Goal: Task Accomplishment & Management: Complete application form

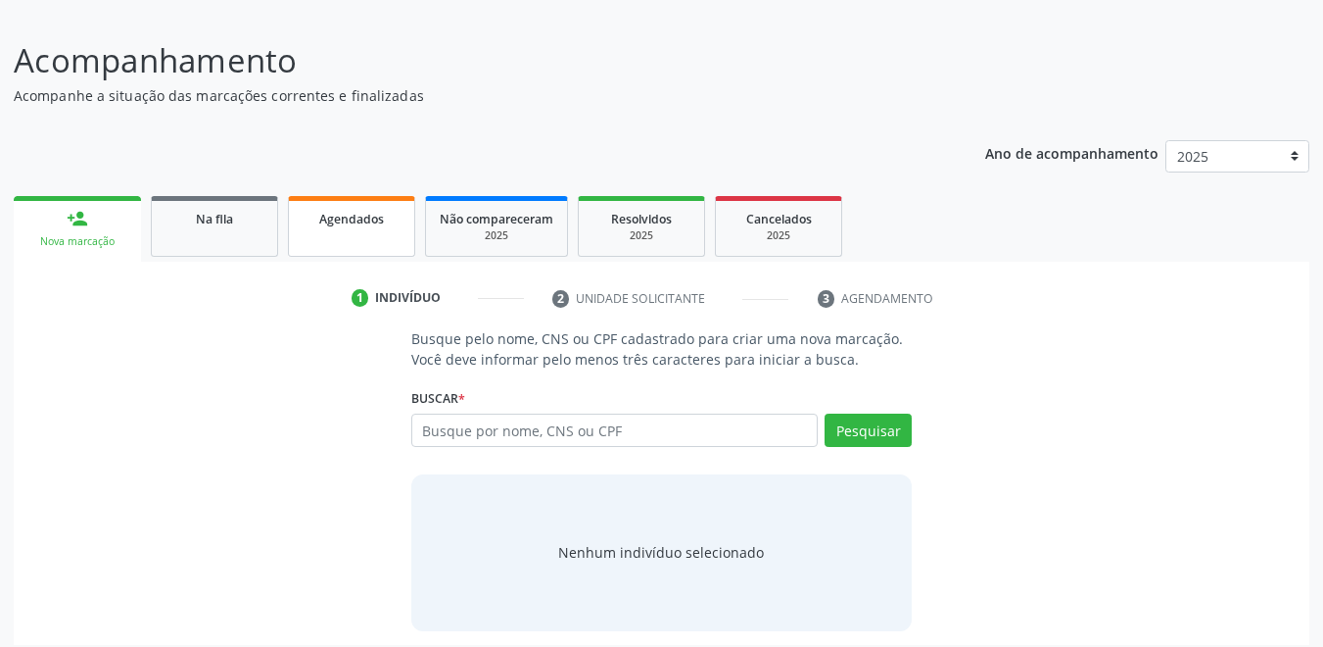
scroll to position [136, 0]
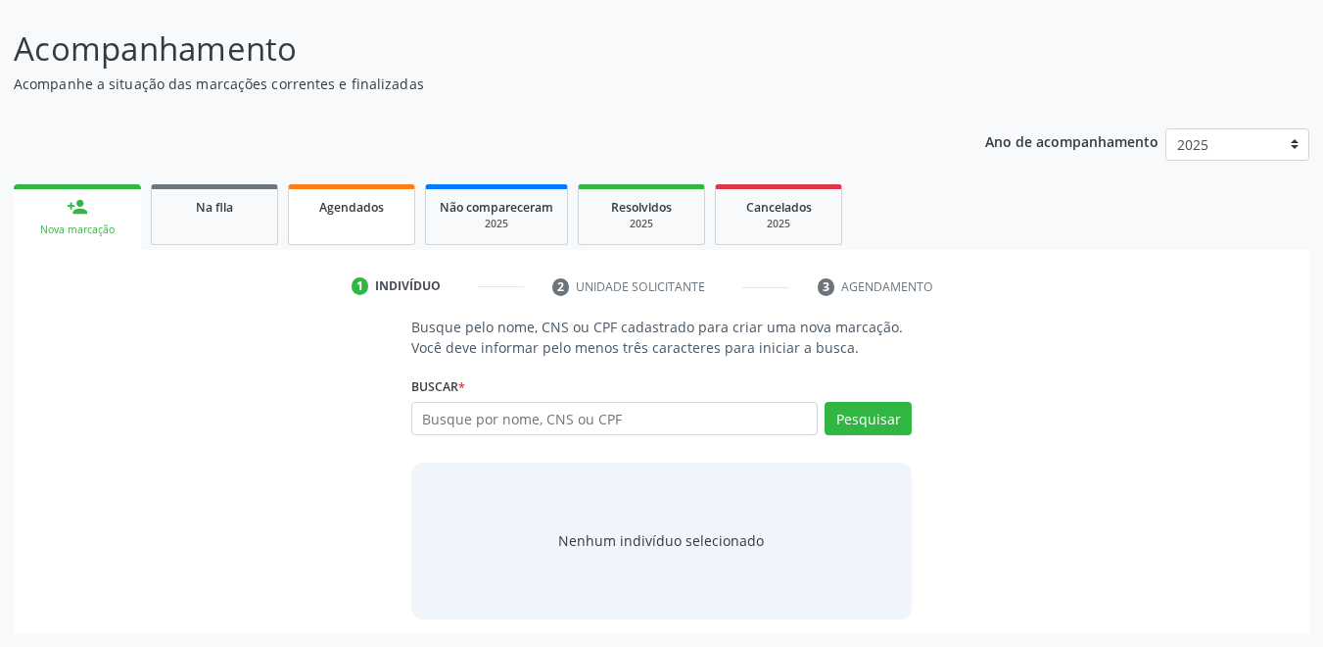
click at [380, 218] on link "Agendados" at bounding box center [351, 214] width 127 height 61
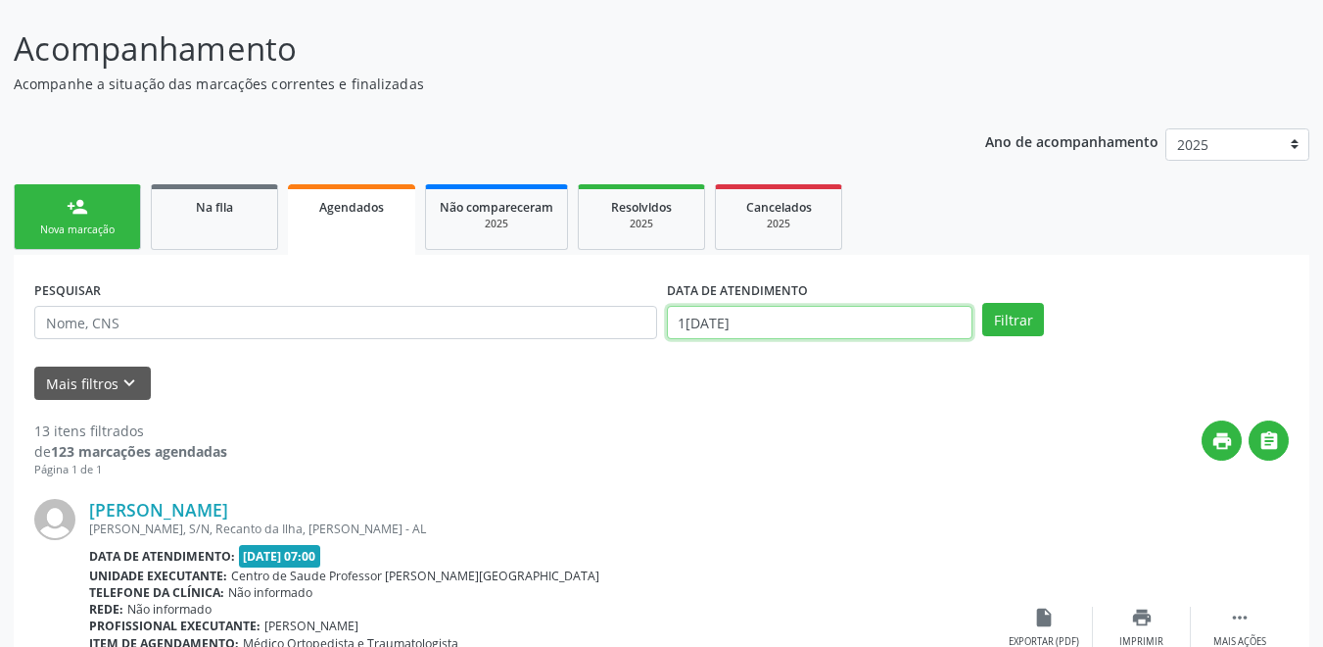
click at [745, 322] on input "[DATE]" at bounding box center [820, 322] width 307 height 33
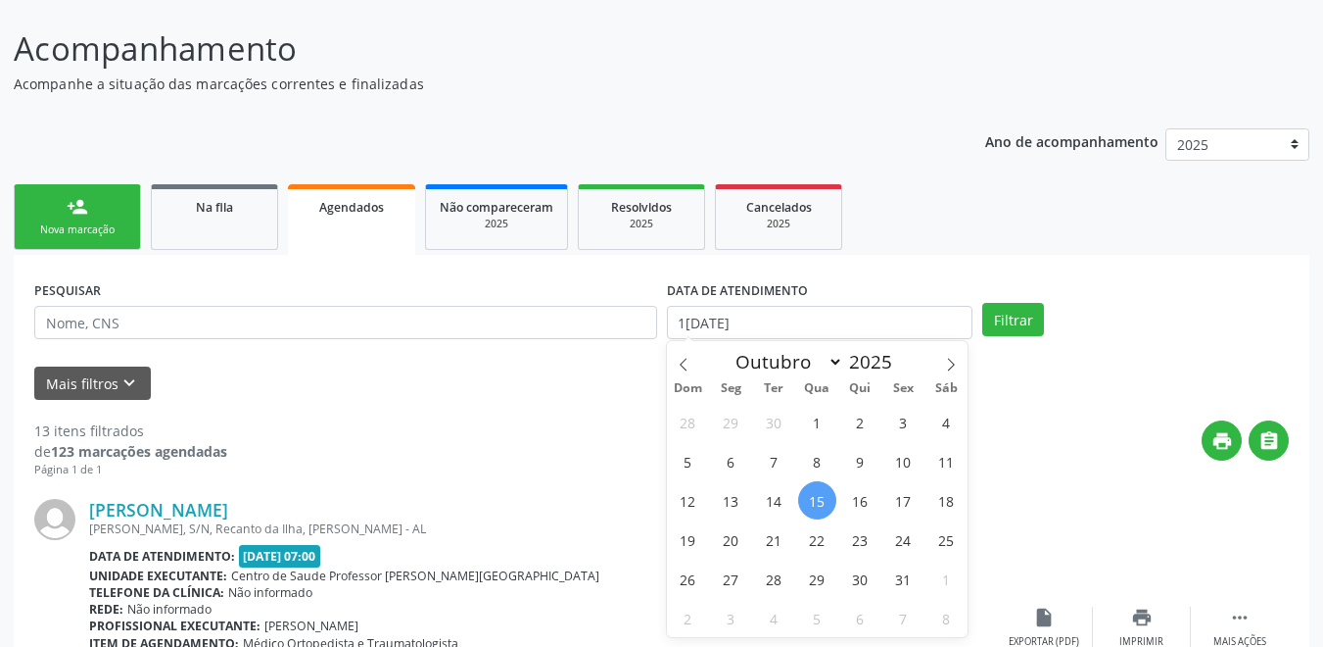
click at [818, 493] on span "15" at bounding box center [817, 500] width 38 height 38
type input "[DATE]"
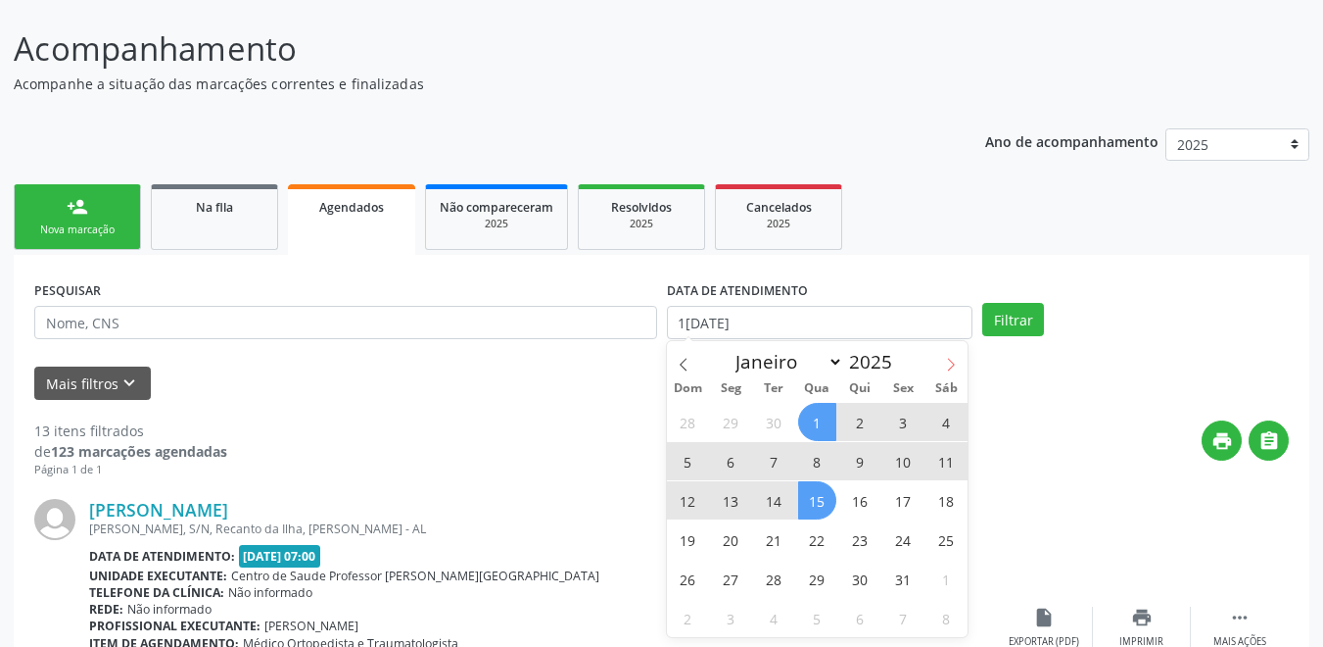
click at [950, 361] on icon at bounding box center [951, 365] width 14 height 14
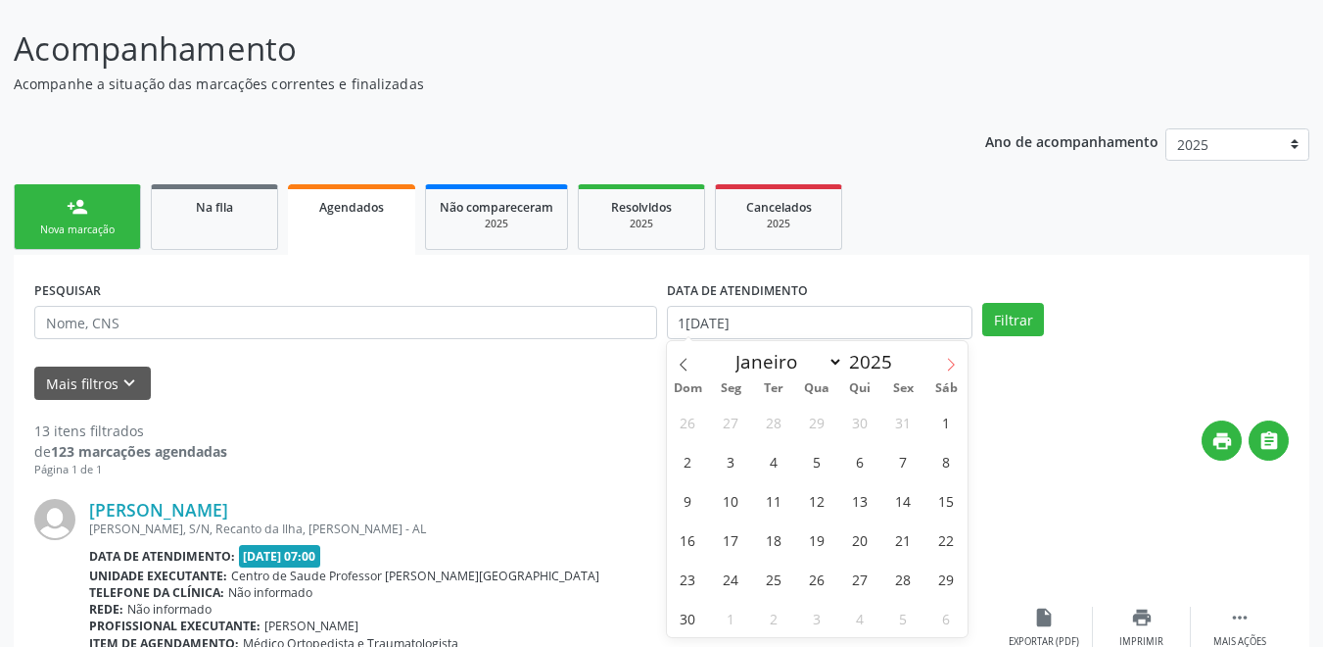
select select "10"
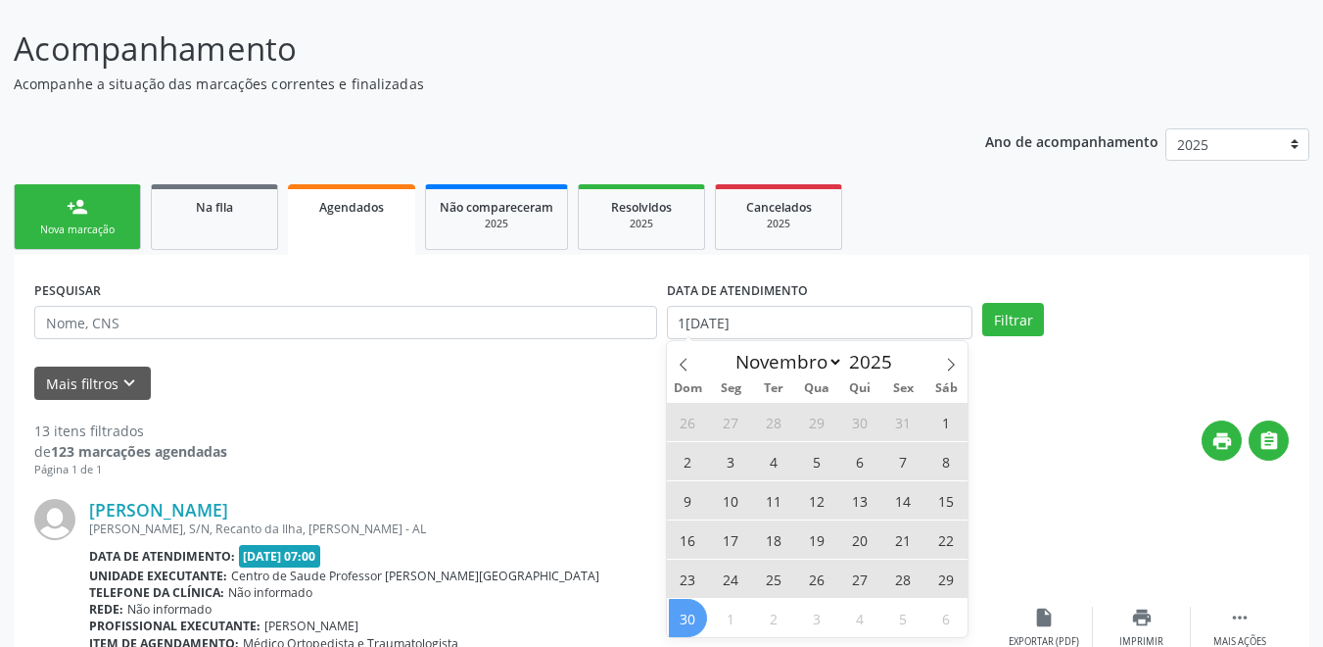
click at [702, 617] on span "30" at bounding box center [688, 618] width 38 height 38
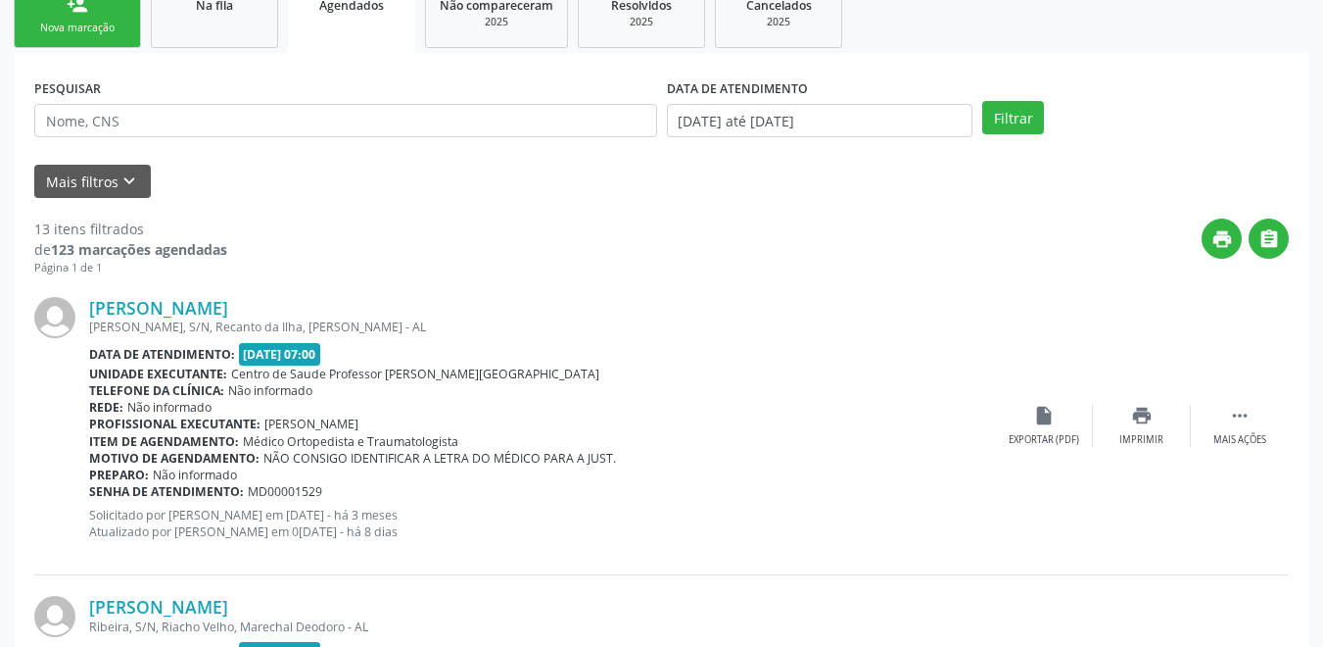
scroll to position [430, 0]
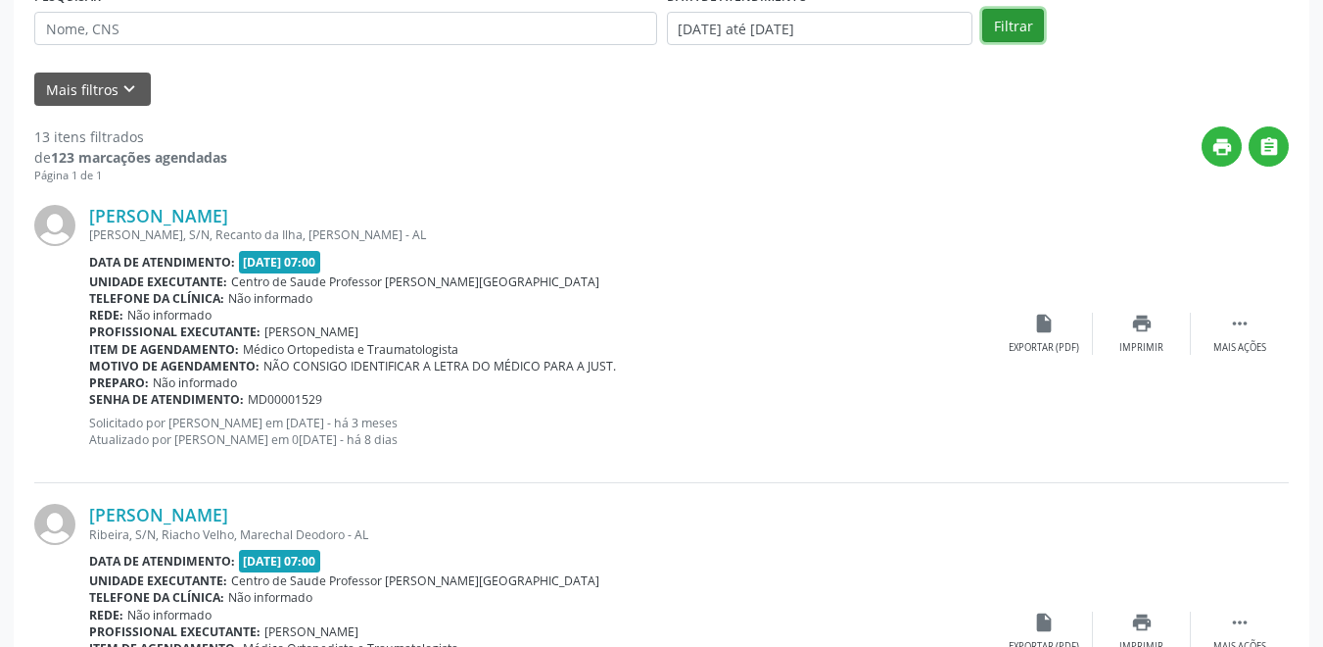
click at [1002, 25] on button "Filtrar" at bounding box center [1014, 25] width 62 height 33
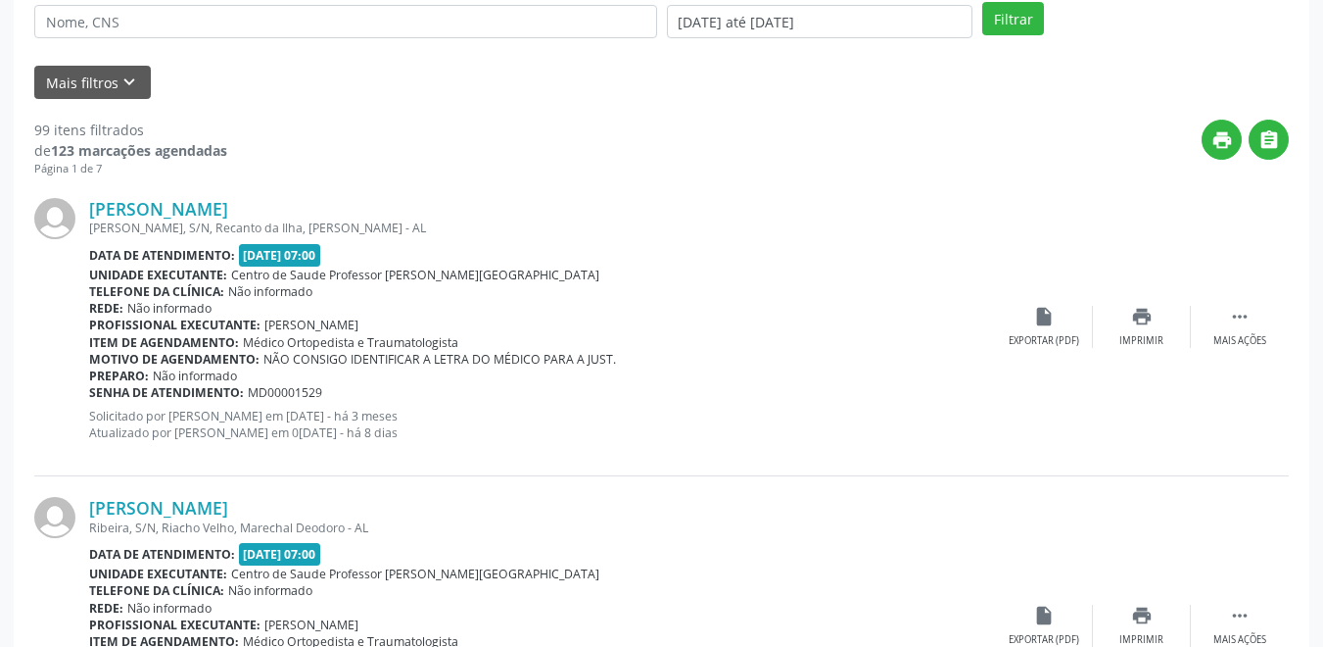
scroll to position [234, 0]
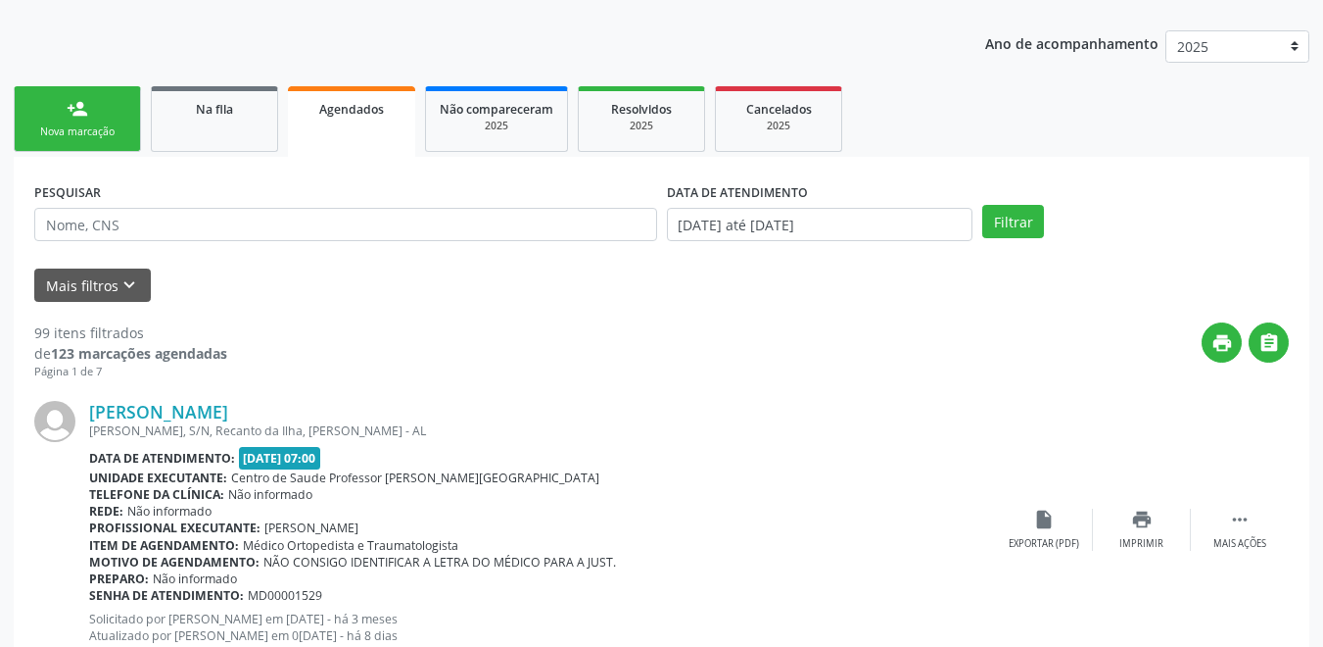
click at [54, 119] on link "person_add Nova marcação" at bounding box center [77, 119] width 127 height 66
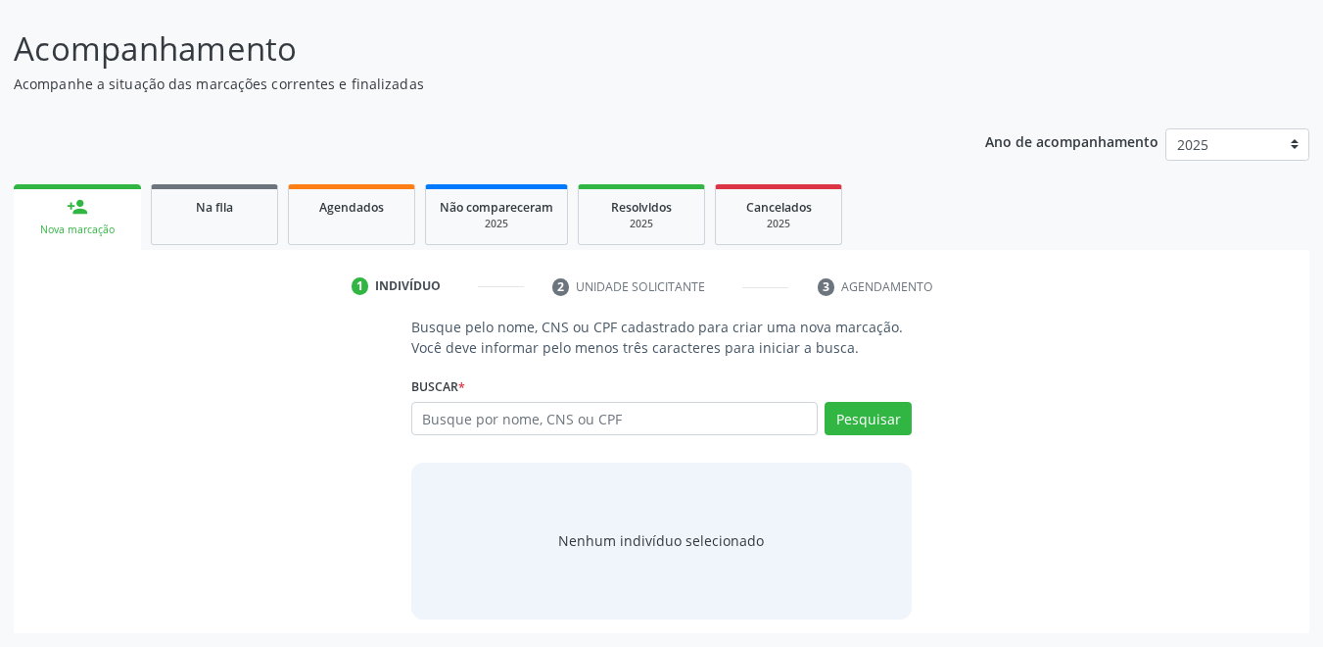
scroll to position [136, 0]
click at [486, 416] on input "text" at bounding box center [615, 418] width 408 height 33
type input "705007221255453"
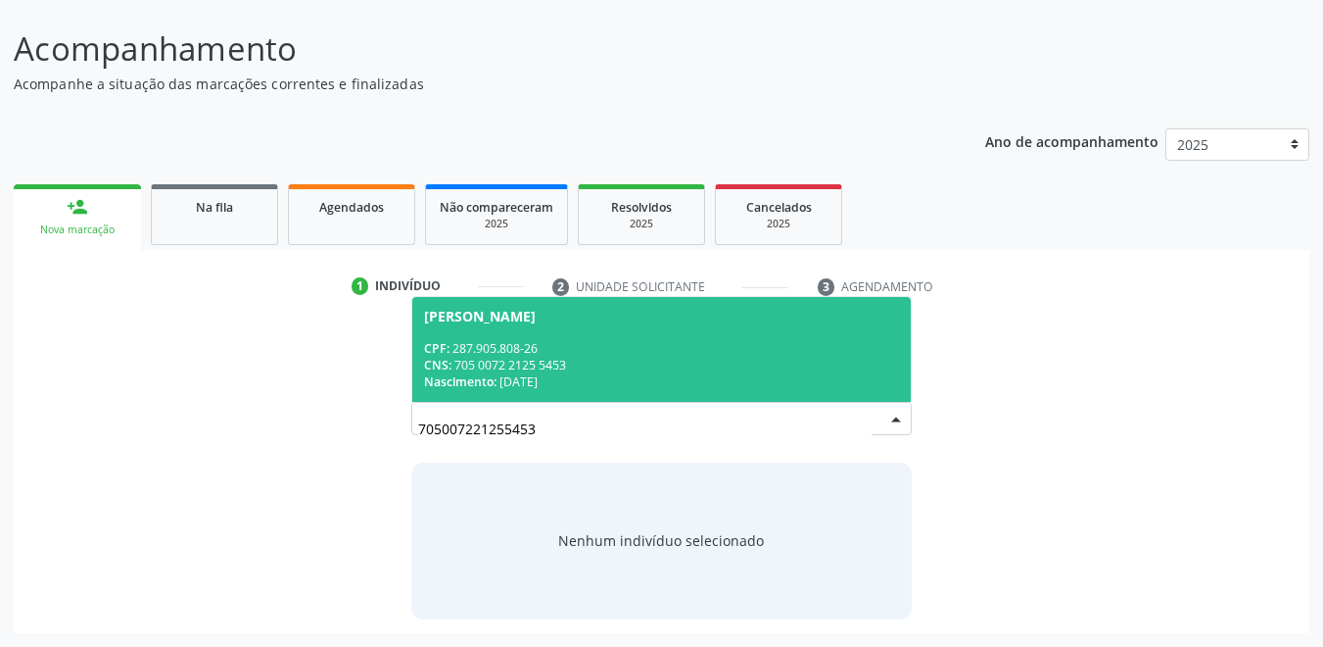
drag, startPoint x: 535, startPoint y: 425, endPoint x: 290, endPoint y: 435, distance: 245.1
click at [290, 435] on div "Busque pelo nome, CNS ou CPF cadastrado para criar uma nova marcação. Você deve…" at bounding box center [661, 467] width 1269 height 302
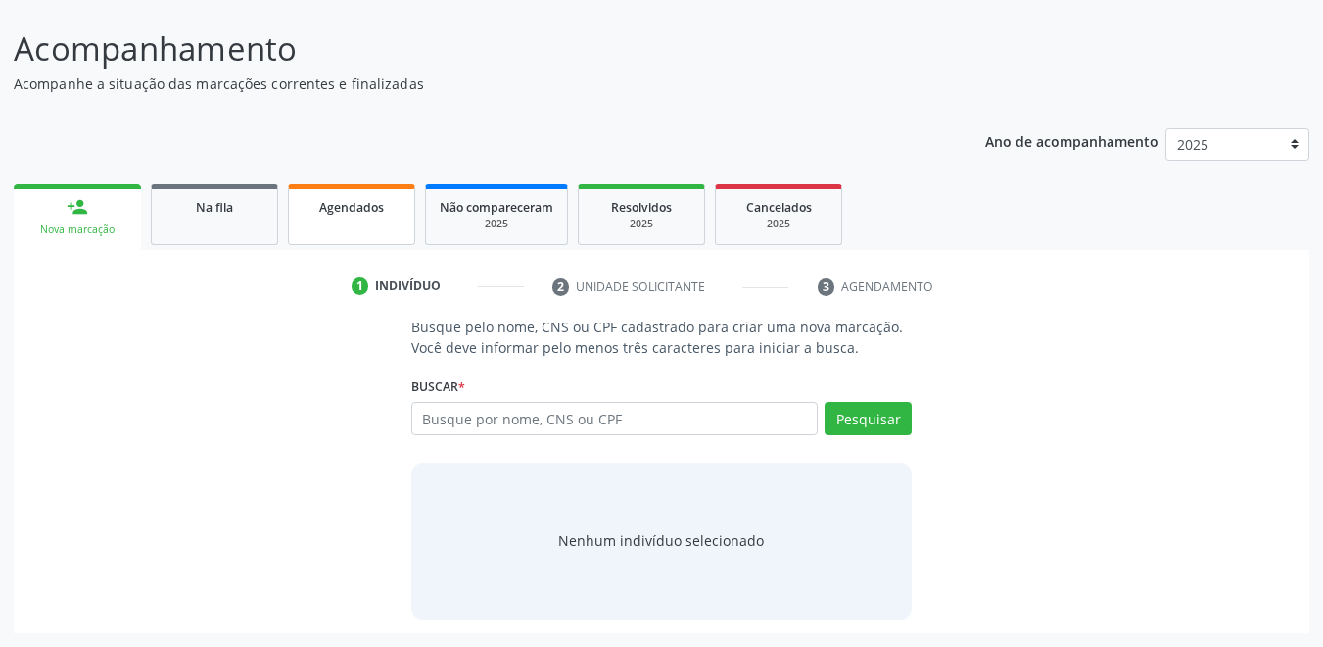
drag, startPoint x: 236, startPoint y: 222, endPoint x: 290, endPoint y: 328, distance: 118.7
click at [238, 222] on link "Na fila" at bounding box center [214, 214] width 127 height 61
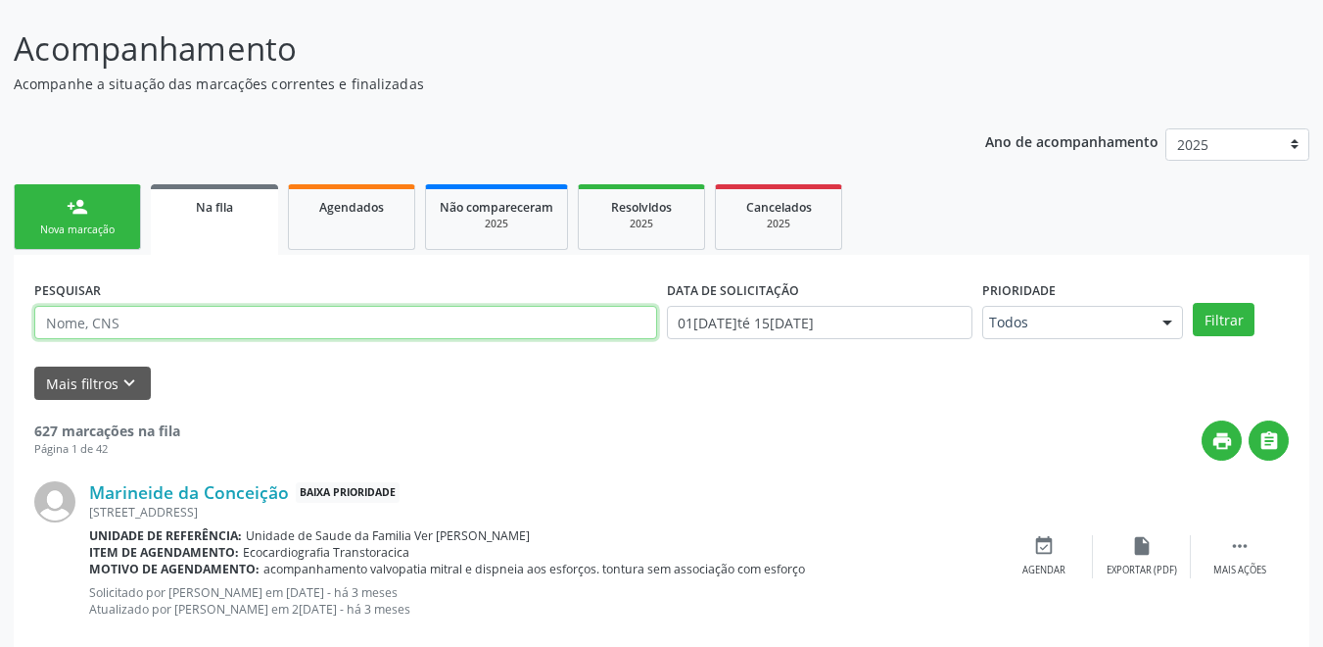
click at [106, 314] on input "text" at bounding box center [345, 322] width 623 height 33
paste input "705007221255453"
type input "705007221255453"
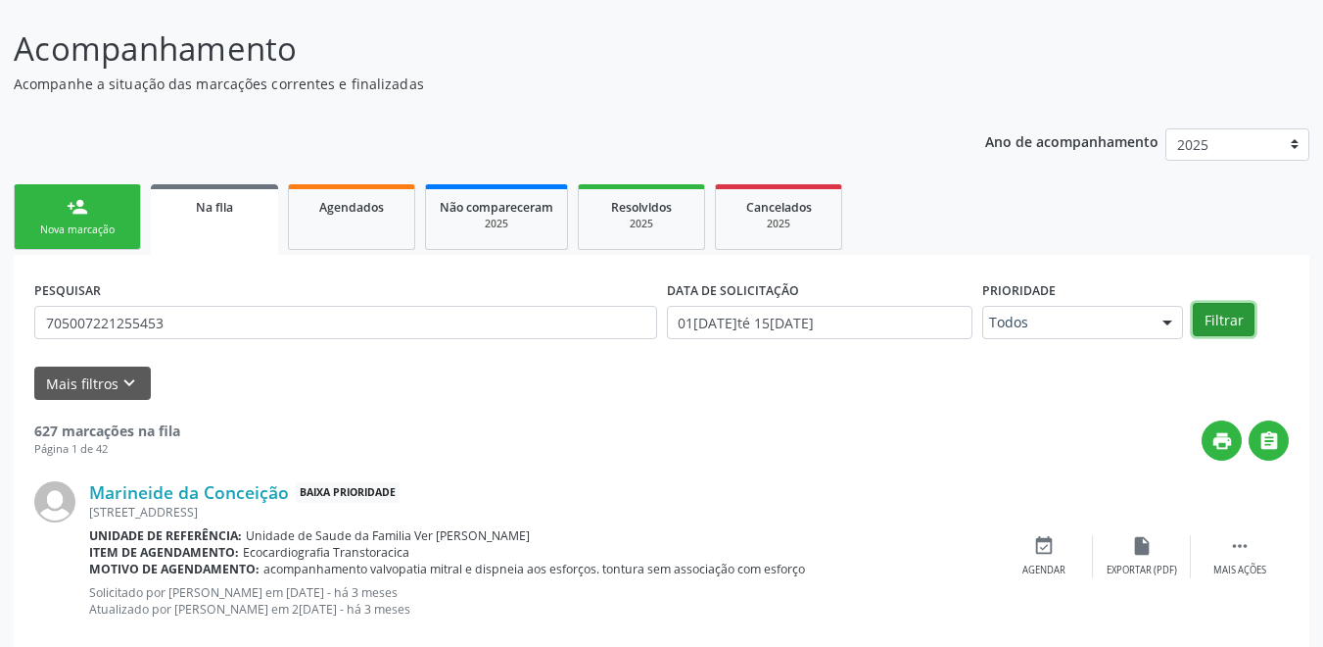
click at [1231, 330] on button "Filtrar" at bounding box center [1224, 319] width 62 height 33
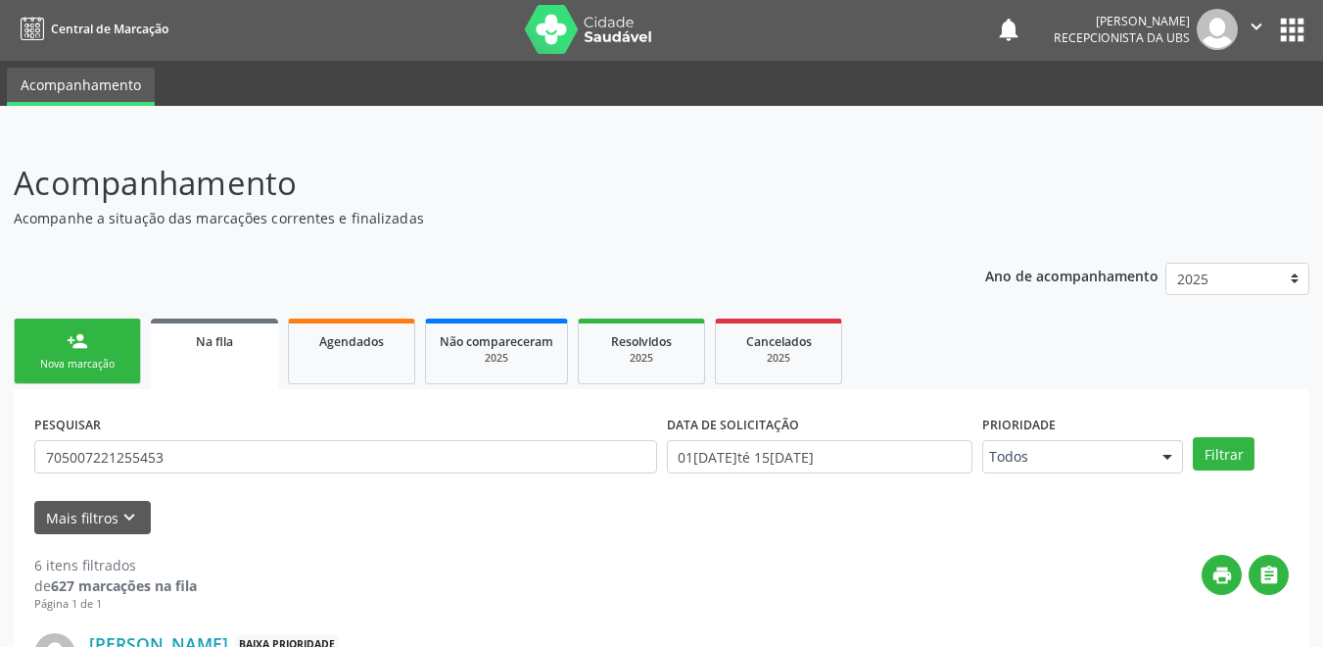
scroll to position [0, 0]
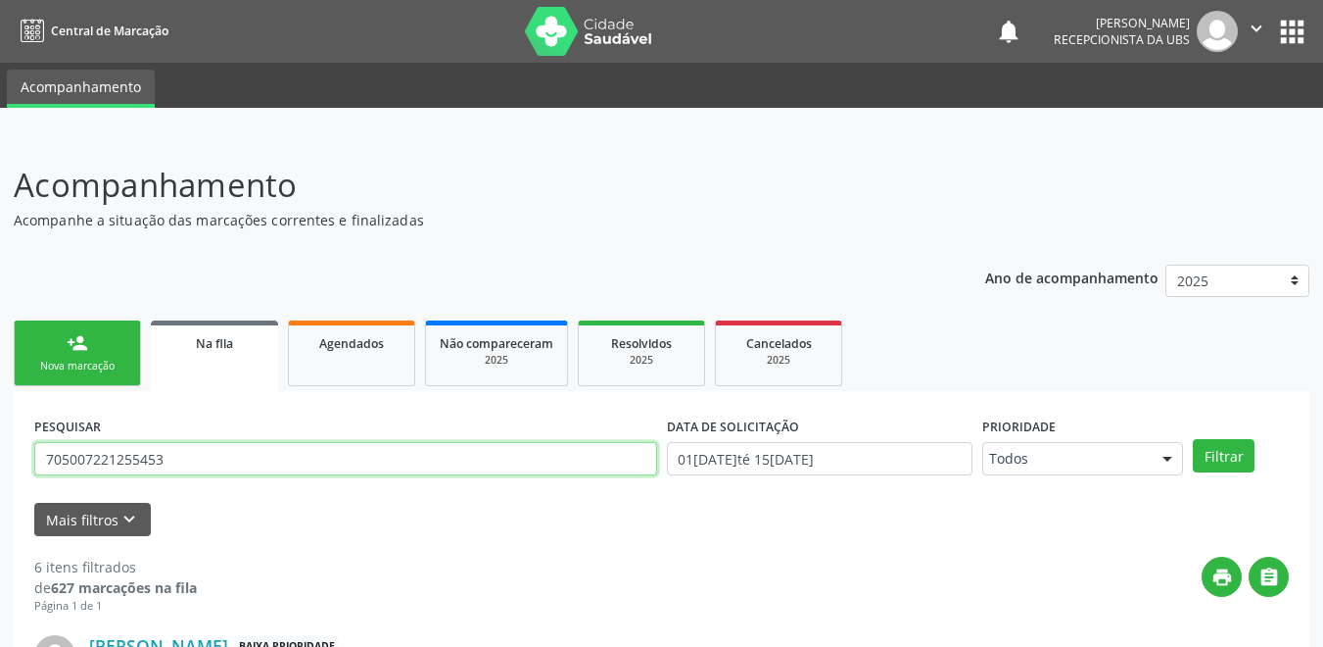
drag, startPoint x: 190, startPoint y: 456, endPoint x: -3, endPoint y: 459, distance: 193.0
click at [0, 459] on html "Central de Marcação notifications José Artur Cardozo dos Santos Recepcionista d…" at bounding box center [661, 323] width 1323 height 647
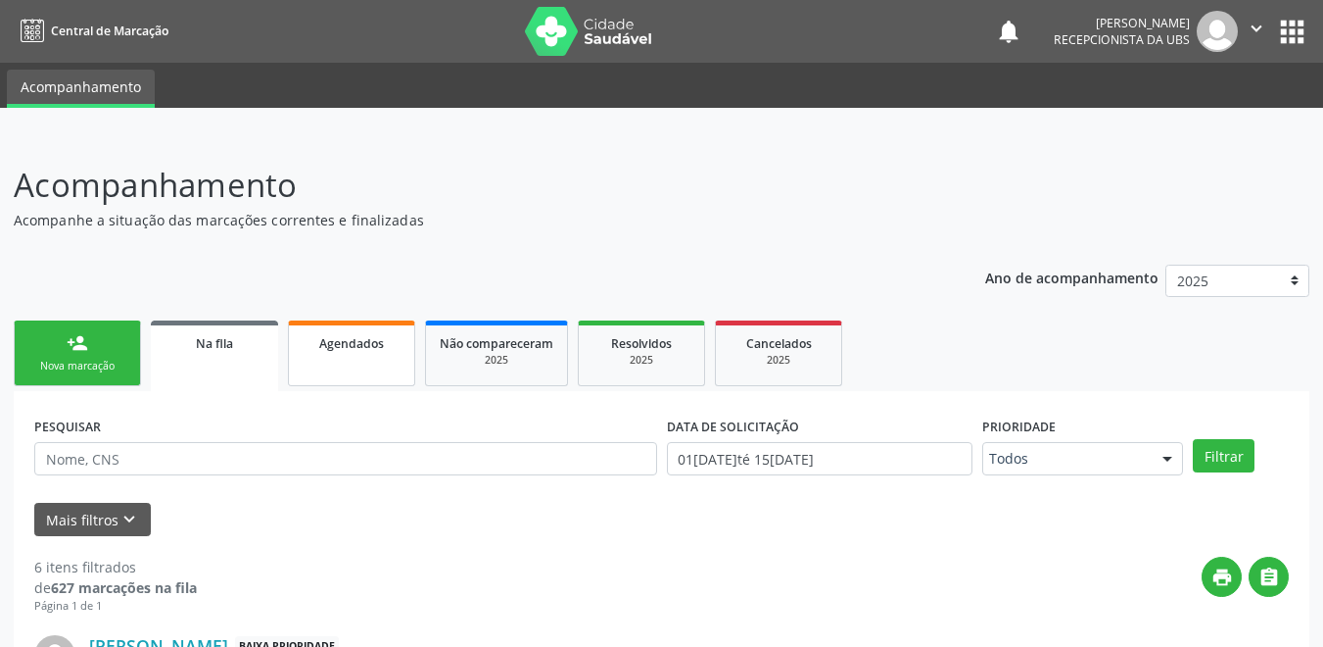
click at [356, 369] on link "Agendados" at bounding box center [351, 353] width 127 height 66
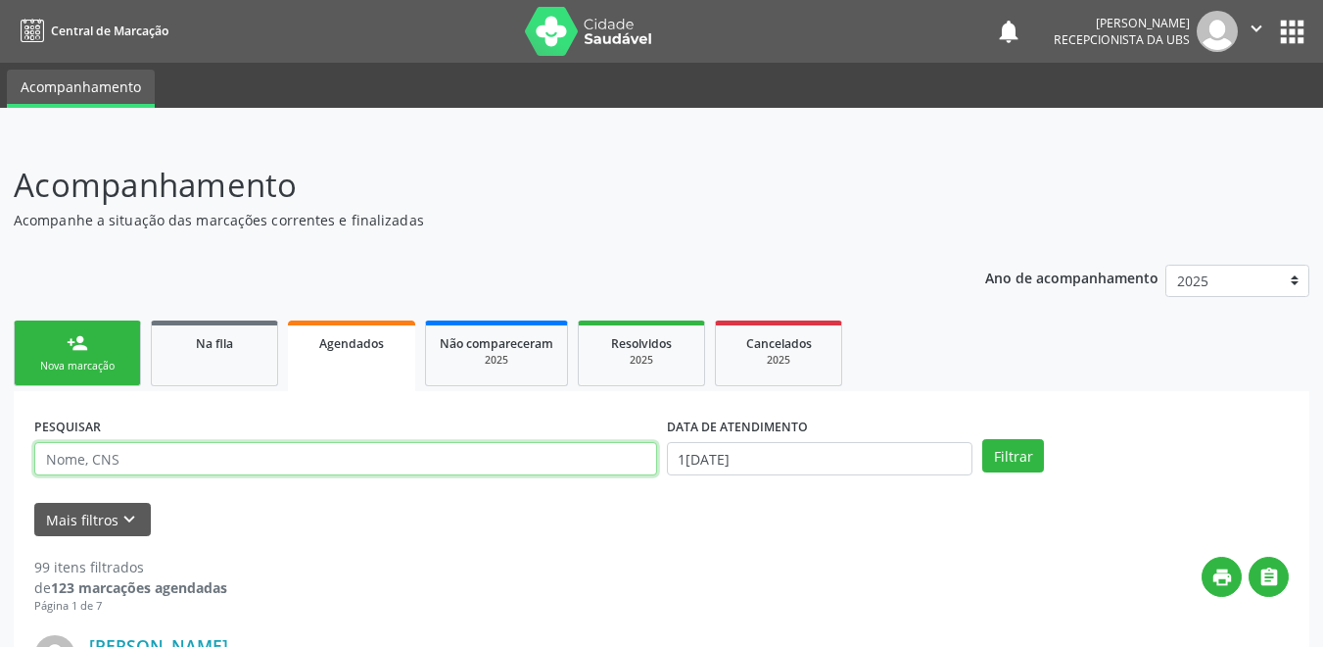
click at [121, 455] on input "text" at bounding box center [345, 458] width 623 height 33
paste input "705007221255453"
type input "705007221255453"
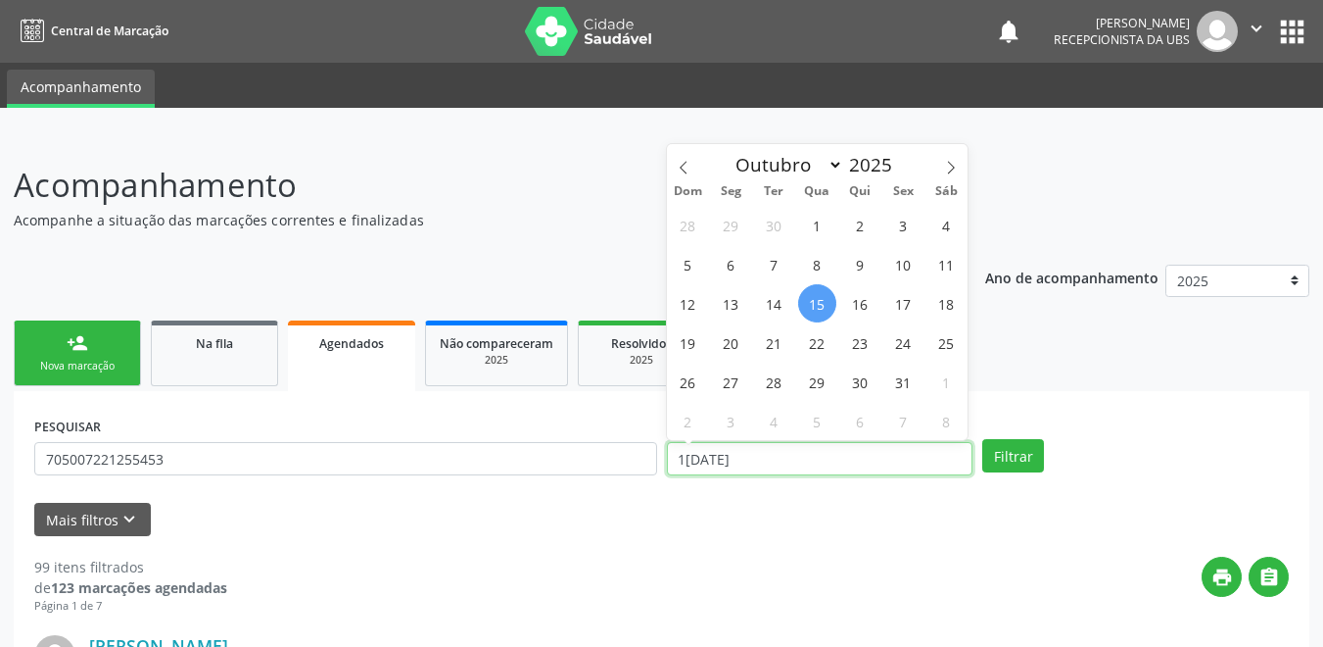
click at [790, 462] on input "[DATE]" at bounding box center [820, 458] width 307 height 33
click at [823, 301] on span "15" at bounding box center [817, 303] width 38 height 38
type input "[DATE]"
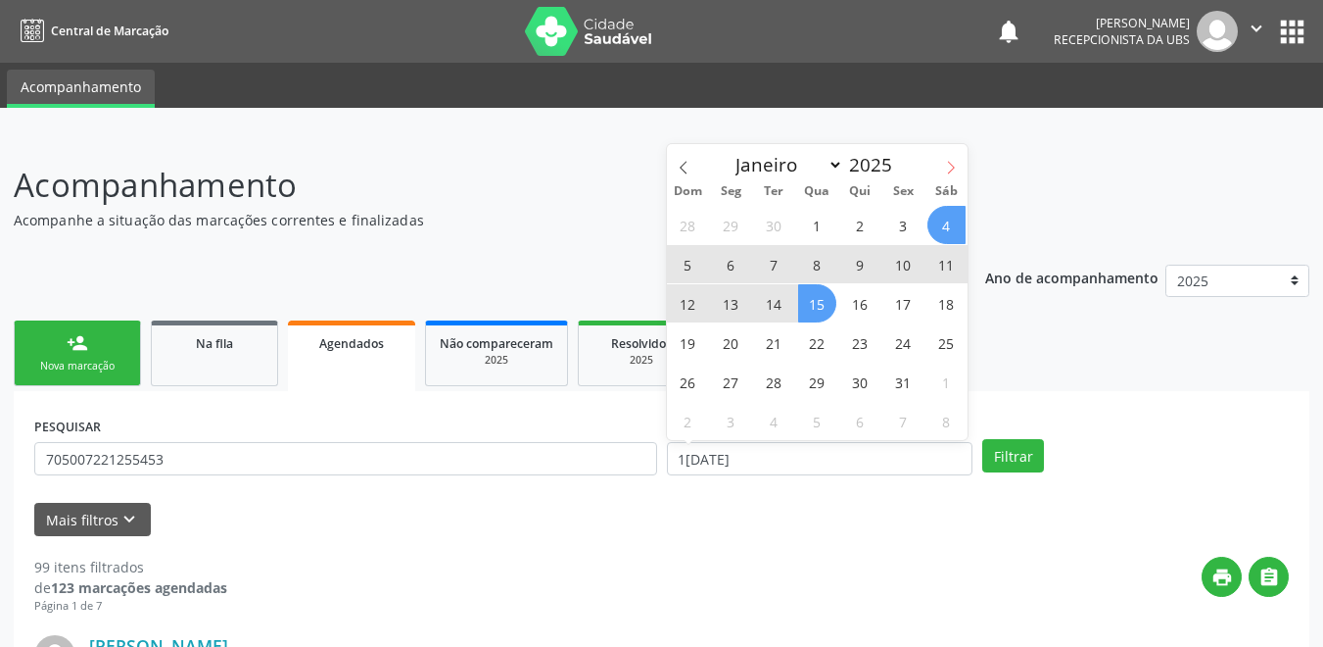
click at [955, 168] on icon at bounding box center [951, 168] width 14 height 14
select select "10"
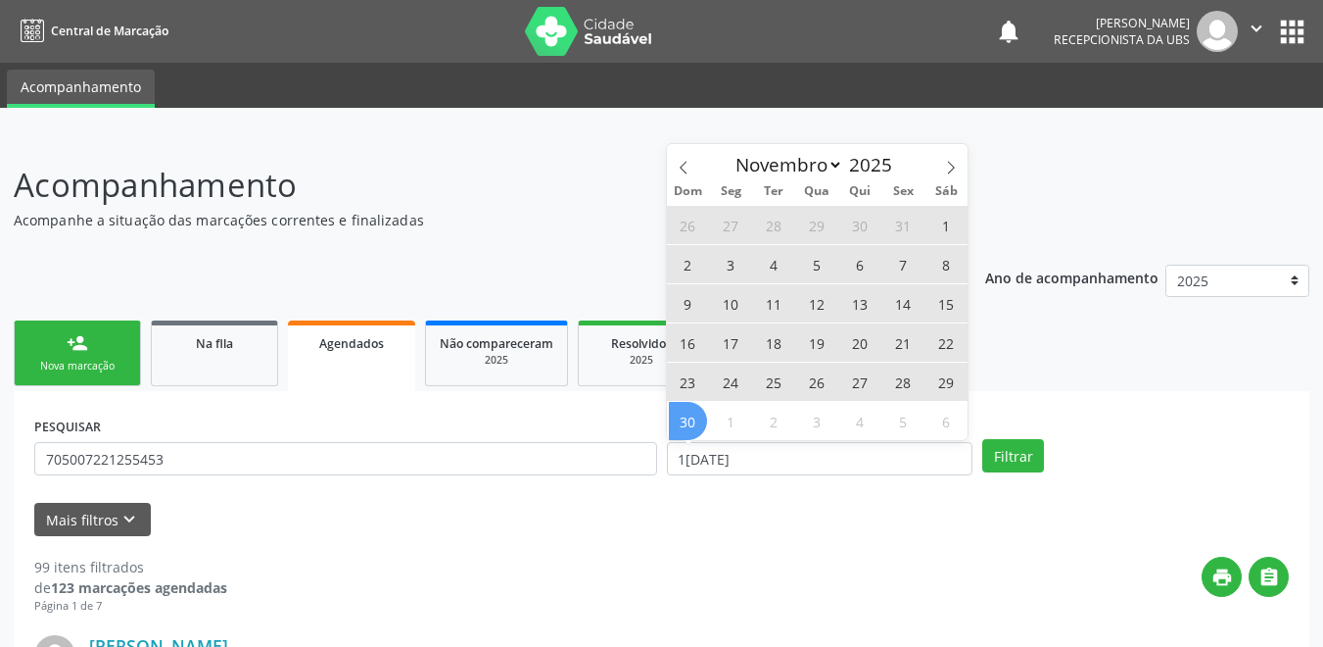
click at [698, 422] on span "30" at bounding box center [688, 421] width 38 height 38
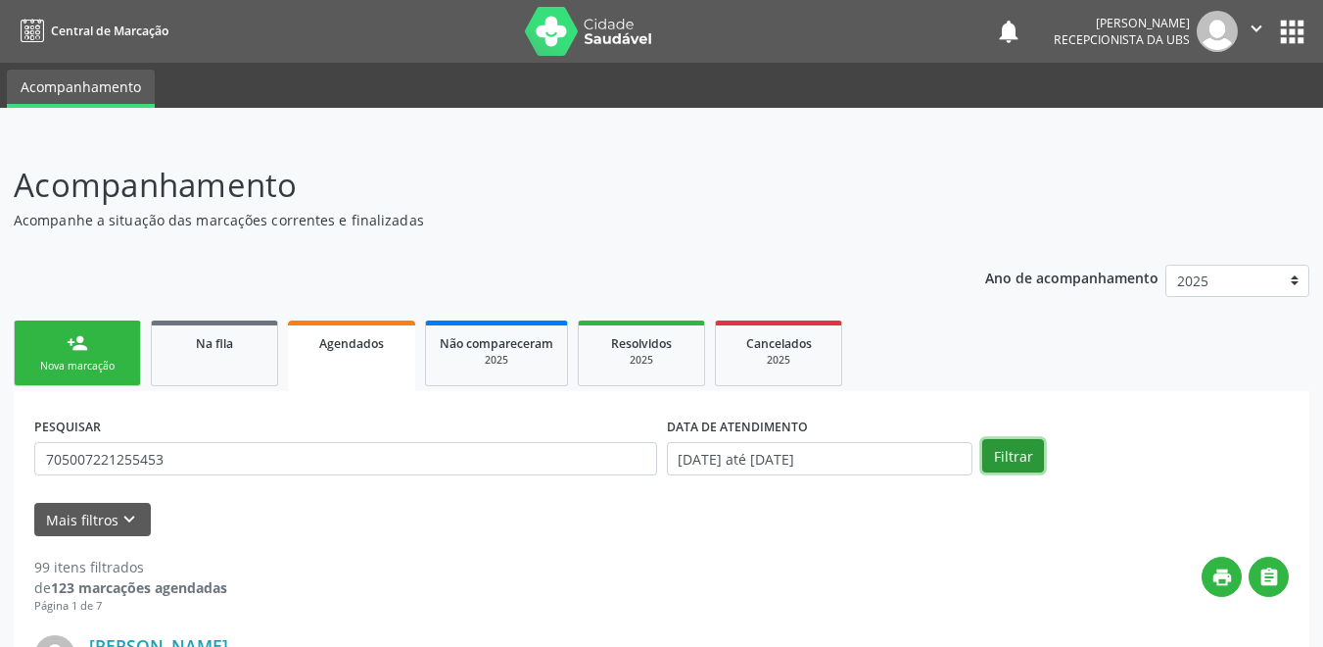
click at [999, 450] on button "Filtrar" at bounding box center [1014, 455] width 62 height 33
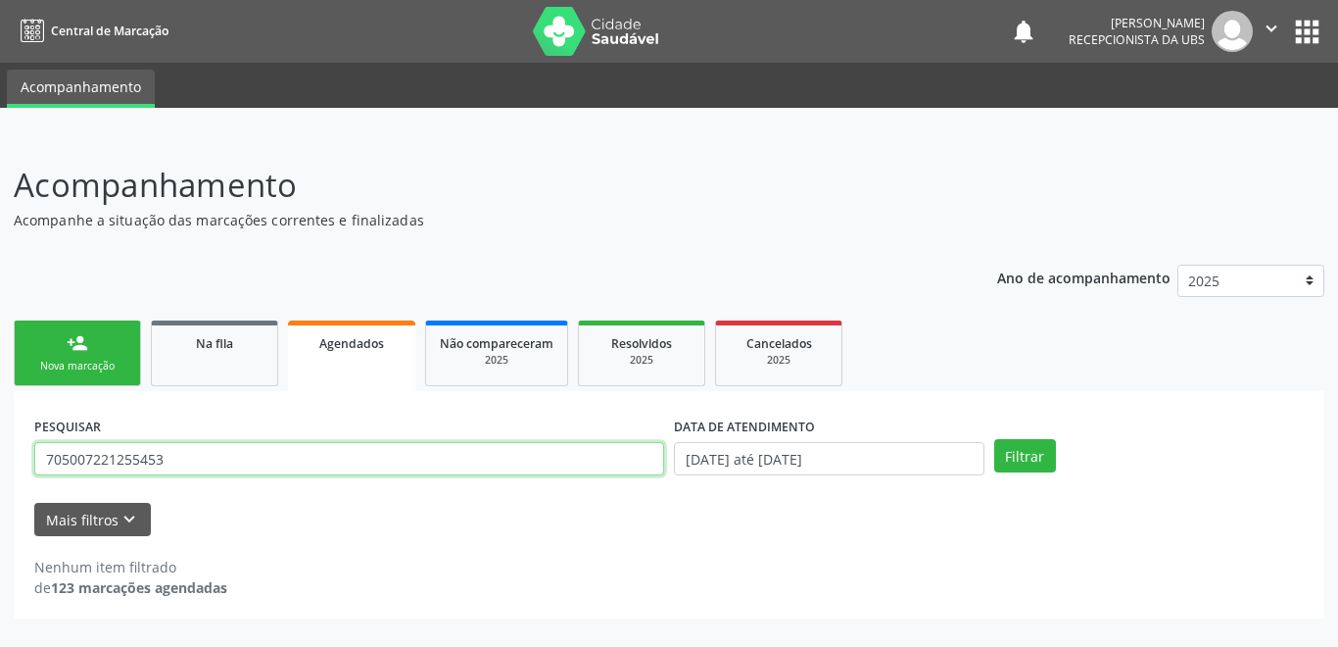
click at [197, 458] on input "705007221255453" at bounding box center [349, 458] width 630 height 33
drag, startPoint x: -4, startPoint y: 459, endPoint x: -10, endPoint y: 468, distance: 10.6
click at [0, 468] on html "Central de Marcação notifications José Artur Cardozo dos Santos Recepcionista d…" at bounding box center [669, 323] width 1338 height 647
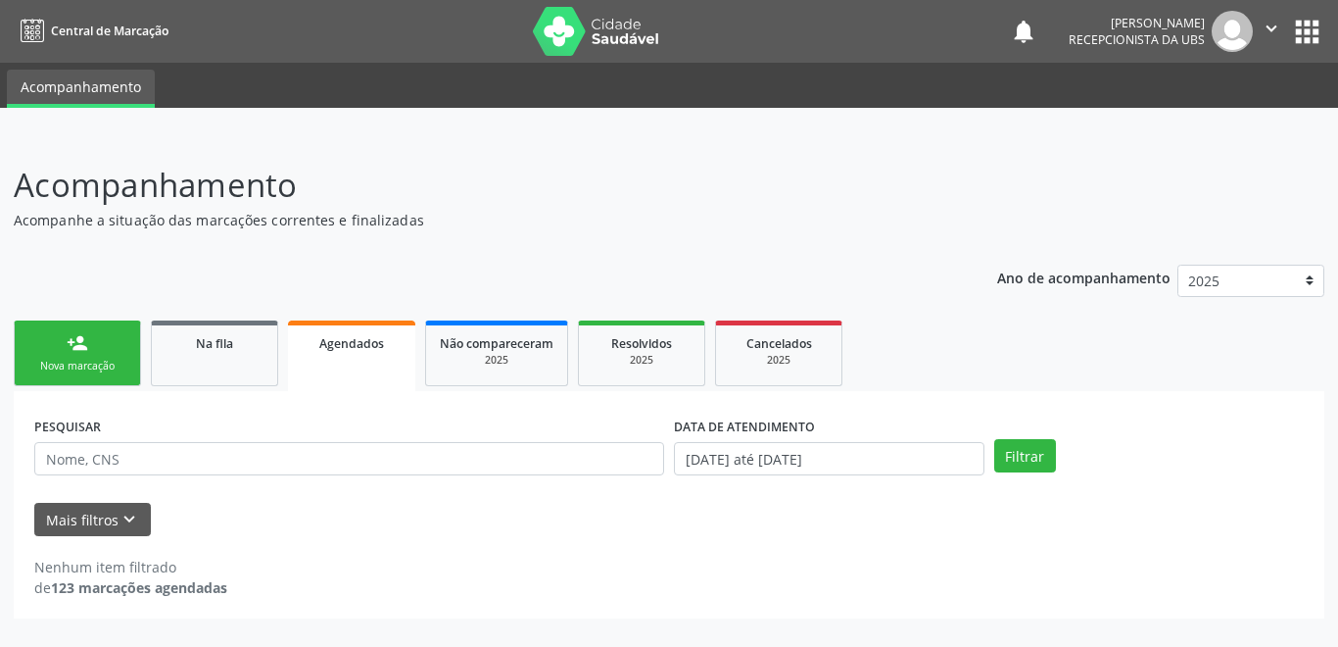
click at [380, 374] on link "Agendados" at bounding box center [351, 355] width 127 height 71
click at [338, 380] on link "Agendados" at bounding box center [351, 355] width 127 height 71
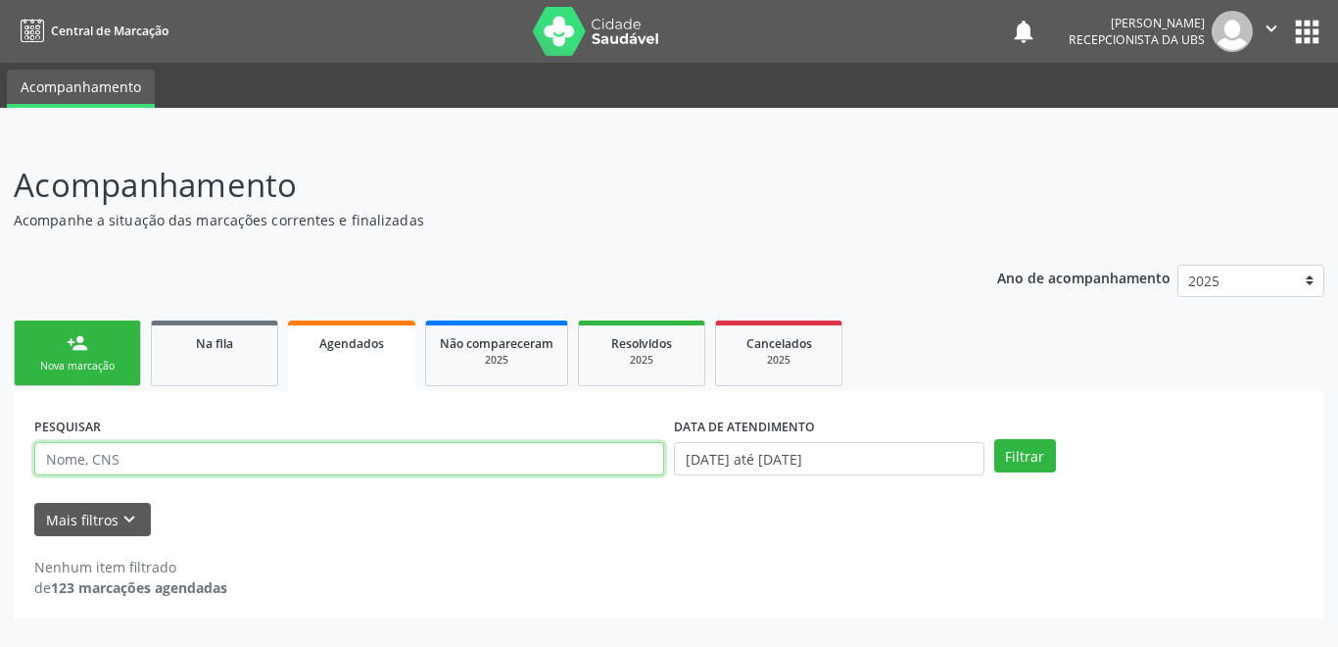
click at [210, 457] on input "text" at bounding box center [349, 458] width 630 height 33
type input "705104810623240"
click at [994, 439] on button "Filtrar" at bounding box center [1025, 455] width 62 height 33
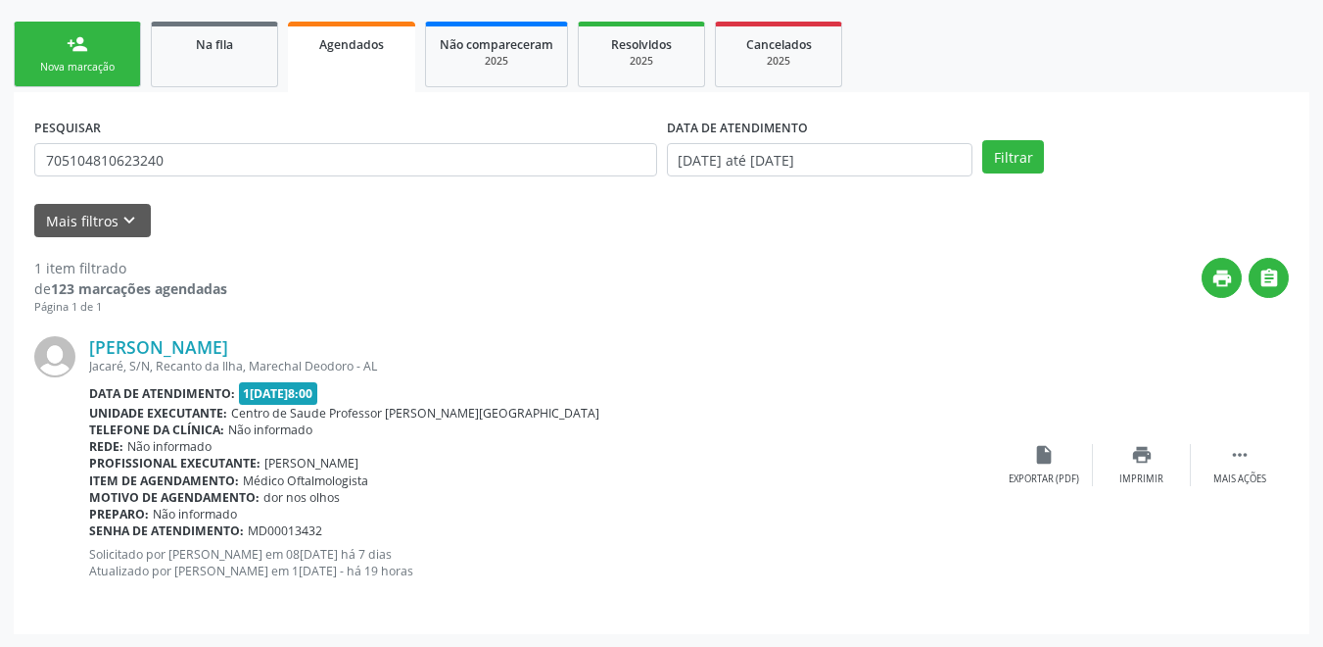
scroll to position [300, 0]
click at [1061, 473] on div "Exportar (PDF)" at bounding box center [1044, 478] width 71 height 14
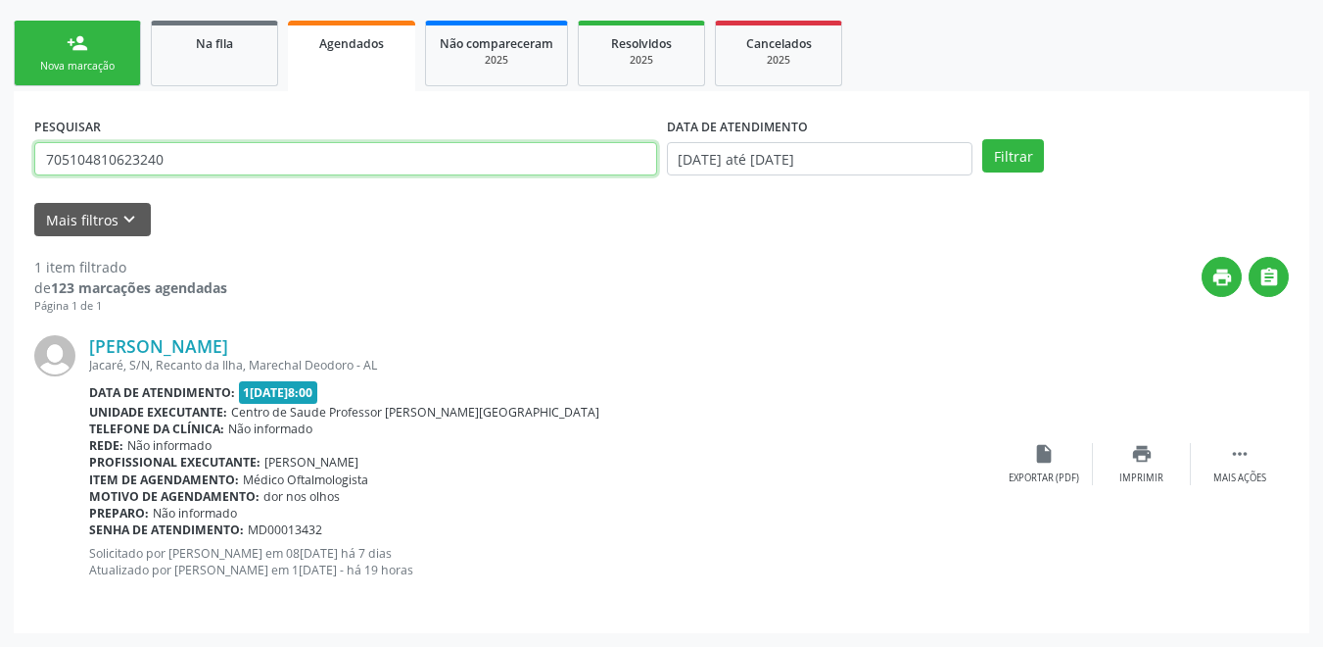
click at [209, 169] on input "705104810623240" at bounding box center [345, 158] width 623 height 33
drag, startPoint x: 195, startPoint y: 168, endPoint x: -10, endPoint y: 192, distance: 206.1
click at [0, 192] on html "Central de Marcação notifications José Artur Cardozo dos Santos Recepcionista d…" at bounding box center [661, 23] width 1323 height 647
type input "702804602184964"
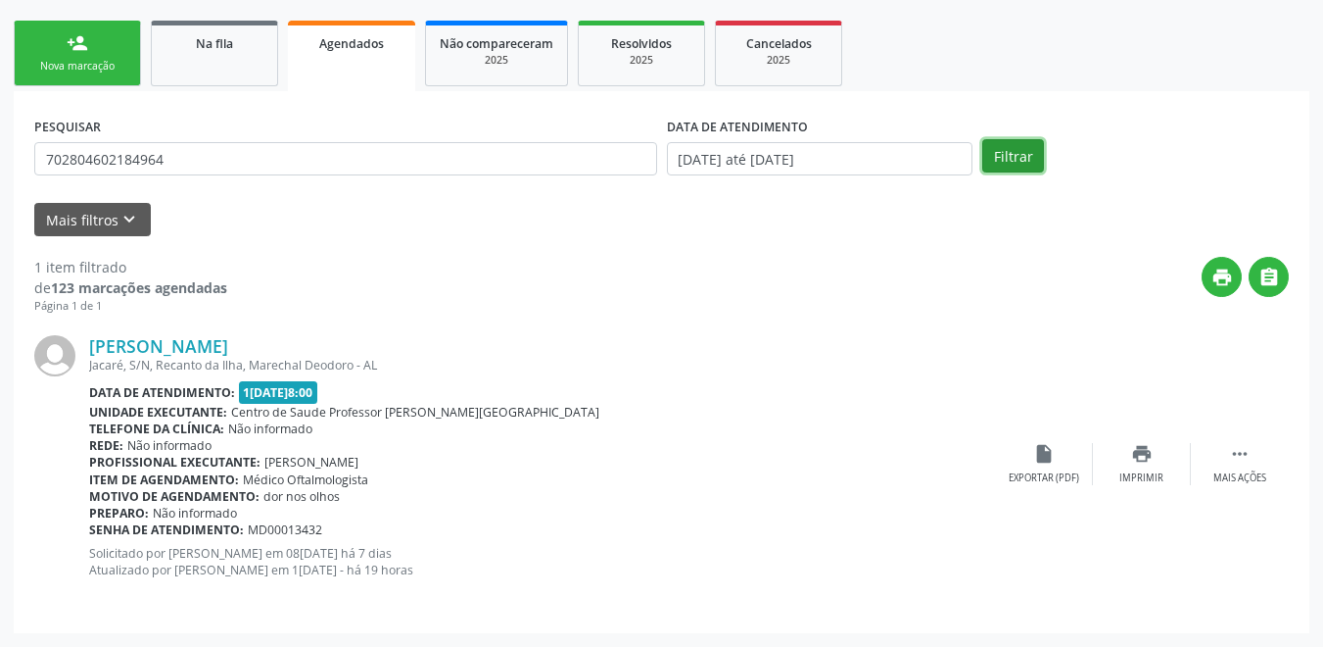
click at [1004, 160] on button "Filtrar" at bounding box center [1014, 155] width 62 height 33
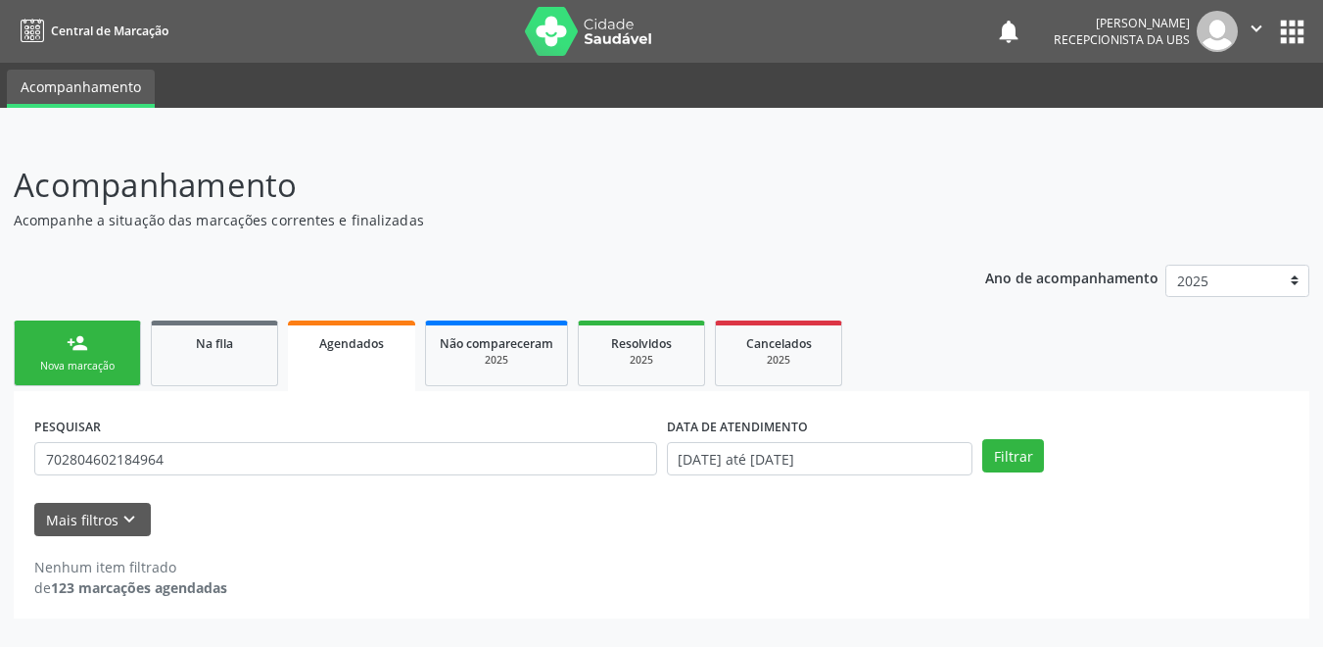
scroll to position [0, 0]
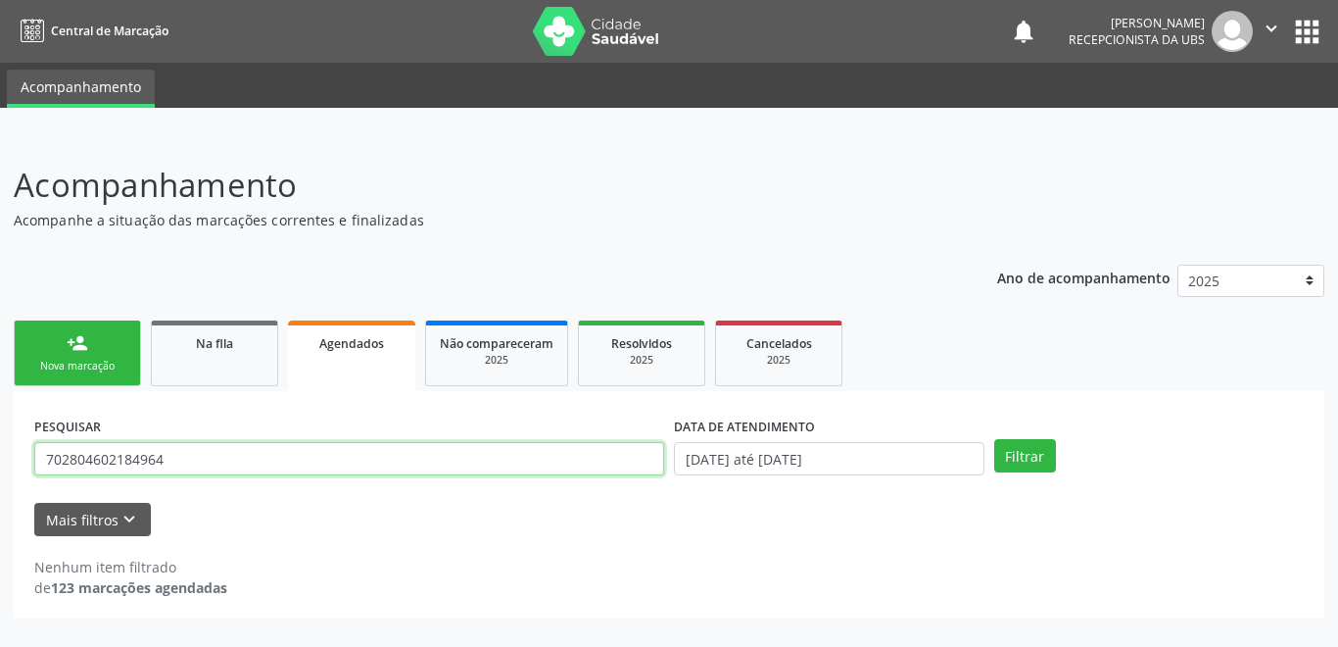
drag, startPoint x: 180, startPoint y: 465, endPoint x: -10, endPoint y: 440, distance: 191.8
click at [0, 440] on html "Central de Marcação notifications José Artur Cardozo dos Santos Recepcionista d…" at bounding box center [669, 323] width 1338 height 647
type input "898004670273835"
click at [994, 439] on button "Filtrar" at bounding box center [1025, 455] width 62 height 33
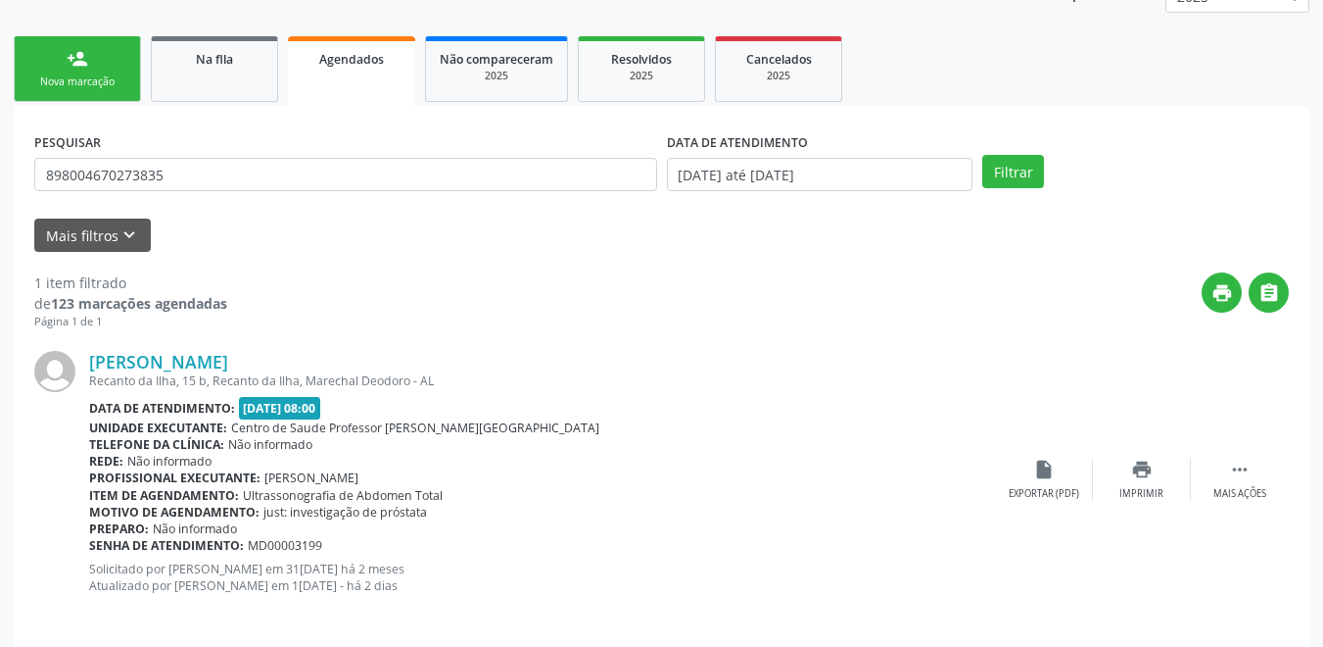
scroll to position [294, 0]
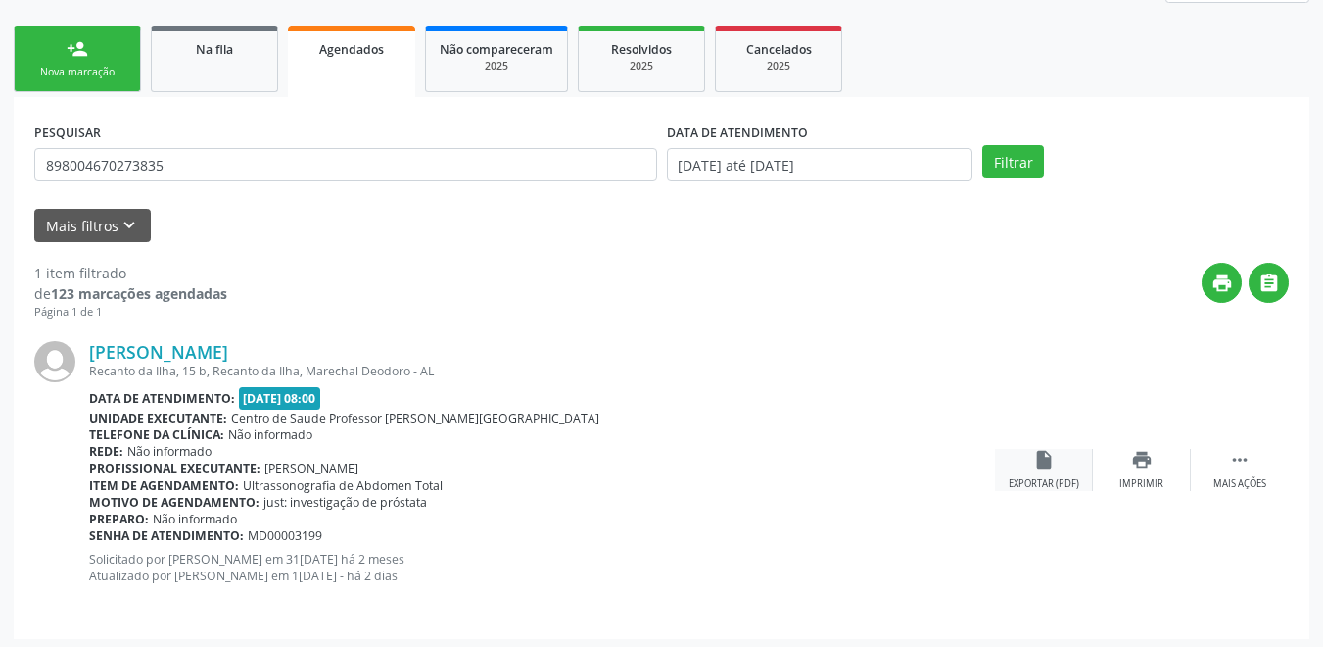
click at [1047, 471] on div "insert_drive_file Exportar (PDF)" at bounding box center [1044, 470] width 98 height 42
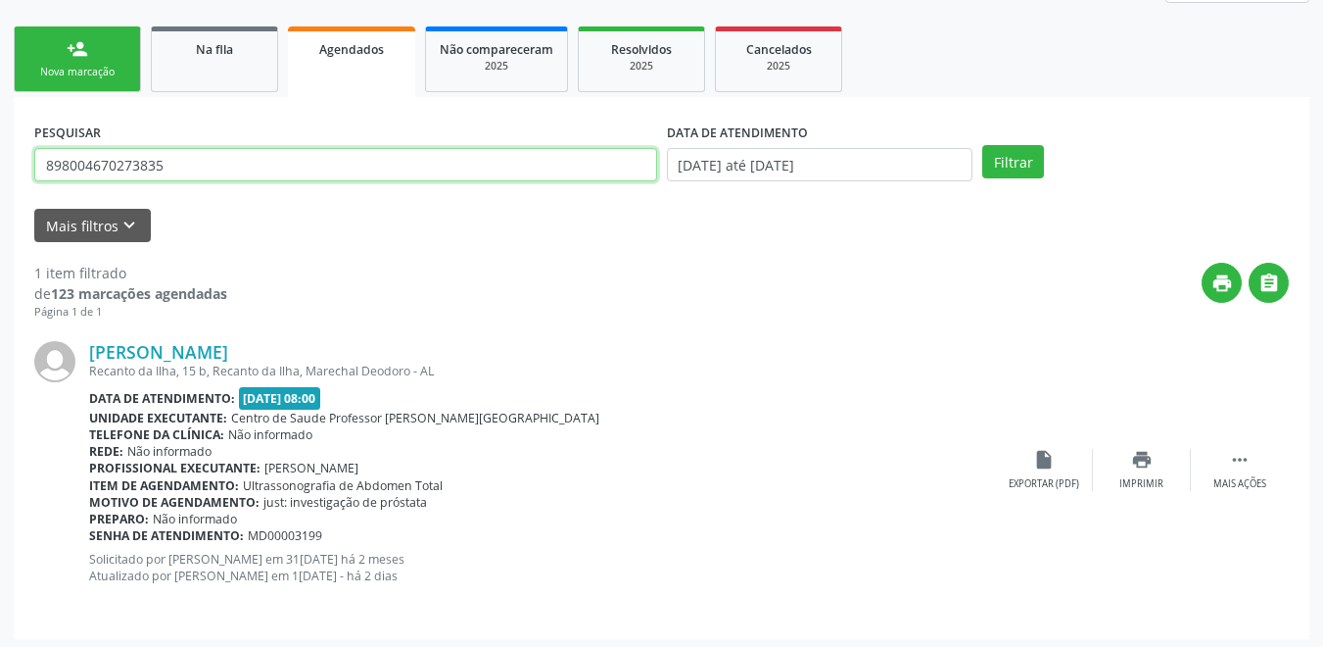
click at [178, 163] on input "898004670273835" at bounding box center [345, 164] width 623 height 33
drag, startPoint x: 179, startPoint y: 163, endPoint x: -10, endPoint y: 186, distance: 190.5
click at [0, 186] on html "Central de Marcação notifications José Artur Cardozo dos Santos Recepcionista d…" at bounding box center [661, 29] width 1323 height 647
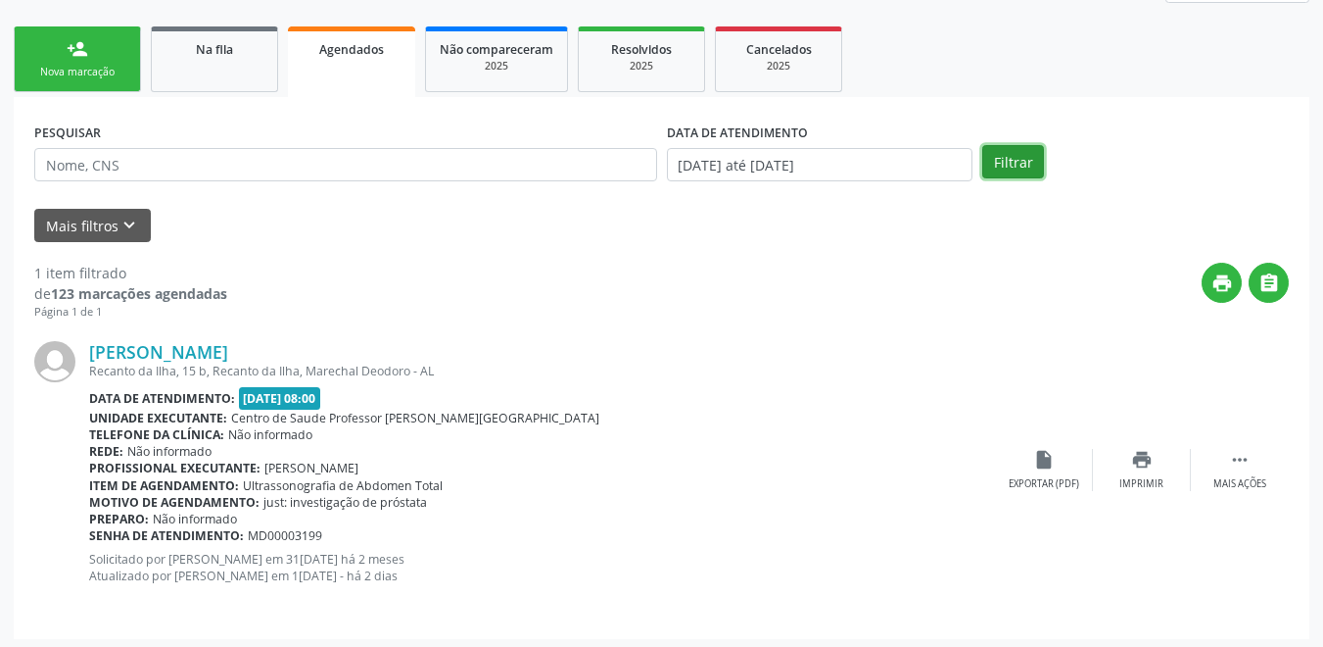
click at [1024, 167] on button "Filtrar" at bounding box center [1014, 161] width 62 height 33
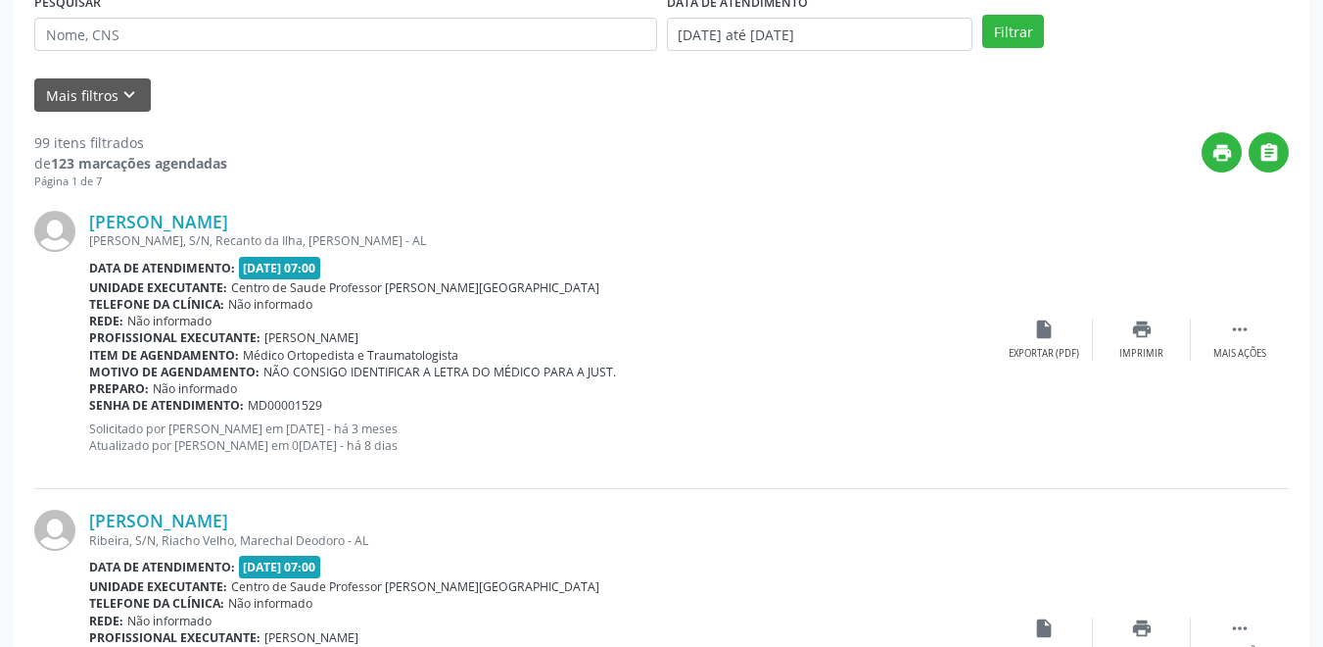
scroll to position [333, 0]
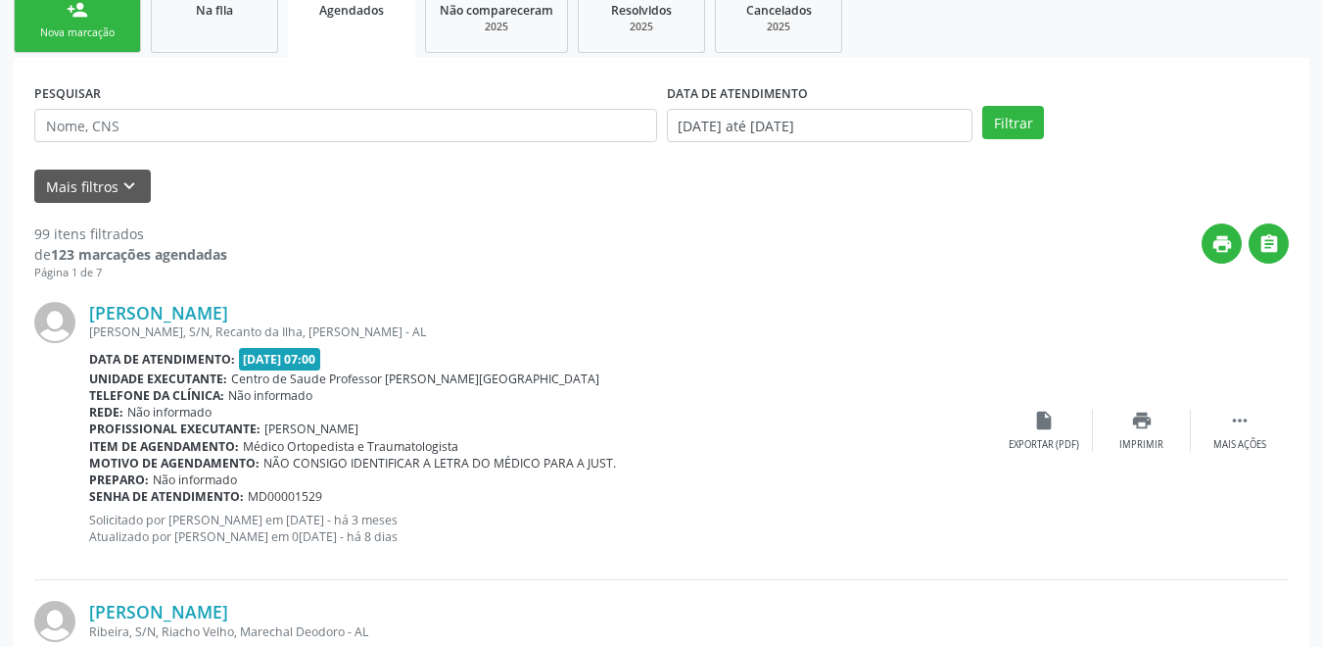
click at [449, 270] on div "print " at bounding box center [758, 252] width 1062 height 58
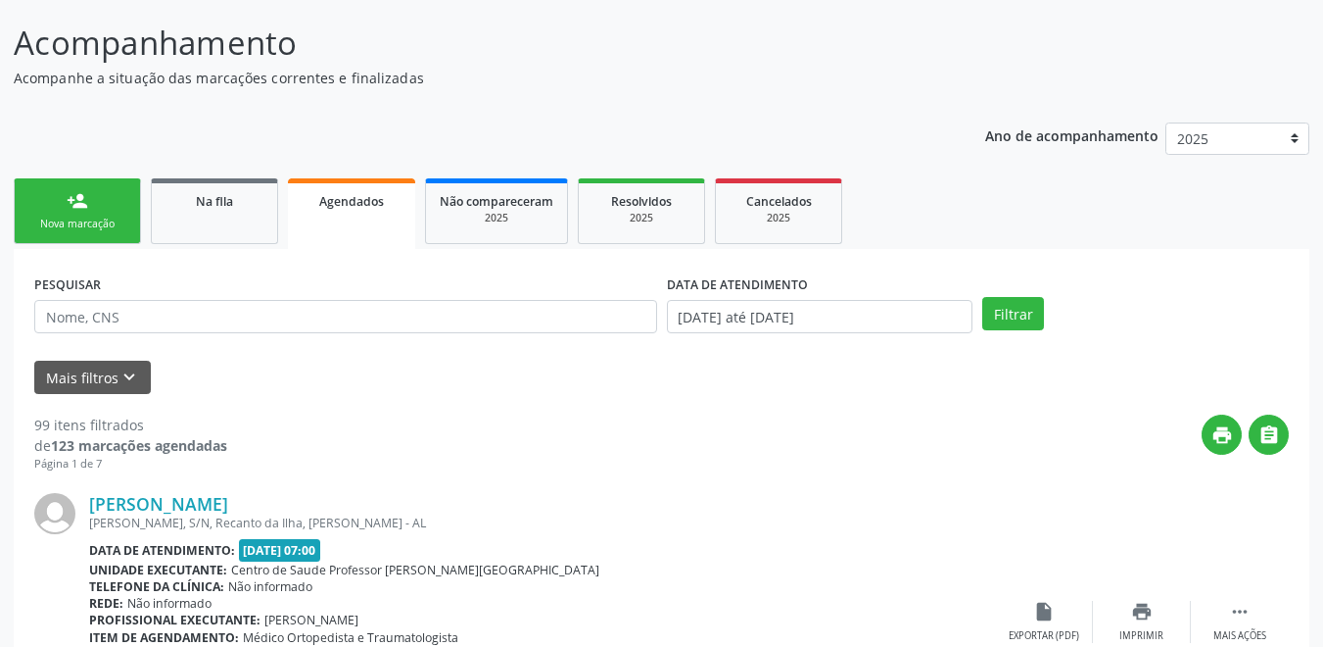
scroll to position [137, 0]
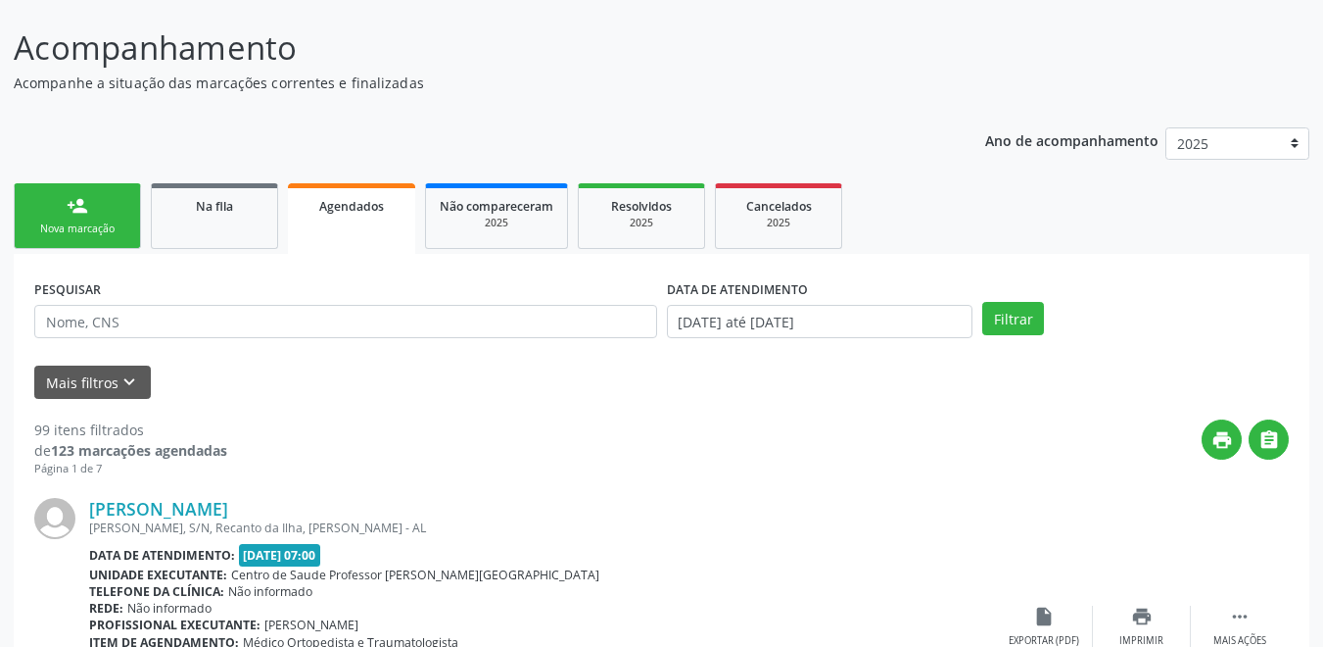
click at [116, 207] on link "person_add Nova marcação" at bounding box center [77, 216] width 127 height 66
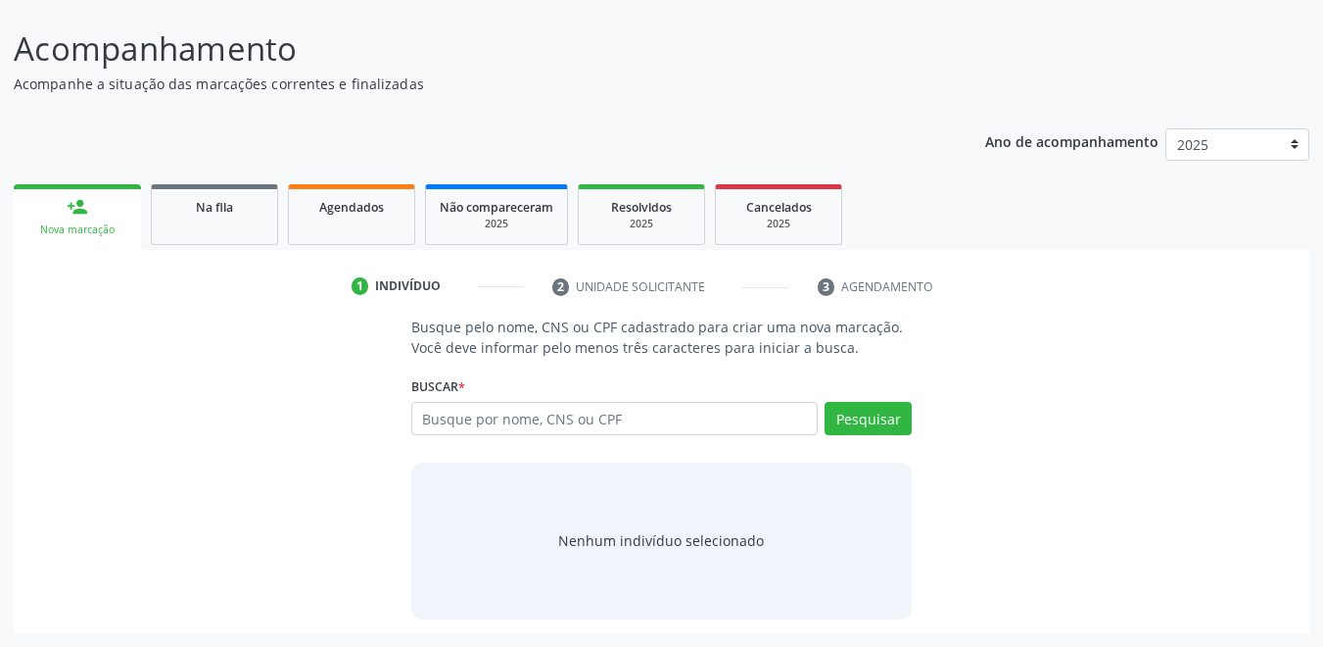
scroll to position [136, 0]
click at [529, 421] on input "text" at bounding box center [615, 418] width 408 height 33
type input "706401611939682"
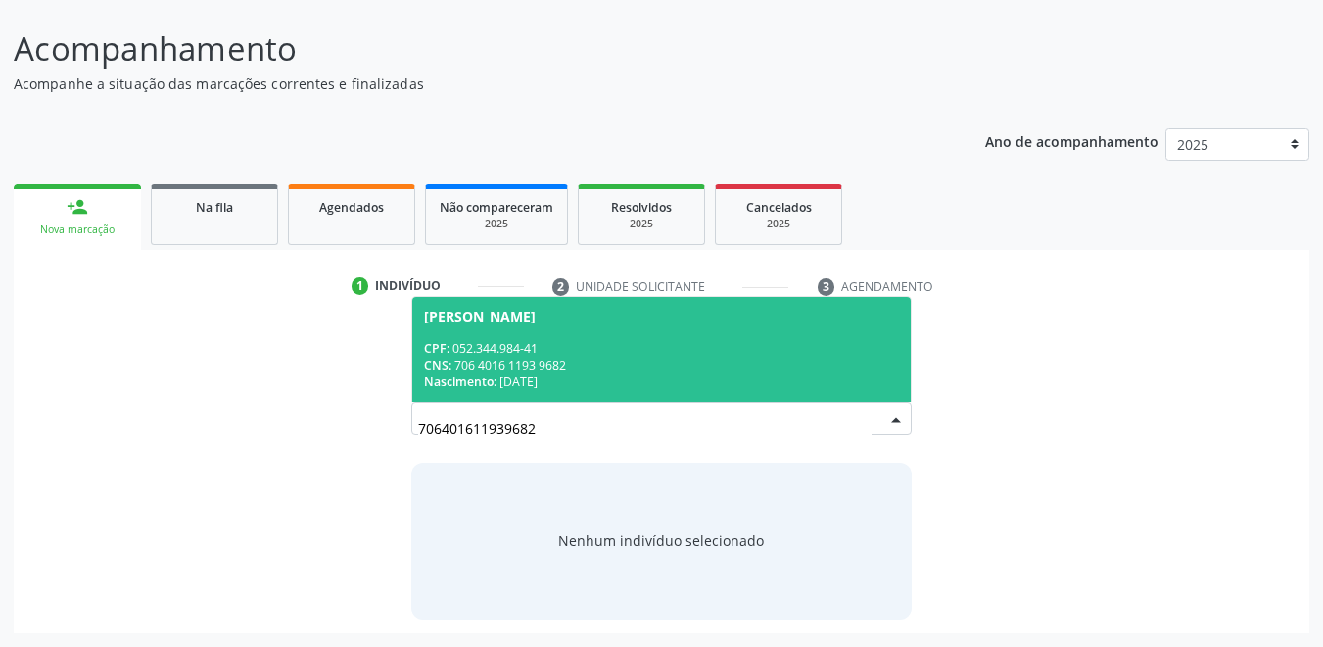
click at [615, 354] on div "CPF: 052.344.984-41" at bounding box center [662, 348] width 476 height 17
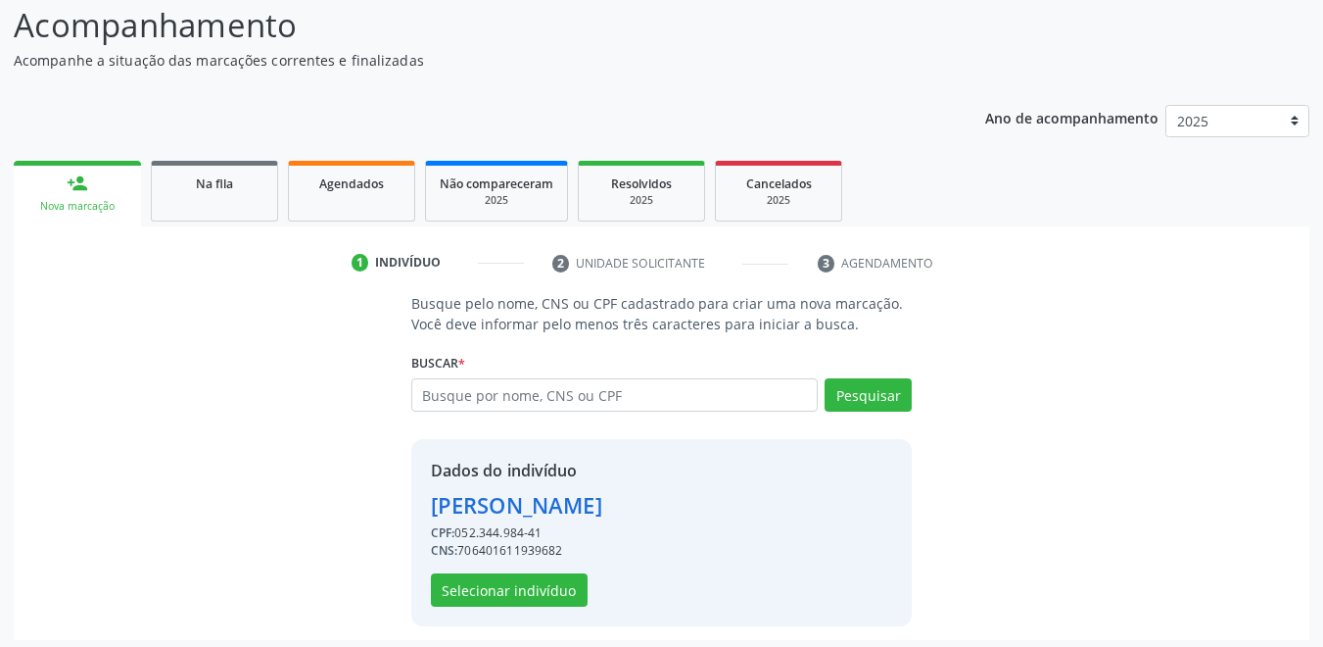
scroll to position [167, 0]
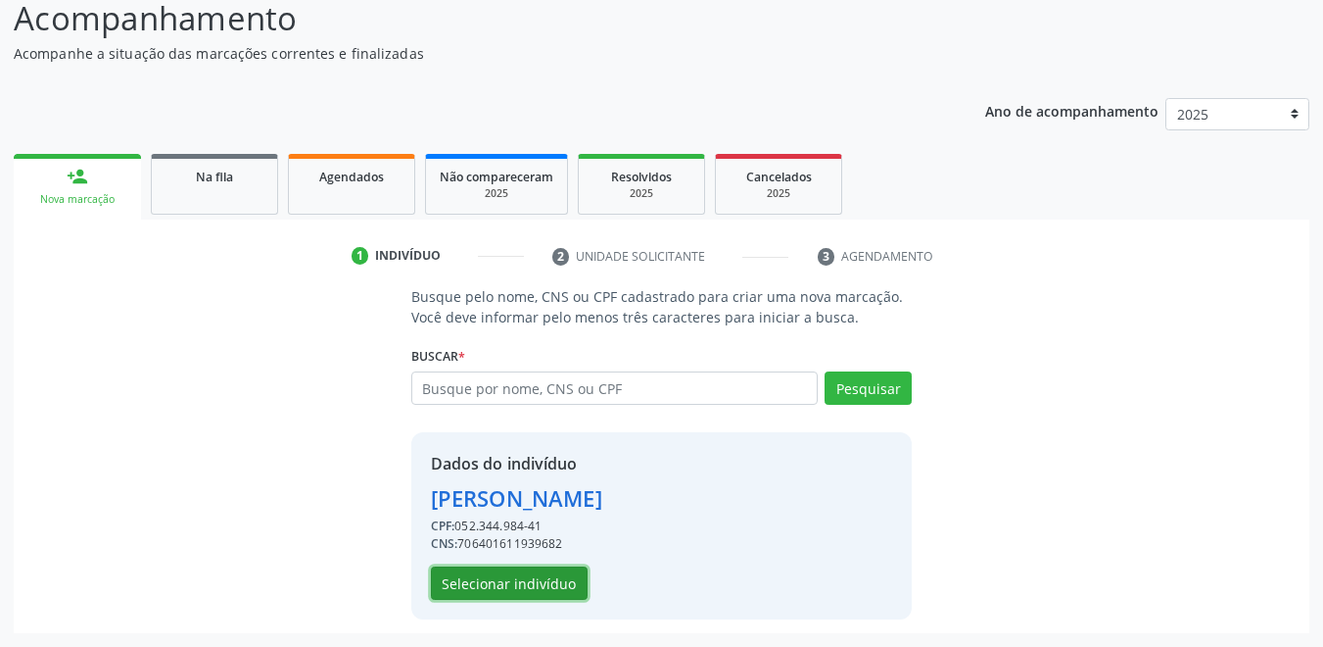
click at [503, 573] on button "Selecionar indivíduo" at bounding box center [509, 582] width 157 height 33
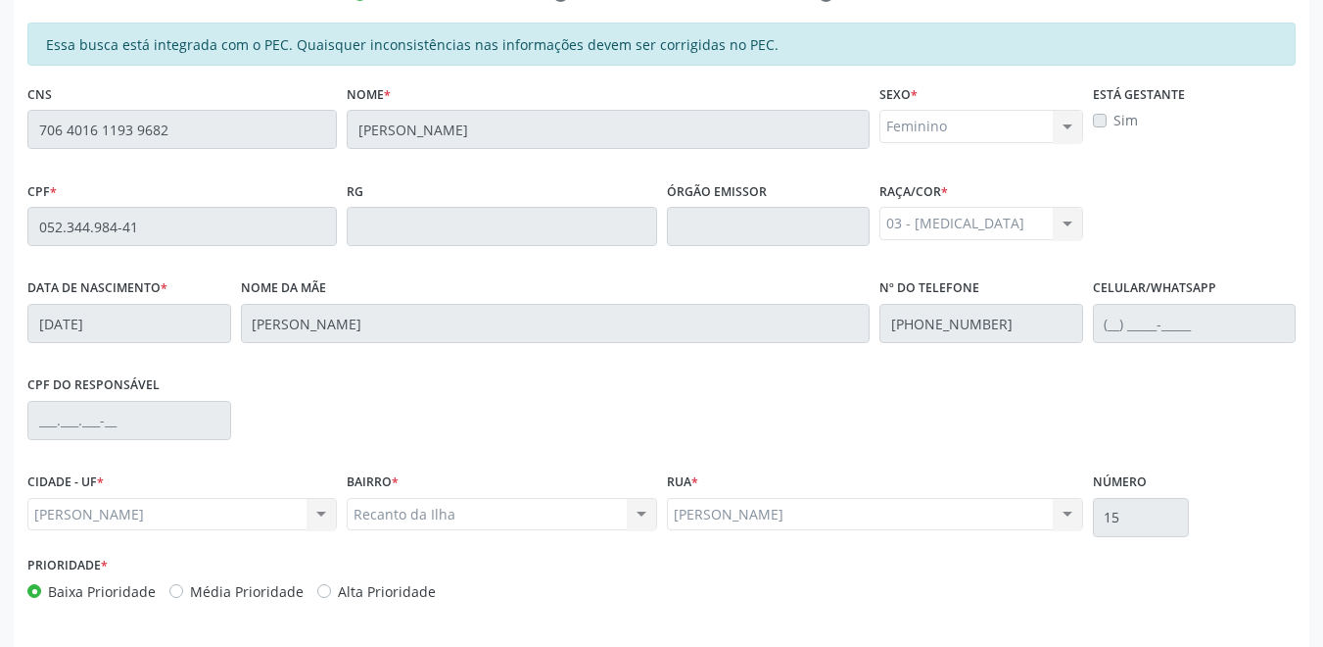
scroll to position [500, 0]
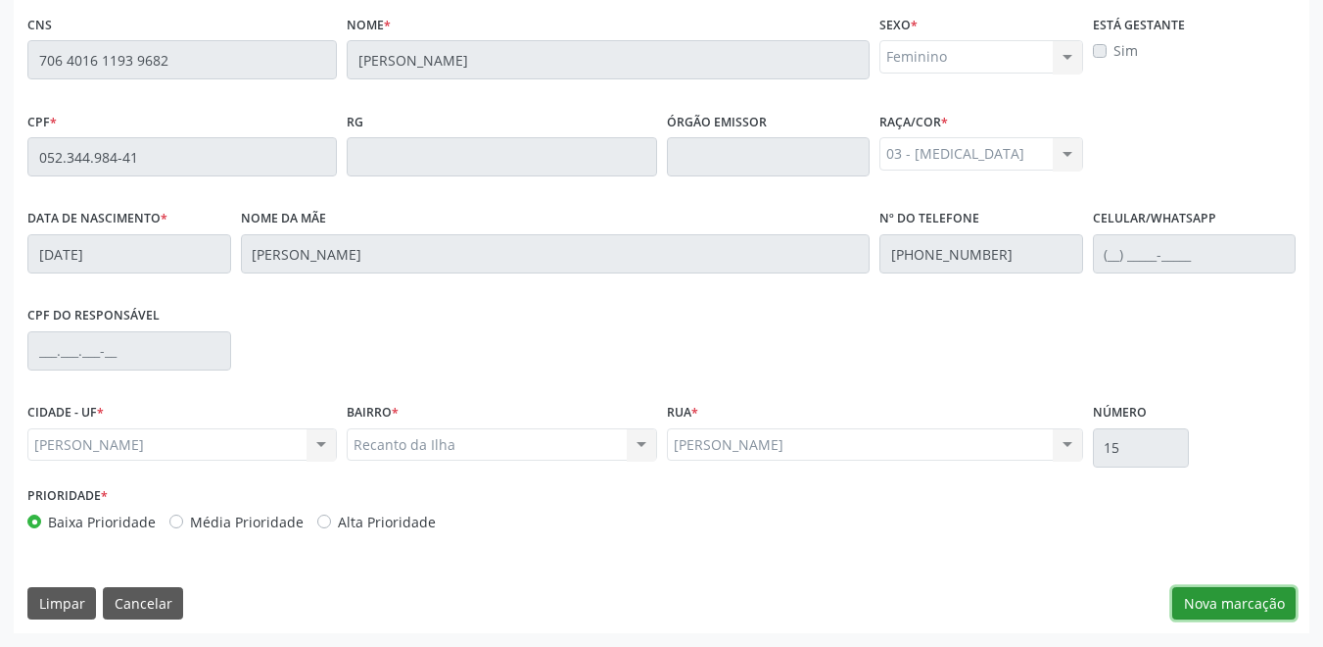
click at [1227, 602] on button "Nova marcação" at bounding box center [1234, 603] width 123 height 33
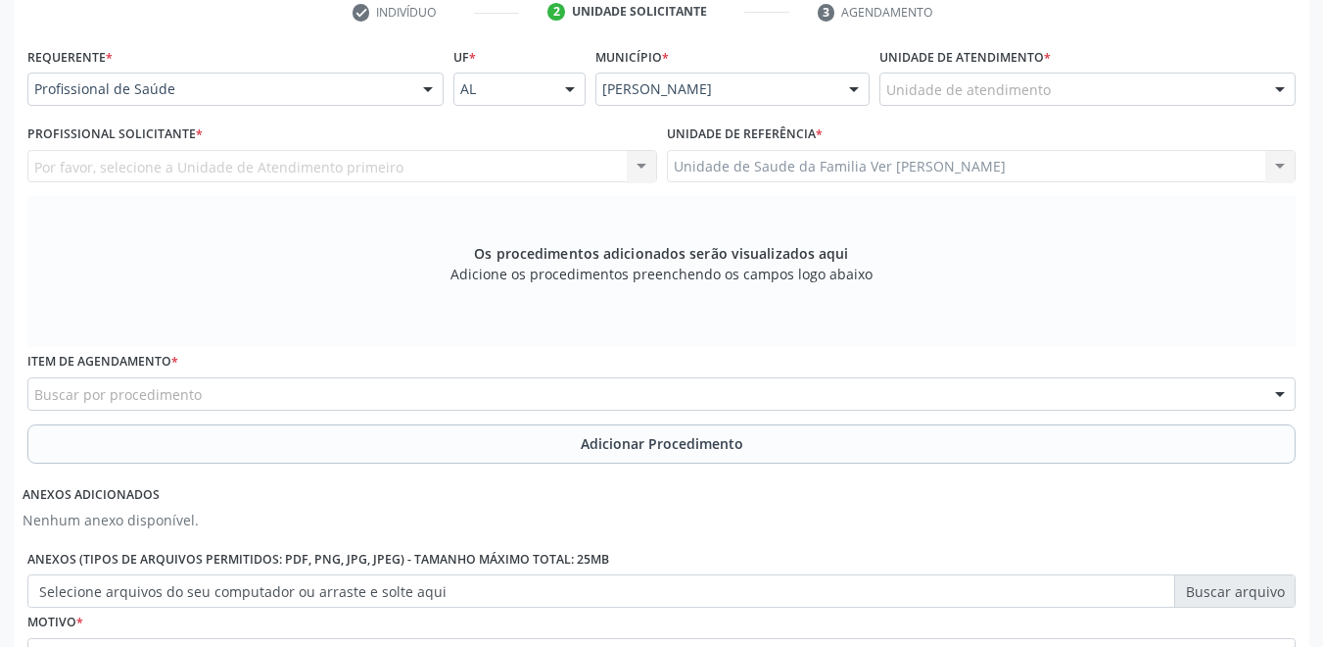
scroll to position [304, 0]
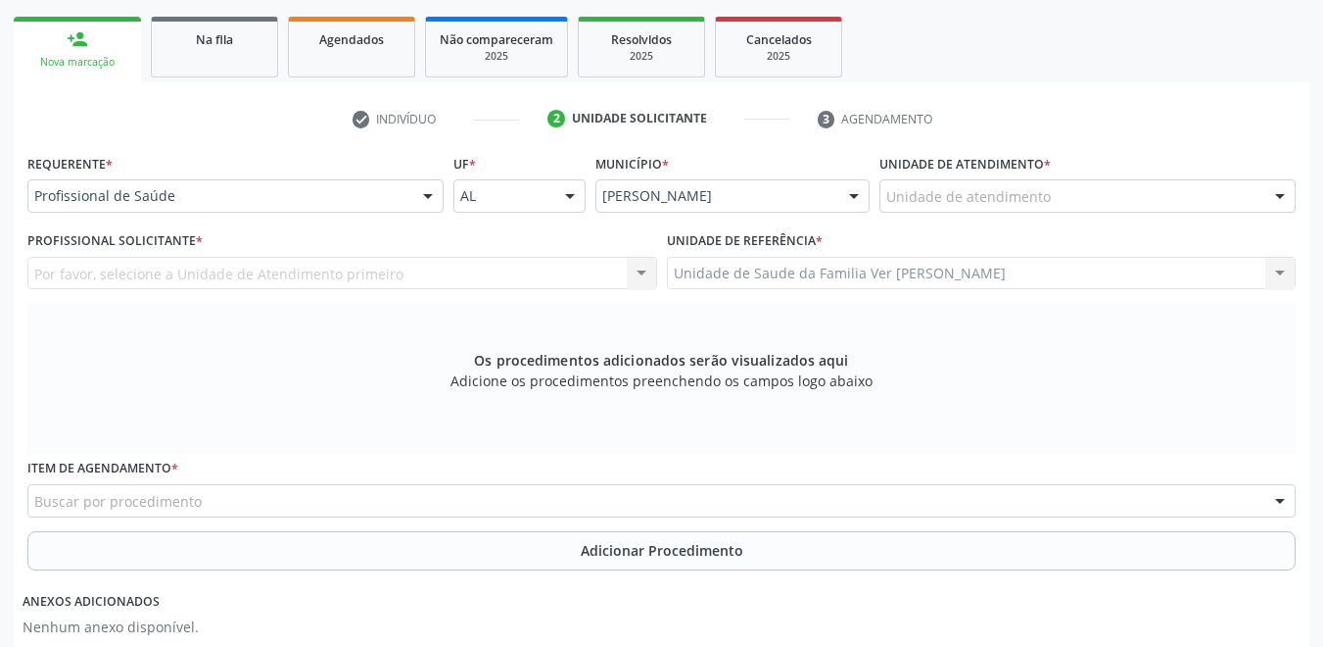
click at [1056, 199] on div "Unidade de atendimento" at bounding box center [1088, 195] width 416 height 33
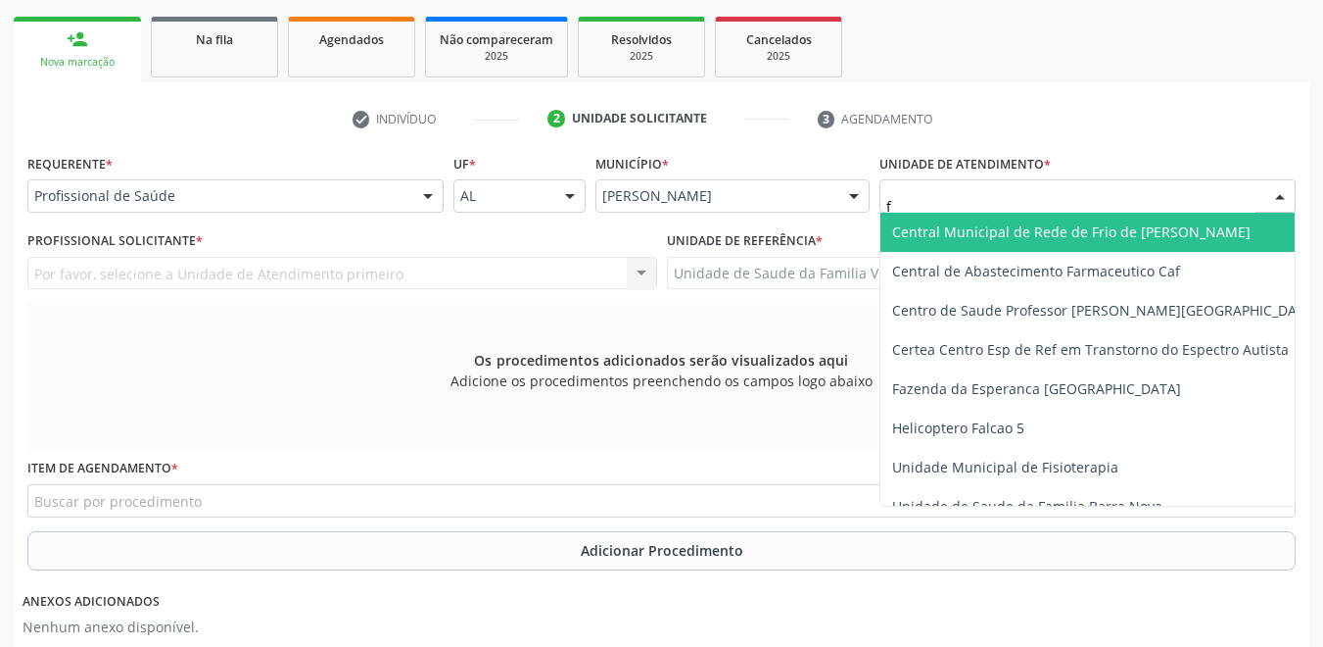
type input "fl"
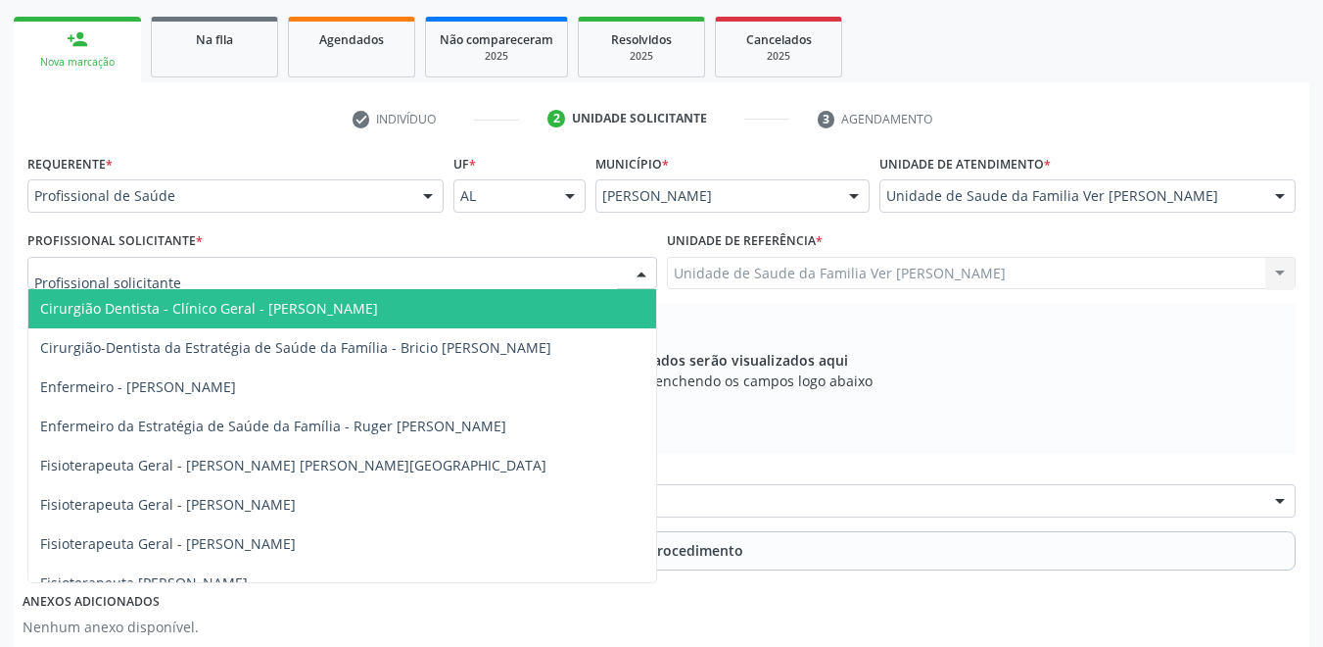
click at [377, 272] on div at bounding box center [342, 273] width 630 height 33
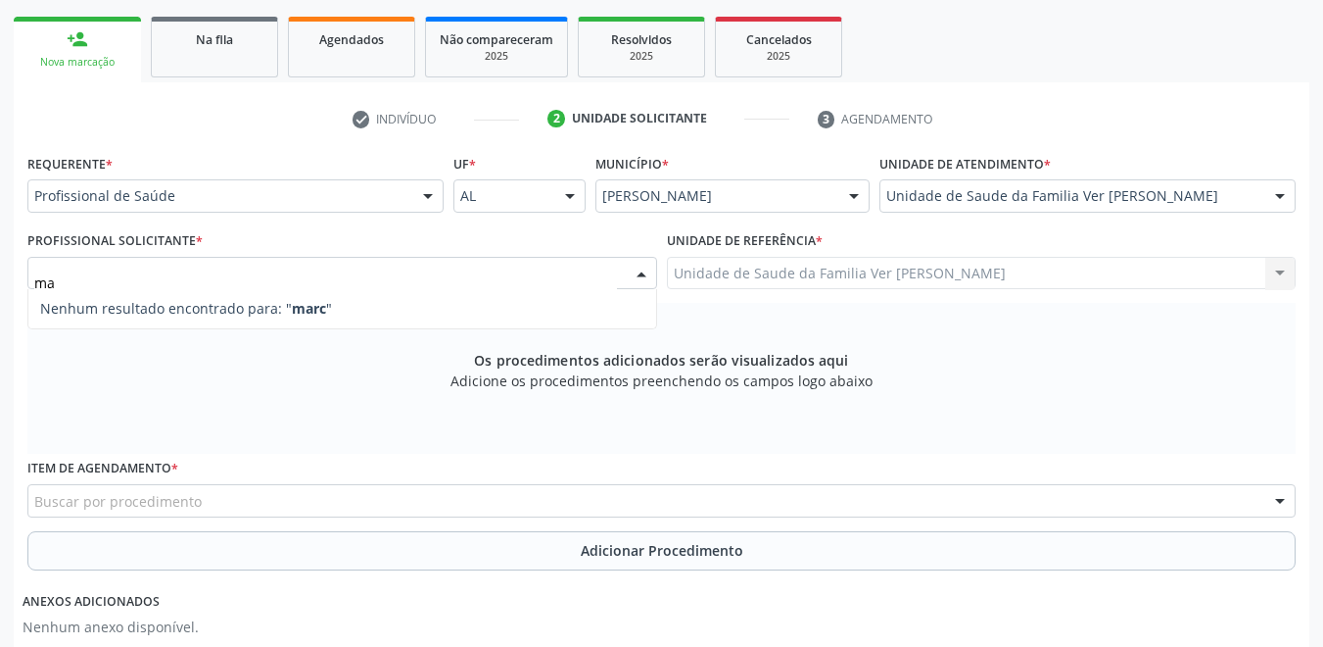
type input "m"
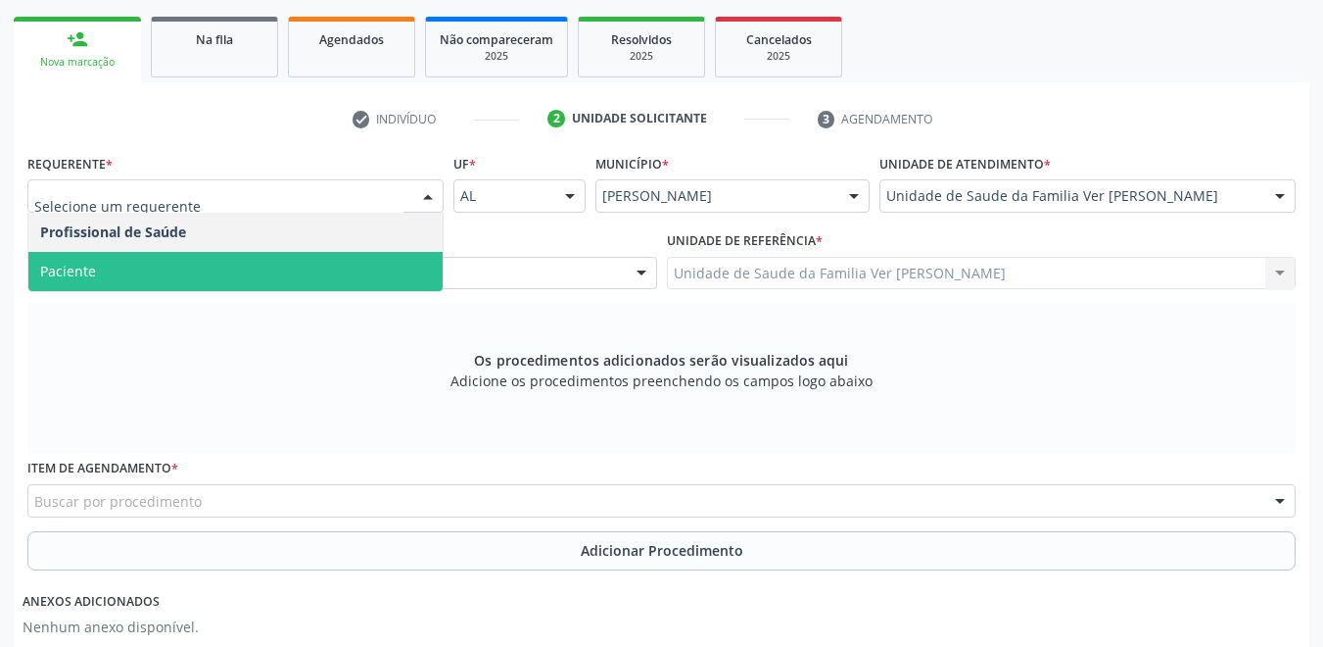
click at [126, 273] on span "Paciente" at bounding box center [235, 271] width 414 height 39
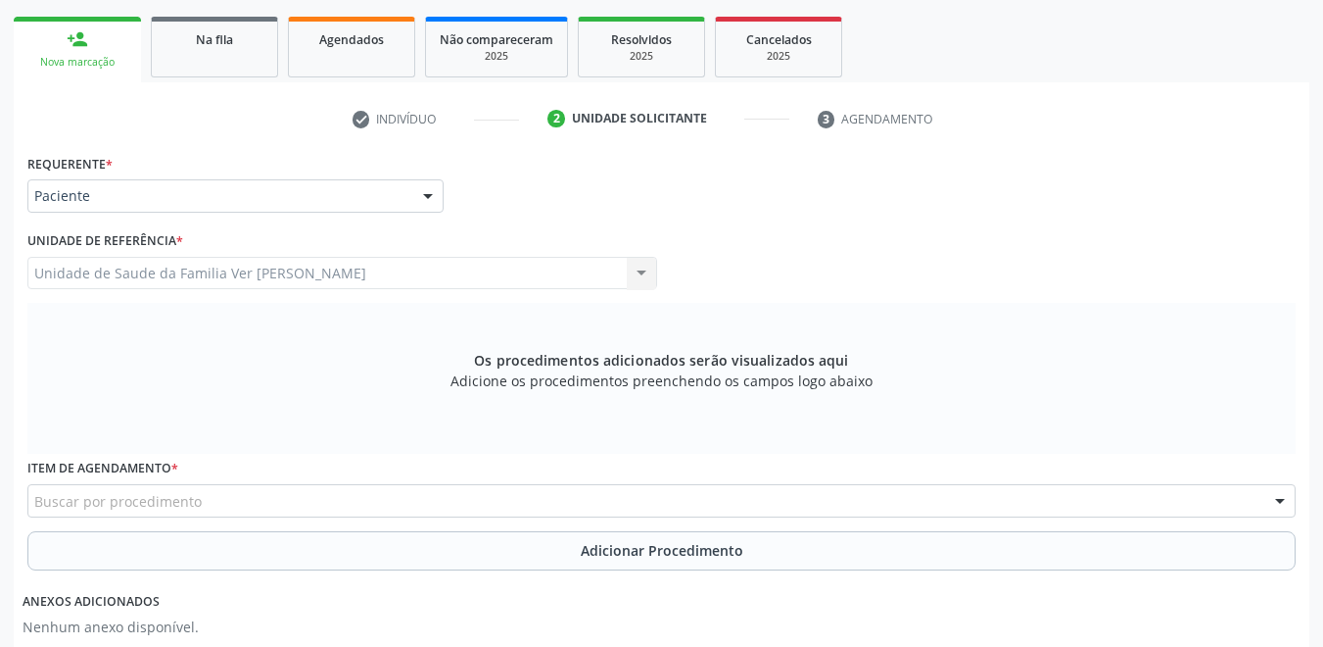
scroll to position [500, 0]
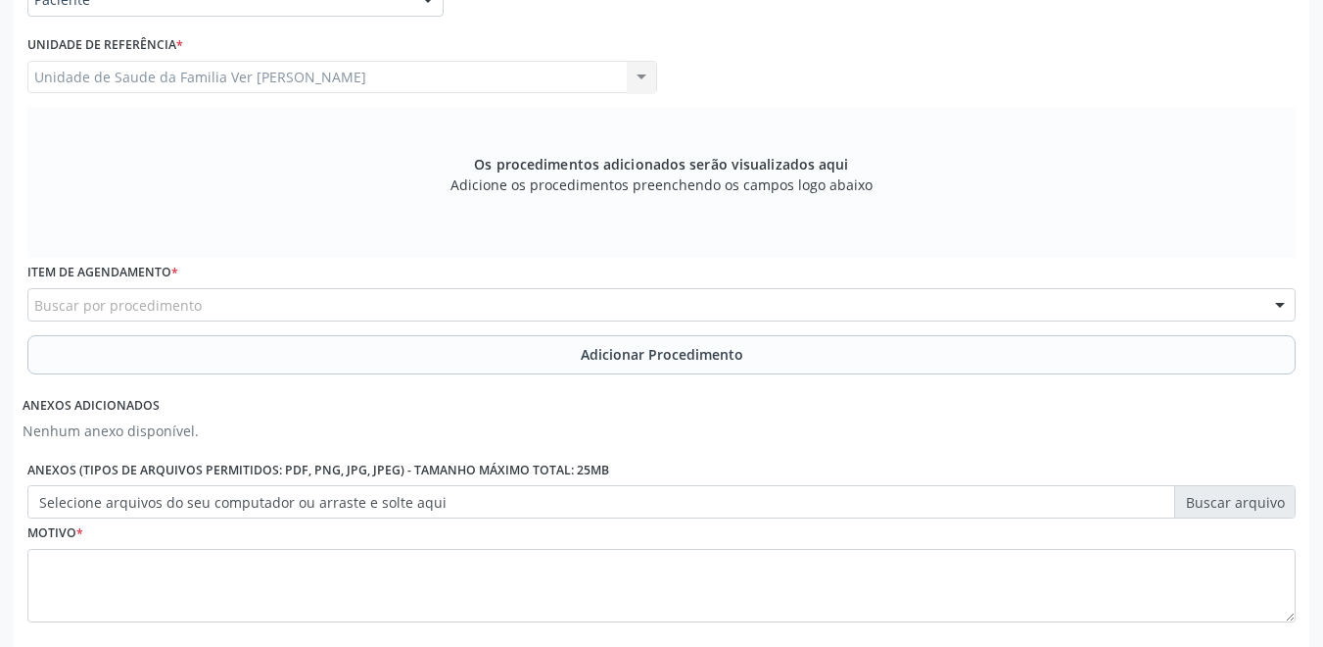
drag, startPoint x: 161, startPoint y: 309, endPoint x: 172, endPoint y: 318, distance: 15.3
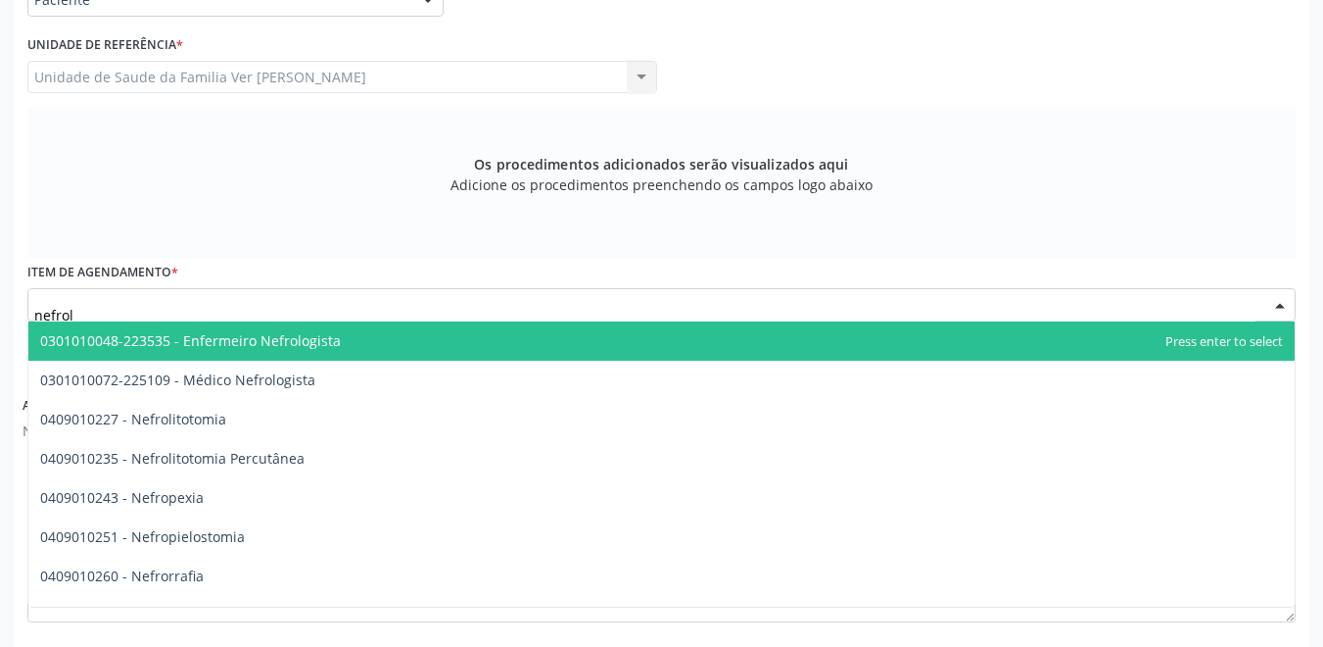
type input "nefrolo"
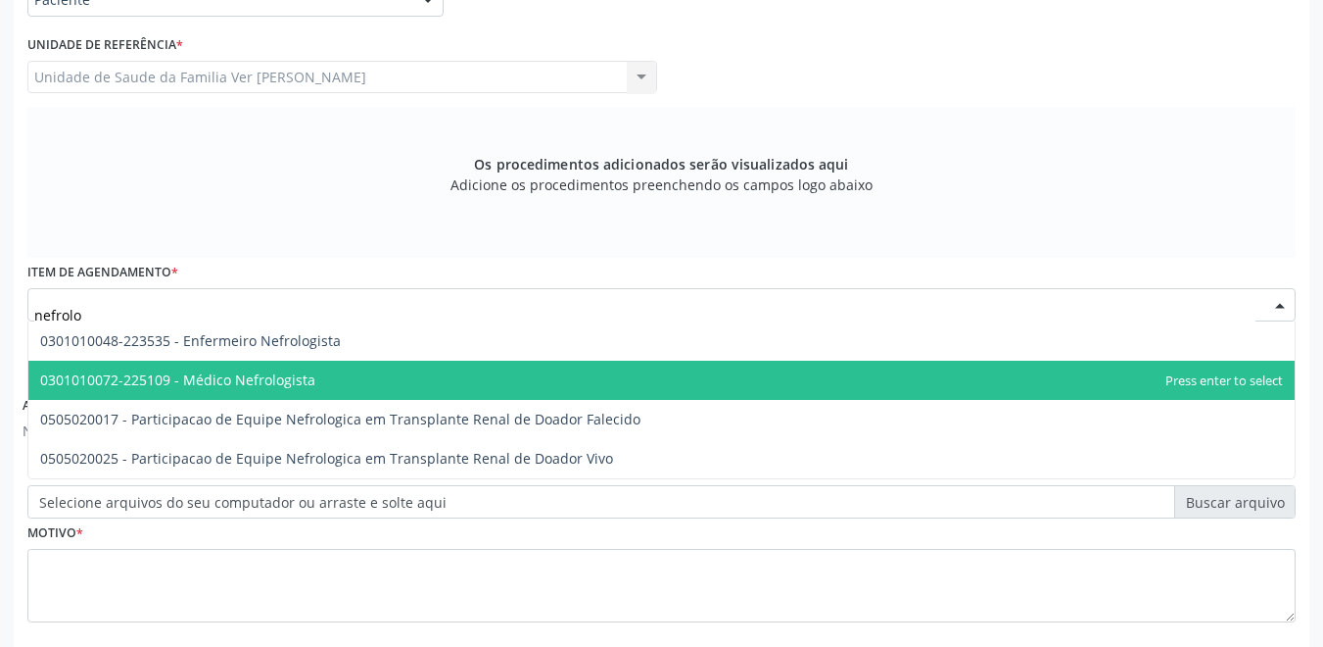
click at [330, 376] on span "0301010072-225109 - Médico Nefrologista" at bounding box center [661, 380] width 1267 height 39
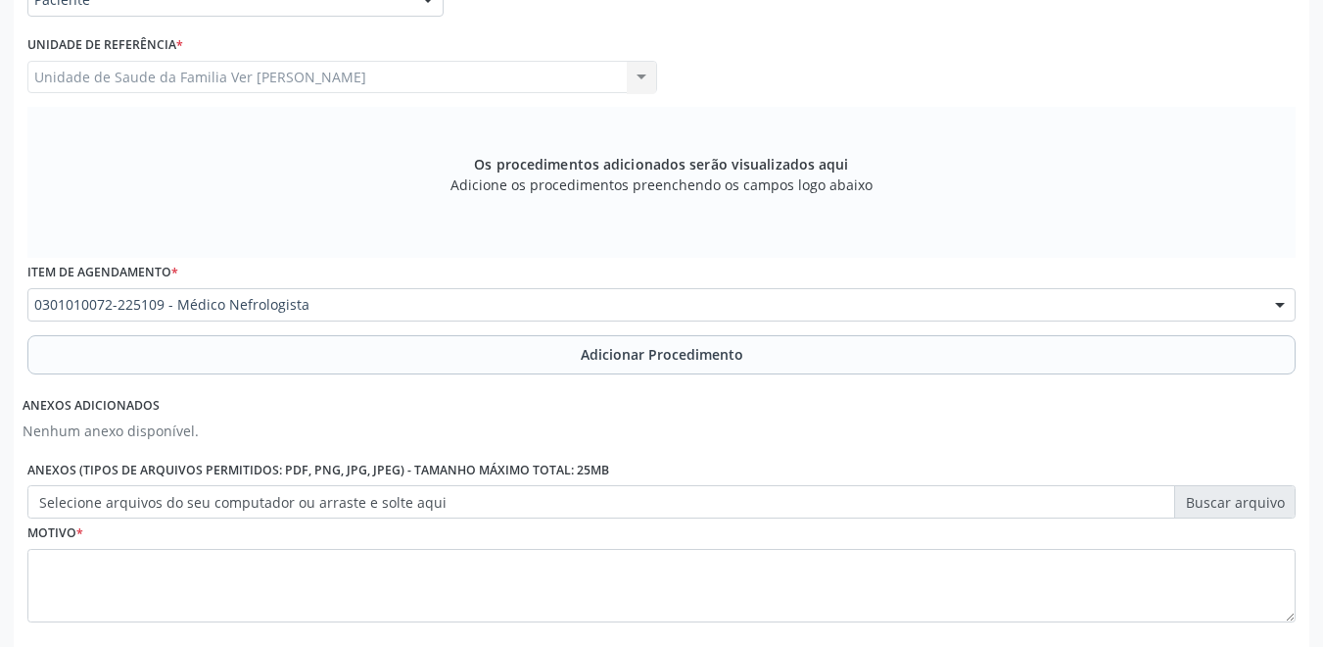
click at [371, 363] on button "Adicionar Procedimento" at bounding box center [661, 354] width 1269 height 39
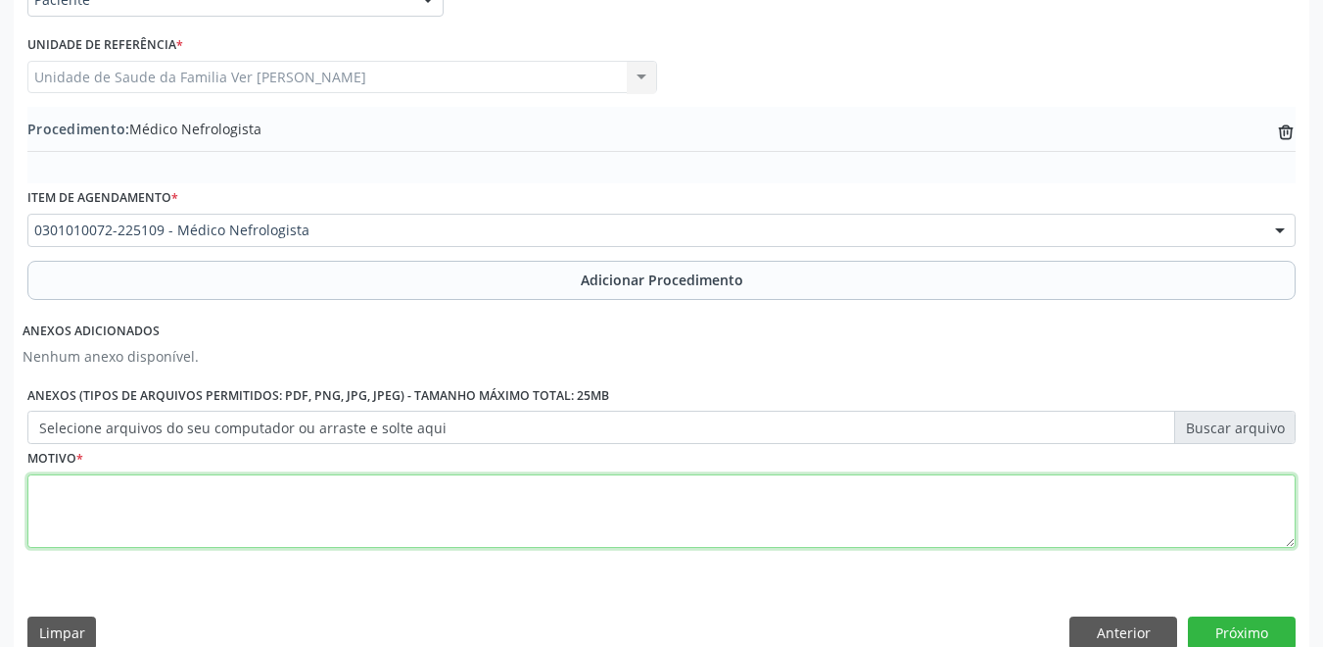
click at [326, 493] on textarea at bounding box center [661, 511] width 1269 height 74
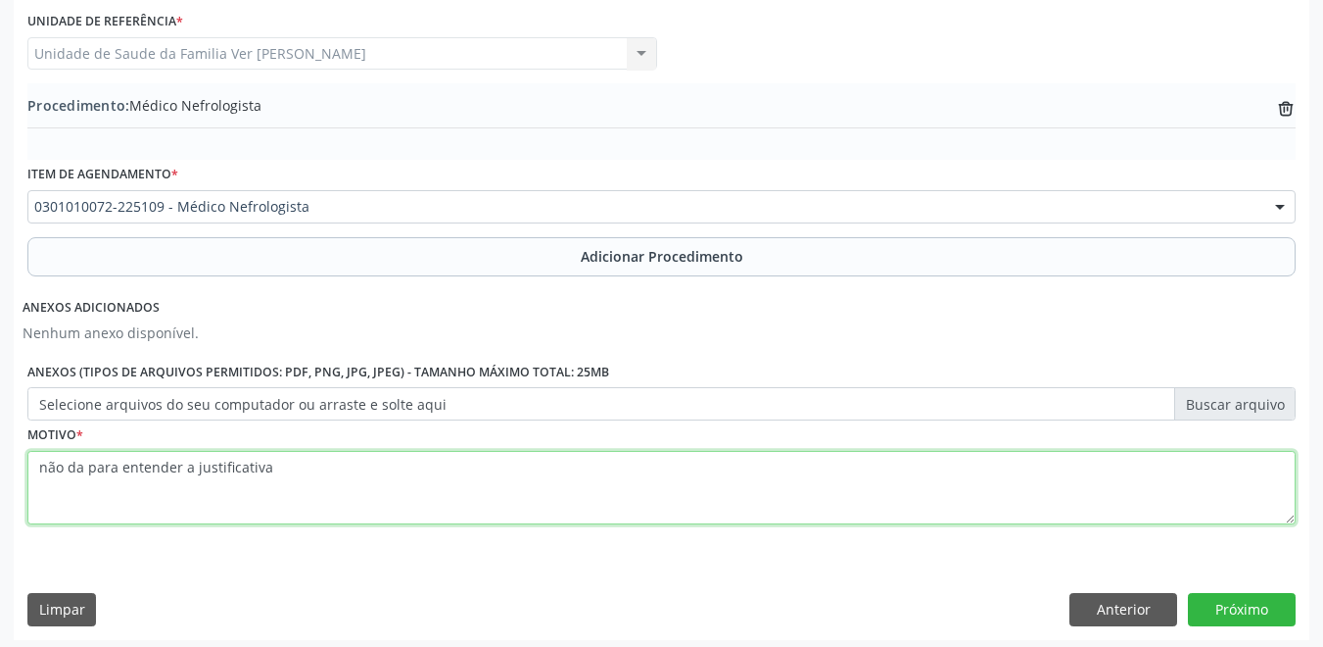
scroll to position [530, 0]
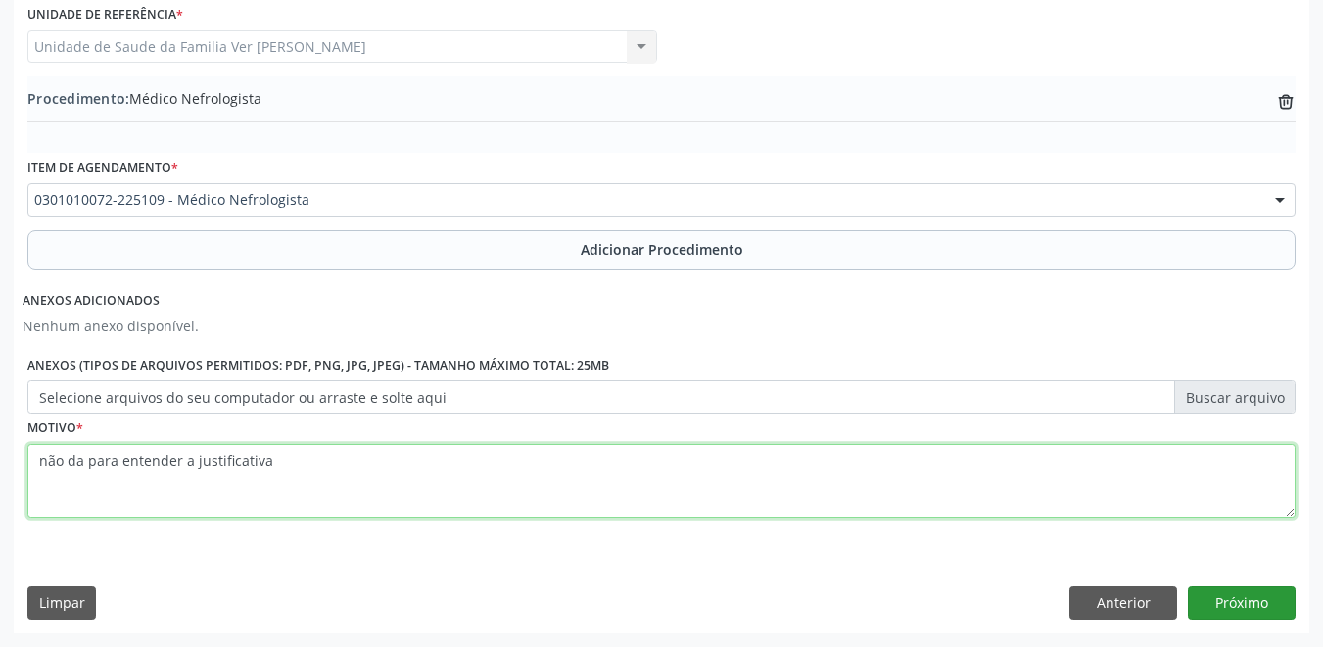
type textarea "não da para entender a justificativa"
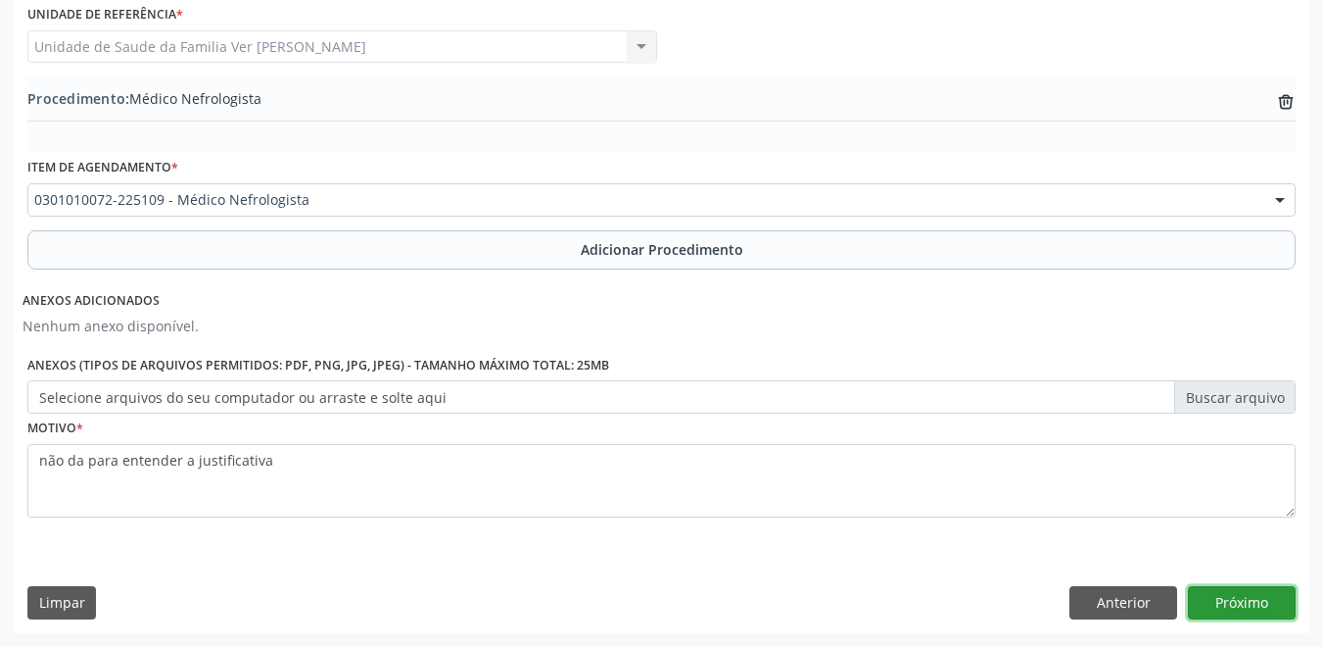
click at [1260, 602] on button "Próximo" at bounding box center [1242, 602] width 108 height 33
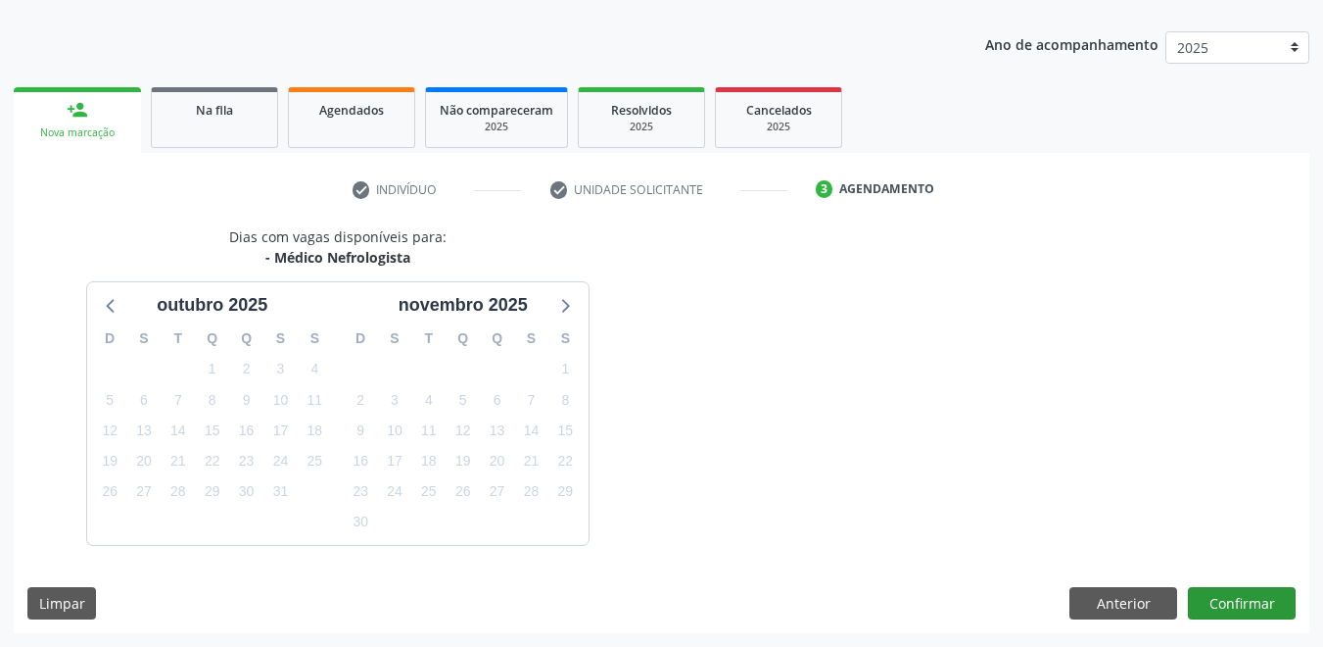
scroll to position [291, 0]
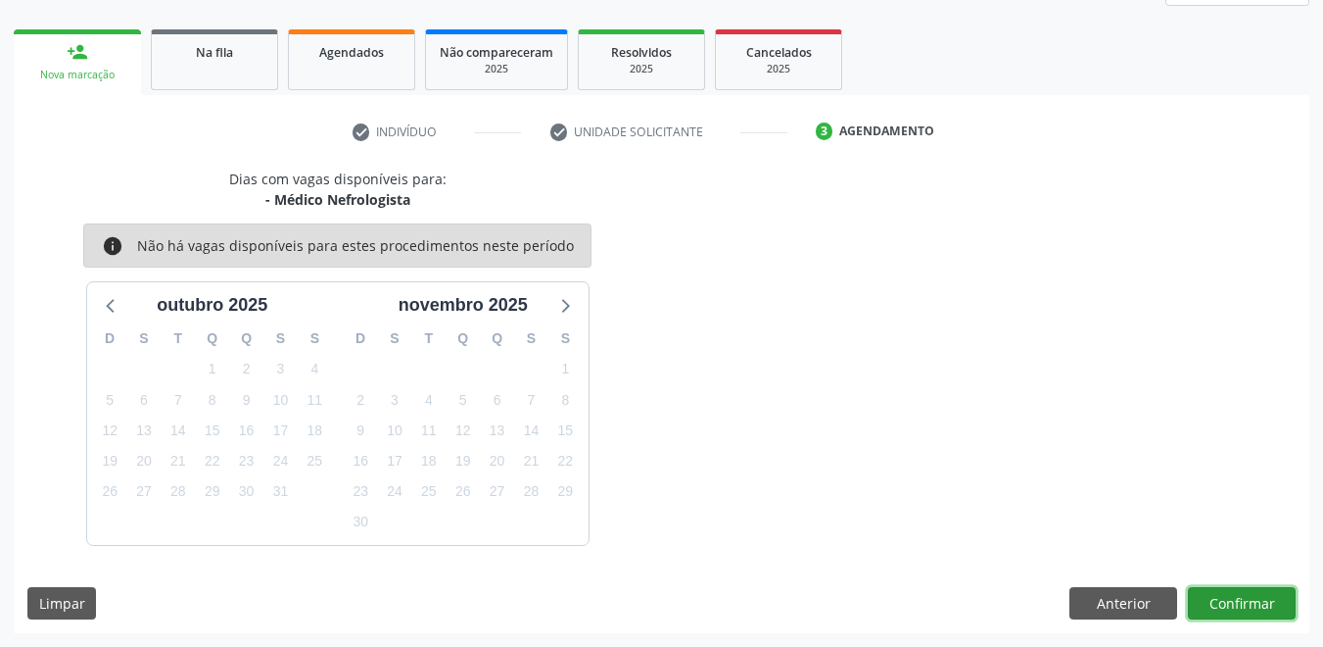
click at [1241, 596] on button "Confirmar" at bounding box center [1242, 603] width 108 height 33
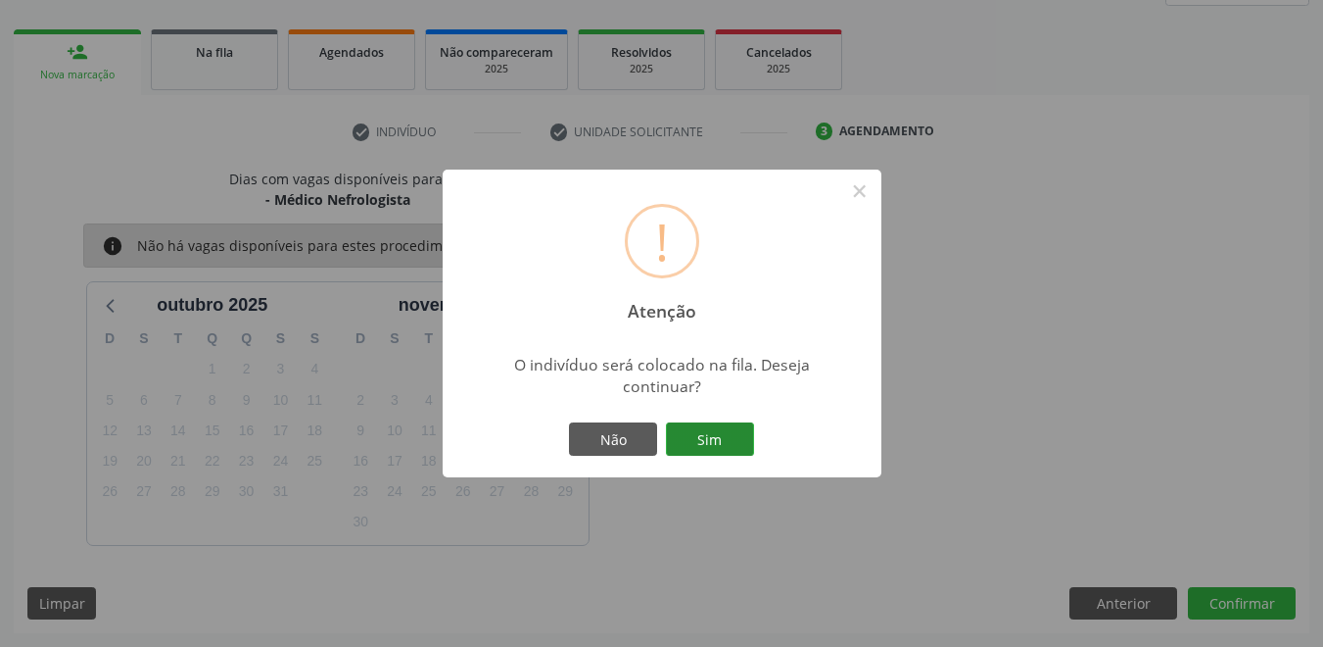
click at [711, 440] on button "Sim" at bounding box center [710, 438] width 88 height 33
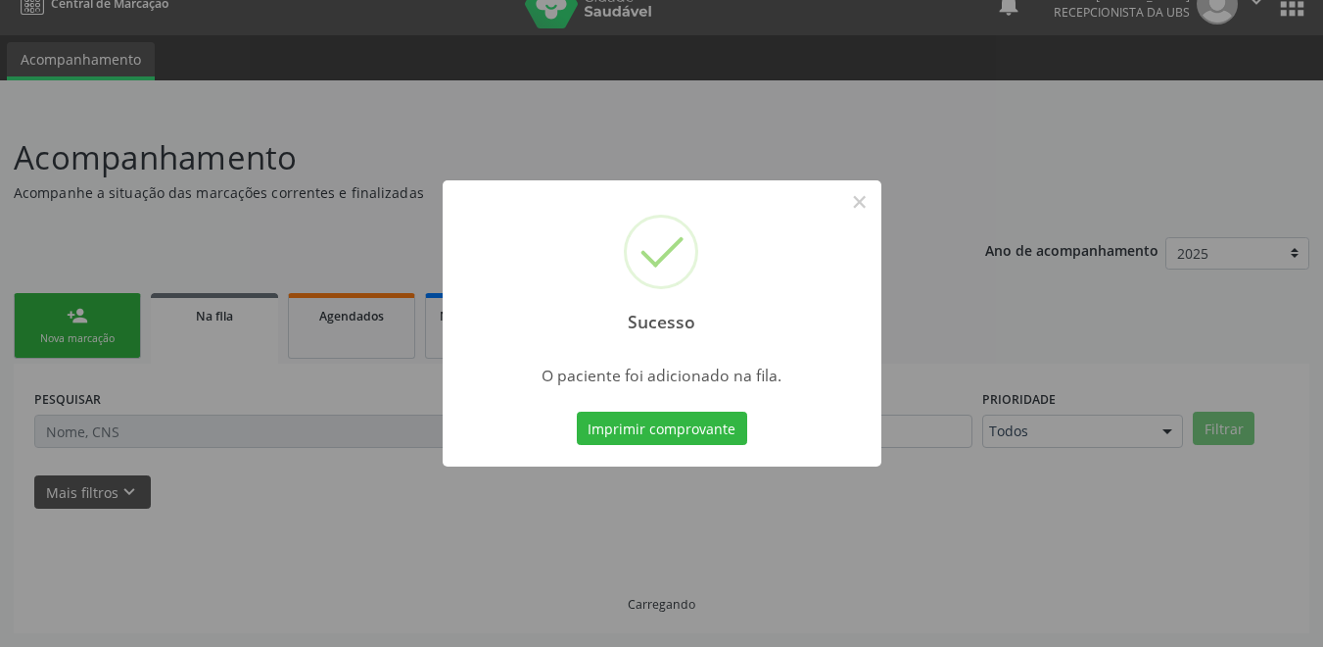
scroll to position [27, 0]
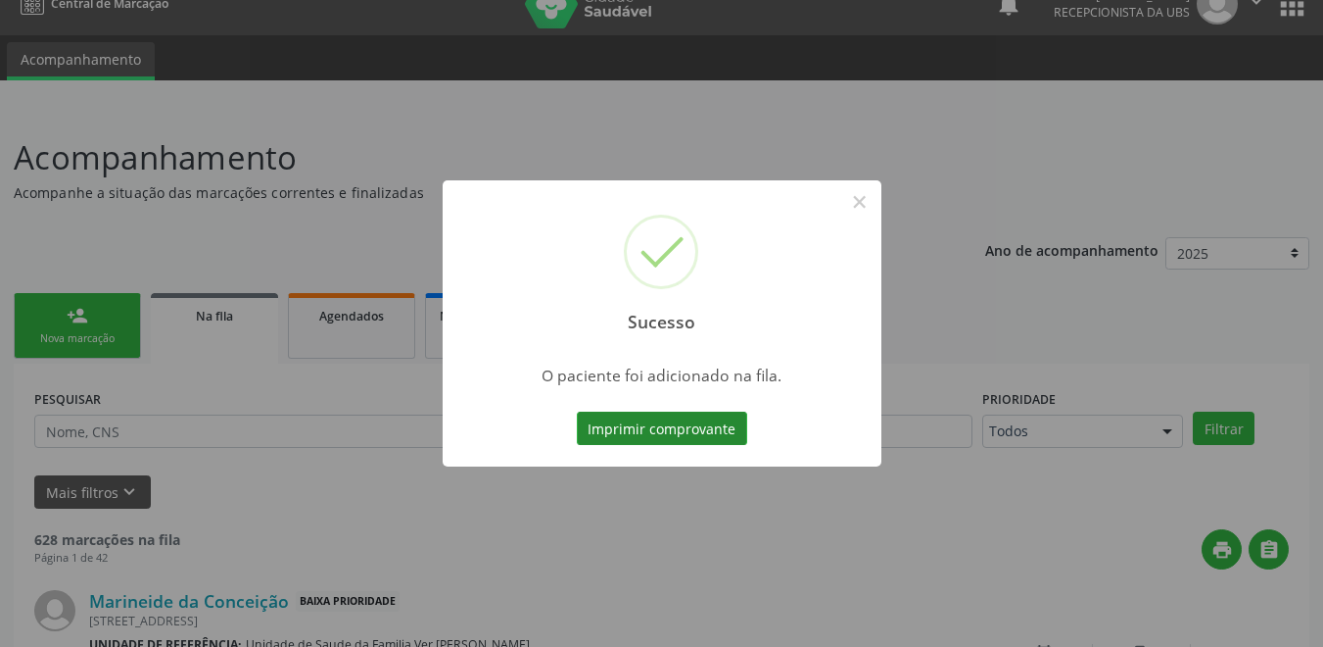
click at [715, 429] on button "Imprimir comprovante" at bounding box center [662, 427] width 170 height 33
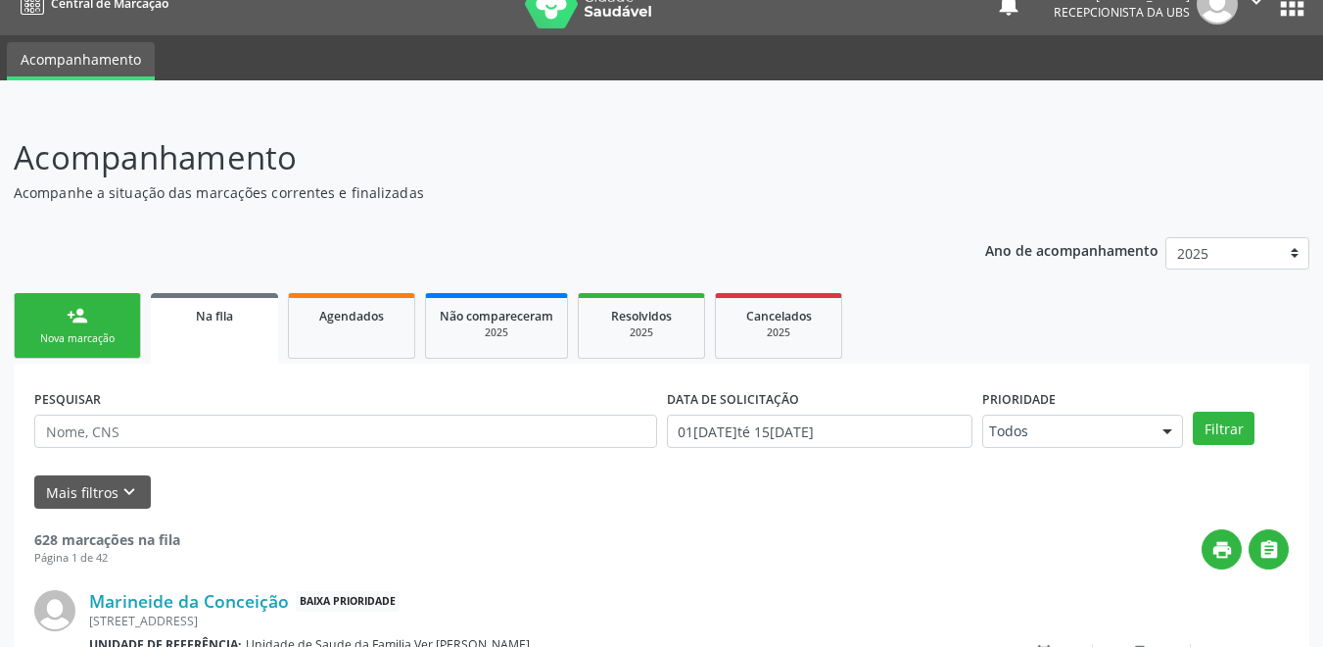
click at [110, 335] on div "Nova marcação" at bounding box center [77, 338] width 98 height 15
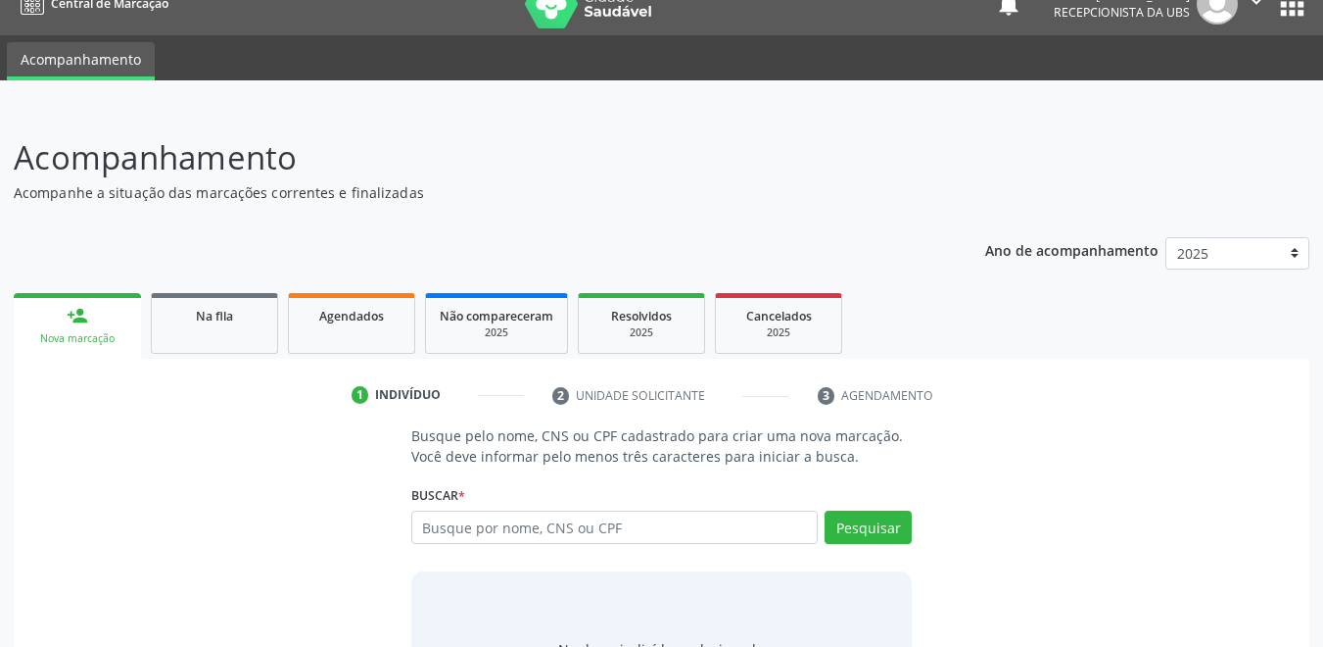
click at [108, 315] on link "person_add Nova marcação" at bounding box center [77, 326] width 127 height 66
click at [522, 533] on input "text" at bounding box center [615, 526] width 408 height 33
type input "a"
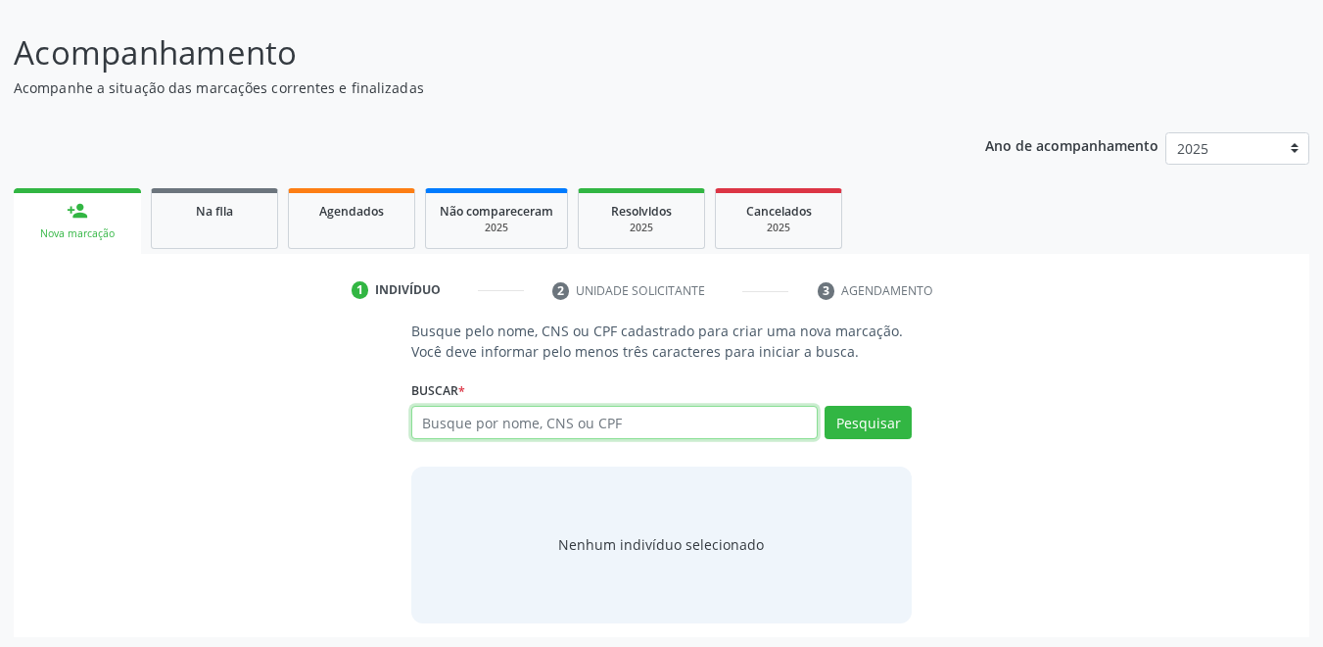
scroll to position [136, 0]
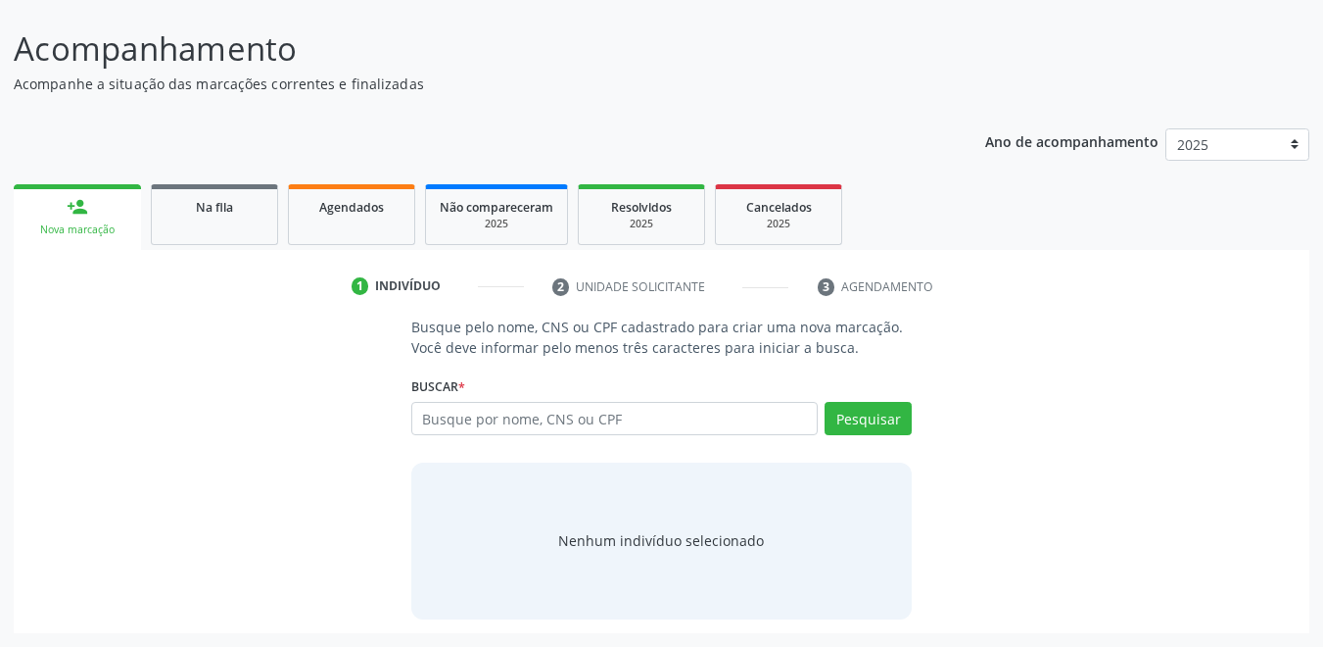
click at [548, 438] on div "Busque por nome, CNS ou CPF Nenhum resultado encontrado para: " " Digite nome, …" at bounding box center [662, 425] width 502 height 47
click at [564, 429] on input "text" at bounding box center [615, 418] width 408 height 33
click at [562, 411] on input "text" at bounding box center [615, 418] width 408 height 33
type input "´"
type input "706801273525325"
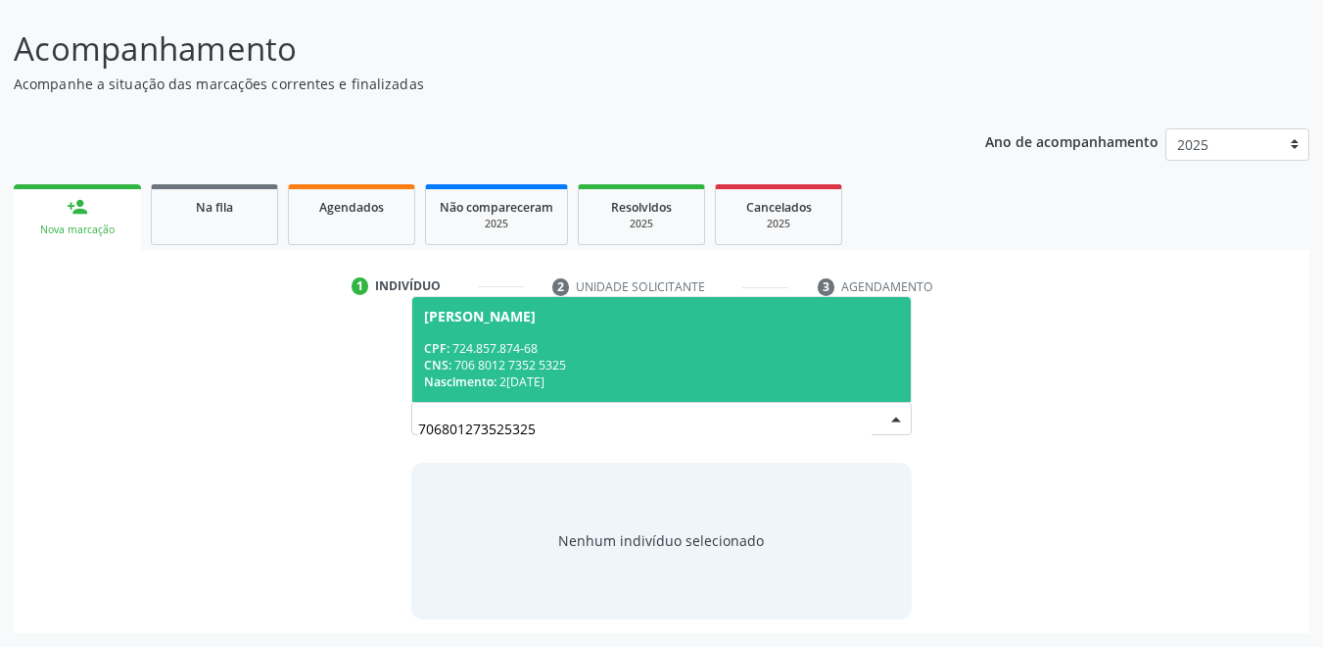
click at [603, 366] on div "CNS: 706 8012 7352 5325" at bounding box center [662, 365] width 476 height 17
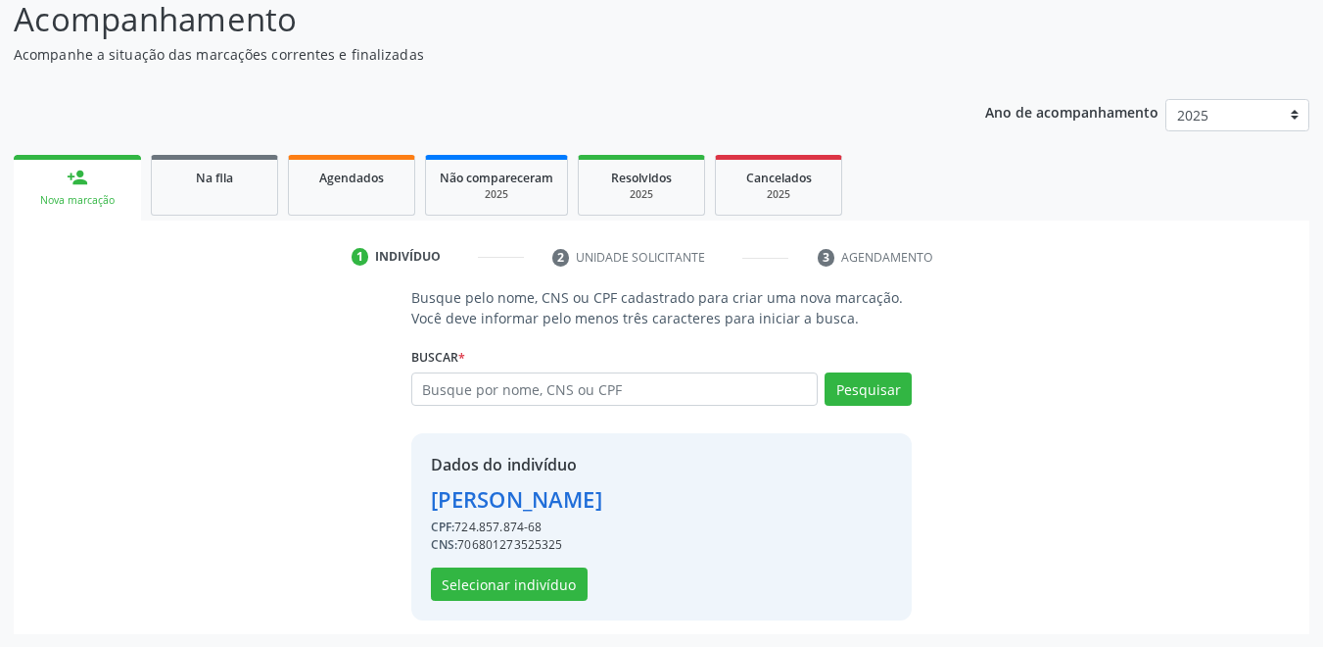
scroll to position [167, 0]
click at [490, 585] on button "Selecionar indivíduo" at bounding box center [509, 582] width 157 height 33
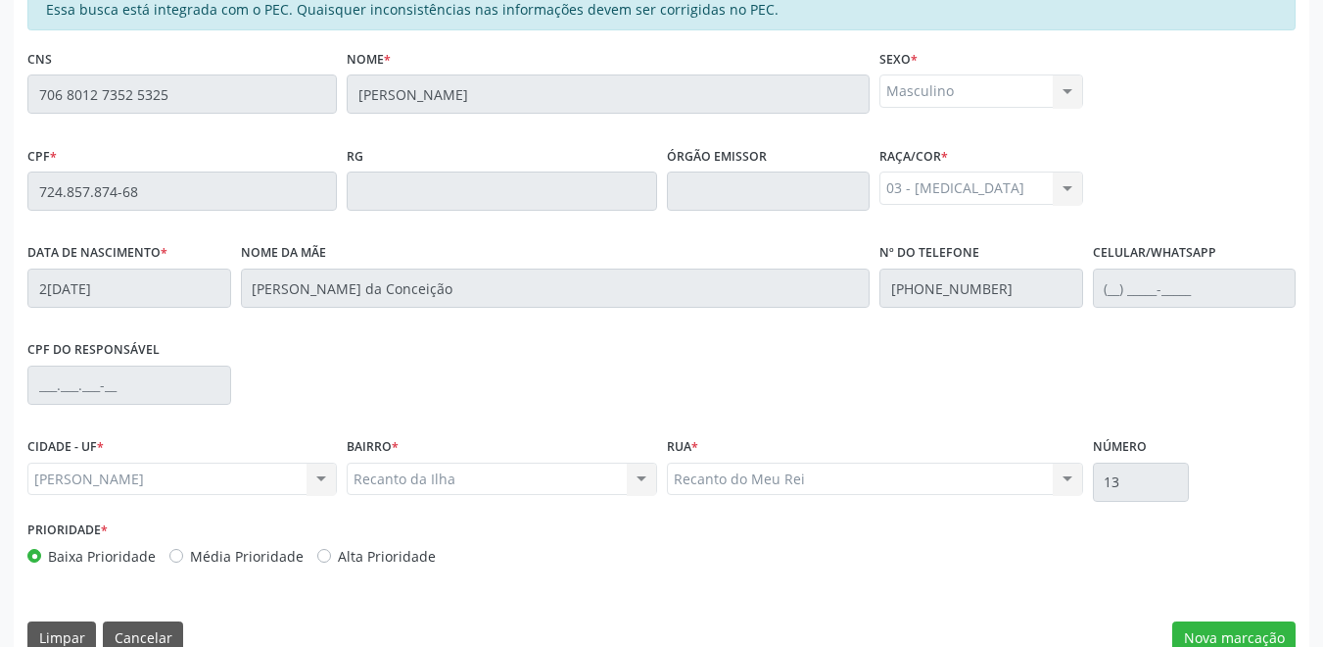
scroll to position [500, 0]
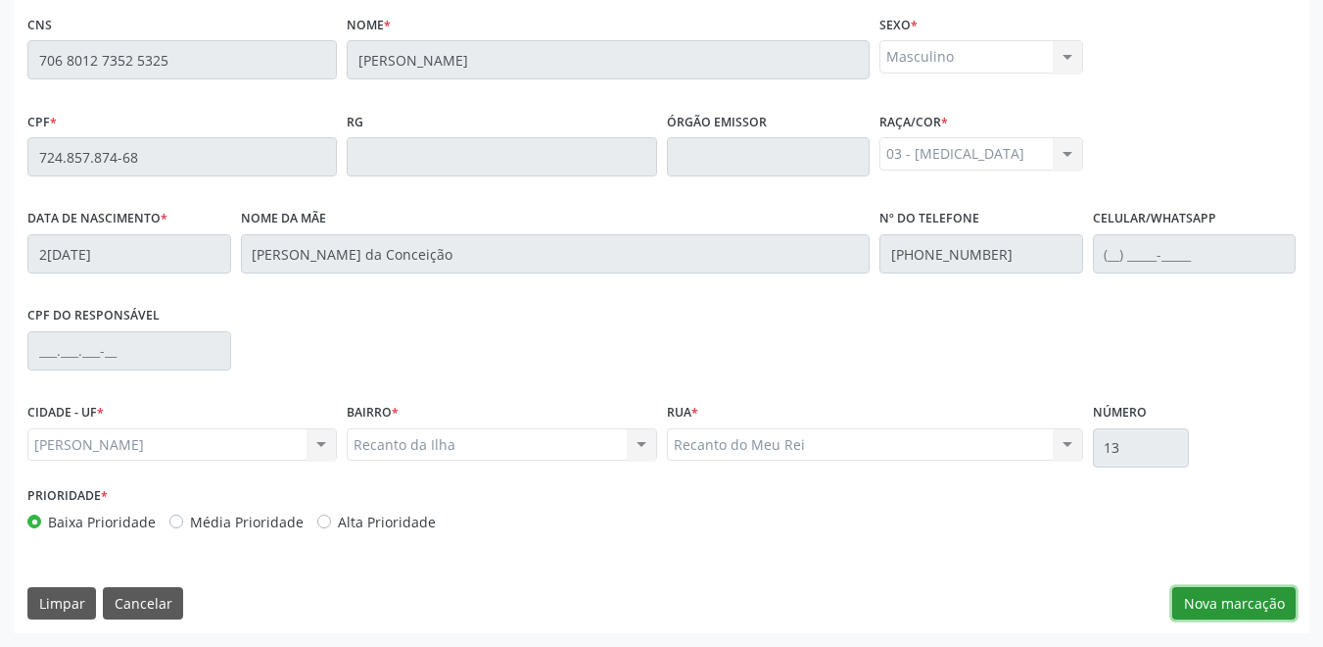
drag, startPoint x: 1262, startPoint y: 602, endPoint x: 1249, endPoint y: 587, distance: 19.4
click at [1260, 599] on button "Nova marcação" at bounding box center [1234, 603] width 123 height 33
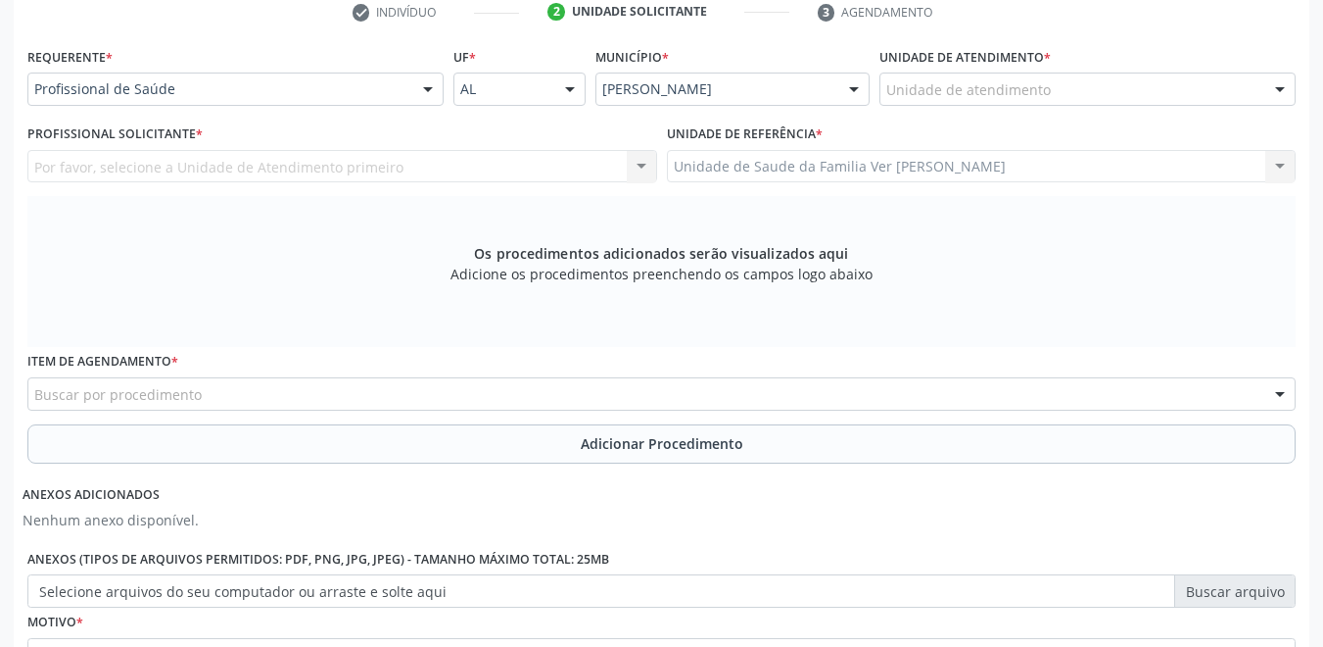
scroll to position [304, 0]
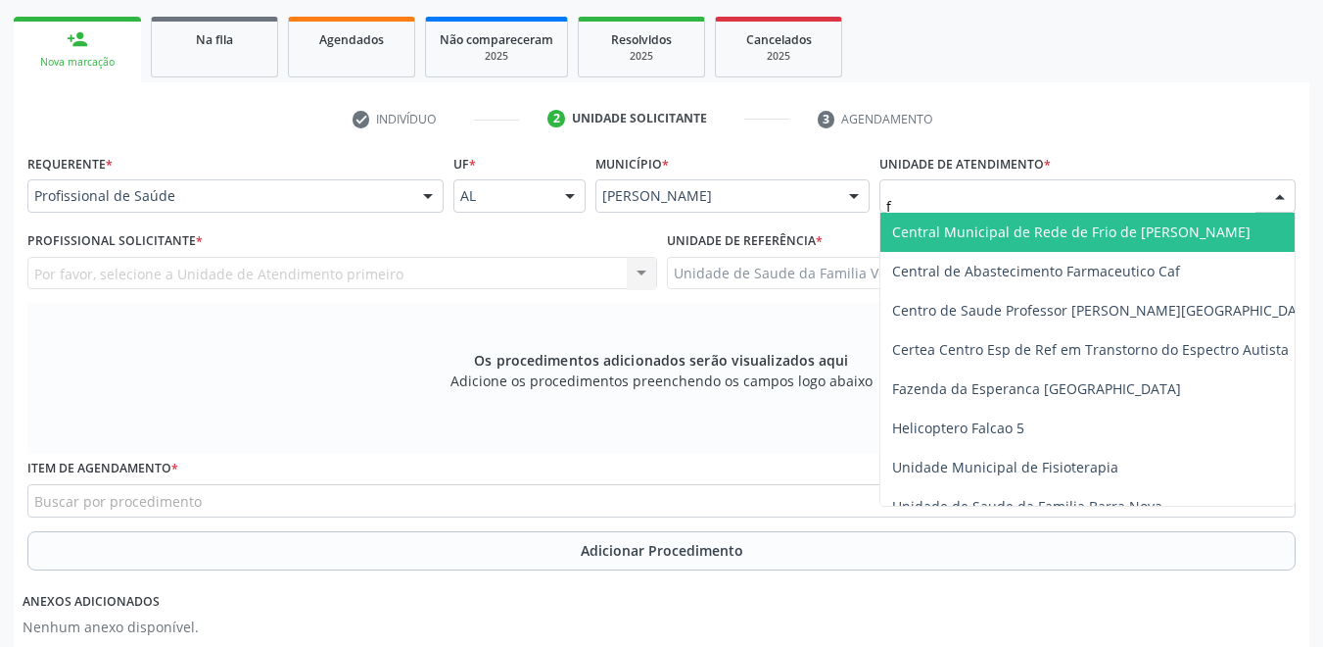
type input "fl"
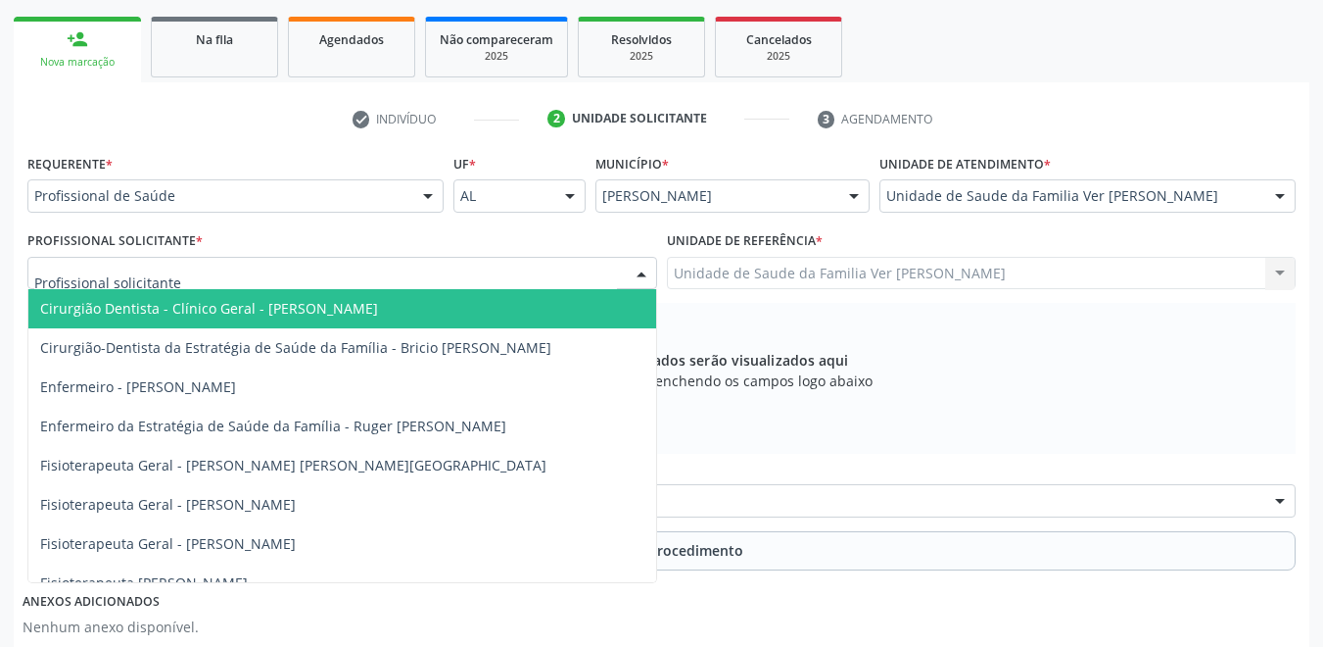
click at [311, 265] on div at bounding box center [342, 273] width 630 height 33
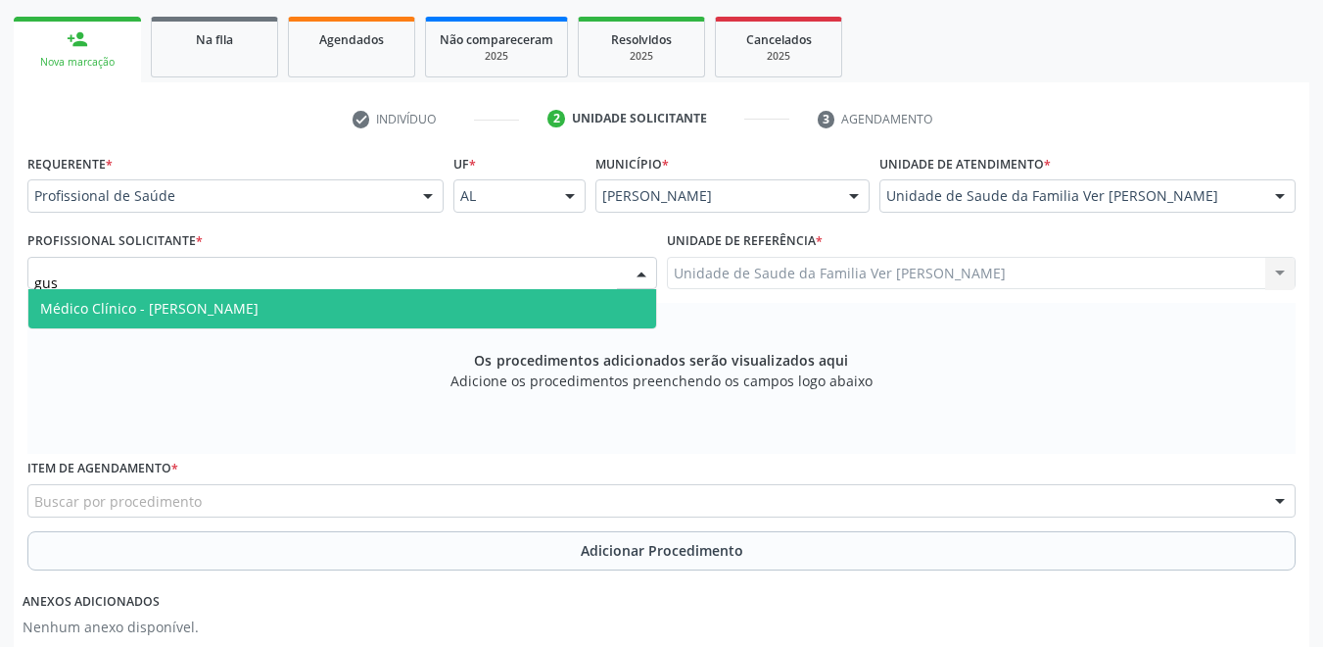
type input "gust"
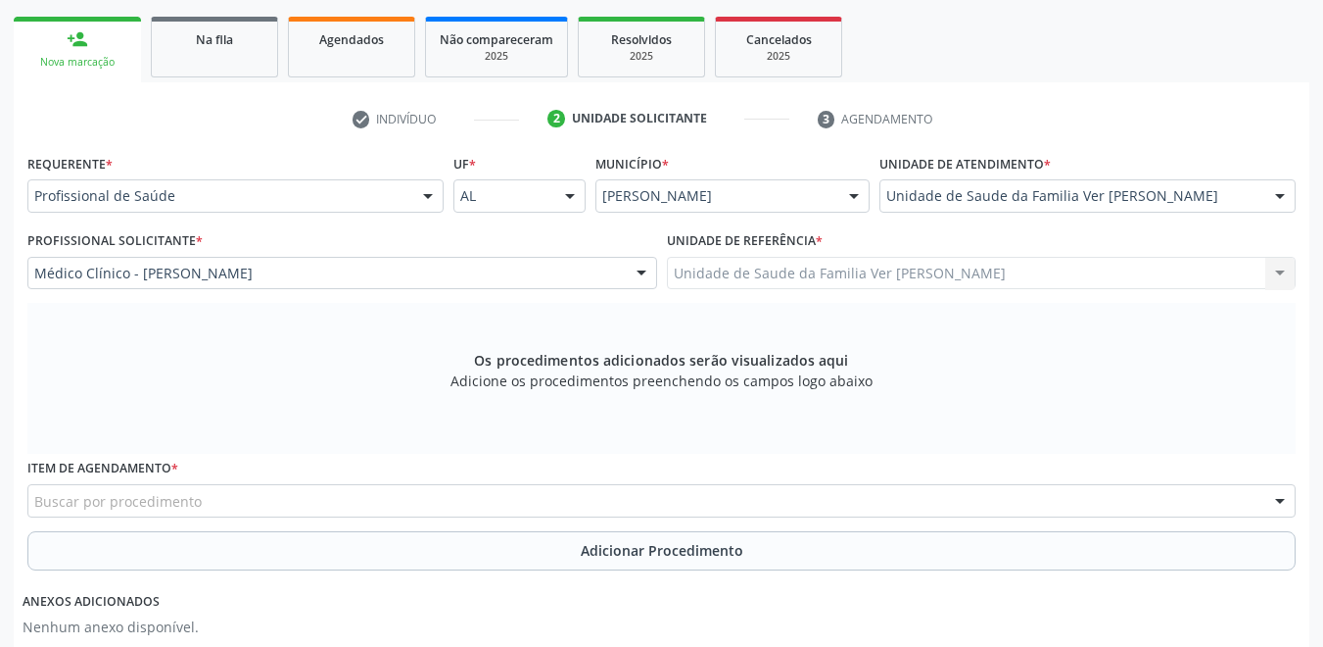
click at [204, 504] on div "Buscar por procedimento" at bounding box center [661, 500] width 1269 height 33
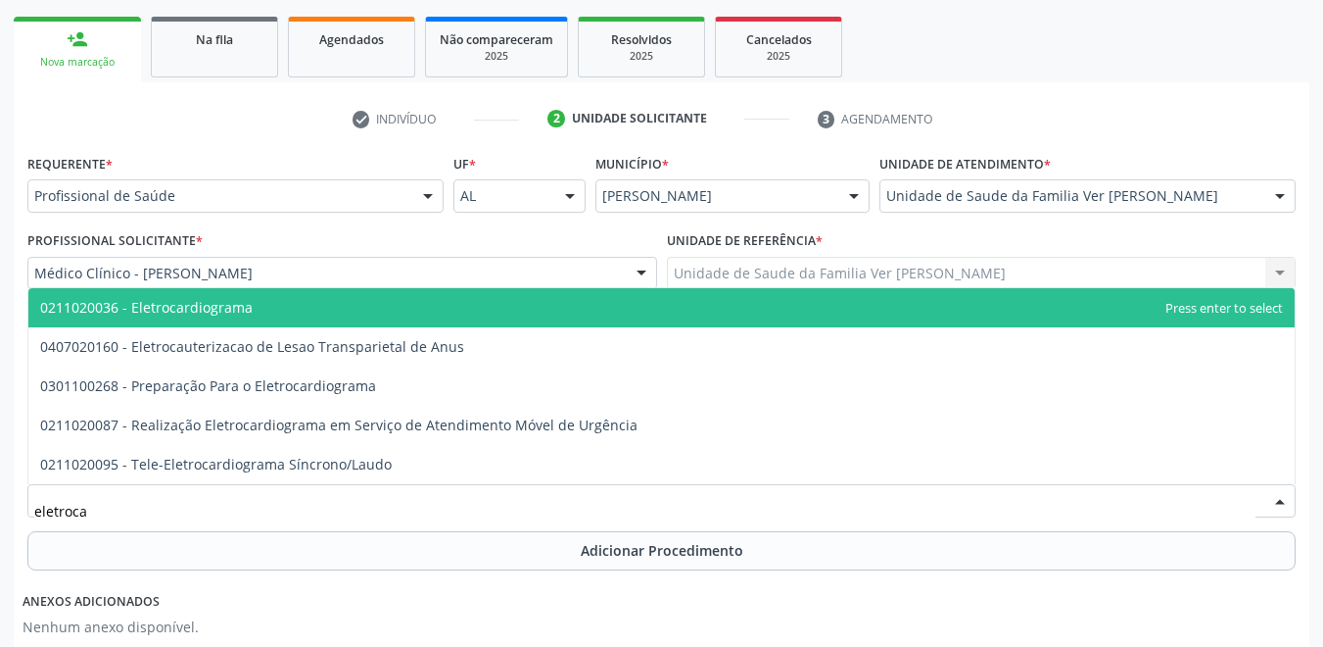
type input "eletrocar"
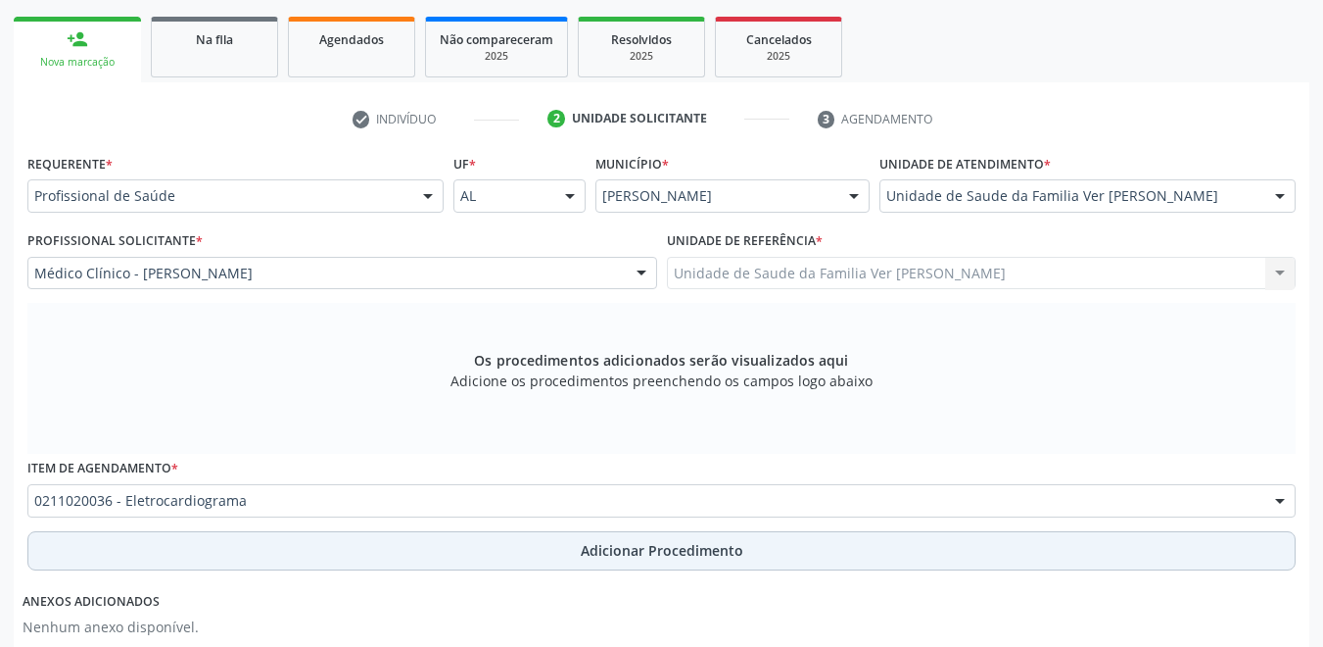
click at [314, 544] on button "Adicionar Procedimento" at bounding box center [661, 550] width 1269 height 39
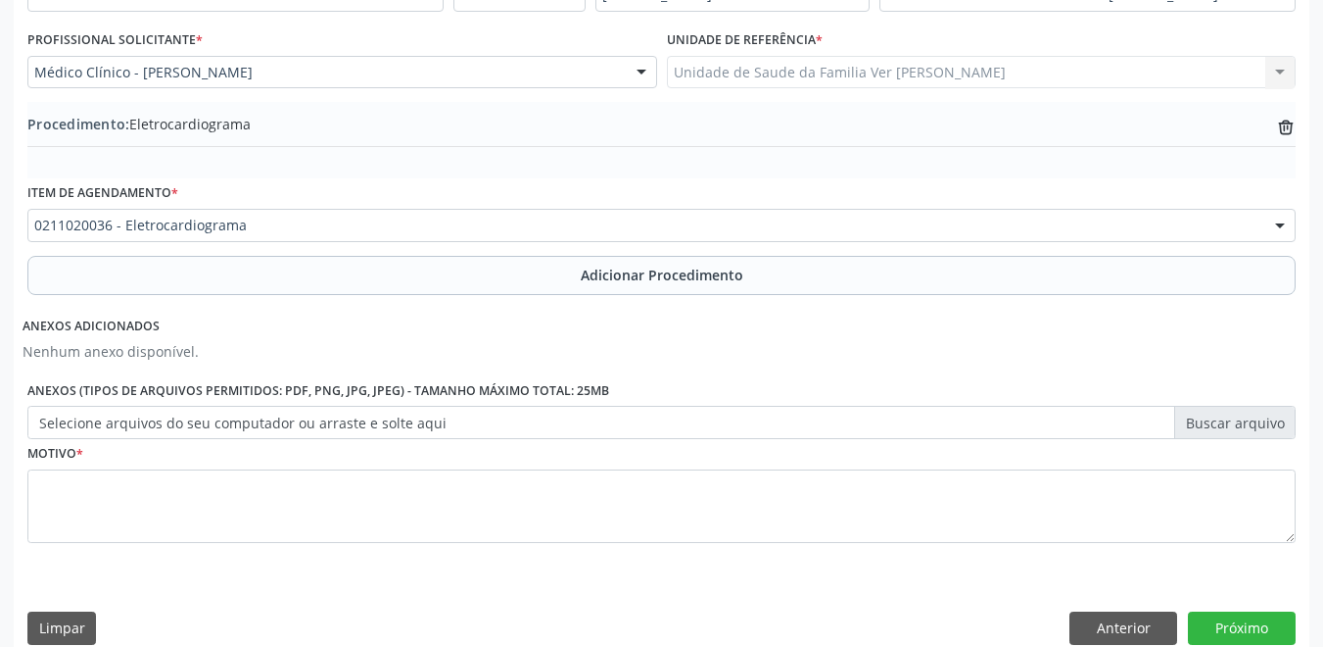
scroll to position [530, 0]
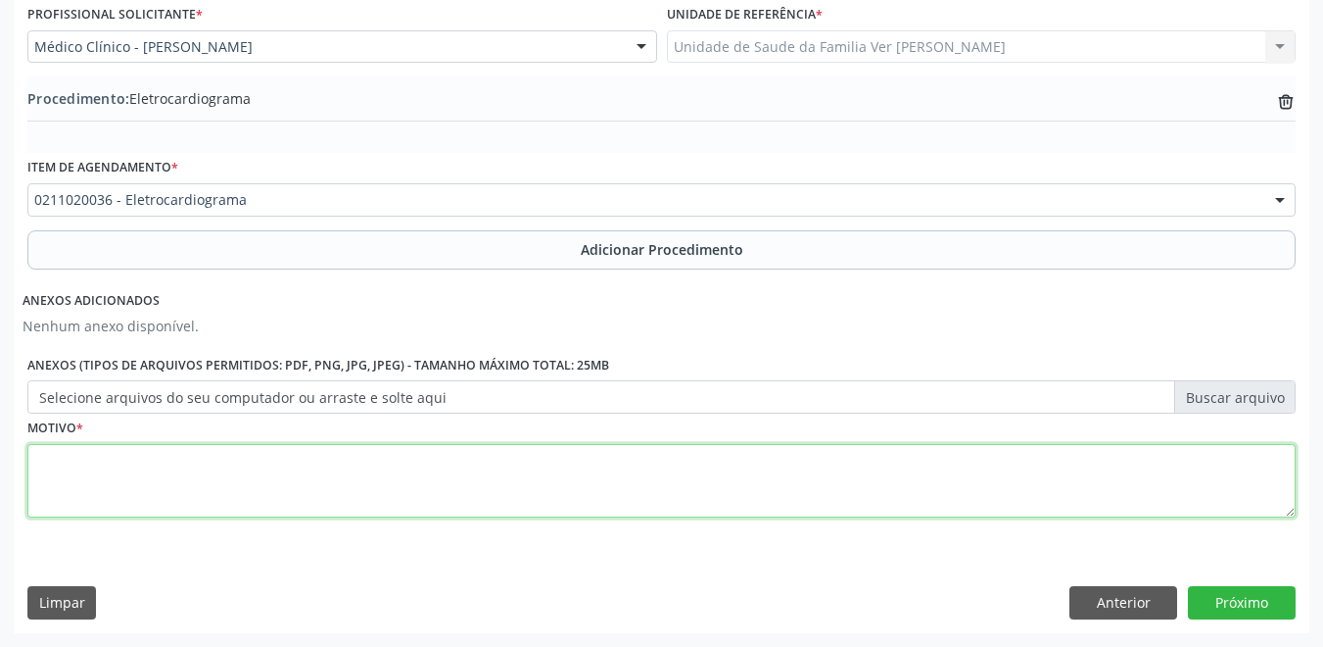
click at [368, 489] on textarea at bounding box center [661, 481] width 1269 height 74
type textarea "HAS, RM"
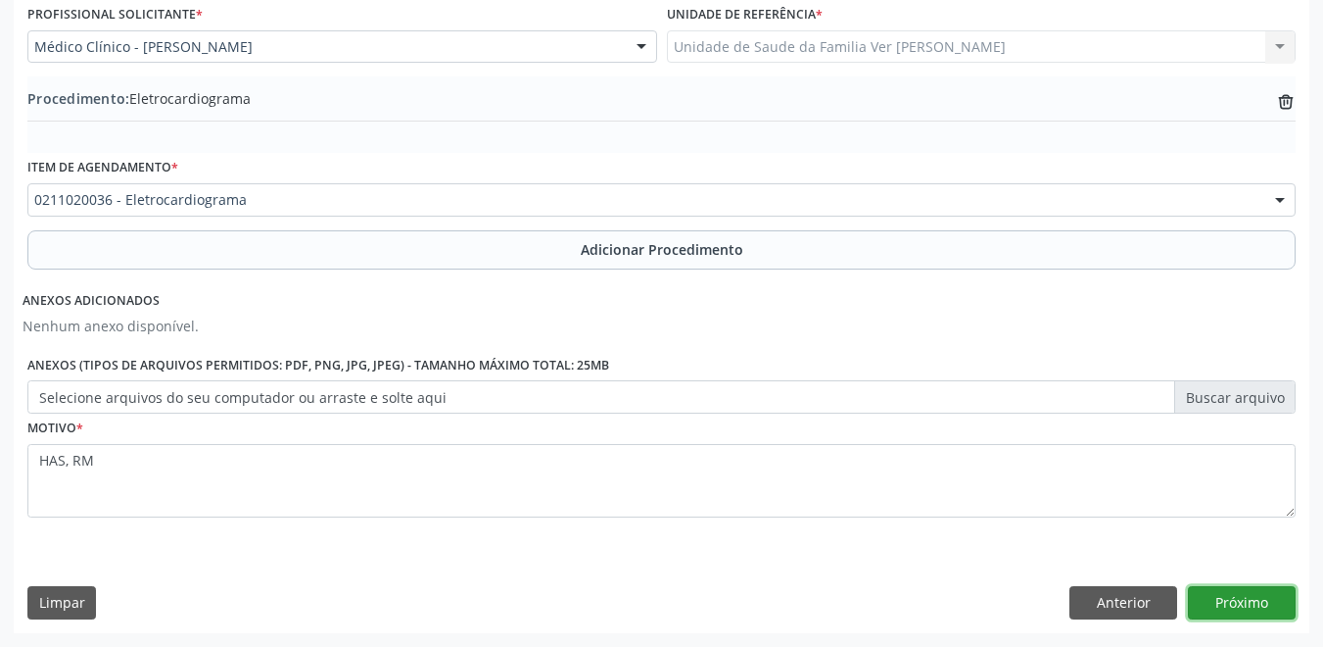
click at [1220, 601] on button "Próximo" at bounding box center [1242, 602] width 108 height 33
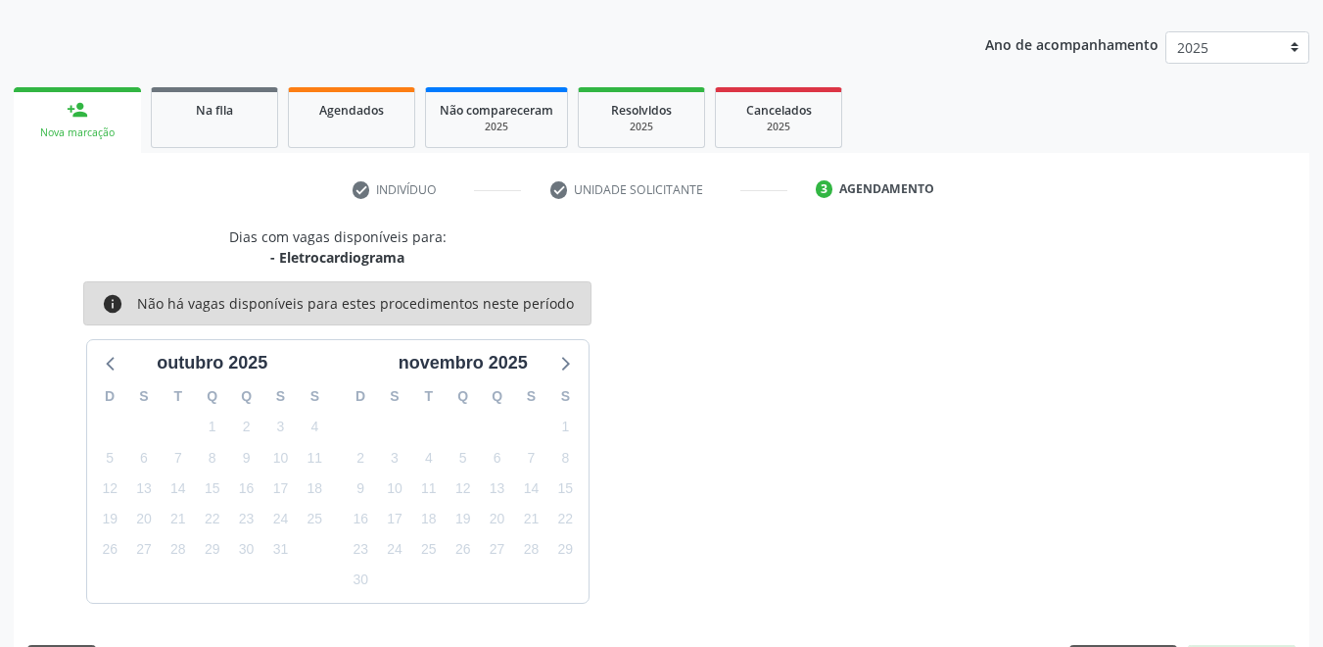
scroll to position [291, 0]
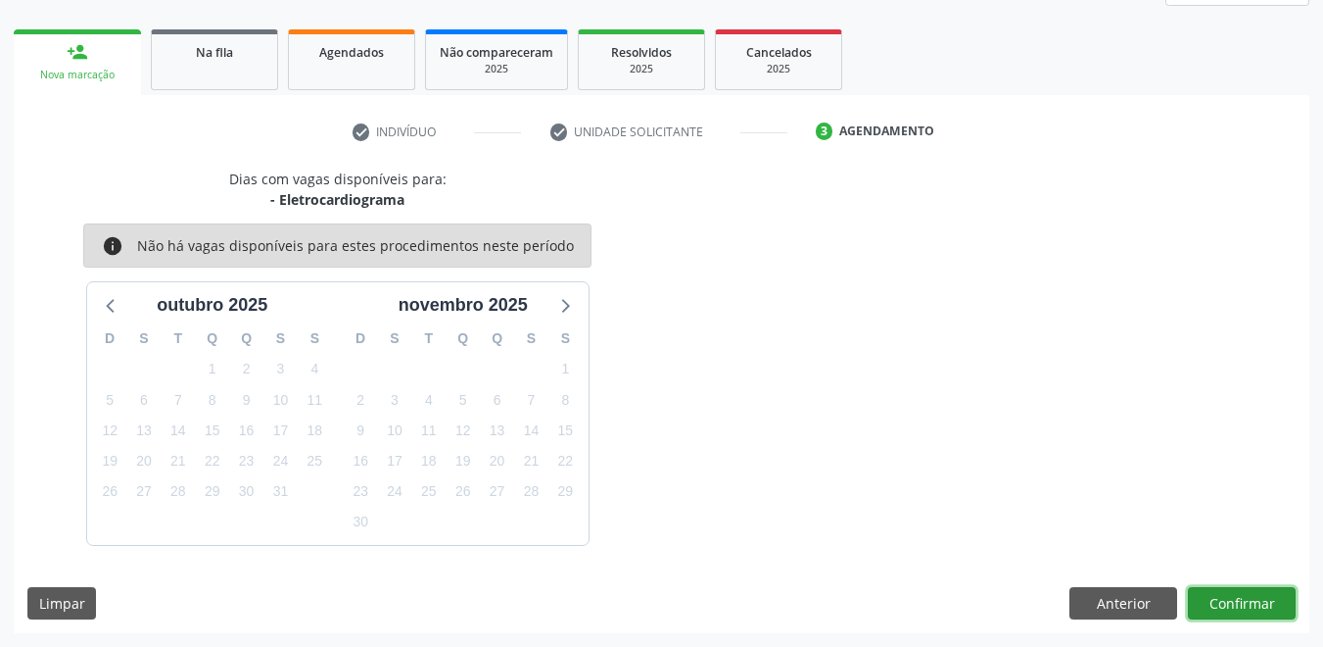
click at [1224, 602] on button "Confirmar" at bounding box center [1242, 603] width 108 height 33
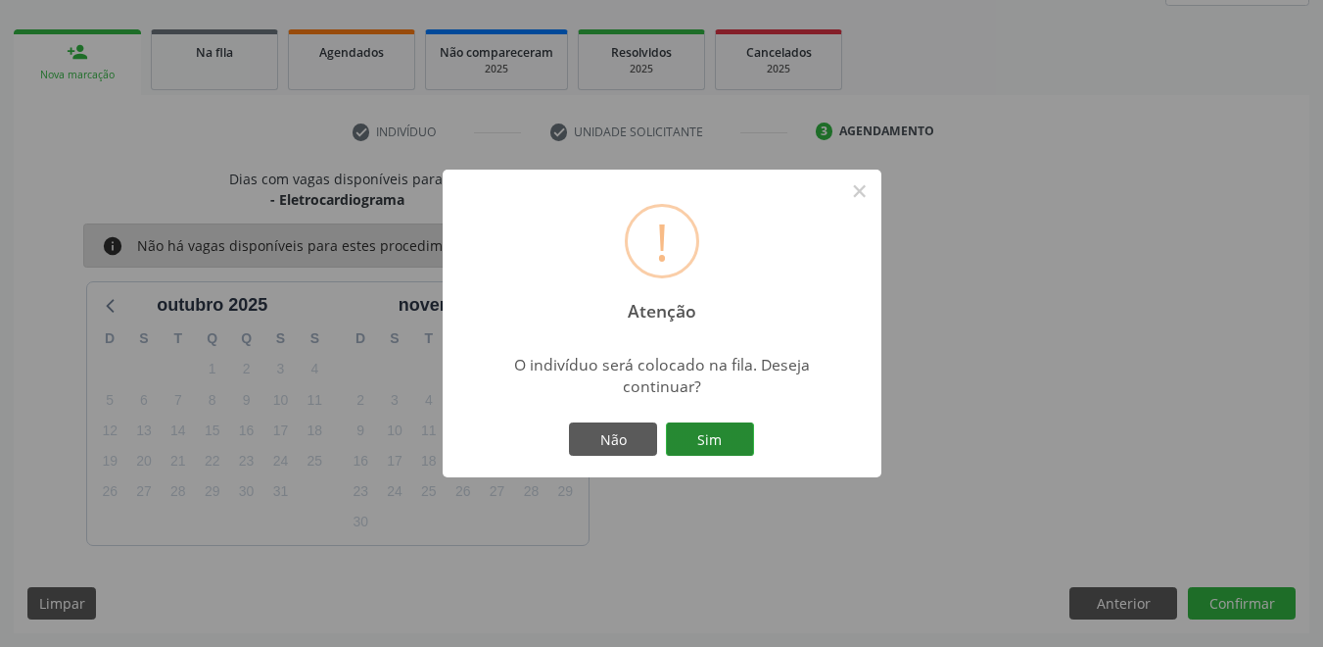
click at [707, 438] on button "Sim" at bounding box center [710, 438] width 88 height 33
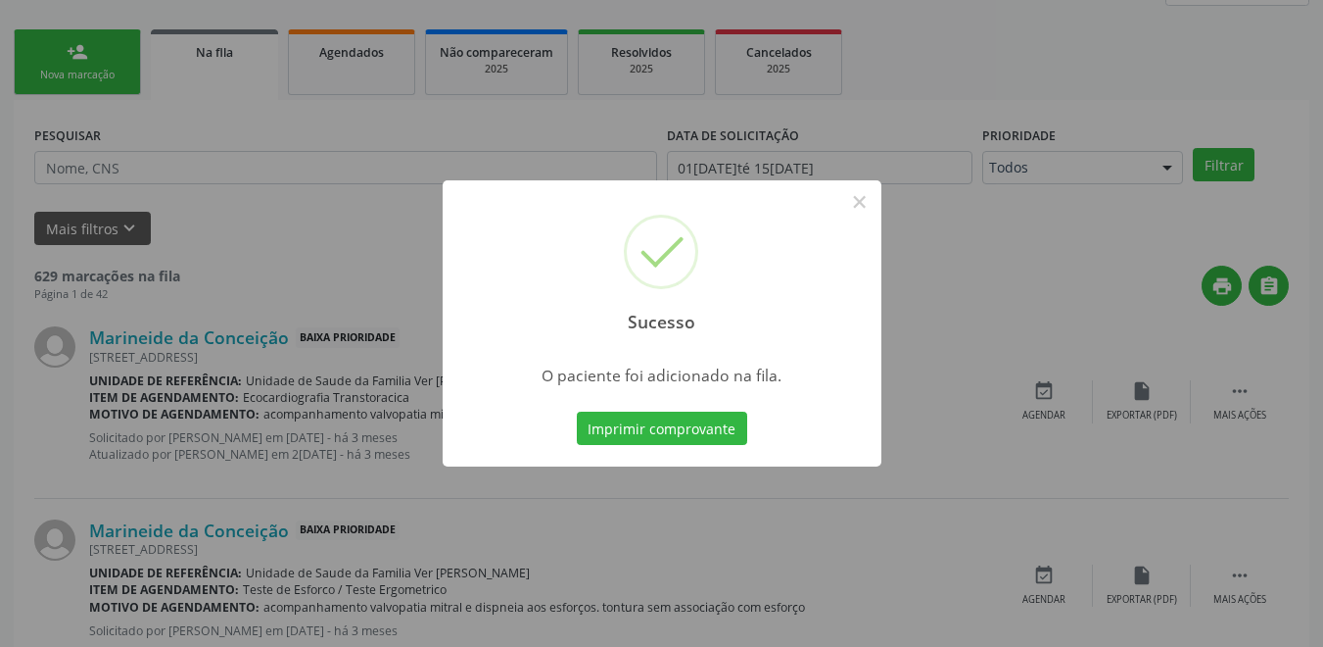
scroll to position [27, 0]
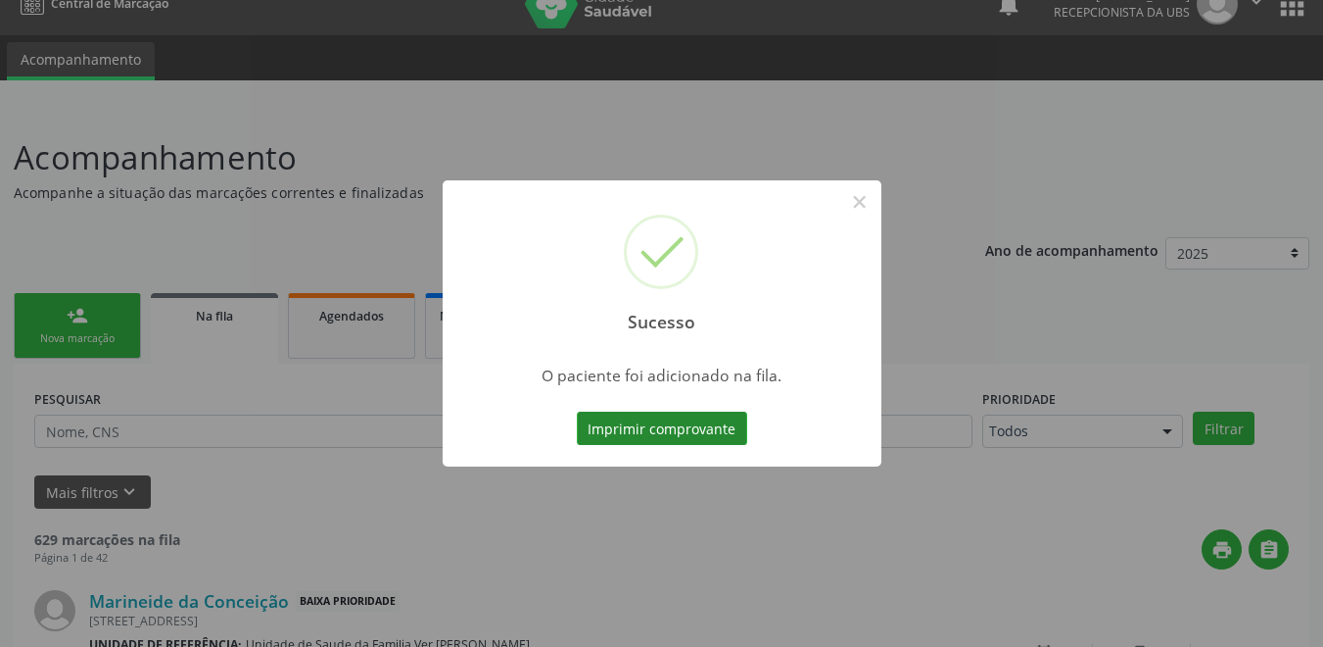
click at [713, 433] on button "Imprimir comprovante" at bounding box center [662, 427] width 170 height 33
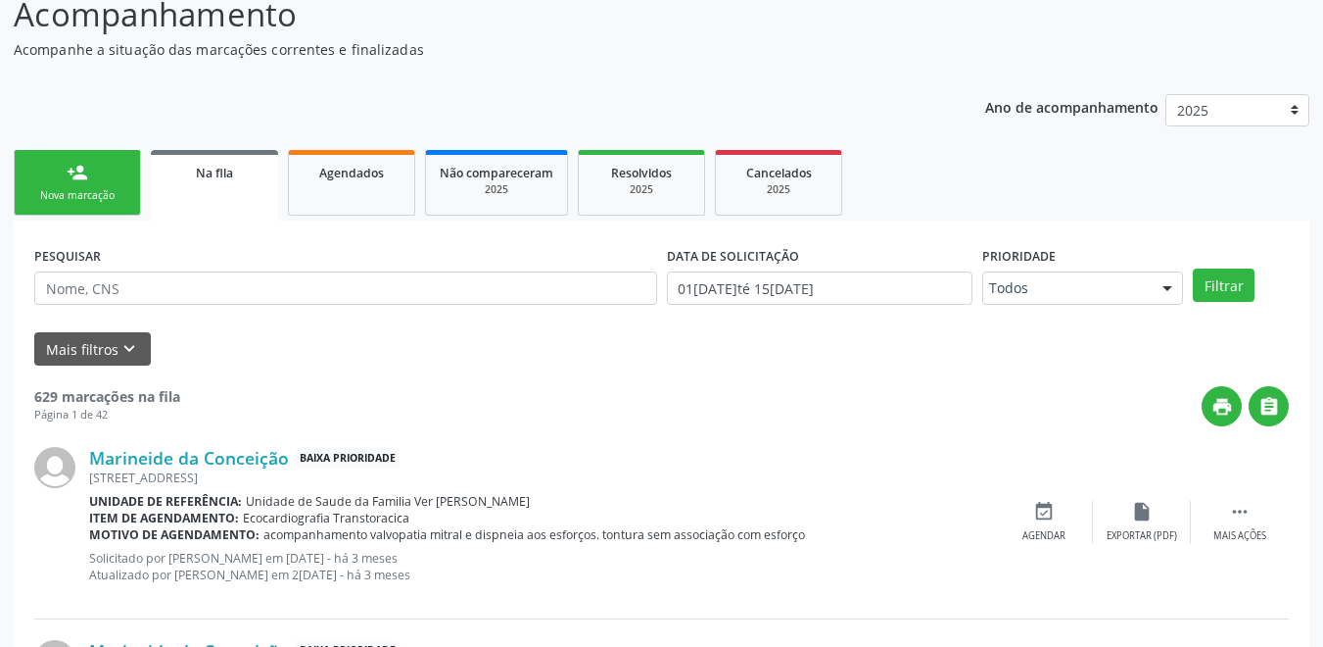
scroll to position [223, 0]
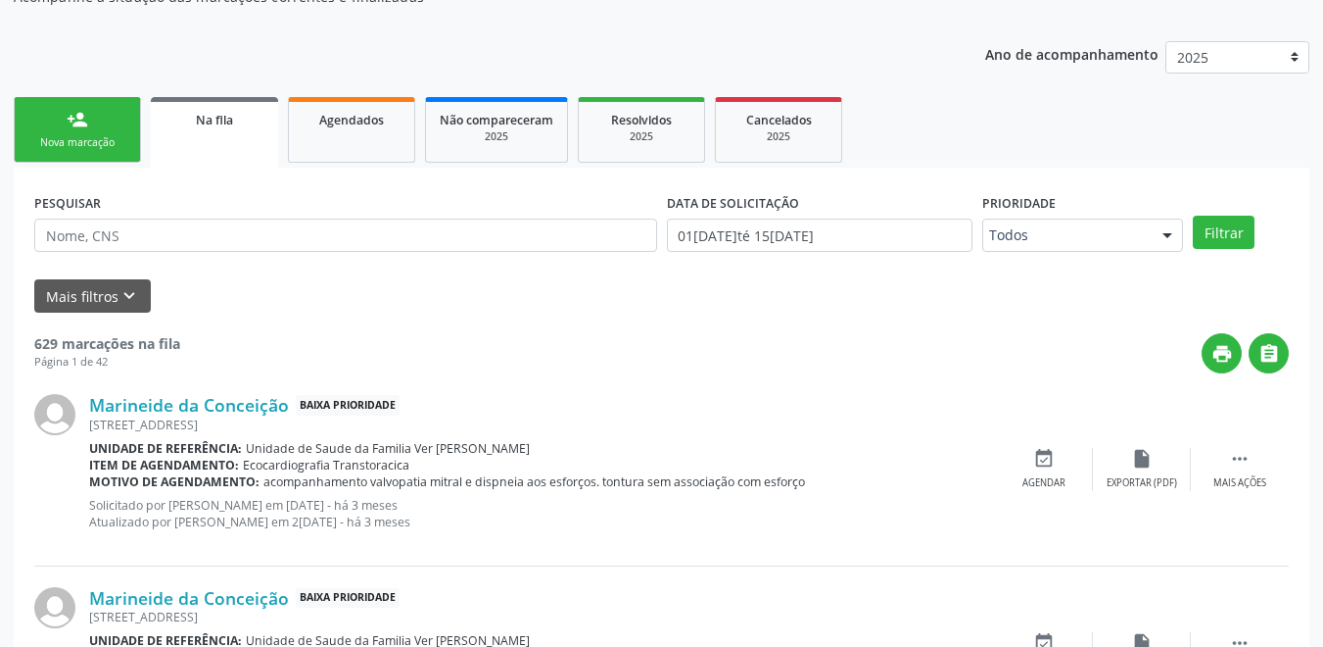
click at [65, 137] on div "Nova marcação" at bounding box center [77, 142] width 98 height 15
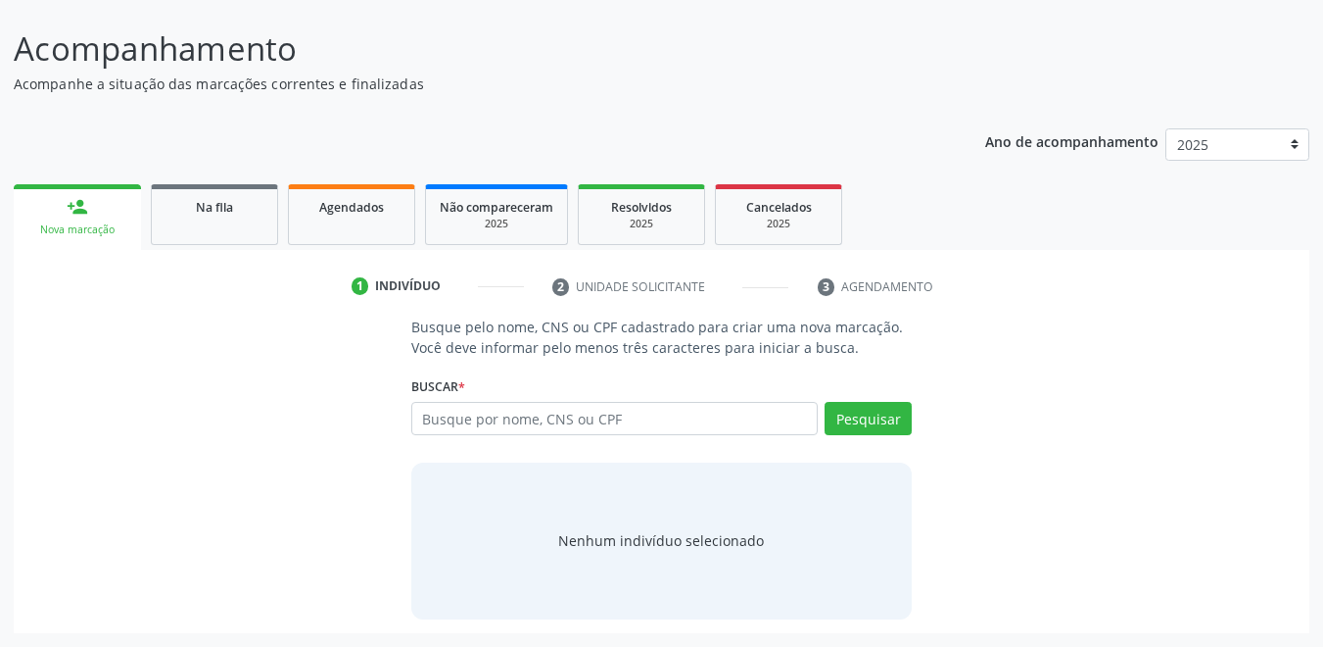
scroll to position [136, 0]
click at [620, 420] on input "text" at bounding box center [615, 418] width 408 height 33
type input "66294150434"
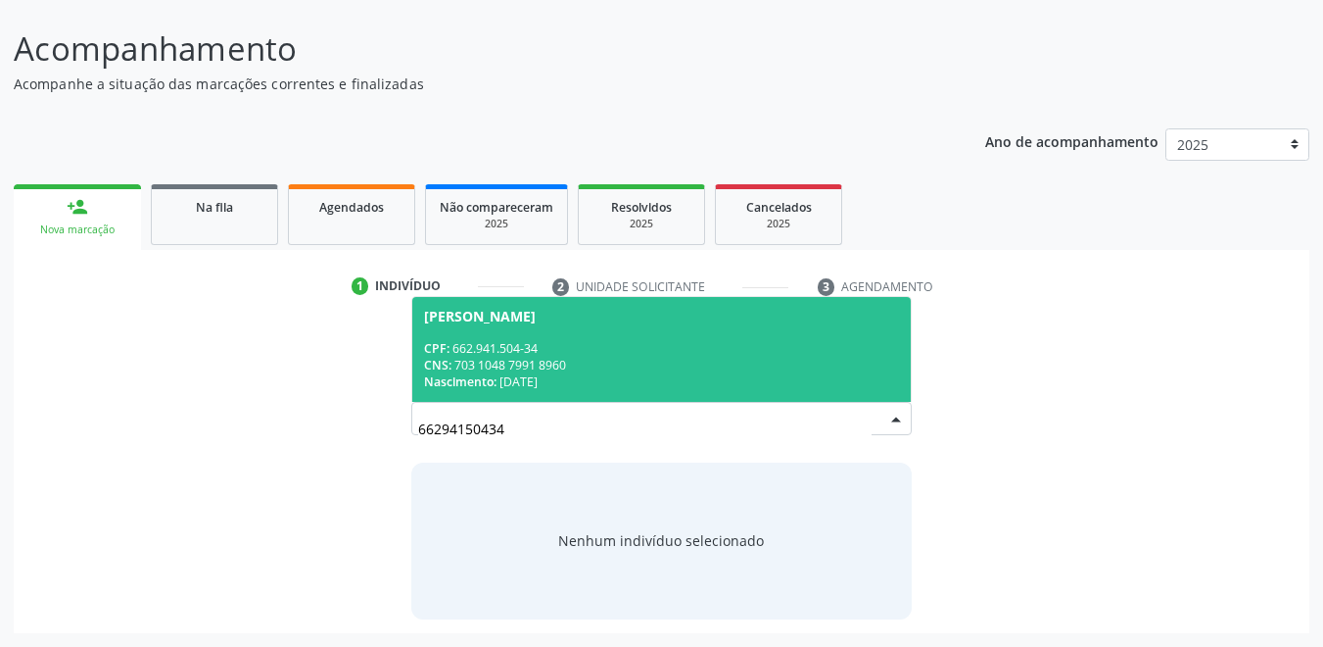
click at [688, 345] on div "CPF: 662.941.504-34" at bounding box center [662, 348] width 476 height 17
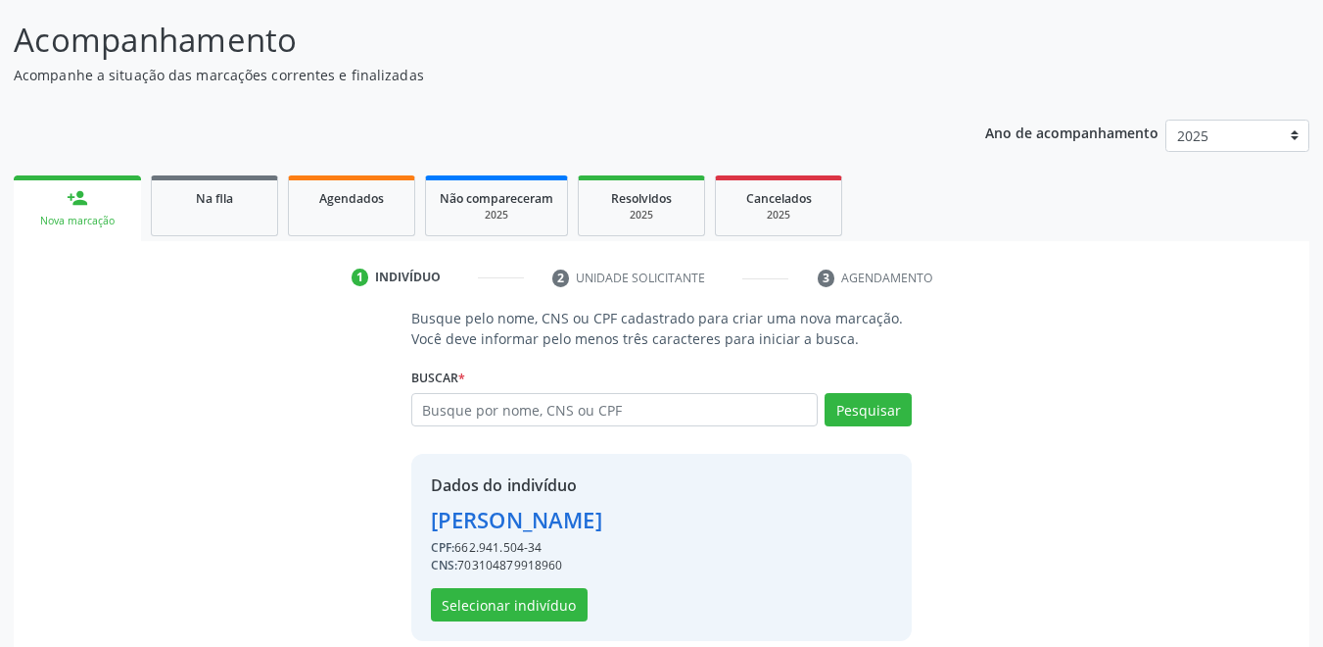
scroll to position [167, 0]
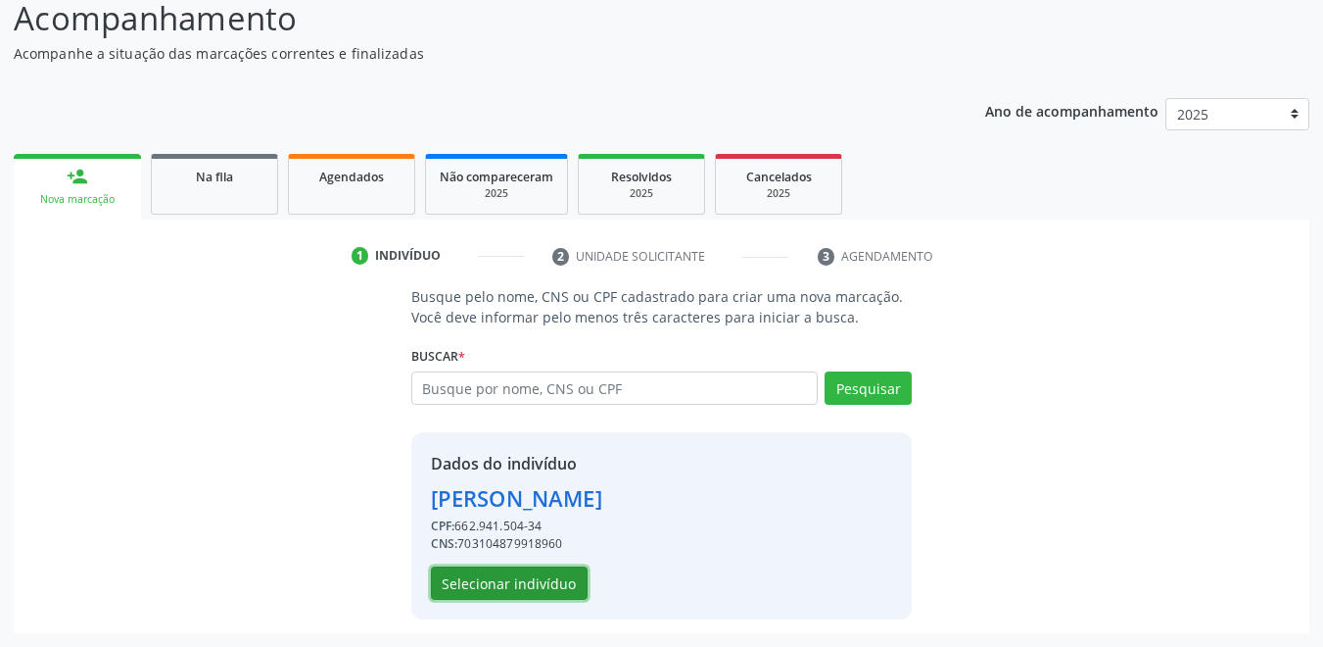
click at [541, 590] on button "Selecionar indivíduo" at bounding box center [509, 582] width 157 height 33
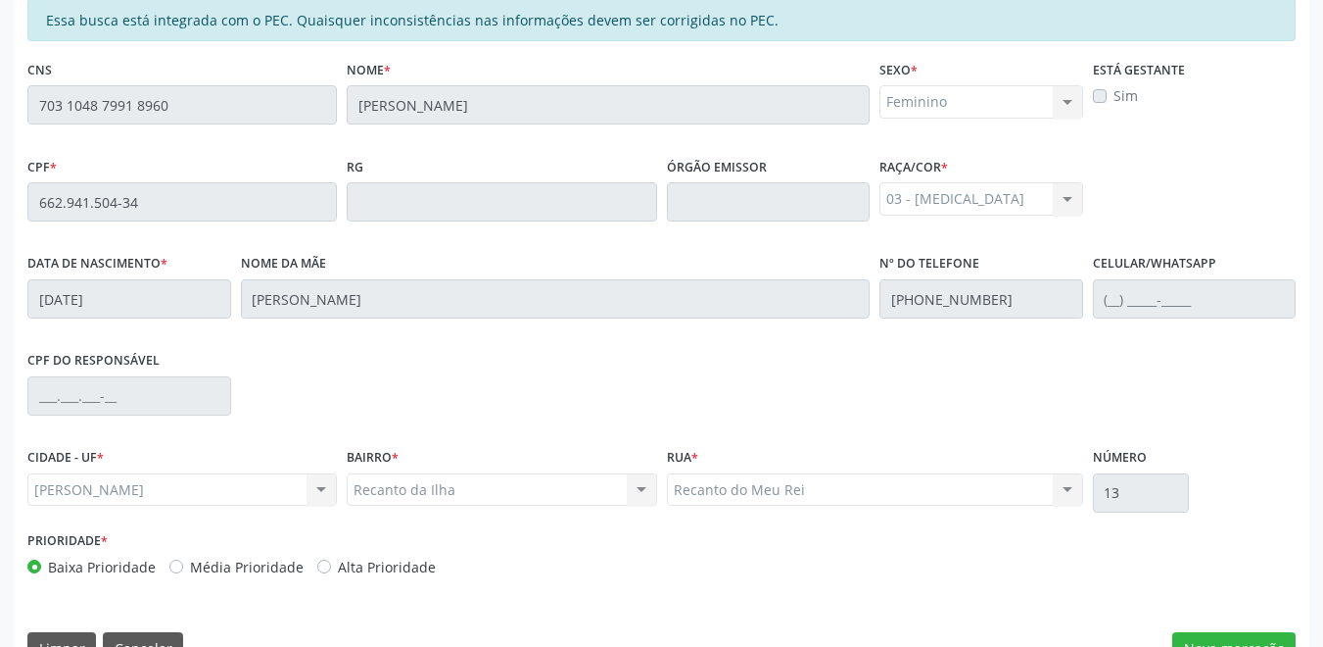
scroll to position [500, 0]
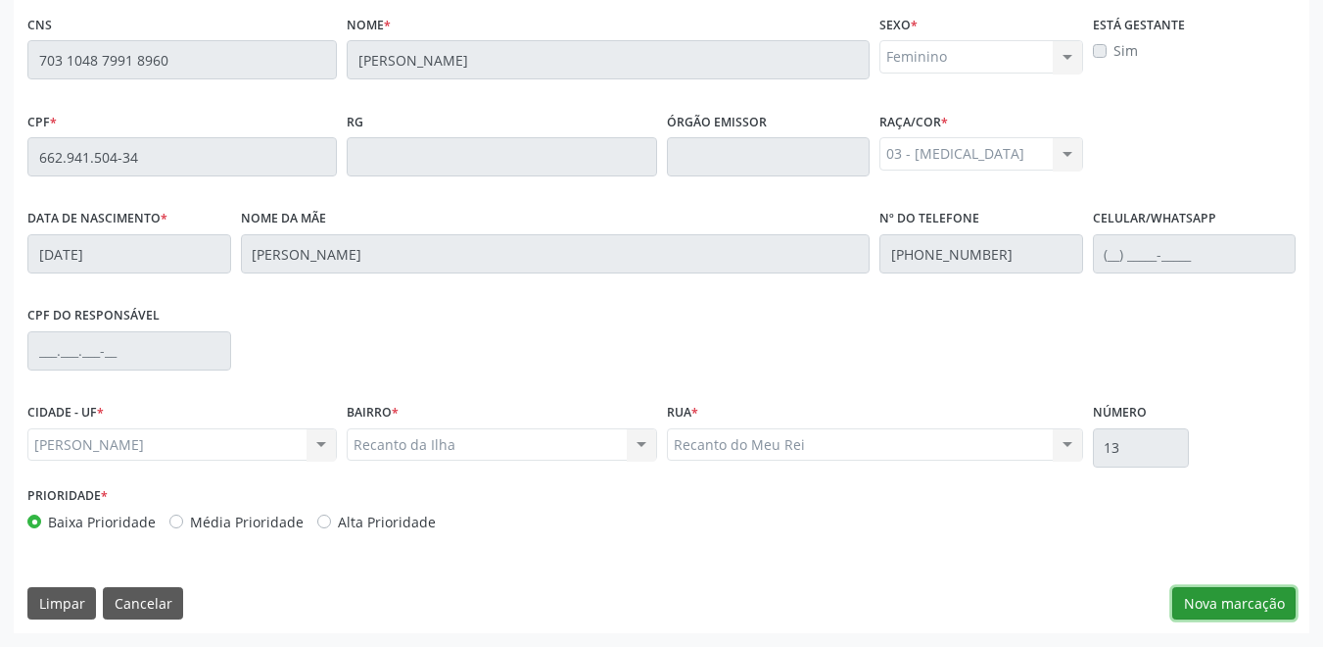
click at [1210, 599] on button "Nova marcação" at bounding box center [1234, 603] width 123 height 33
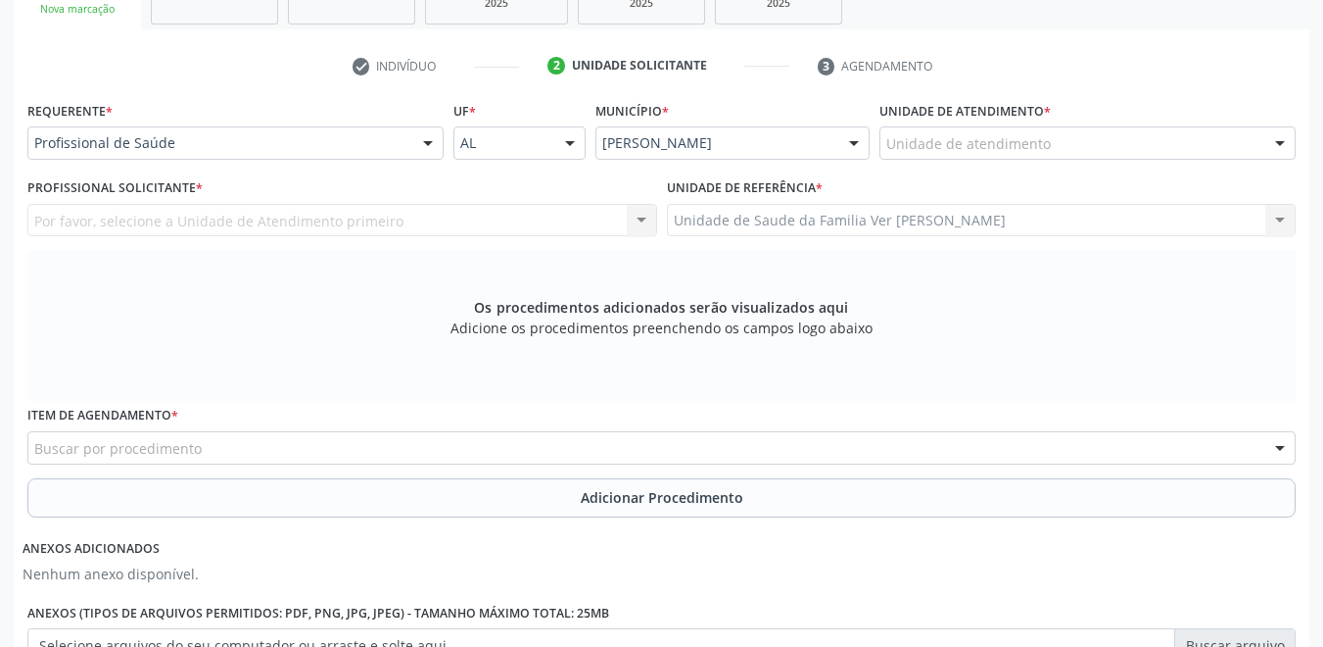
scroll to position [304, 0]
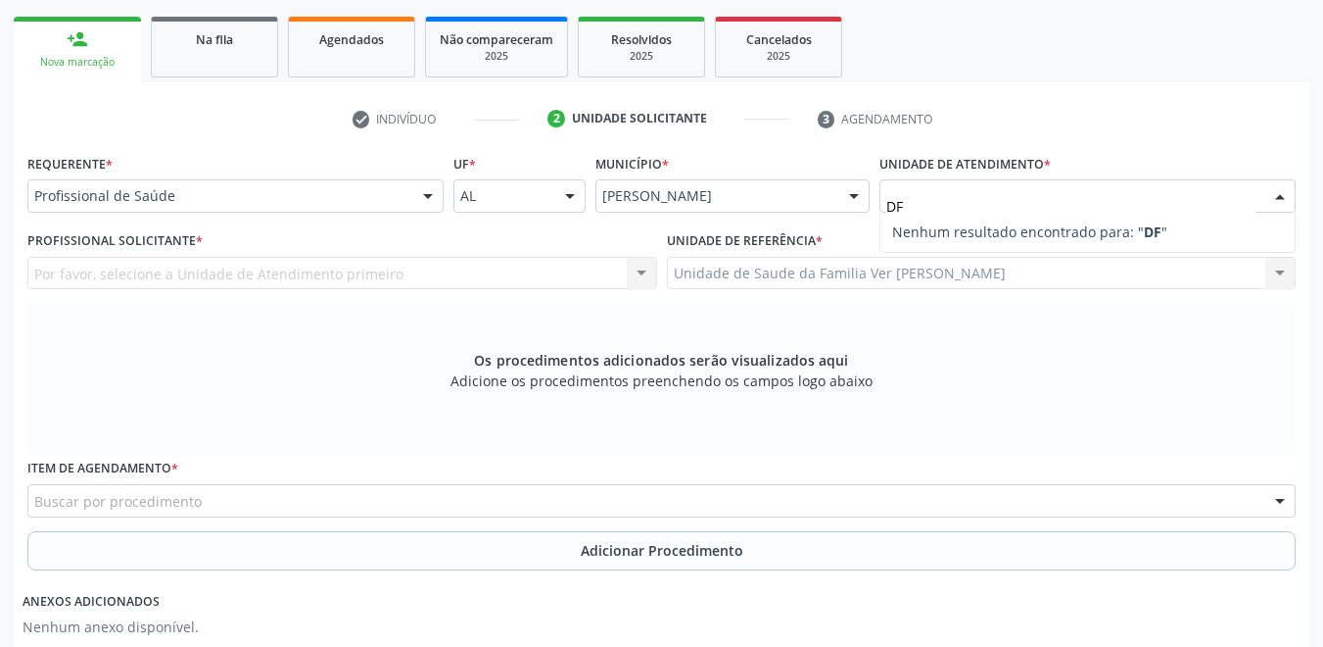
type input "D"
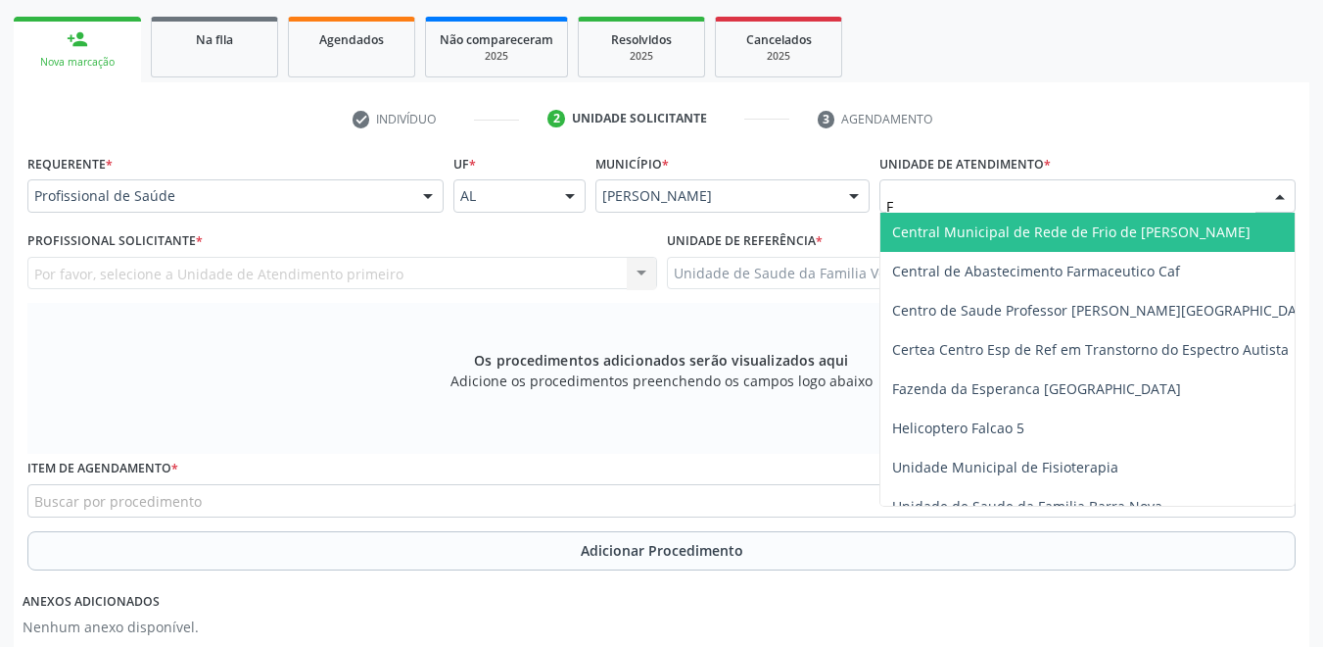
type input "FL"
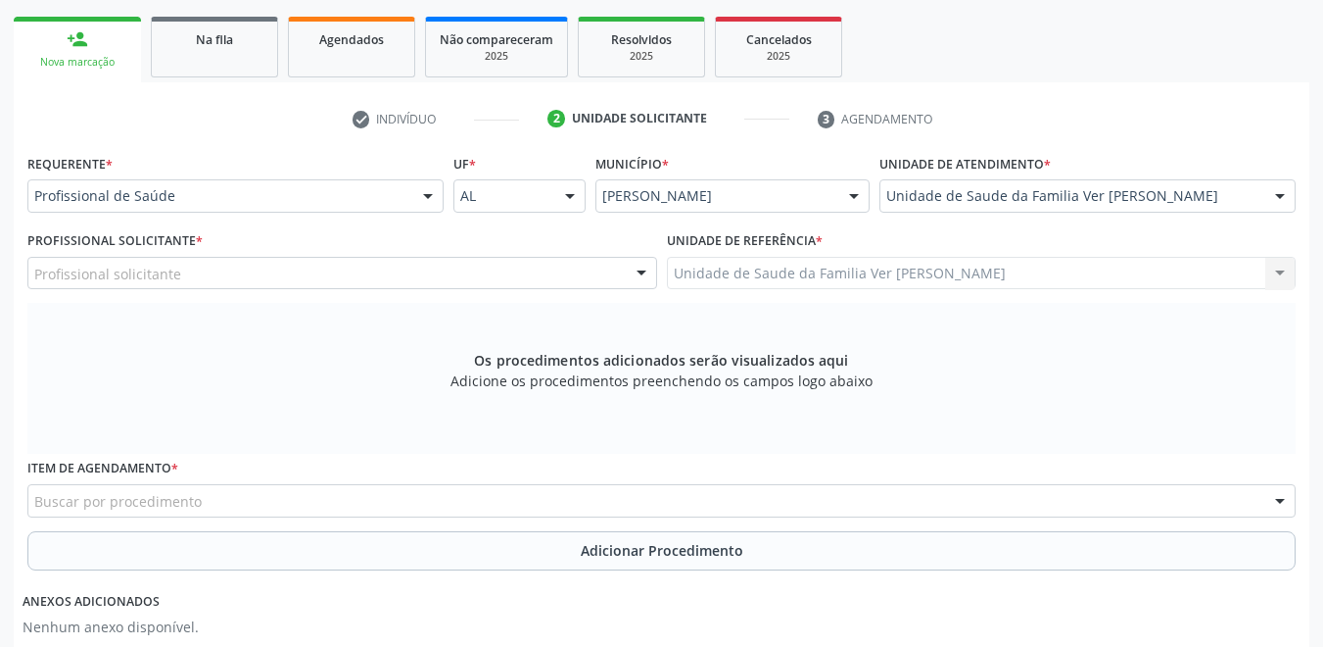
click at [406, 281] on div "Profissional solicitante" at bounding box center [342, 273] width 630 height 33
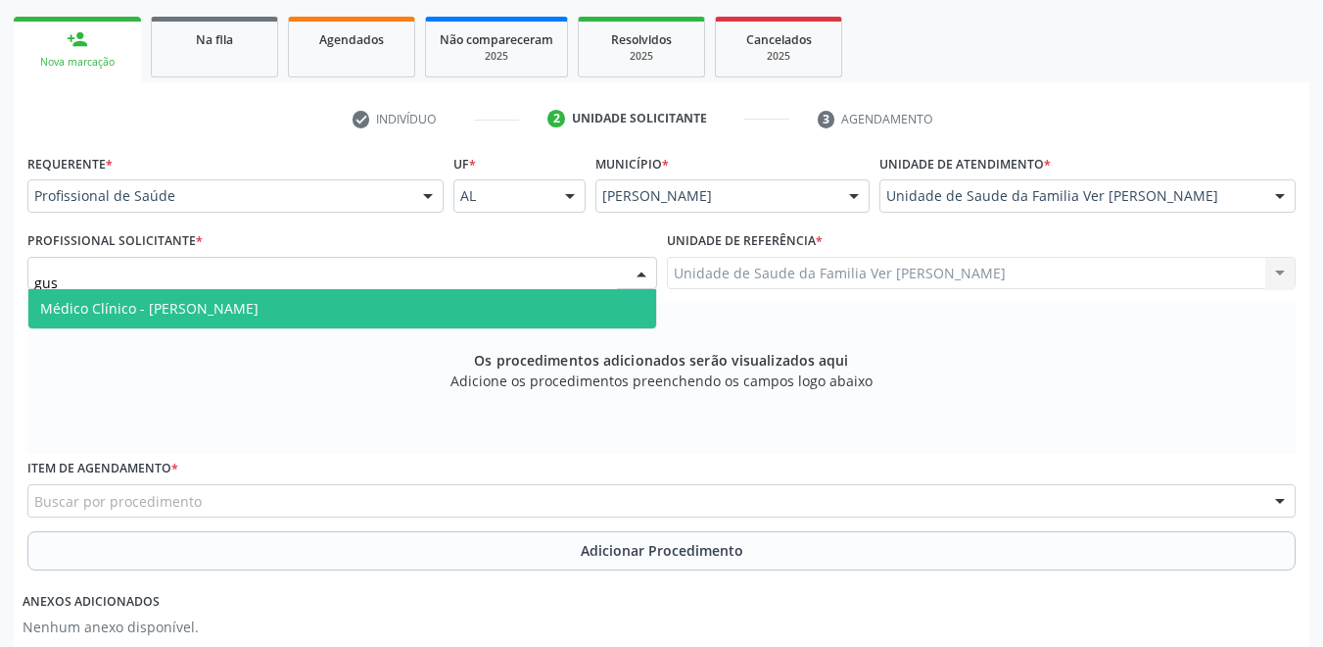
type input "gust"
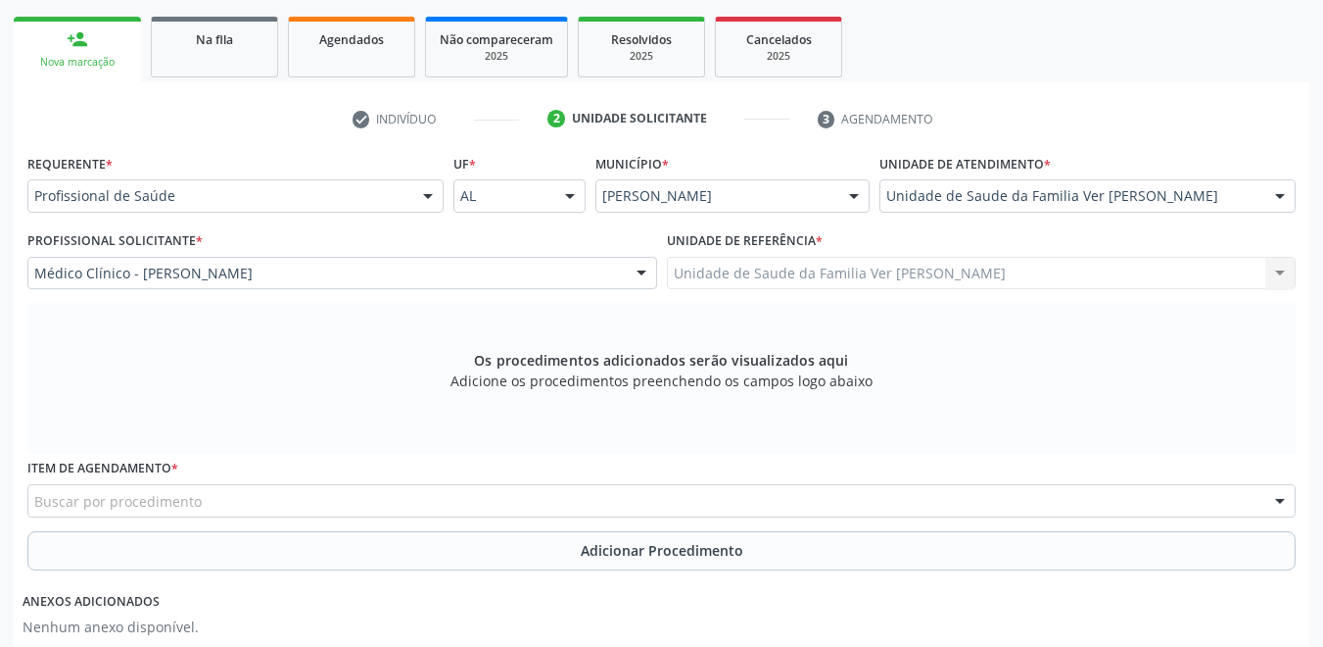
click at [288, 497] on div "Buscar por procedimento" at bounding box center [661, 500] width 1269 height 33
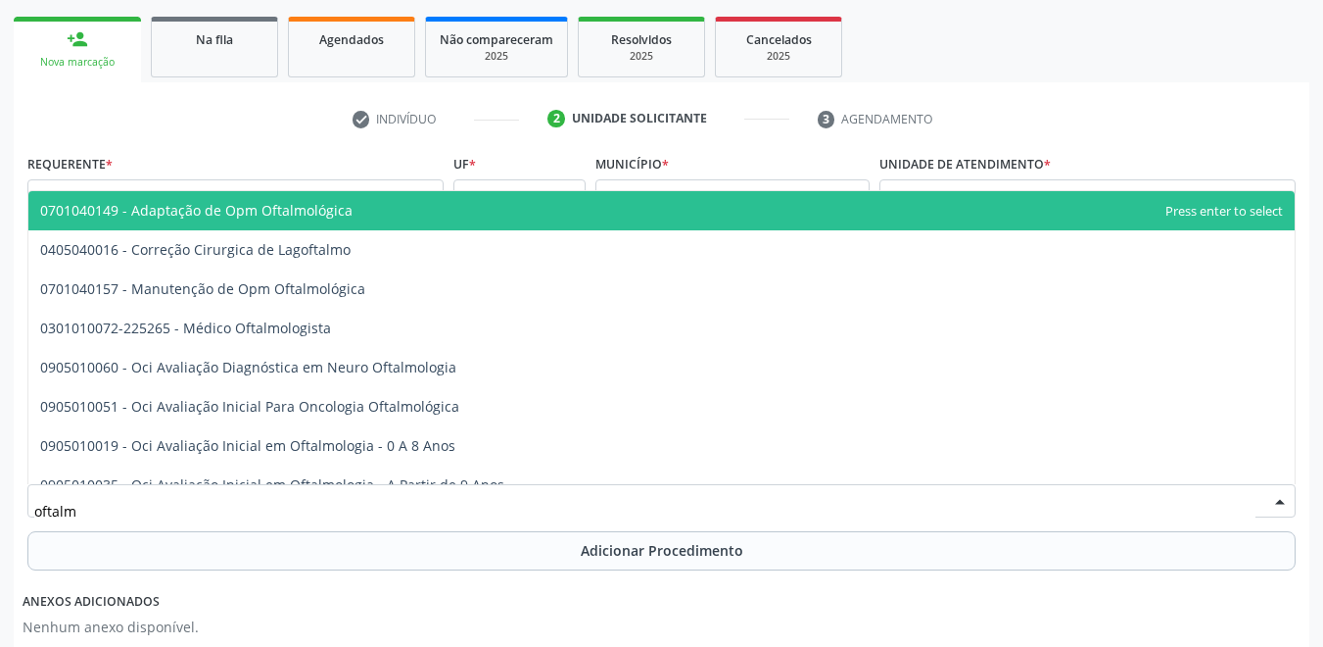
type input "oftalmo"
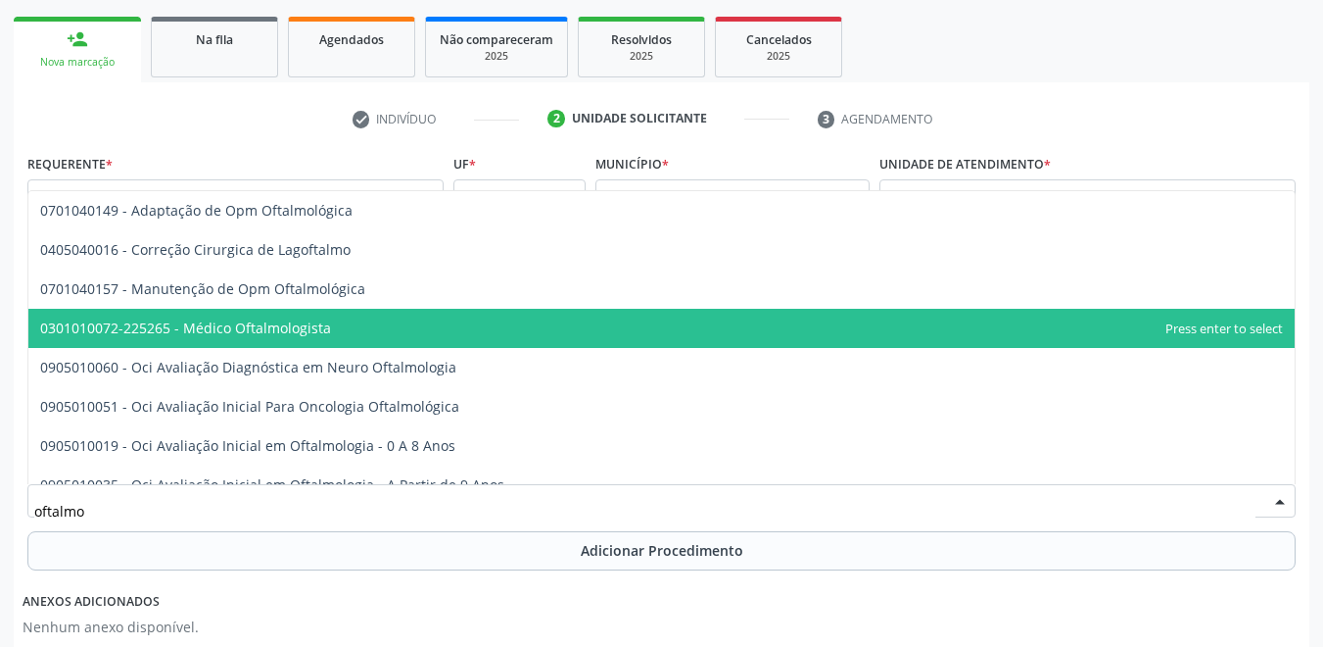
click at [349, 335] on span "0301010072-225265 - Médico Oftalmologista" at bounding box center [661, 328] width 1267 height 39
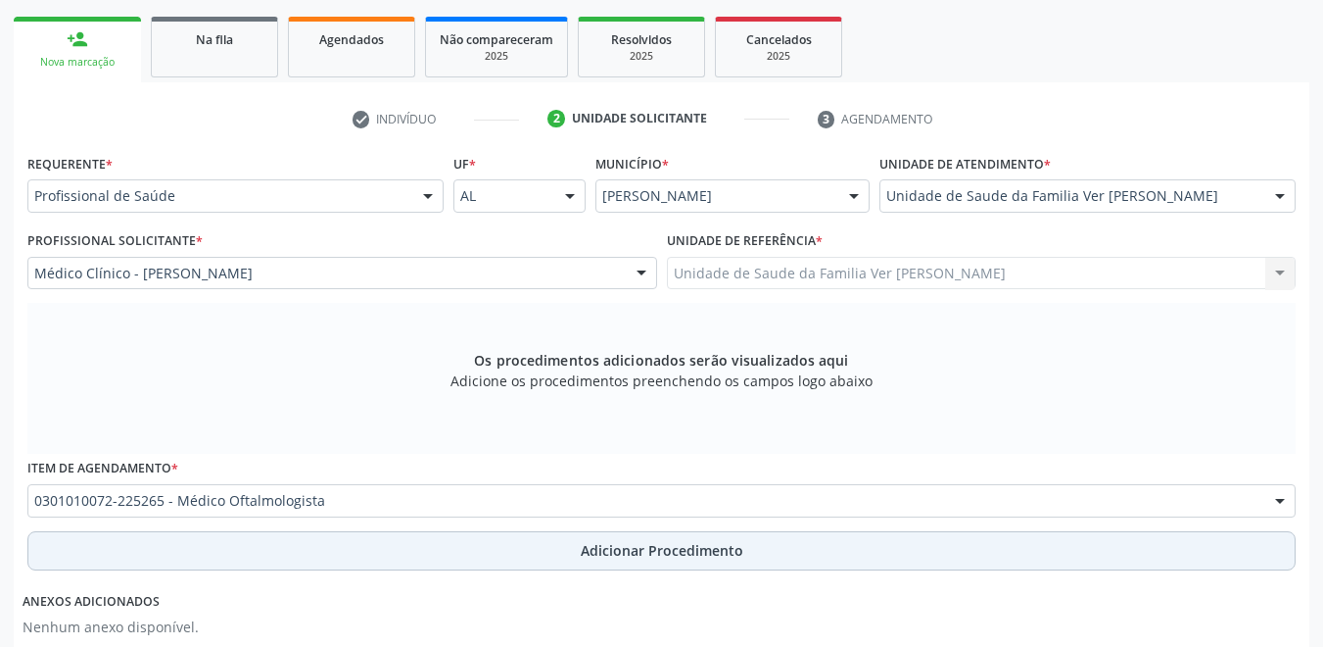
click at [402, 536] on button "Adicionar Procedimento" at bounding box center [661, 550] width 1269 height 39
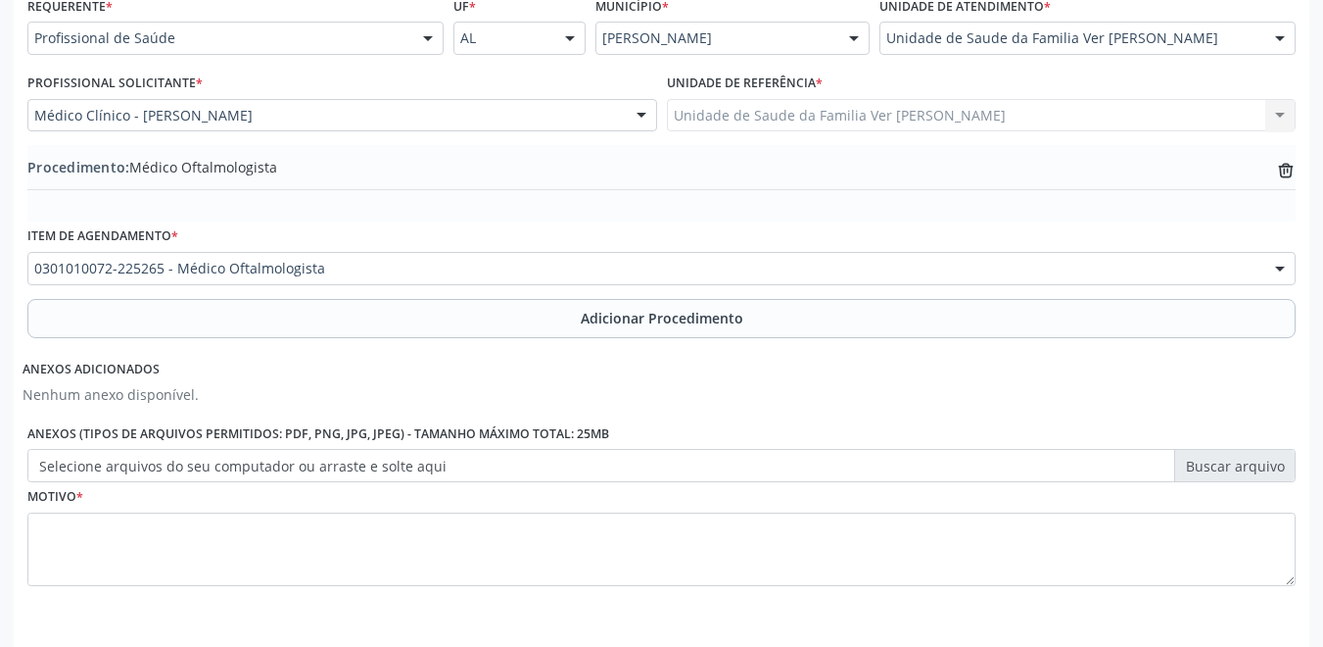
scroll to position [530, 0]
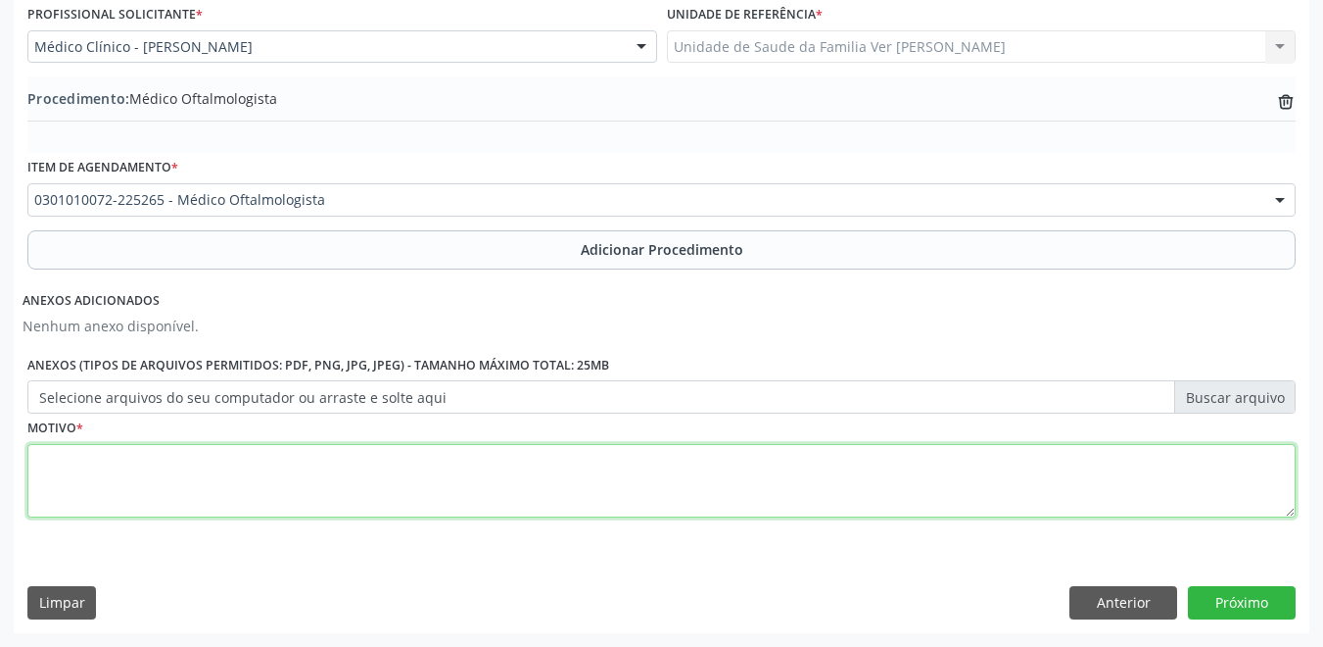
click at [365, 492] on textarea at bounding box center [661, 481] width 1269 height 74
type textarea "j"
click at [143, 459] on textarea "não consigo enetdenr a jusatificativa" at bounding box center [661, 481] width 1269 height 74
click at [173, 462] on textarea "não consigo entdenr a jusatificativa" at bounding box center [661, 481] width 1269 height 74
click at [220, 457] on textarea "não consigo entender a jusatificativa" at bounding box center [661, 481] width 1269 height 74
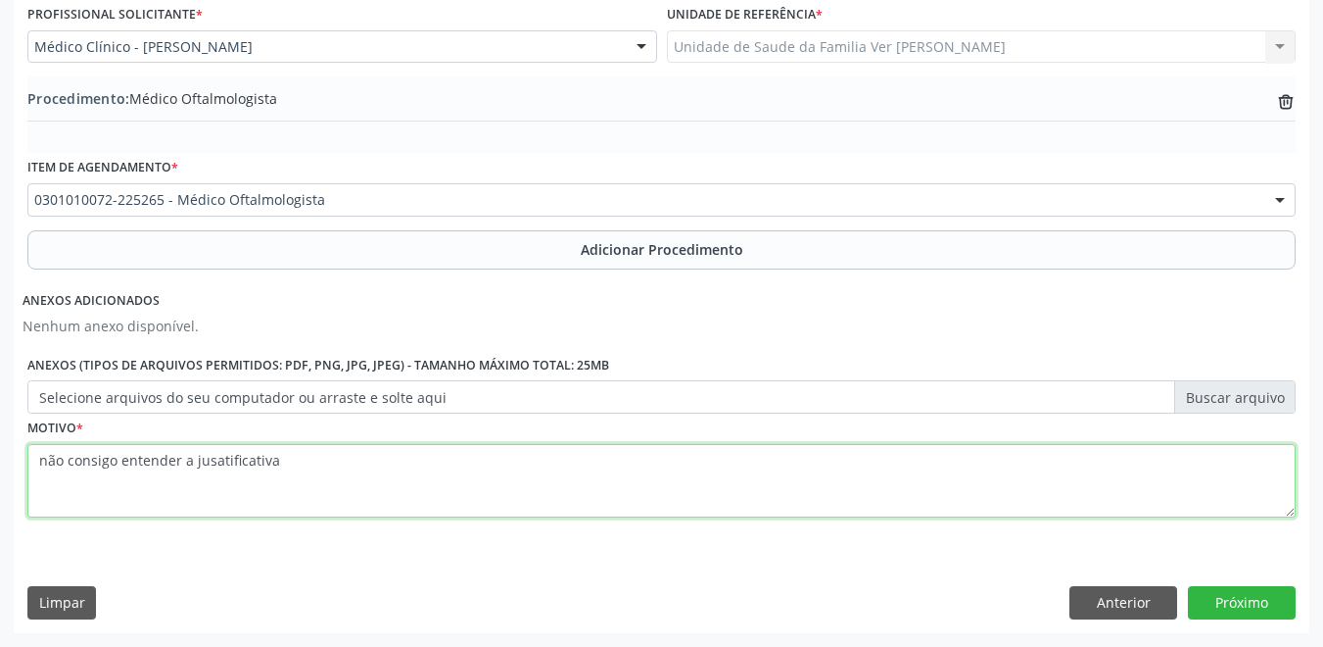
type textarea "não consigo entender a justificativa"
click at [320, 446] on textarea "não consigo entender a justificativa" at bounding box center [661, 481] width 1269 height 74
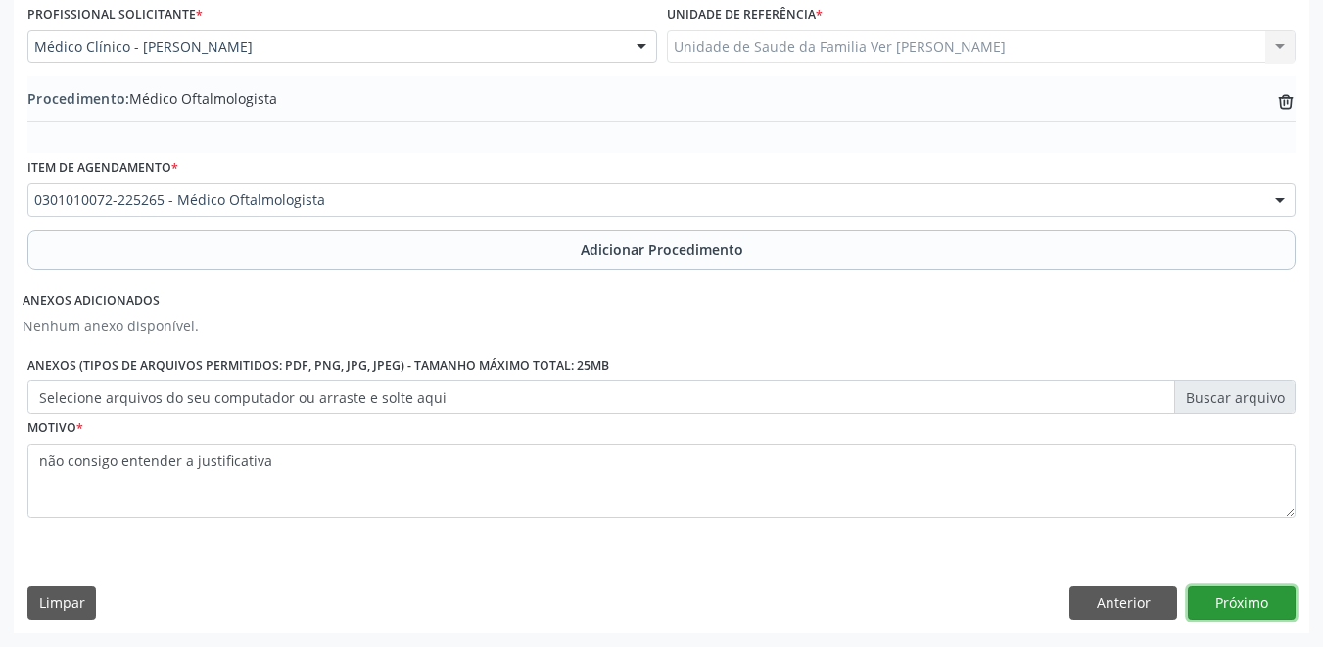
click at [1223, 599] on button "Próximo" at bounding box center [1242, 602] width 108 height 33
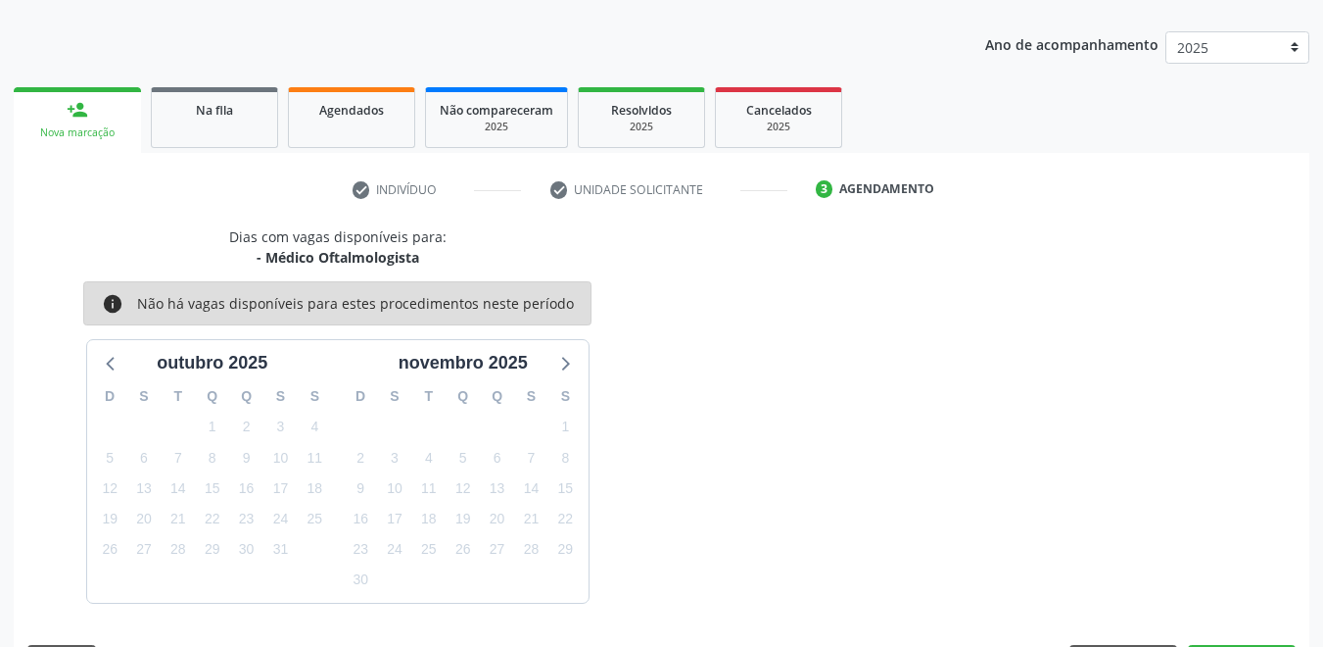
scroll to position [291, 0]
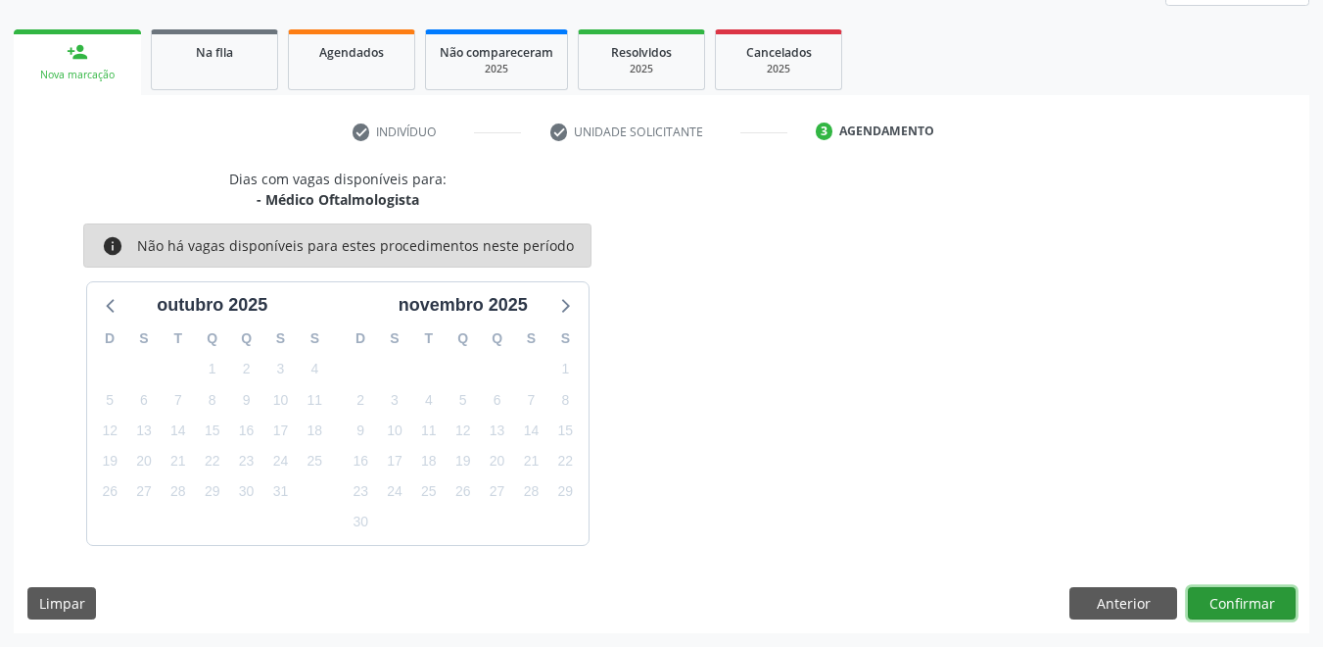
click at [1234, 592] on button "Confirmar" at bounding box center [1242, 603] width 108 height 33
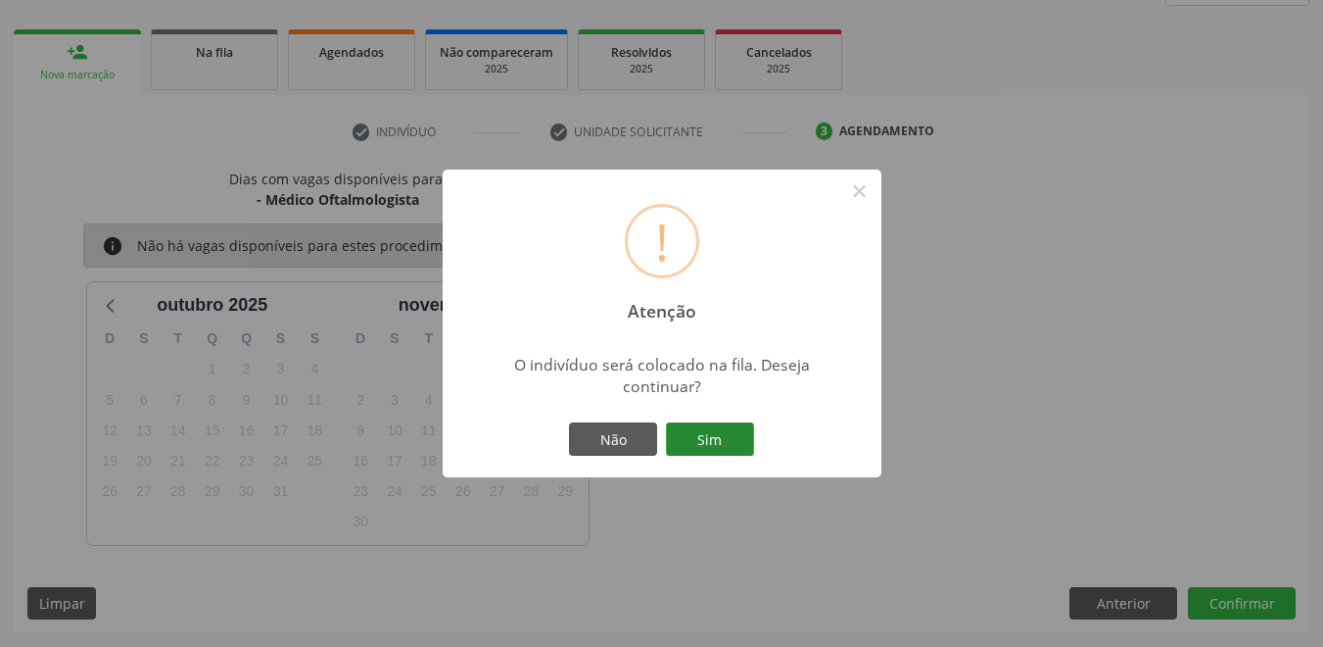
click at [737, 448] on button "Sim" at bounding box center [710, 438] width 88 height 33
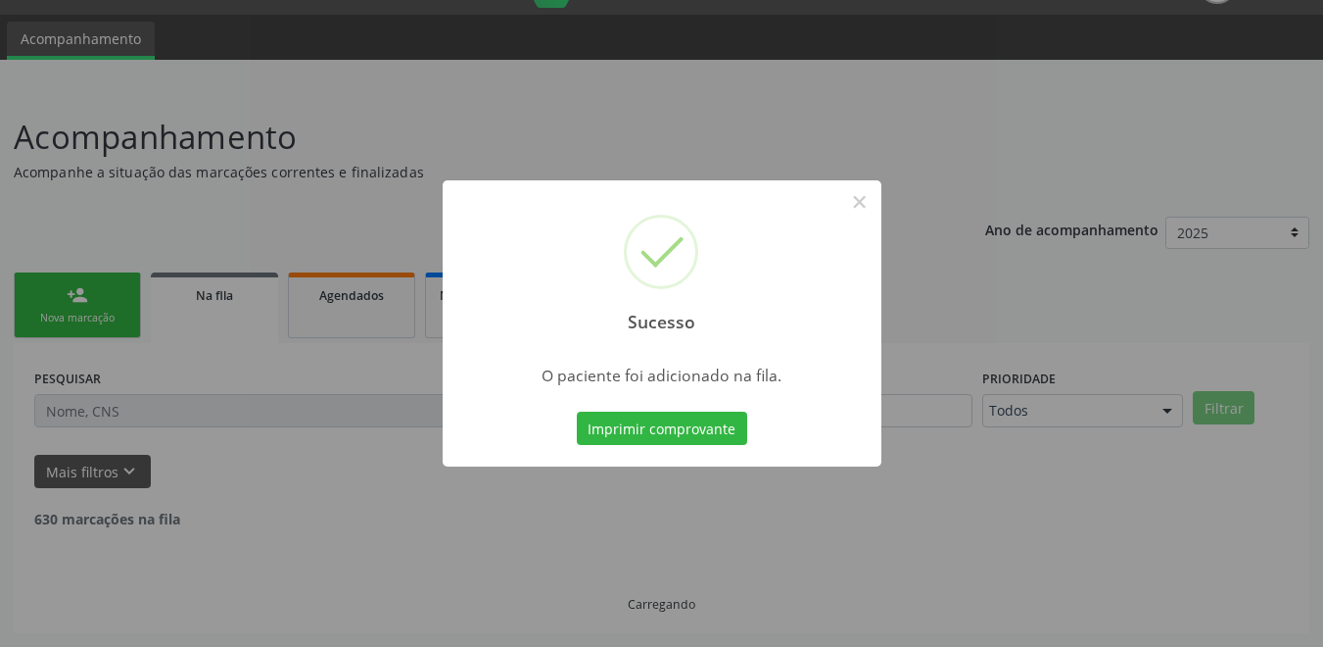
scroll to position [27, 0]
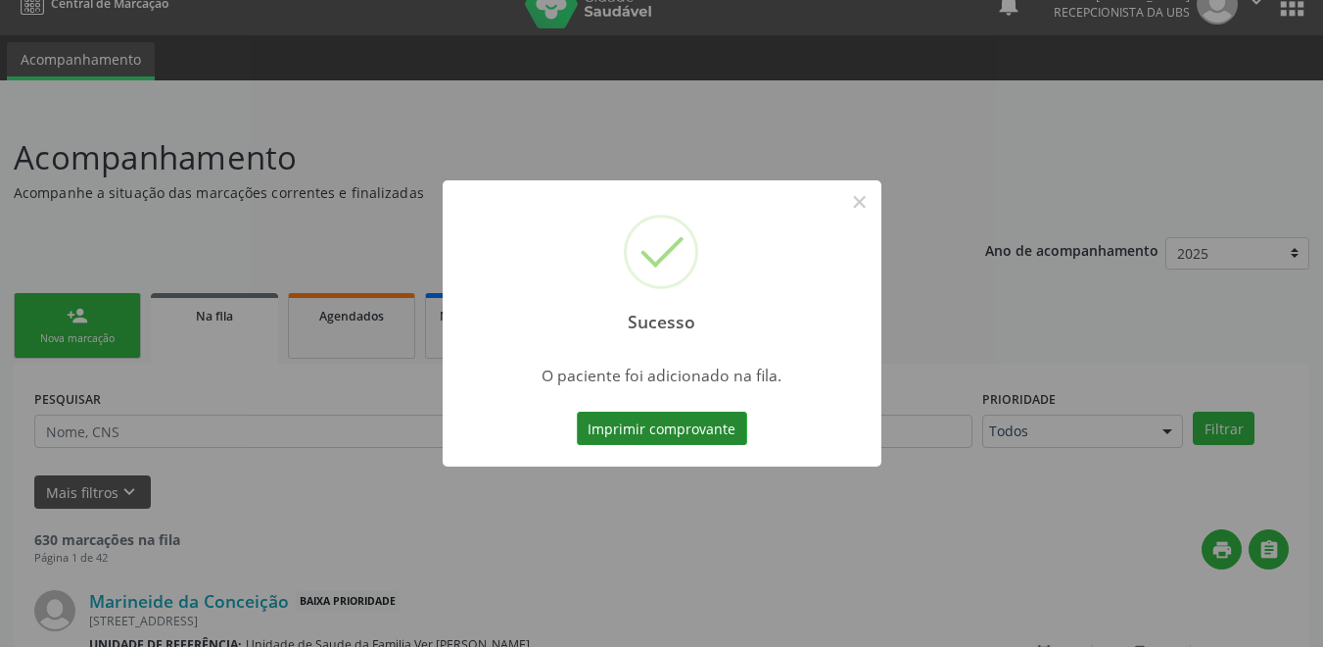
click at [695, 430] on button "Imprimir comprovante" at bounding box center [662, 427] width 170 height 33
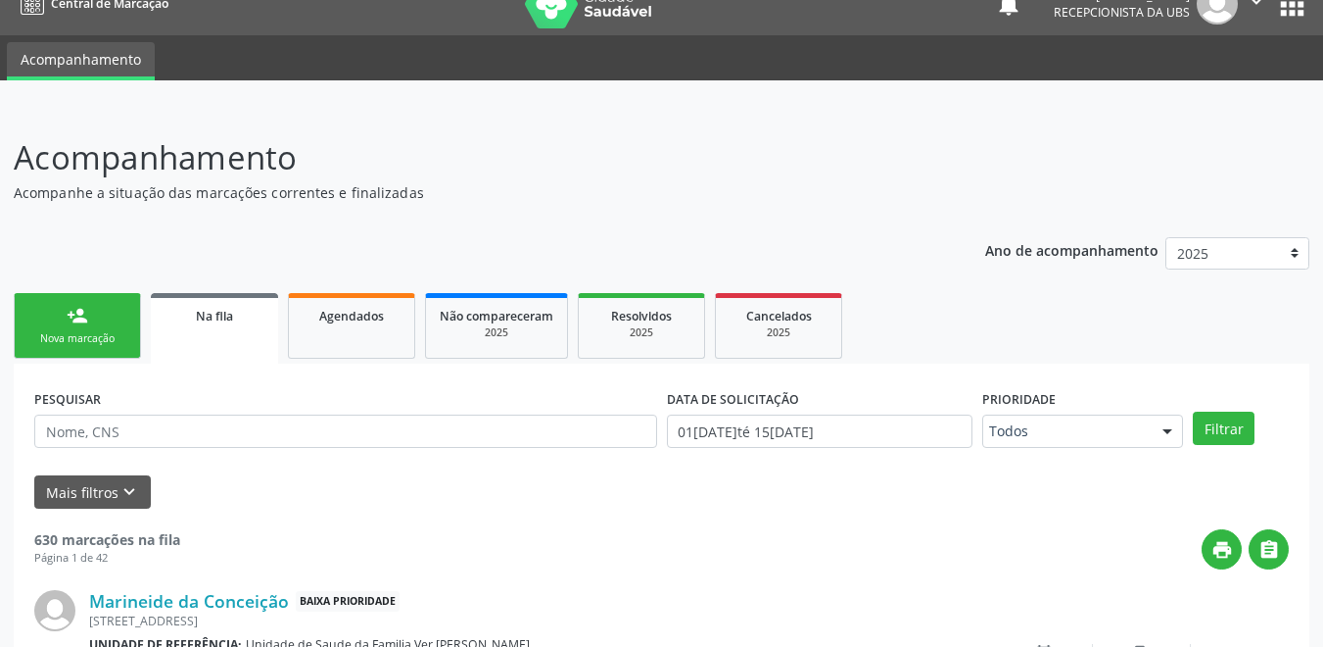
click at [71, 340] on div "Nova marcação" at bounding box center [77, 338] width 98 height 15
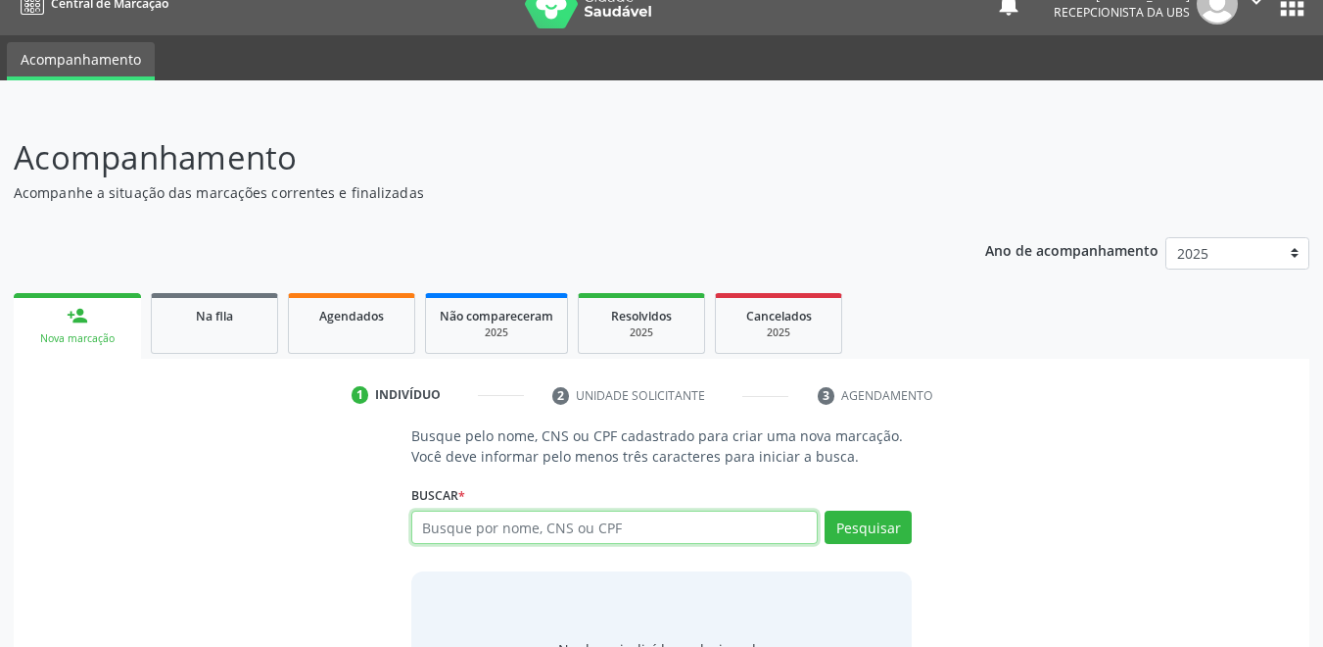
click at [578, 524] on input "text" at bounding box center [615, 526] width 408 height 33
type input "66294150434"
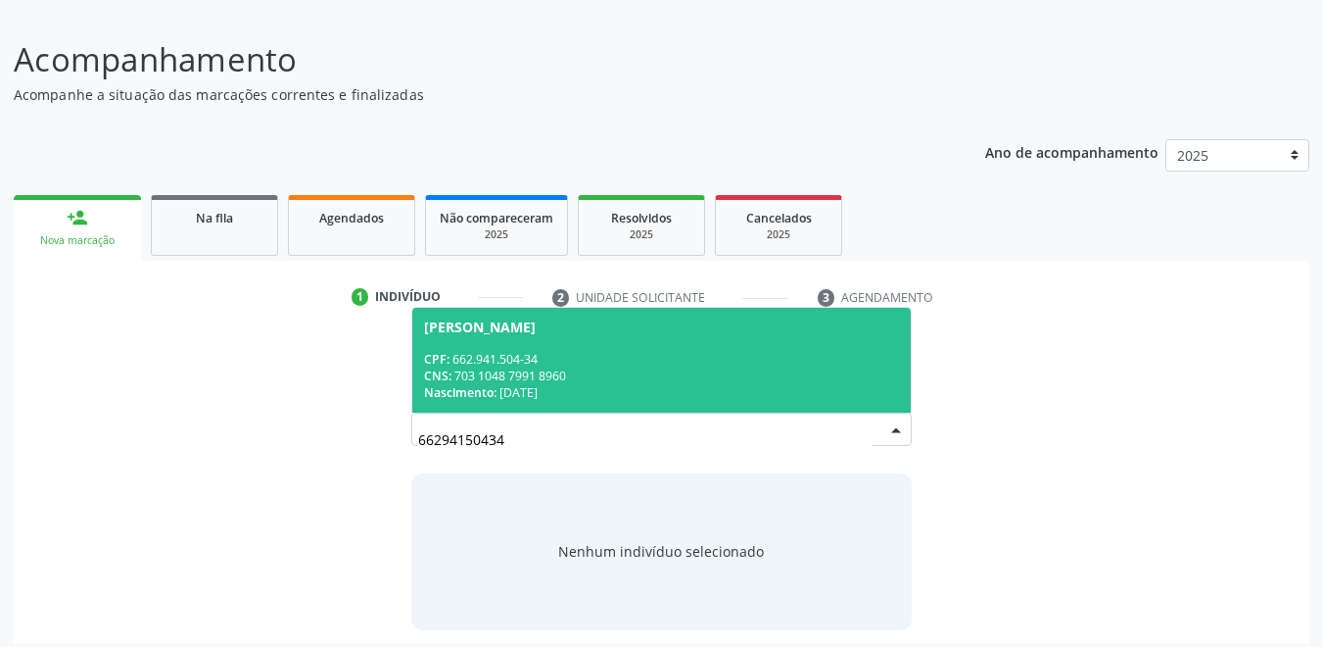
click at [628, 392] on div "Nascimento: 12/05/1953" at bounding box center [662, 392] width 476 height 17
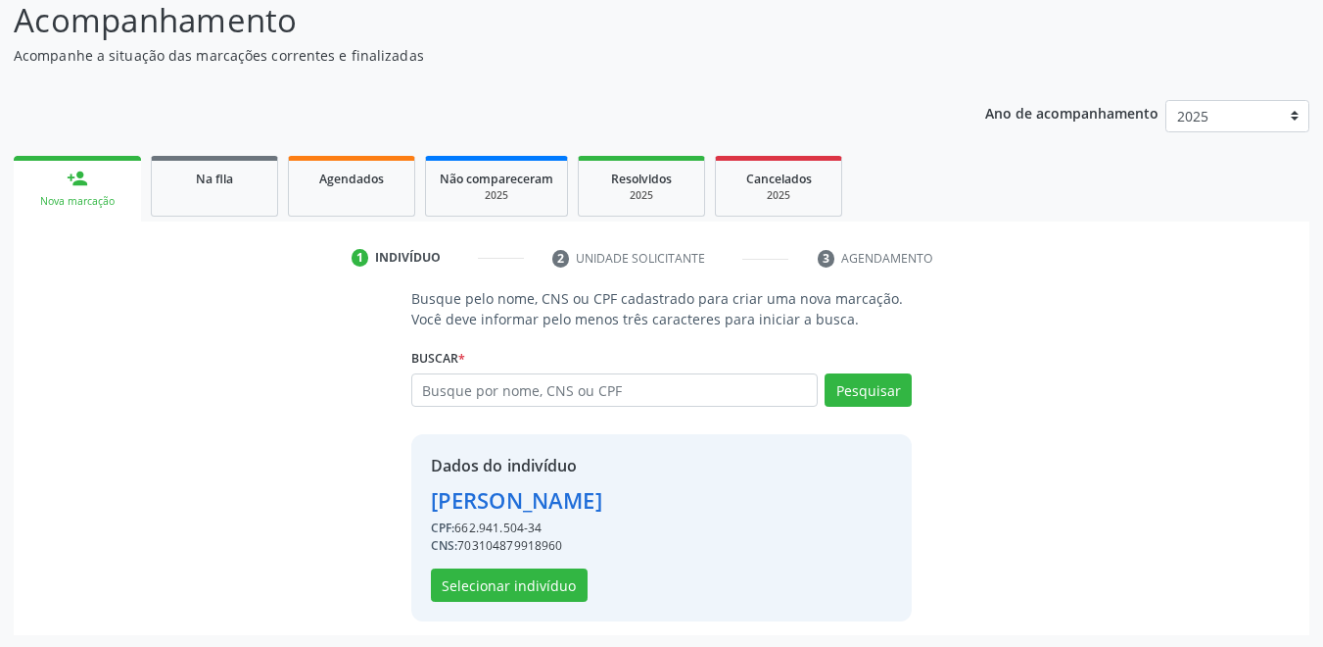
scroll to position [167, 0]
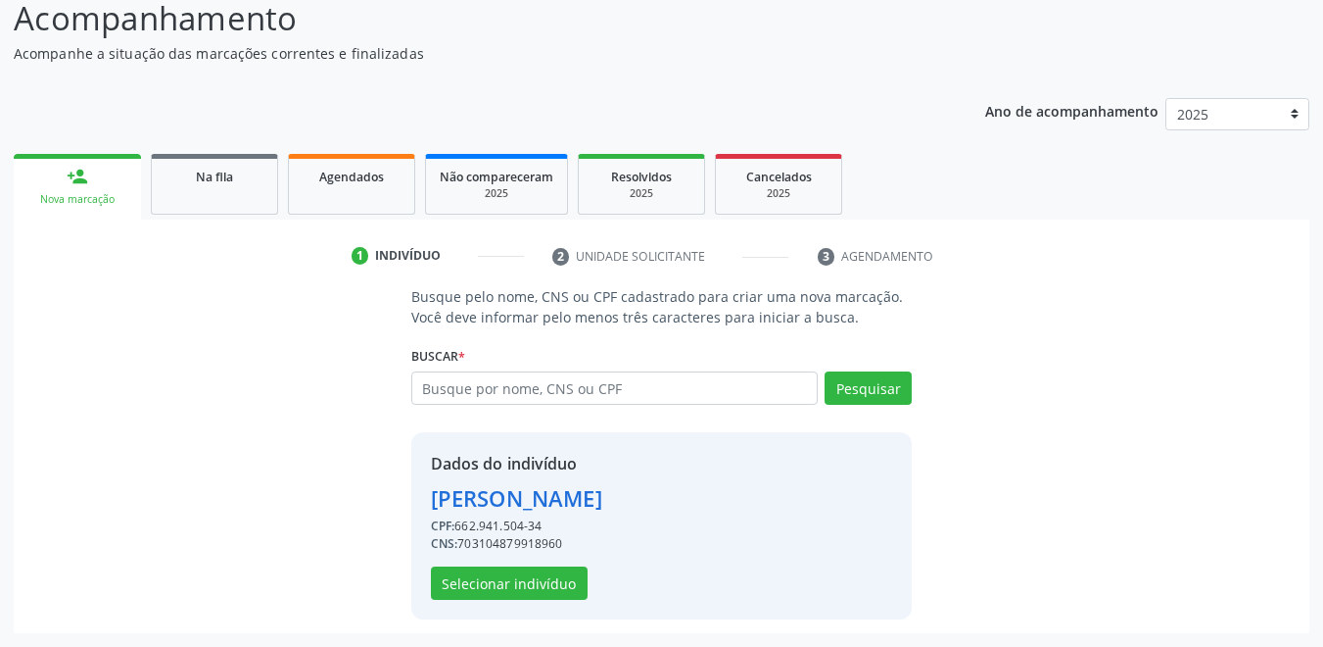
click at [626, 370] on div "Buscar * Maria José da Conceição Maria José da Conceição CPF: 662.941.504-34 CN…" at bounding box center [662, 379] width 502 height 76
drag, startPoint x: 878, startPoint y: 389, endPoint x: 864, endPoint y: 385, distance: 14.3
click at [877, 389] on button "Pesquisar" at bounding box center [868, 387] width 87 height 33
click at [640, 395] on input "text" at bounding box center [615, 387] width 408 height 33
type input "706801273525325"
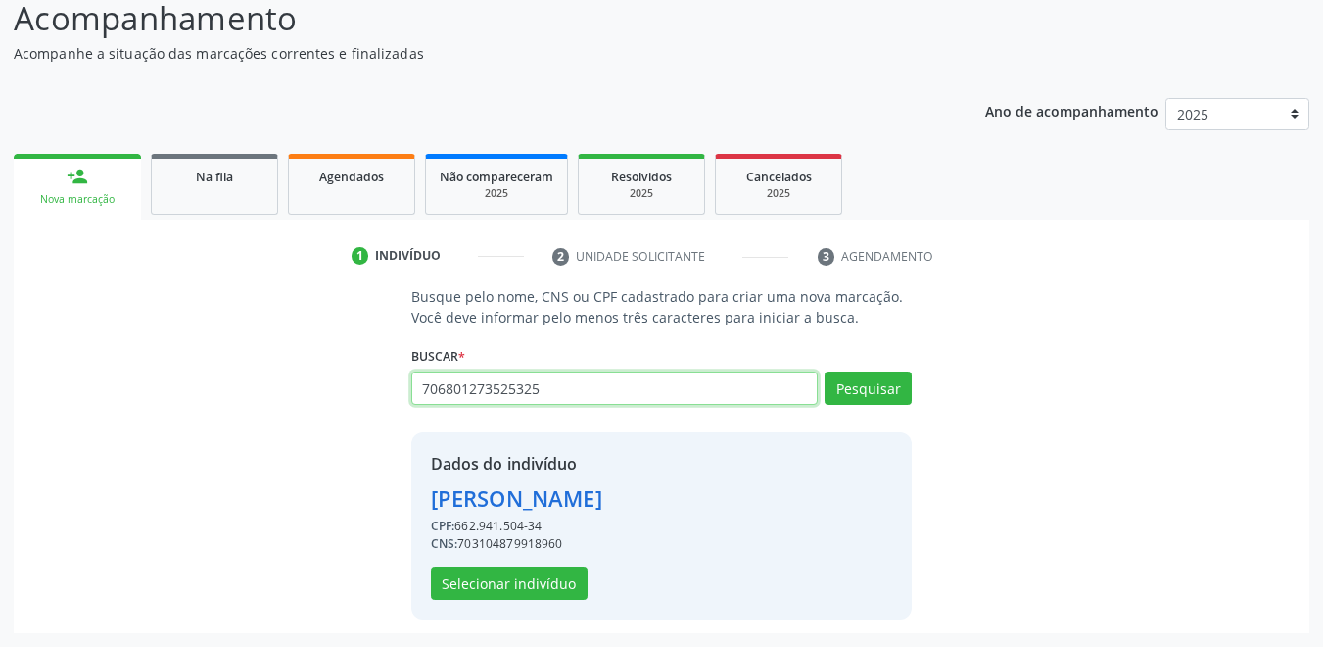
type input "706801273525325"
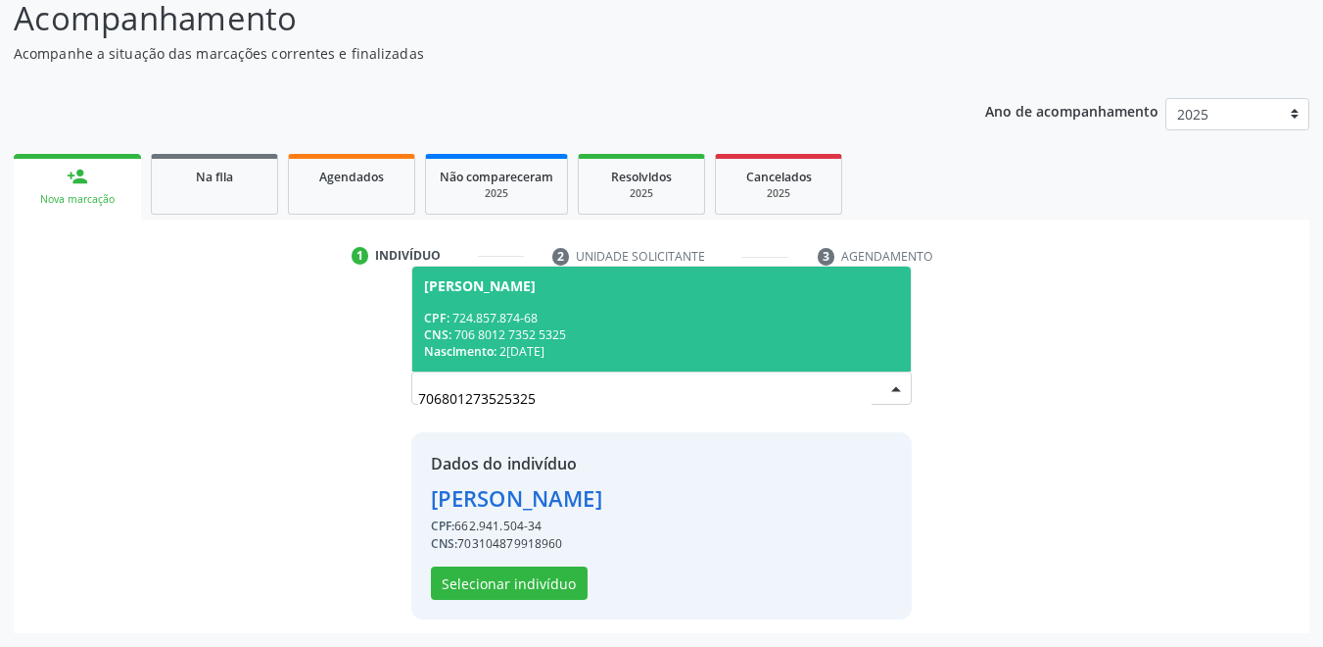
drag, startPoint x: 525, startPoint y: 398, endPoint x: 414, endPoint y: 419, distance: 112.8
click at [414, 419] on div "Busque pelo nome, CNS ou CPF cadastrado para criar uma nova marcação. Você deve…" at bounding box center [662, 452] width 529 height 332
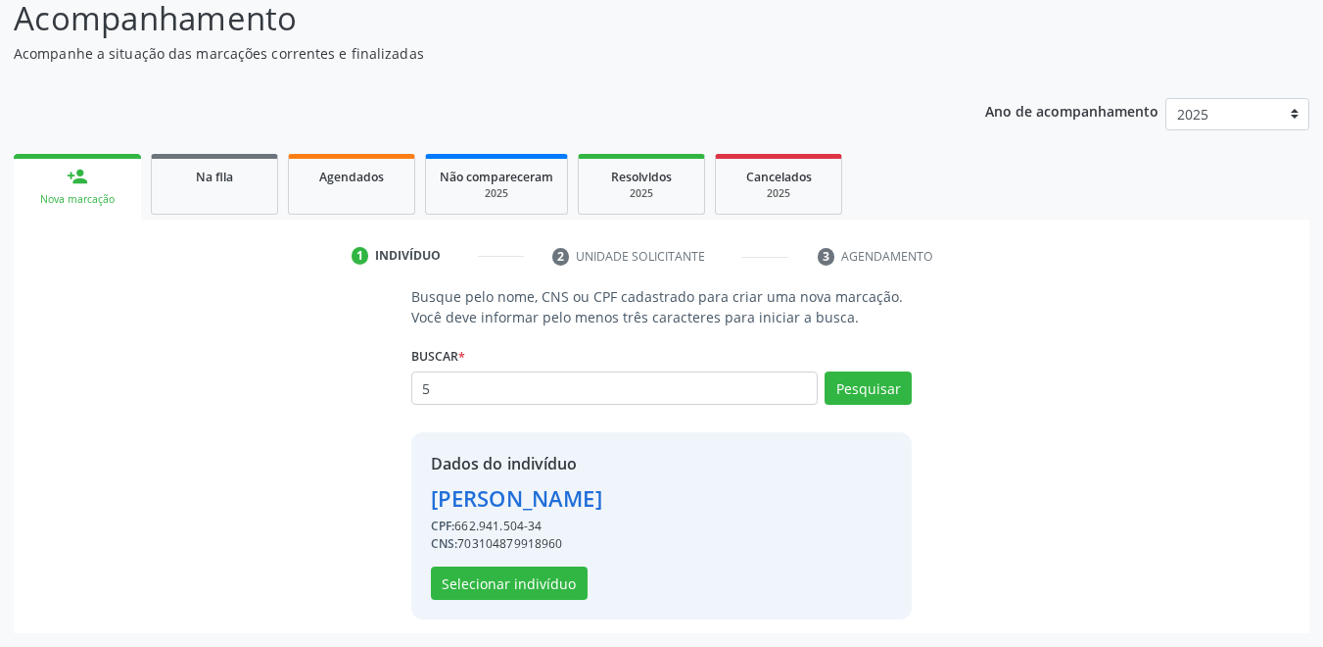
click at [436, 392] on input "5" at bounding box center [615, 387] width 408 height 33
click at [497, 582] on button "Selecionar indivíduo" at bounding box center [509, 582] width 157 height 33
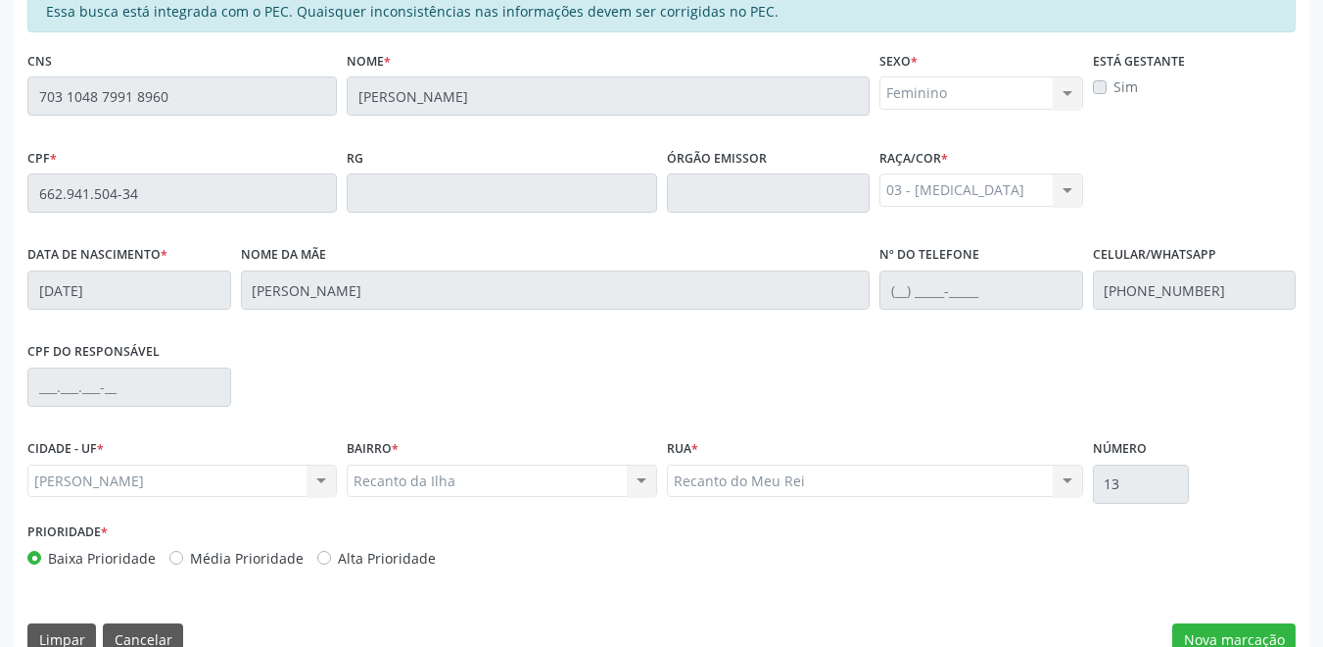
scroll to position [500, 0]
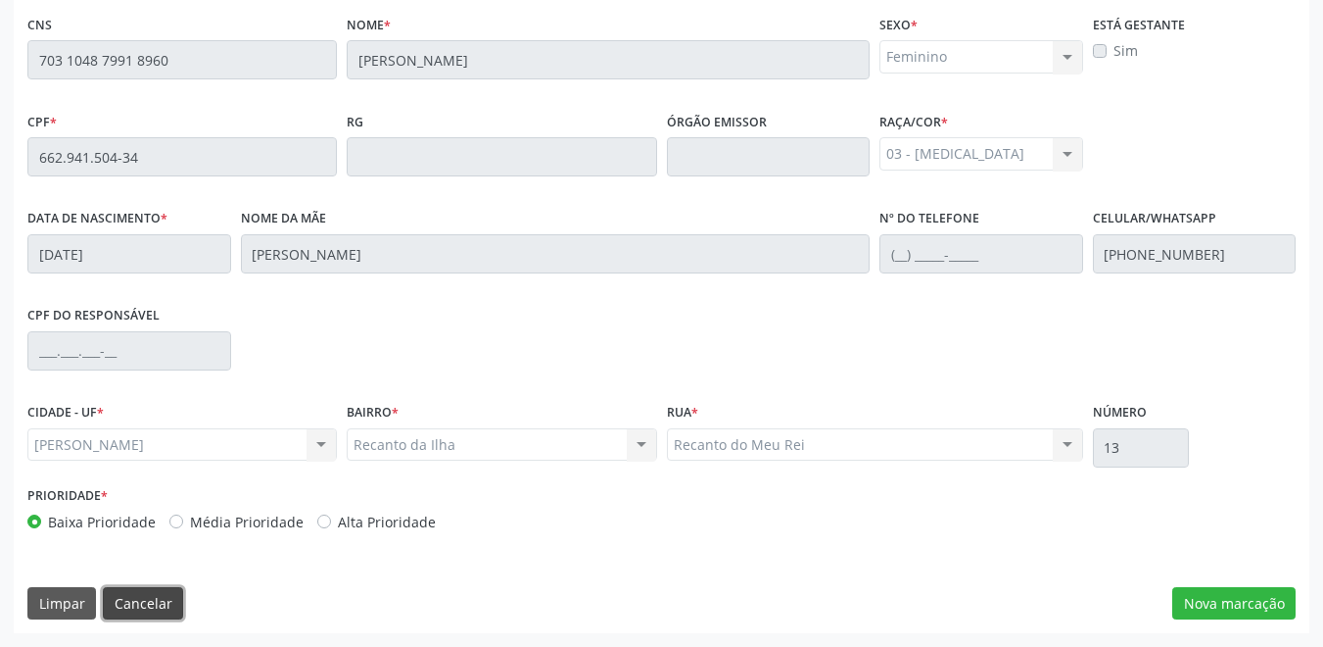
click at [168, 606] on button "Cancelar" at bounding box center [143, 603] width 80 height 33
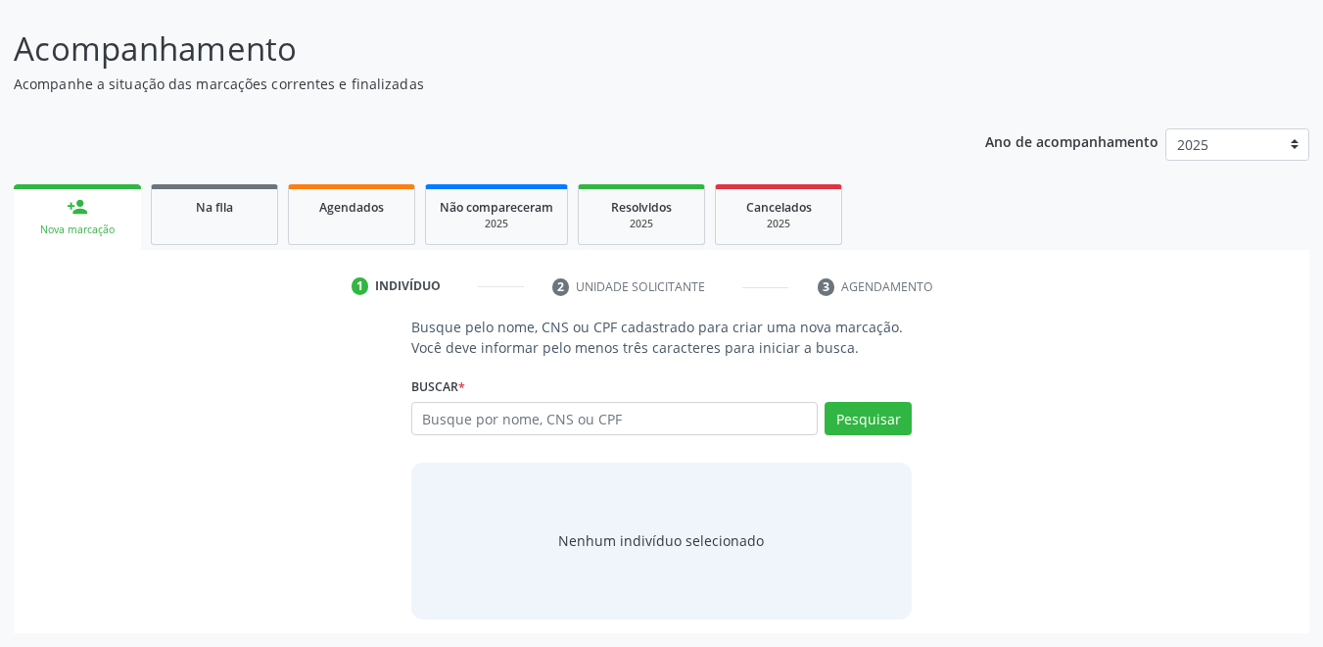
scroll to position [136, 0]
click at [527, 428] on input "text" at bounding box center [615, 418] width 408 height 33
type input "64729460430"
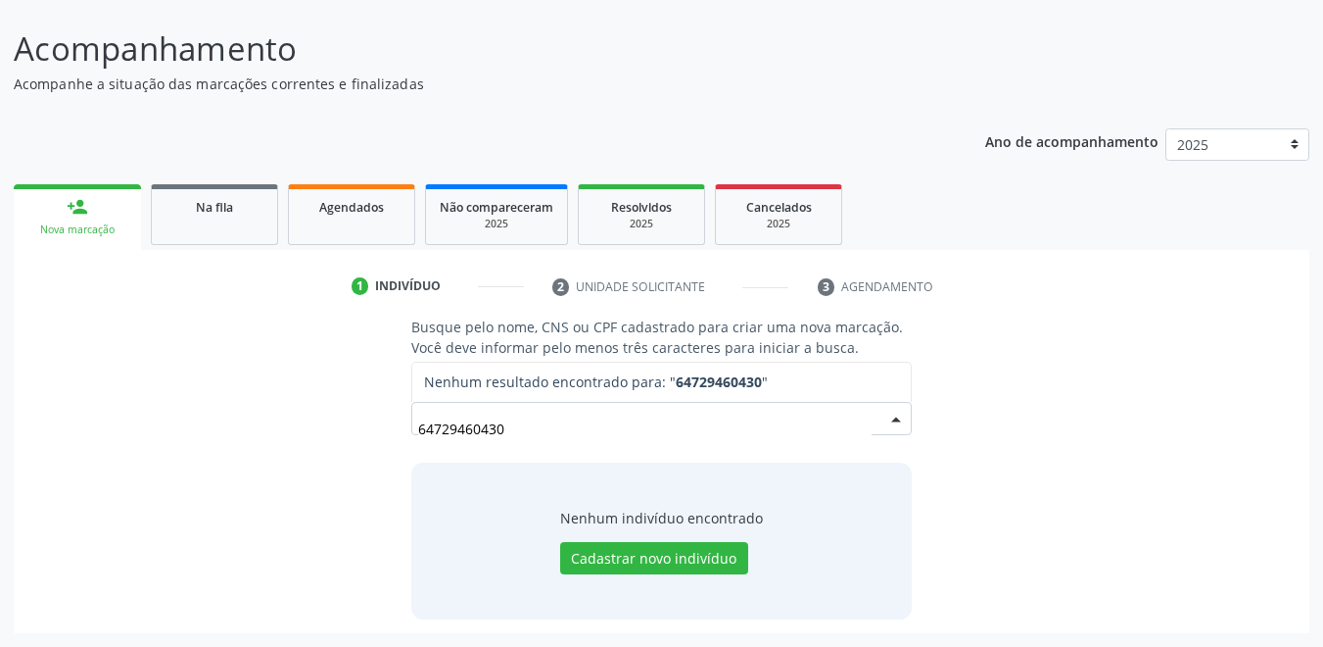
drag, startPoint x: 531, startPoint y: 437, endPoint x: 393, endPoint y: 424, distance: 138.7
click at [393, 424] on div "Busque pelo nome, CNS ou CPF cadastrado para criar uma nova marcação. Você deve…" at bounding box center [661, 467] width 1269 height 302
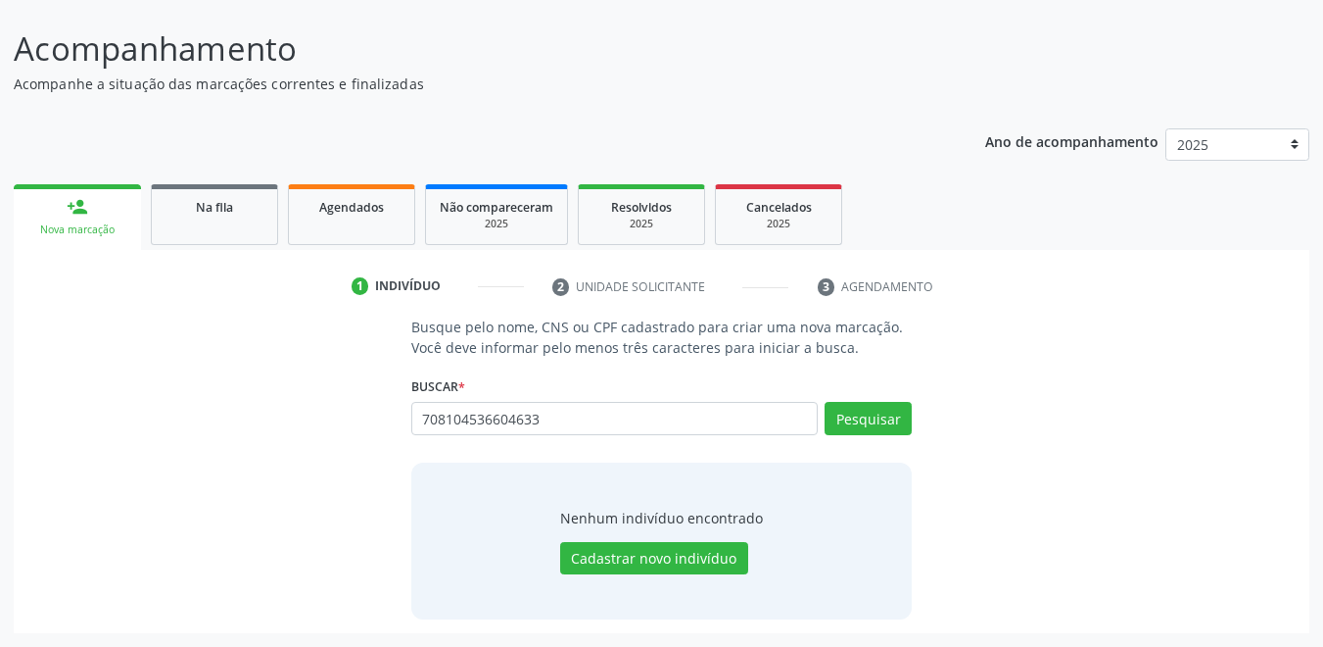
type input "708104536604633"
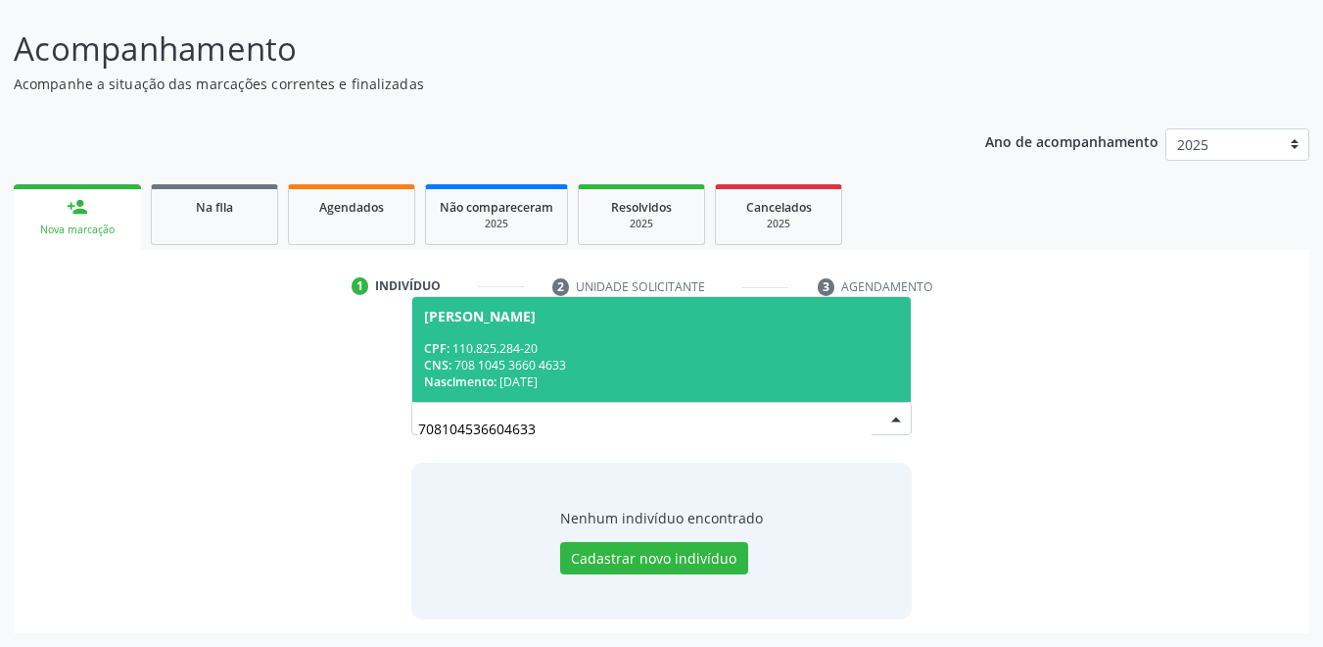
click at [553, 341] on div "CPF: 110.825.284-20" at bounding box center [662, 348] width 476 height 17
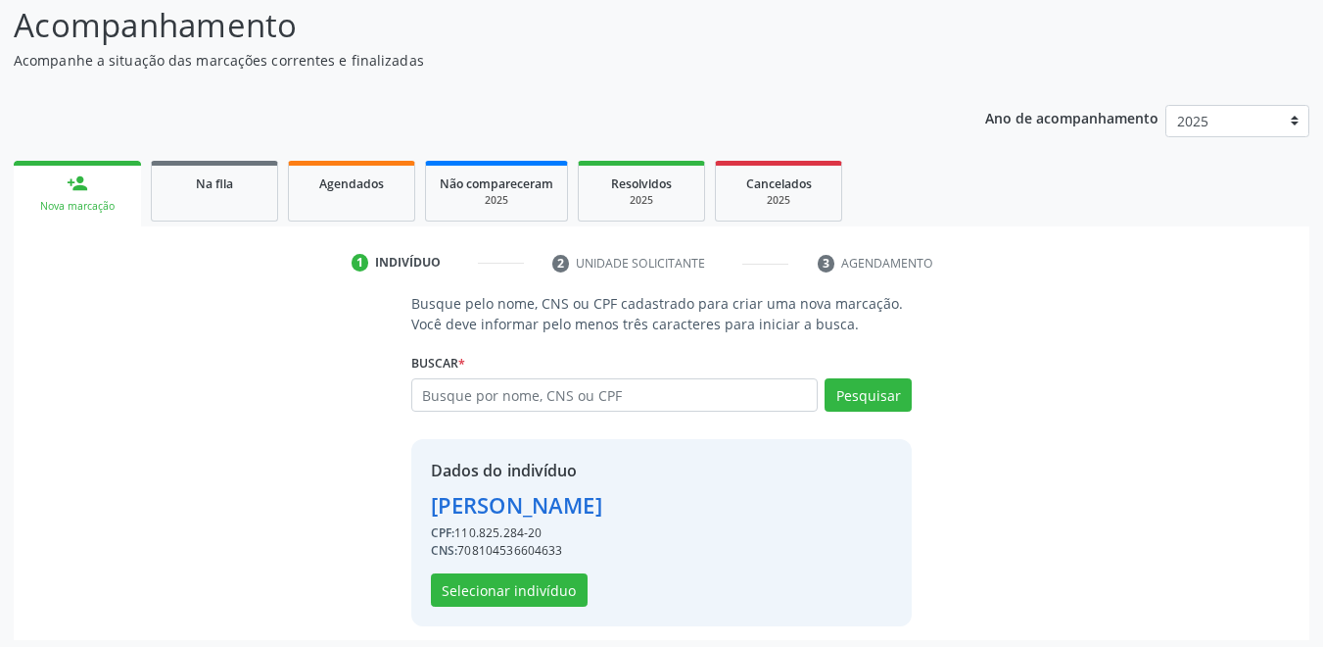
scroll to position [167, 0]
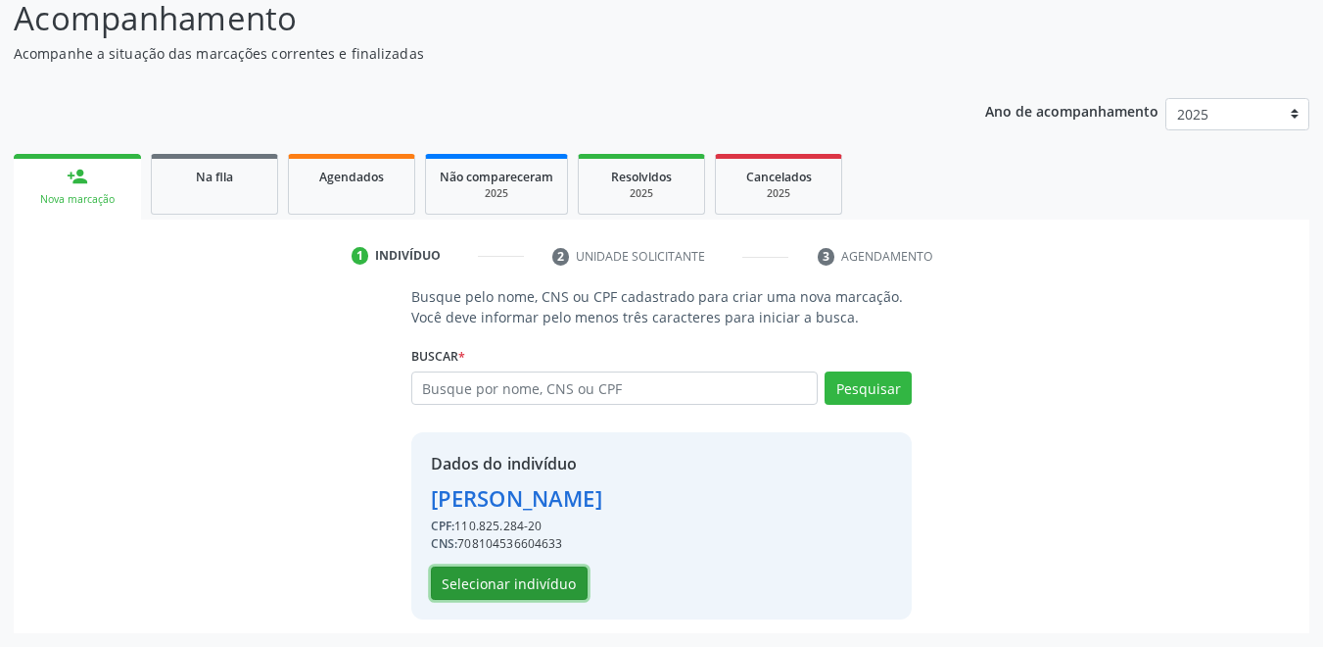
click at [553, 585] on button "Selecionar indivíduo" at bounding box center [509, 582] width 157 height 33
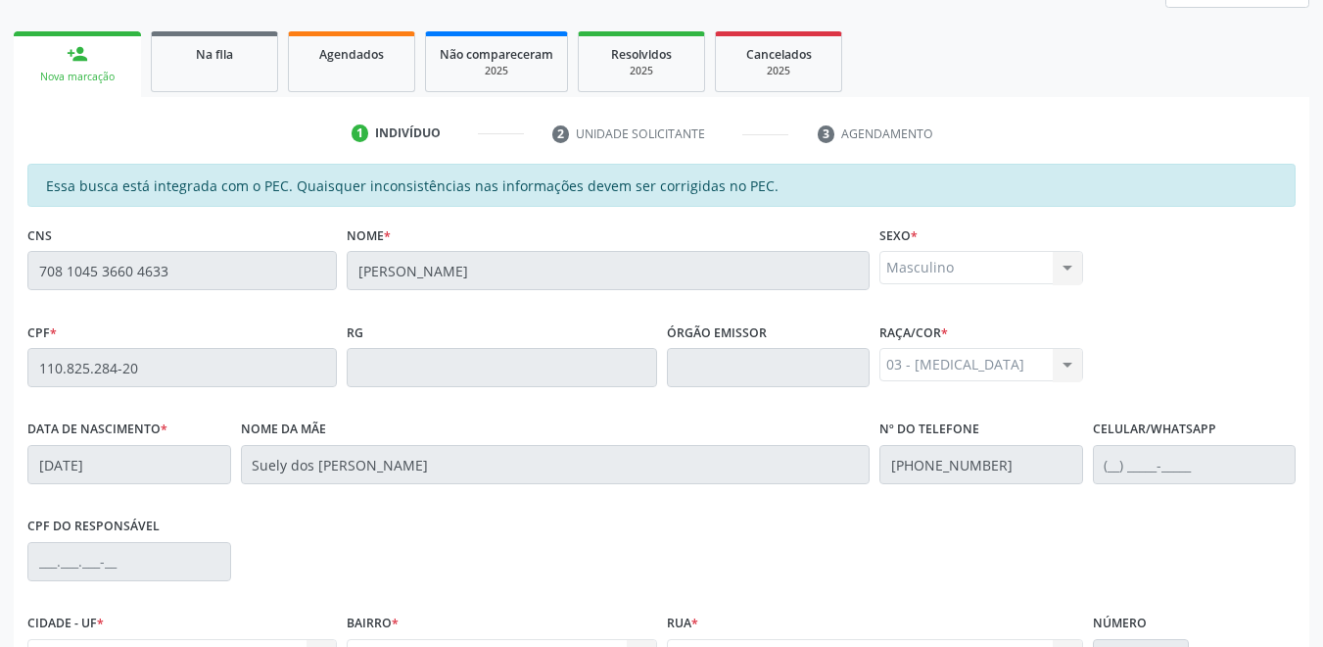
scroll to position [500, 0]
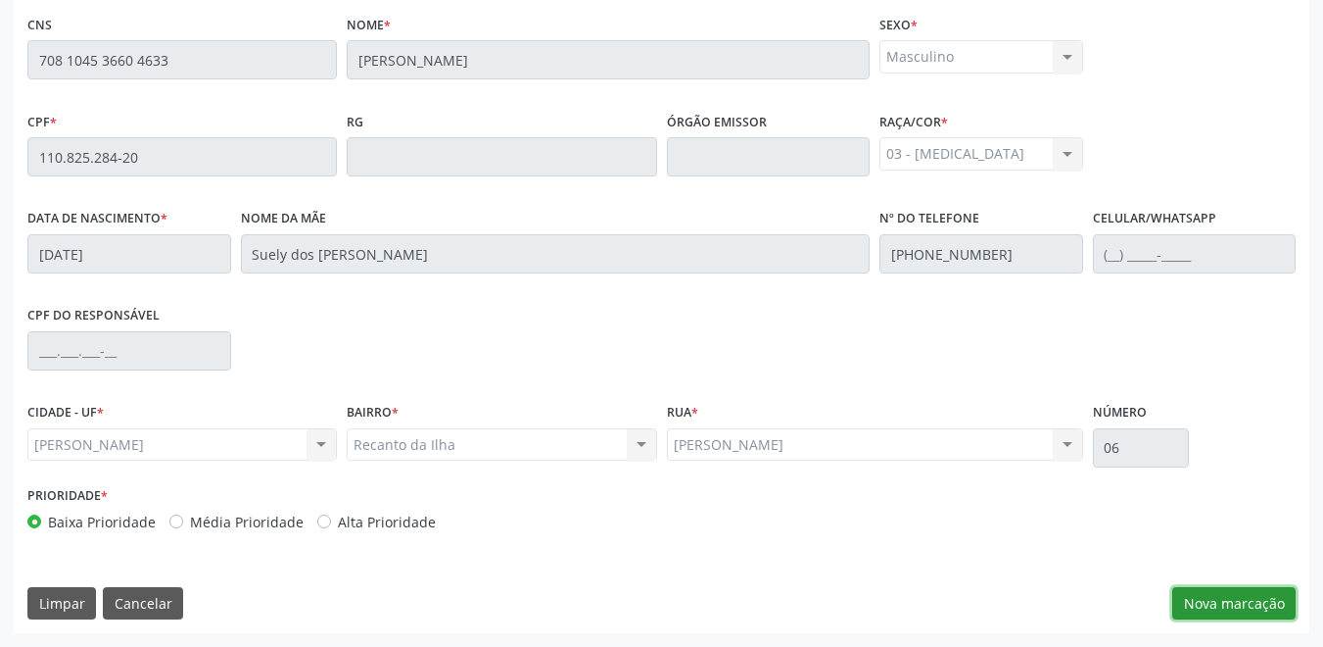
drag, startPoint x: 1209, startPoint y: 595, endPoint x: 1219, endPoint y: 586, distance: 13.2
click at [1210, 594] on button "Nova marcação" at bounding box center [1234, 603] width 123 height 33
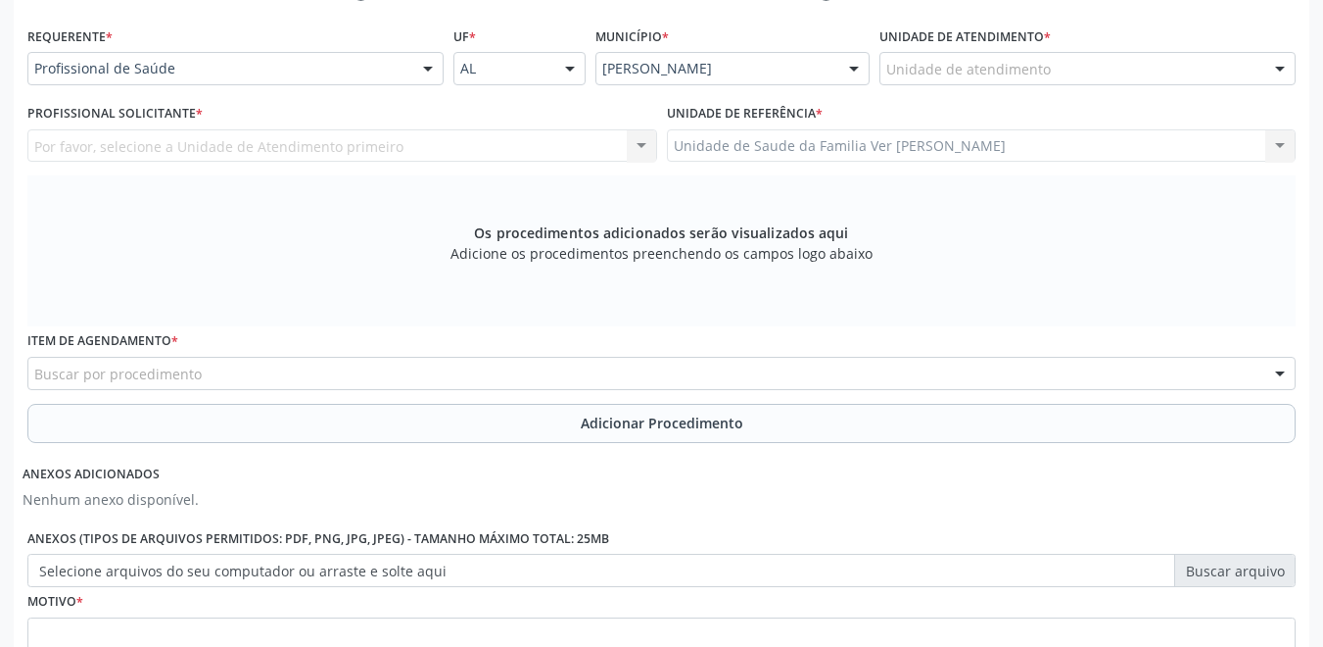
scroll to position [402, 0]
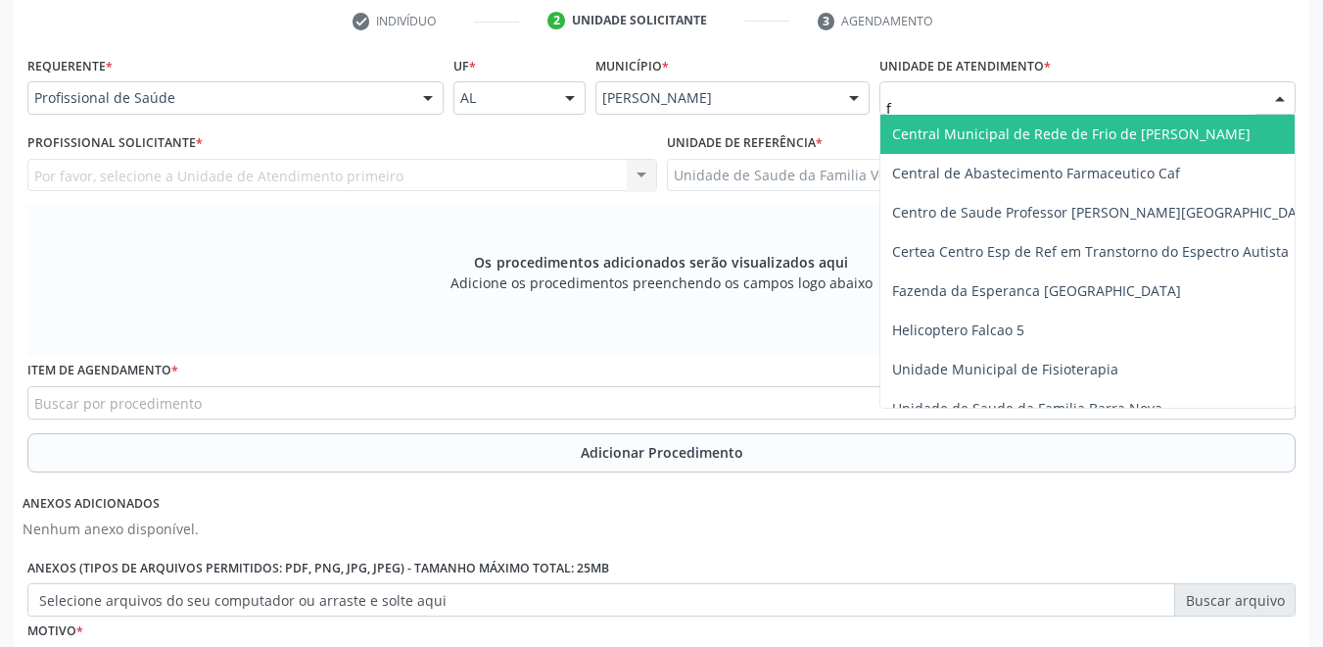
type input "fl"
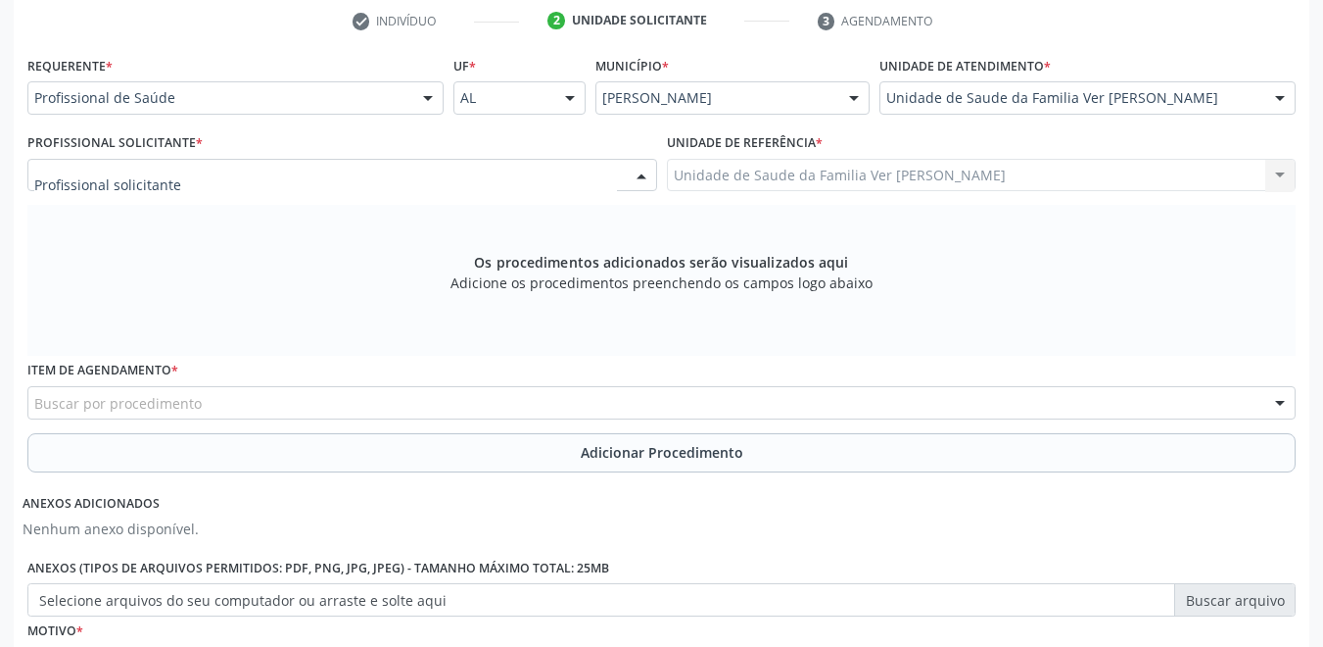
click at [258, 176] on div at bounding box center [342, 175] width 630 height 33
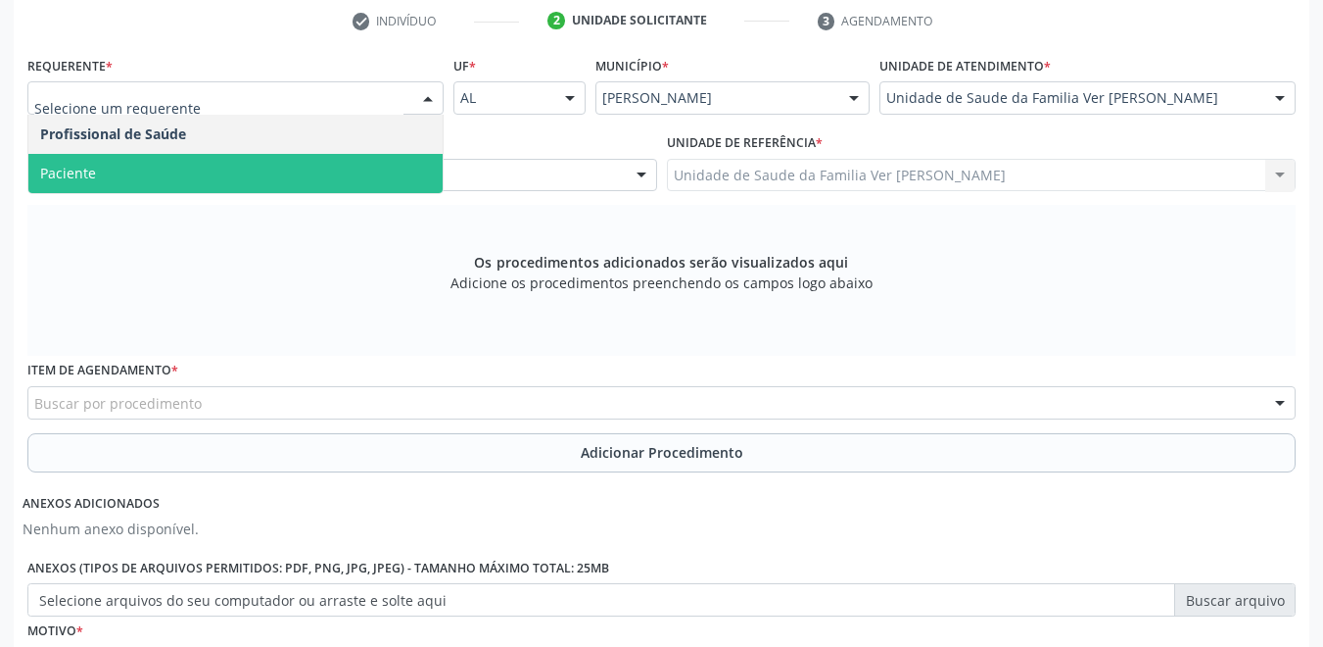
click at [197, 168] on span "Paciente" at bounding box center [235, 173] width 414 height 39
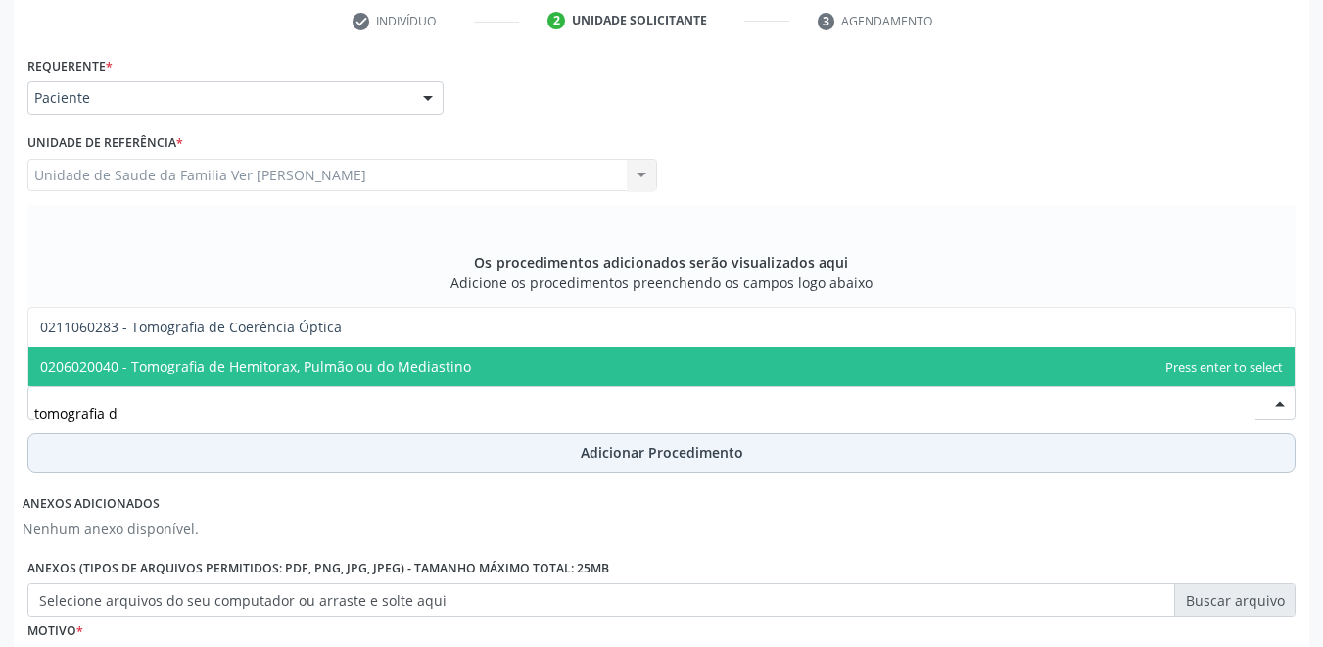
type input "tomografia"
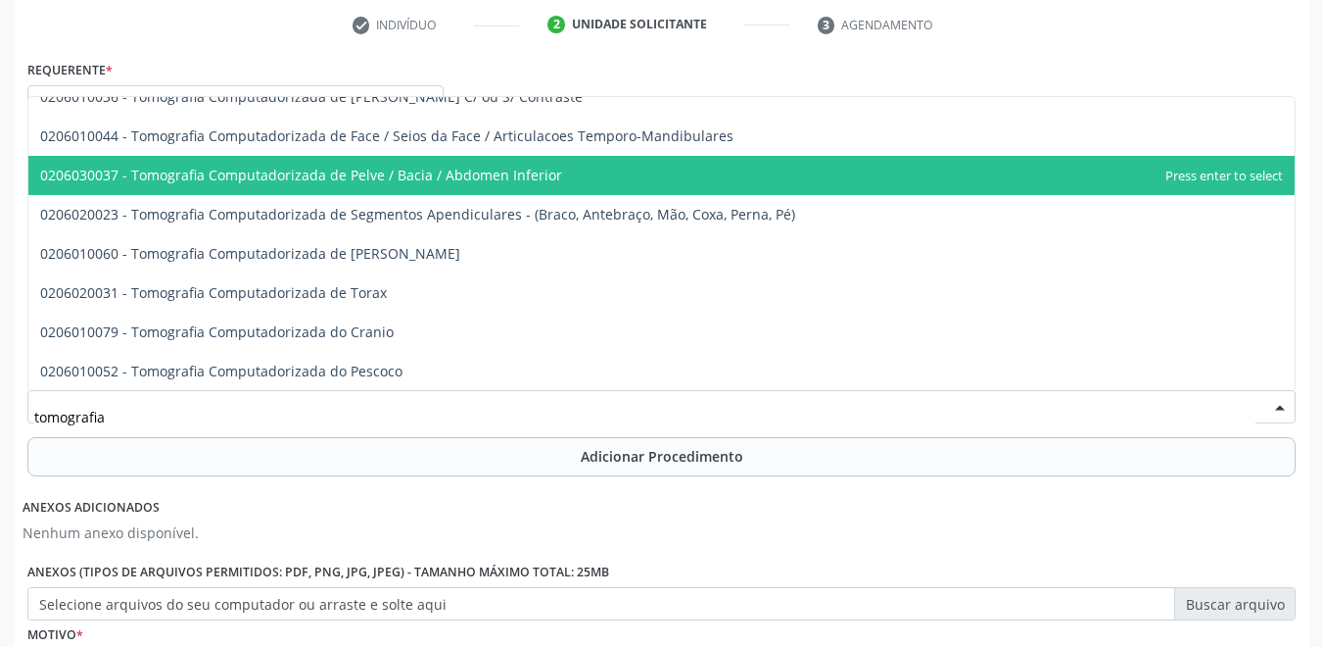
scroll to position [588, 0]
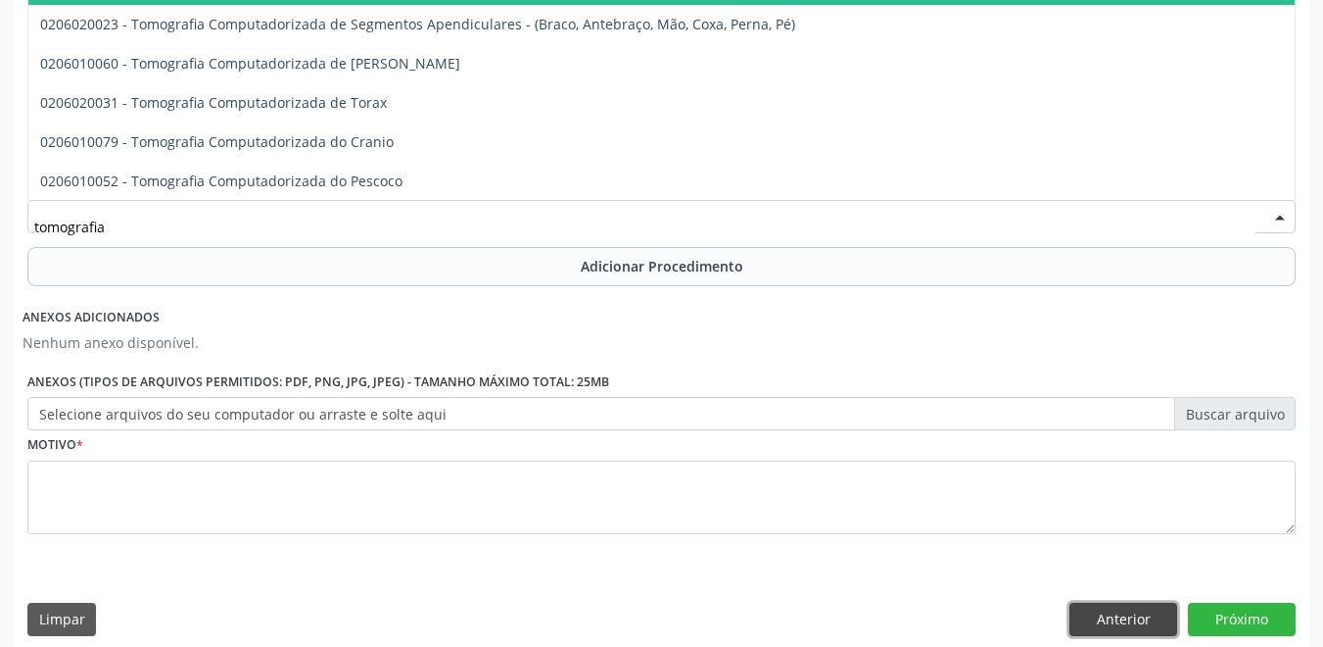
click at [1088, 614] on button "Anterior" at bounding box center [1124, 618] width 108 height 33
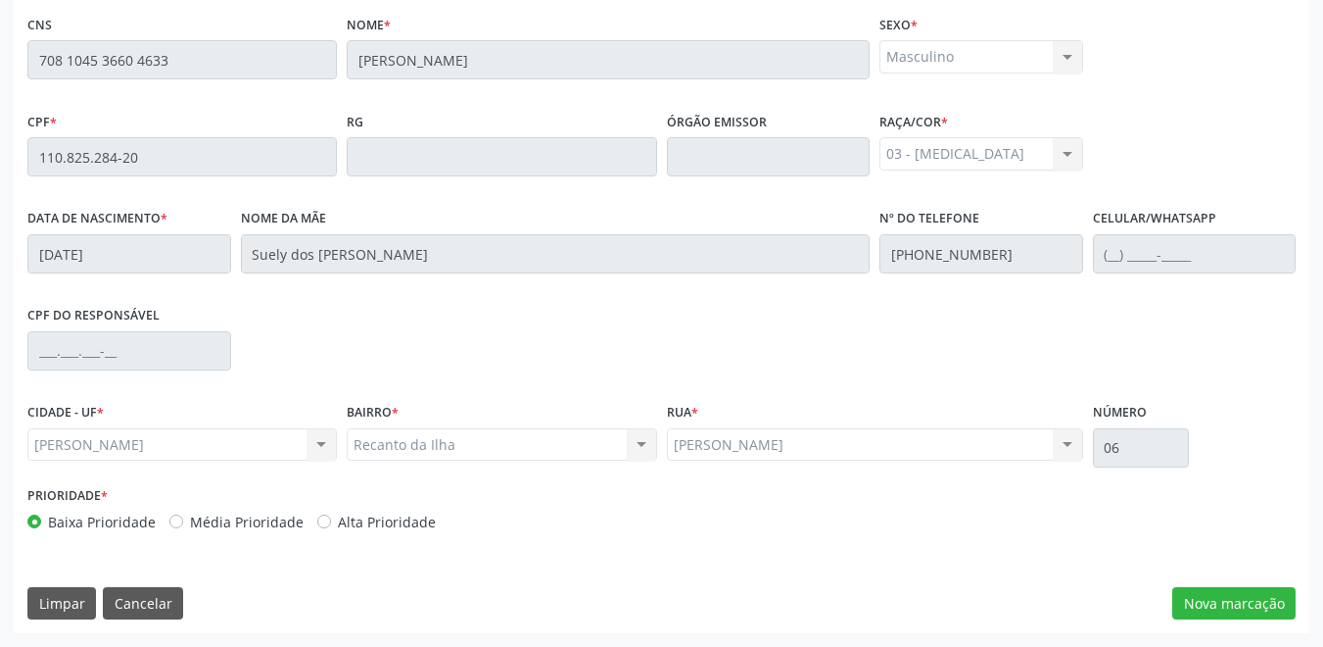
scroll to position [500, 0]
click at [164, 602] on button "Cancelar" at bounding box center [143, 603] width 80 height 33
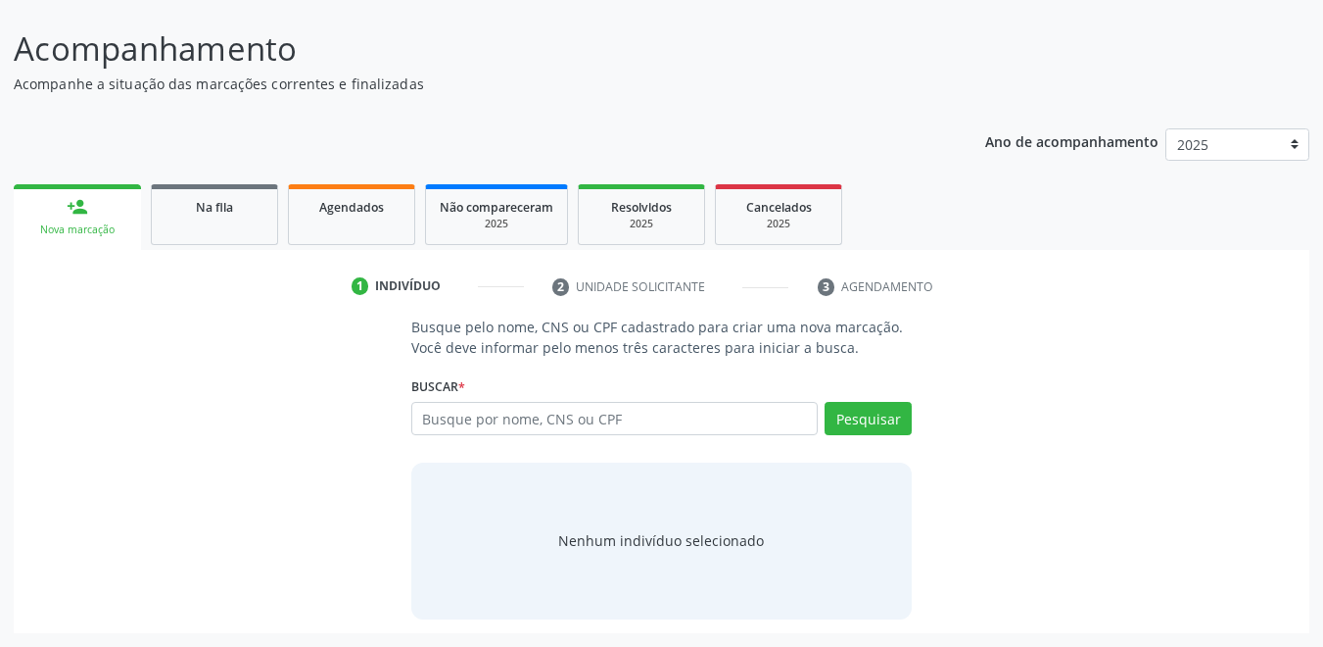
scroll to position [136, 0]
click at [634, 414] on input "text" at bounding box center [615, 418] width 408 height 33
type input "708104536604633"
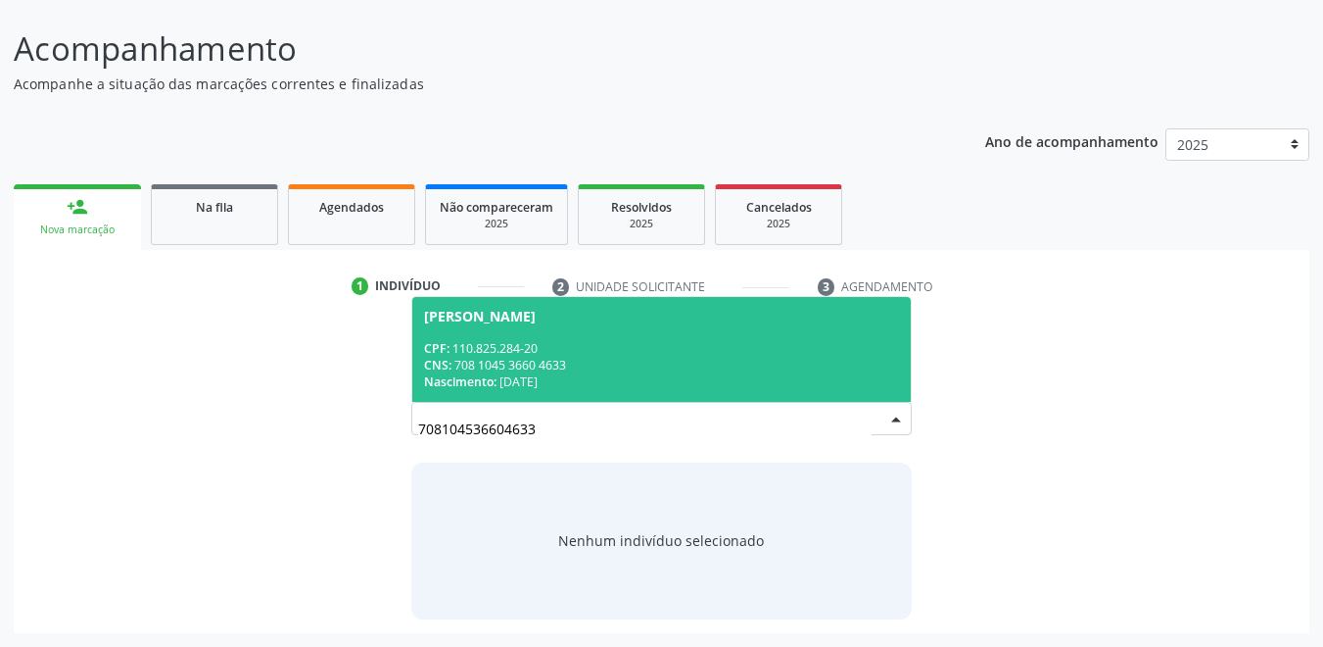
click at [685, 388] on div "Nascimento: 02/10/1994" at bounding box center [662, 381] width 476 height 17
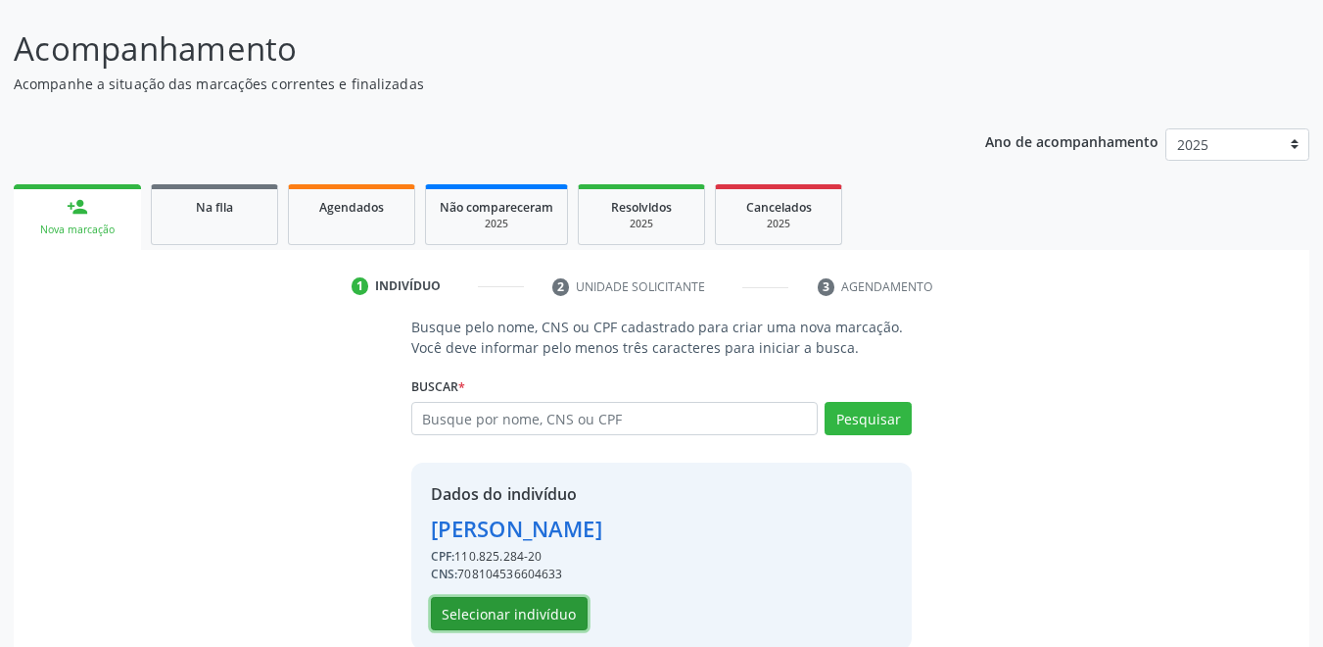
click at [559, 605] on button "Selecionar indivíduo" at bounding box center [509, 613] width 157 height 33
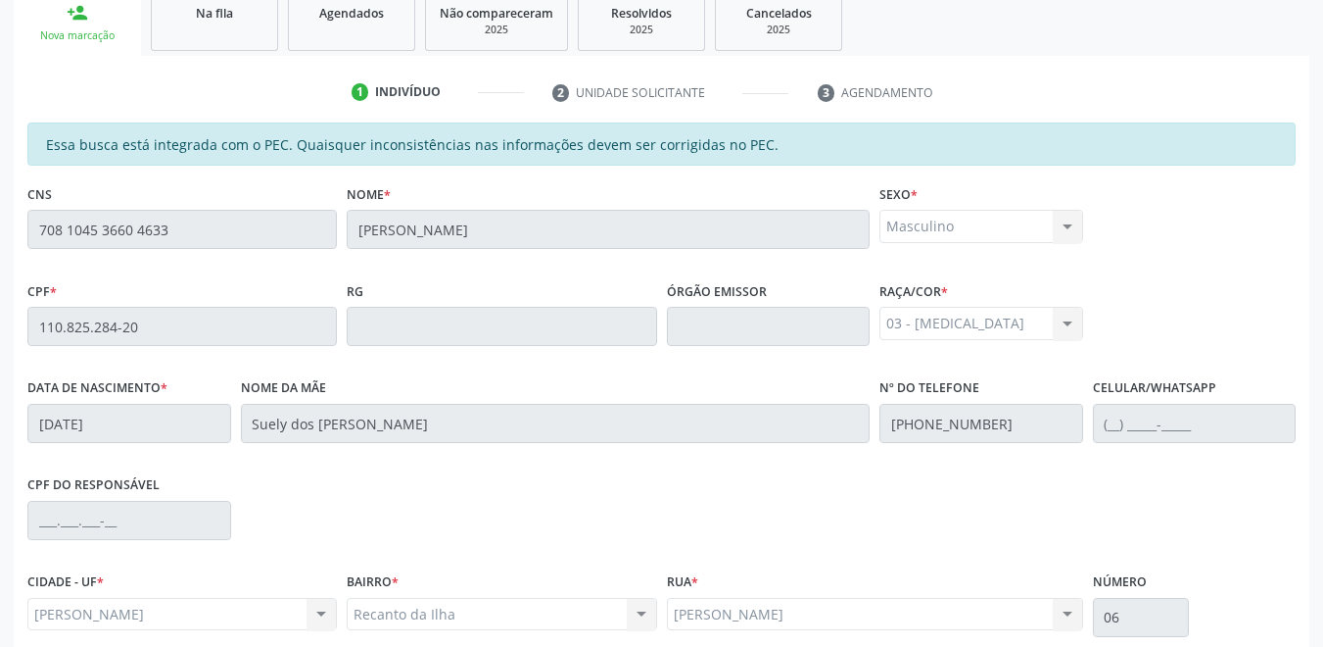
scroll to position [500, 0]
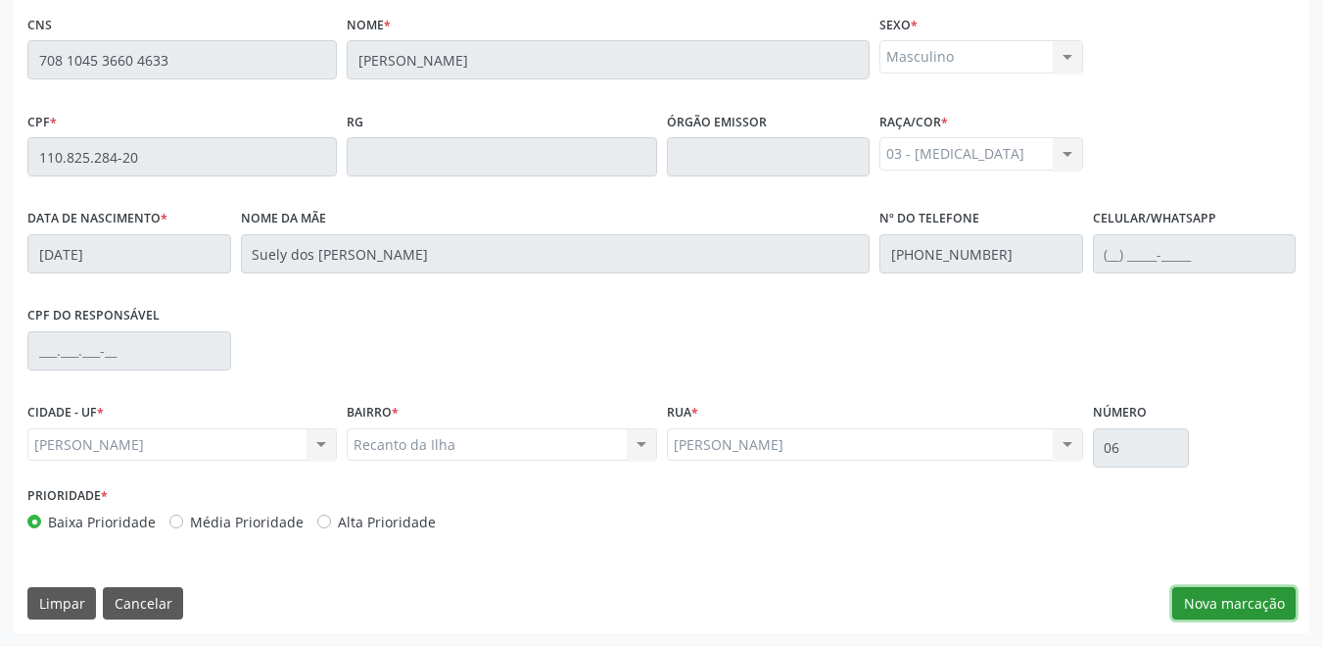
click at [1277, 601] on button "Nova marcação" at bounding box center [1234, 603] width 123 height 33
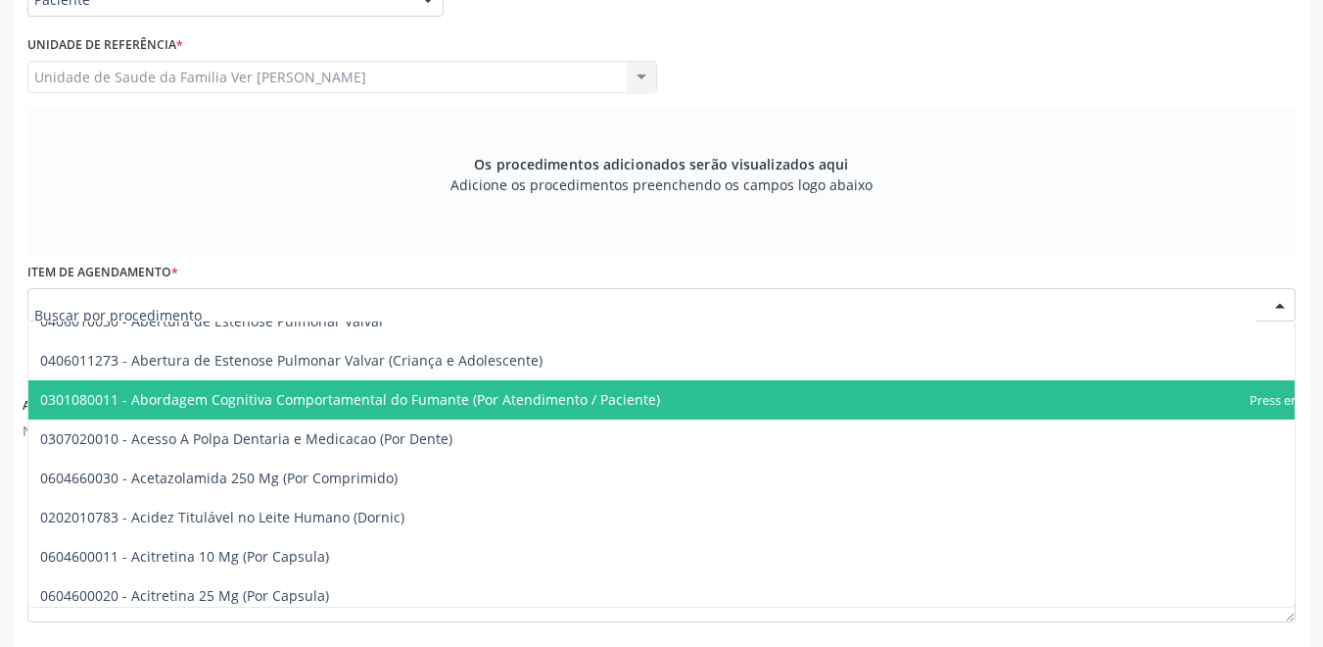
click at [346, 306] on div at bounding box center [661, 304] width 1269 height 33
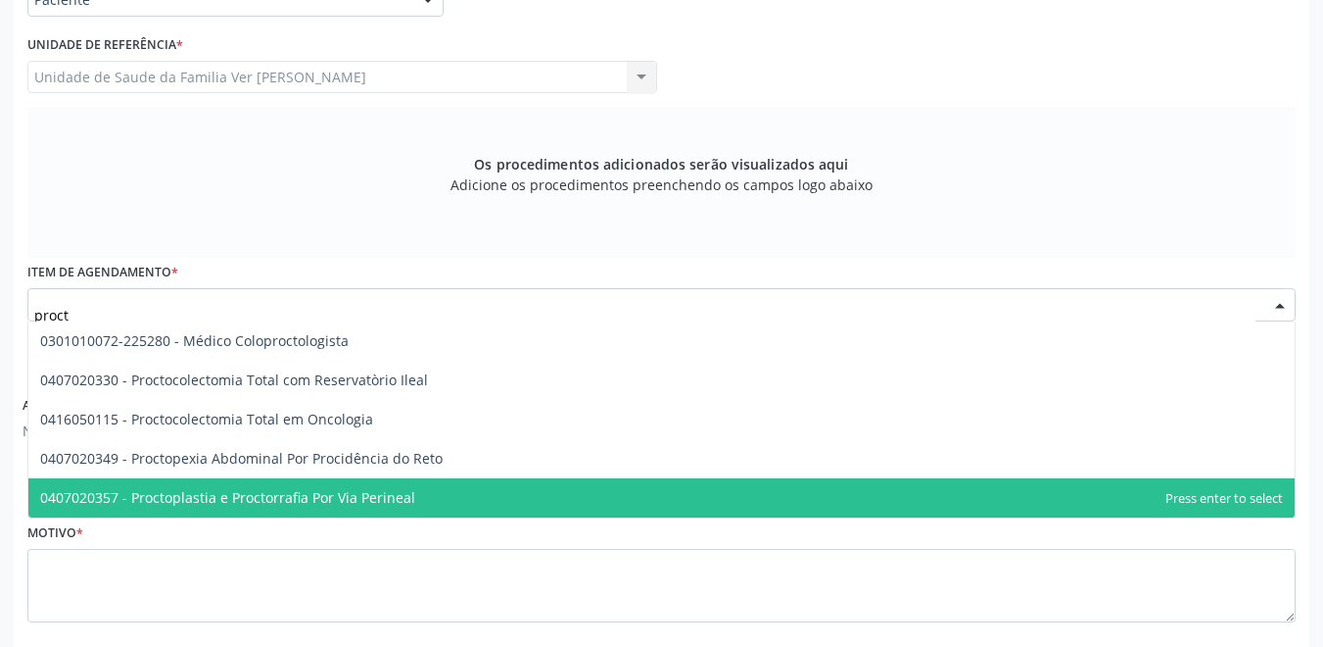
scroll to position [0, 0]
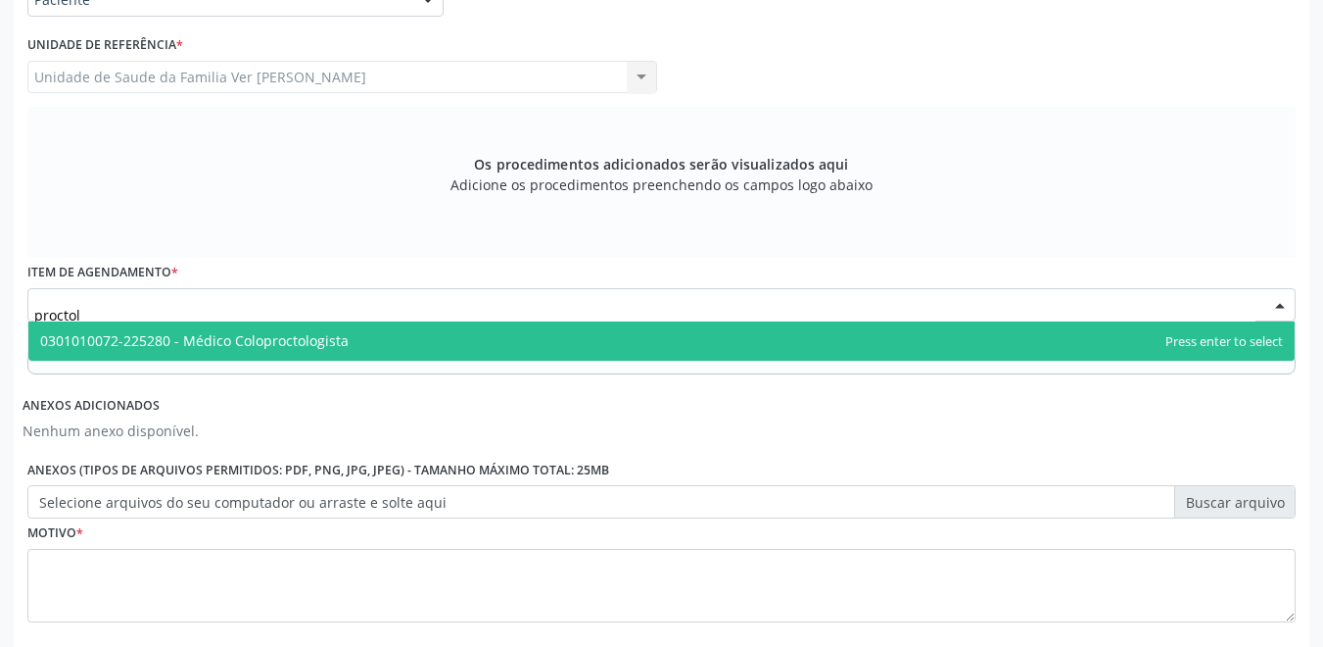
type input "proctolo"
click at [369, 338] on span "0301010072-225280 - Médico Coloproctologista" at bounding box center [661, 340] width 1267 height 39
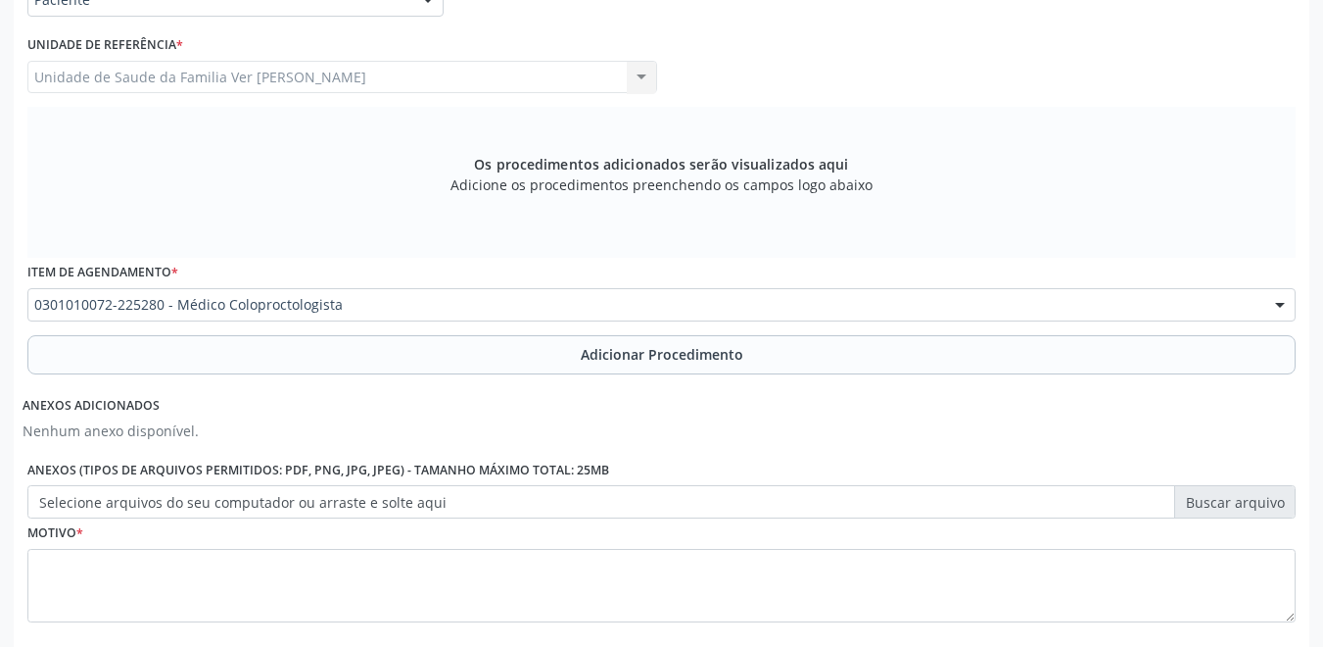
click at [397, 328] on div "Item de agendamento * 0301010072-225280 - Médico Coloproctologista 0304070076 -…" at bounding box center [662, 296] width 1278 height 76
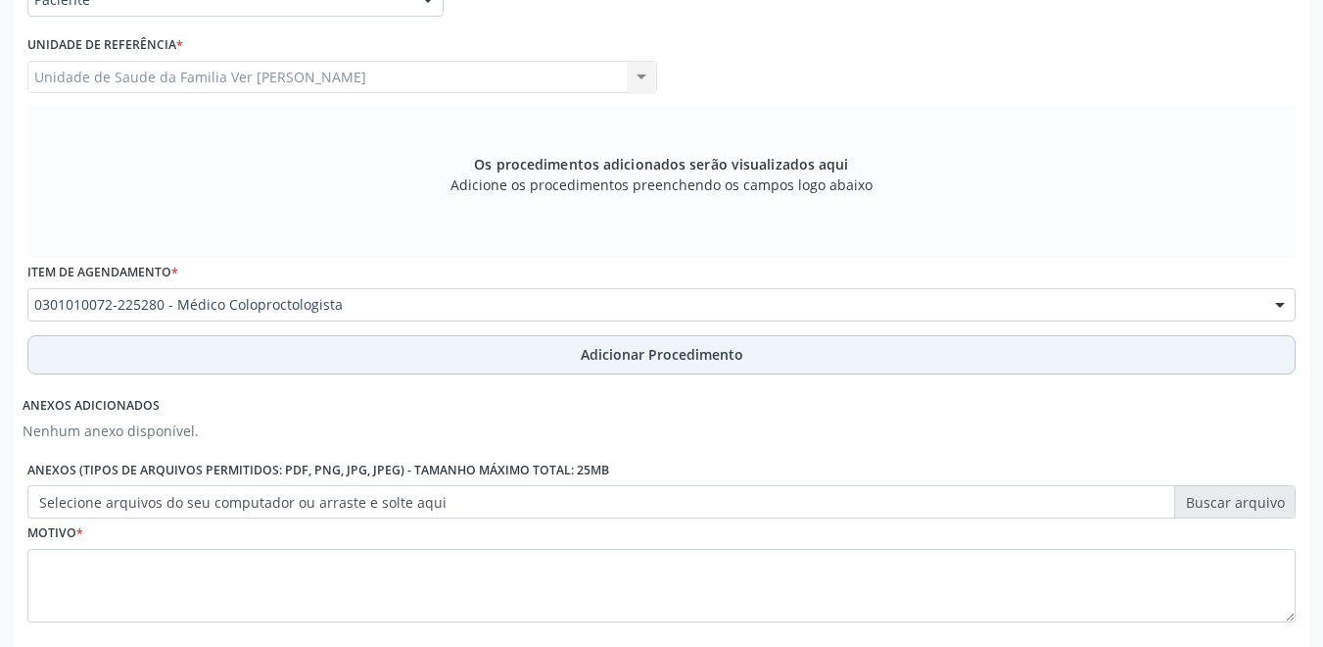
drag, startPoint x: 390, startPoint y: 333, endPoint x: 392, endPoint y: 350, distance: 16.8
click at [392, 350] on div "Requerente * Paciente Profissional de Saúde Paciente Nenhum resultado encontrad…" at bounding box center [661, 301] width 1269 height 697
click at [389, 355] on button "Adicionar Procedimento" at bounding box center [661, 354] width 1269 height 39
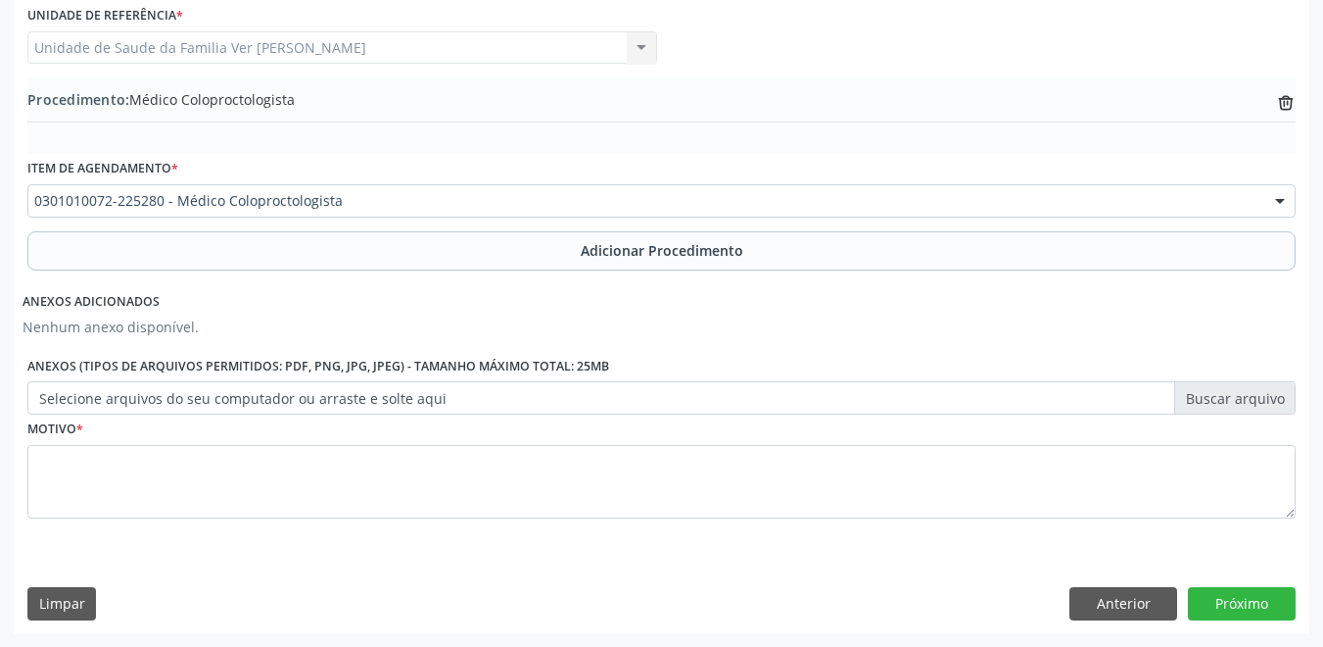
scroll to position [530, 0]
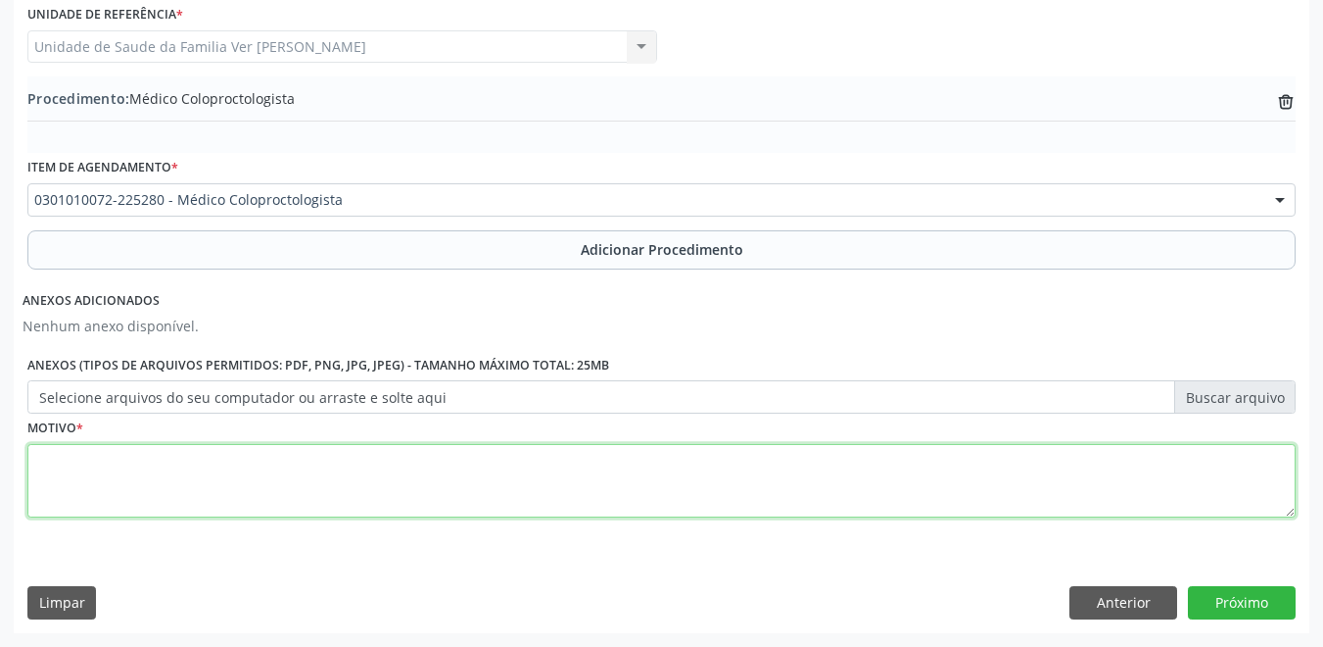
click at [304, 463] on textarea at bounding box center [661, 481] width 1269 height 74
type textarea "não entende a justificativa"
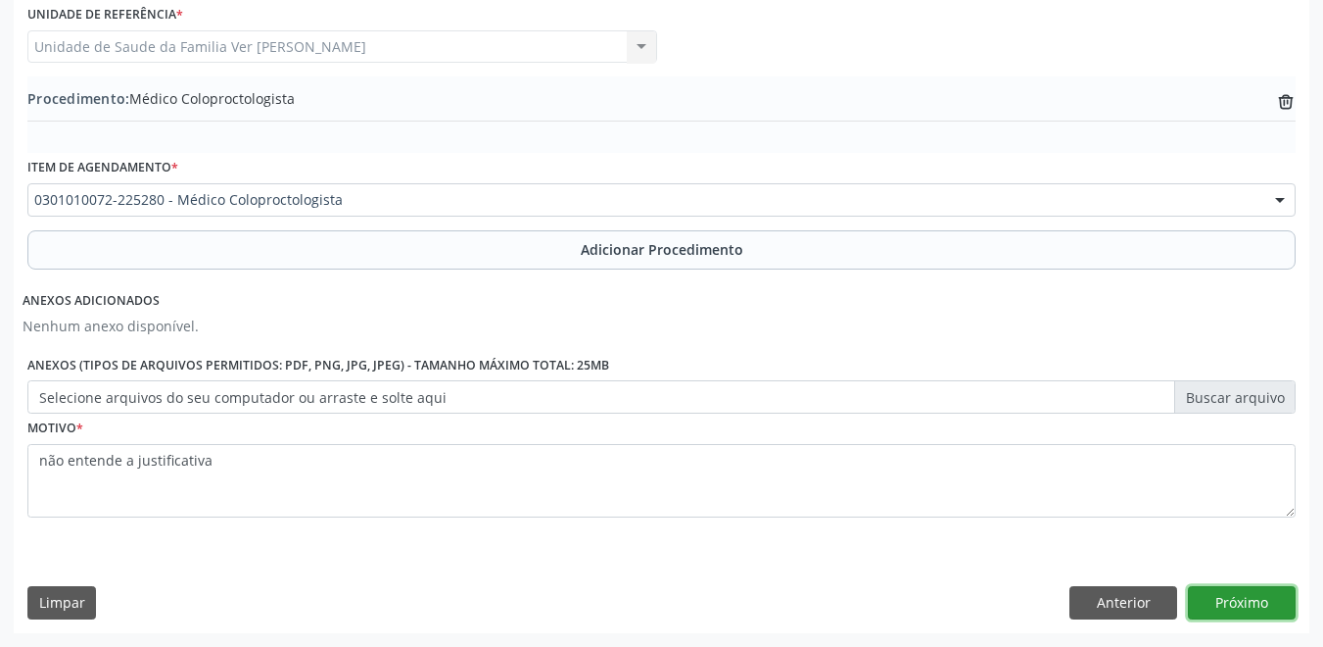
click at [1234, 593] on button "Próximo" at bounding box center [1242, 602] width 108 height 33
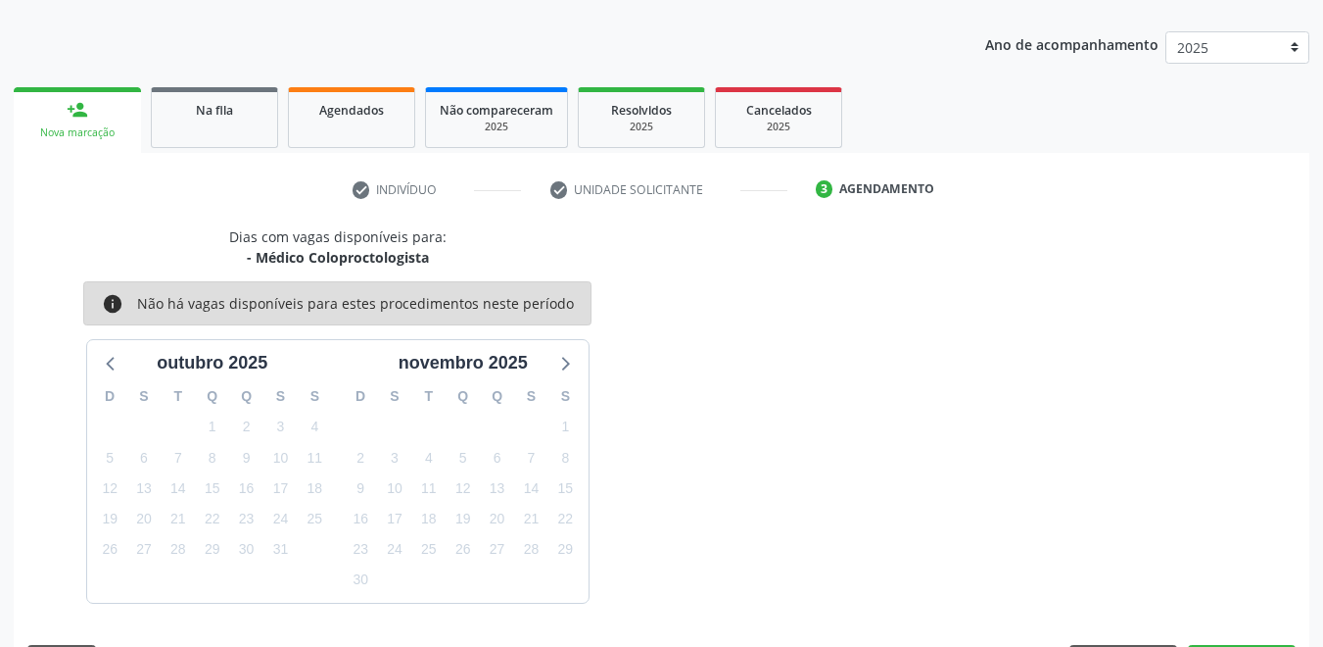
scroll to position [291, 0]
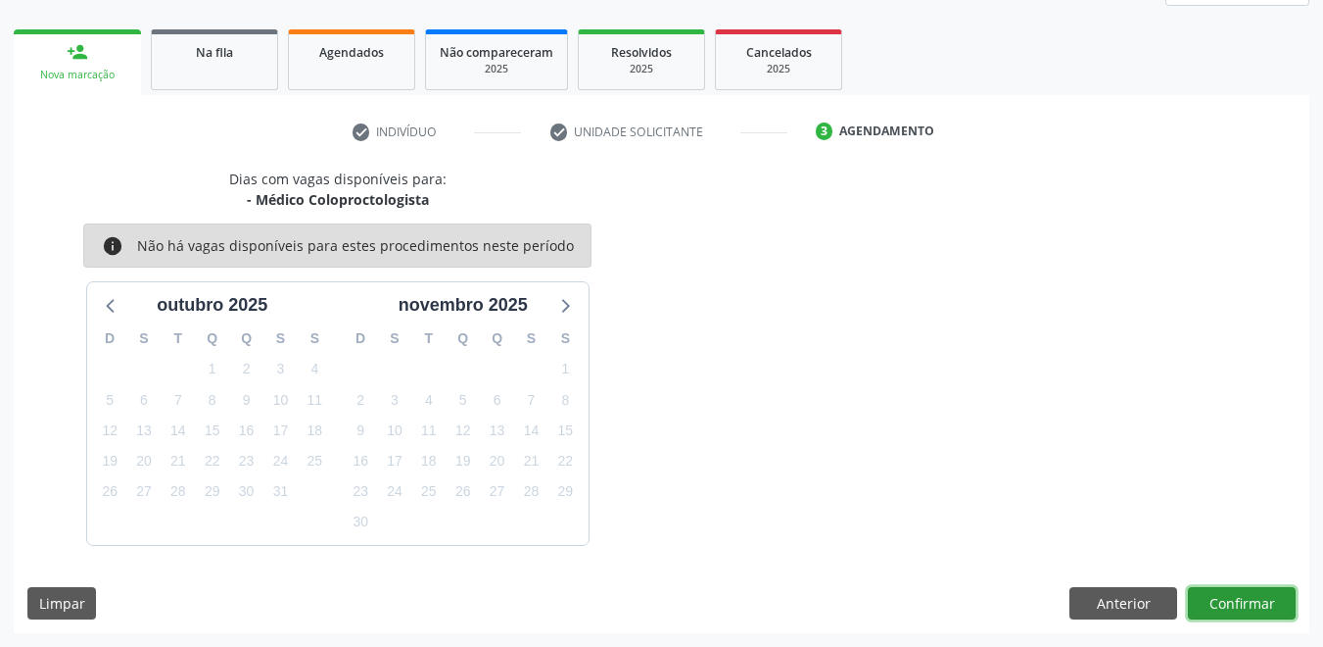
click at [1242, 600] on button "Confirmar" at bounding box center [1242, 603] width 108 height 33
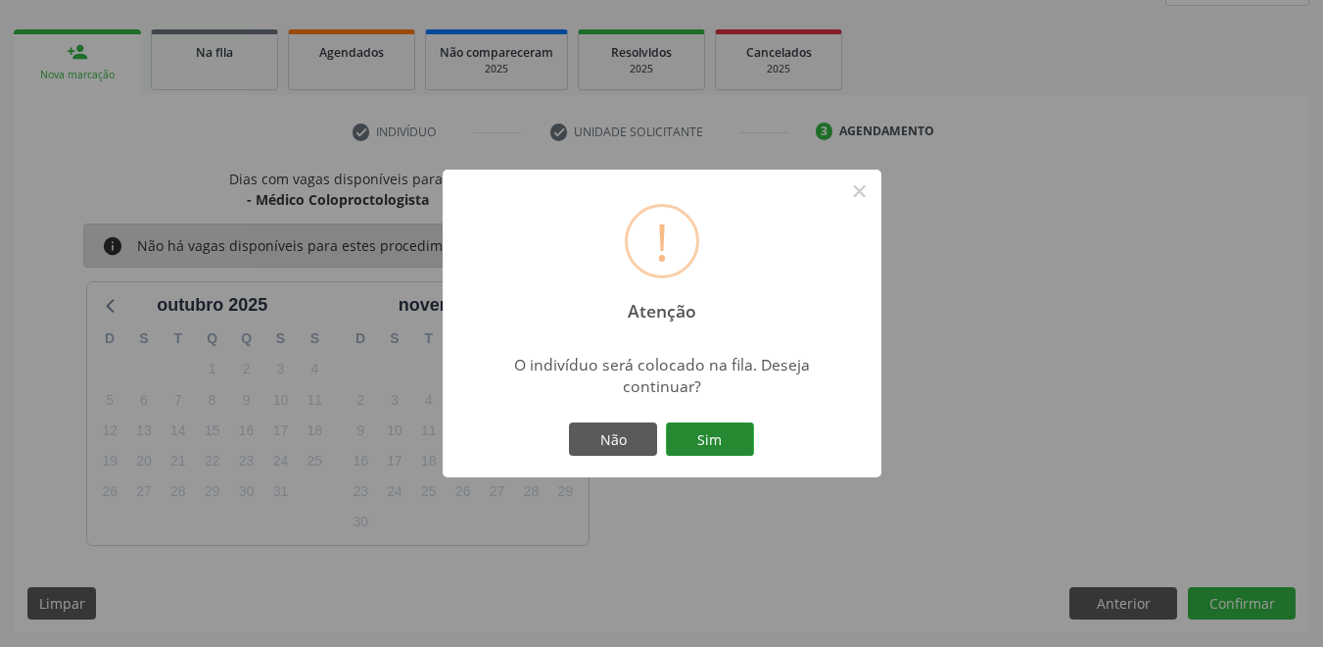
click at [698, 438] on button "Sim" at bounding box center [710, 438] width 88 height 33
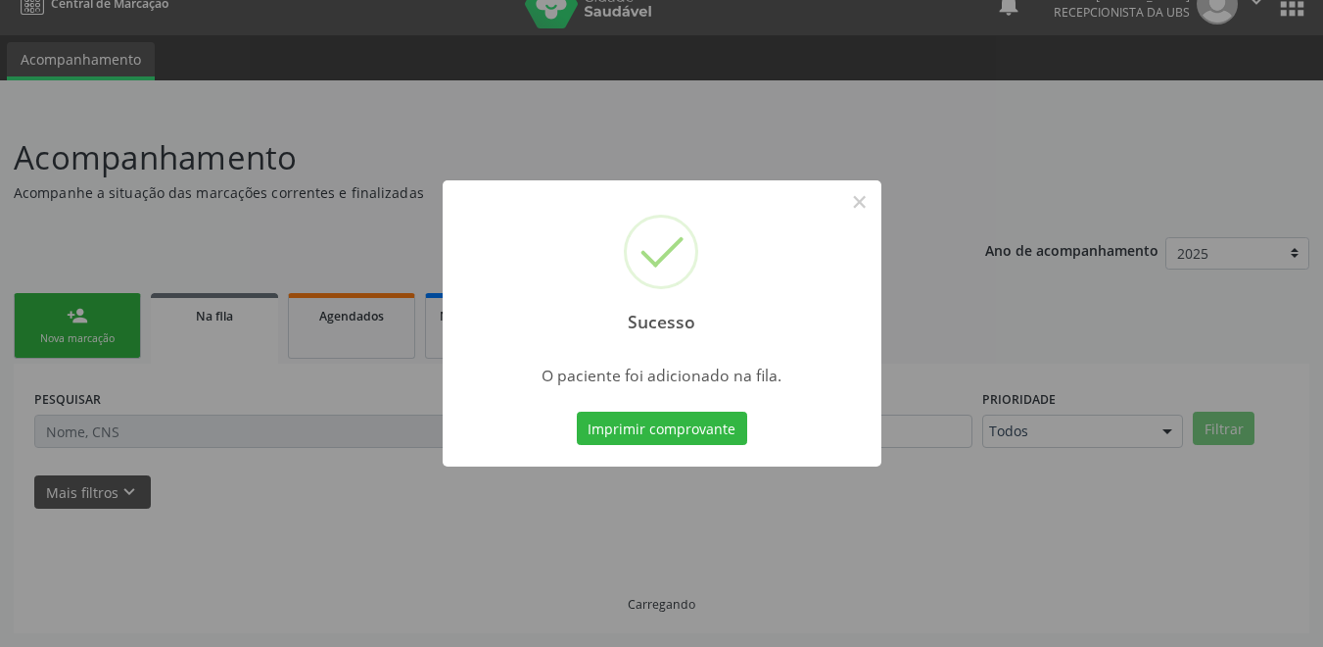
scroll to position [27, 0]
click at [695, 437] on button "Imprimir comprovante" at bounding box center [662, 427] width 170 height 33
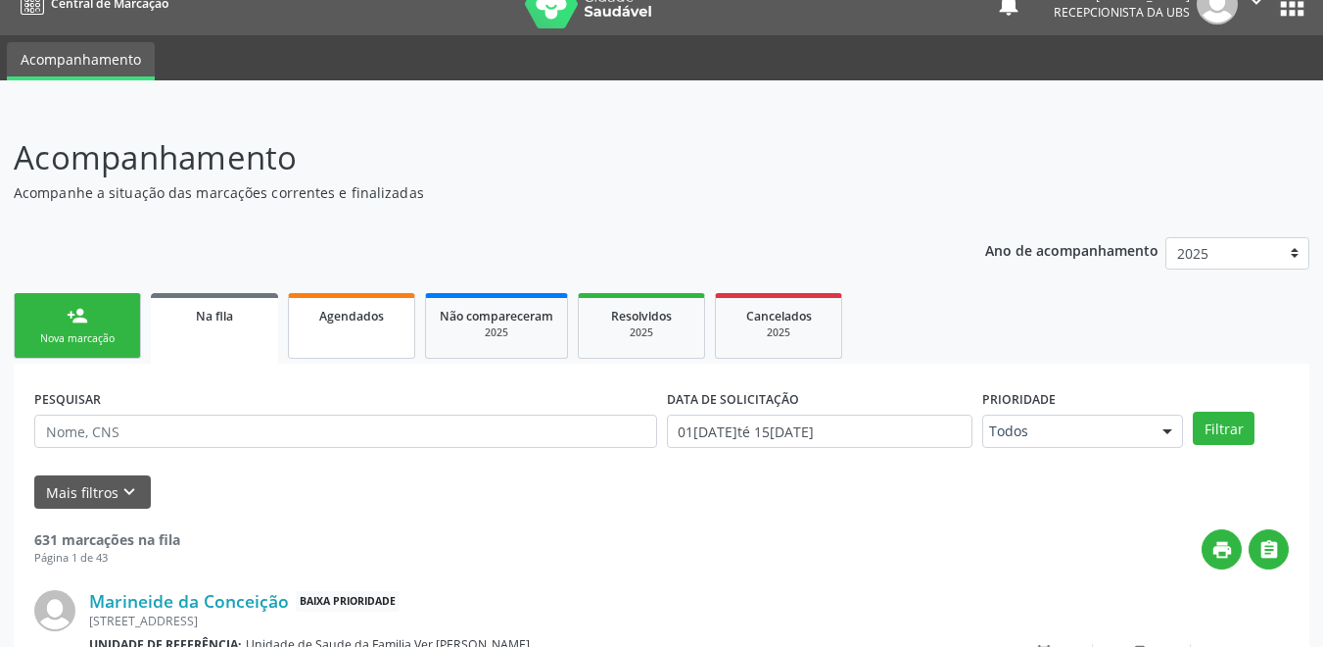
click at [337, 345] on link "Agendados" at bounding box center [351, 326] width 127 height 66
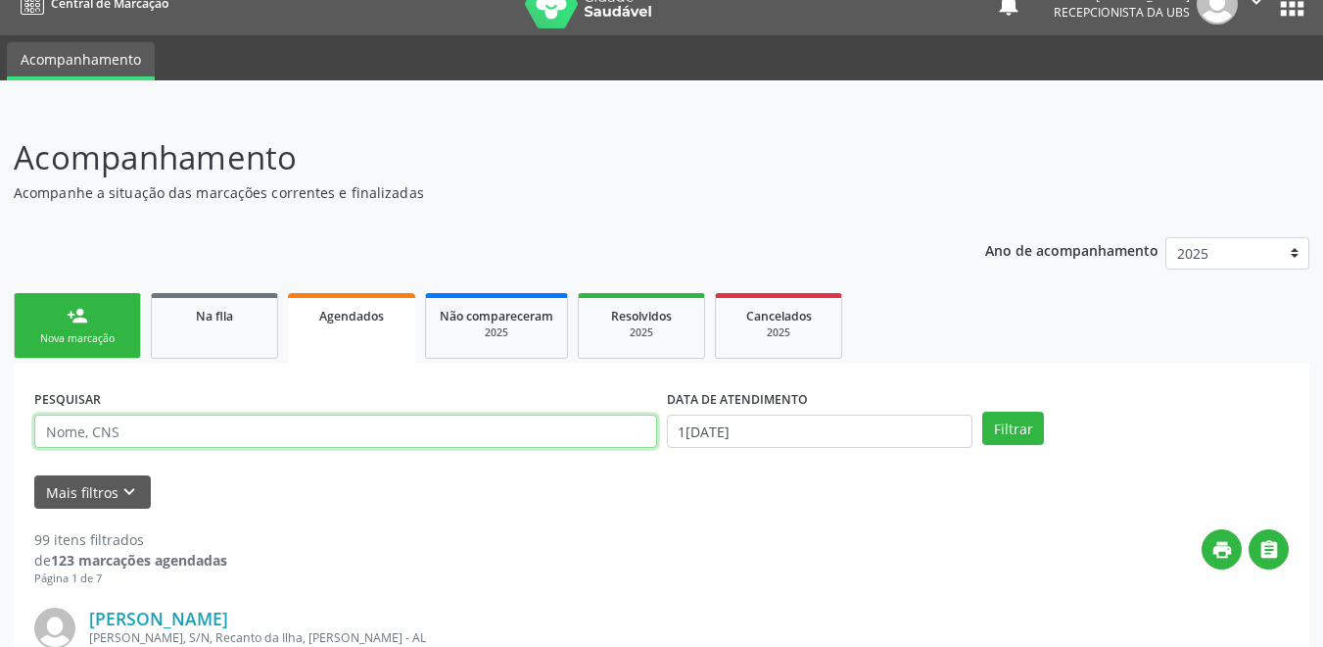
click at [304, 428] on input "text" at bounding box center [345, 430] width 623 height 33
type input "katarine"
click at [983, 411] on button "Filtrar" at bounding box center [1014, 427] width 62 height 33
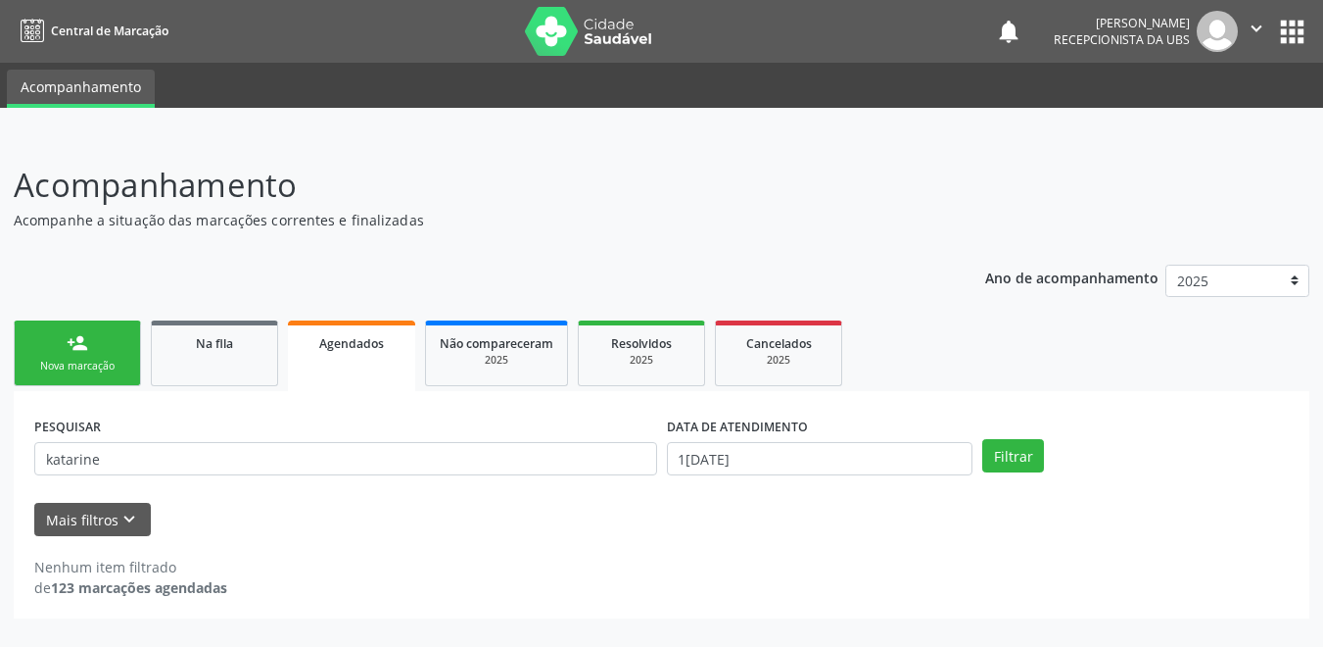
scroll to position [0, 0]
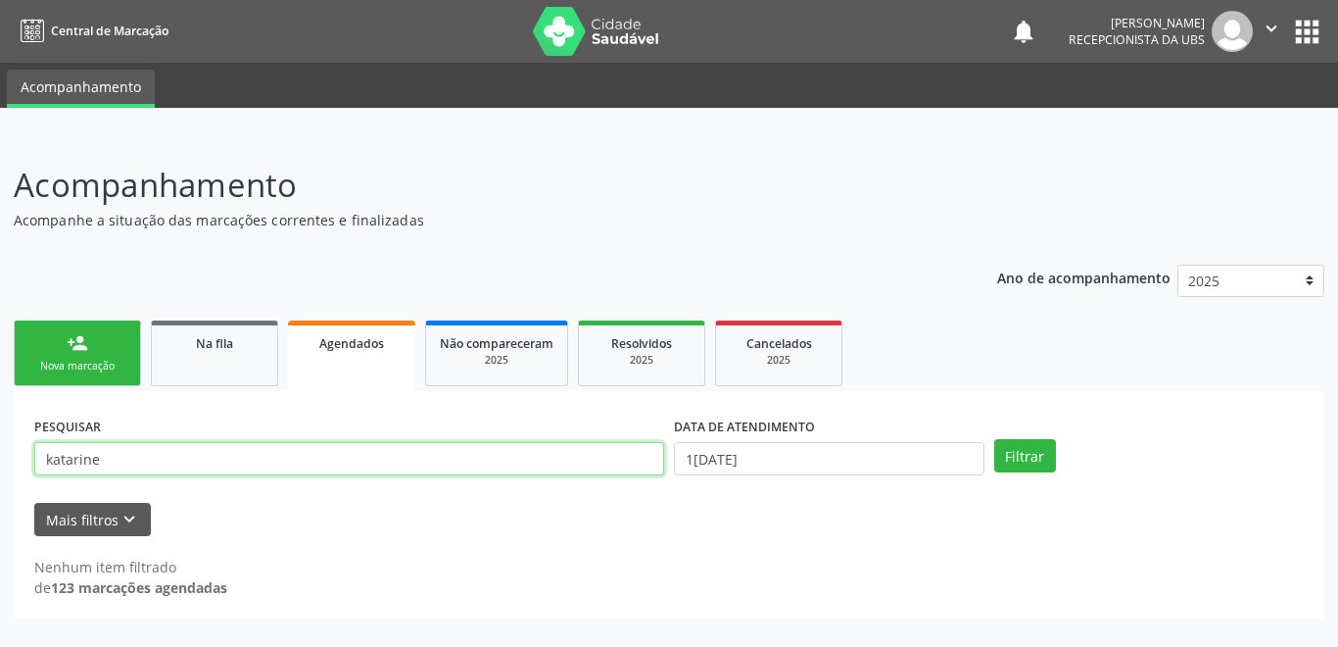
drag, startPoint x: 115, startPoint y: 461, endPoint x: -10, endPoint y: 459, distance: 124.4
click at [0, 459] on html "Central de Marcação notifications José Artur Cardozo dos Santos Recepcionista d…" at bounding box center [669, 323] width 1338 height 647
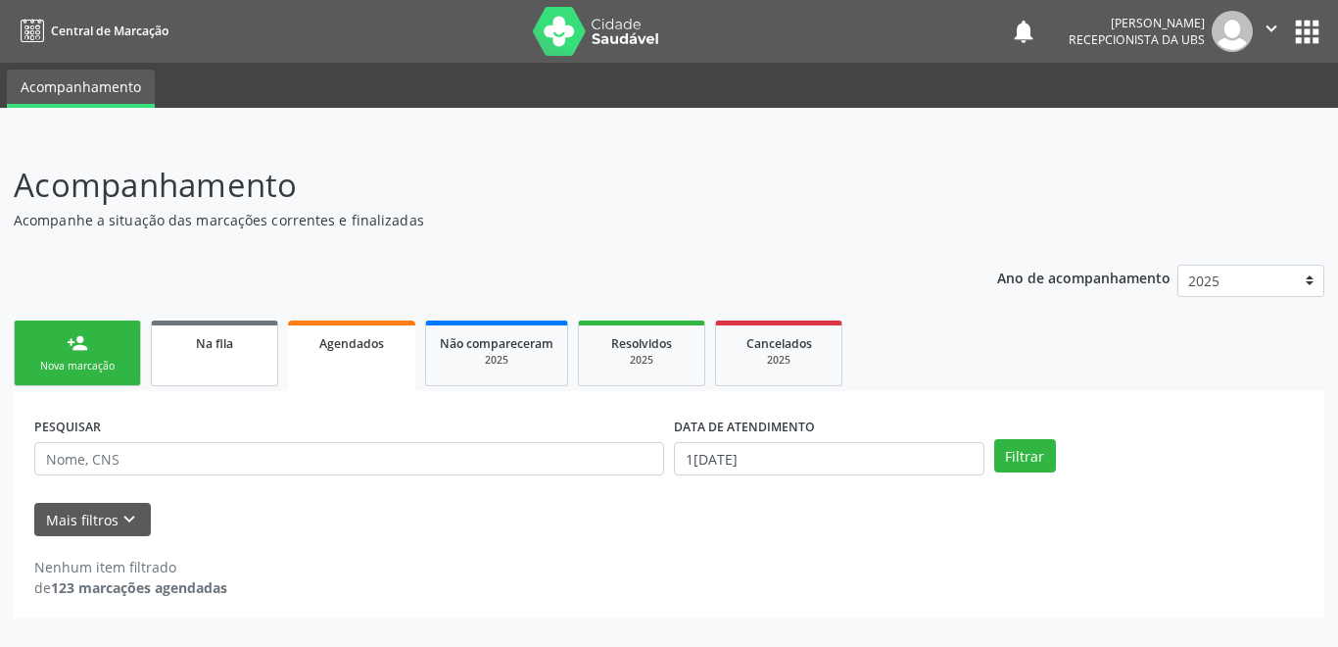
click at [196, 350] on span "Na fila" at bounding box center [214, 343] width 37 height 17
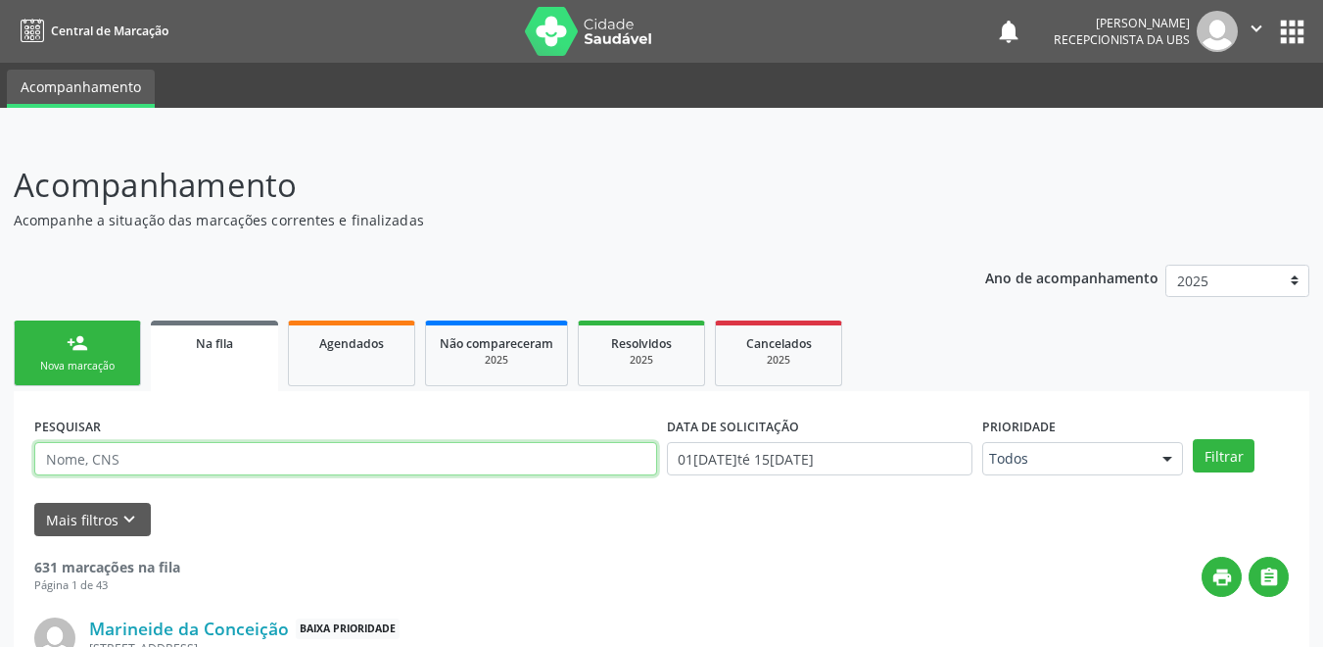
click at [143, 468] on input "text" at bounding box center [345, 458] width 623 height 33
drag, startPoint x: 169, startPoint y: 457, endPoint x: 34, endPoint y: 460, distance: 135.2
click at [0, 463] on html "Central de Marcação notifications José Artur Cardozo dos Santos Recepcionista d…" at bounding box center [661, 323] width 1323 height 647
paste input "898 0046 7027 3835"
type input "898 0046 7027 3835"
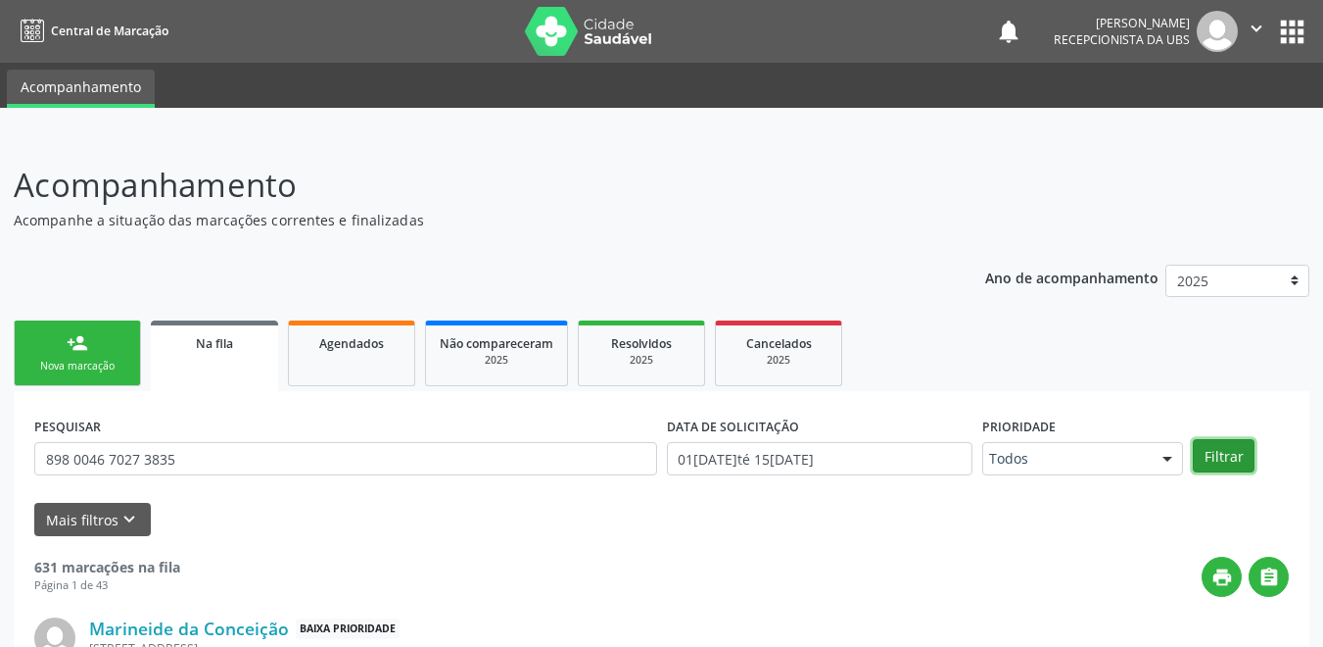
click at [1214, 461] on button "Filtrar" at bounding box center [1224, 455] width 62 height 33
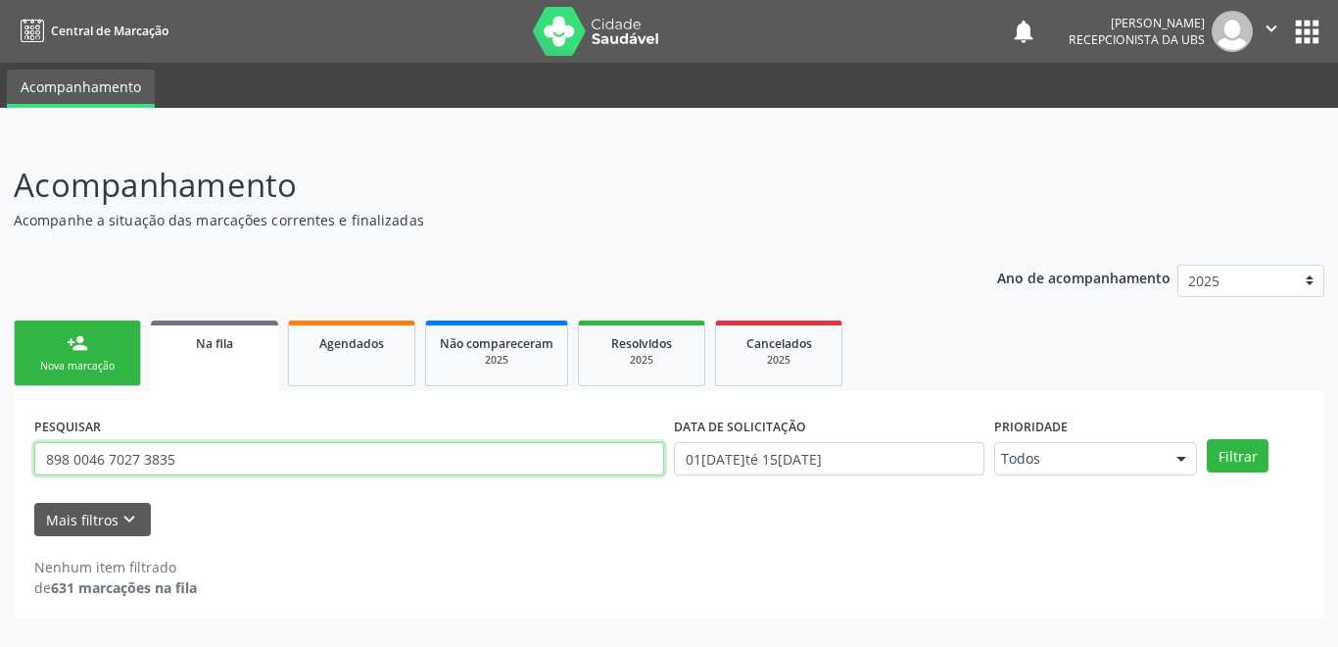
drag, startPoint x: 170, startPoint y: 443, endPoint x: 185, endPoint y: 451, distance: 16.7
click at [177, 451] on input "898 0046 7027 3835" at bounding box center [349, 458] width 630 height 33
click at [187, 451] on input "898 0046 7027 3835" at bounding box center [349, 458] width 630 height 33
drag, startPoint x: 187, startPoint y: 458, endPoint x: 30, endPoint y: 470, distance: 157.2
click at [30, 470] on div "PESQUISAR 898 0046 7027 3835" at bounding box center [349, 449] width 640 height 76
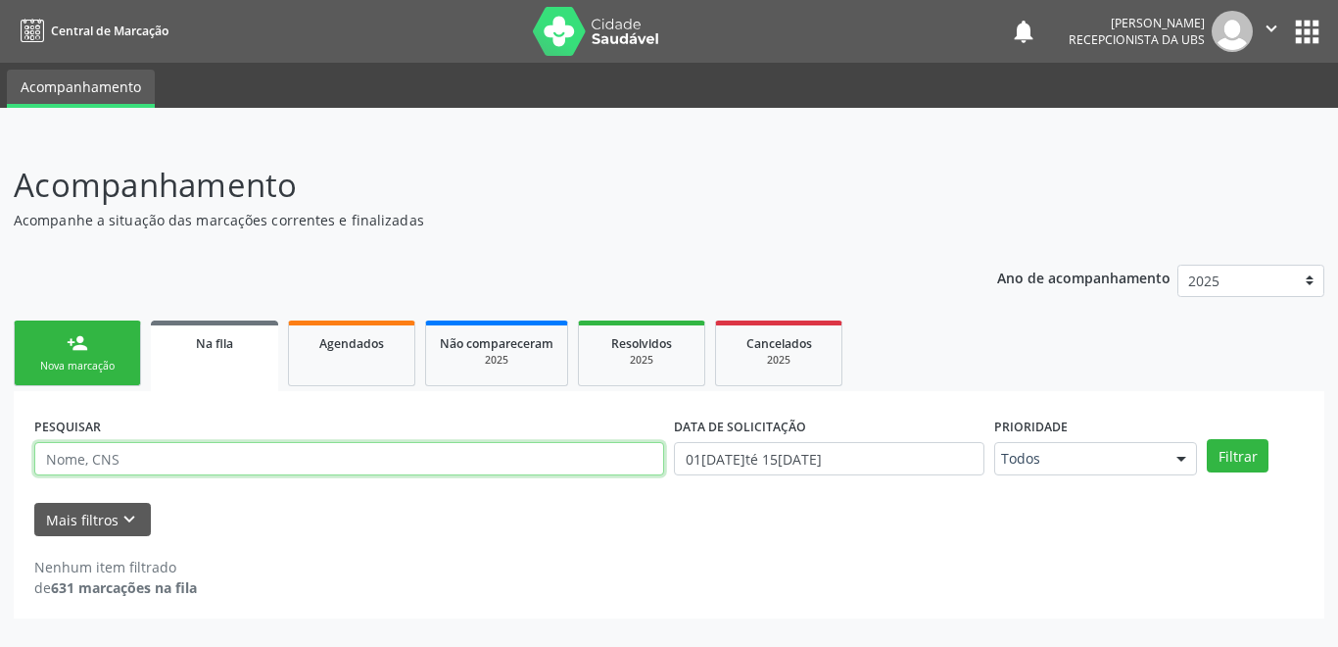
paste input "898 0046 7027 3835"
type input "898 0046 7027 3835"
drag, startPoint x: 178, startPoint y: 460, endPoint x: -10, endPoint y: 428, distance: 190.8
click at [0, 428] on html "Central de Marcação notifications José Artur Cardozo dos Santos Recepcionista d…" at bounding box center [669, 323] width 1338 height 647
click at [91, 454] on input "text" at bounding box center [349, 458] width 630 height 33
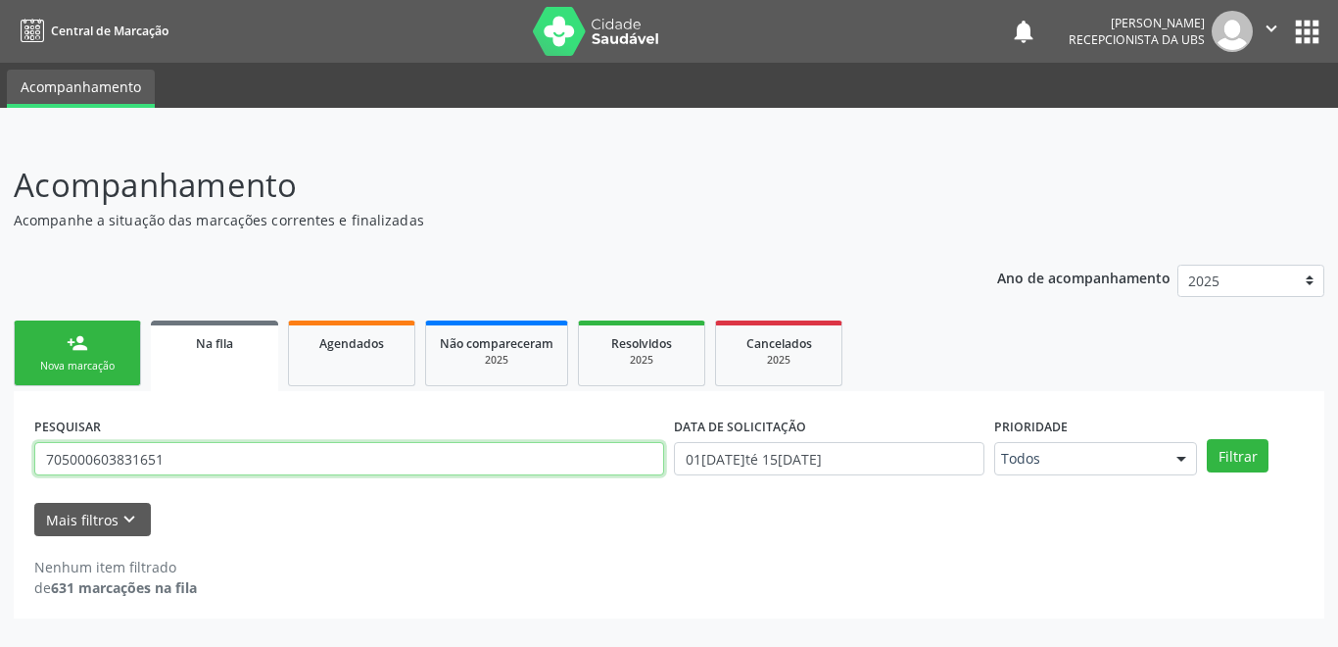
drag, startPoint x: 181, startPoint y: 460, endPoint x: 12, endPoint y: 466, distance: 169.6
click at [12, 466] on div "Acompanhamento Acompanhe a situação das marcações correntes e finalizadas Relat…" at bounding box center [669, 390] width 1338 height 511
type input "705000603831651"
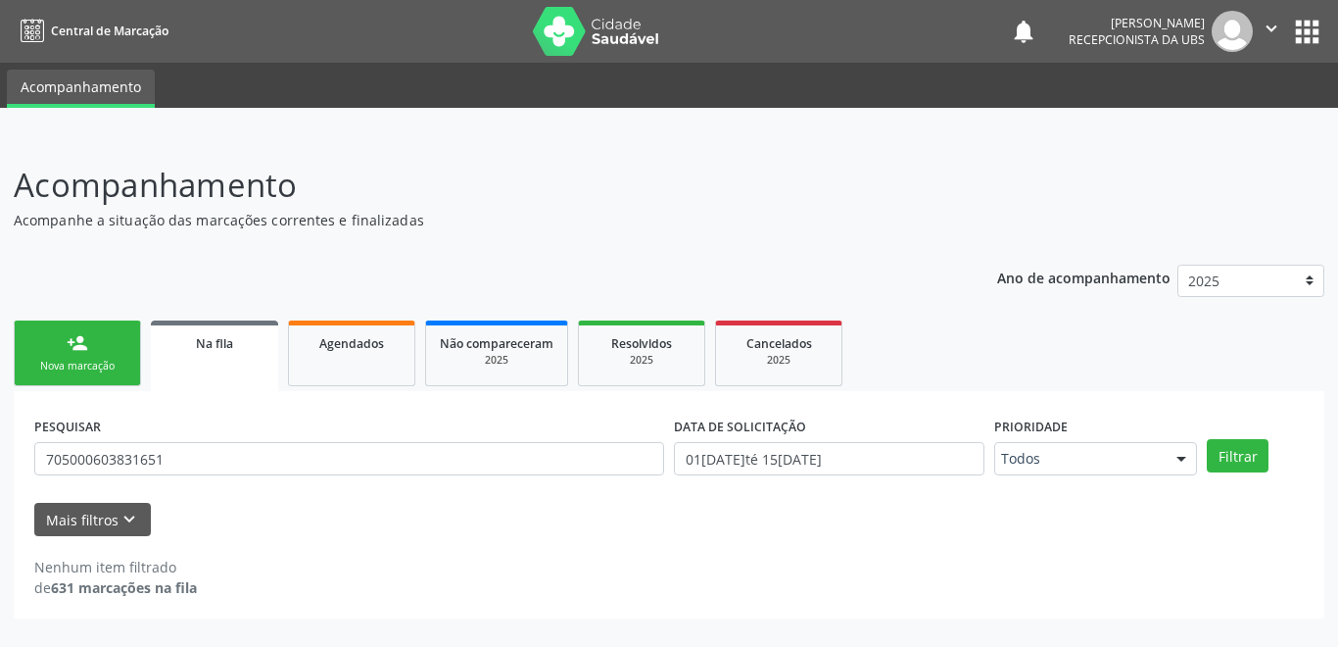
click at [291, 414] on div "PESQUISAR 705000603831651" at bounding box center [349, 449] width 640 height 76
click at [1235, 471] on button "Filtrar" at bounding box center [1238, 455] width 62 height 33
click at [334, 366] on link "Agendados" at bounding box center [351, 353] width 127 height 66
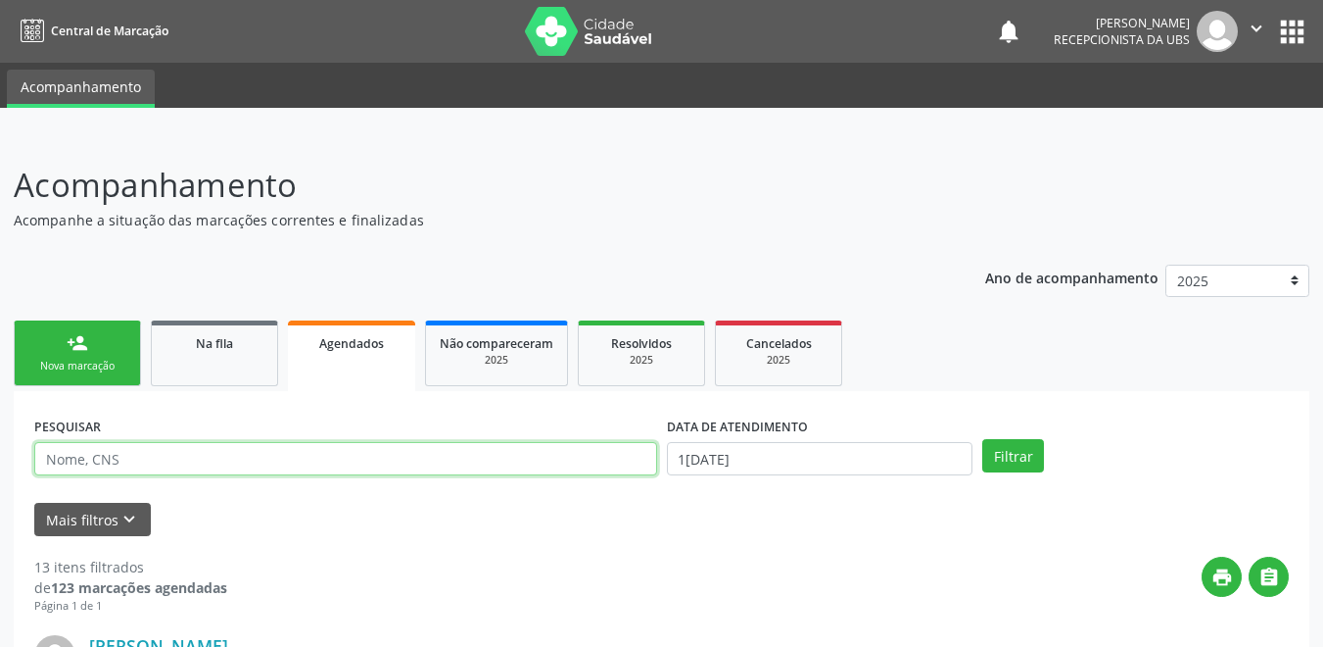
click at [140, 458] on input "text" at bounding box center [345, 458] width 623 height 33
paste input "705000603831651"
type input "705000603831651"
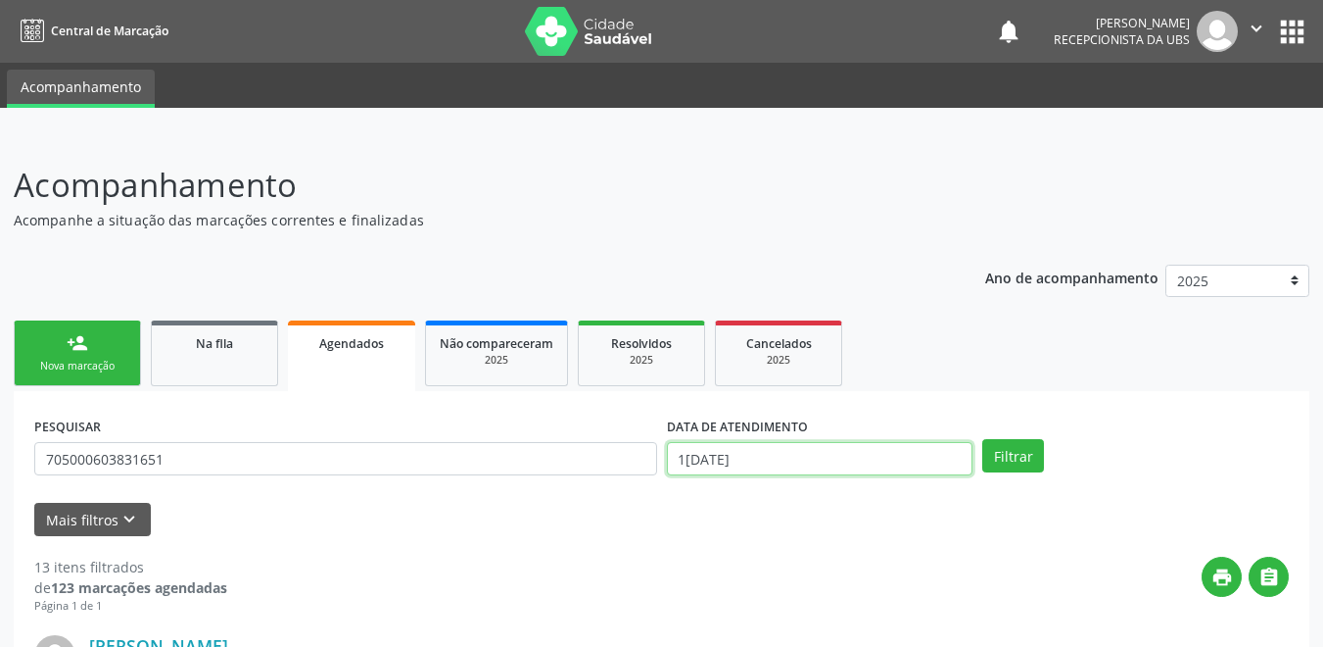
click at [775, 457] on input "[DATE]" at bounding box center [820, 458] width 307 height 33
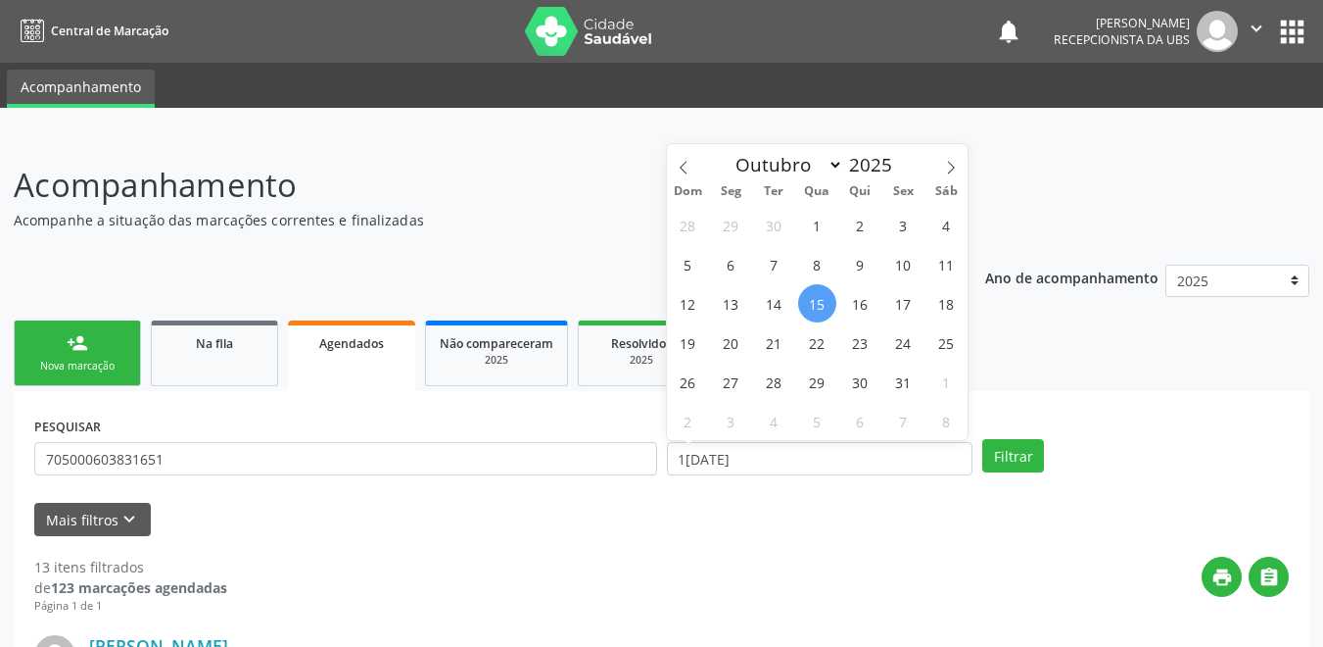
click at [828, 314] on span "15" at bounding box center [817, 303] width 38 height 38
type input "[DATE]"
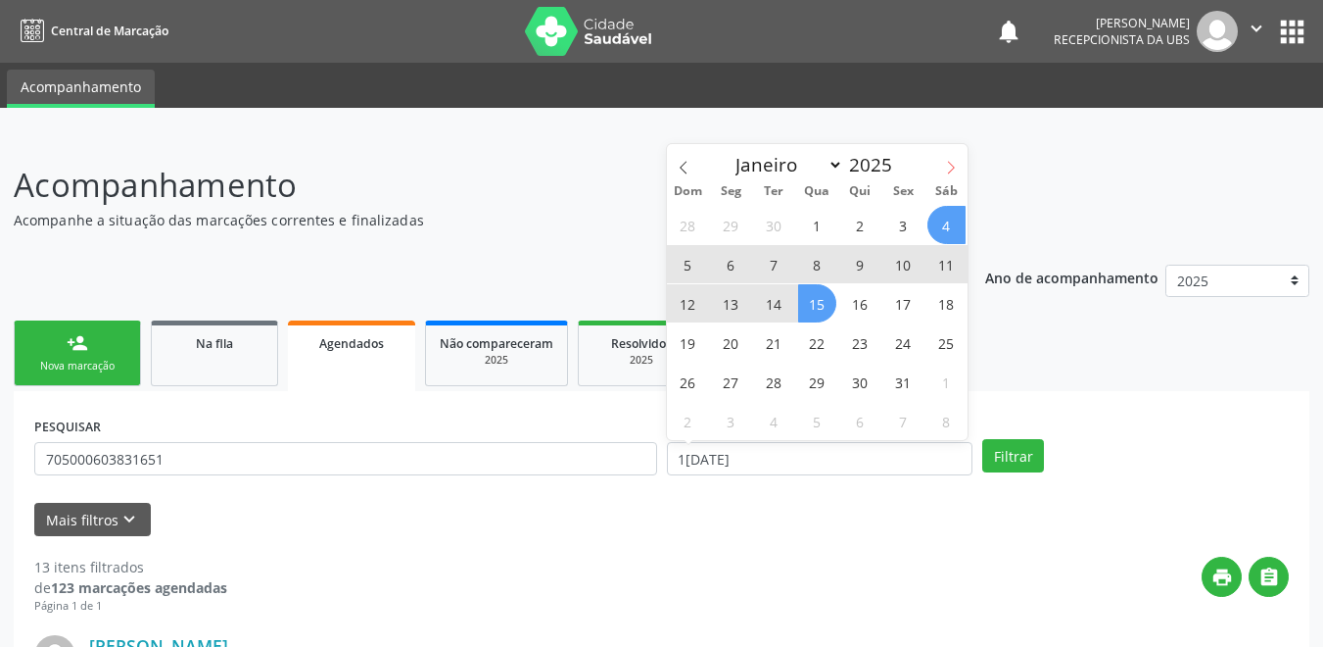
click at [958, 169] on icon at bounding box center [951, 168] width 14 height 14
select select "10"
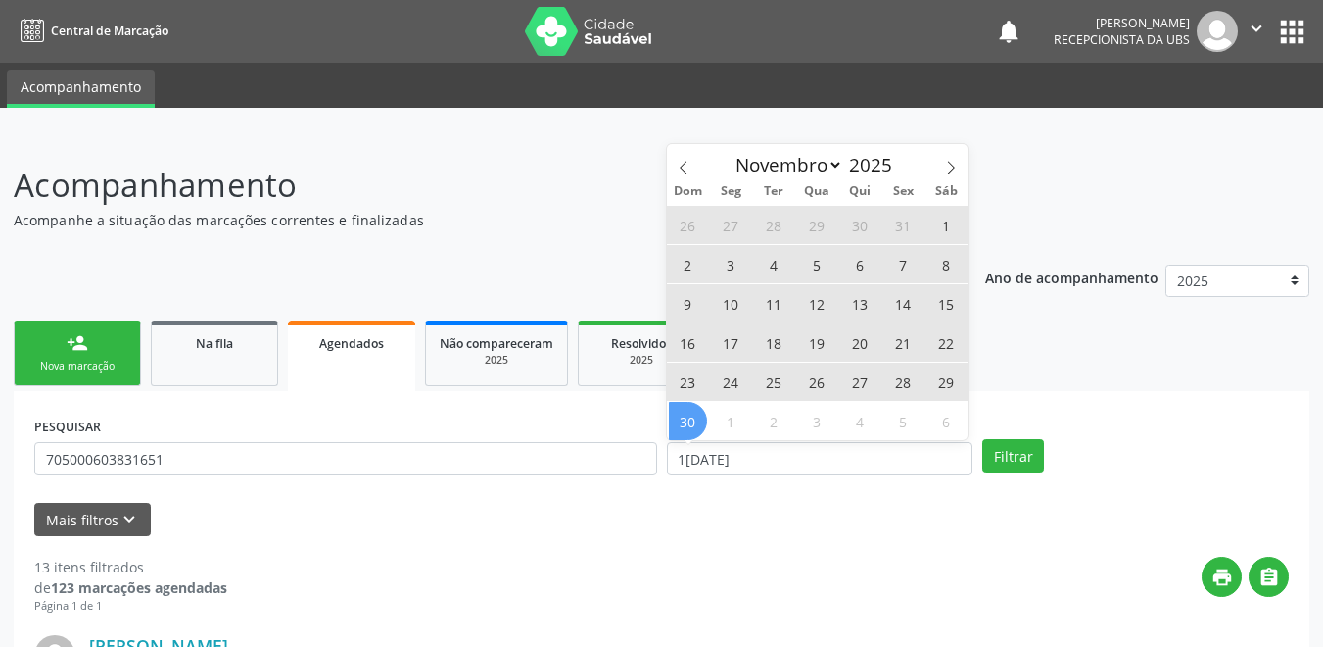
click at [698, 429] on span "30" at bounding box center [688, 421] width 38 height 38
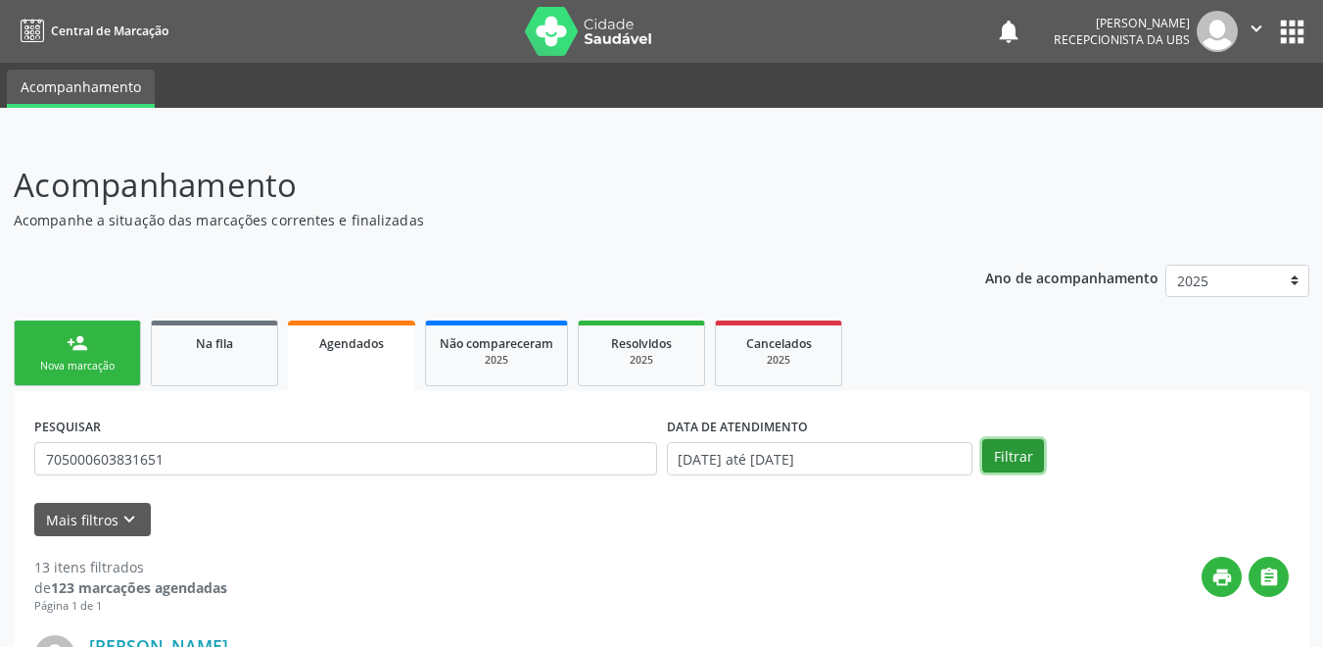
click at [1003, 455] on button "Filtrar" at bounding box center [1014, 455] width 62 height 33
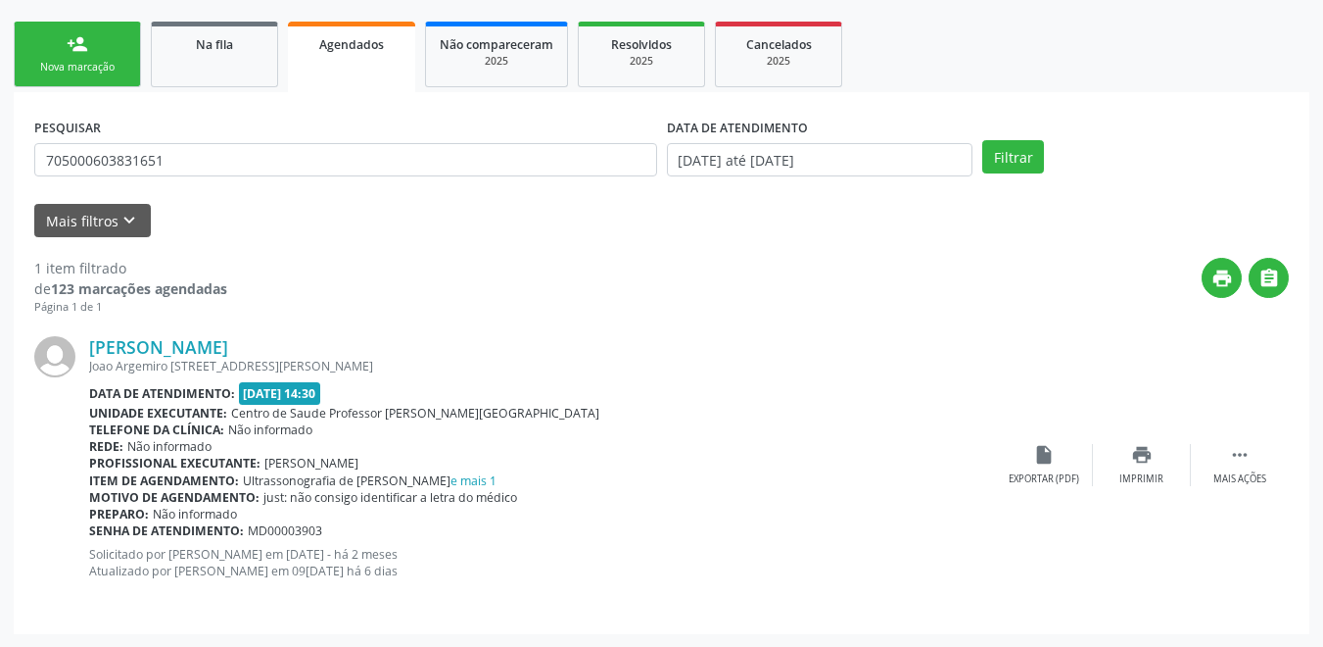
scroll to position [300, 0]
click at [497, 481] on link "e mais 1" at bounding box center [474, 479] width 46 height 17
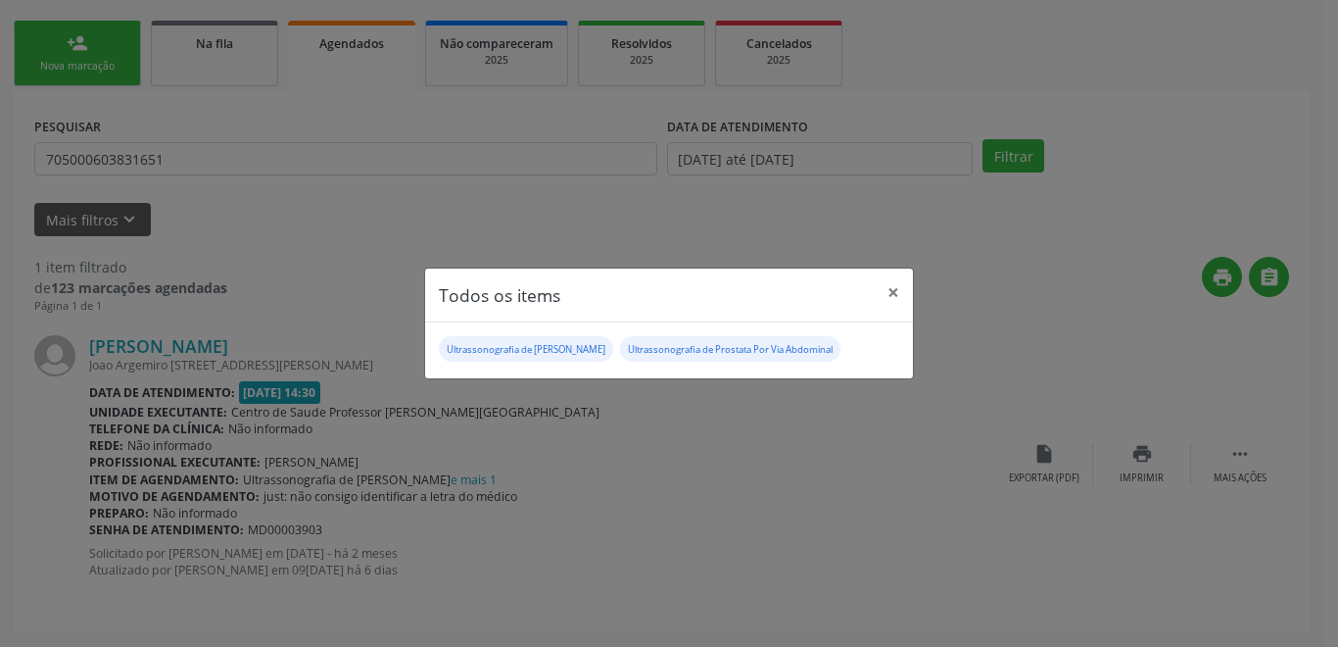
click at [658, 513] on div "Todos os items × Ultrassonografia de Aparelho Urinário Ultrassonografia de Pros…" at bounding box center [669, 323] width 1338 height 647
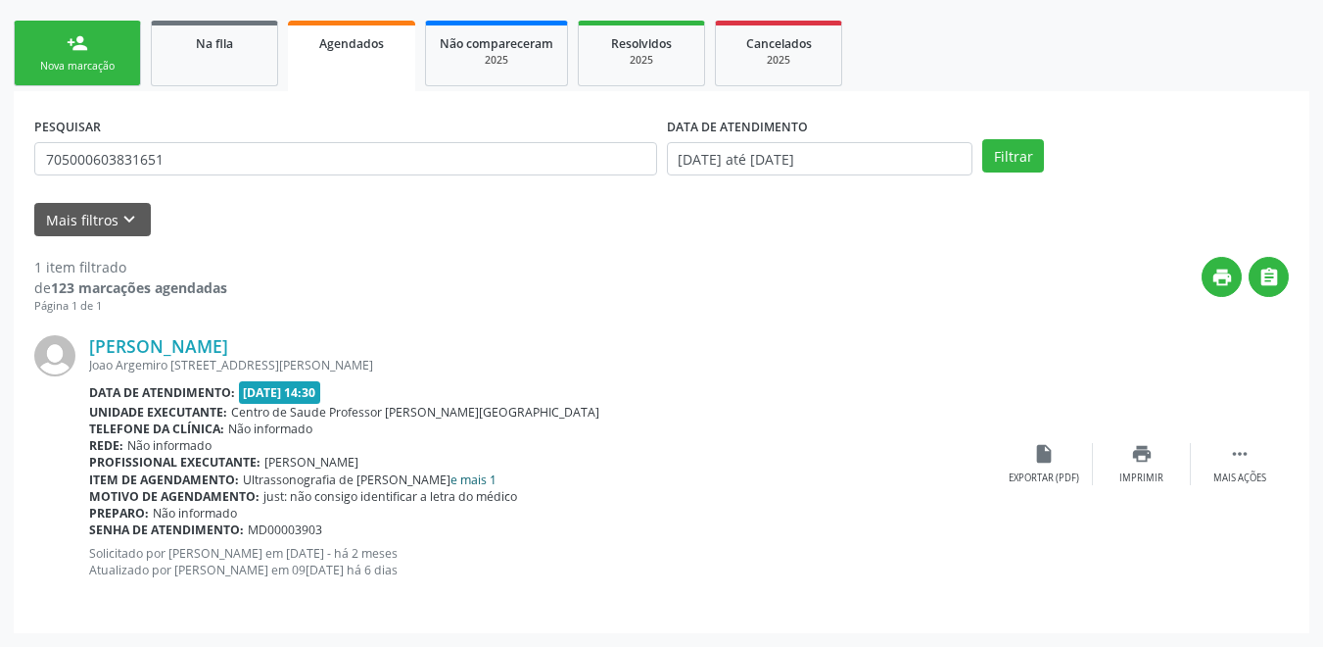
click at [490, 486] on link "e mais 1" at bounding box center [474, 479] width 46 height 17
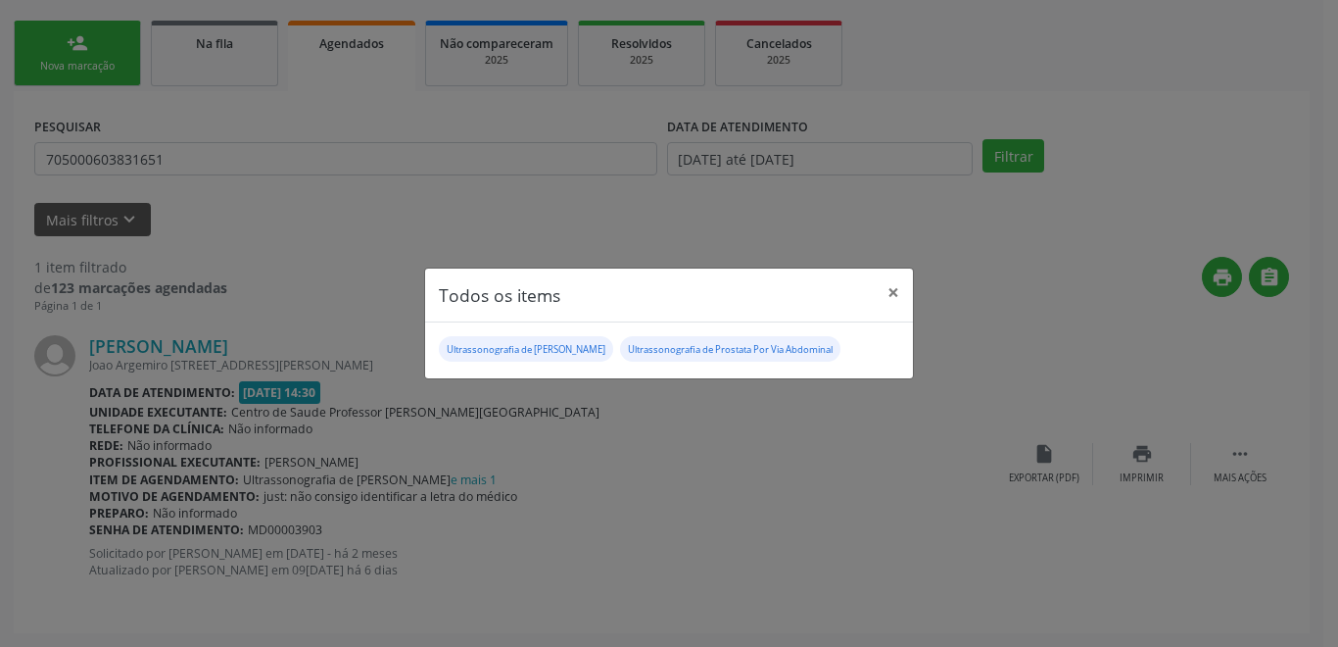
click at [701, 509] on div "Todos os items × Ultrassonografia de Aparelho Urinário Ultrassonografia de Pros…" at bounding box center [669, 323] width 1338 height 647
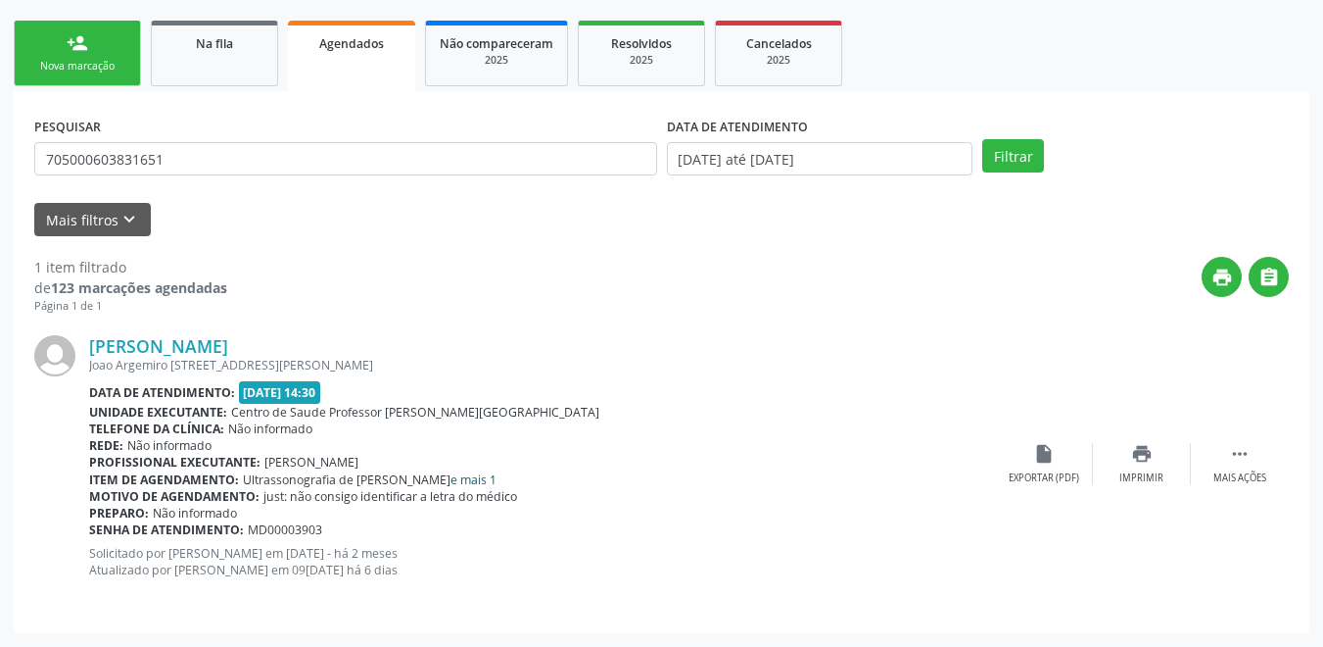
click at [478, 483] on link "e mais 1" at bounding box center [474, 479] width 46 height 17
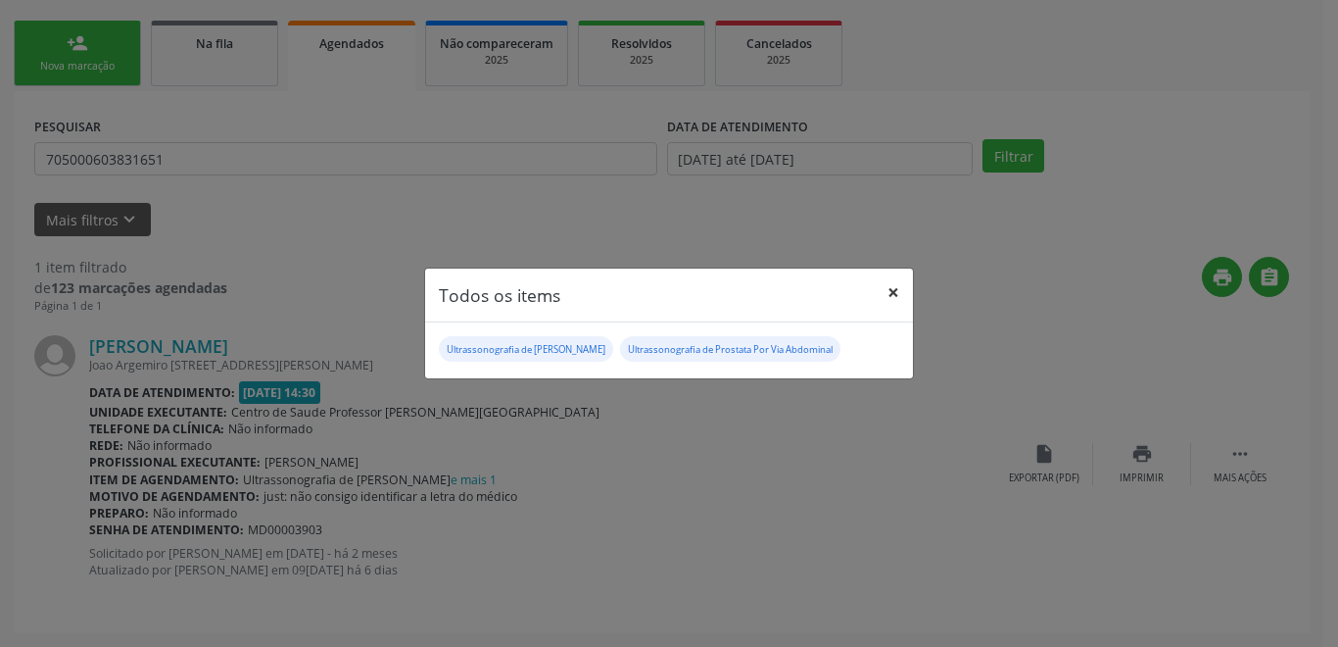
click at [874, 279] on button "×" at bounding box center [893, 292] width 39 height 48
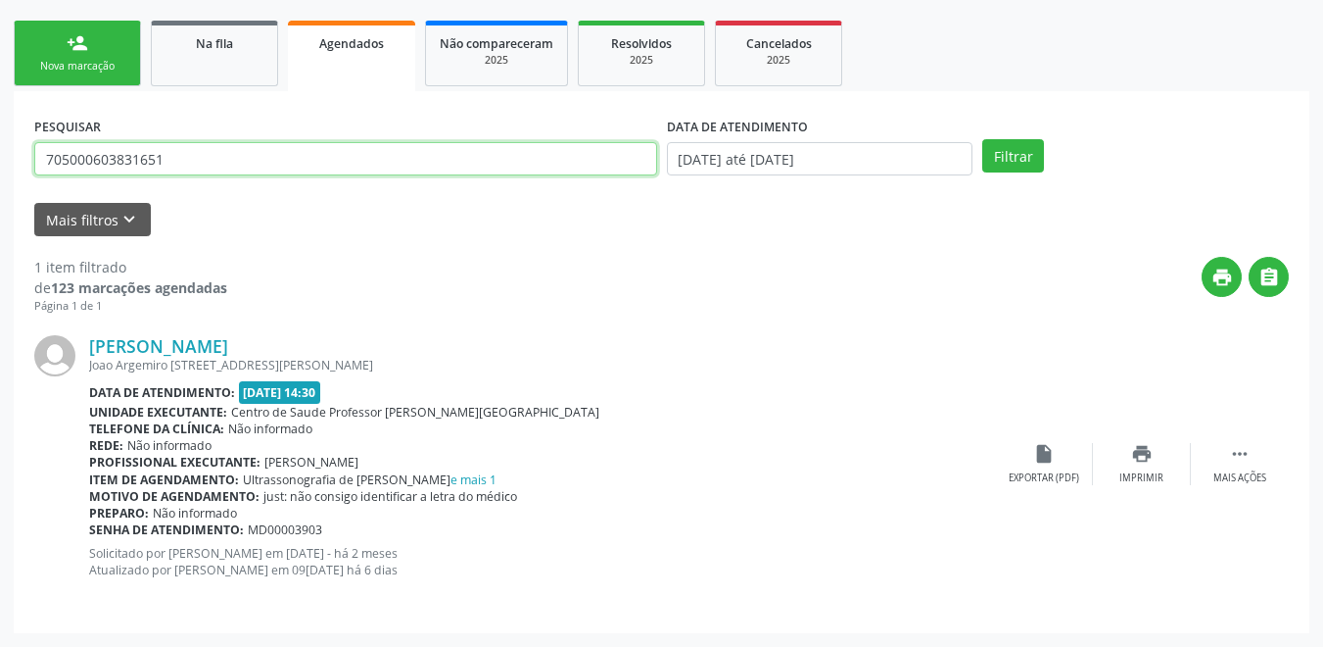
click at [178, 163] on input "705000603831651" at bounding box center [345, 158] width 623 height 33
drag, startPoint x: 178, startPoint y: 163, endPoint x: 1, endPoint y: 173, distance: 177.6
click at [1, 173] on div "Acompanhamento Acompanhe a situação das marcações correntes e finalizadas Relat…" at bounding box center [661, 240] width 1323 height 811
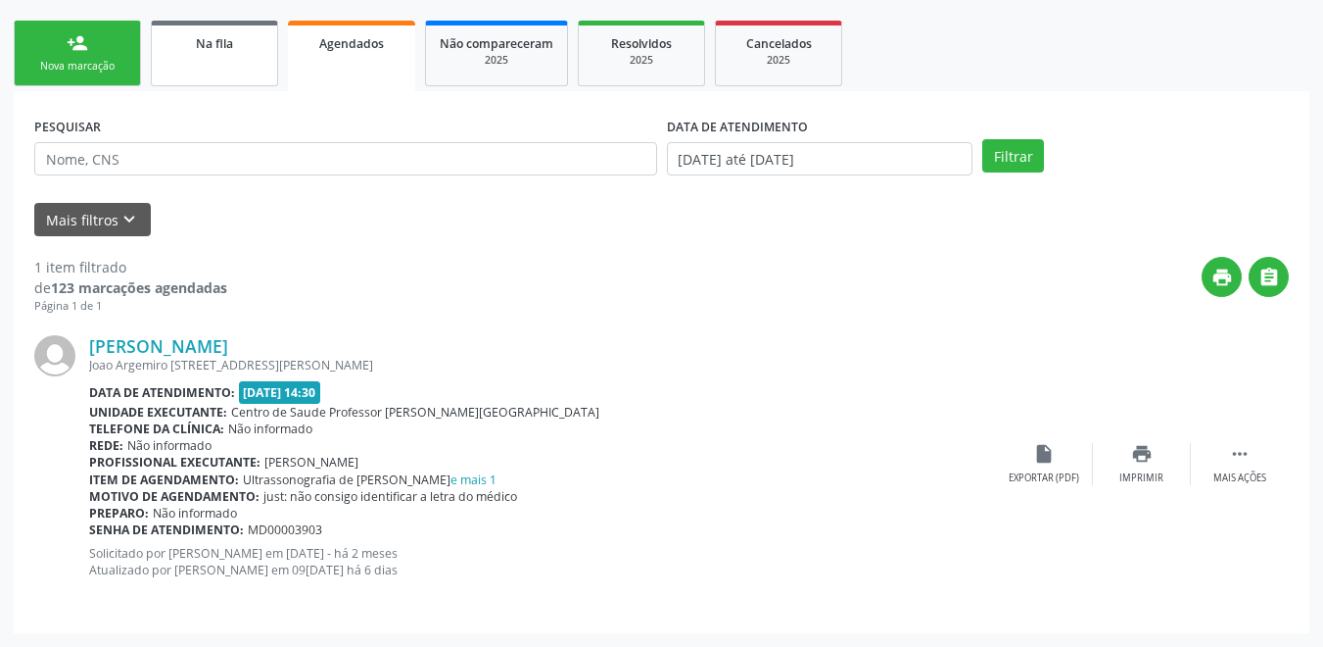
drag, startPoint x: 210, startPoint y: 48, endPoint x: 171, endPoint y: 60, distance: 40.0
click at [211, 50] on span "Na fila" at bounding box center [214, 43] width 37 height 17
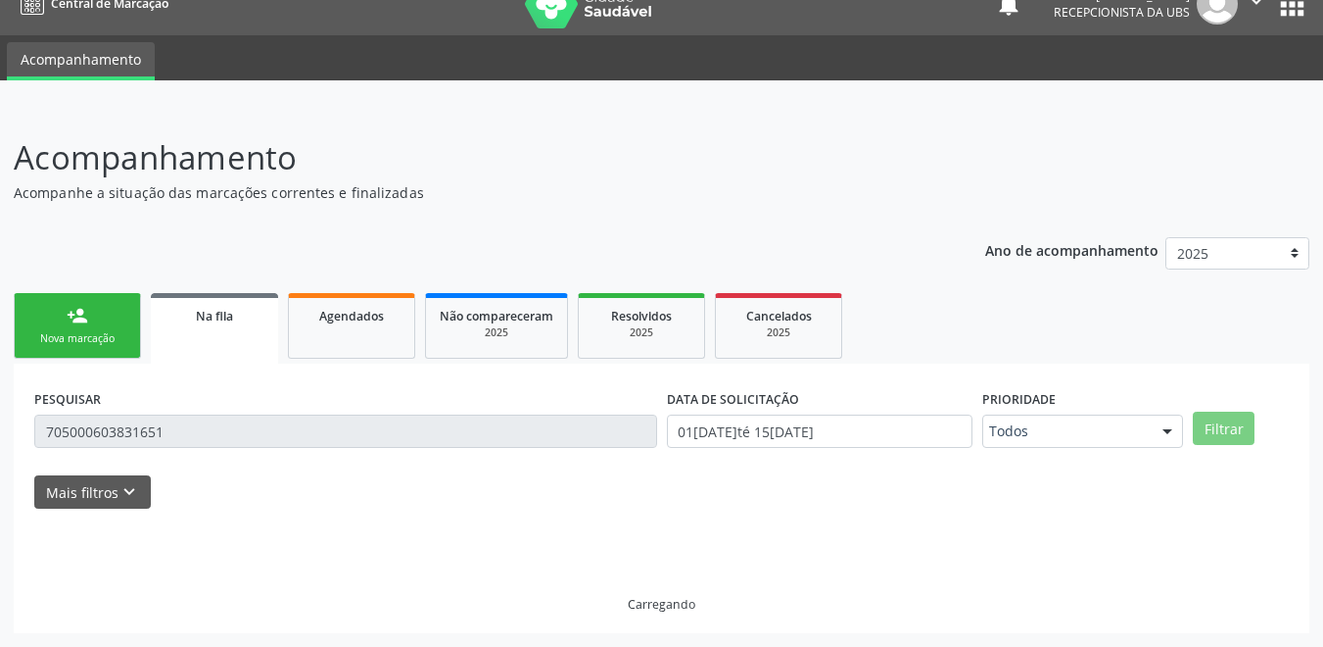
click at [170, 60] on ul "Acompanhamento" at bounding box center [661, 57] width 1323 height 45
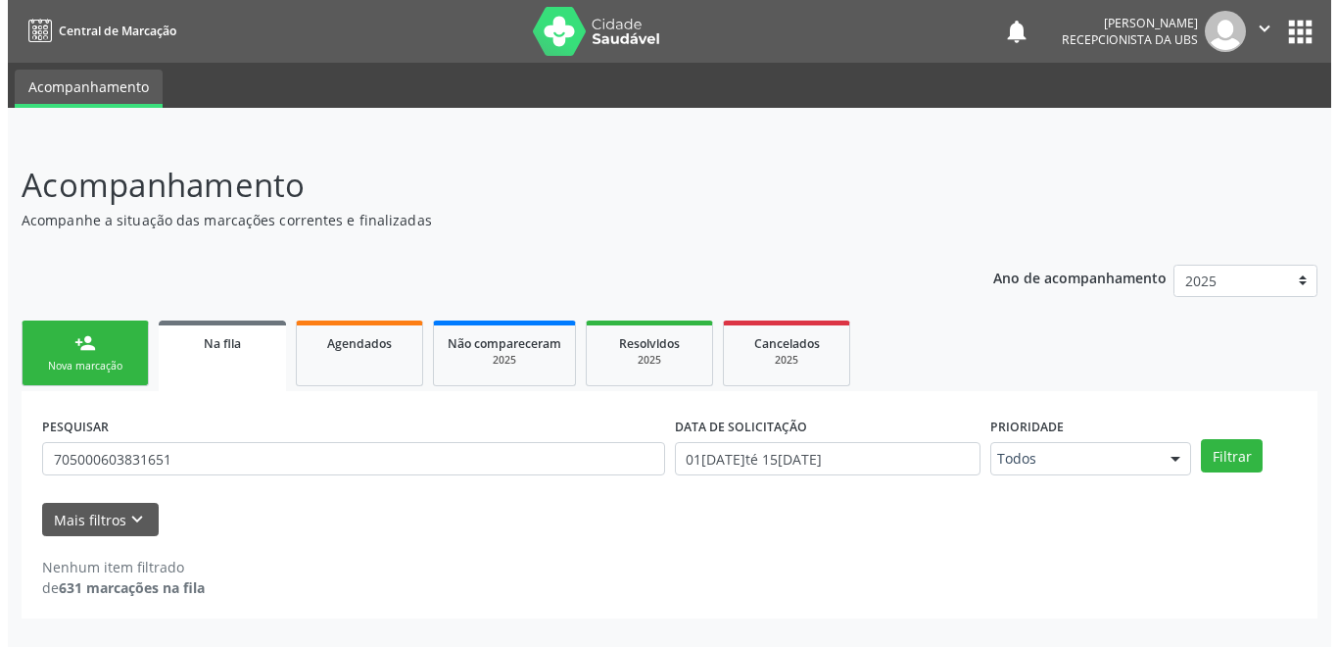
scroll to position [0, 0]
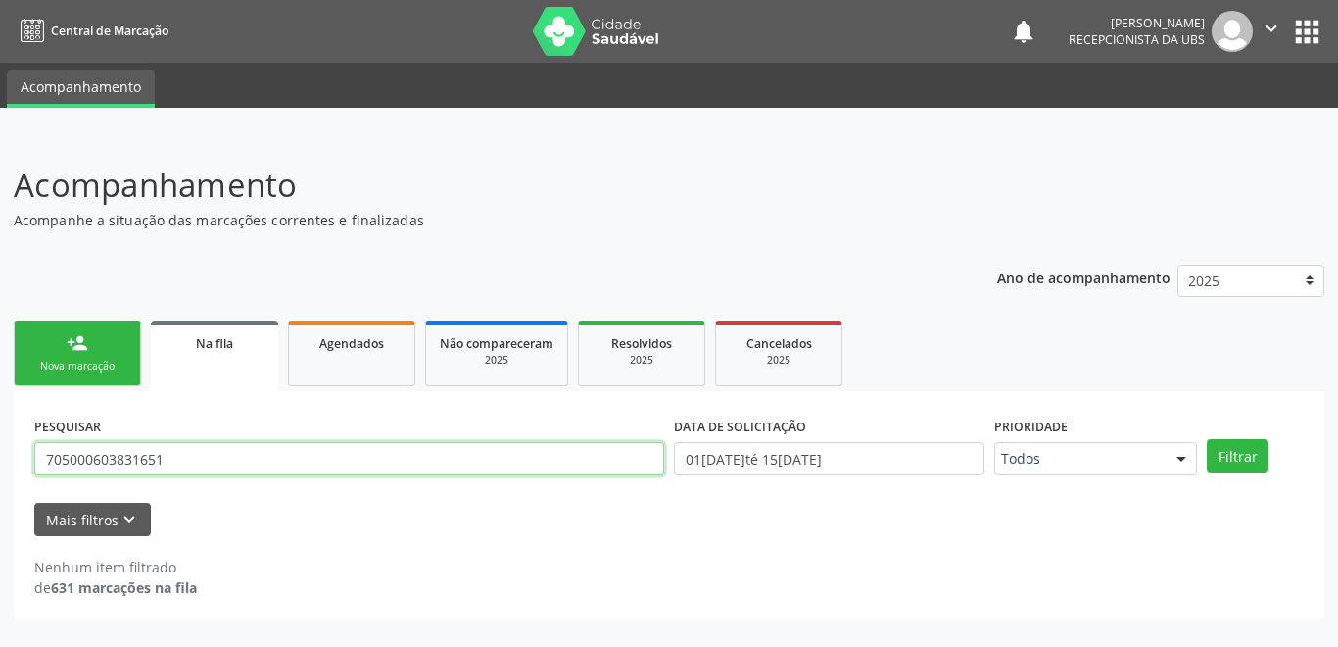
click at [224, 466] on input "705000603831651" at bounding box center [349, 458] width 630 height 33
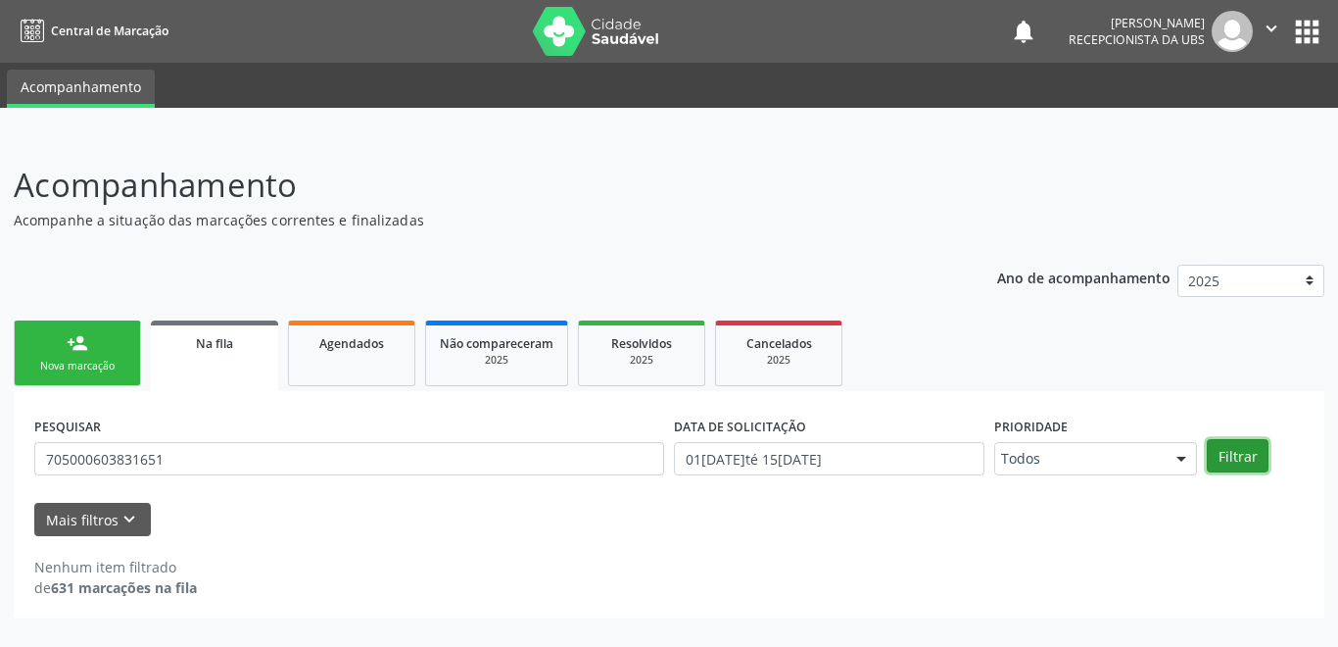
click at [1224, 466] on button "Filtrar" at bounding box center [1238, 455] width 62 height 33
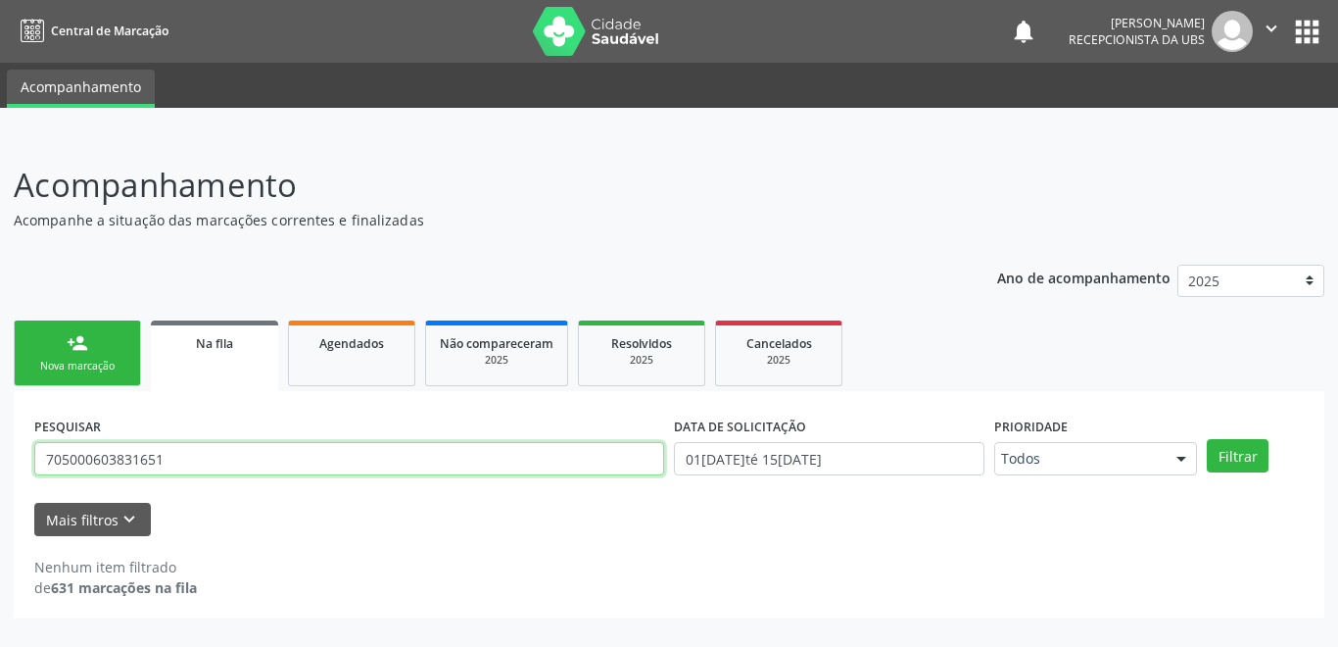
click at [196, 462] on input "705000603831651" at bounding box center [349, 458] width 630 height 33
drag, startPoint x: 174, startPoint y: 460, endPoint x: -10, endPoint y: 442, distance: 185.1
click at [0, 442] on html "Central de Marcação notifications José Artur Cardozo dos Santos Recepcionista d…" at bounding box center [669, 323] width 1338 height 647
click at [339, 454] on input "text" at bounding box center [349, 458] width 630 height 33
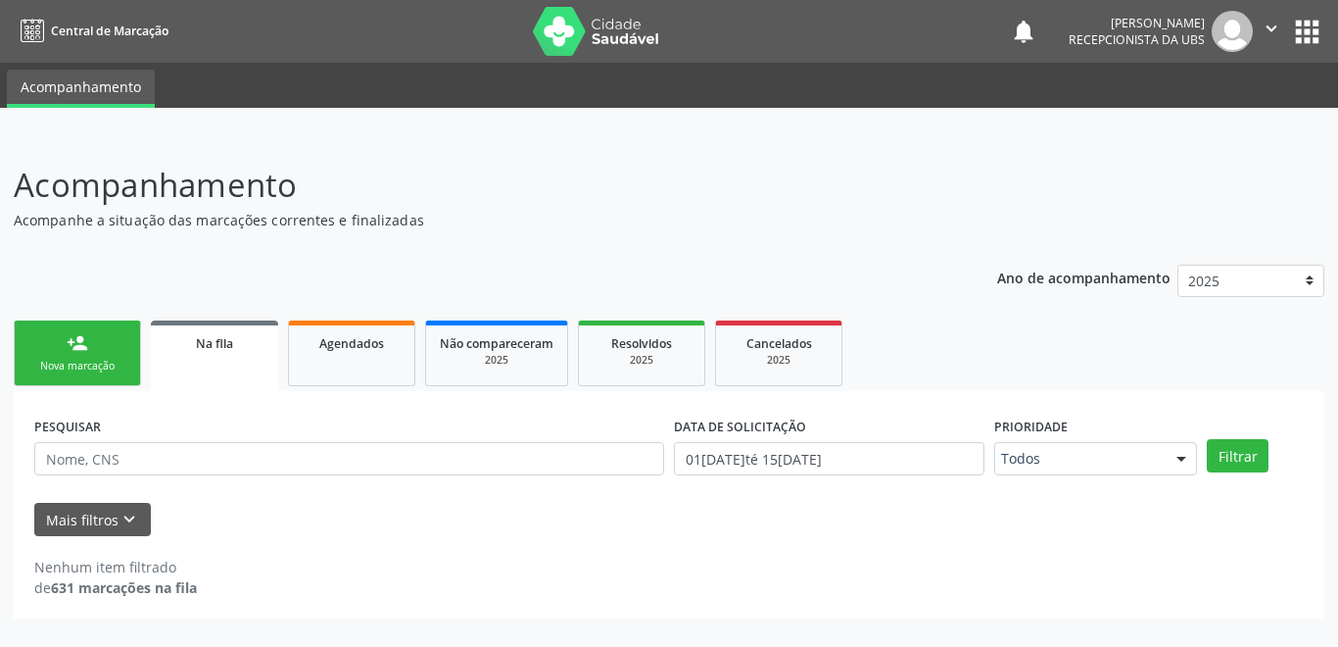
click at [357, 422] on div "PESQUISAR" at bounding box center [349, 449] width 640 height 76
drag, startPoint x: 67, startPoint y: 364, endPoint x: 127, endPoint y: 371, distance: 61.1
click at [68, 364] on div "Nova marcação" at bounding box center [77, 366] width 98 height 15
click at [127, 371] on link "person_add Nova marcação" at bounding box center [77, 353] width 127 height 66
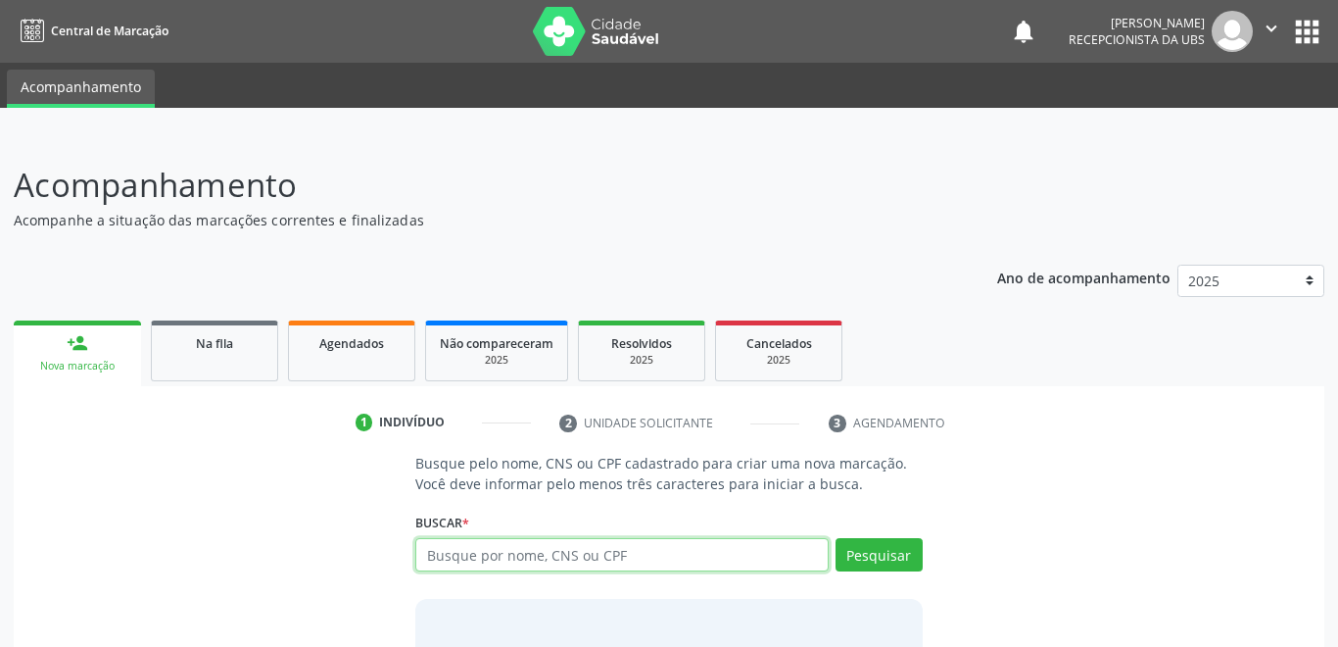
click at [655, 538] on input "text" at bounding box center [621, 554] width 413 height 33
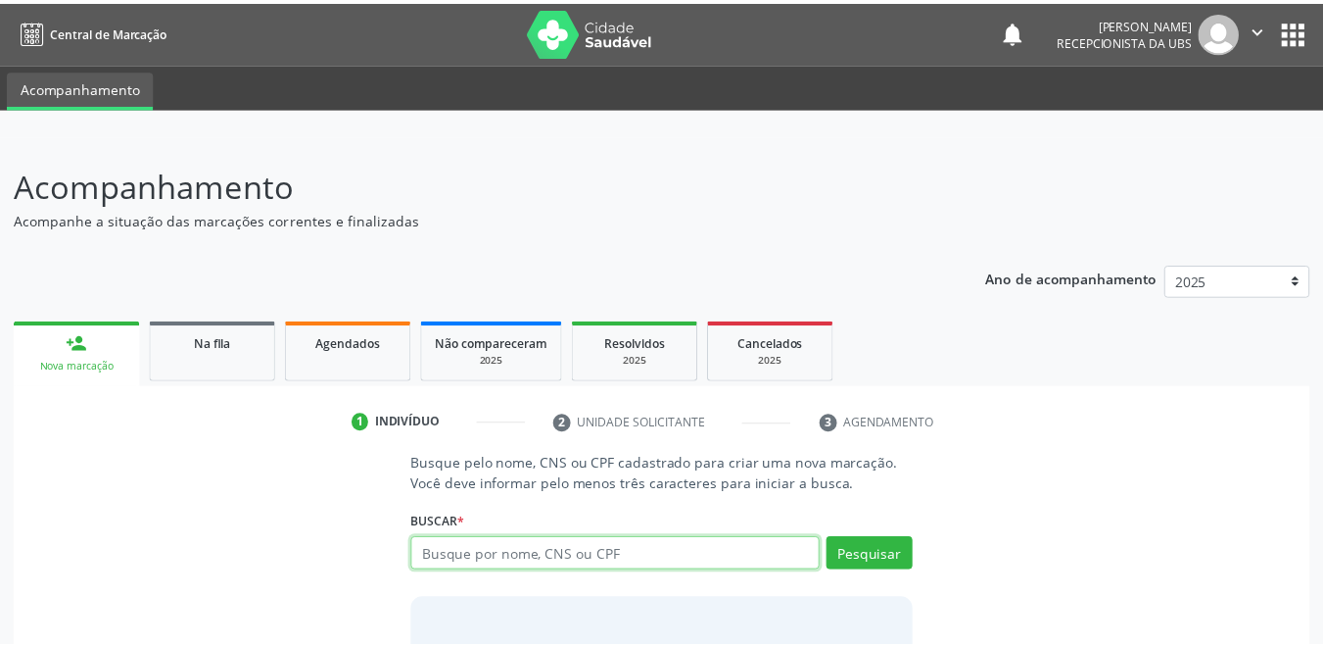
scroll to position [98, 0]
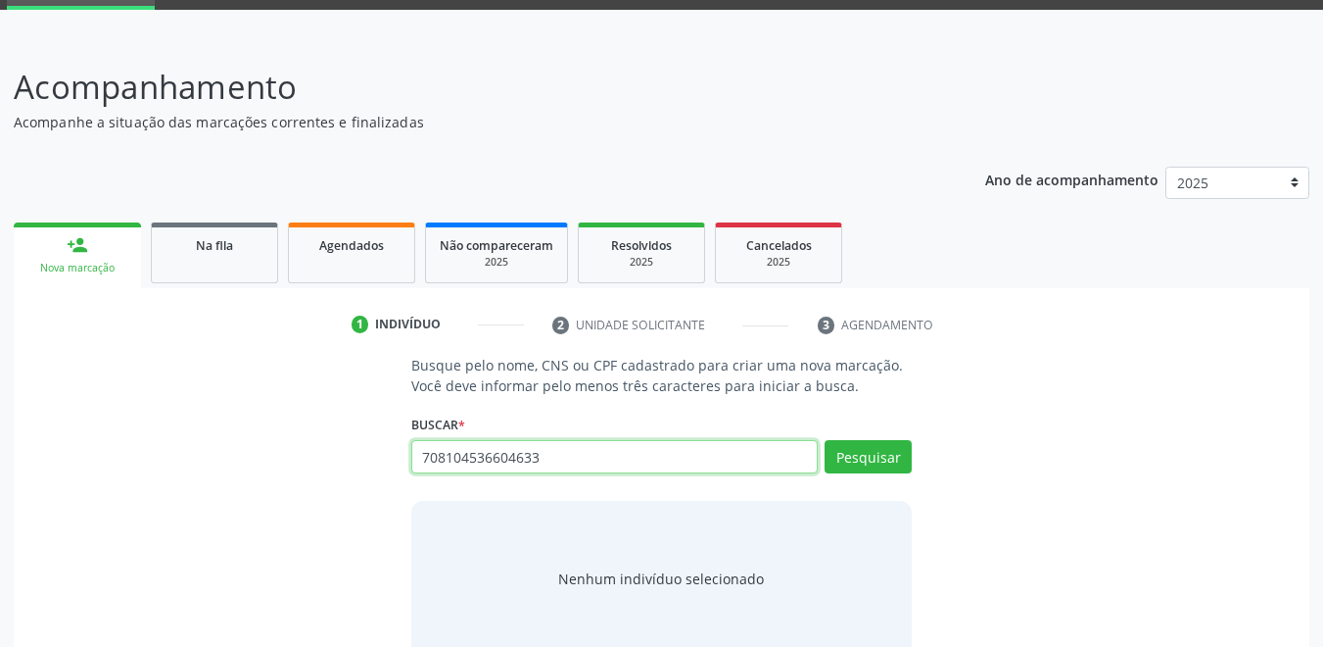
type input "708104536604633"
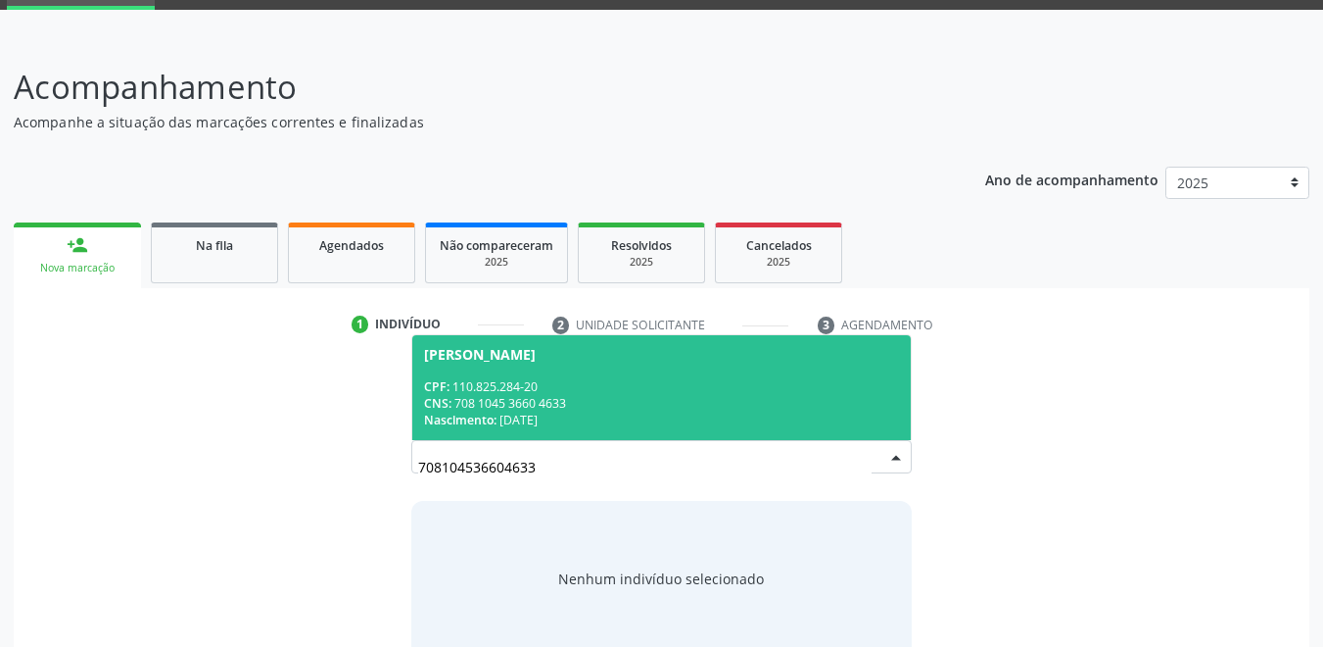
click at [530, 410] on div "CNS: 708 1045 3660 4633" at bounding box center [662, 403] width 476 height 17
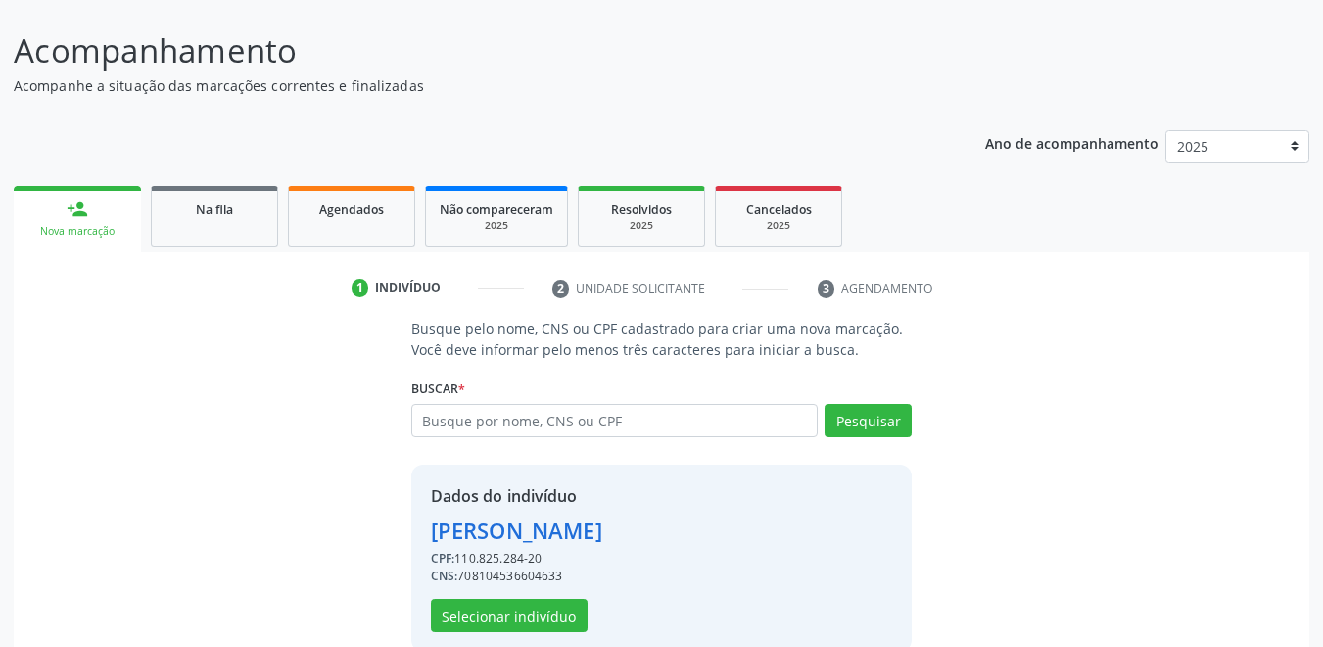
scroll to position [167, 0]
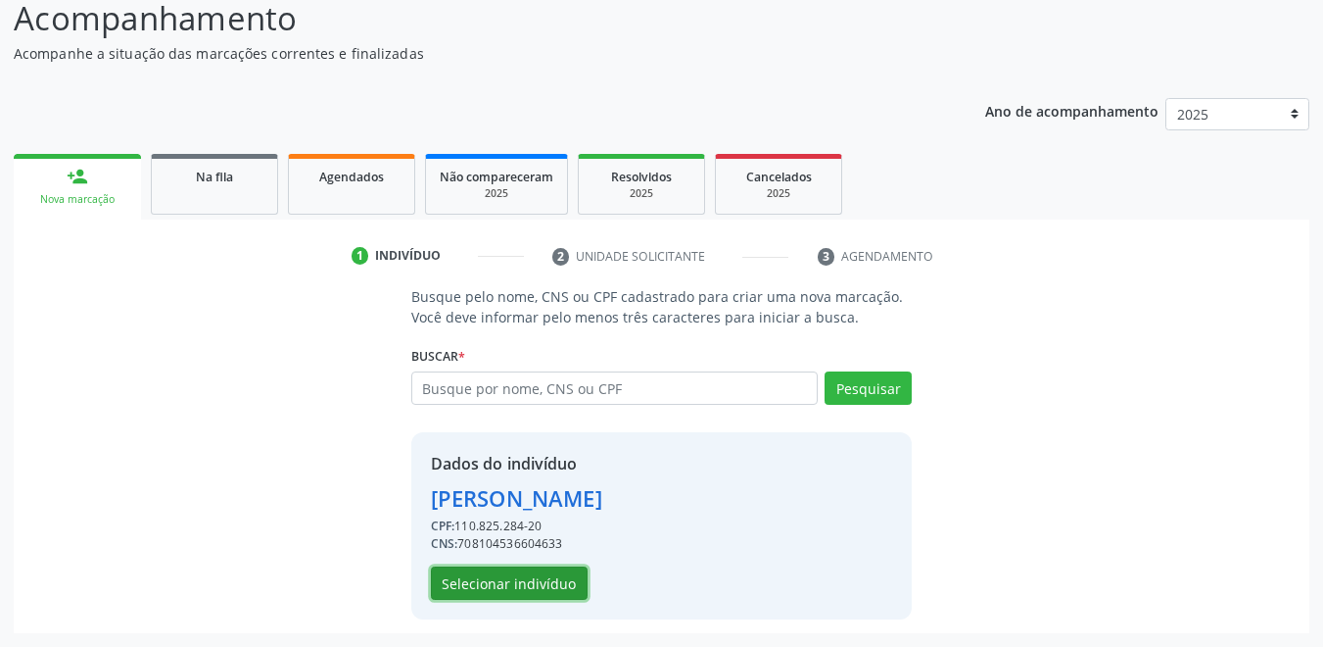
click at [551, 589] on button "Selecionar indivíduo" at bounding box center [509, 582] width 157 height 33
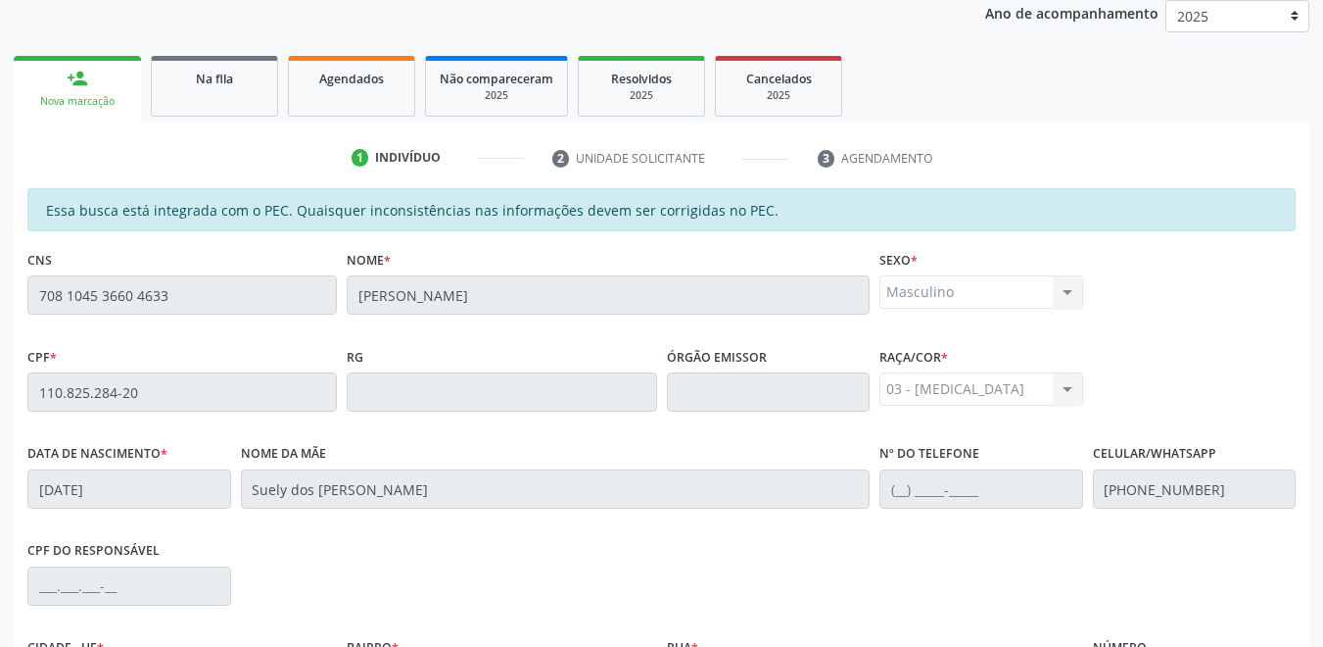
scroll to position [500, 0]
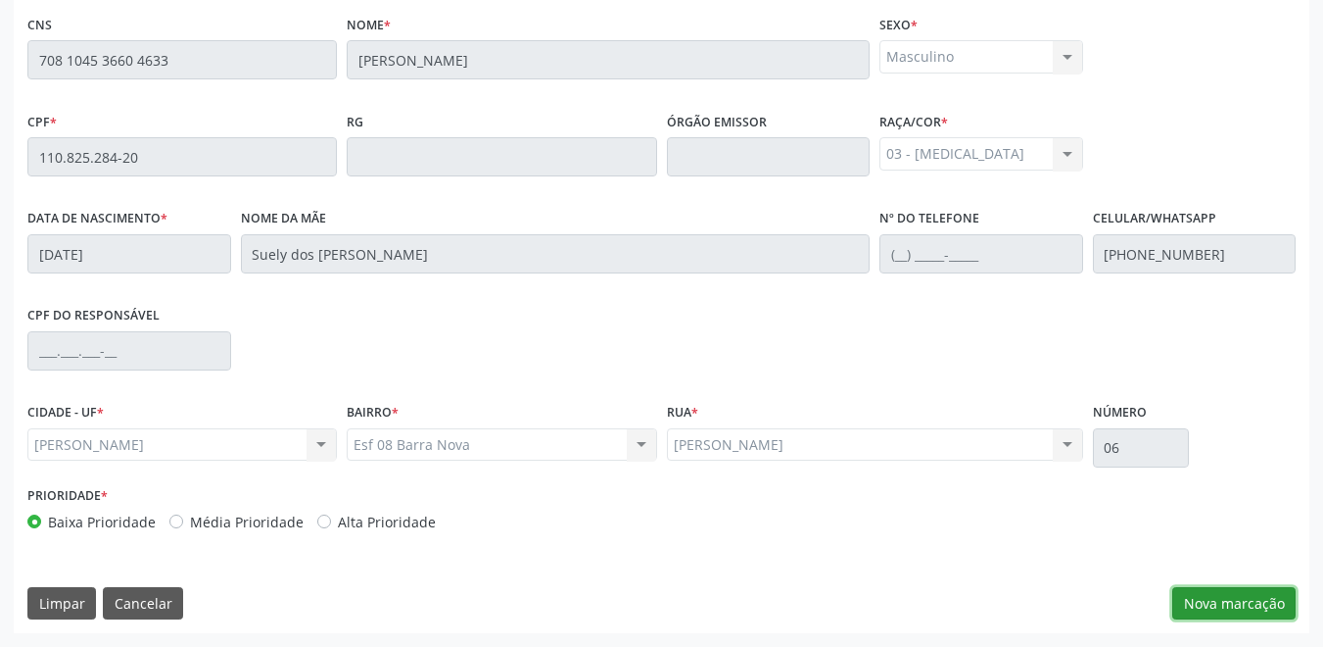
click at [1241, 602] on button "Nova marcação" at bounding box center [1234, 603] width 123 height 33
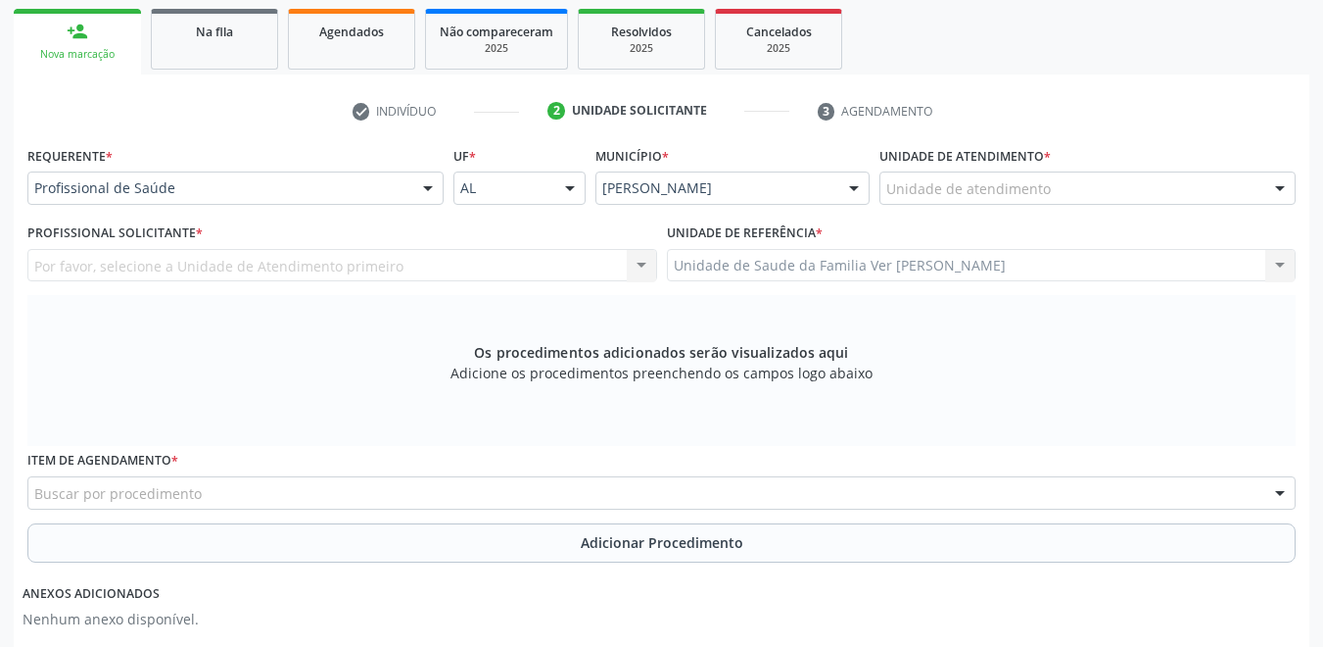
scroll to position [304, 0]
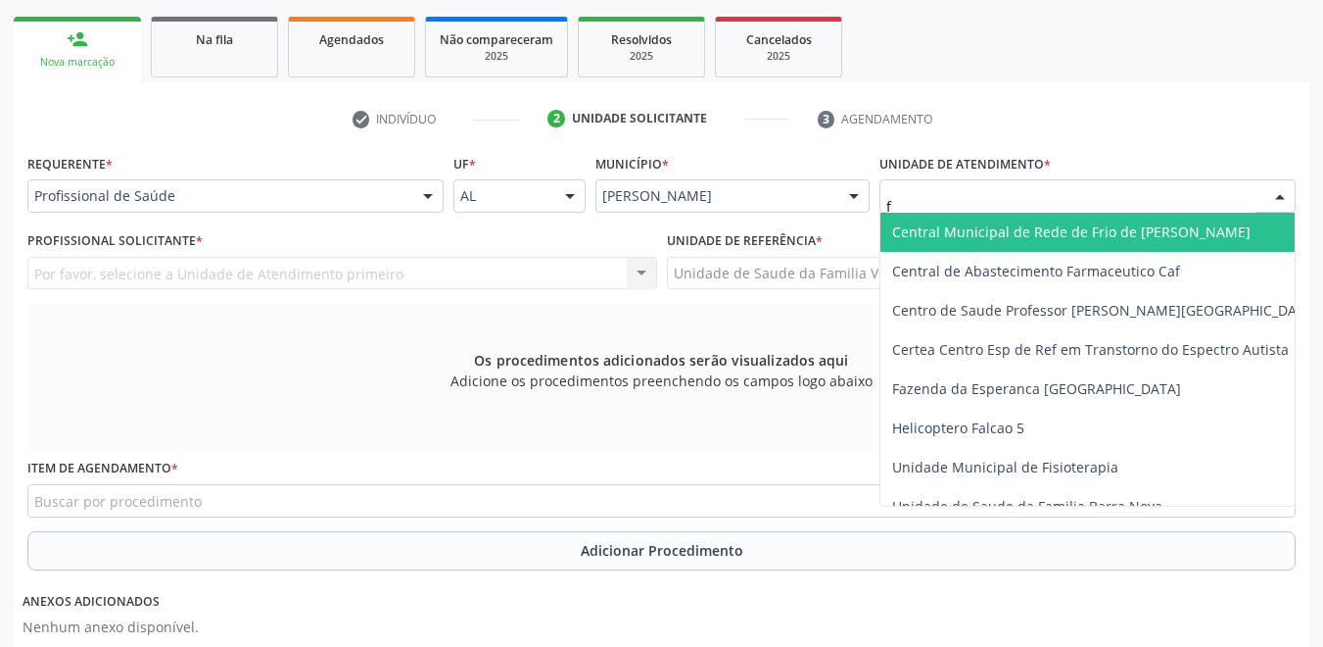
type input "fl"
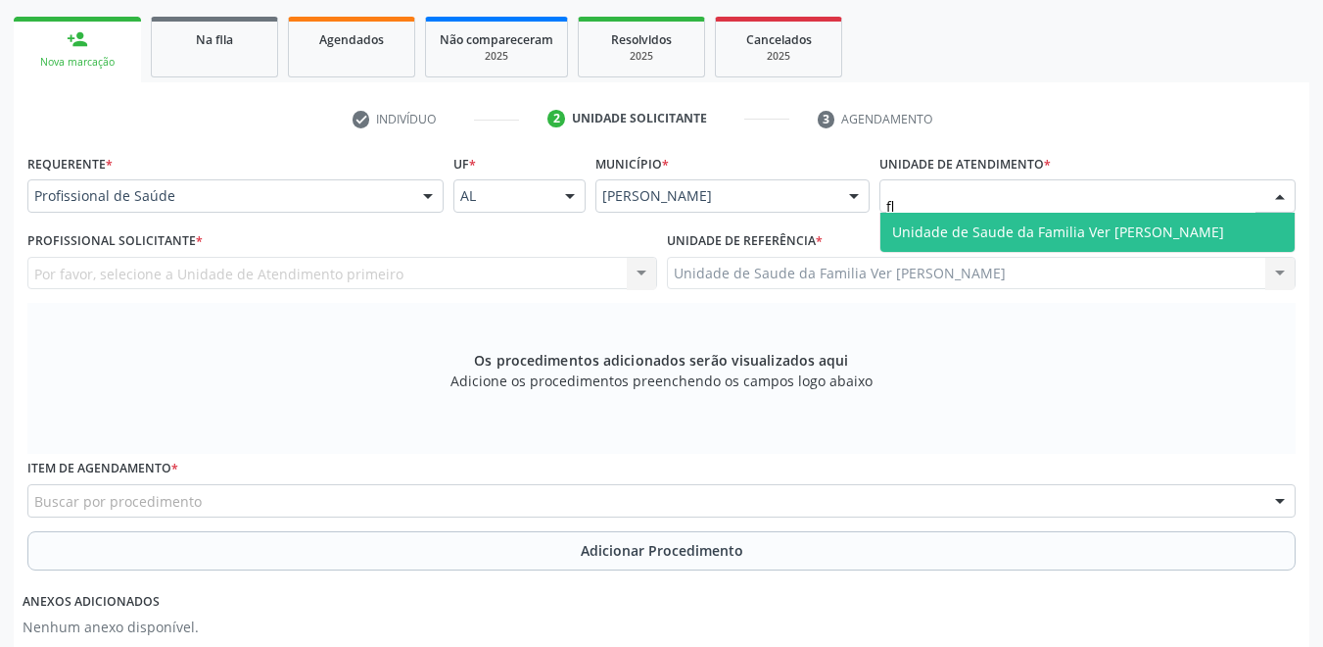
click at [1035, 217] on span "Unidade de Saude da Familia Ver [PERSON_NAME]" at bounding box center [1088, 232] width 414 height 39
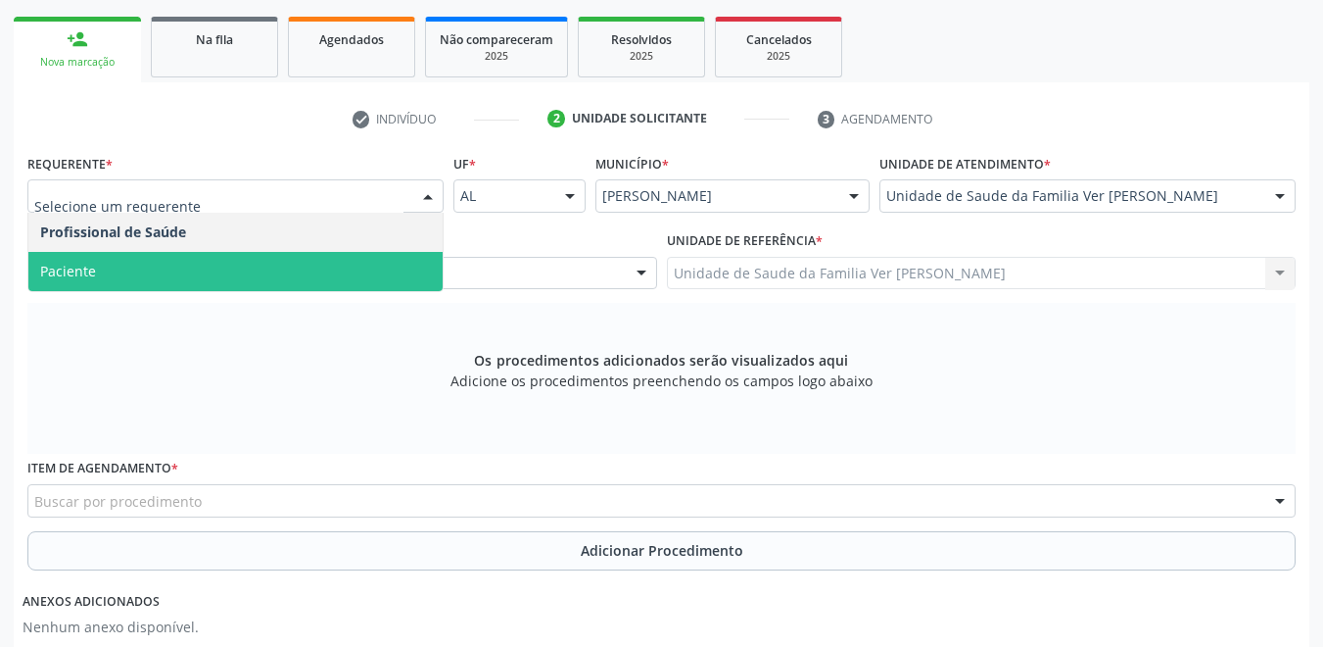
click at [266, 266] on span "Paciente" at bounding box center [235, 271] width 414 height 39
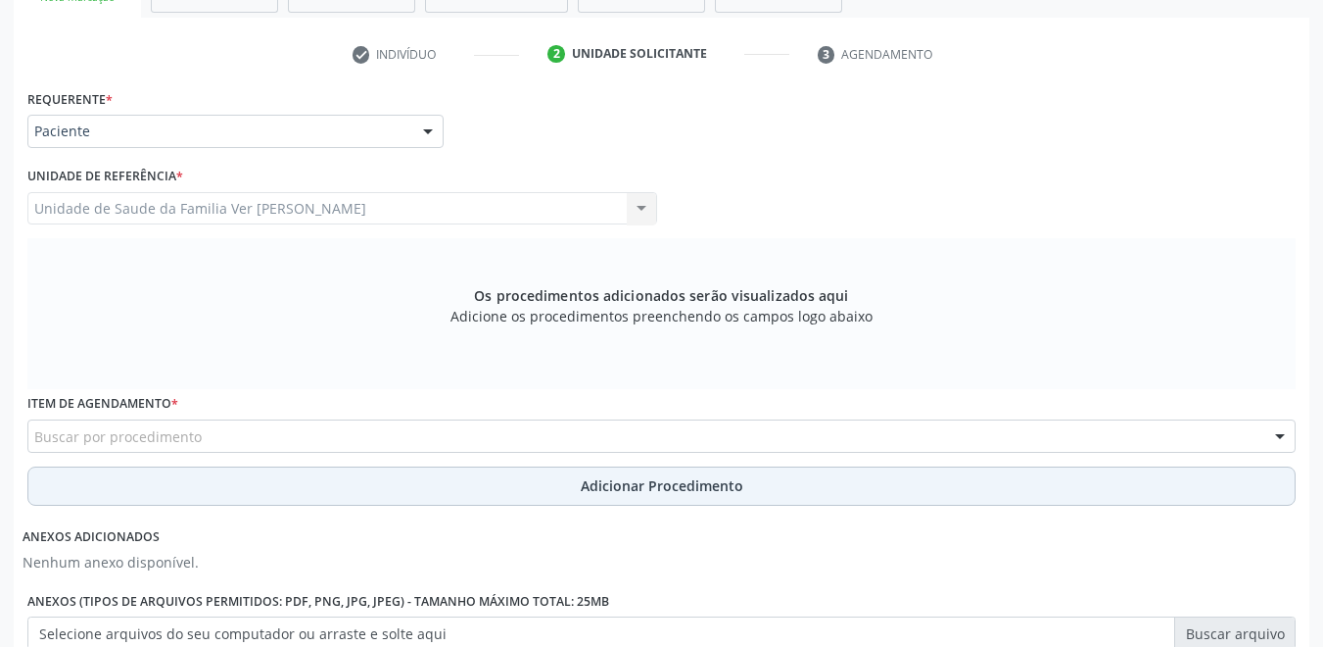
scroll to position [402, 0]
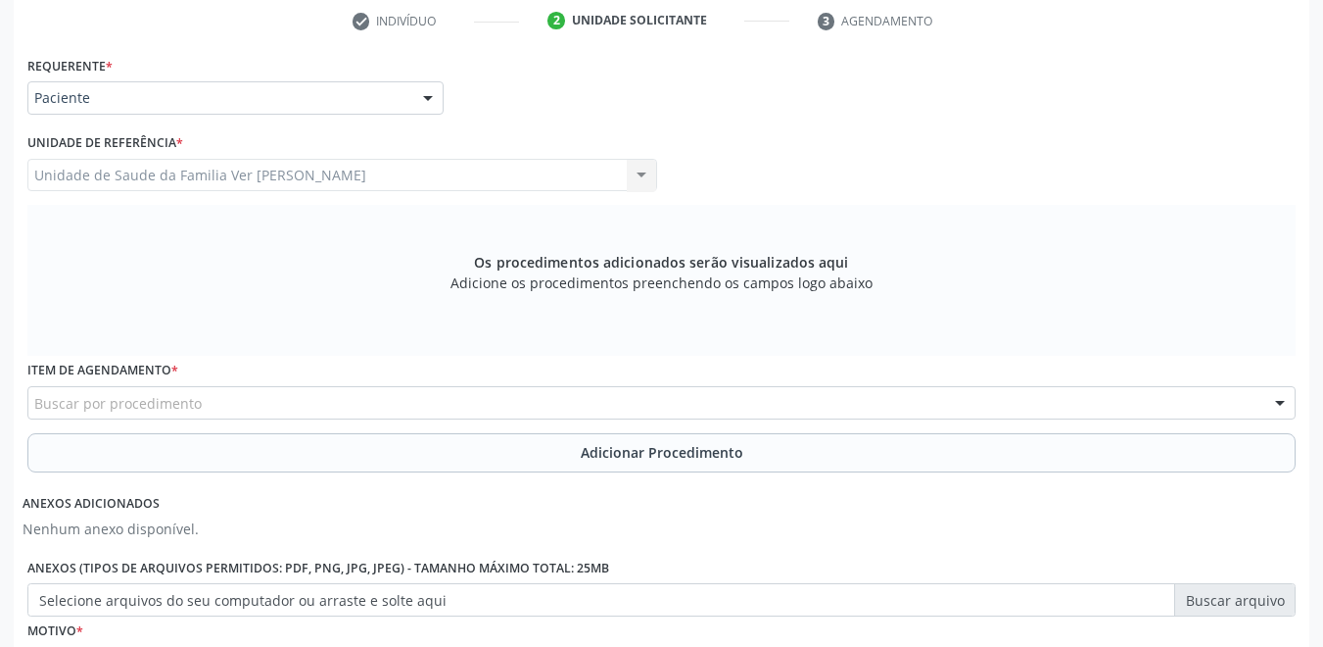
click at [276, 406] on div "Buscar por procedimento" at bounding box center [661, 402] width 1269 height 33
click at [34, 403] on input "text" at bounding box center [34, 412] width 0 height 39
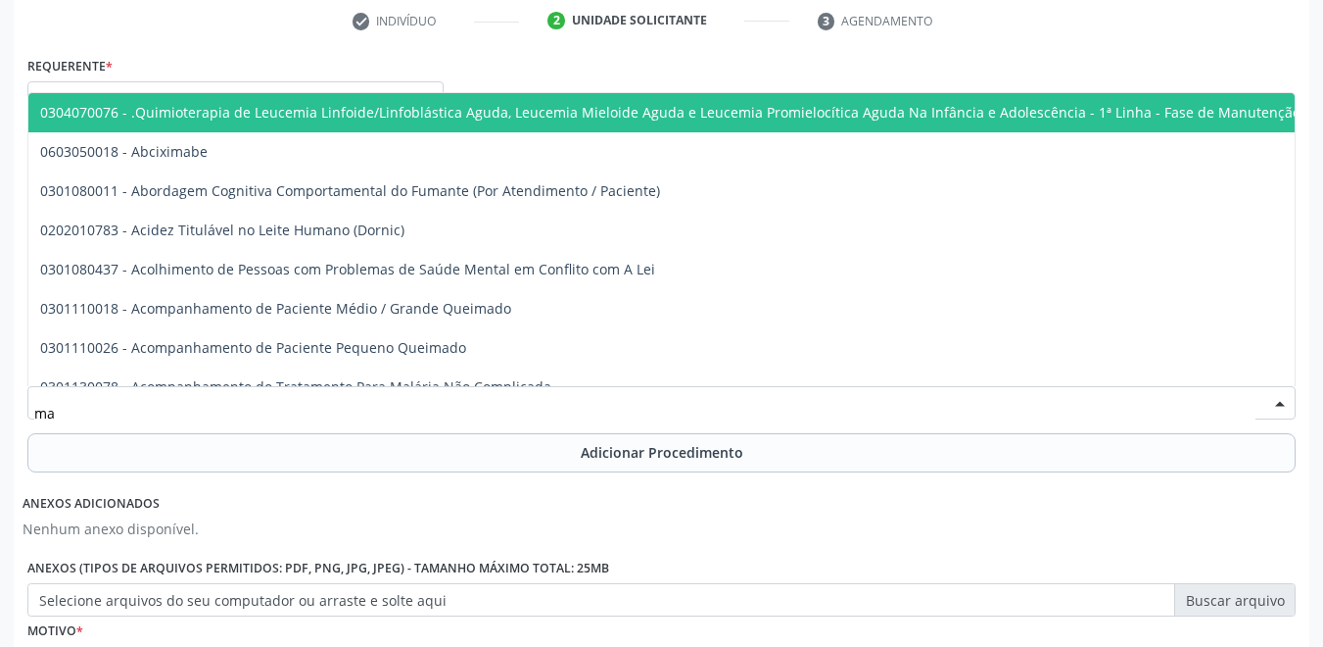
type input "m"
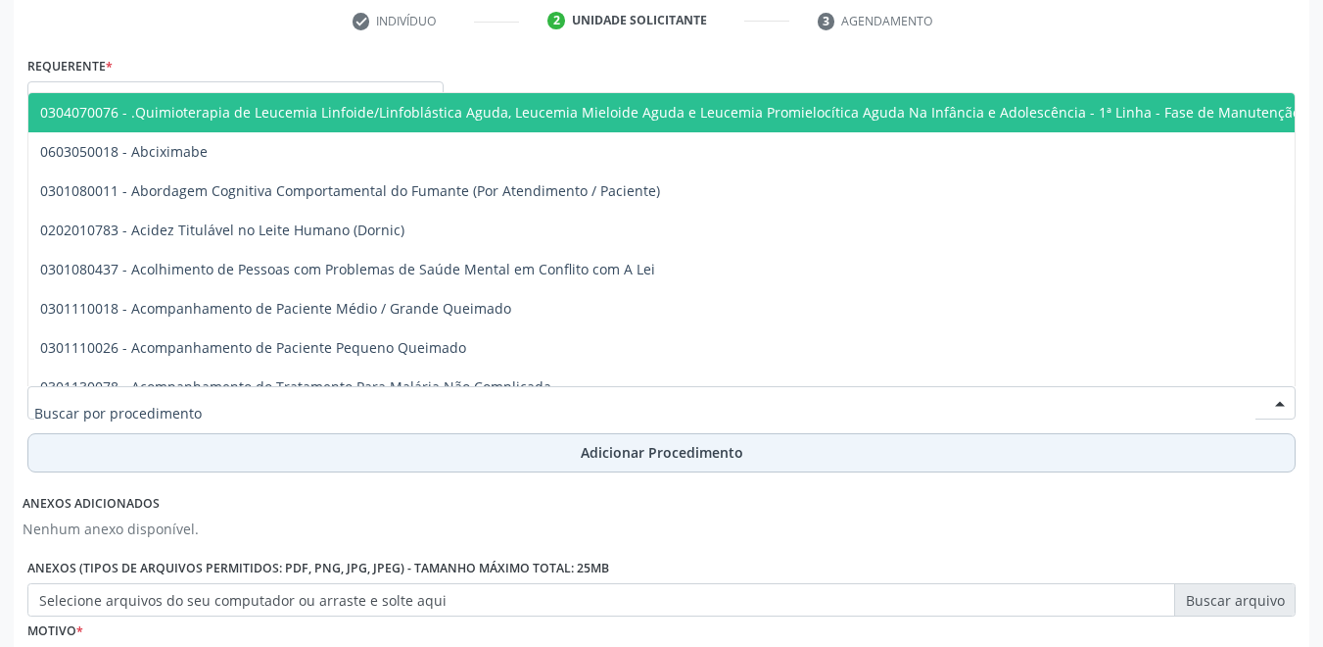
click at [184, 458] on button "Adicionar Procedimento" at bounding box center [661, 452] width 1269 height 39
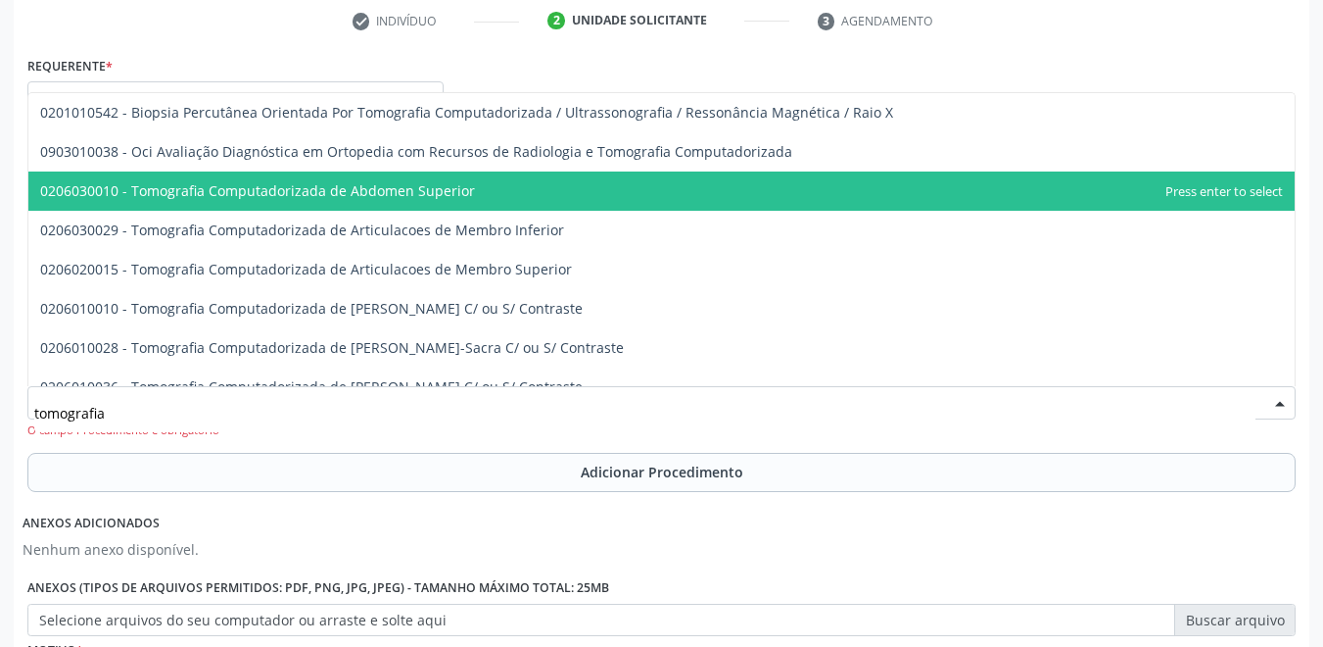
click at [574, 190] on span "0206030010 - Tomografia Computadorizada de Abdomen Superior" at bounding box center [661, 190] width 1267 height 39
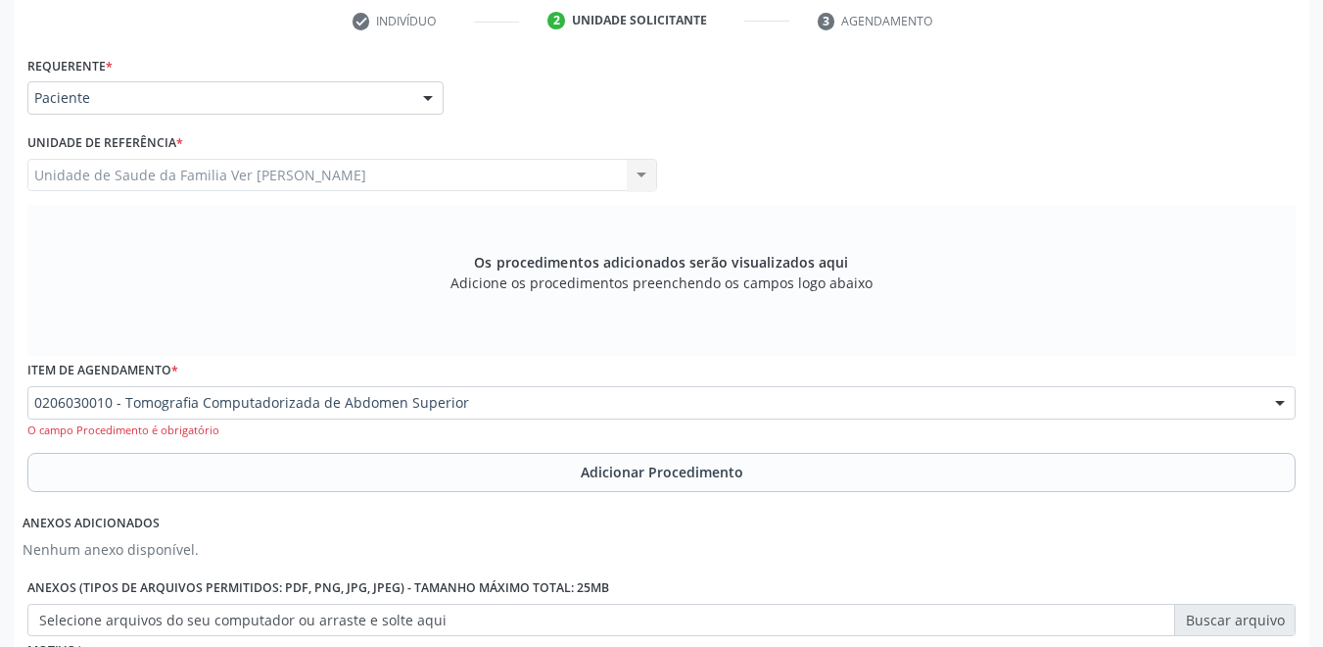
drag, startPoint x: 504, startPoint y: 474, endPoint x: 512, endPoint y: 467, distance: 11.2
click at [507, 472] on button "Adicionar Procedimento" at bounding box center [661, 472] width 1269 height 39
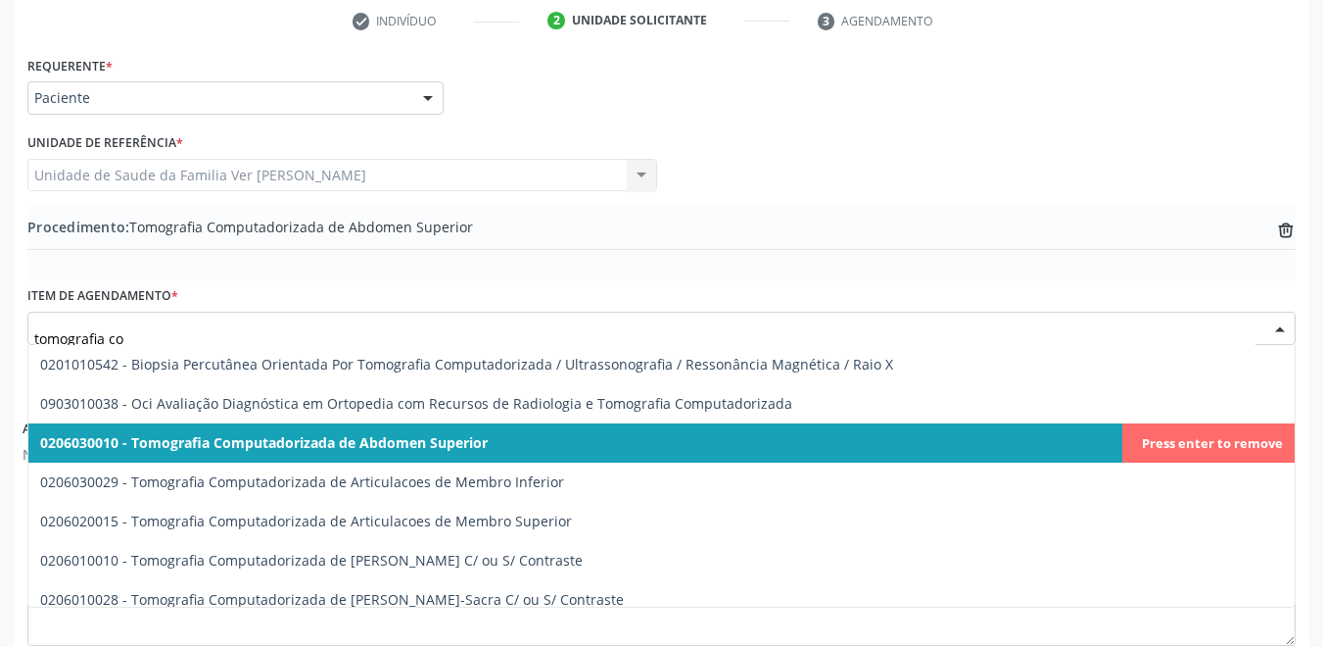
type input "tomografia com"
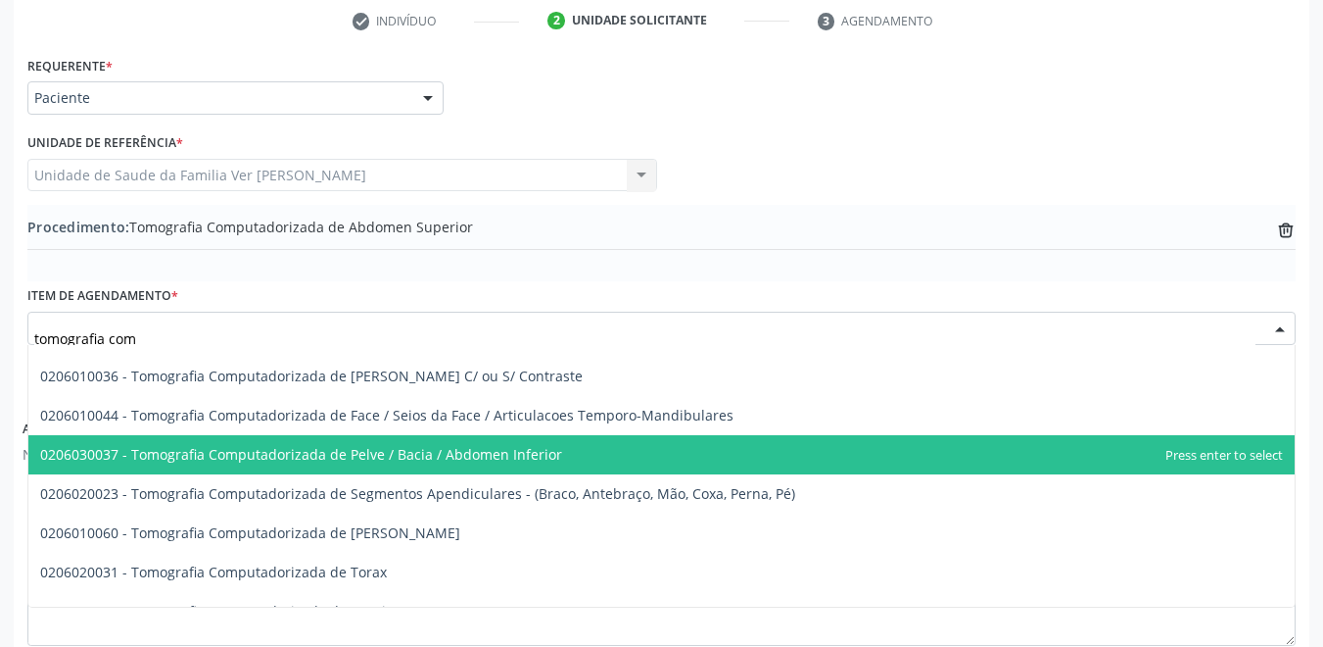
scroll to position [294, 0]
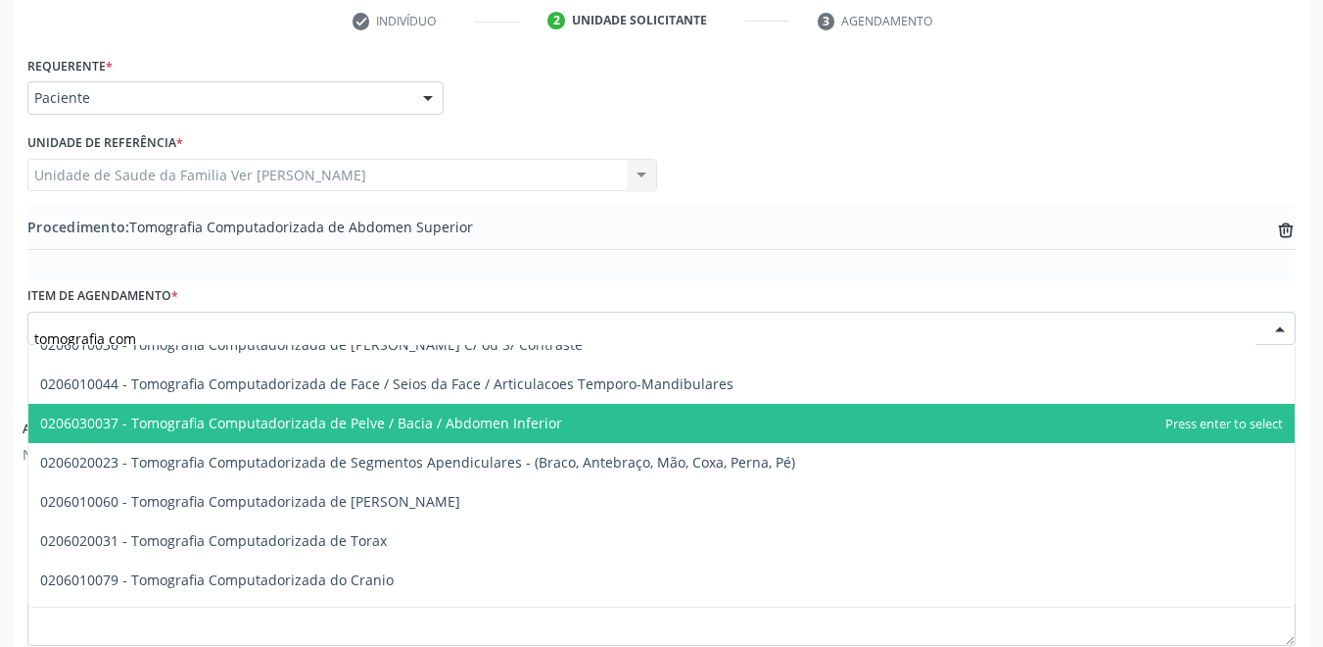
click at [588, 416] on span "0206030037 - Tomografia Computadorizada de Pelve / Bacia / Abdomen Inferior" at bounding box center [661, 423] width 1267 height 39
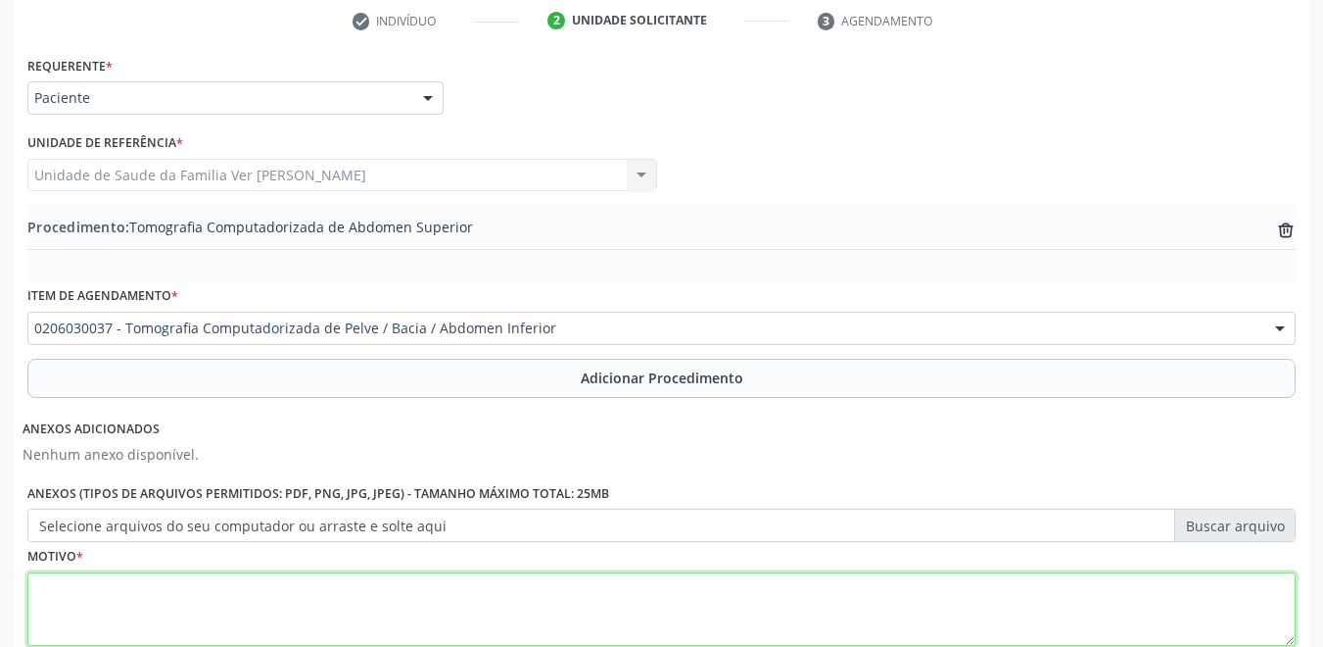
click at [368, 605] on textarea at bounding box center [661, 609] width 1269 height 74
type textarea "sem justificativa"
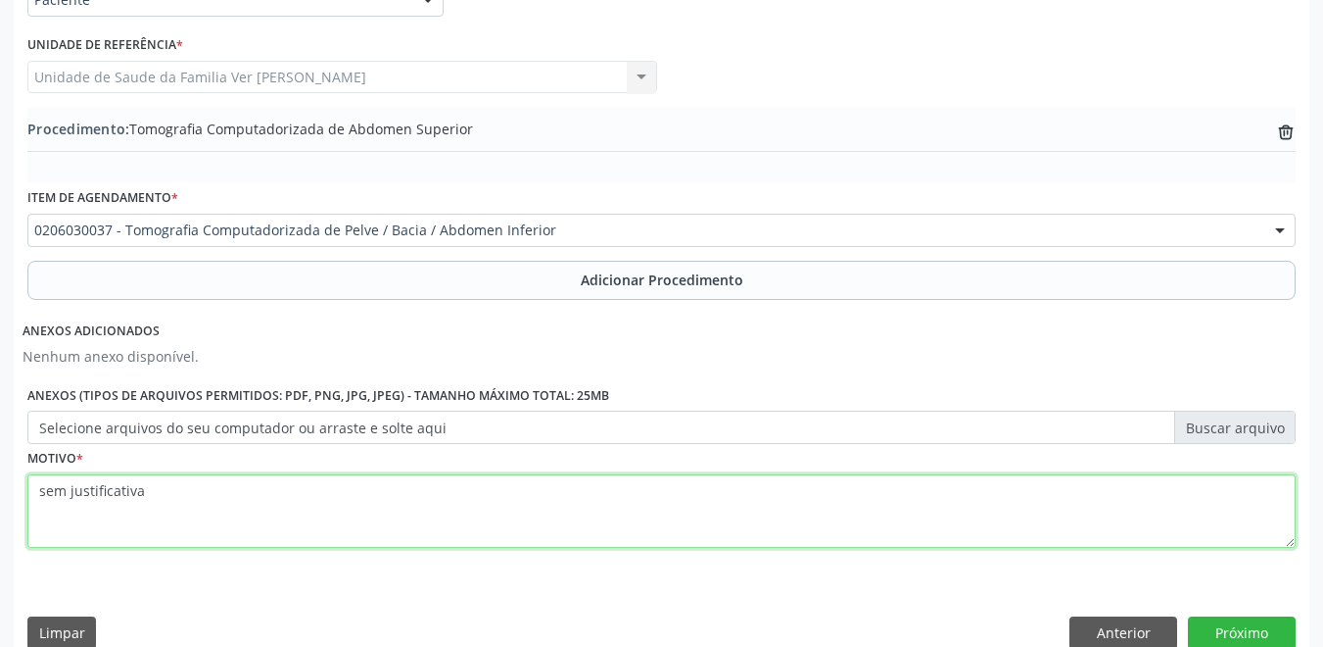
scroll to position [530, 0]
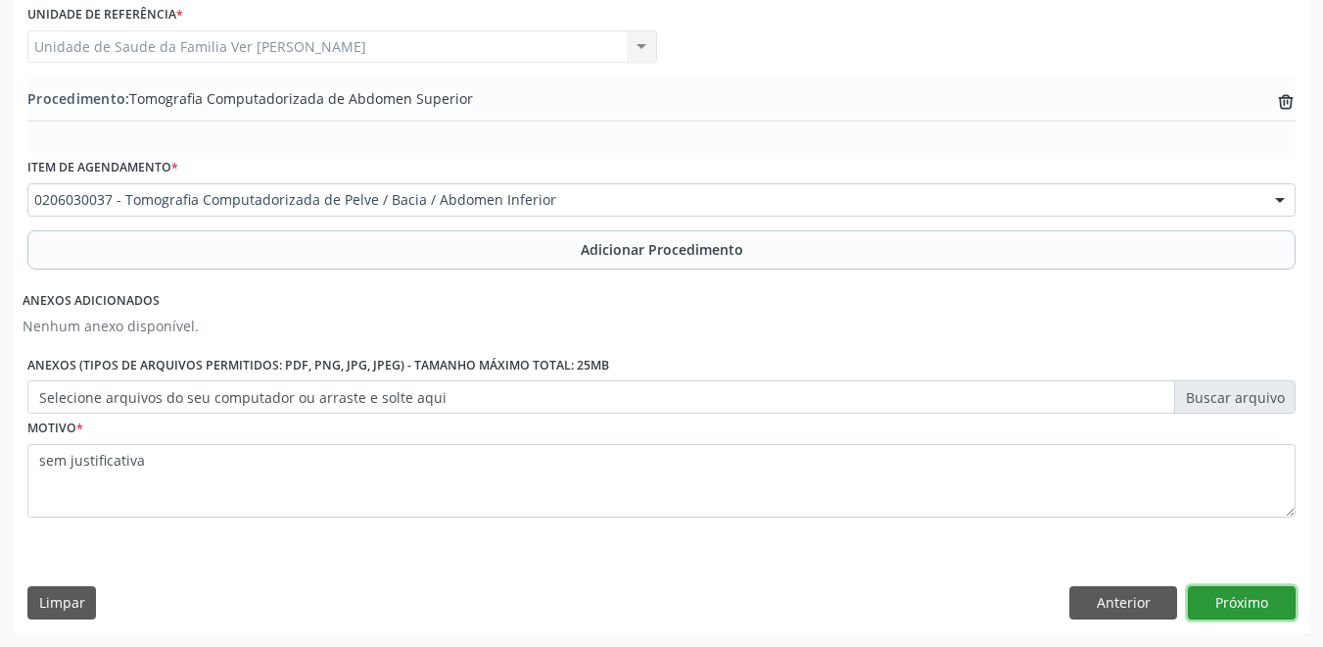
click at [1235, 599] on button "Próximo" at bounding box center [1242, 602] width 108 height 33
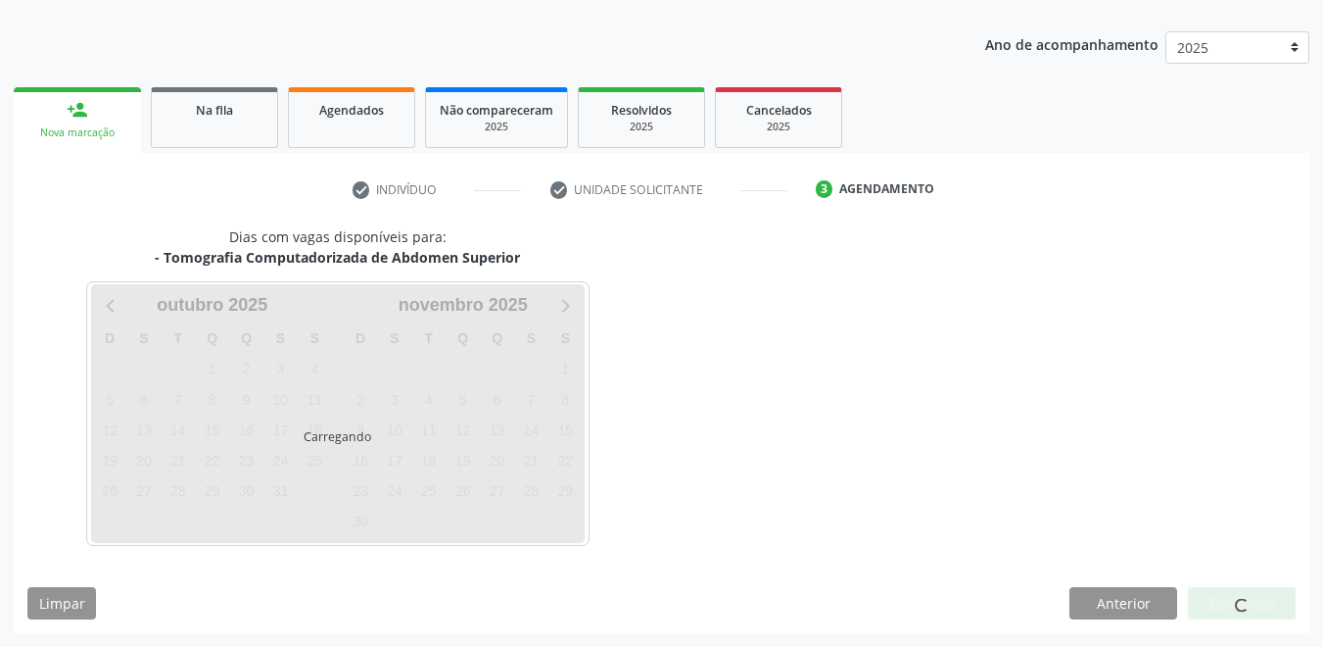
scroll to position [291, 0]
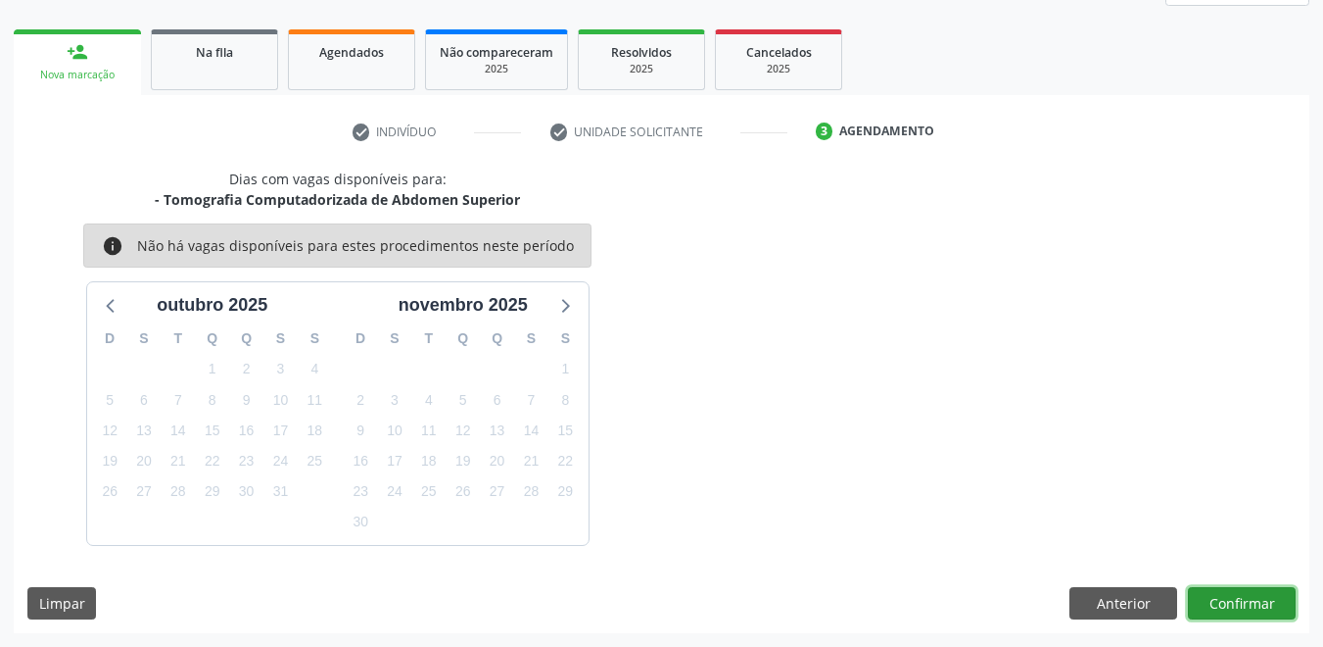
click at [1265, 590] on button "Confirmar" at bounding box center [1242, 603] width 108 height 33
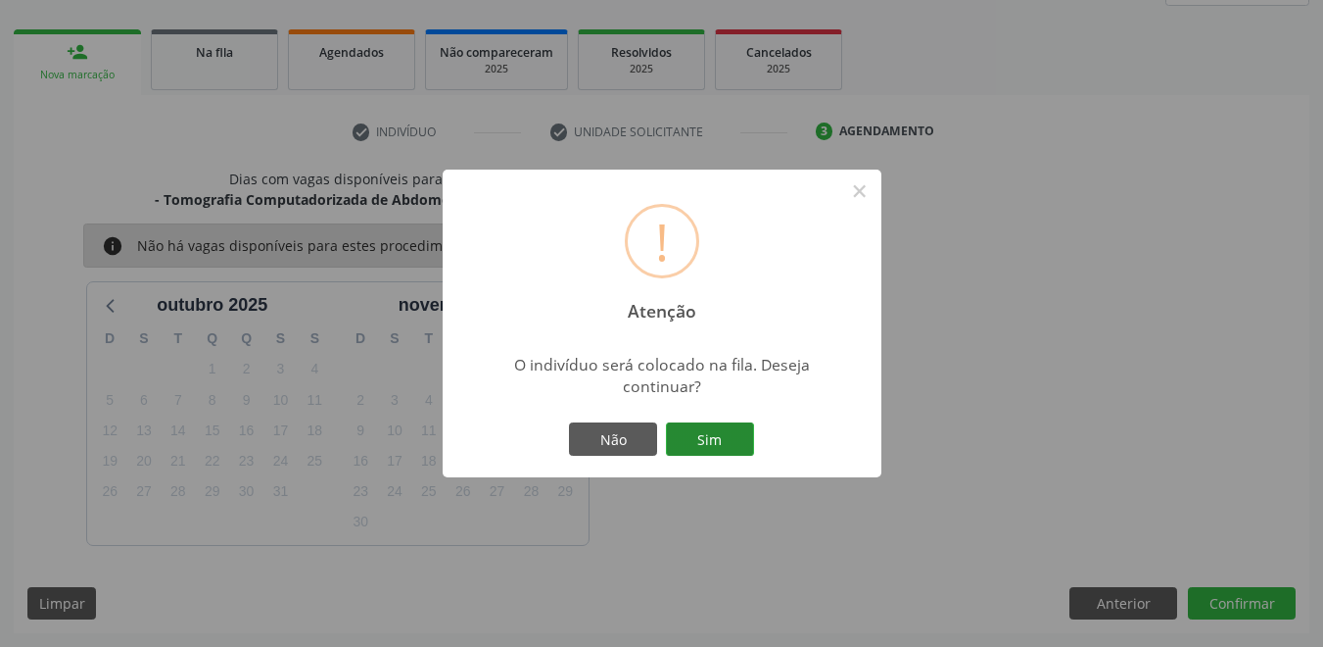
click at [710, 438] on button "Sim" at bounding box center [710, 438] width 88 height 33
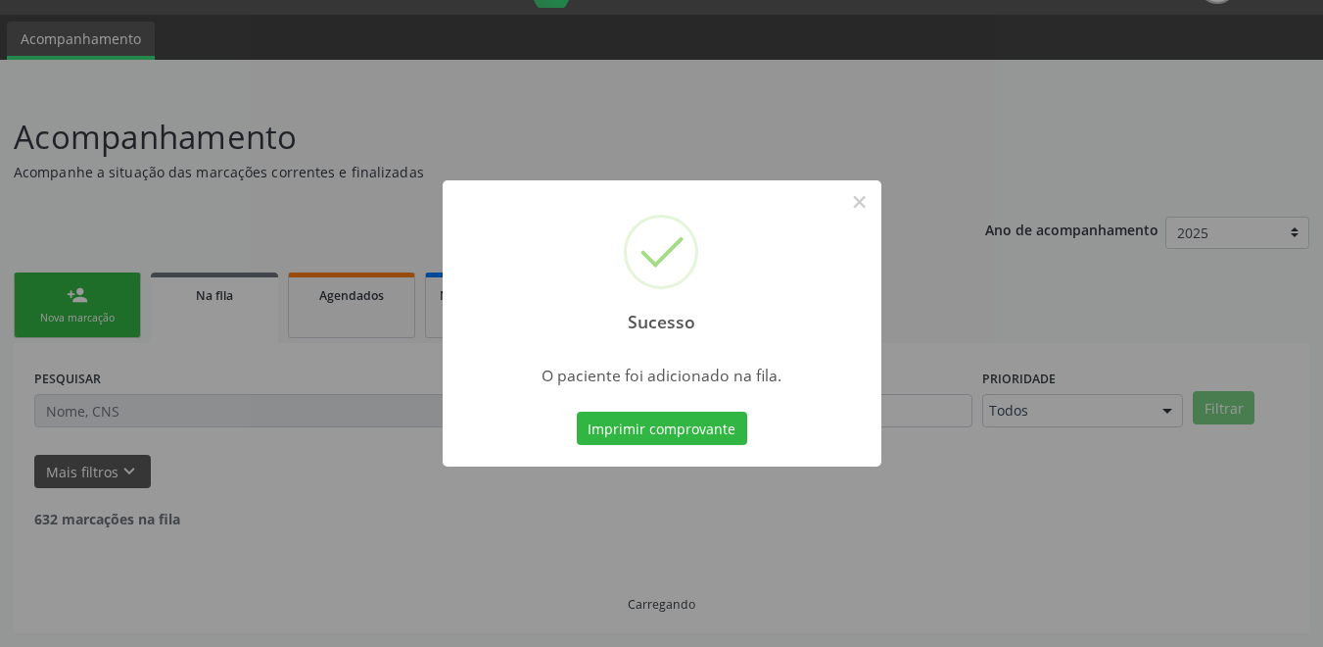
scroll to position [27, 0]
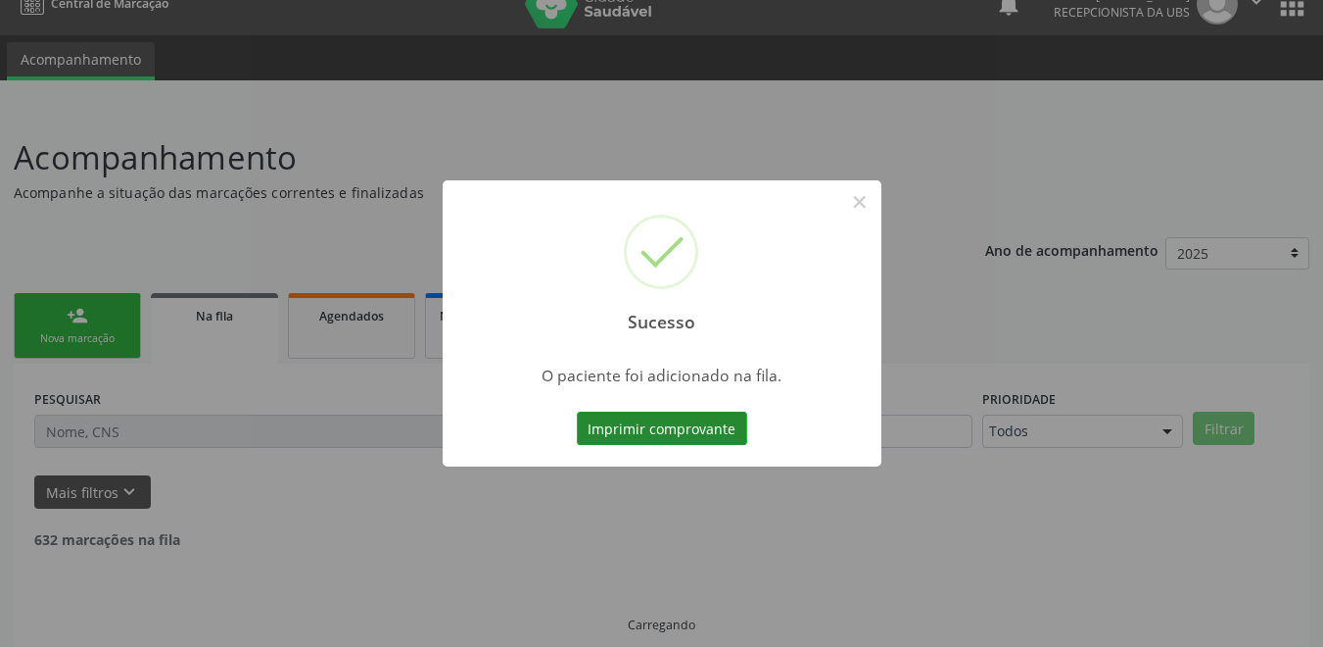
click at [729, 419] on button "Imprimir comprovante" at bounding box center [662, 427] width 170 height 33
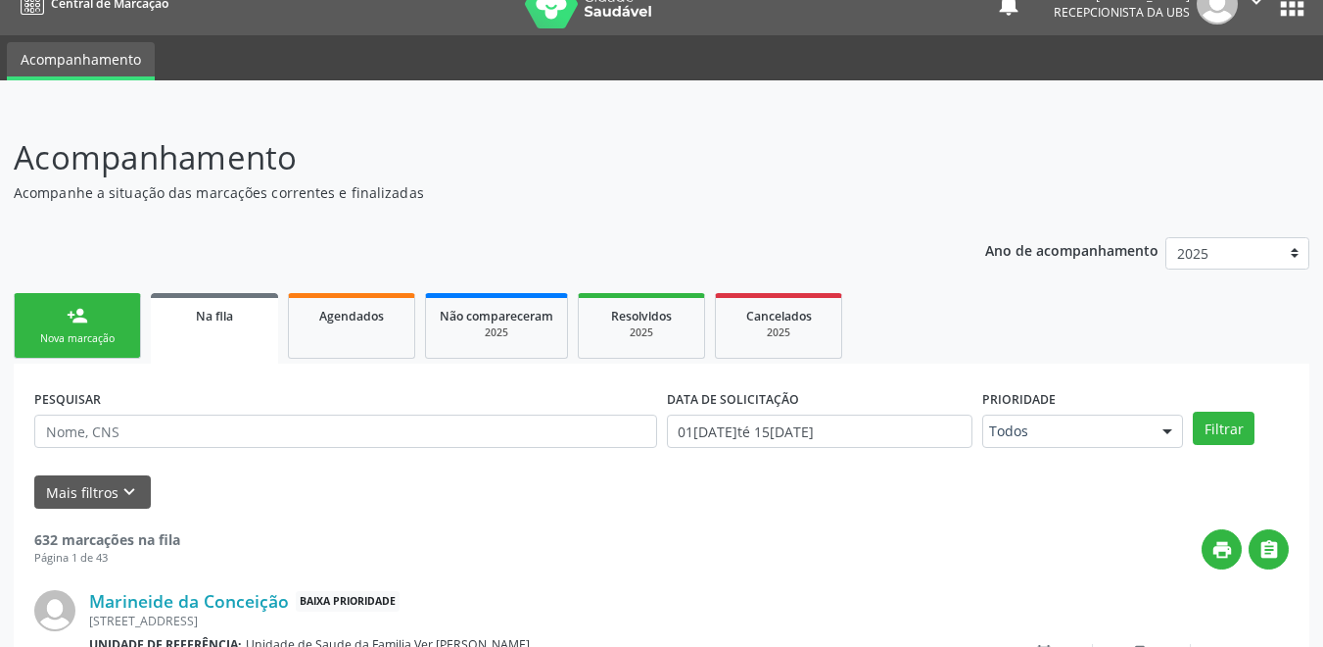
click at [146, 316] on ul "person_add Nova marcação Na fila Agendados Não compareceram 2025 Resolvidos 202…" at bounding box center [662, 325] width 1296 height 75
click at [125, 320] on link "person_add Nova marcação" at bounding box center [77, 326] width 127 height 66
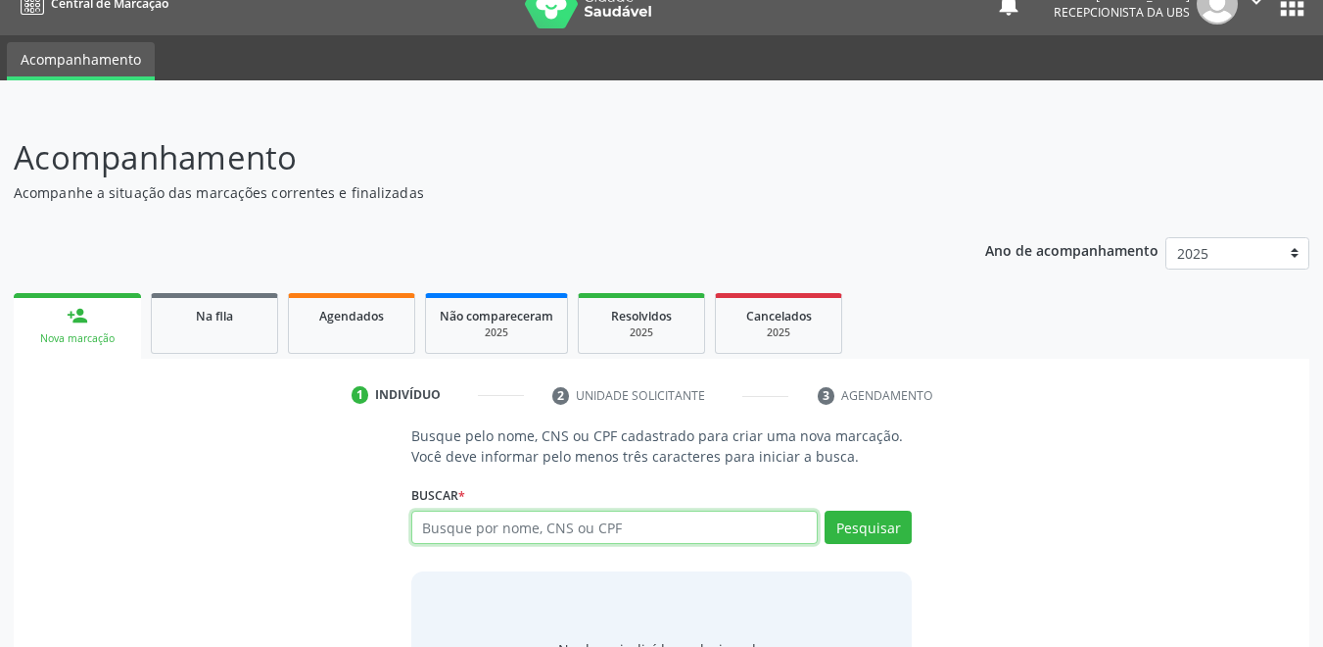
click at [492, 524] on input "text" at bounding box center [615, 526] width 408 height 33
type input "tony"
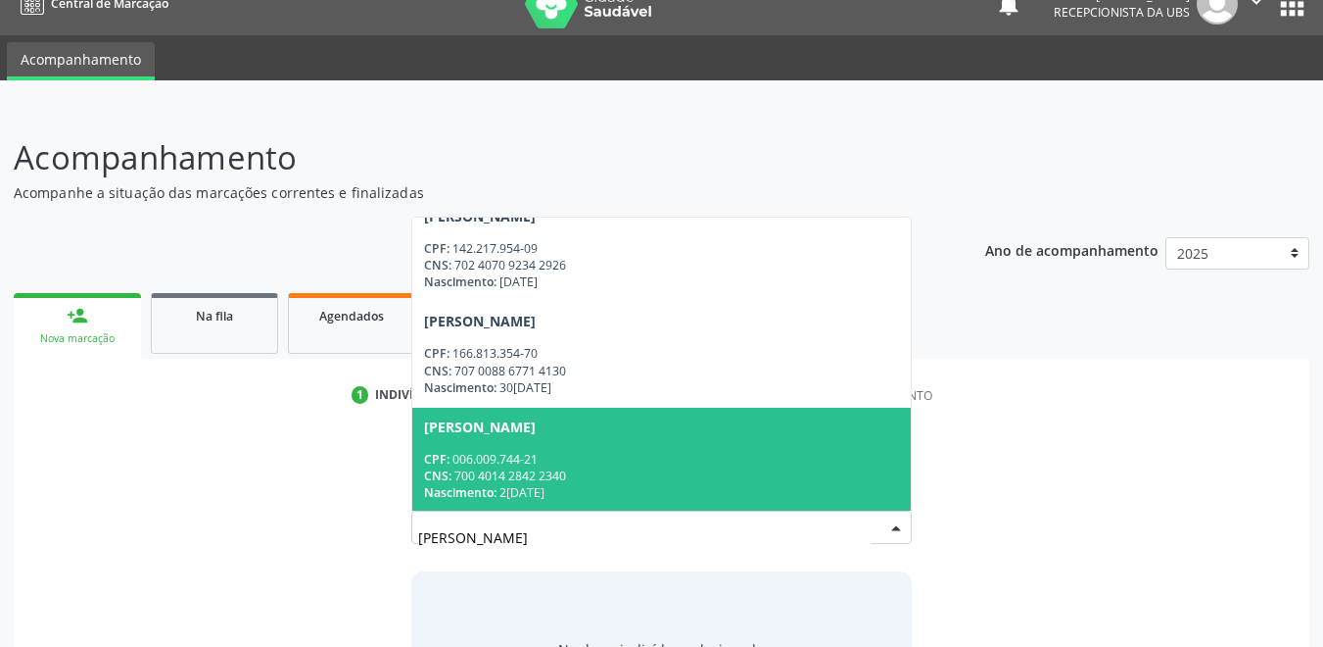
scroll to position [1286, 0]
click at [486, 551] on input "tony" at bounding box center [645, 536] width 455 height 39
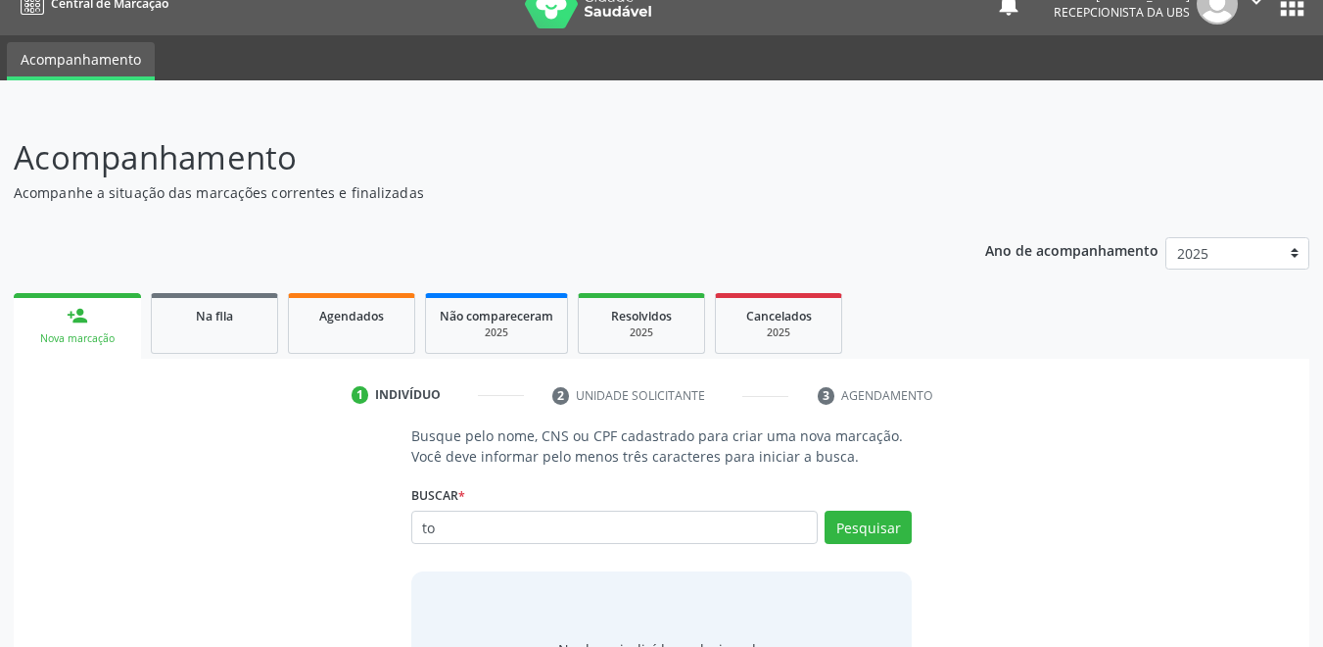
type input "t"
type input "rony"
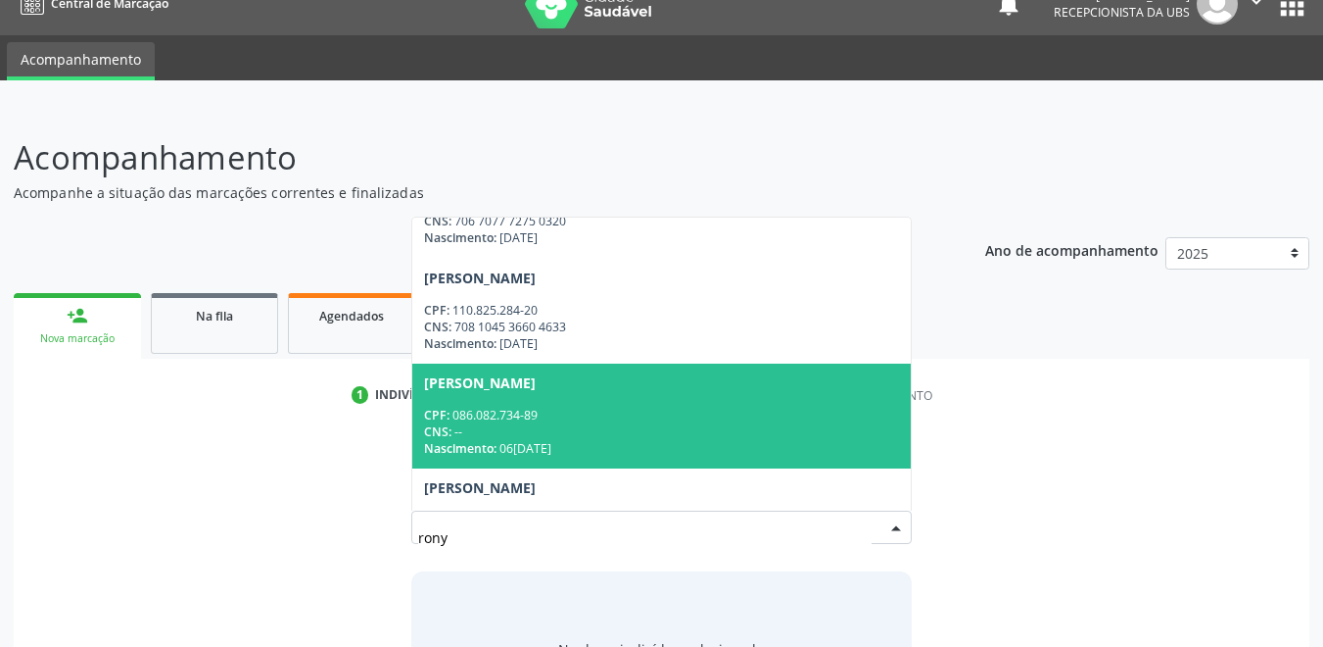
scroll to position [564, 0]
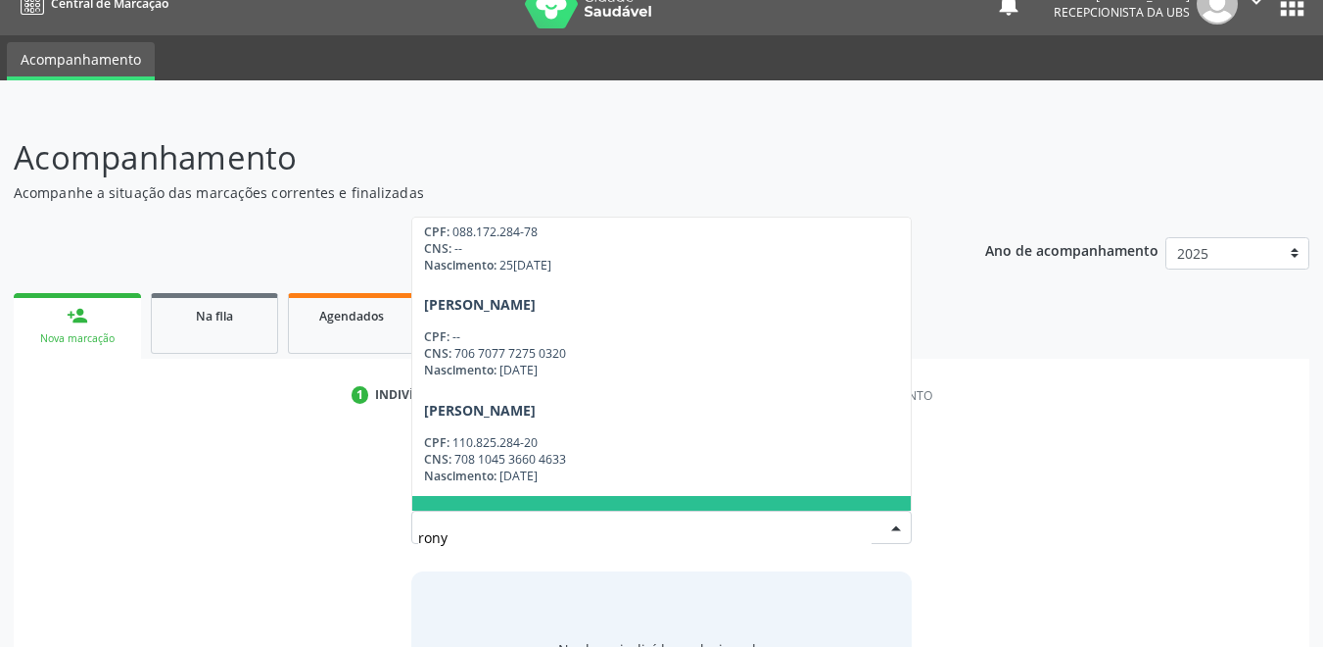
drag, startPoint x: 465, startPoint y: 551, endPoint x: 348, endPoint y: 545, distance: 117.7
click at [339, 540] on div "Busque pelo nome, CNS ou CPF cadastrado para criar uma nova marcação. Você deve…" at bounding box center [661, 576] width 1269 height 302
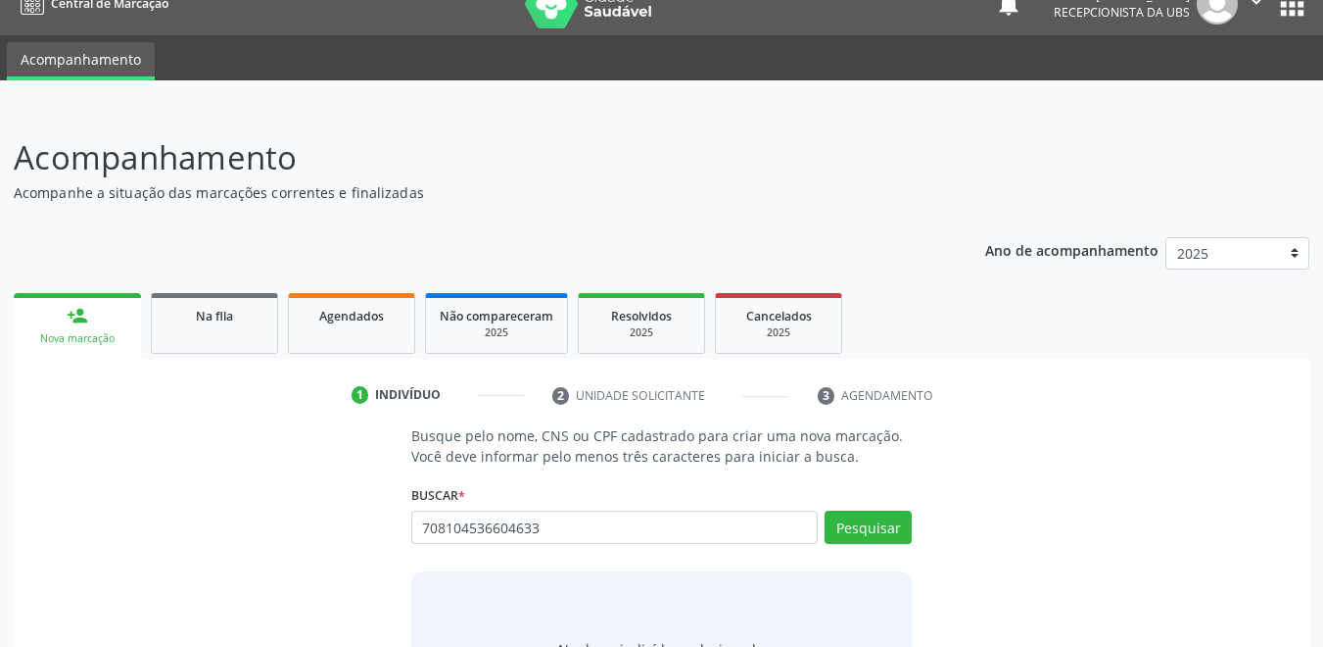
type input "708104536604633"
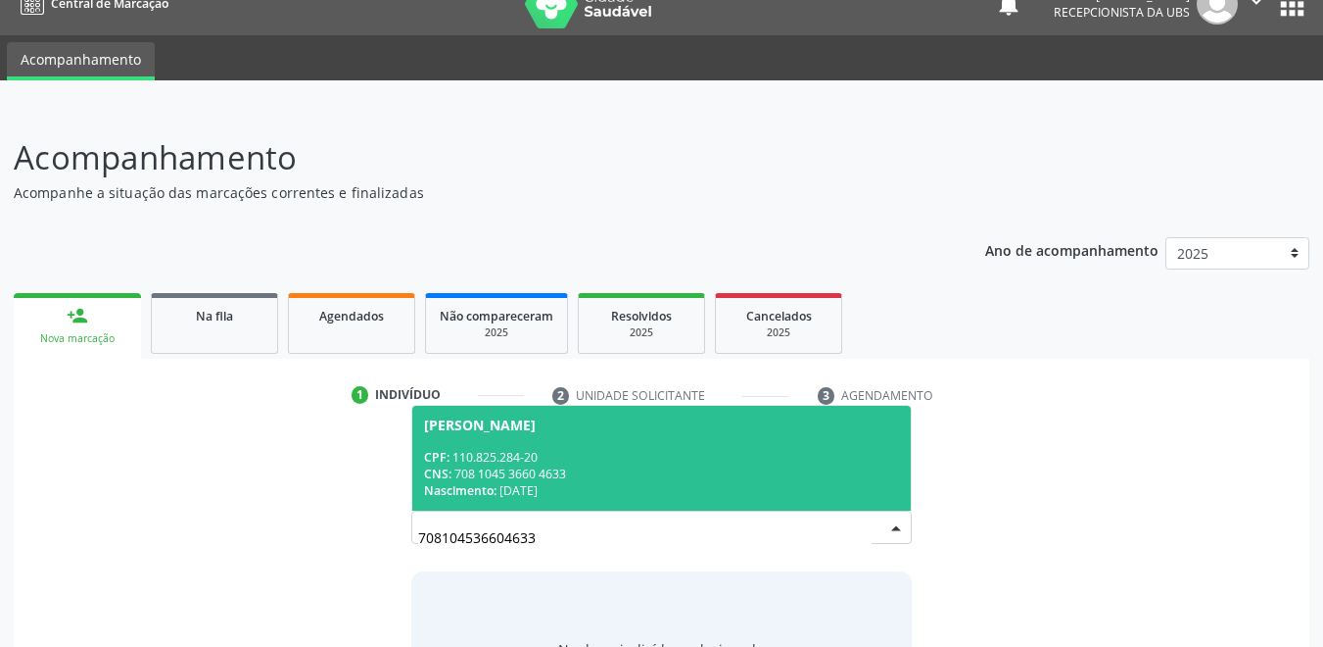
click at [602, 486] on div "Nascimento: 02/10/1994" at bounding box center [662, 490] width 476 height 17
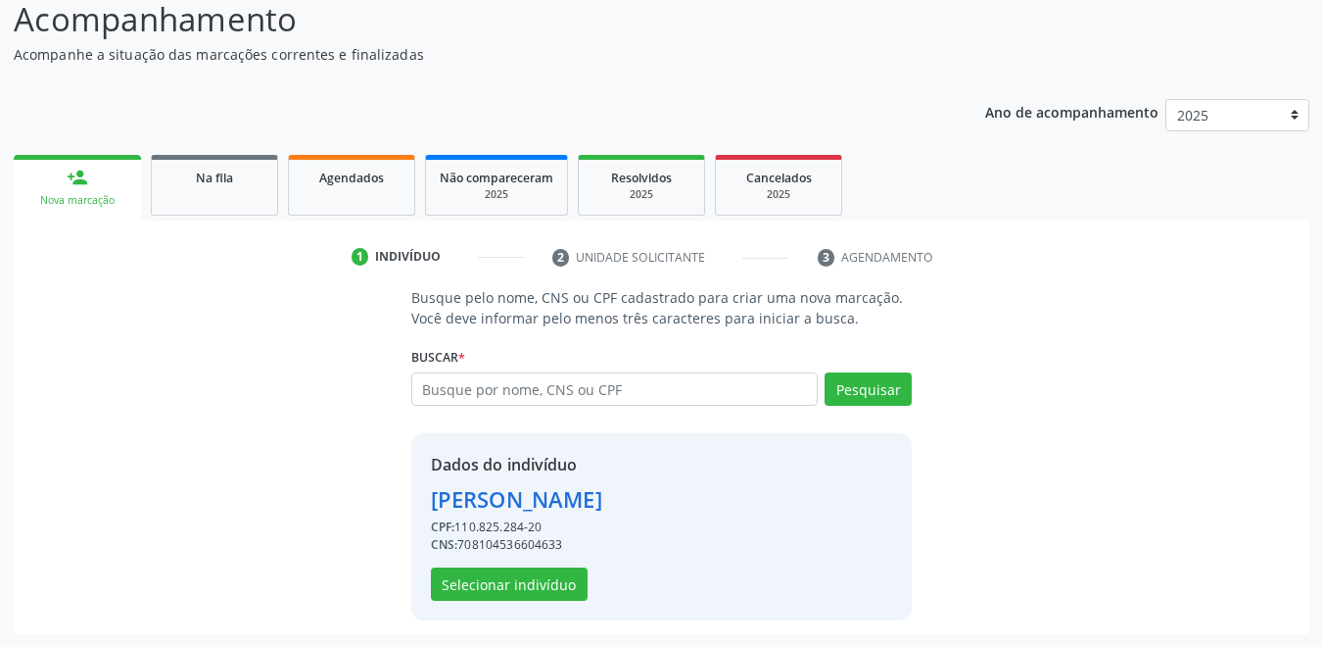
scroll to position [167, 0]
click at [558, 585] on button "Selecionar indivíduo" at bounding box center [509, 582] width 157 height 33
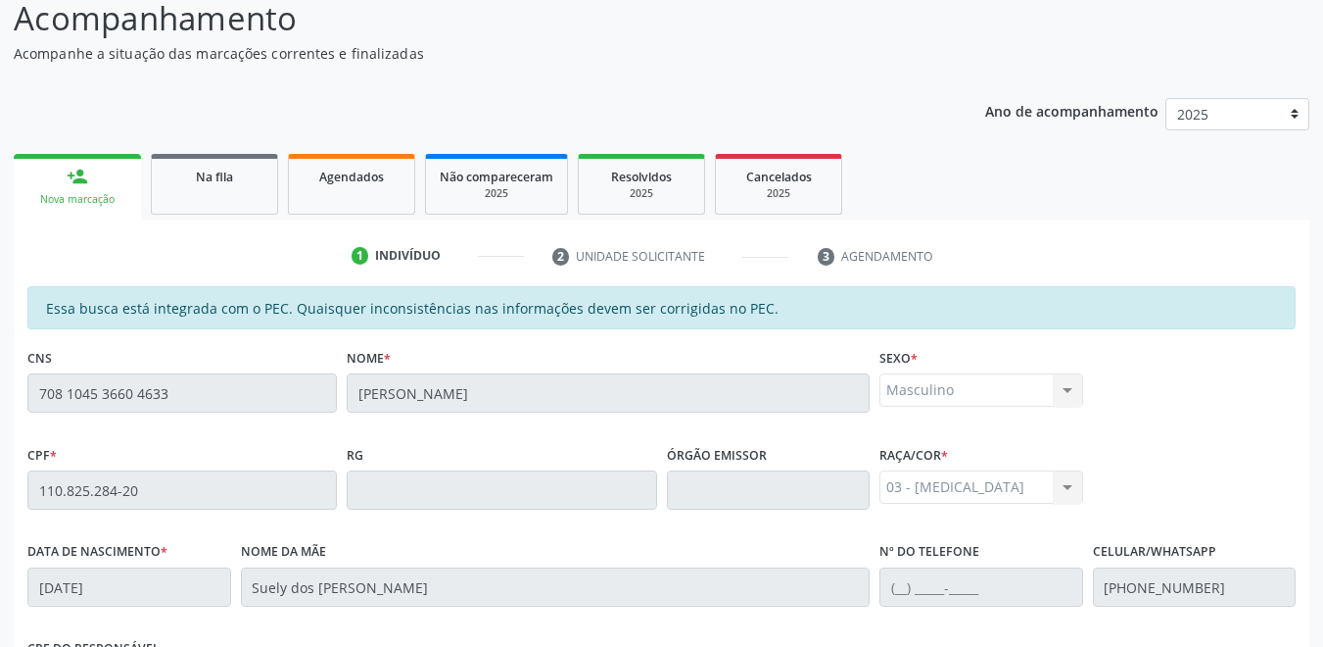
scroll to position [500, 0]
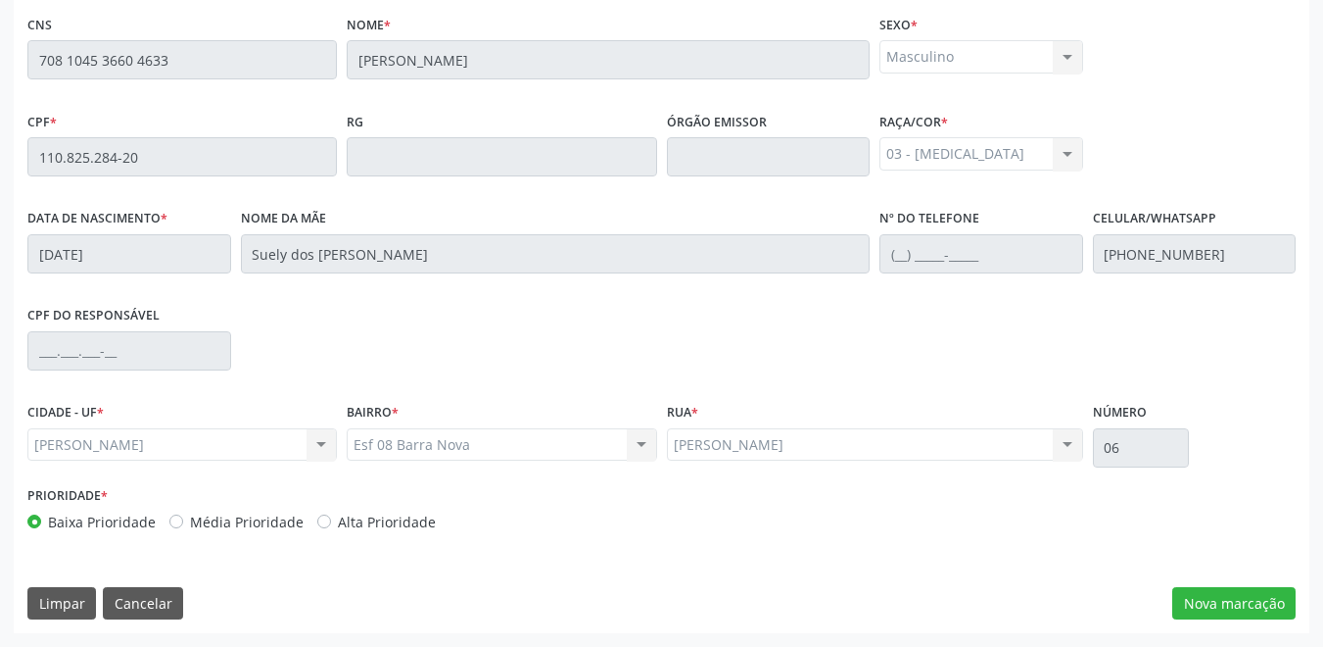
click at [1218, 621] on div "Essa busca está integrada com o PEC. Quaisquer inconsistências nas informações …" at bounding box center [662, 293] width 1296 height 680
click at [1219, 596] on button "Nova marcação" at bounding box center [1234, 603] width 123 height 33
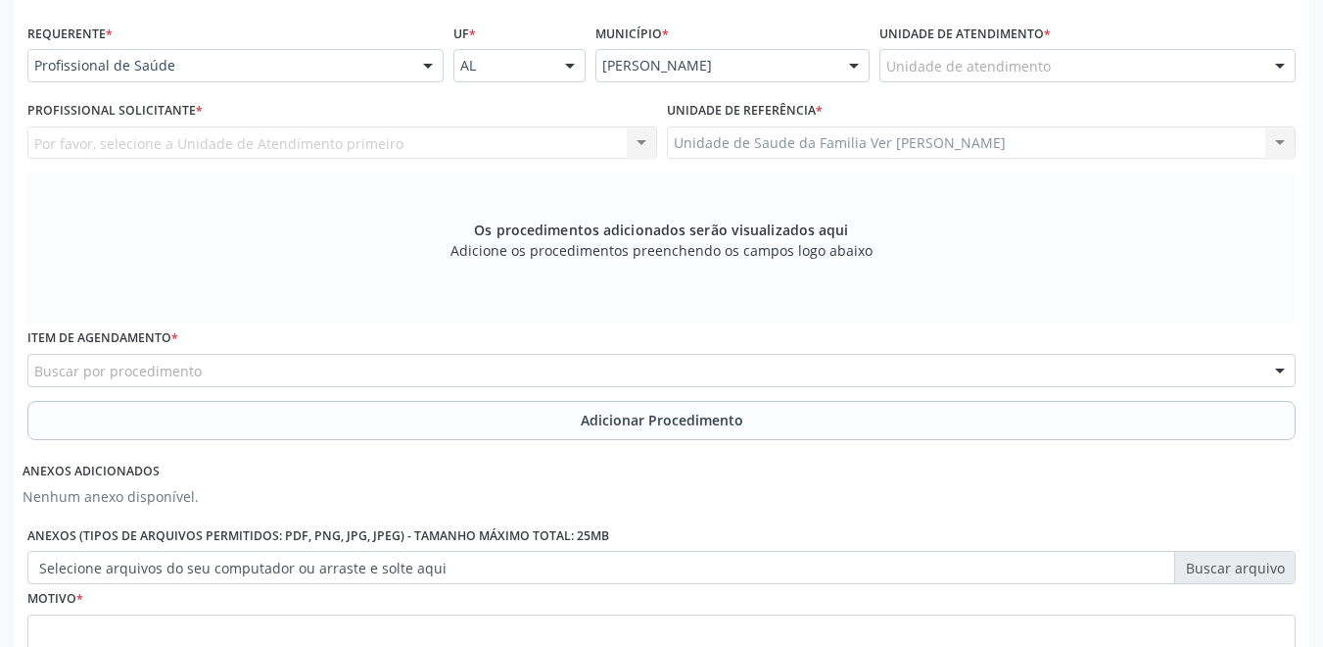
scroll to position [304, 0]
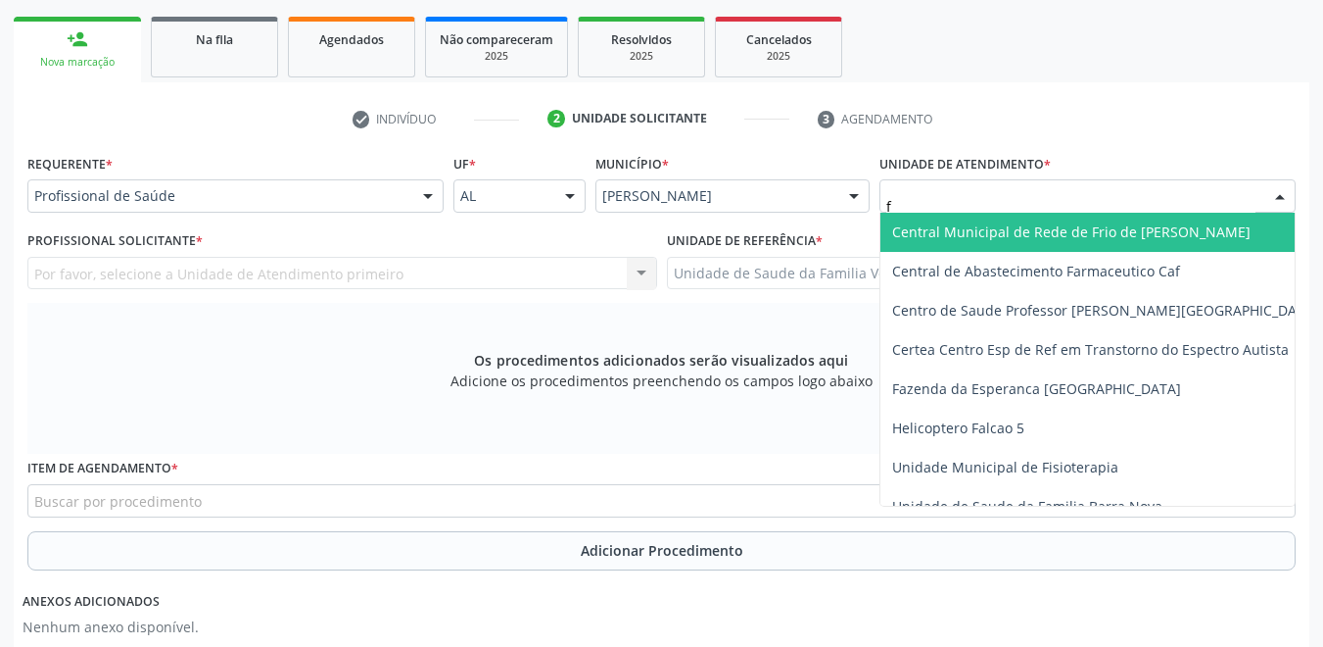
type input "fl"
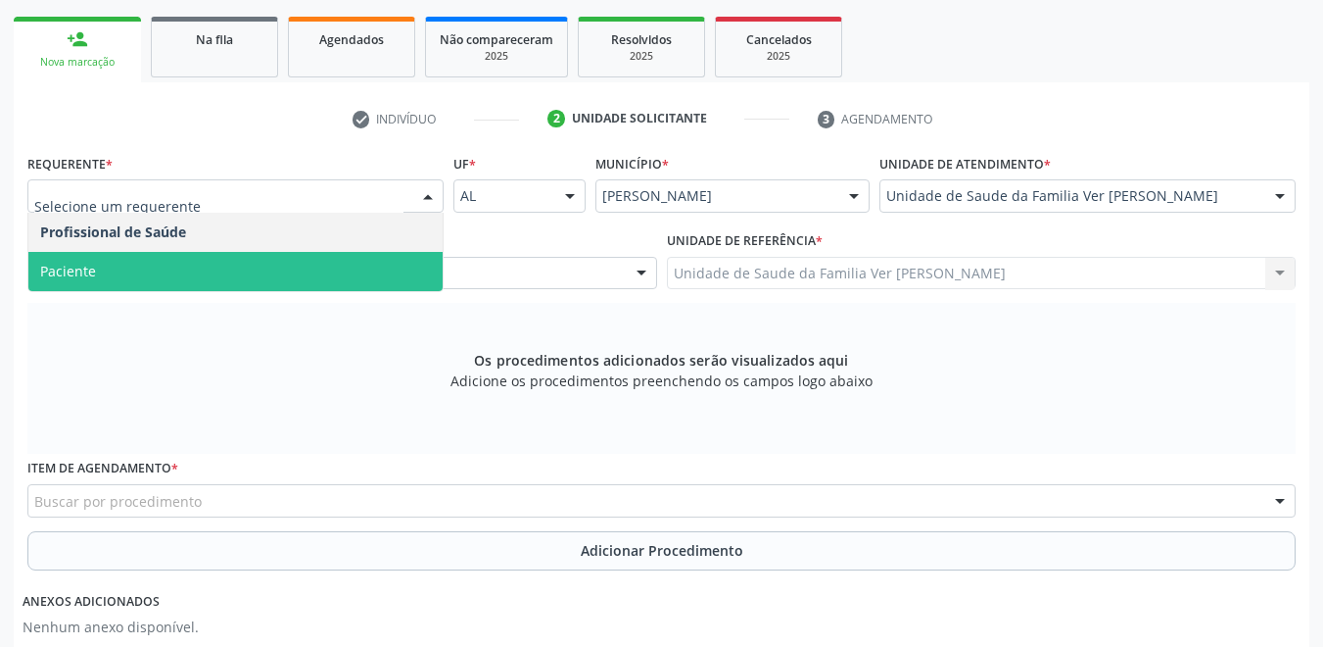
click at [231, 270] on span "Paciente" at bounding box center [235, 271] width 414 height 39
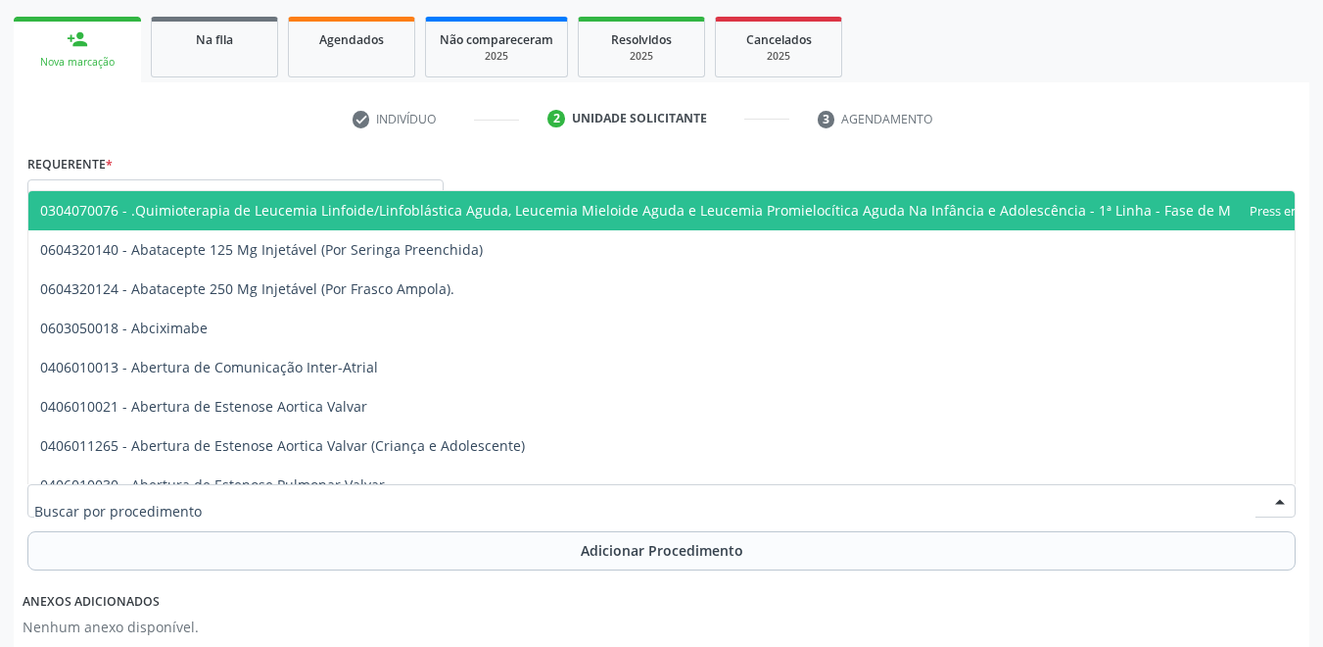
click at [221, 495] on div at bounding box center [661, 500] width 1269 height 33
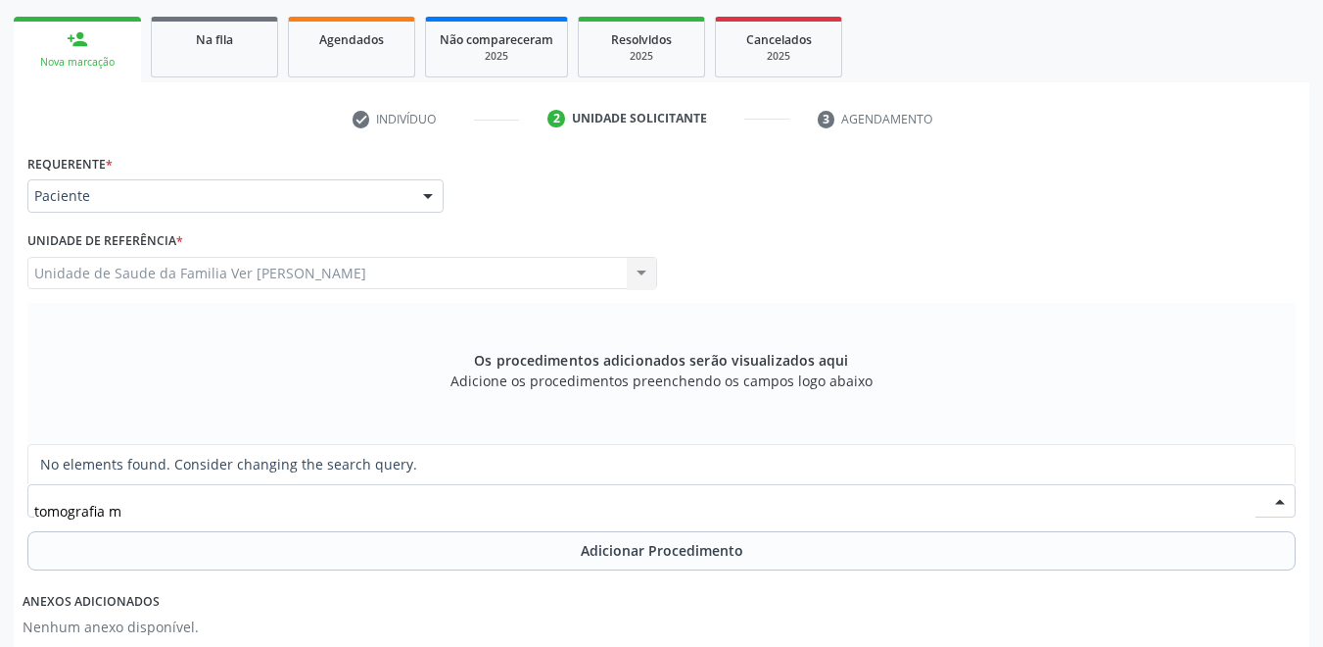
type input "tomografia"
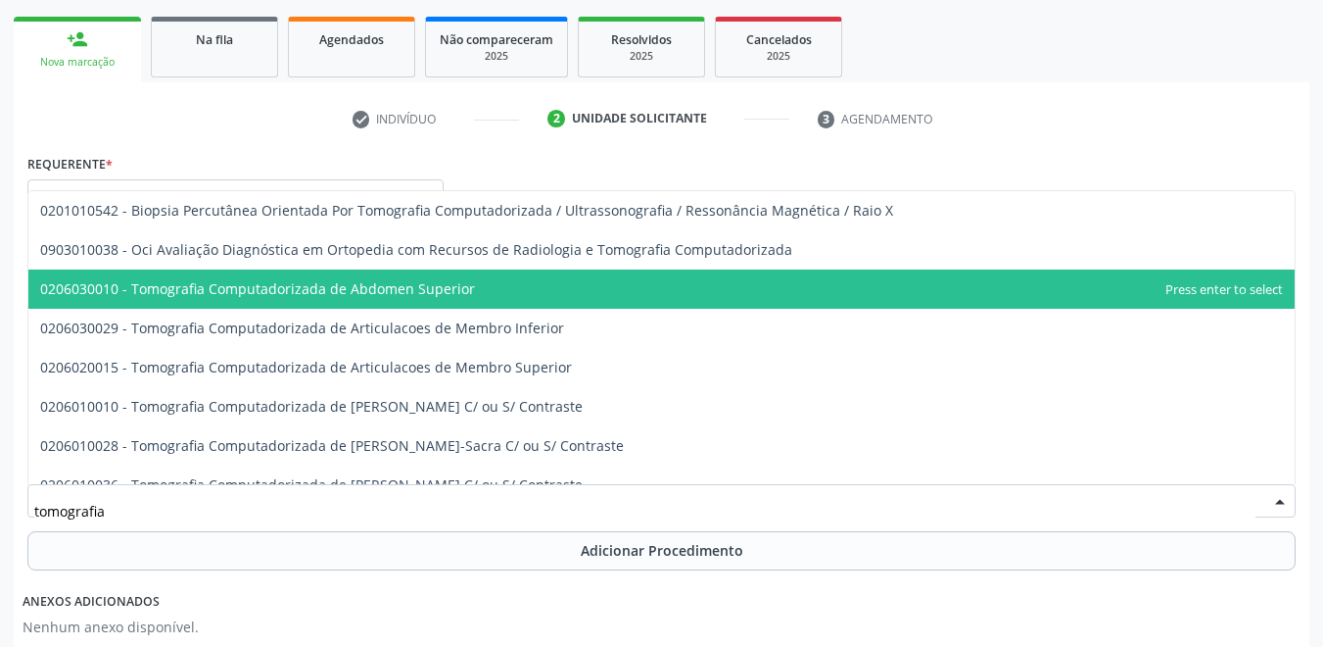
click at [447, 293] on span "0206030010 - Tomografia Computadorizada de Abdomen Superior" at bounding box center [257, 288] width 435 height 19
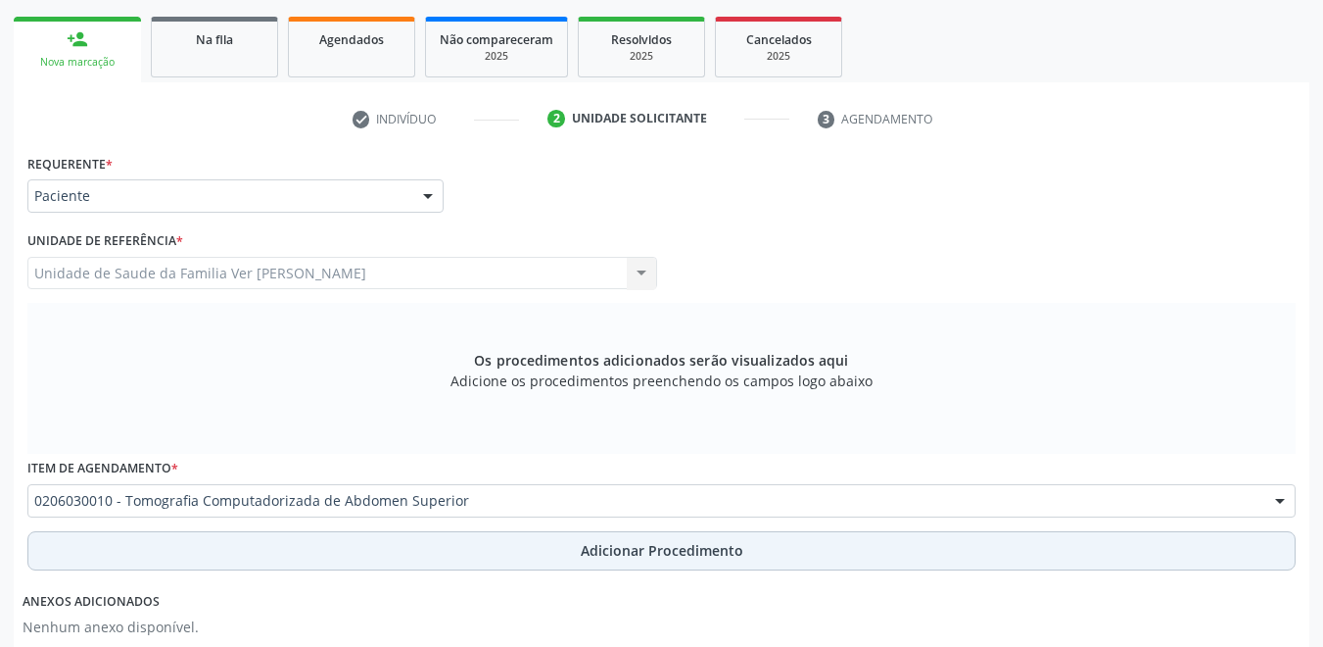
click at [411, 553] on button "Adicionar Procedimento" at bounding box center [661, 550] width 1269 height 39
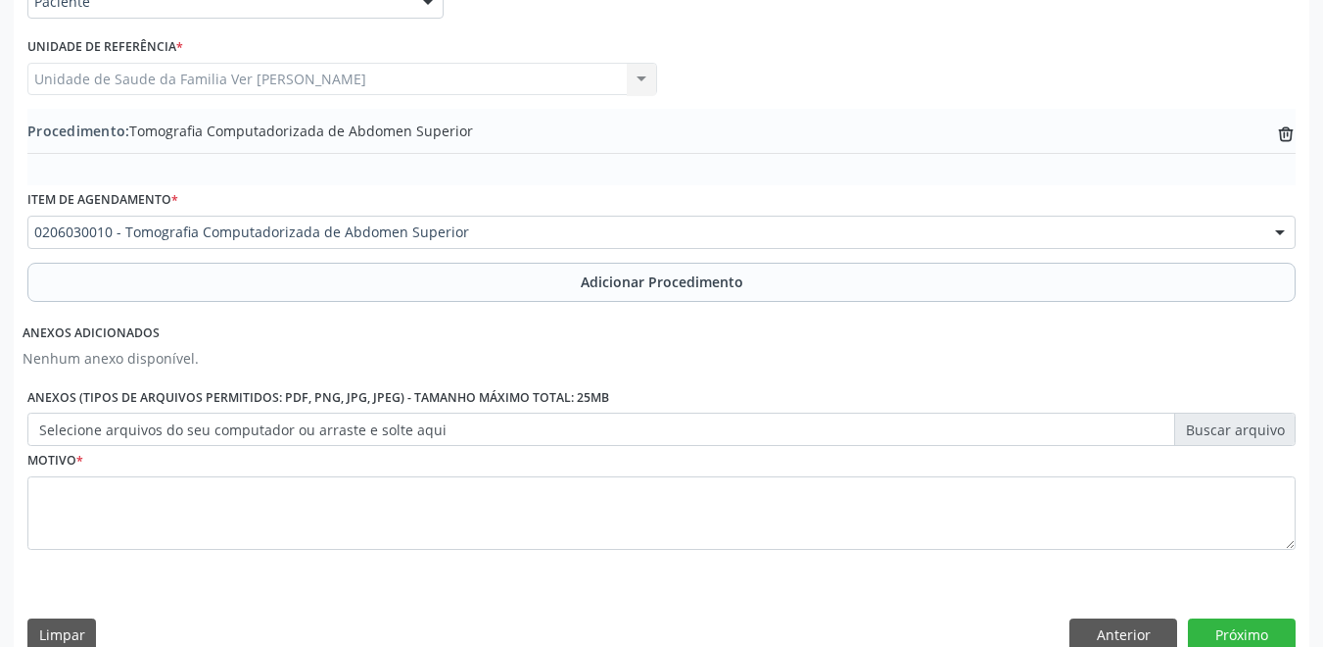
scroll to position [500, 0]
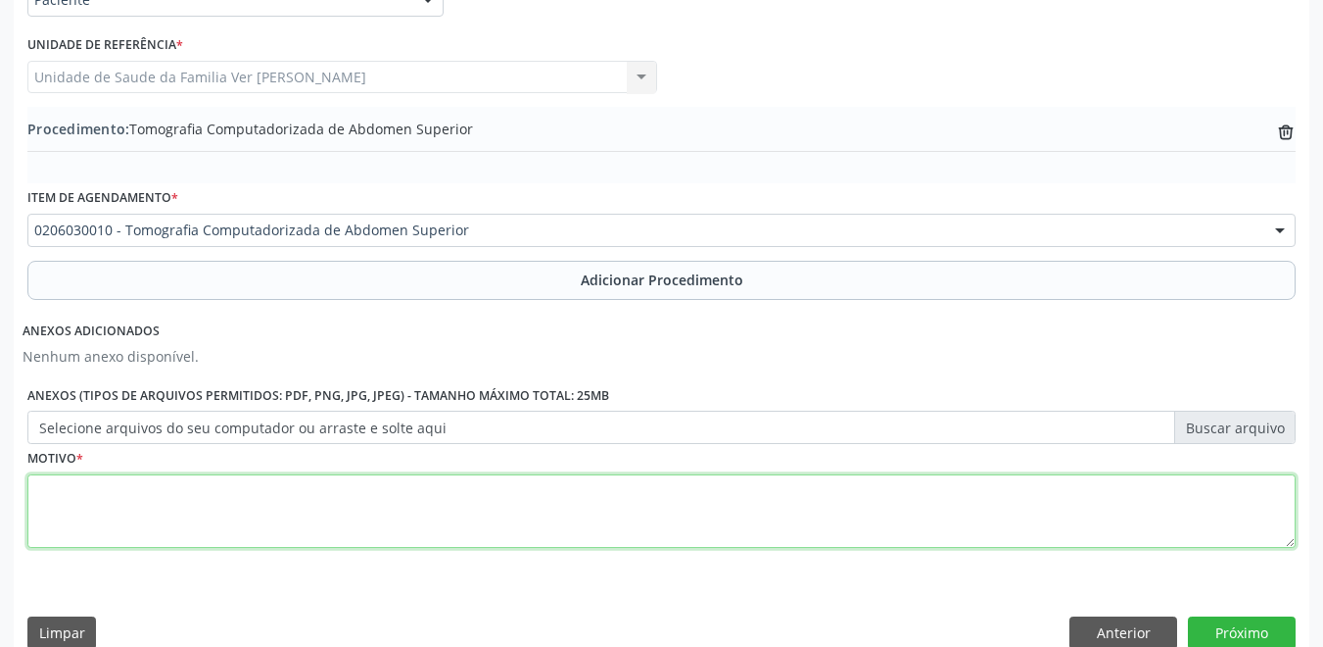
click at [358, 498] on textarea at bounding box center [661, 511] width 1269 height 74
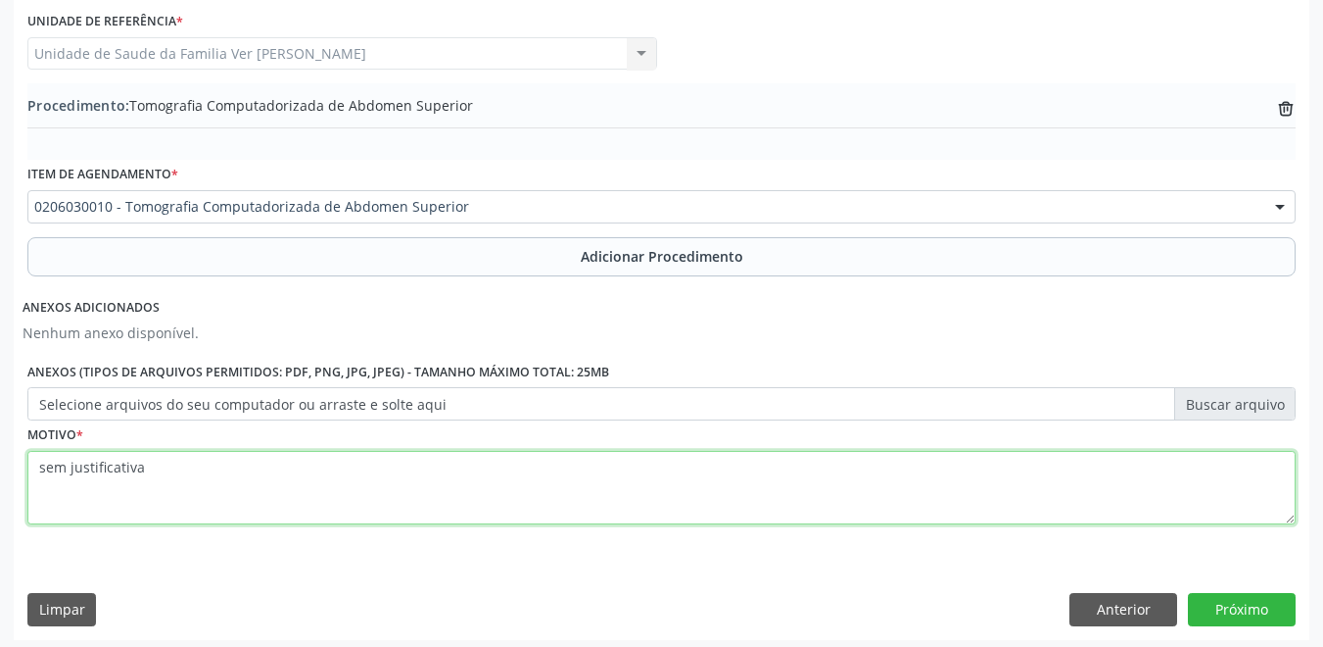
scroll to position [530, 0]
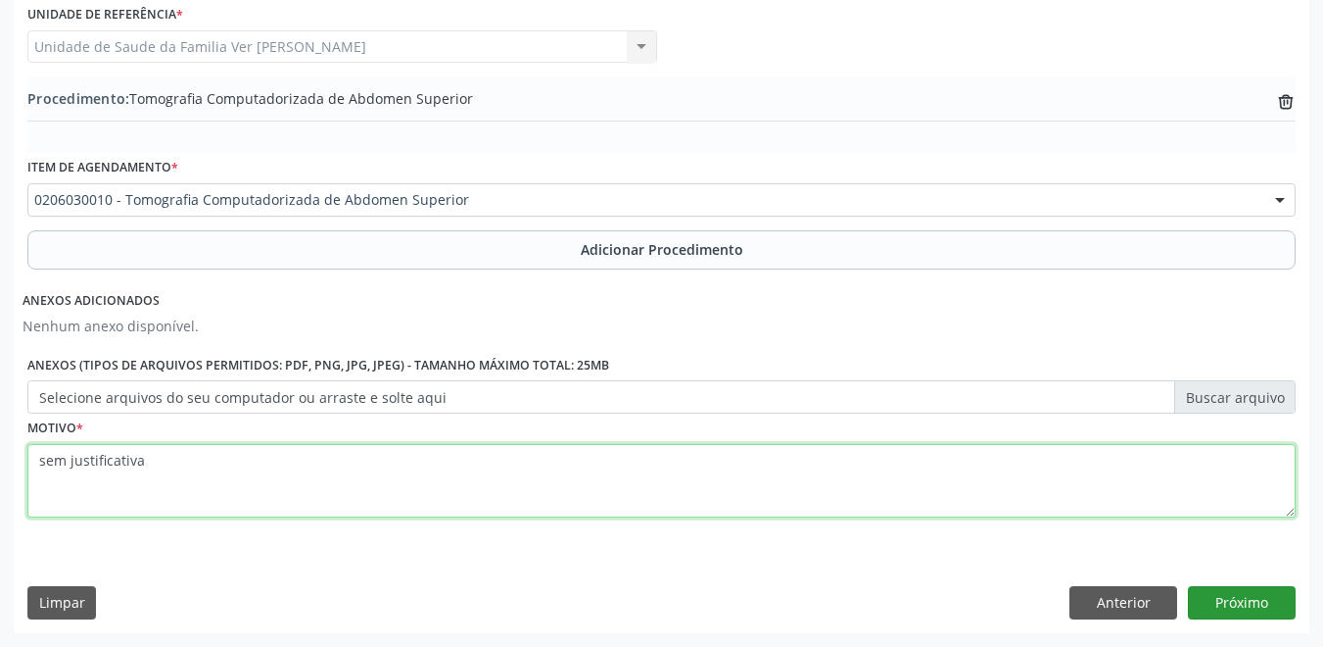
type textarea "sem justificativa"
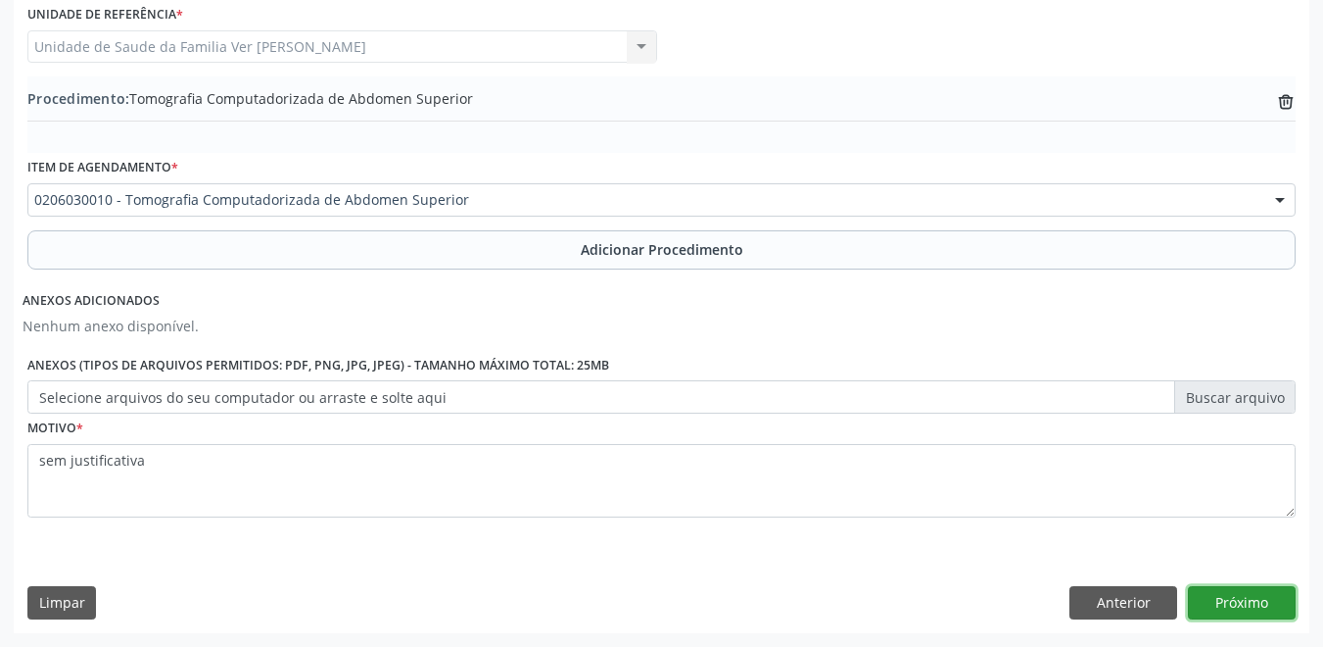
click at [1252, 596] on button "Próximo" at bounding box center [1242, 602] width 108 height 33
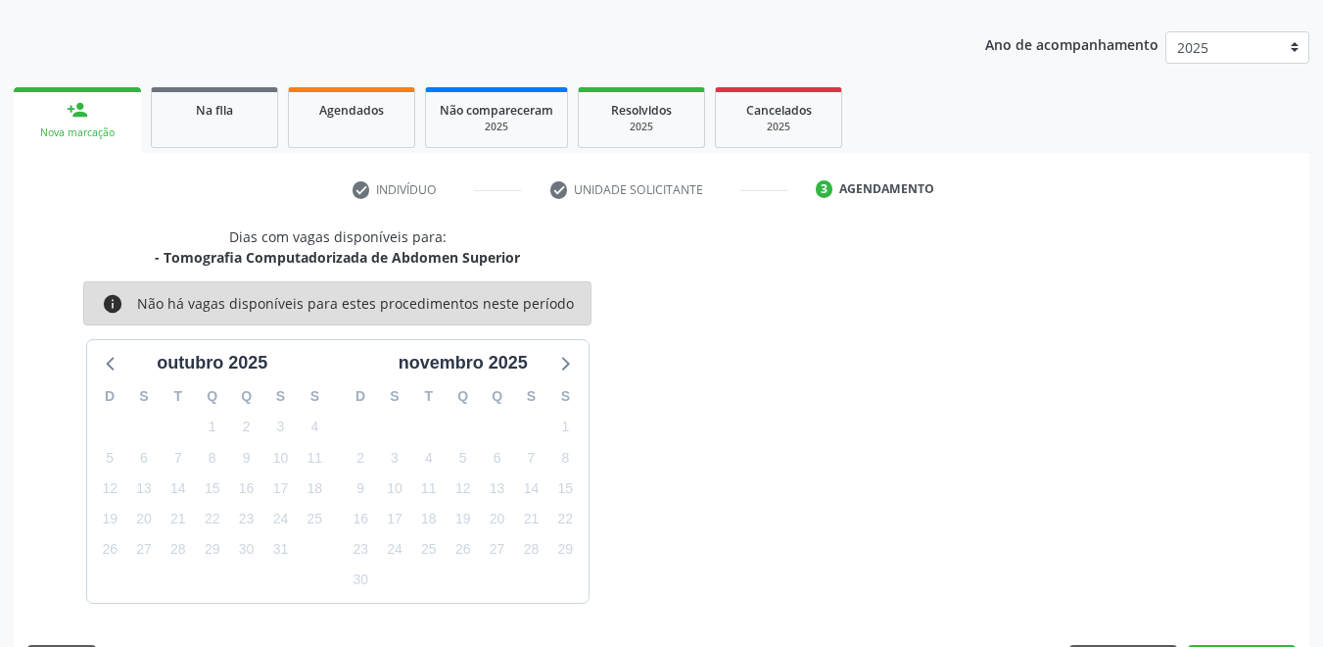
scroll to position [291, 0]
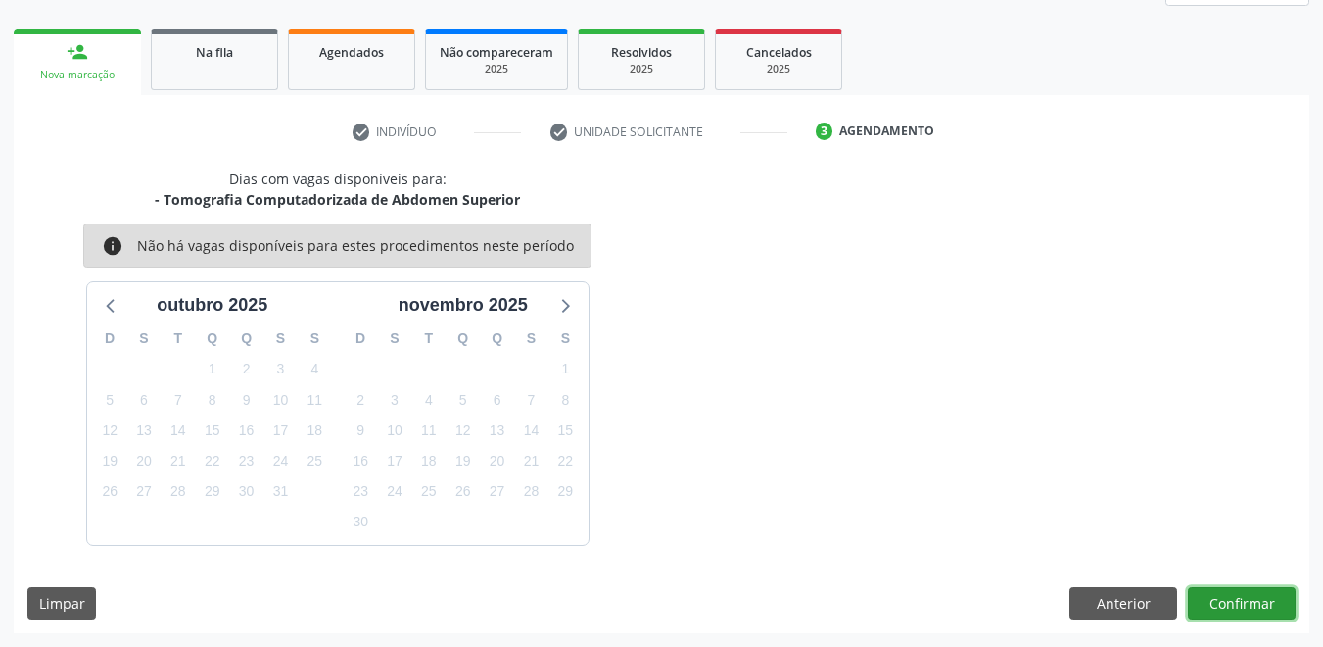
click at [1255, 605] on button "Confirmar" at bounding box center [1242, 603] width 108 height 33
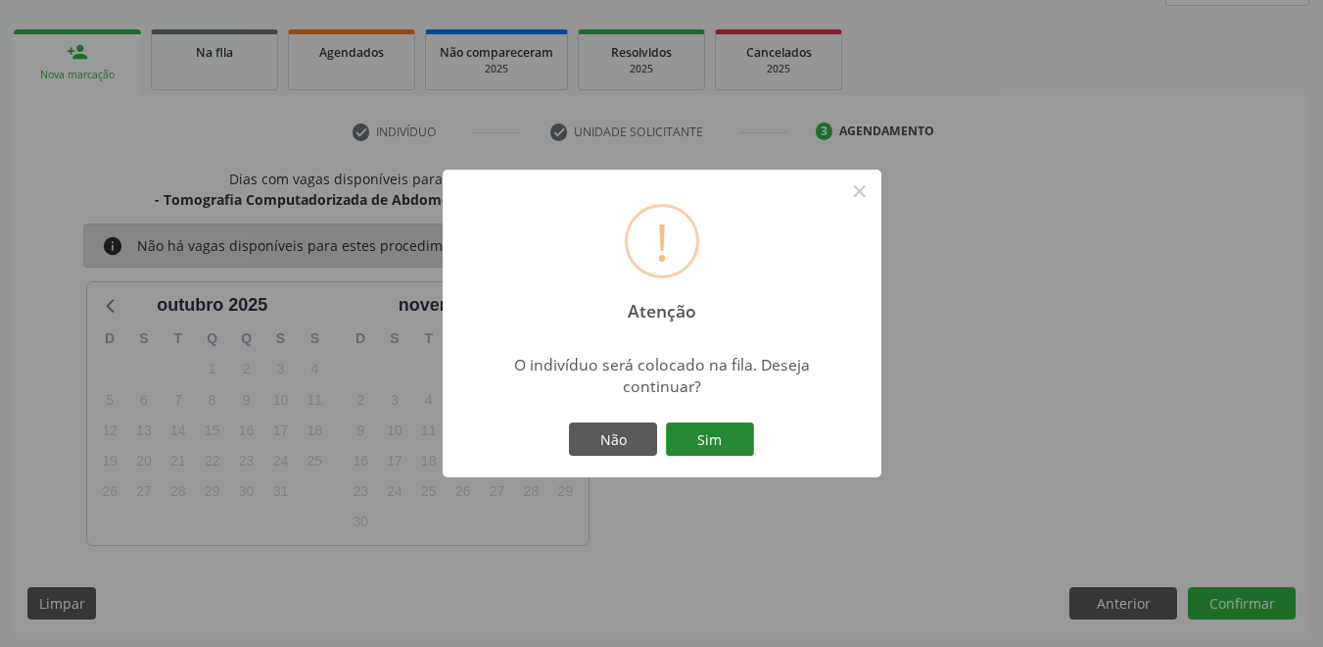
click at [710, 435] on button "Sim" at bounding box center [710, 438] width 88 height 33
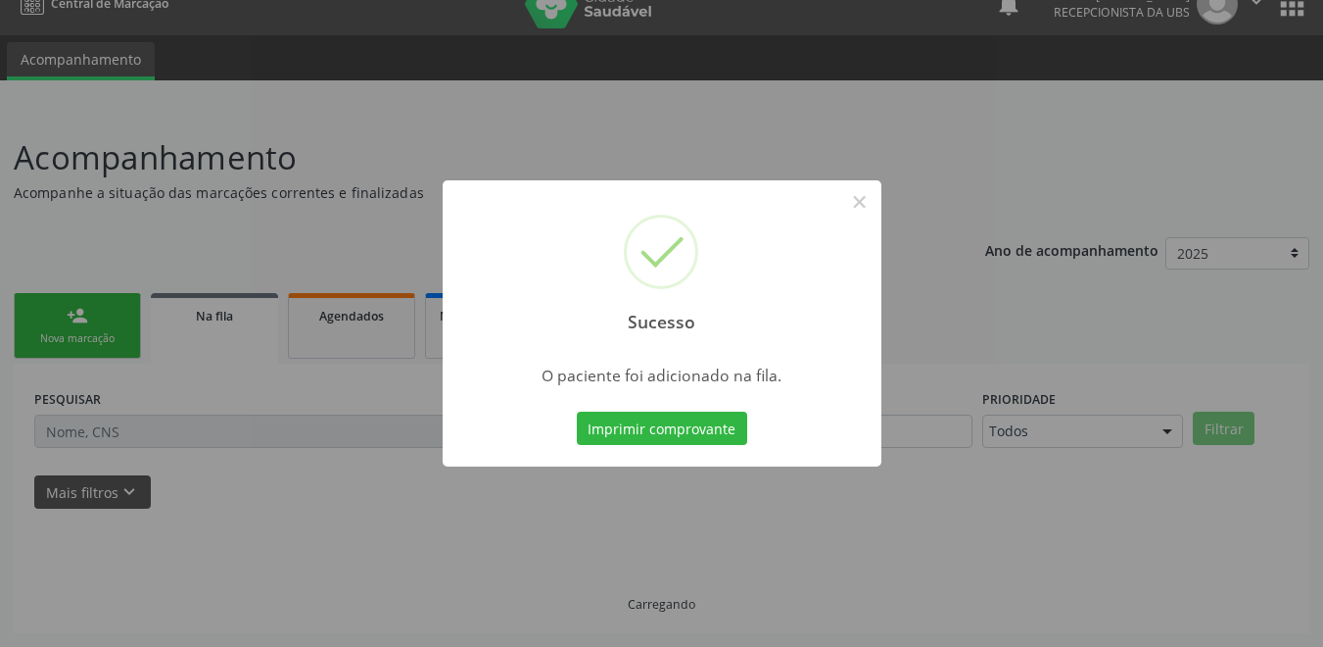
scroll to position [27, 0]
click at [722, 439] on button "Imprimir comprovante" at bounding box center [662, 427] width 170 height 33
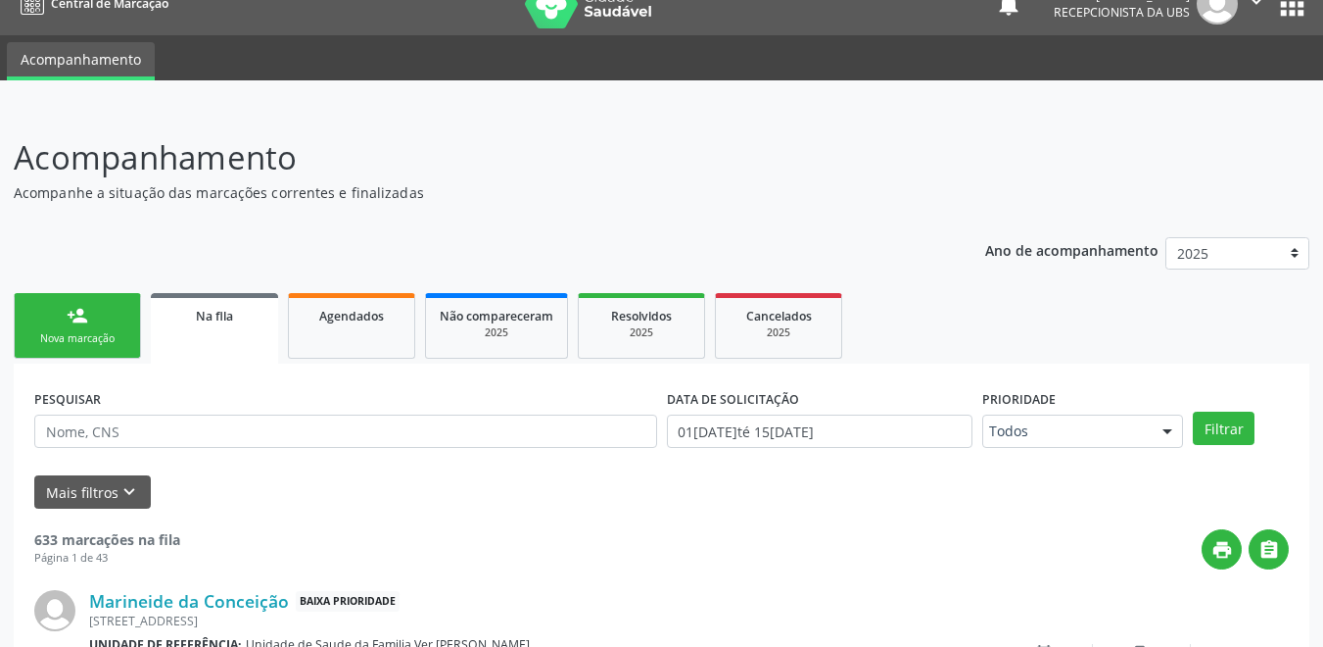
click at [109, 293] on link "person_add Nova marcação" at bounding box center [77, 326] width 127 height 66
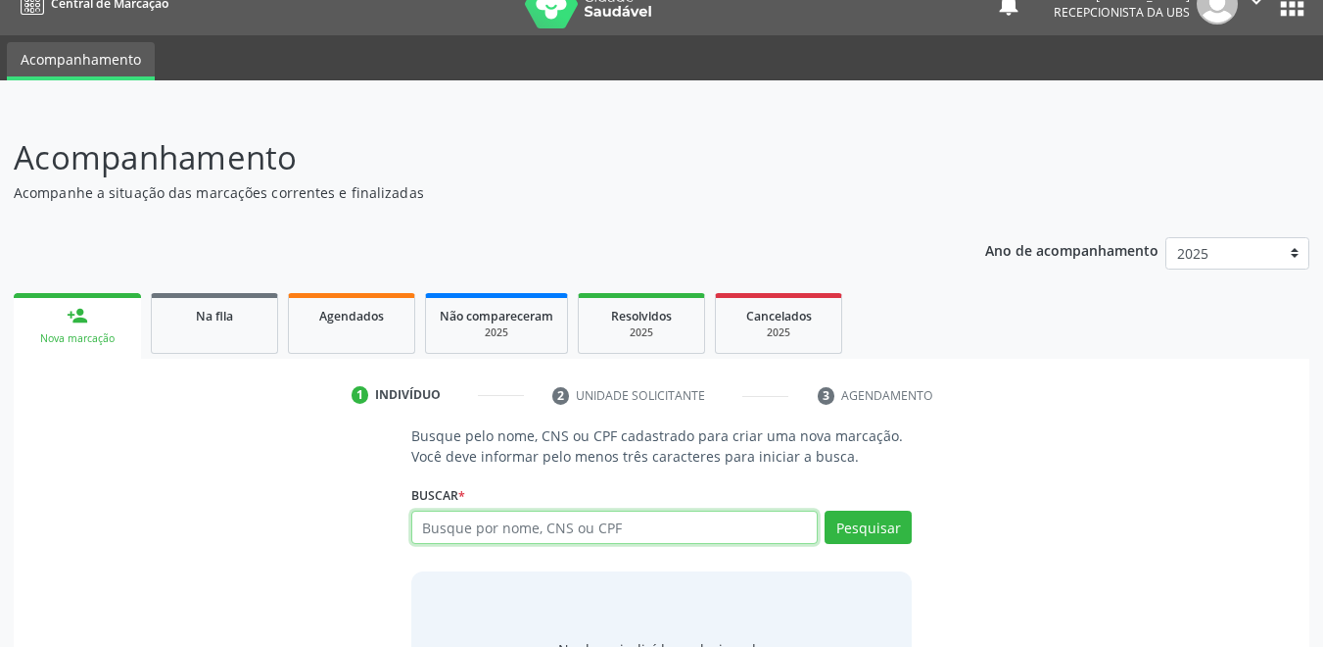
click at [584, 510] on input "text" at bounding box center [615, 526] width 408 height 33
type input "70810453660"
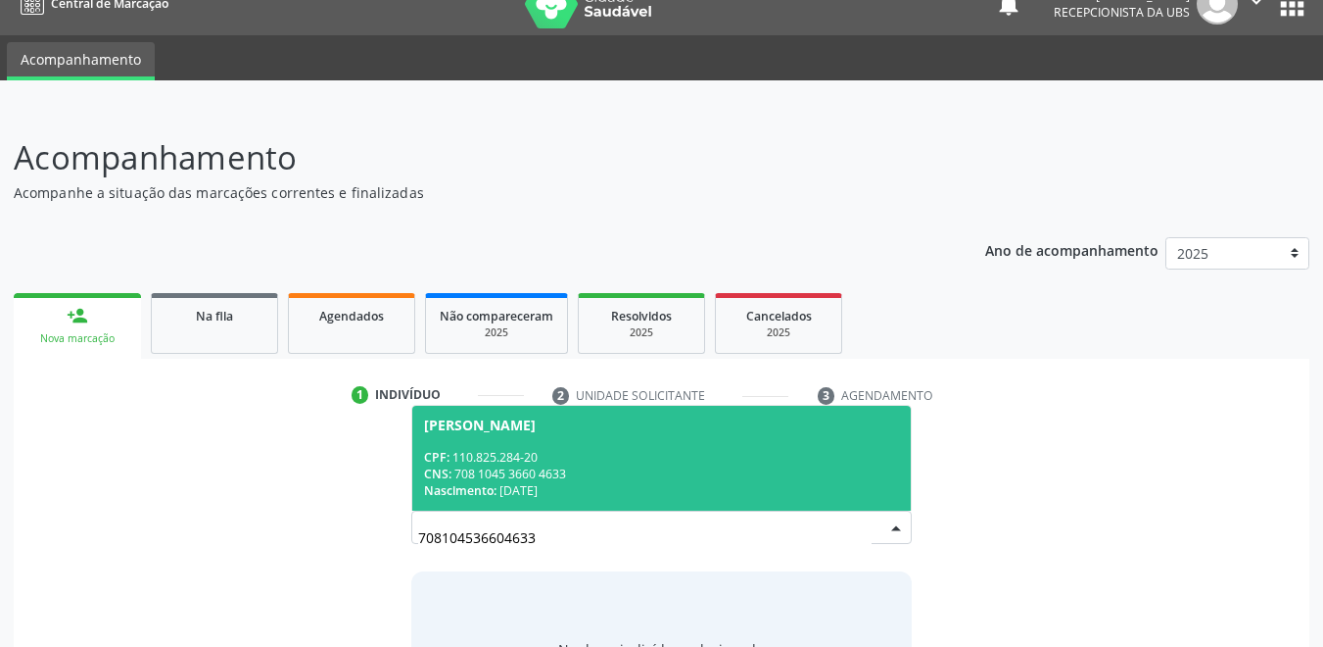
click at [554, 482] on div "Nascimento: 02/10/1994" at bounding box center [662, 490] width 476 height 17
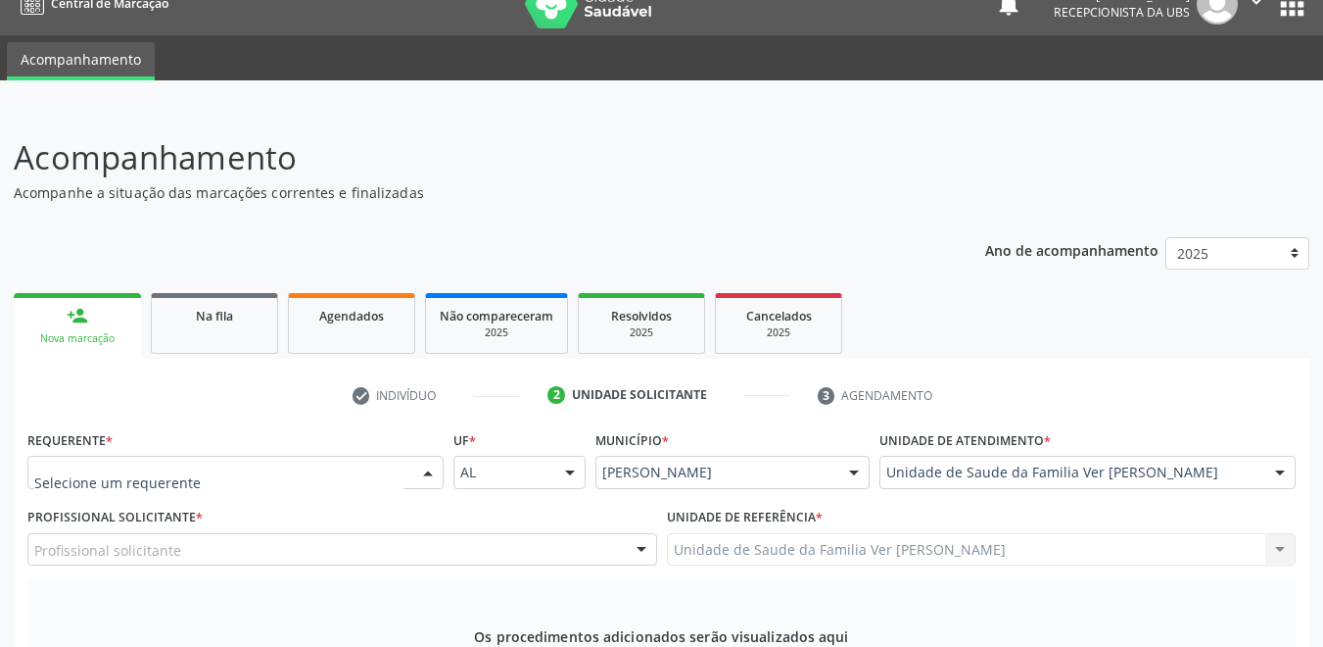
click at [269, 456] on div at bounding box center [235, 472] width 416 height 33
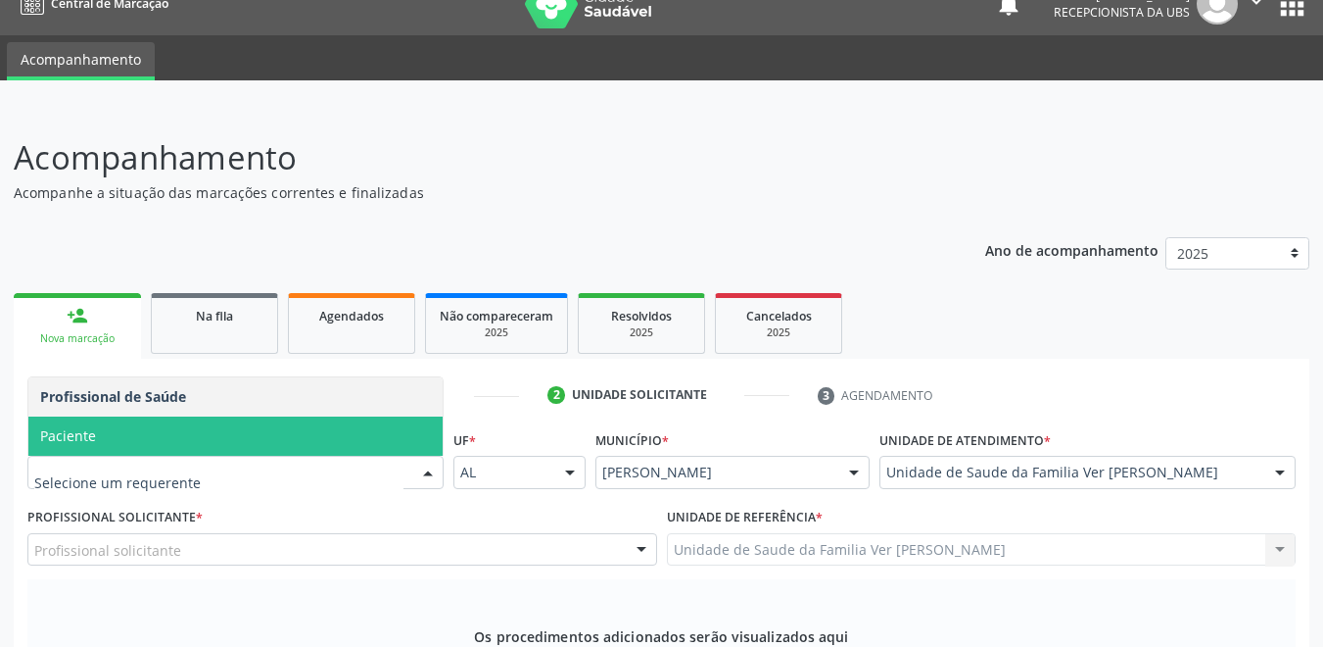
click at [228, 416] on span "Paciente" at bounding box center [235, 435] width 414 height 39
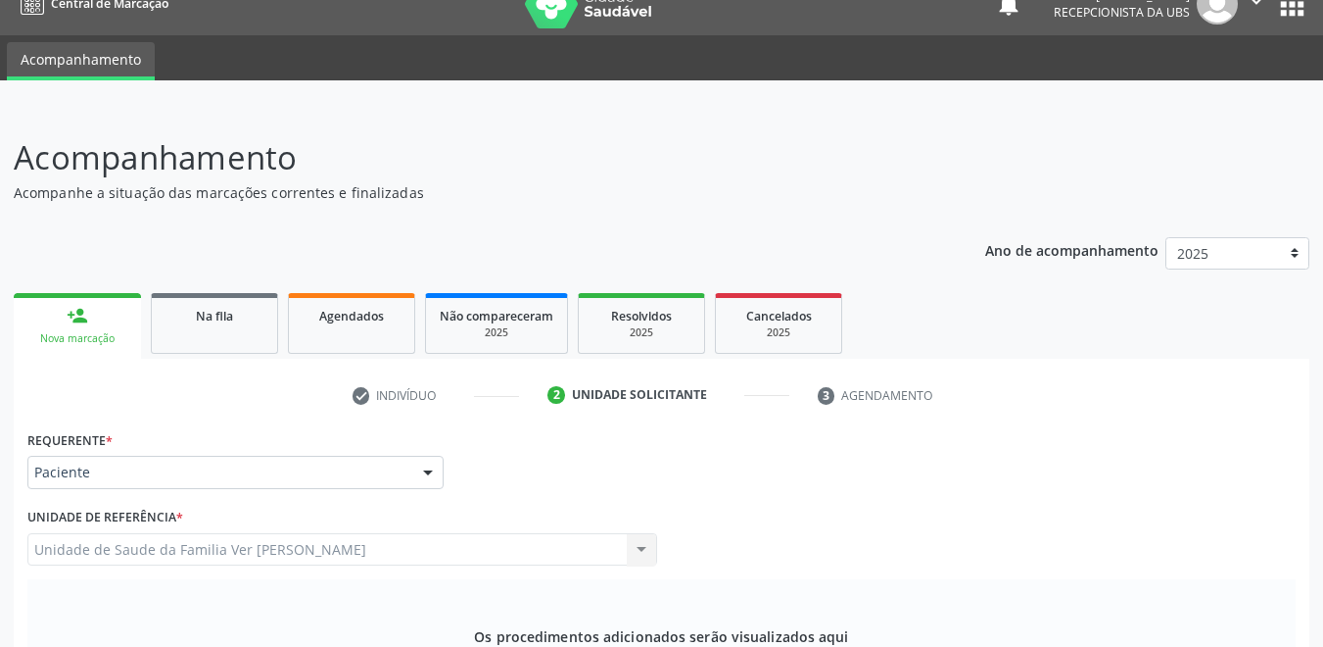
type input "e"
type input "tomografia com"
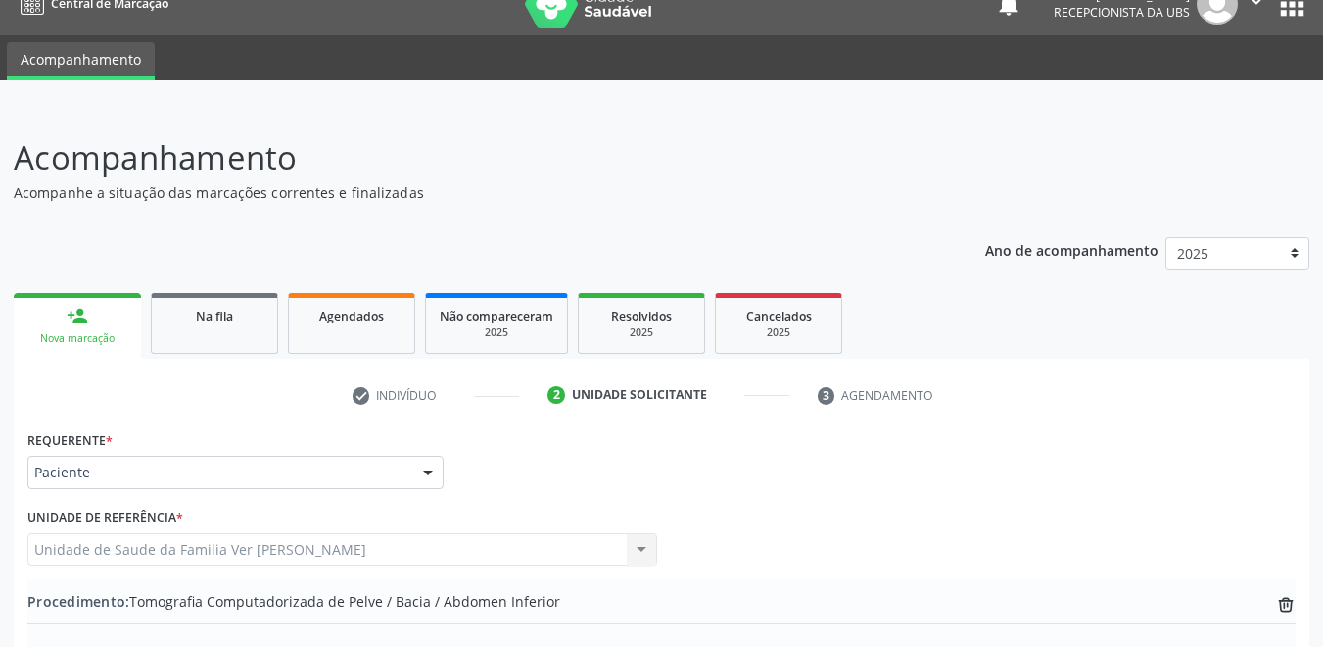
type textarea "sem justificativa"
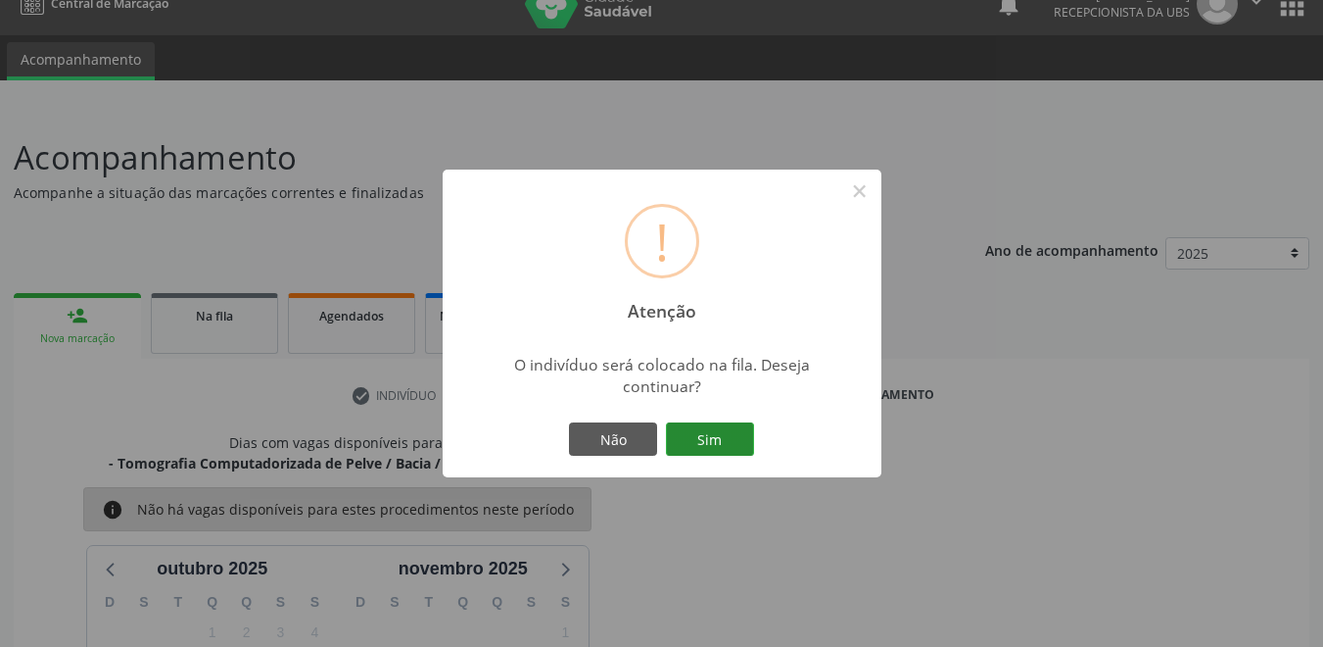
click at [707, 445] on button "Sim" at bounding box center [710, 438] width 88 height 33
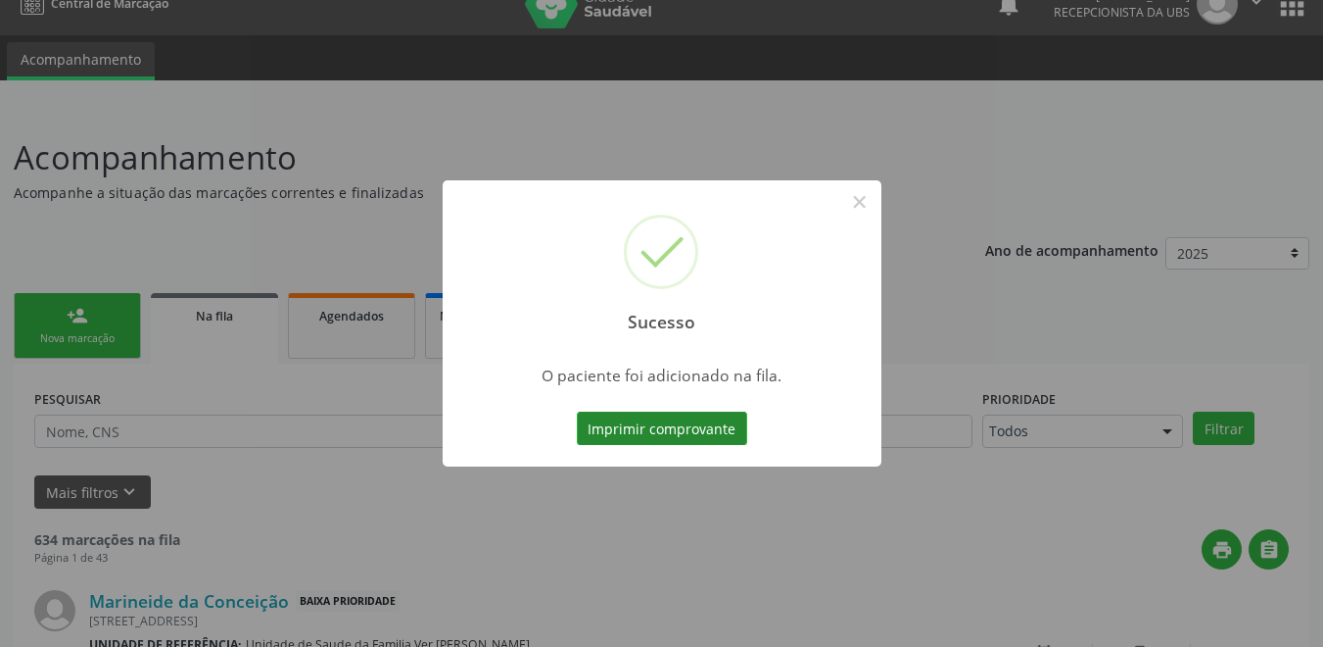
click at [682, 414] on button "Imprimir comprovante" at bounding box center [662, 427] width 170 height 33
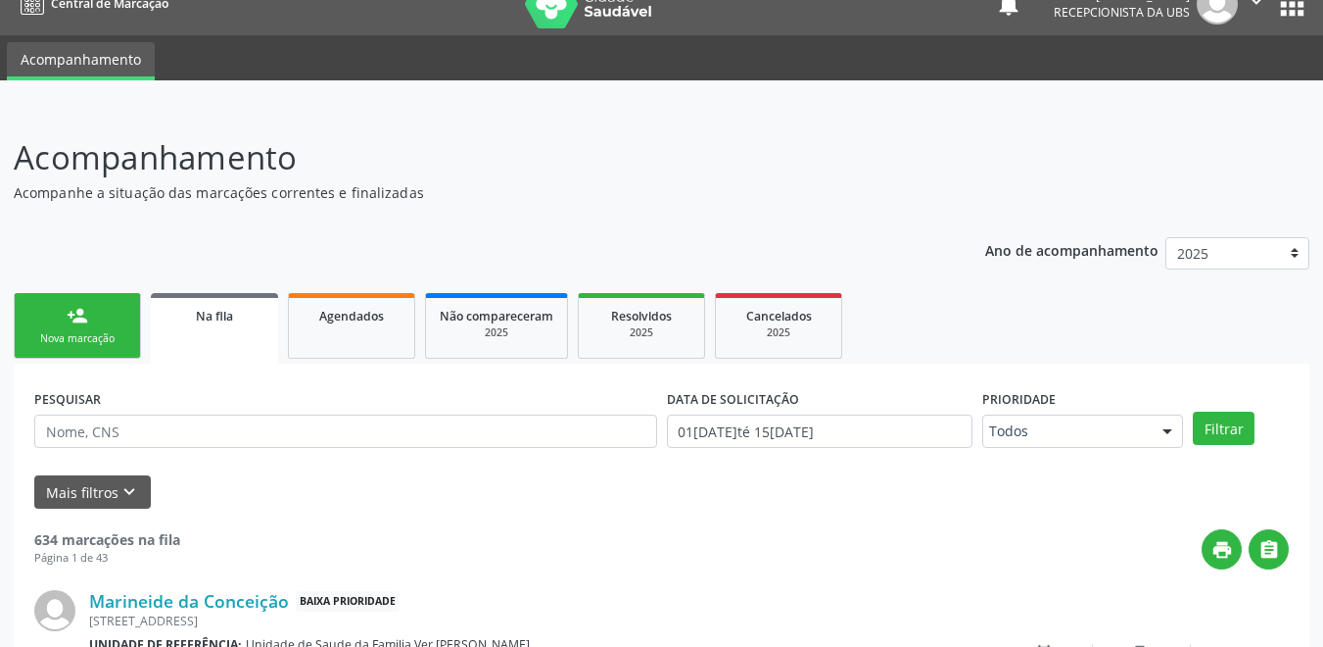
click at [111, 324] on link "person_add Nova marcação" at bounding box center [77, 326] width 127 height 66
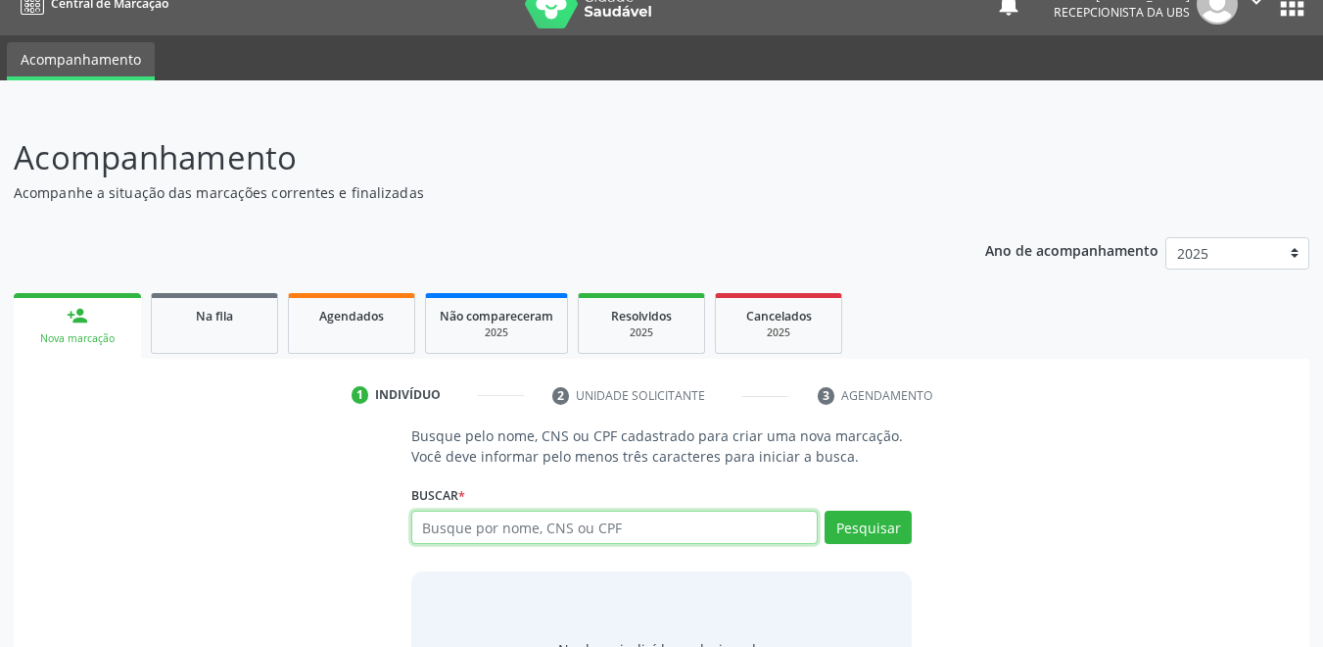
click at [552, 539] on input "text" at bounding box center [615, 526] width 408 height 33
type input "700601992826365"
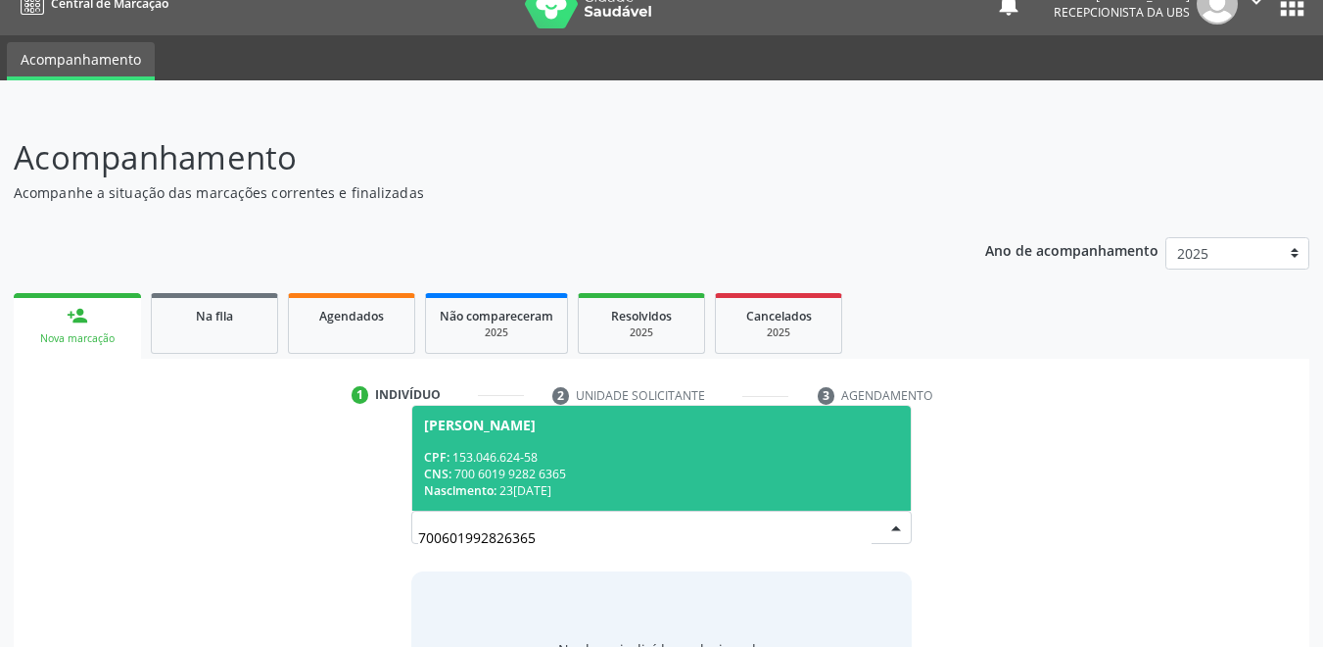
drag, startPoint x: 476, startPoint y: 452, endPoint x: 437, endPoint y: 450, distance: 39.2
click at [480, 451] on div "CPF: 153.046.624-58" at bounding box center [662, 457] width 476 height 17
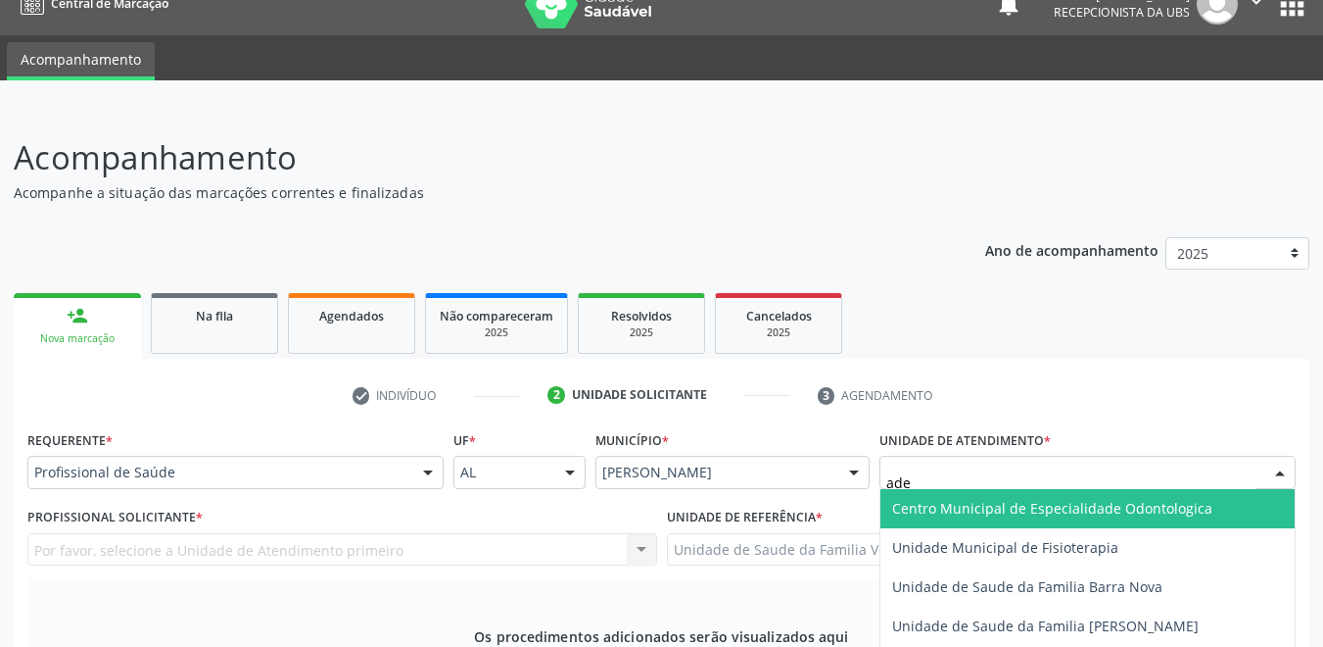
type input "ade"
type input "fl"
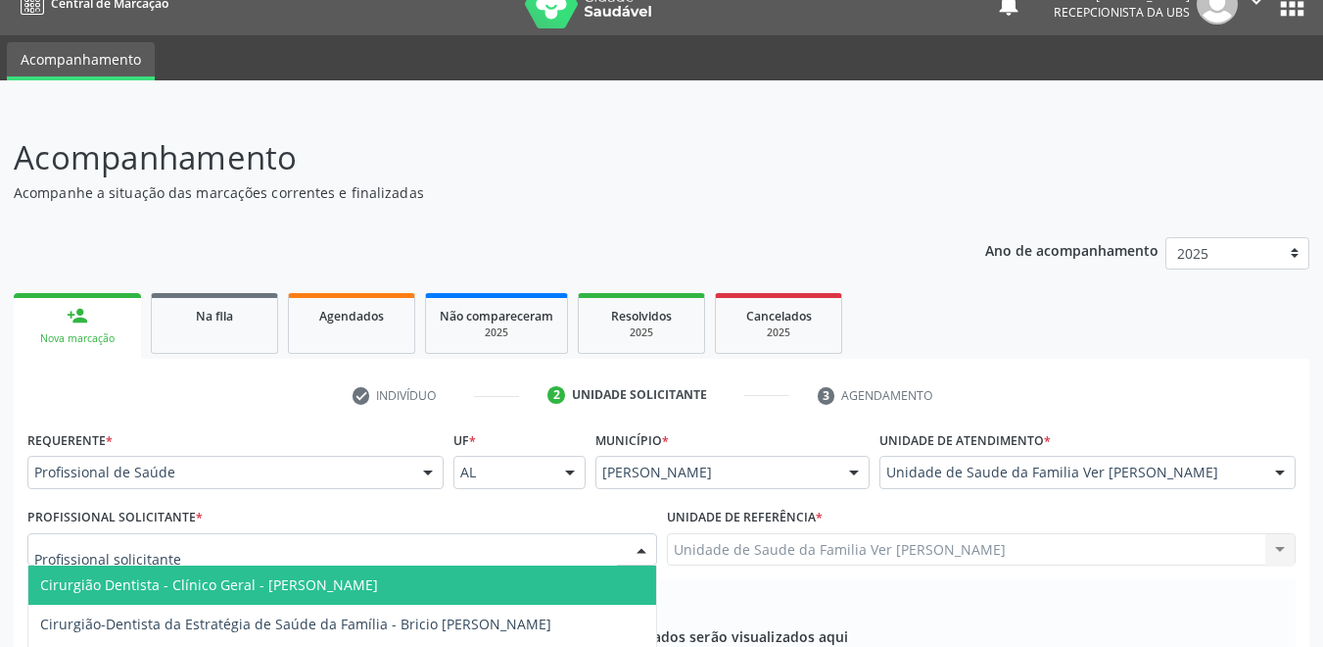
drag, startPoint x: 392, startPoint y: 267, endPoint x: 381, endPoint y: 247, distance: 23.2
click at [391, 533] on div at bounding box center [342, 549] width 630 height 33
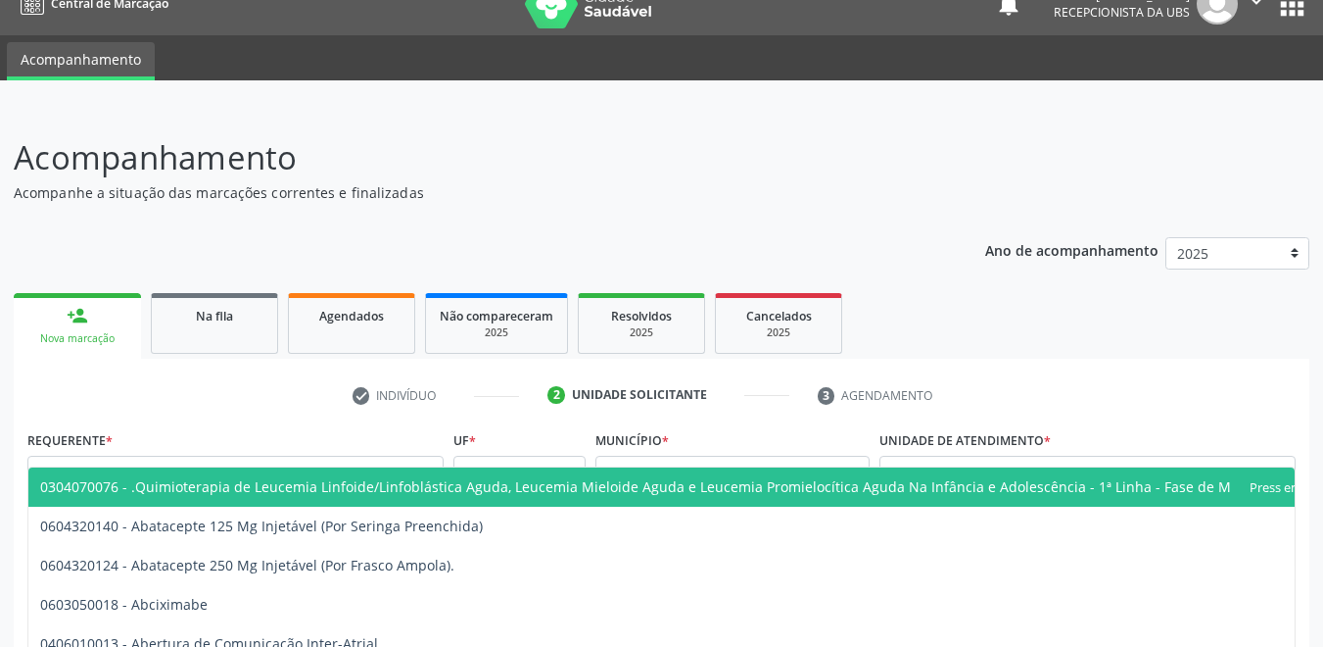
drag, startPoint x: 321, startPoint y: 505, endPoint x: 317, endPoint y: 489, distance: 16.2
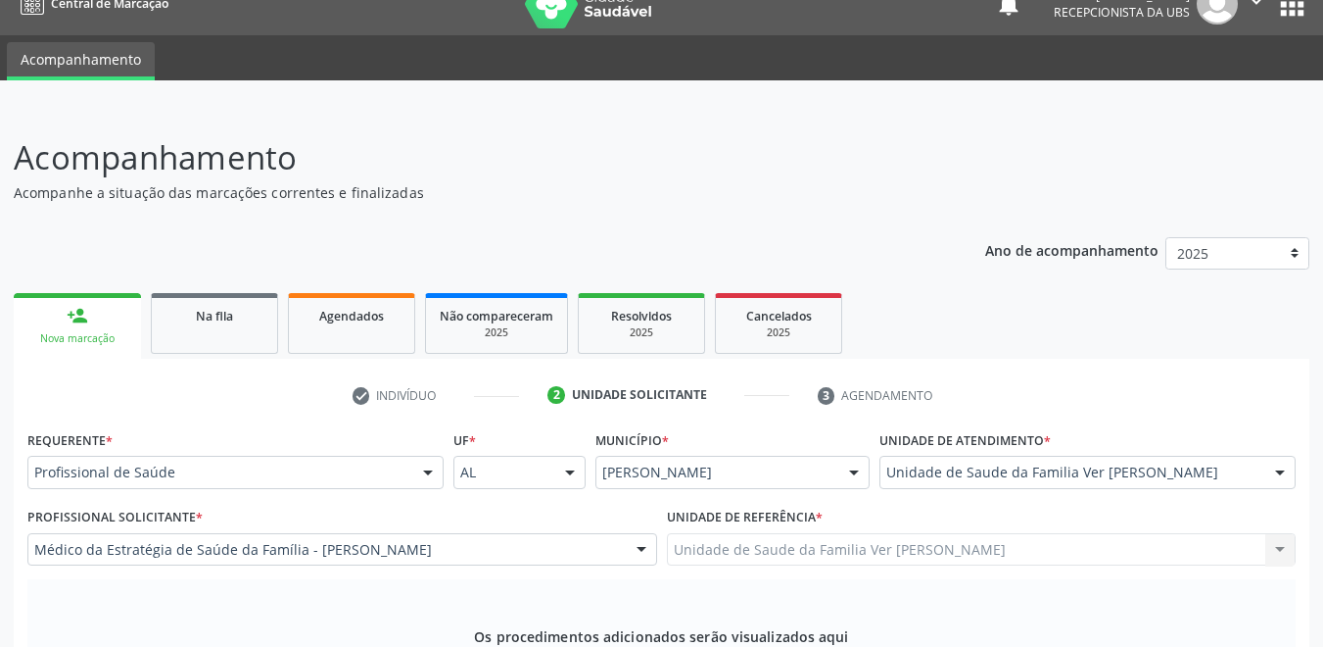
type input "ultrassonografia ob"
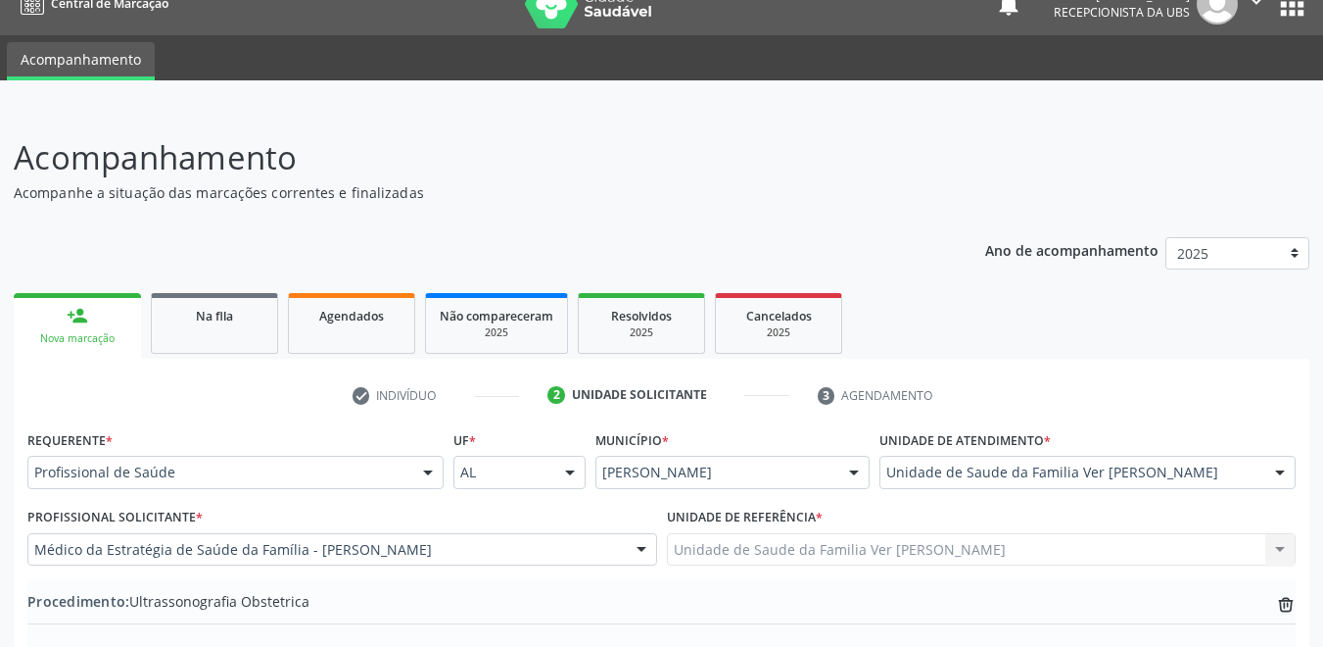
type textarea "3 trimestre"
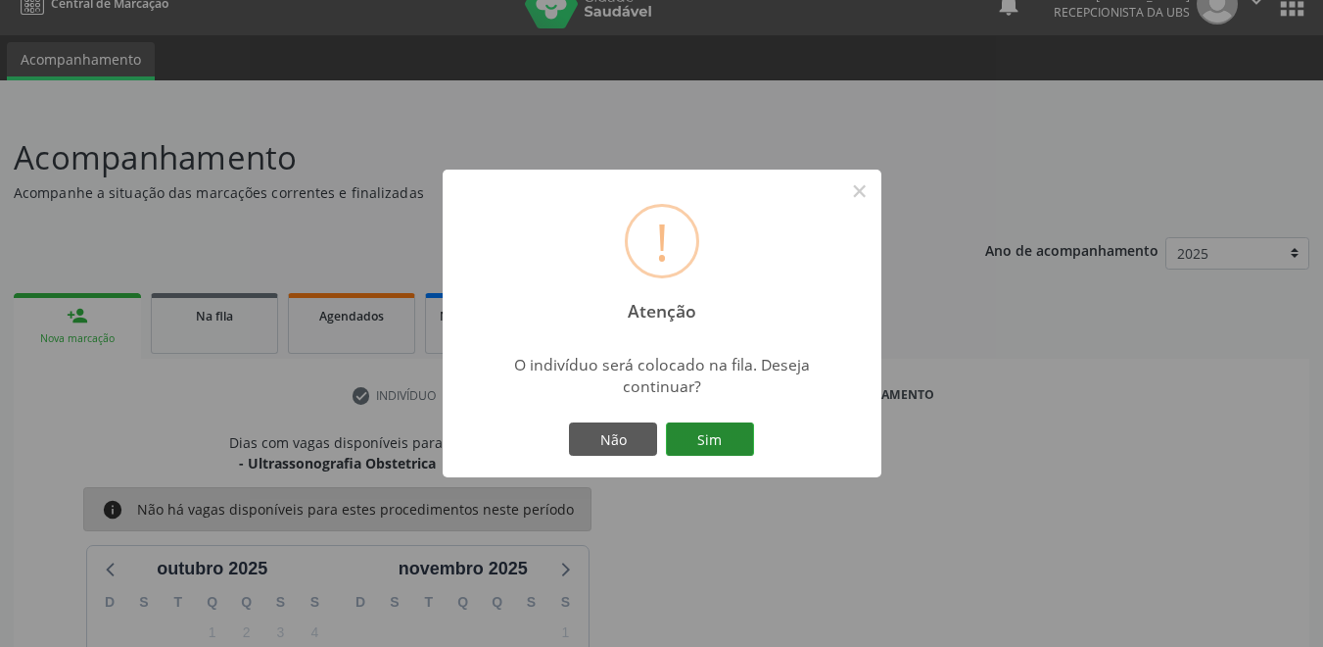
click at [749, 430] on button "Sim" at bounding box center [710, 438] width 88 height 33
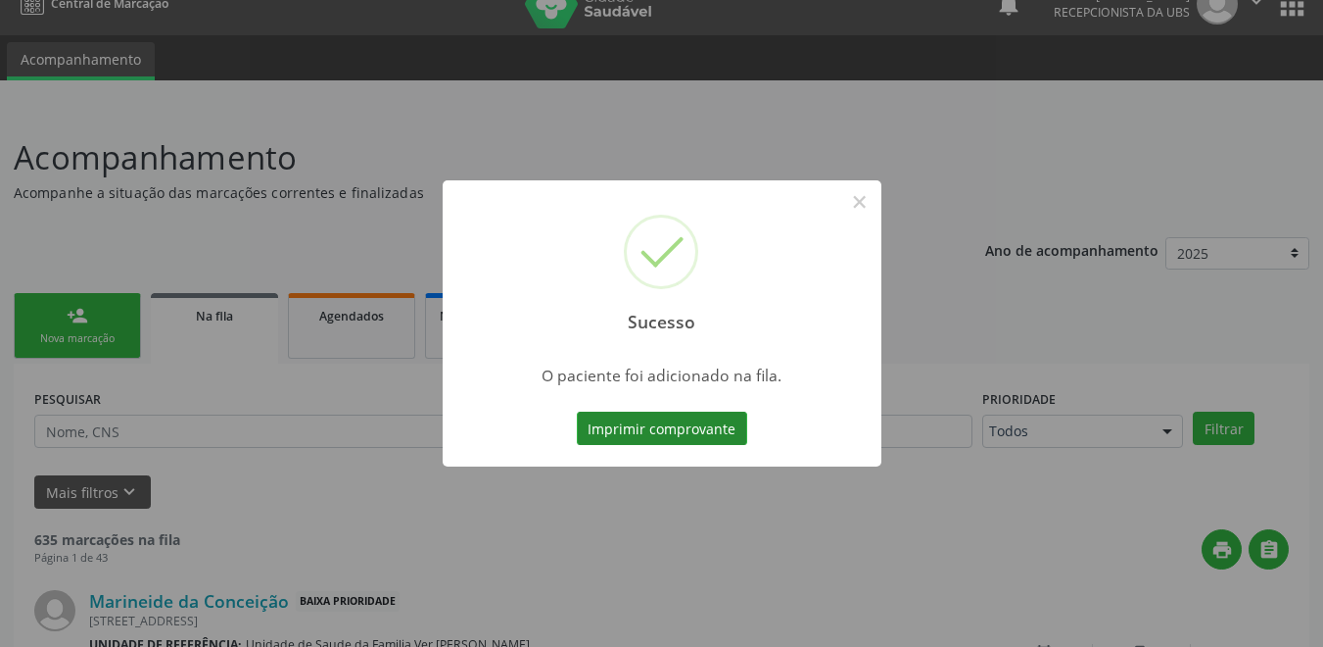
click at [664, 419] on button "Imprimir comprovante" at bounding box center [662, 427] width 170 height 33
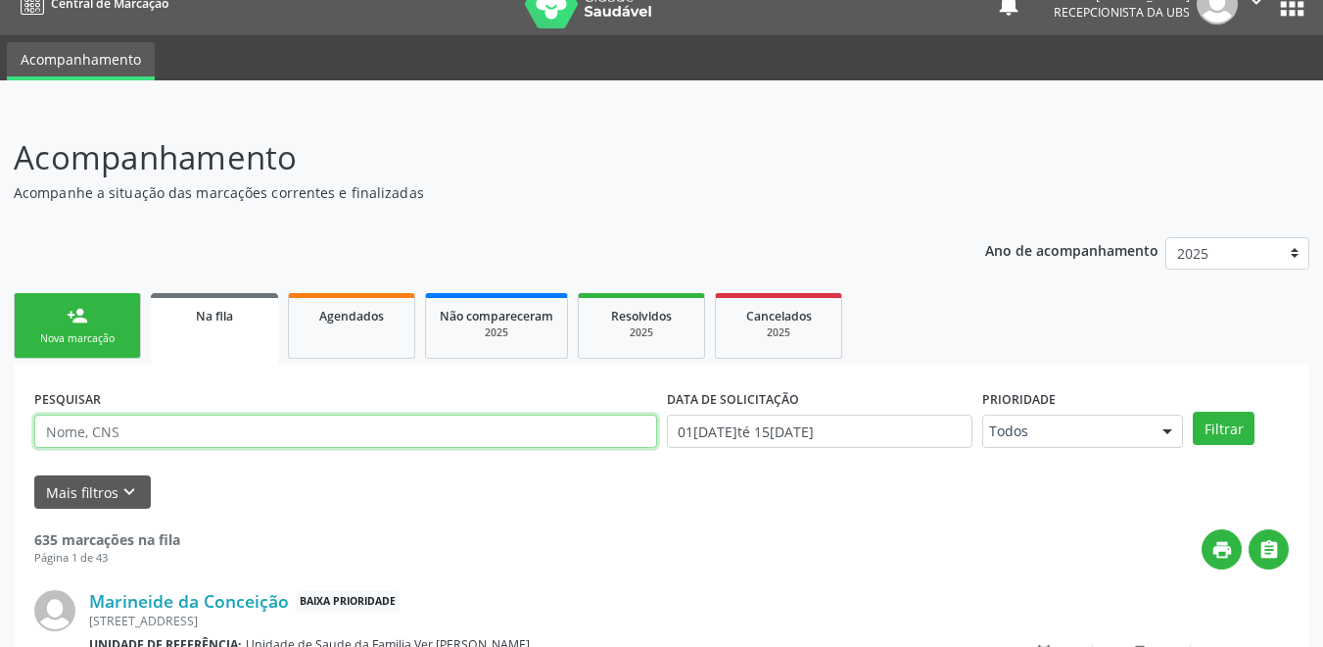
drag, startPoint x: 354, startPoint y: 444, endPoint x: 7, endPoint y: 288, distance: 380.2
click at [354, 444] on input "text" at bounding box center [345, 430] width 623 height 33
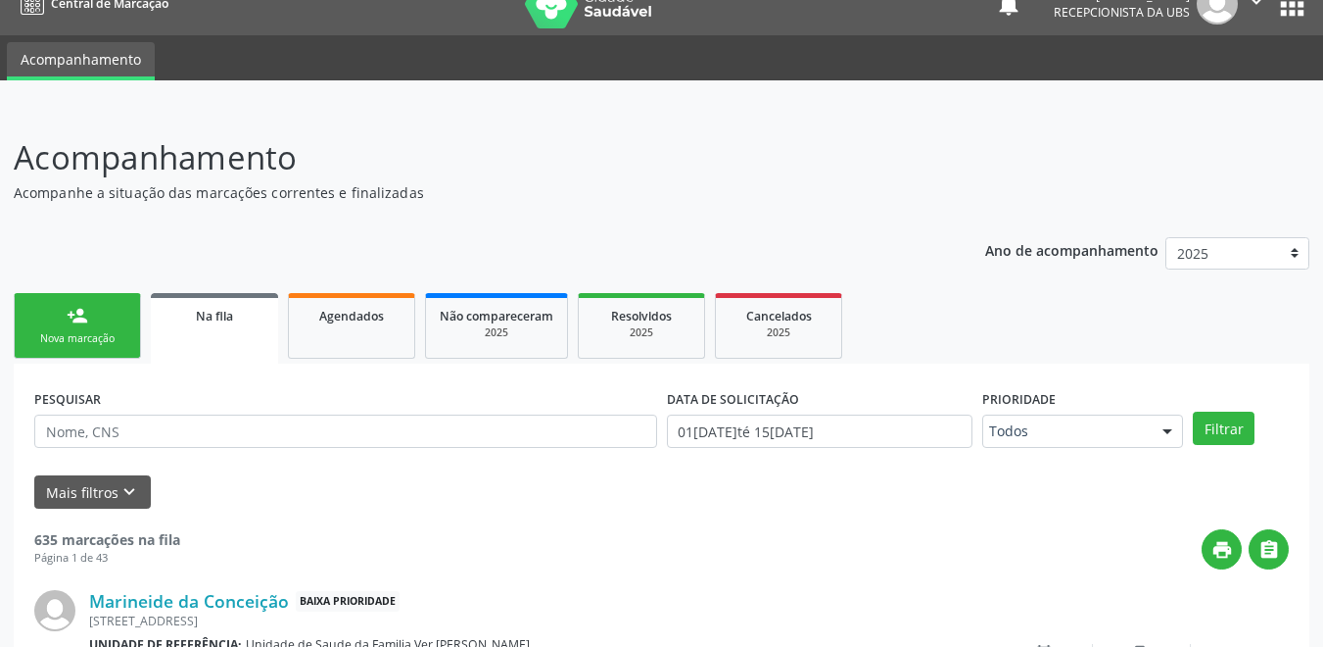
drag, startPoint x: 32, startPoint y: 319, endPoint x: 42, endPoint y: 317, distance: 10.0
click at [32, 319] on link "person_add Nova marcação" at bounding box center [77, 326] width 127 height 66
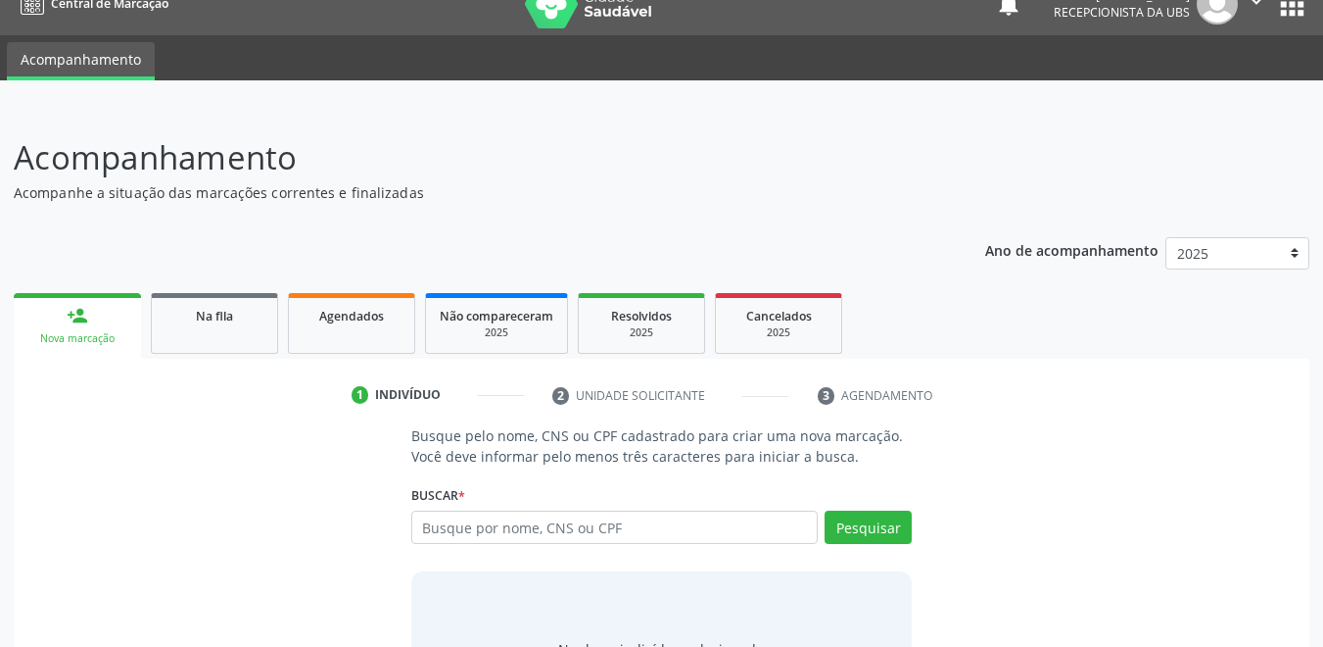
click at [42, 317] on link "person_add Nova marcação" at bounding box center [77, 326] width 127 height 66
click at [109, 338] on div "Nova marcação" at bounding box center [77, 338] width 100 height 15
click at [511, 531] on input "text" at bounding box center [615, 526] width 408 height 33
type input "7006019928263"
type input "700601992826365"
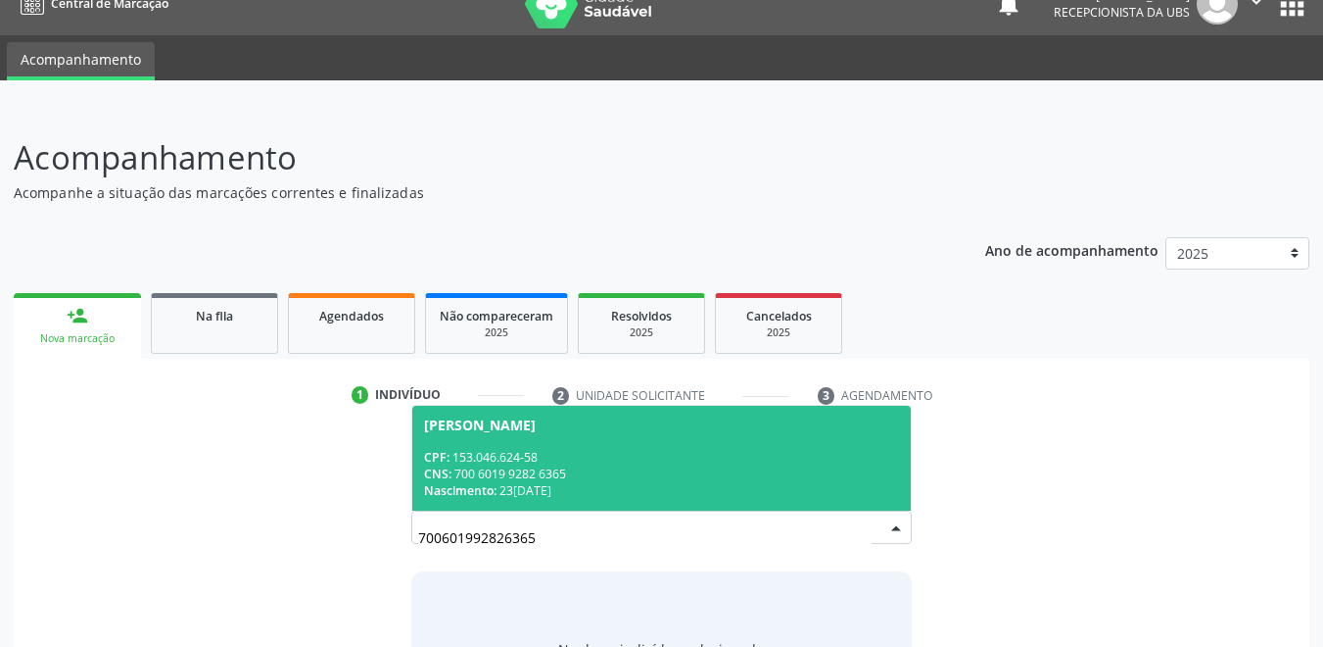
drag, startPoint x: 540, startPoint y: 534, endPoint x: 204, endPoint y: 476, distance: 341.0
click at [204, 476] on div "Busque pelo nome, CNS ou CPF cadastrado para criar uma nova marcação. Você deve…" at bounding box center [661, 576] width 1269 height 302
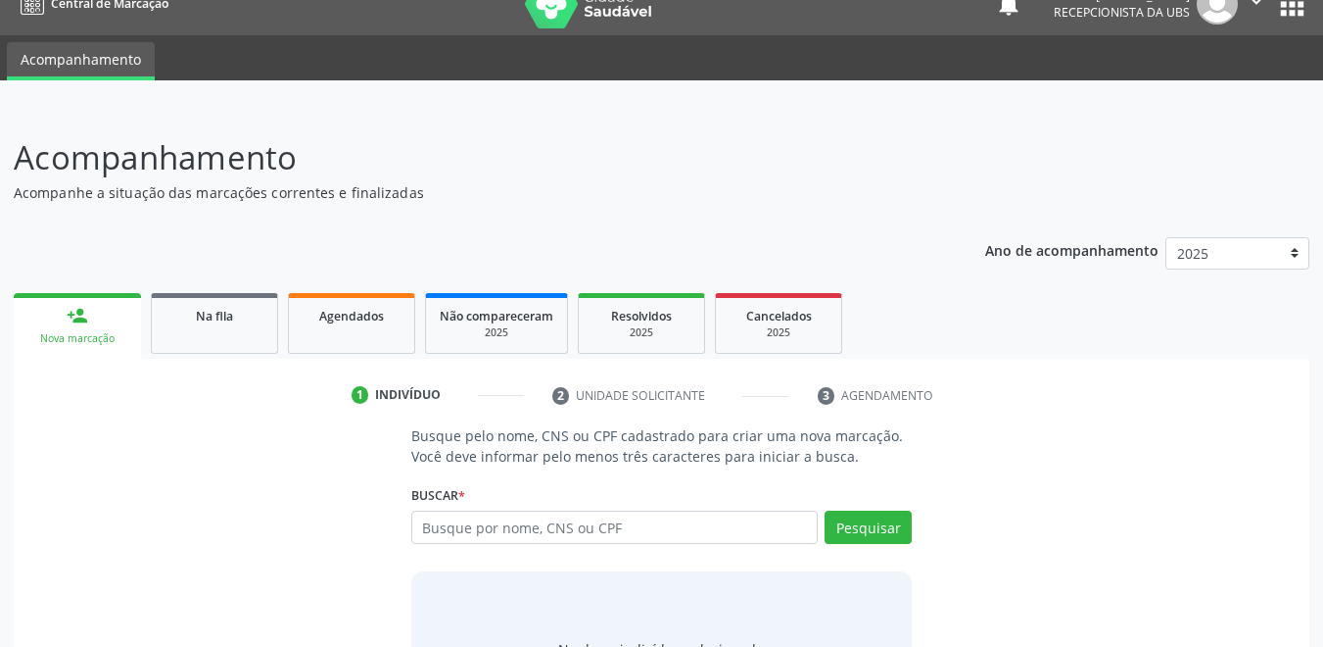
click at [526, 527] on input "text" at bounding box center [615, 526] width 408 height 33
type input "407265504"
type input "40726550400"
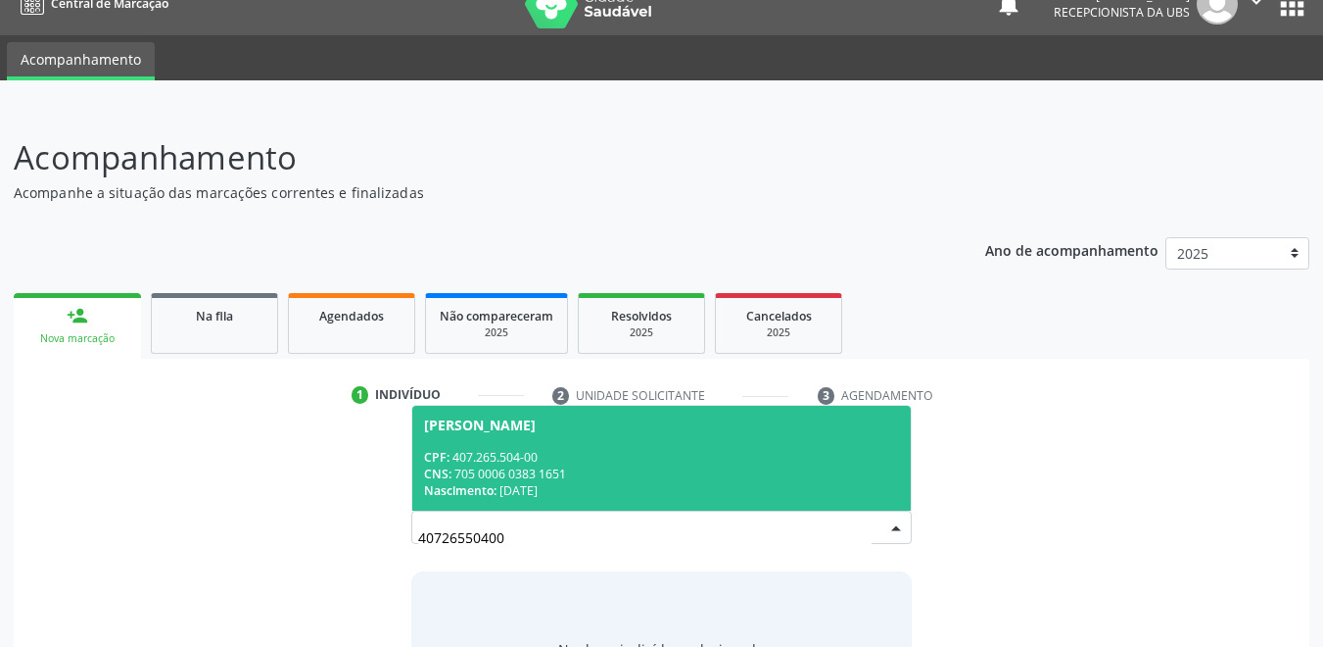
click at [600, 467] on div "CNS: 705 0006 0383 1651" at bounding box center [662, 473] width 476 height 17
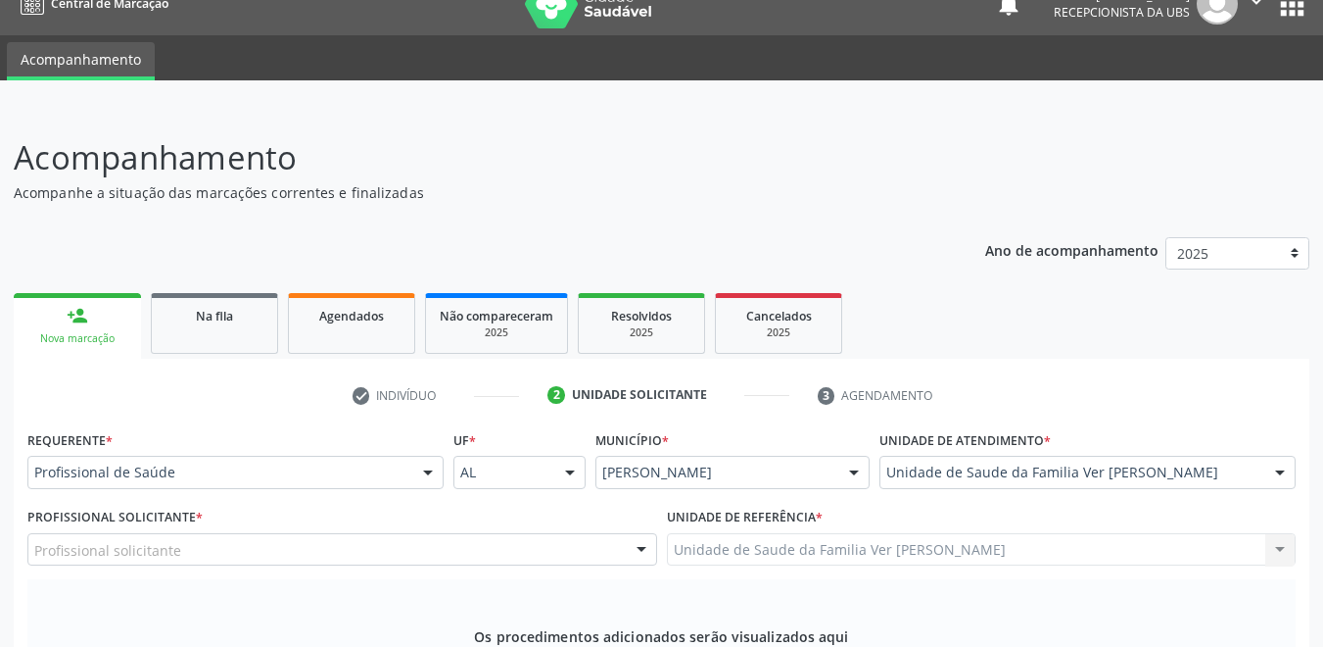
click at [436, 533] on div "Profissional solicitante" at bounding box center [342, 549] width 630 height 33
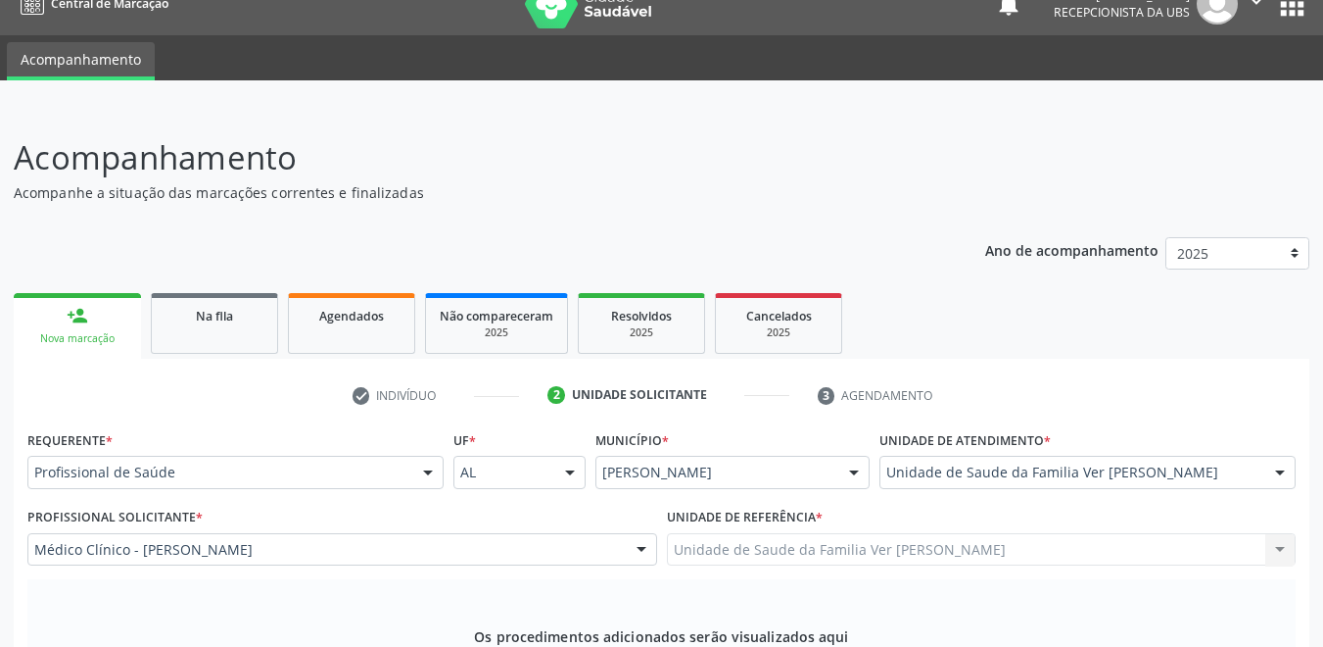
type input "reumatolo"
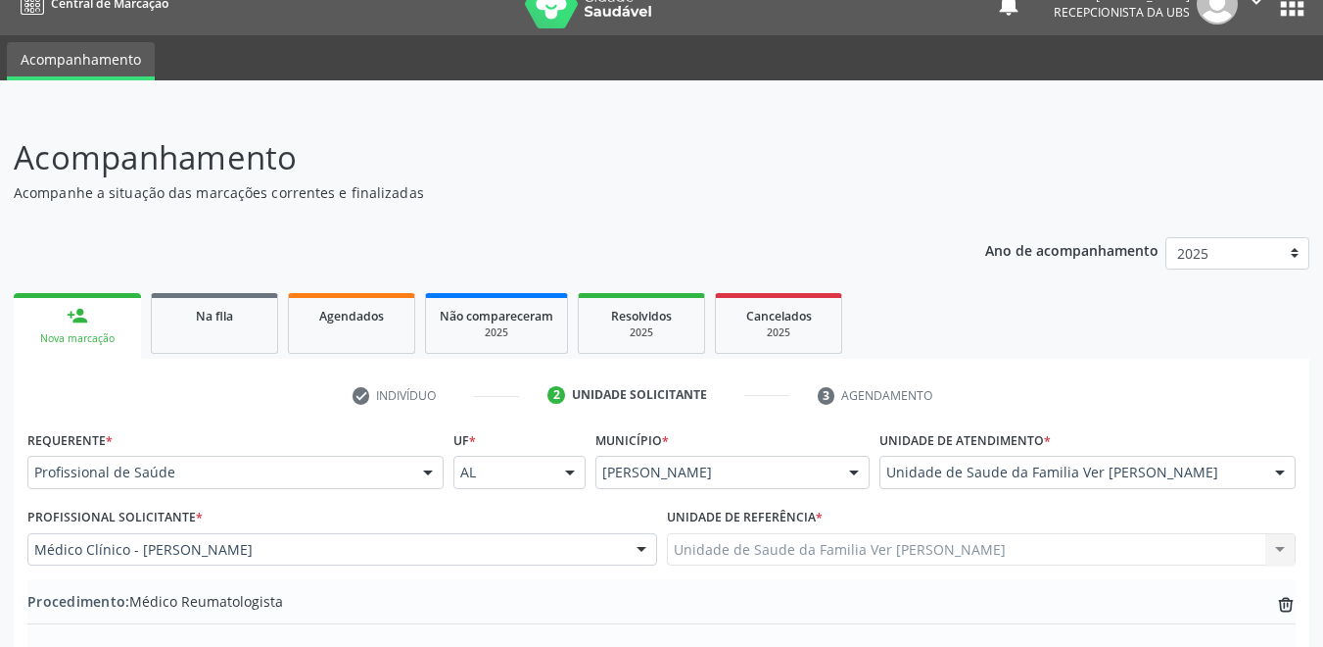
type textarea "não entende a justificativa"
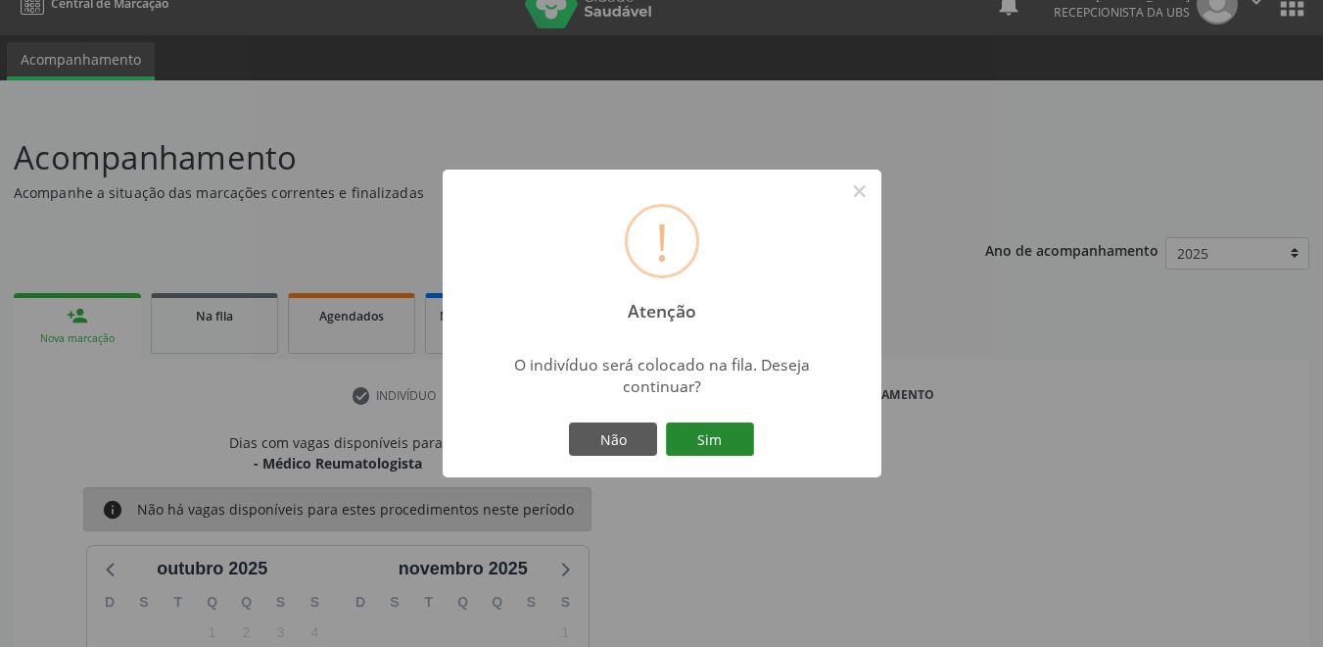
click at [730, 445] on button "Sim" at bounding box center [710, 438] width 88 height 33
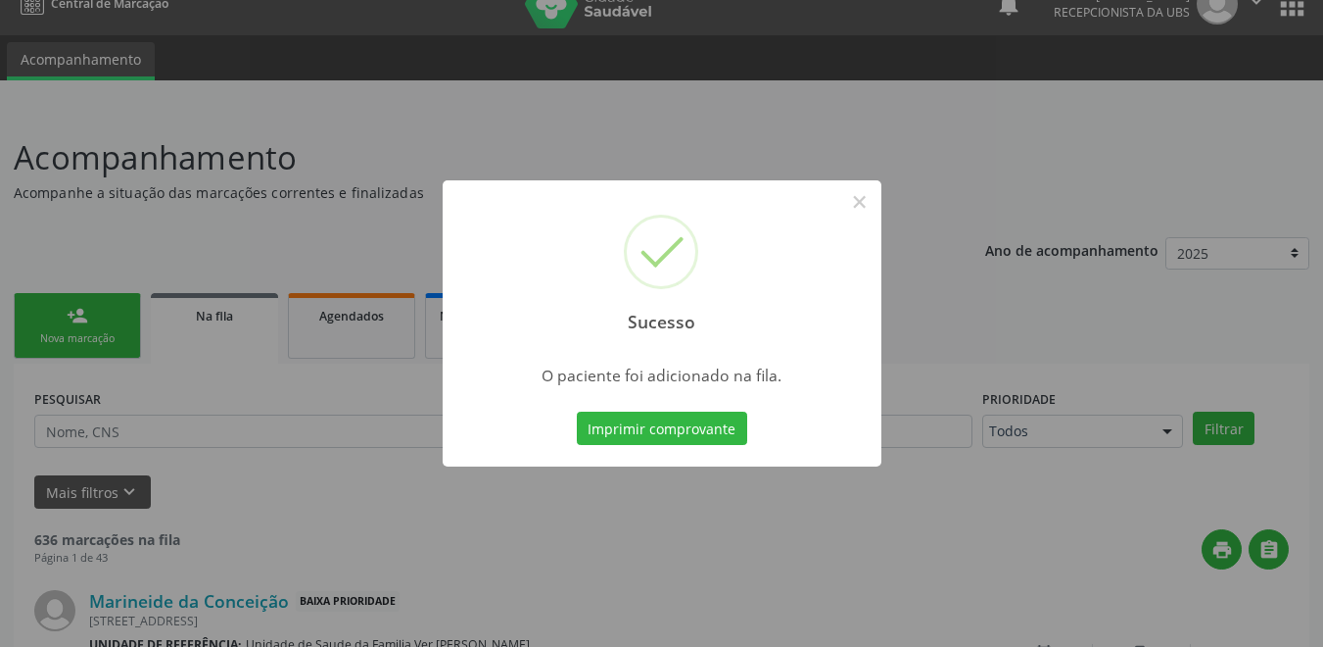
click at [663, 424] on button "Imprimir comprovante" at bounding box center [662, 427] width 170 height 33
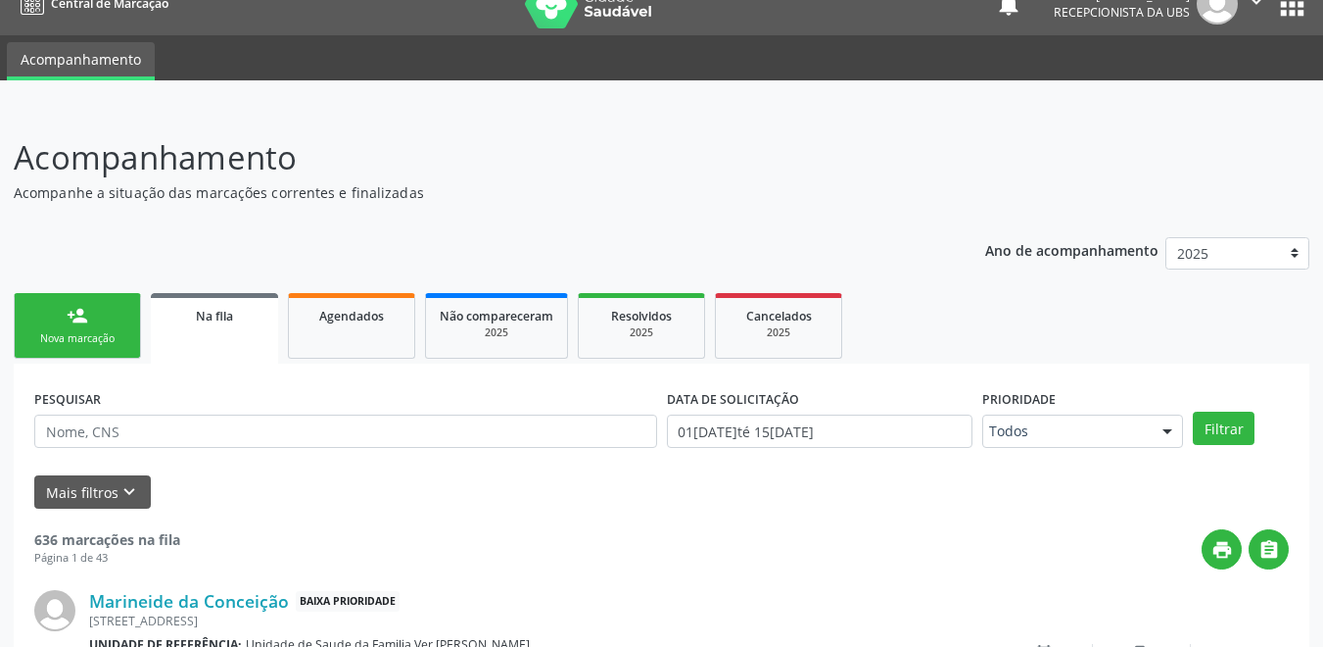
click at [102, 342] on div "Nova marcação" at bounding box center [77, 338] width 98 height 15
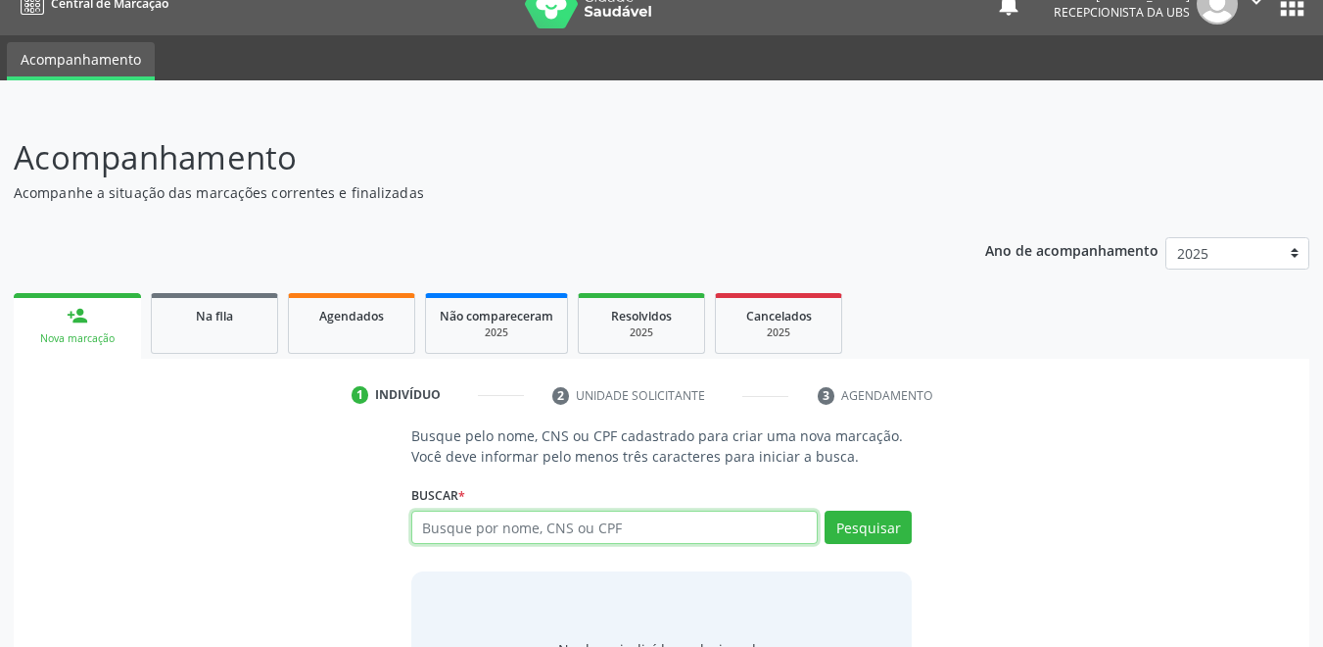
click at [541, 527] on input "text" at bounding box center [615, 526] width 408 height 33
type input "40726550"
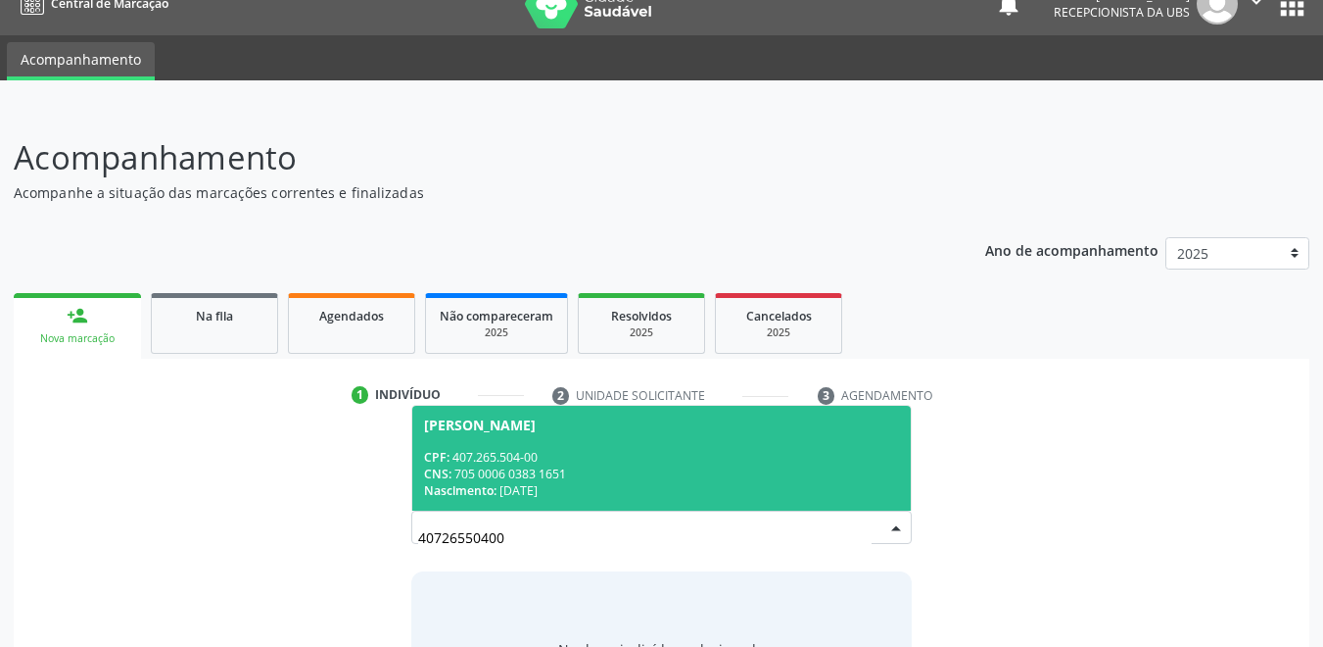
click at [669, 495] on div "Nascimento: 06/02/1963" at bounding box center [662, 490] width 476 height 17
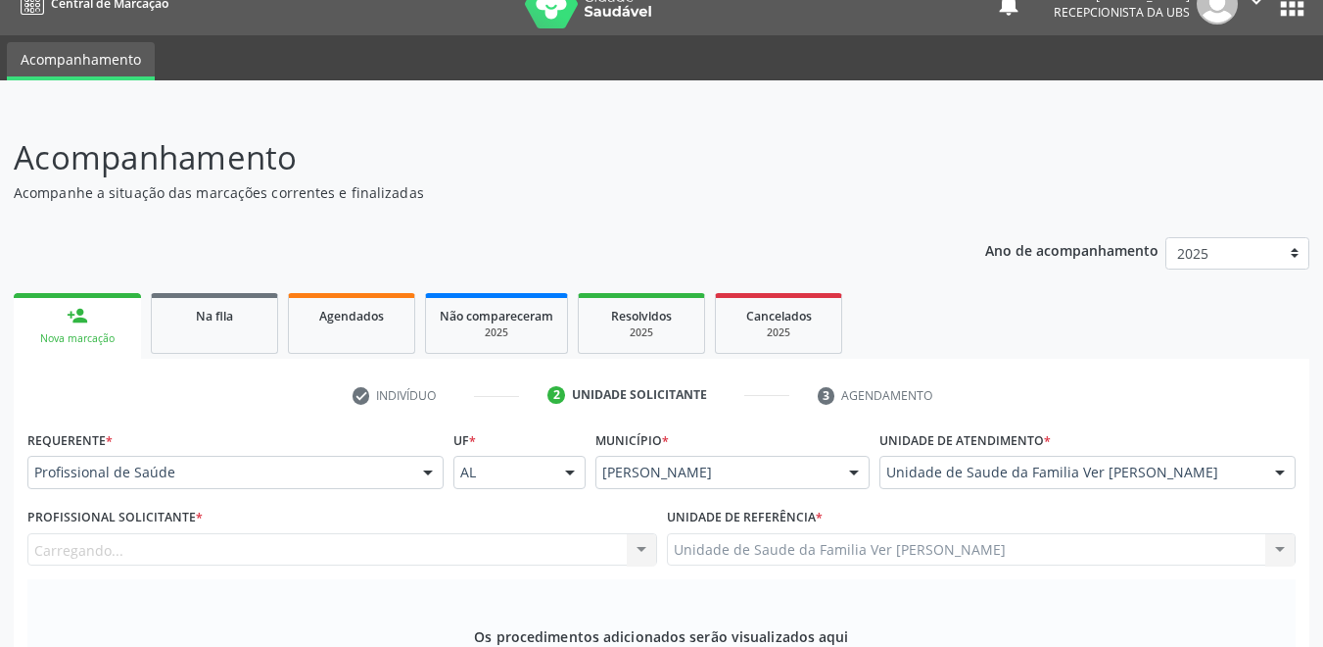
click at [382, 533] on div "Carregando... Nenhum resultado encontrado para: " " Não há nenhuma opção para s…" at bounding box center [342, 549] width 630 height 33
click at [275, 533] on div "Profissional solicitante" at bounding box center [342, 549] width 630 height 33
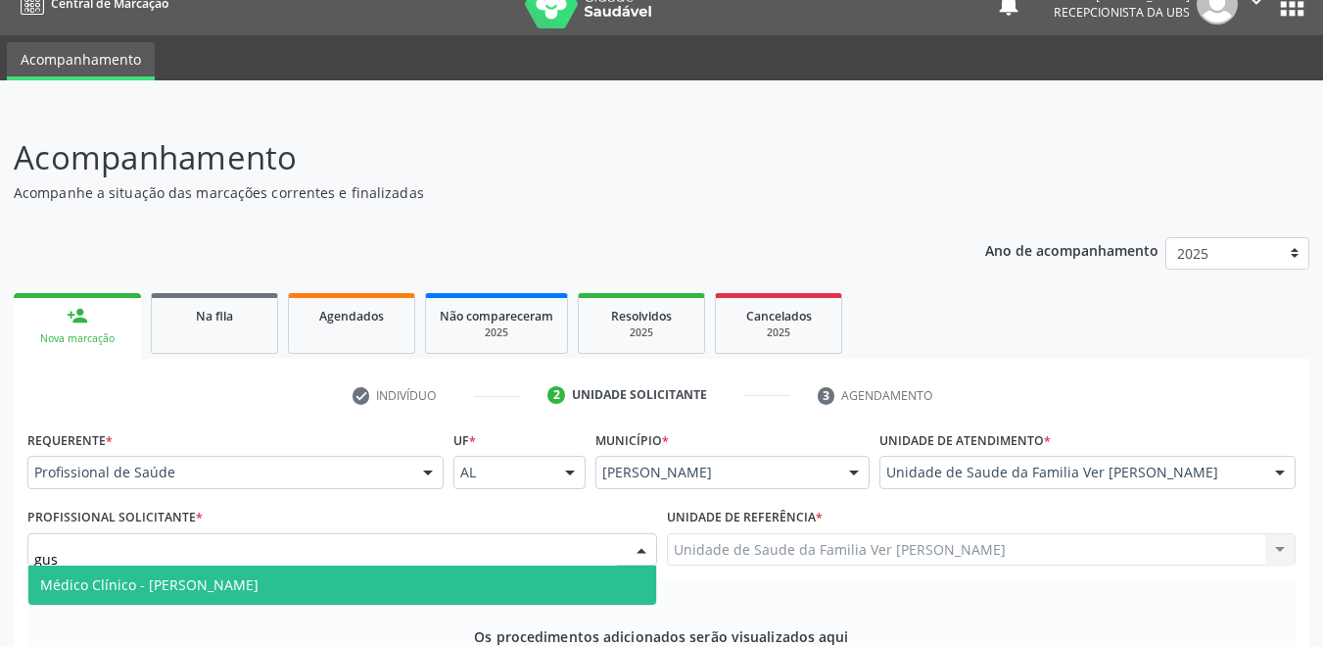
click at [259, 575] on span "Médico Clínico - [PERSON_NAME]" at bounding box center [149, 584] width 218 height 19
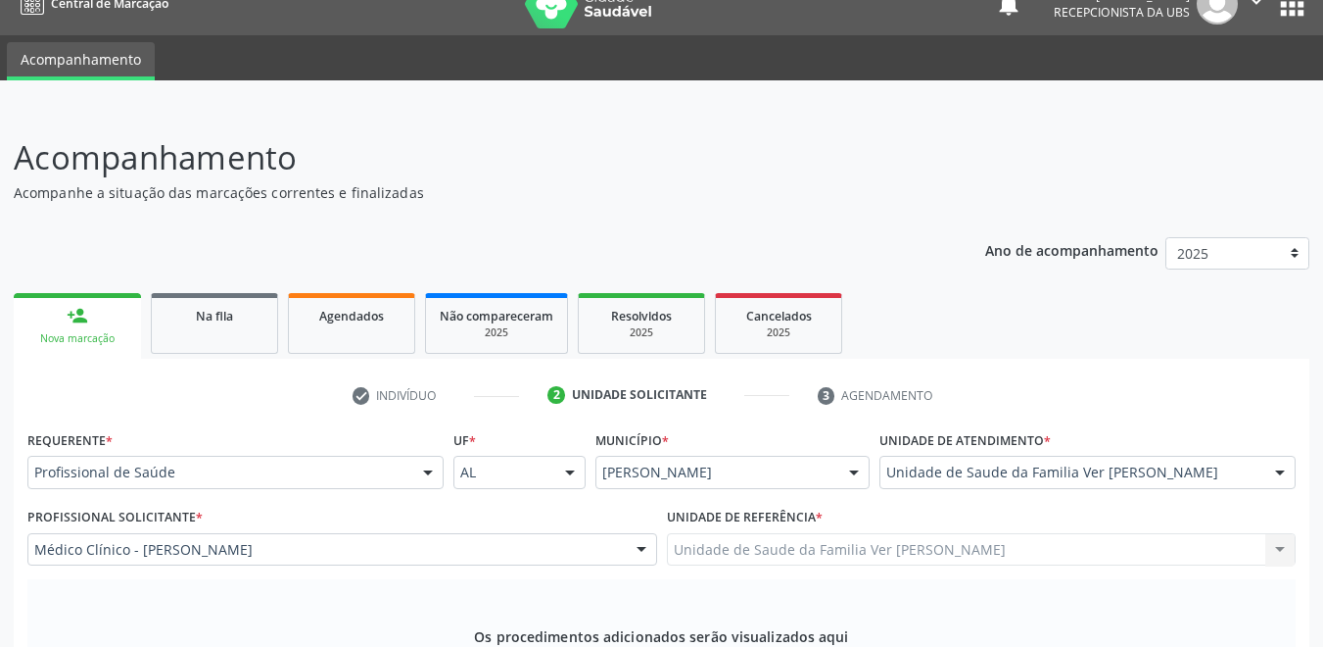
type input "pneumil"
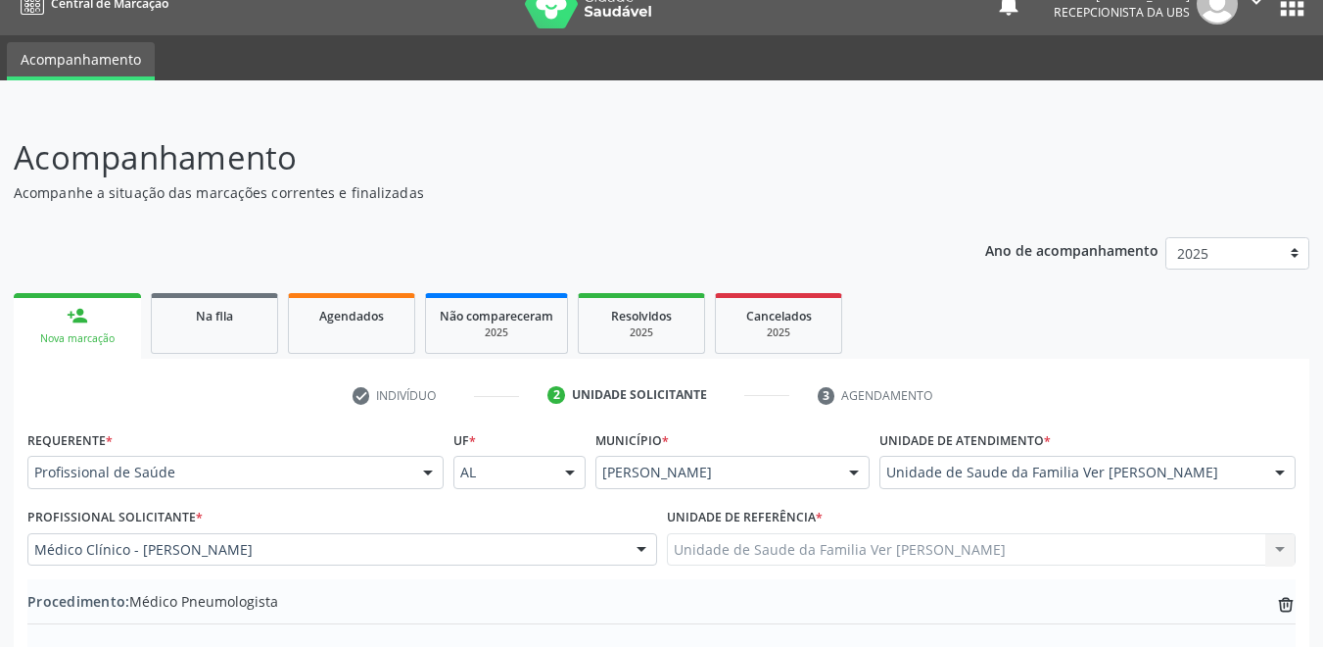
type textarea "não consigo entender a justi"
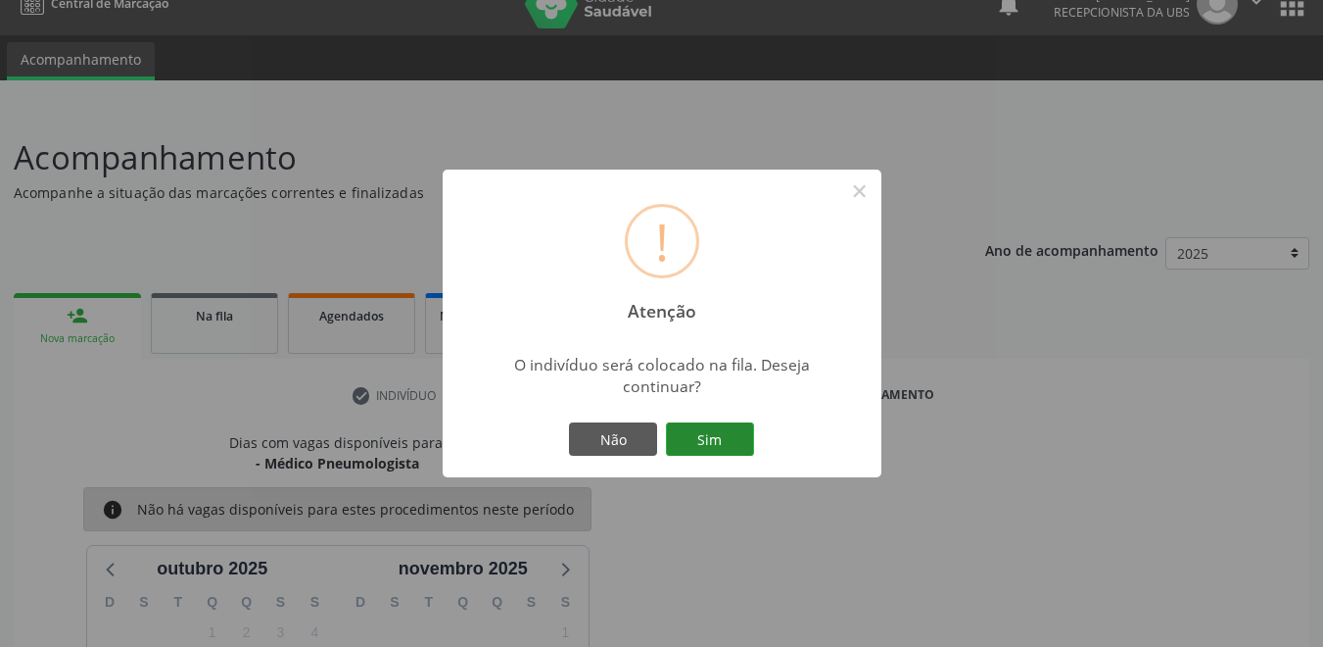
click at [726, 447] on button "Sim" at bounding box center [710, 438] width 88 height 33
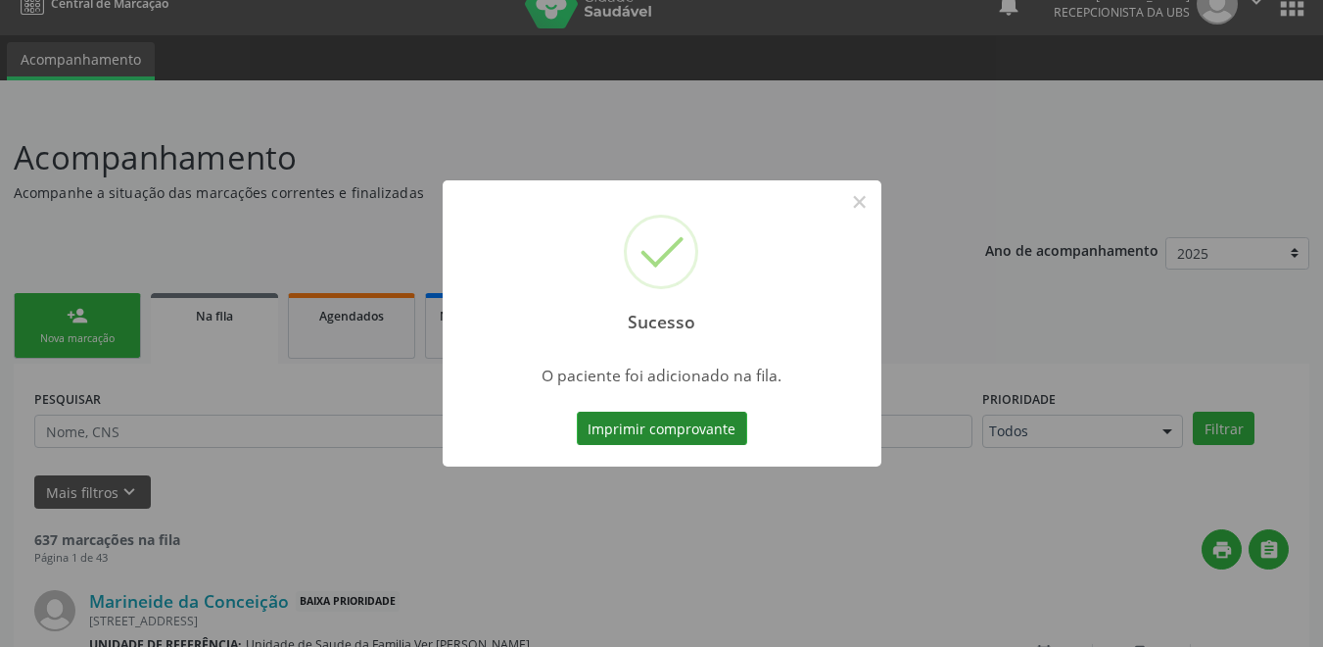
click at [713, 430] on button "Imprimir comprovante" at bounding box center [662, 427] width 170 height 33
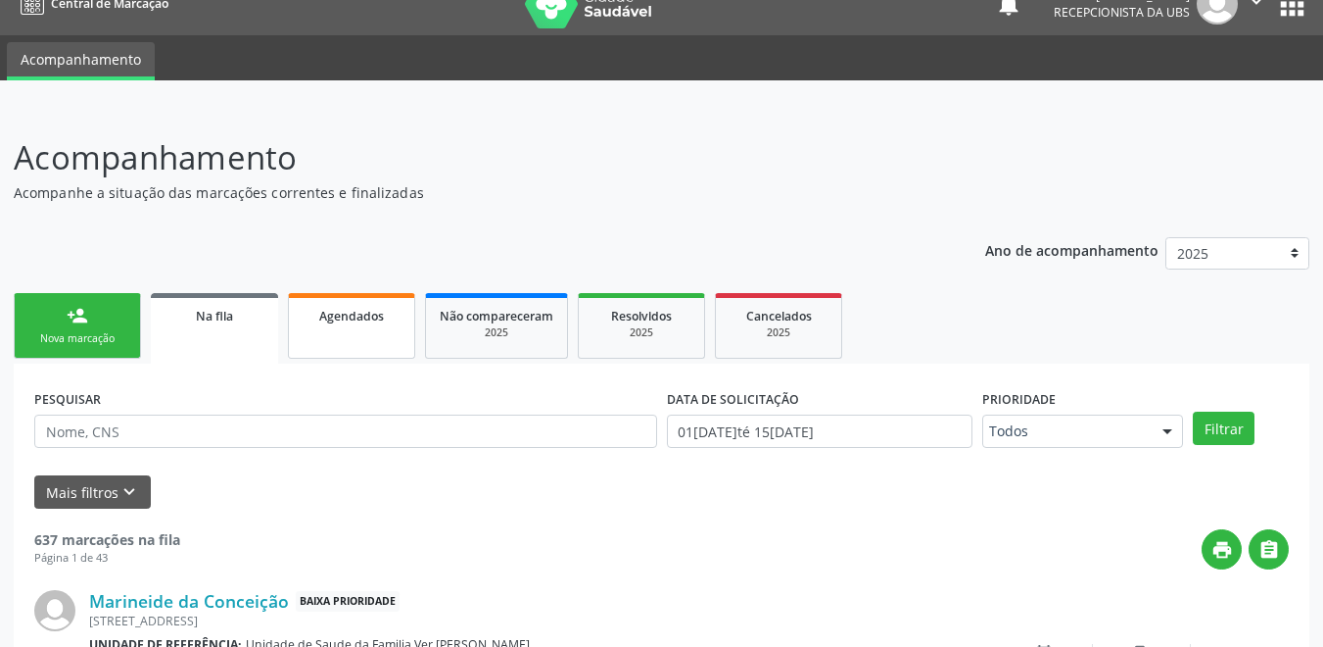
click at [379, 334] on link "Agendados" at bounding box center [351, 326] width 127 height 66
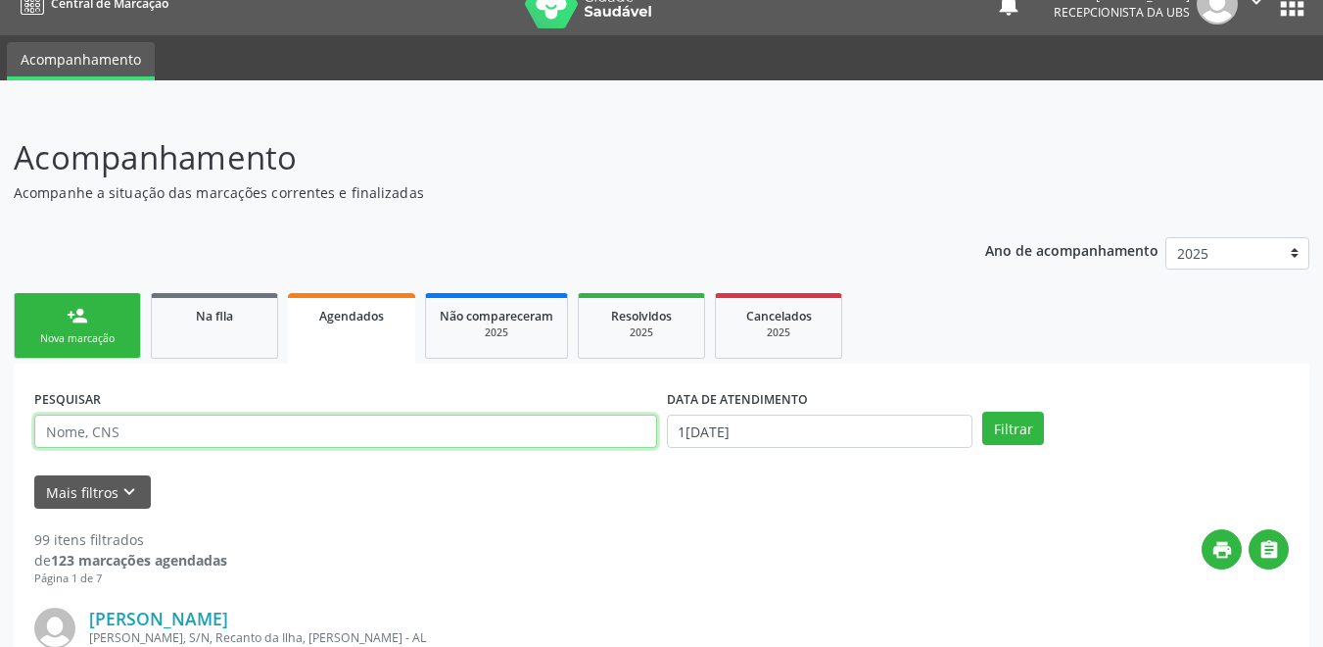
click at [225, 441] on input "text" at bounding box center [345, 430] width 623 height 33
type input "jovelita dos santos"
click at [983, 411] on button "Filtrar" at bounding box center [1014, 427] width 62 height 33
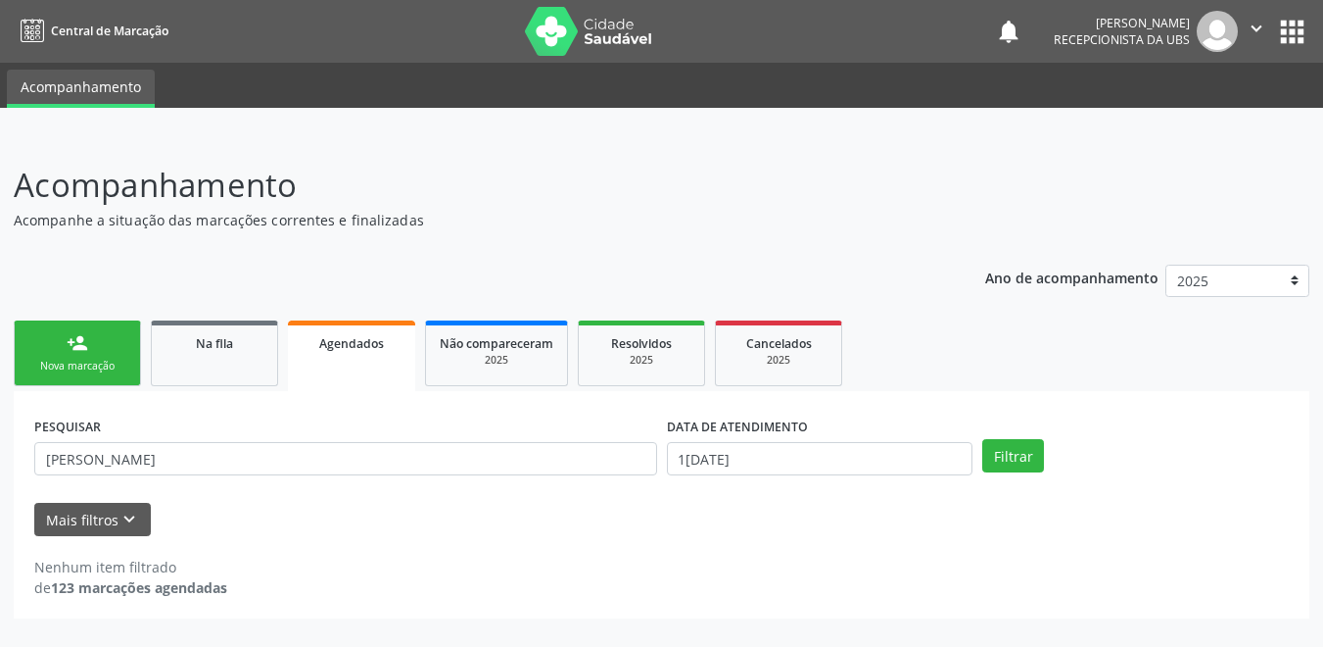
scroll to position [0, 0]
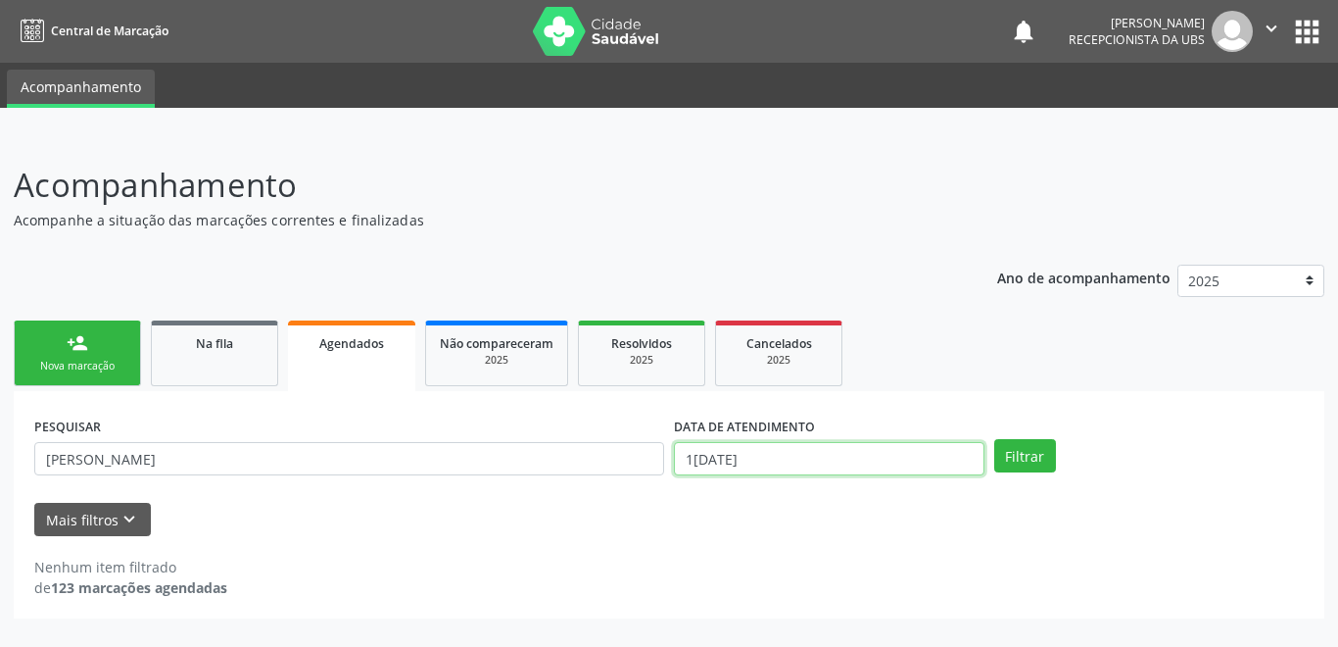
click at [763, 467] on input "[DATE]" at bounding box center [829, 458] width 311 height 33
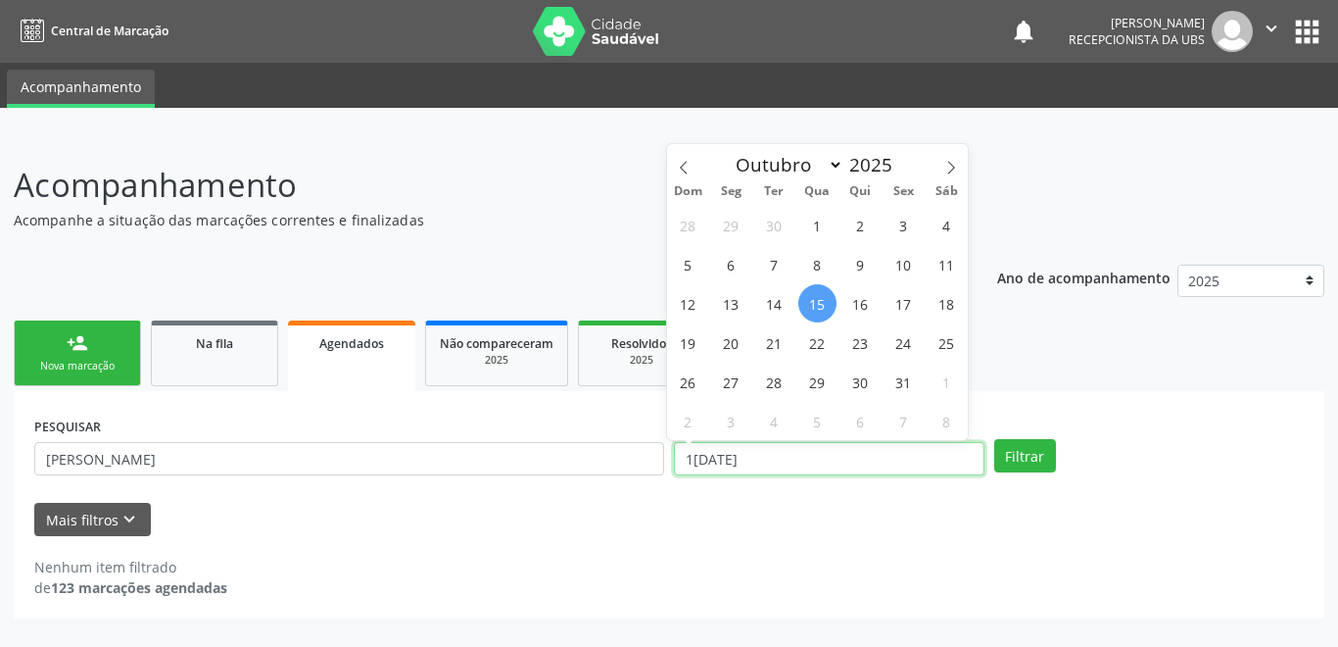
click at [764, 463] on input "[DATE]" at bounding box center [829, 458] width 311 height 33
click at [830, 312] on span "15" at bounding box center [817, 303] width 38 height 38
type input "[DATE]"
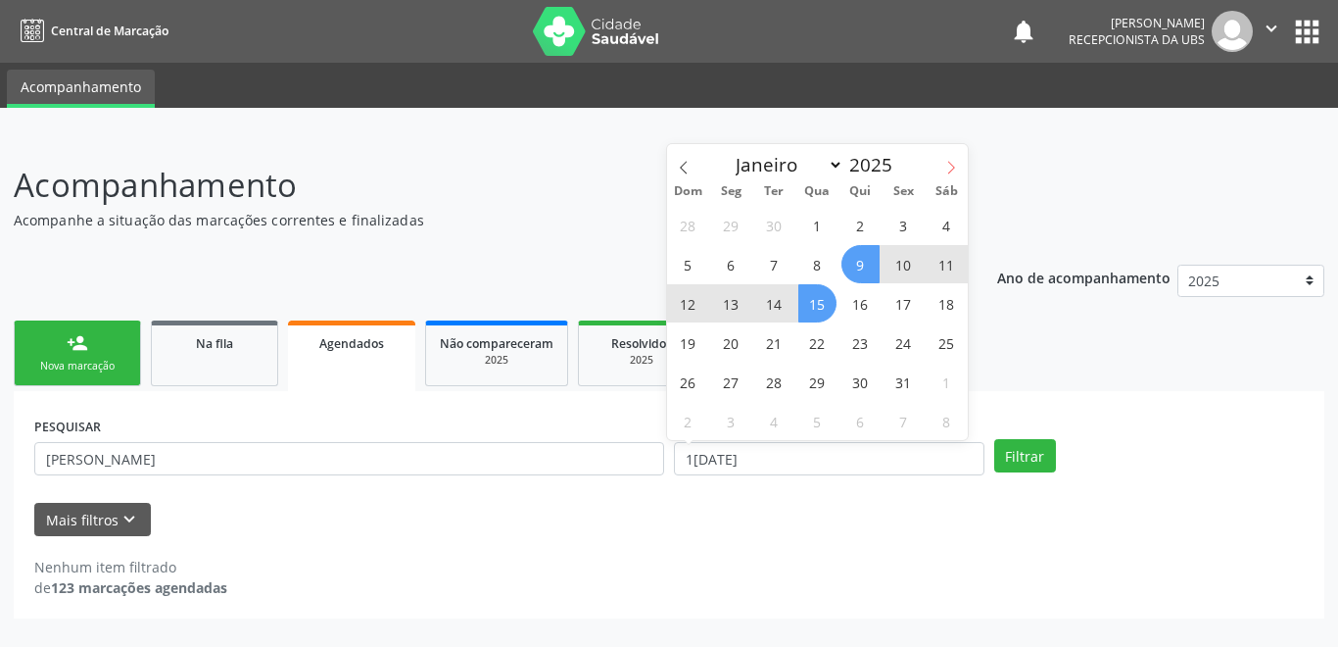
click at [955, 168] on icon at bounding box center [951, 168] width 14 height 14
select select "10"
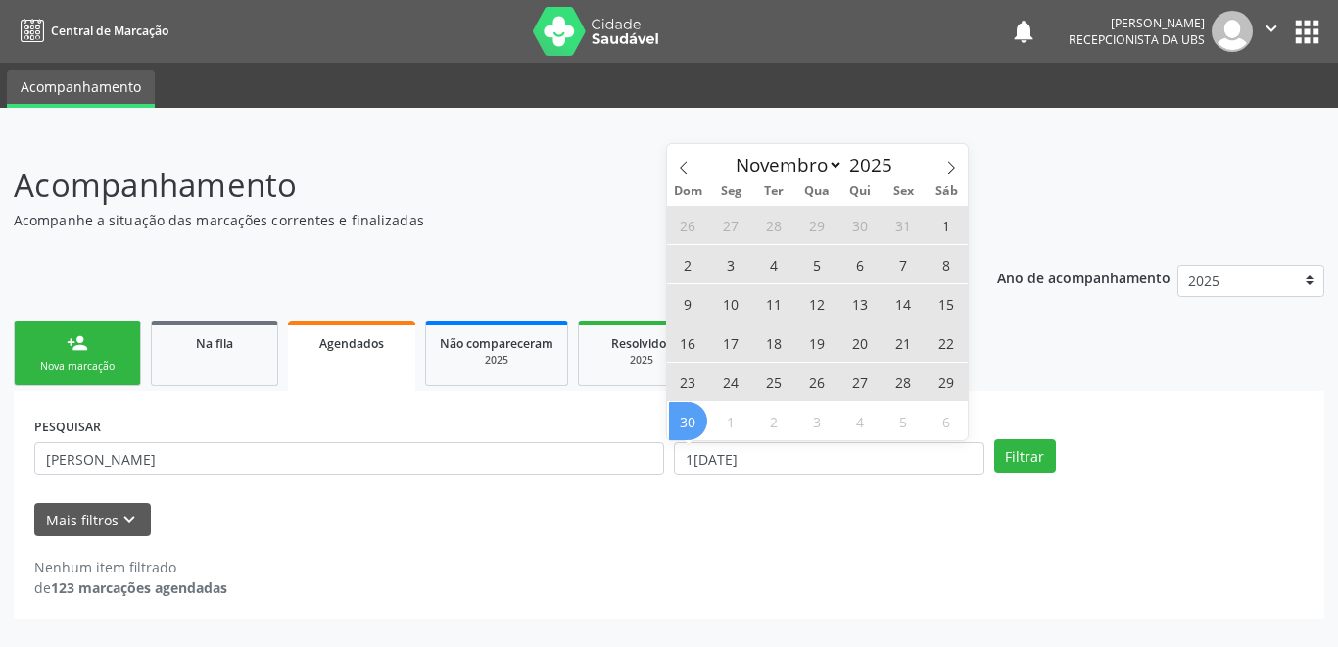
click at [693, 421] on span "30" at bounding box center [688, 421] width 38 height 38
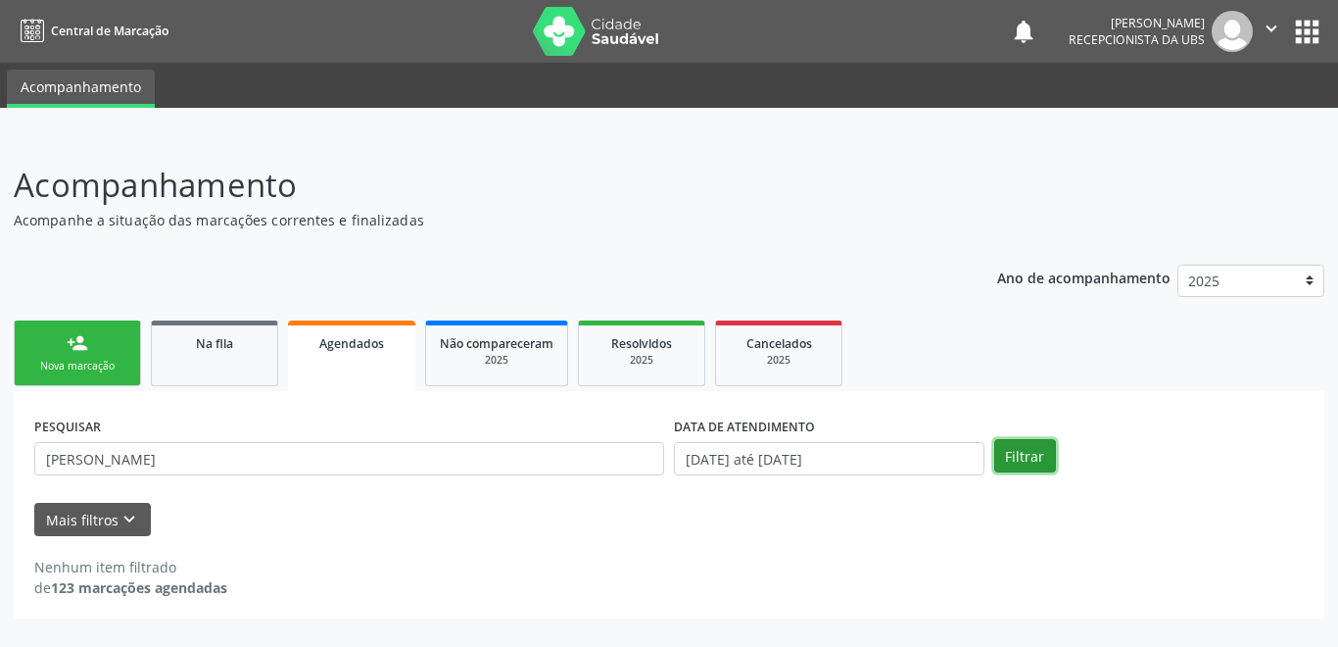
click at [1051, 455] on button "Filtrar" at bounding box center [1025, 455] width 62 height 33
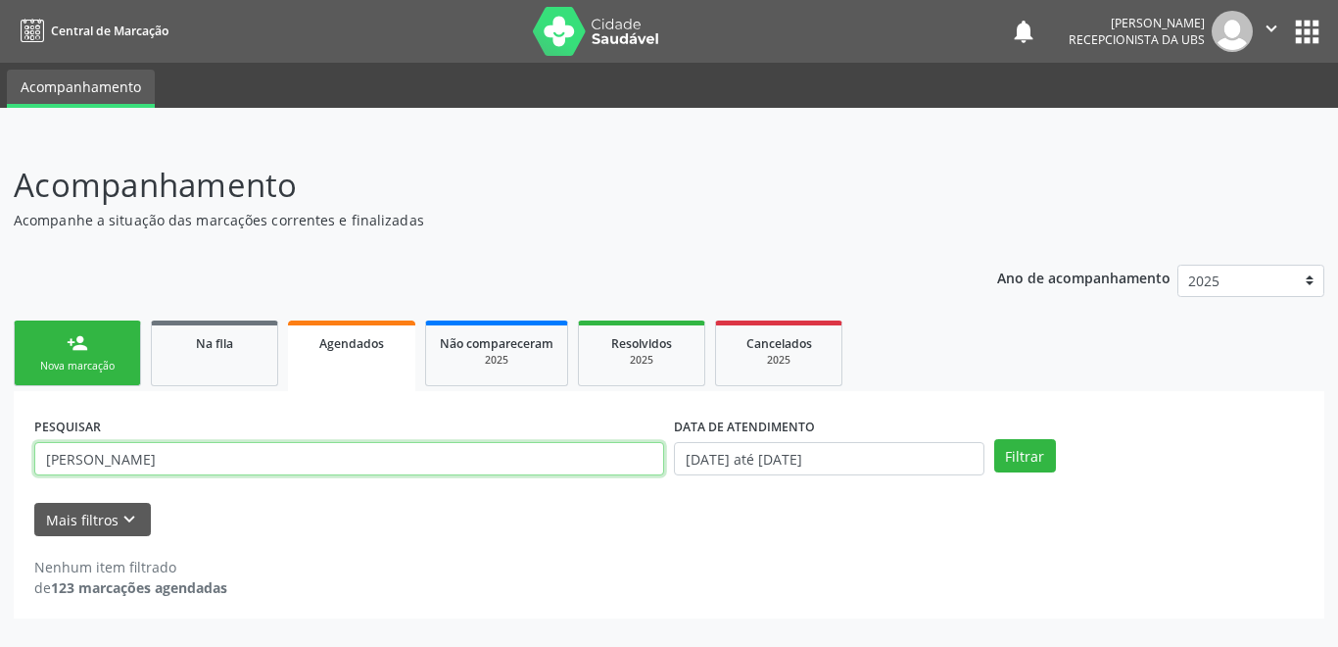
click at [178, 445] on input "jovelita dos santos" at bounding box center [349, 458] width 630 height 33
drag, startPoint x: 188, startPoint y: 456, endPoint x: -10, endPoint y: 442, distance: 198.4
click at [0, 442] on html "Central de Marcação notifications José Artur Cardozo dos Santos Recepcionista d…" at bounding box center [669, 323] width 1338 height 647
click at [198, 455] on input "text" at bounding box center [349, 458] width 630 height 33
type input "700000445556603"
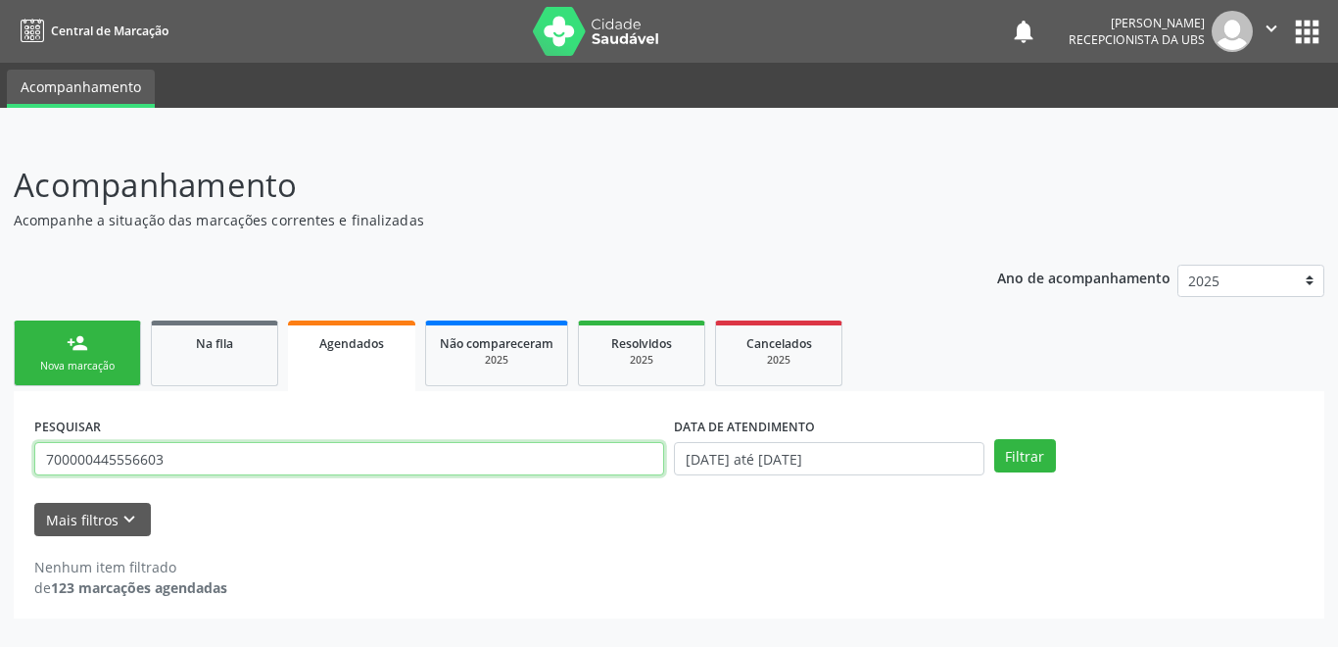
click at [994, 439] on button "Filtrar" at bounding box center [1025, 455] width 62 height 33
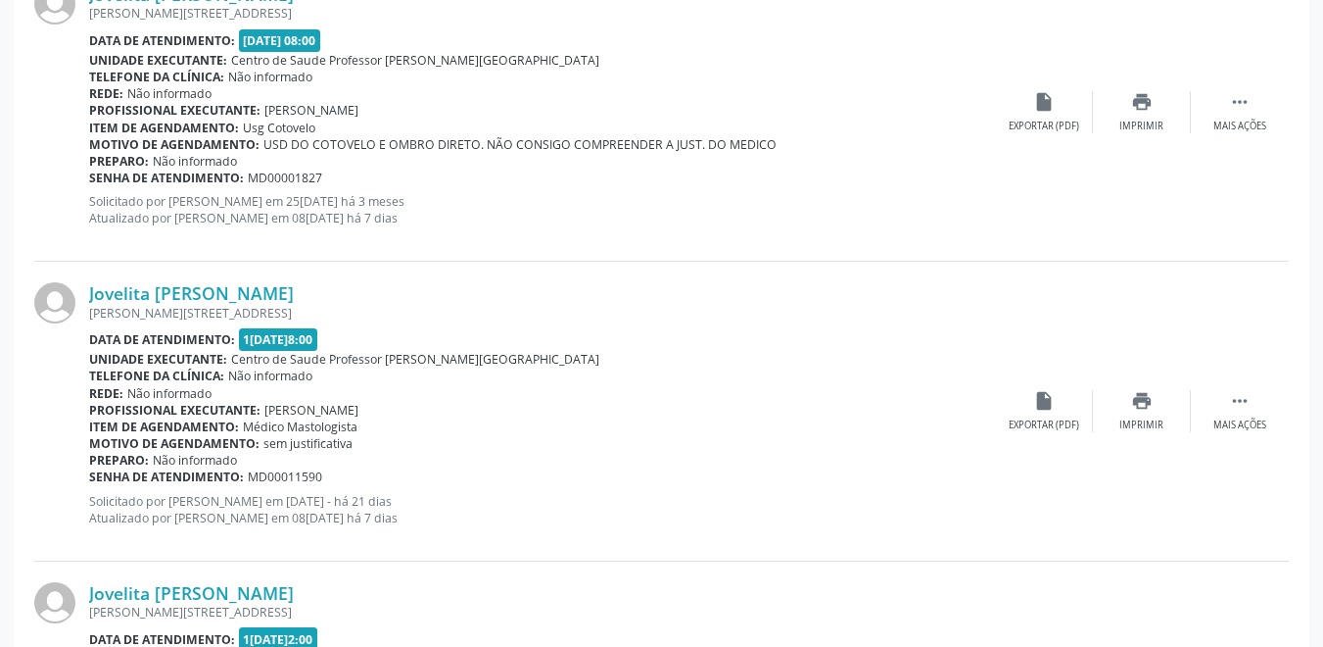
scroll to position [604, 0]
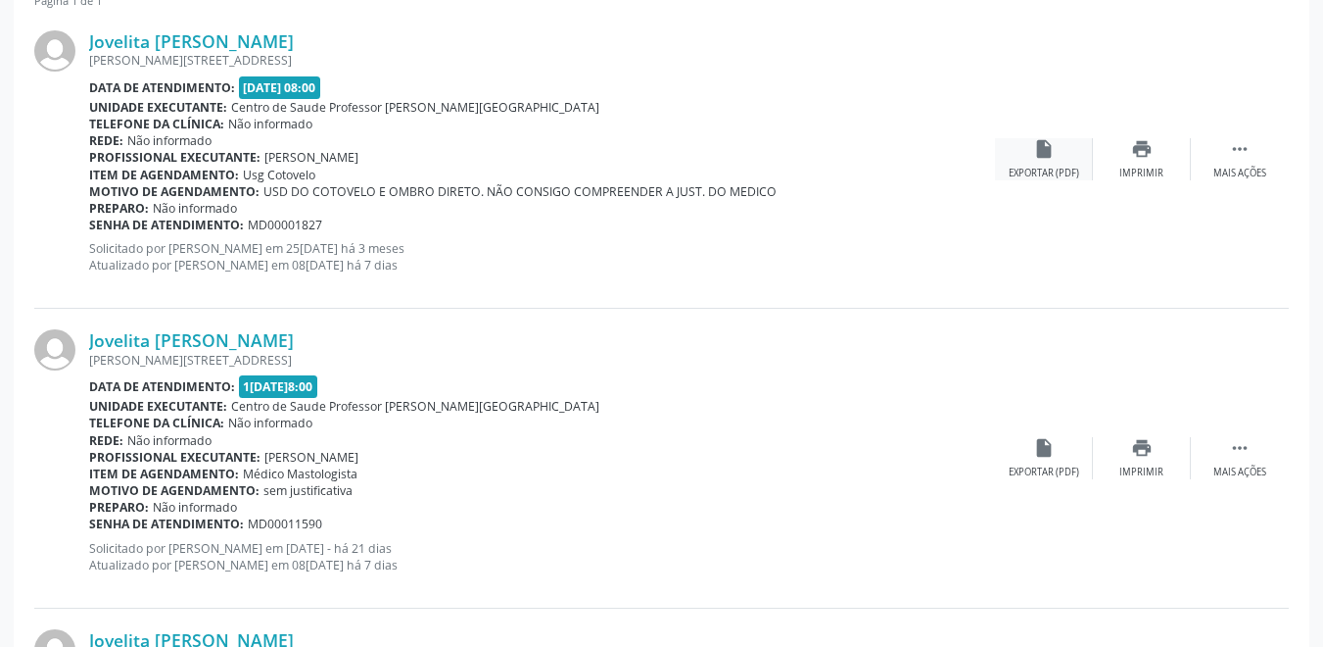
click at [1031, 158] on div "insert_drive_file Exportar (PDF)" at bounding box center [1044, 159] width 98 height 42
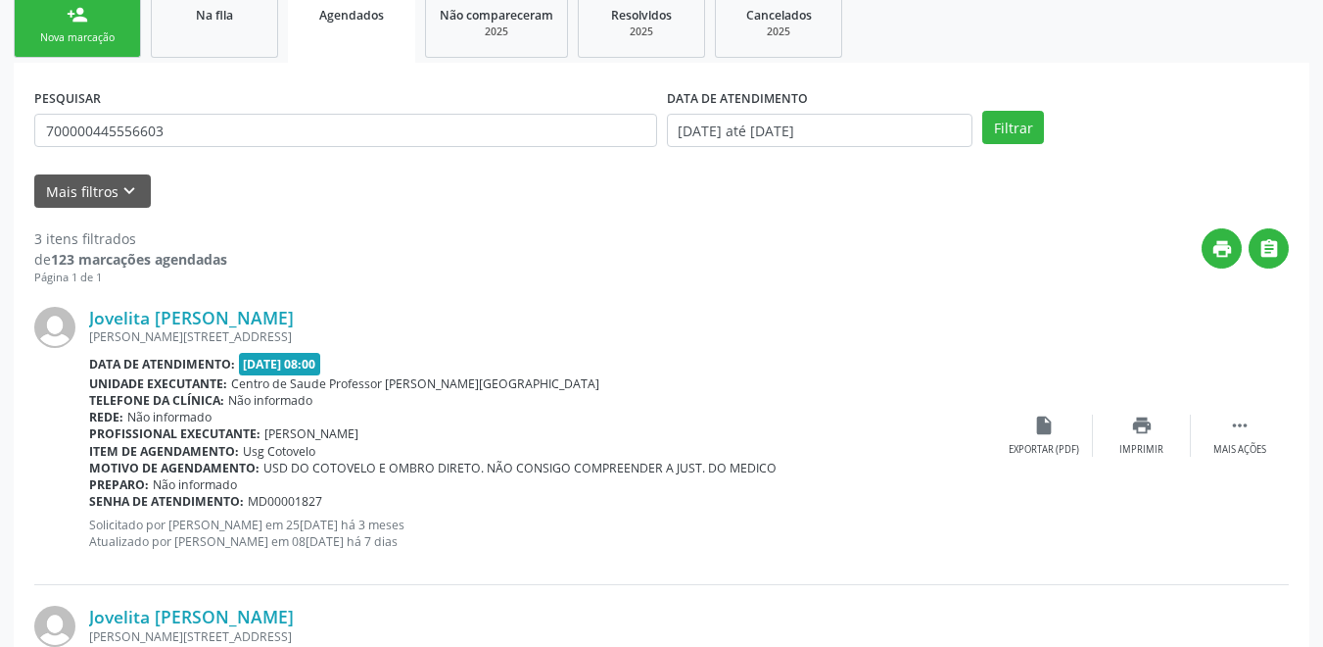
scroll to position [294, 0]
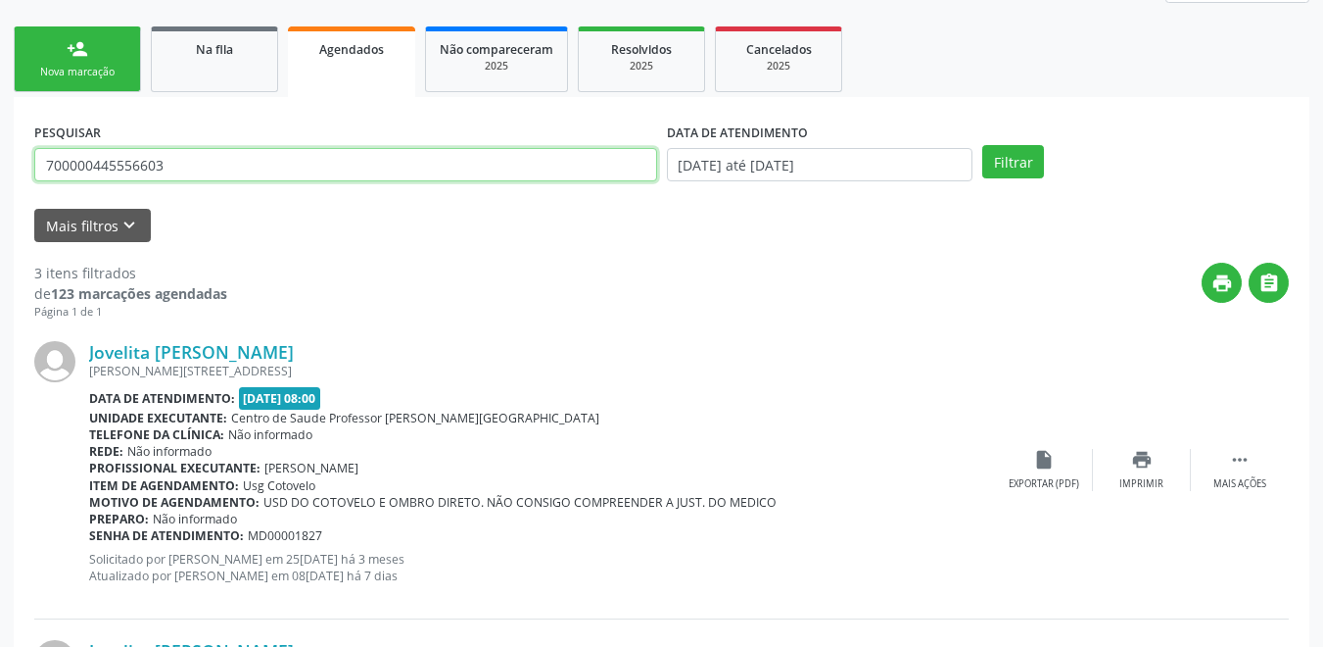
drag, startPoint x: 175, startPoint y: 162, endPoint x: 0, endPoint y: 133, distance: 177.6
click at [0, 133] on div "Acompanhamento Acompanhe a situação das marcações correntes e finalizadas Relat…" at bounding box center [661, 546] width 1323 height 1410
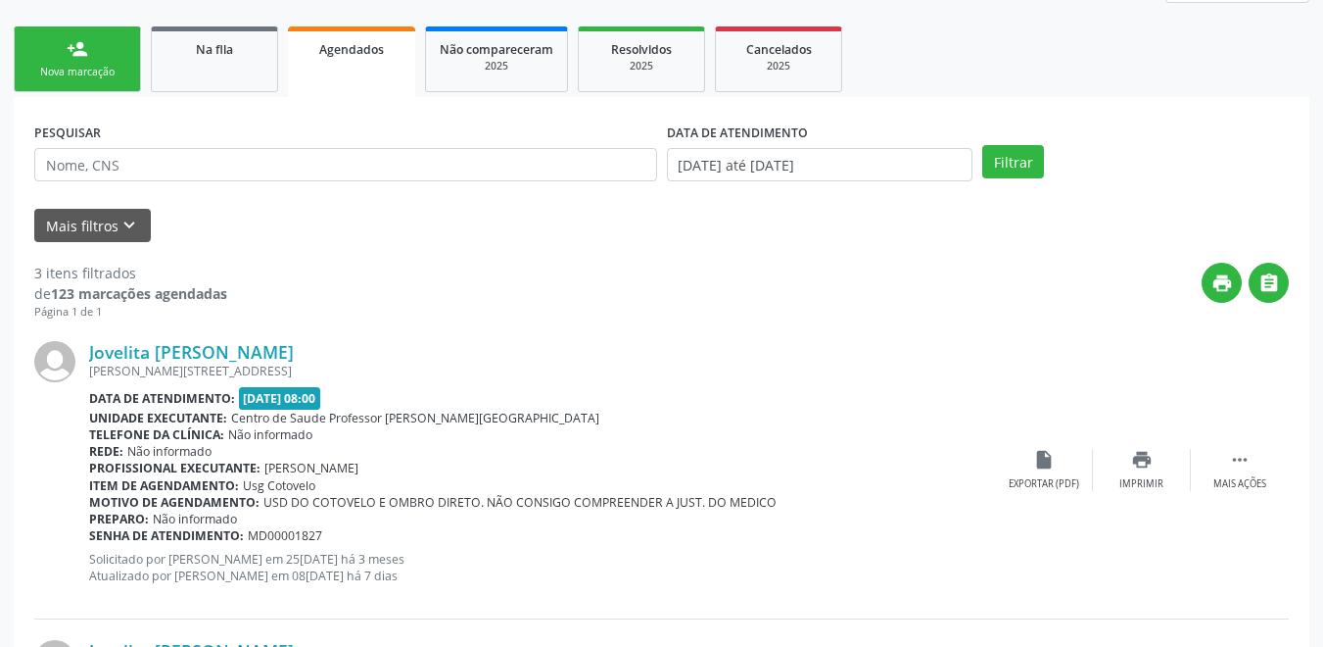
click at [334, 64] on link "Agendados" at bounding box center [351, 61] width 127 height 71
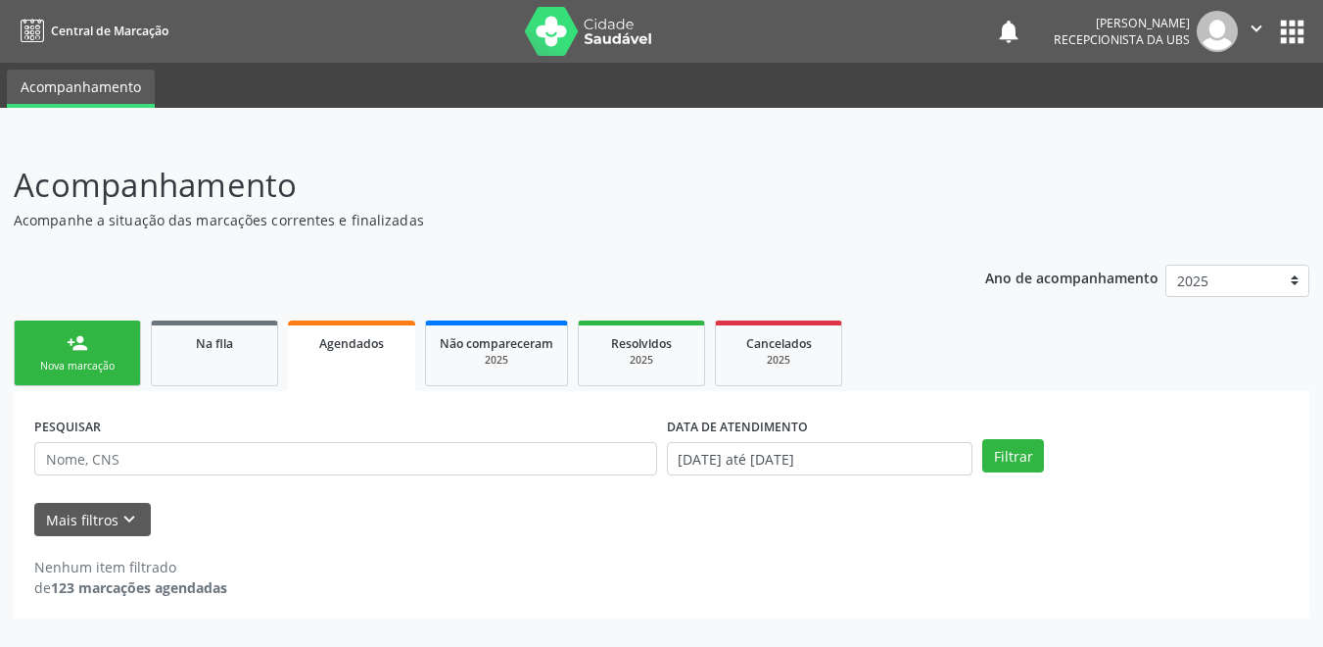
scroll to position [0, 0]
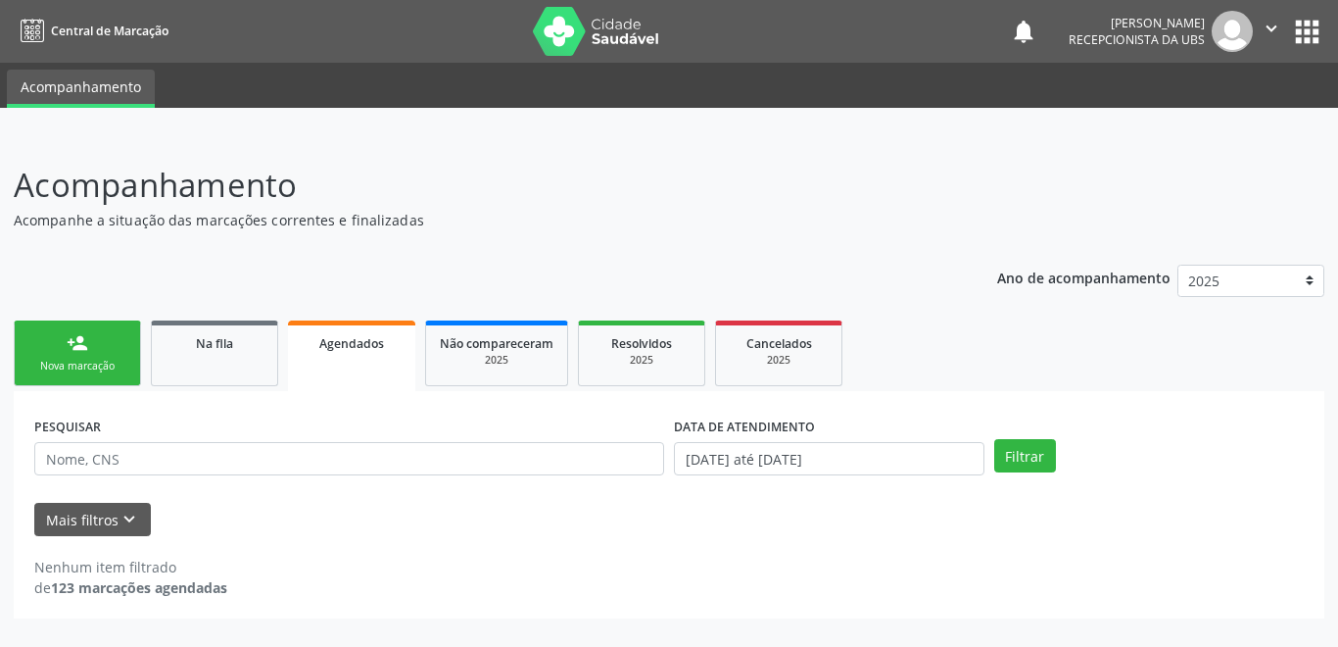
drag, startPoint x: 79, startPoint y: 353, endPoint x: 110, endPoint y: 335, distance: 35.1
click at [81, 353] on div "person_add" at bounding box center [78, 343] width 22 height 22
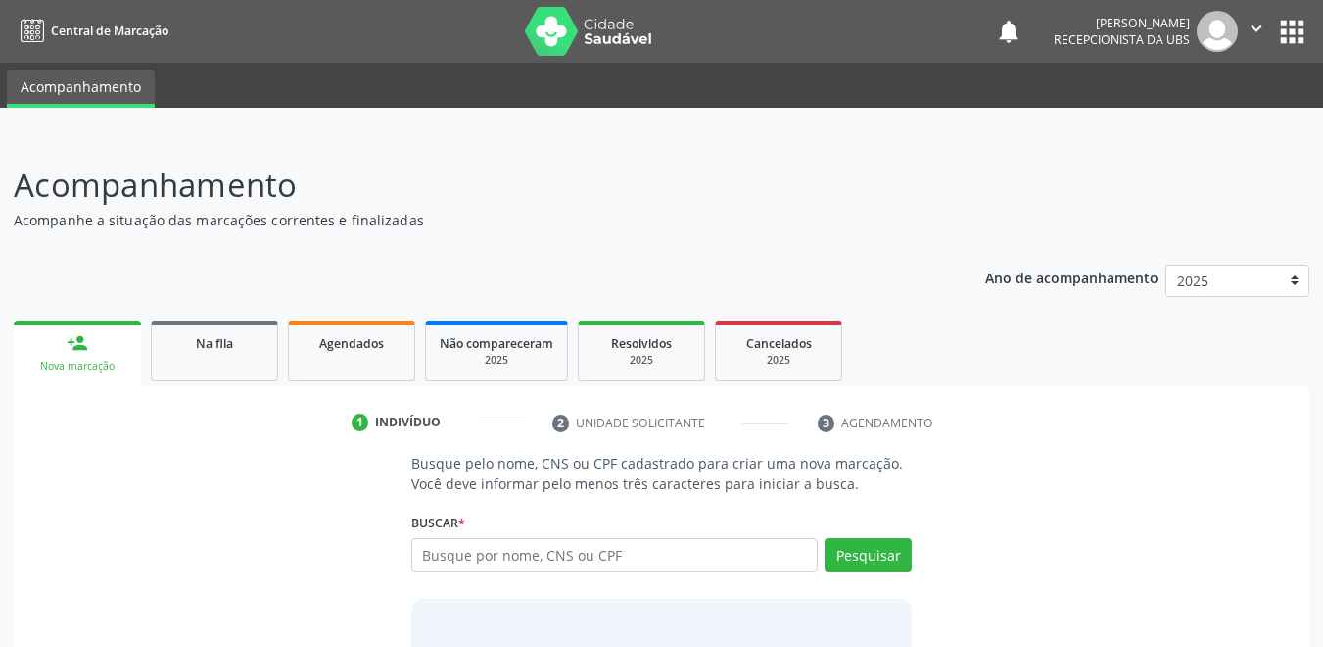
click at [113, 352] on link "person_add Nova marcação" at bounding box center [77, 353] width 127 height 66
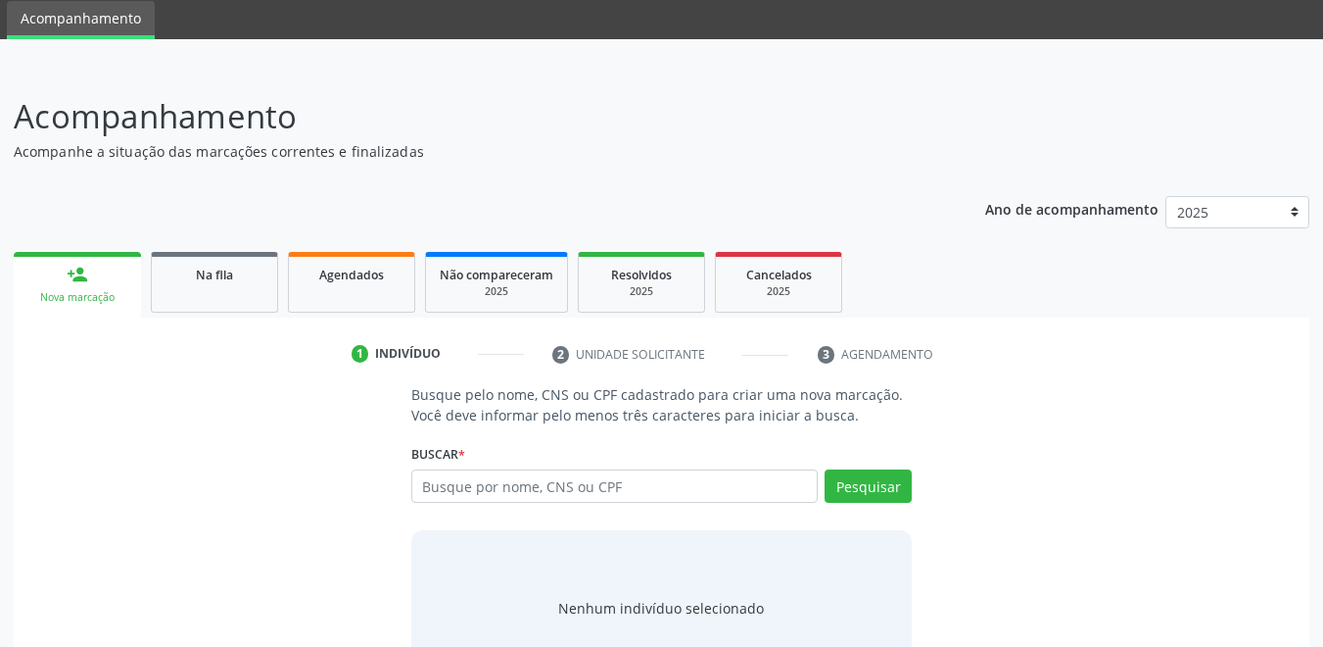
scroll to position [136, 0]
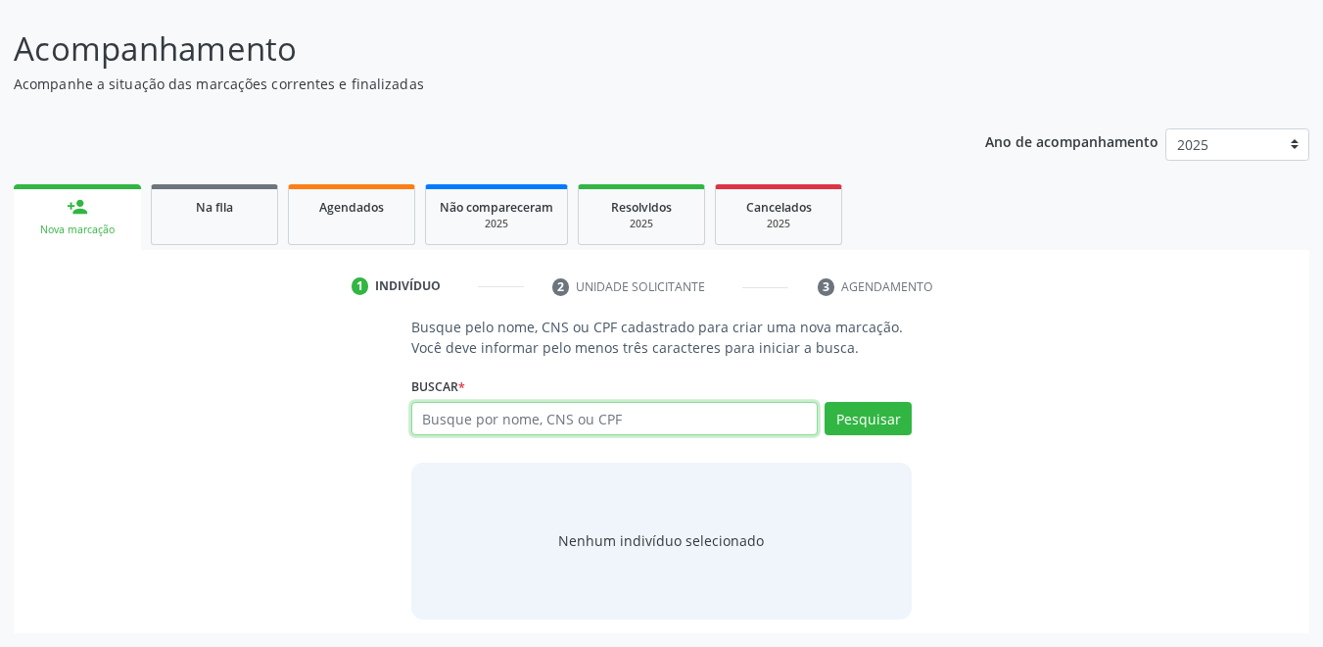
click at [574, 418] on input "text" at bounding box center [615, 418] width 408 height 33
type input "704300570263896"
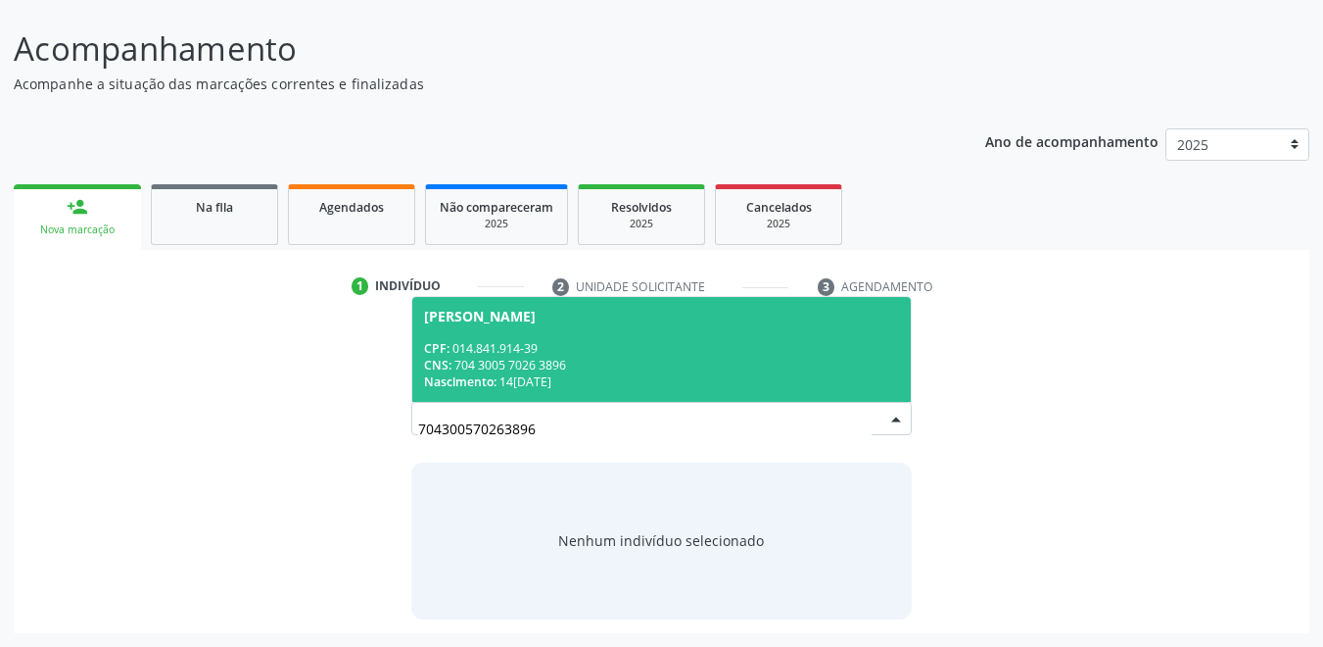
drag, startPoint x: 545, startPoint y: 435, endPoint x: 376, endPoint y: 419, distance: 169.2
click at [376, 419] on div "Busque pelo nome, CNS ou CPF cadastrado para criar uma nova marcação. Você deve…" at bounding box center [661, 467] width 1269 height 302
click at [569, 360] on div "CNS: 704 3005 7026 3896" at bounding box center [662, 365] width 476 height 17
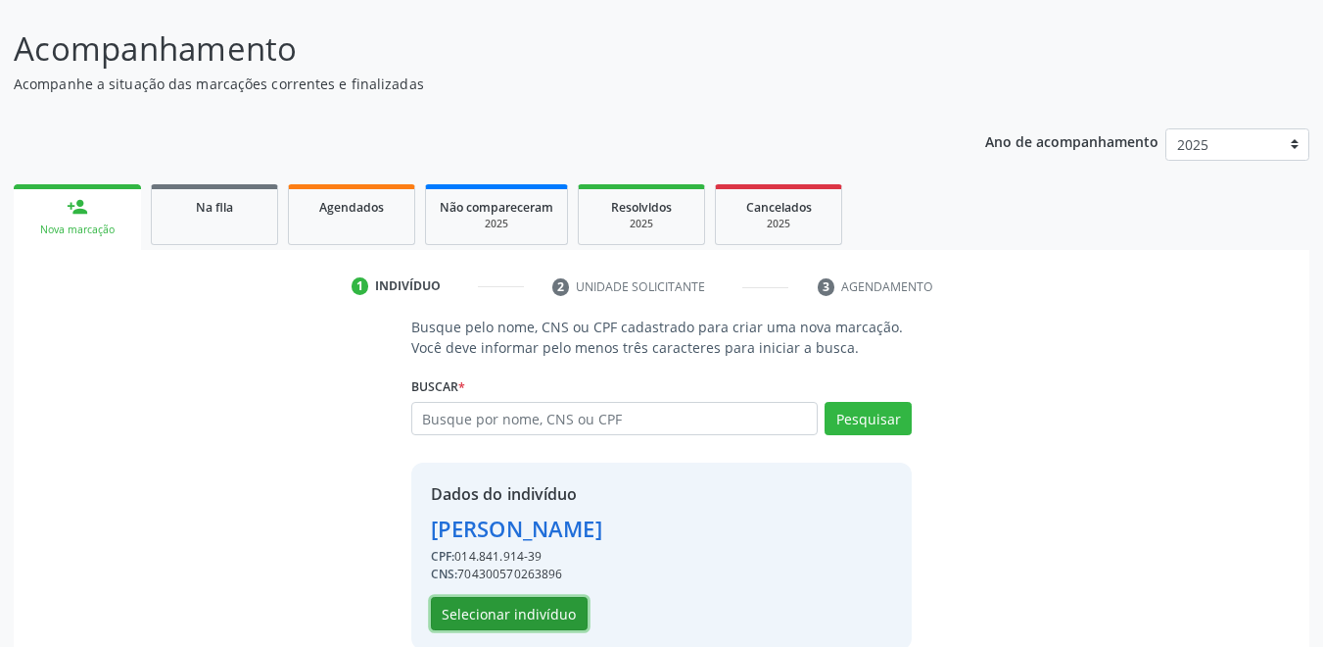
click at [521, 604] on button "Selecionar indivíduo" at bounding box center [509, 613] width 157 height 33
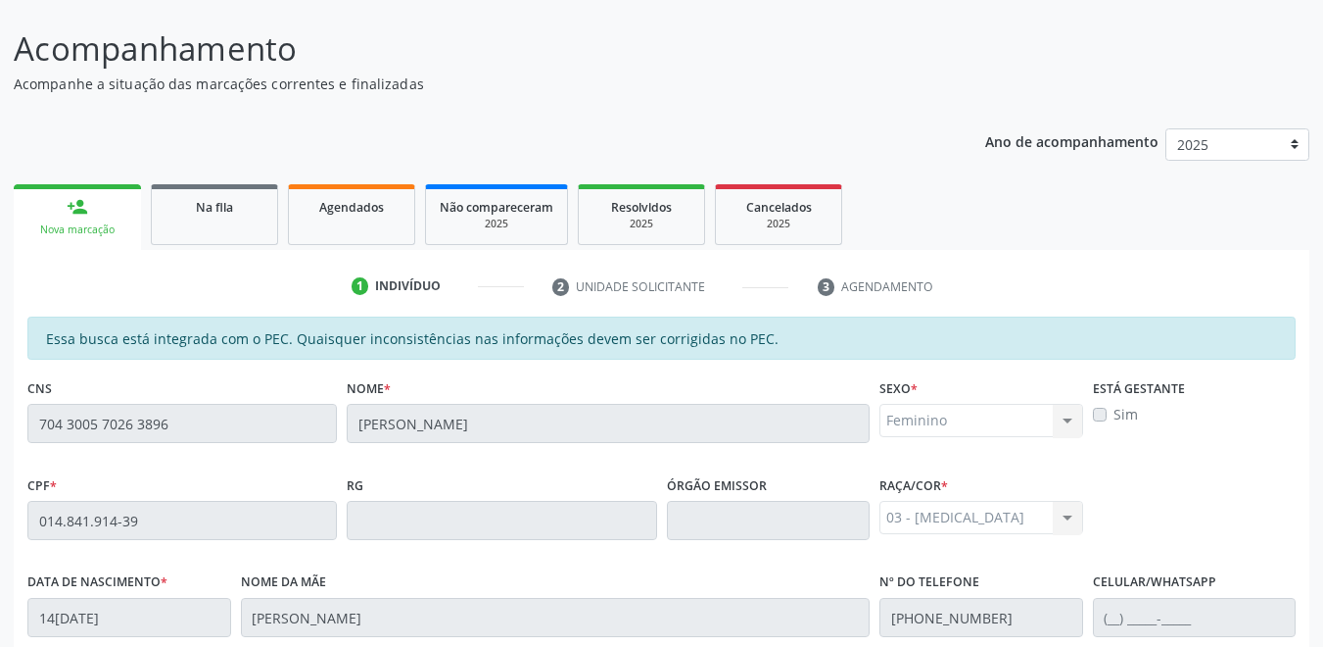
drag, startPoint x: 348, startPoint y: 216, endPoint x: 345, endPoint y: 269, distance: 54.0
click at [350, 216] on div "Agendados" at bounding box center [352, 206] width 98 height 21
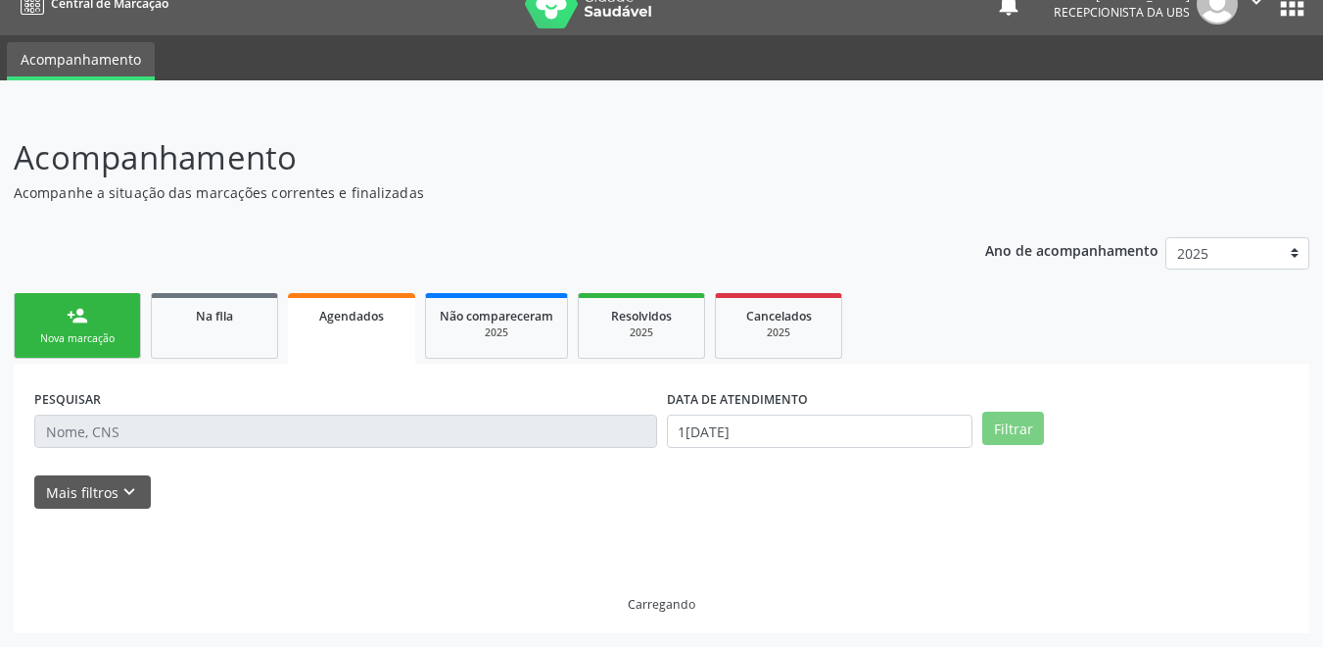
scroll to position [27, 0]
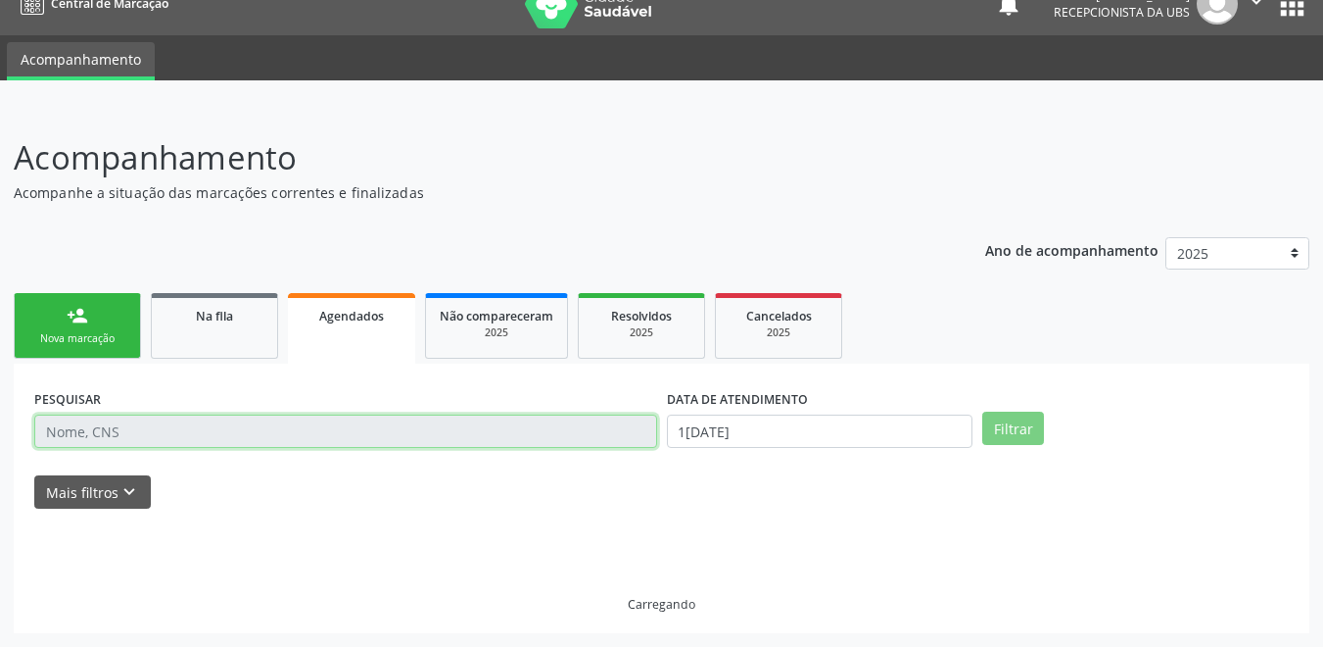
click at [157, 428] on input "text" at bounding box center [345, 430] width 623 height 33
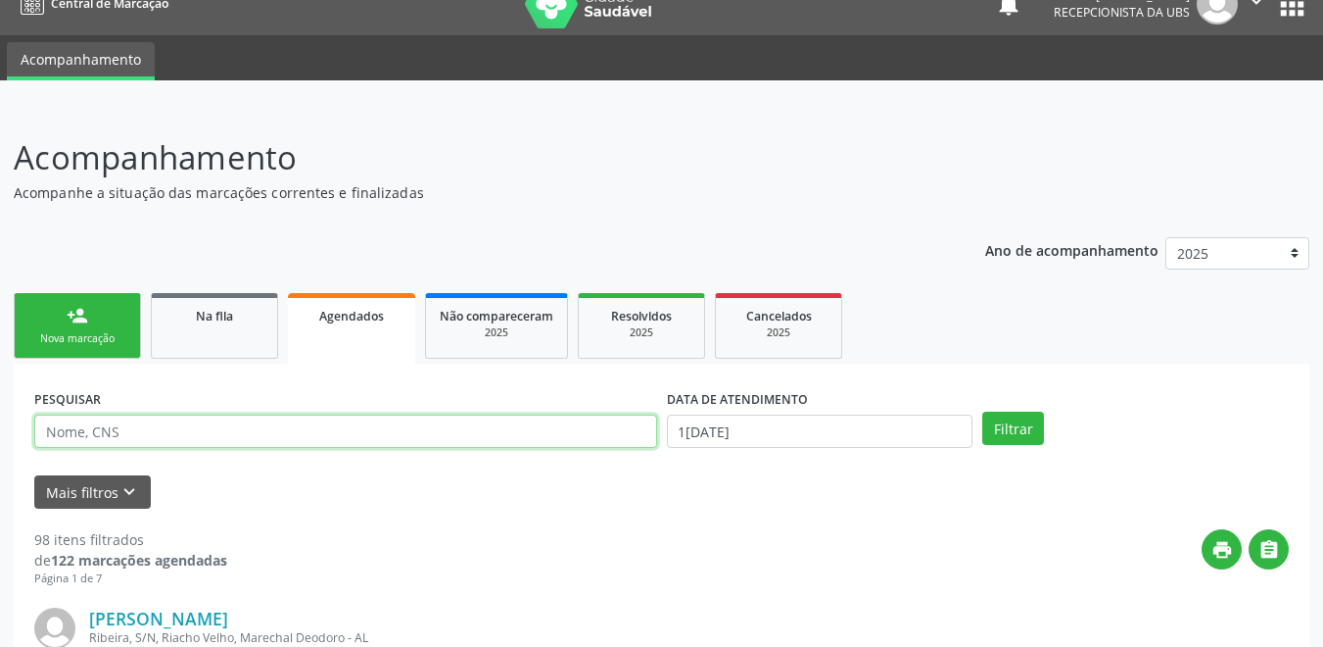
drag, startPoint x: 154, startPoint y: 434, endPoint x: 176, endPoint y: 401, distance: 40.2
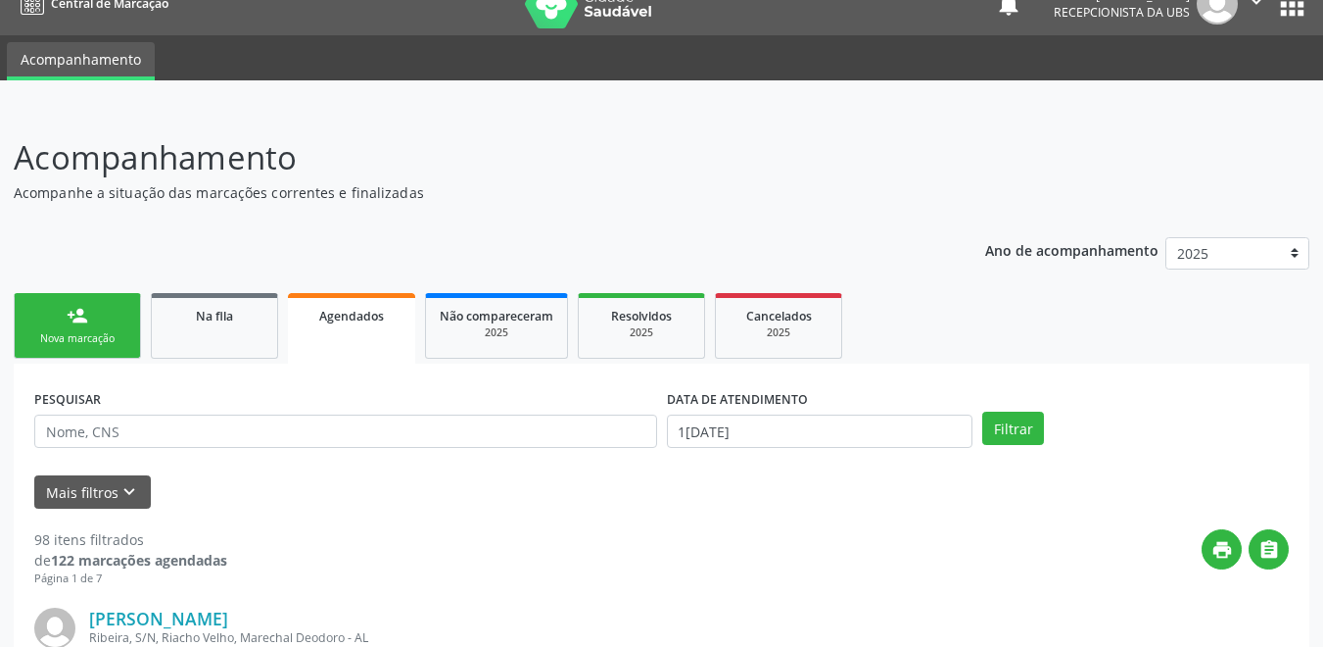
drag, startPoint x: 176, startPoint y: 401, endPoint x: 82, endPoint y: 382, distance: 95.9
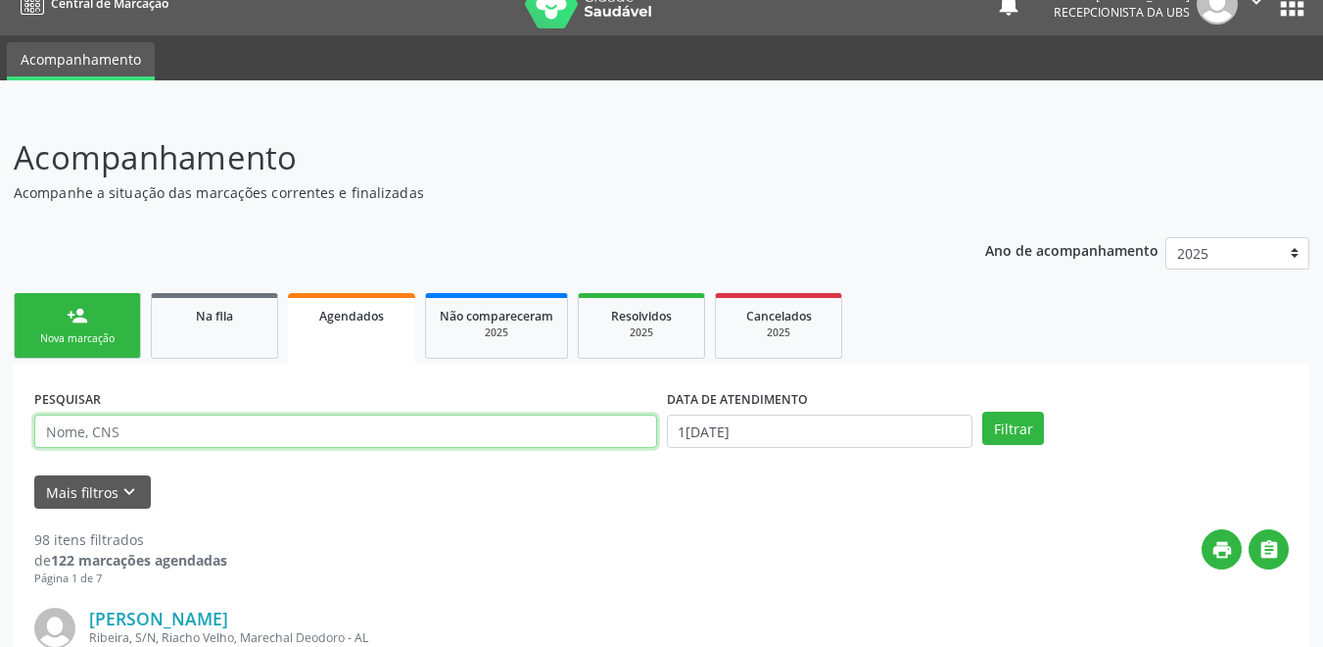
click at [105, 428] on input "text" at bounding box center [345, 430] width 623 height 33
paste input "704300570263896"
type input "704300570263896"
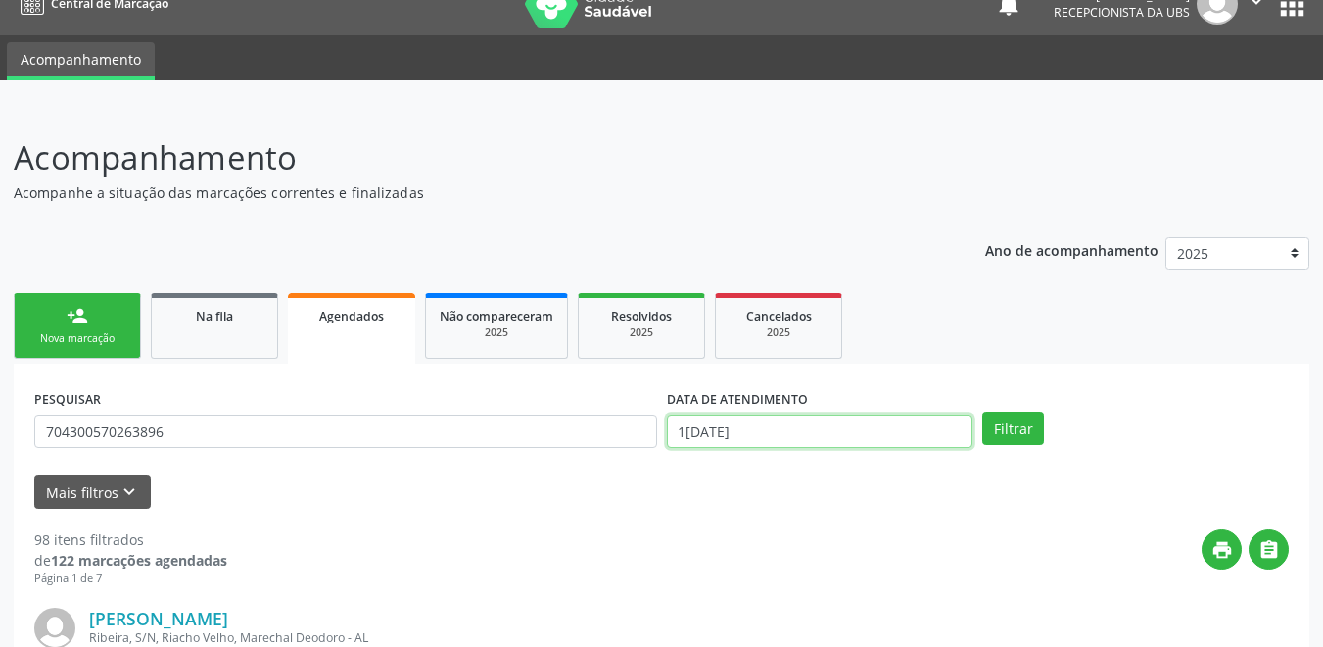
drag, startPoint x: 870, startPoint y: 430, endPoint x: 841, endPoint y: 390, distance: 49.8
click at [867, 430] on input "[DATE]" at bounding box center [820, 430] width 307 height 33
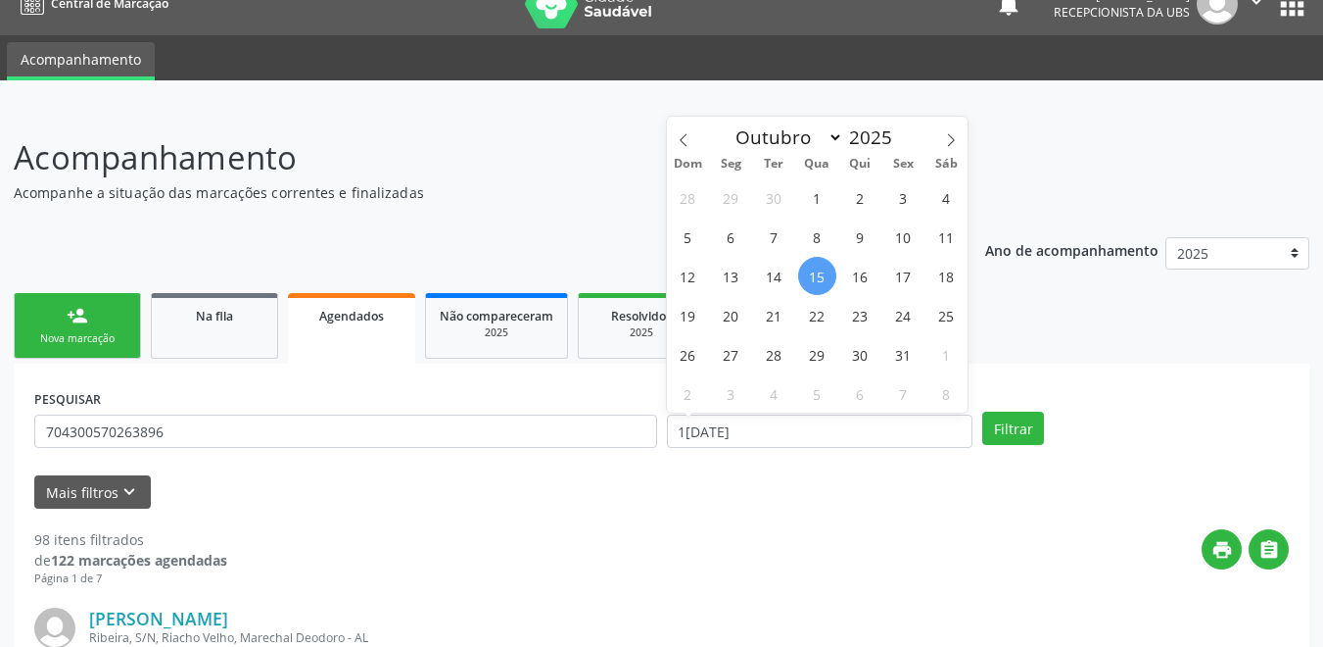
click at [815, 282] on span "15" at bounding box center [817, 276] width 38 height 38
type input "[DATE]"
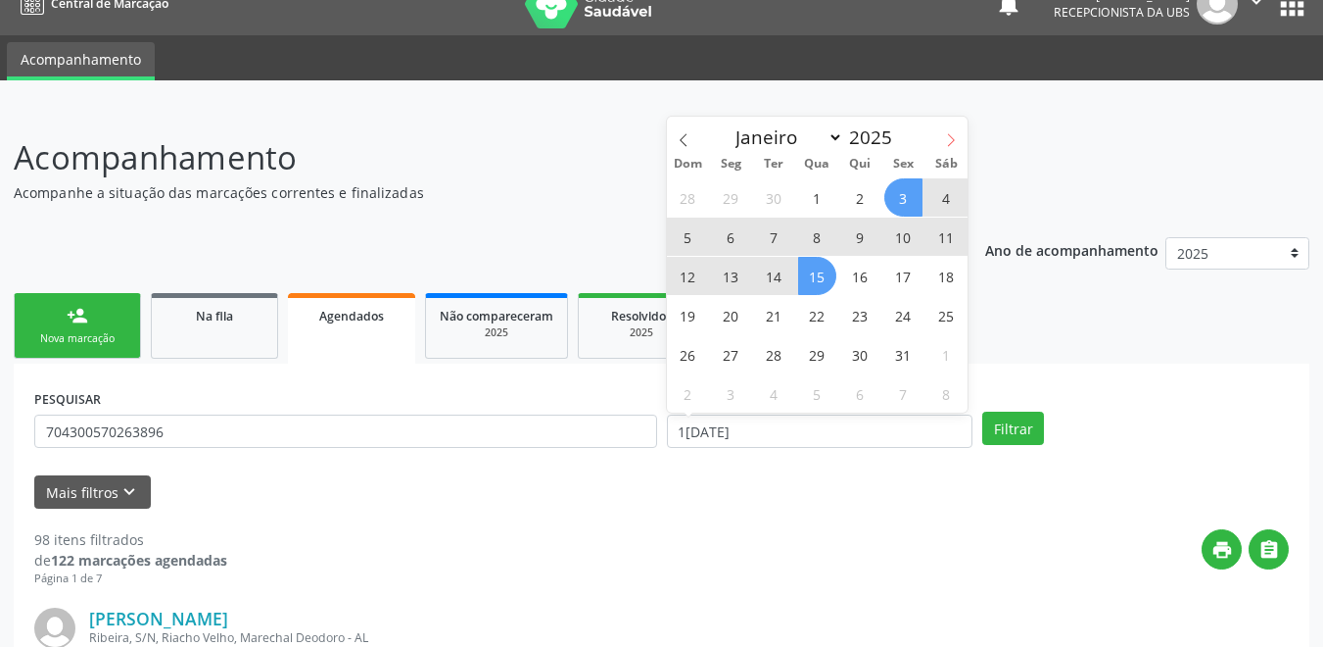
click at [954, 139] on icon at bounding box center [951, 139] width 7 height 13
select select "10"
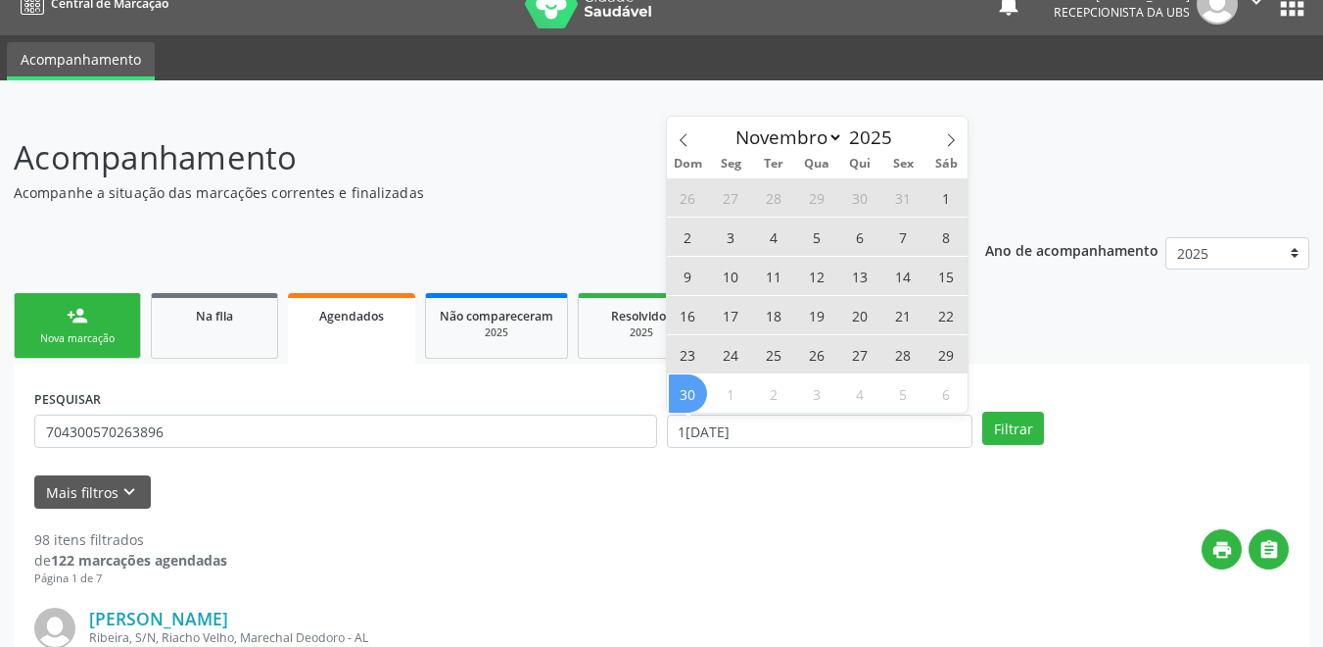
click at [687, 393] on span "30" at bounding box center [688, 393] width 38 height 38
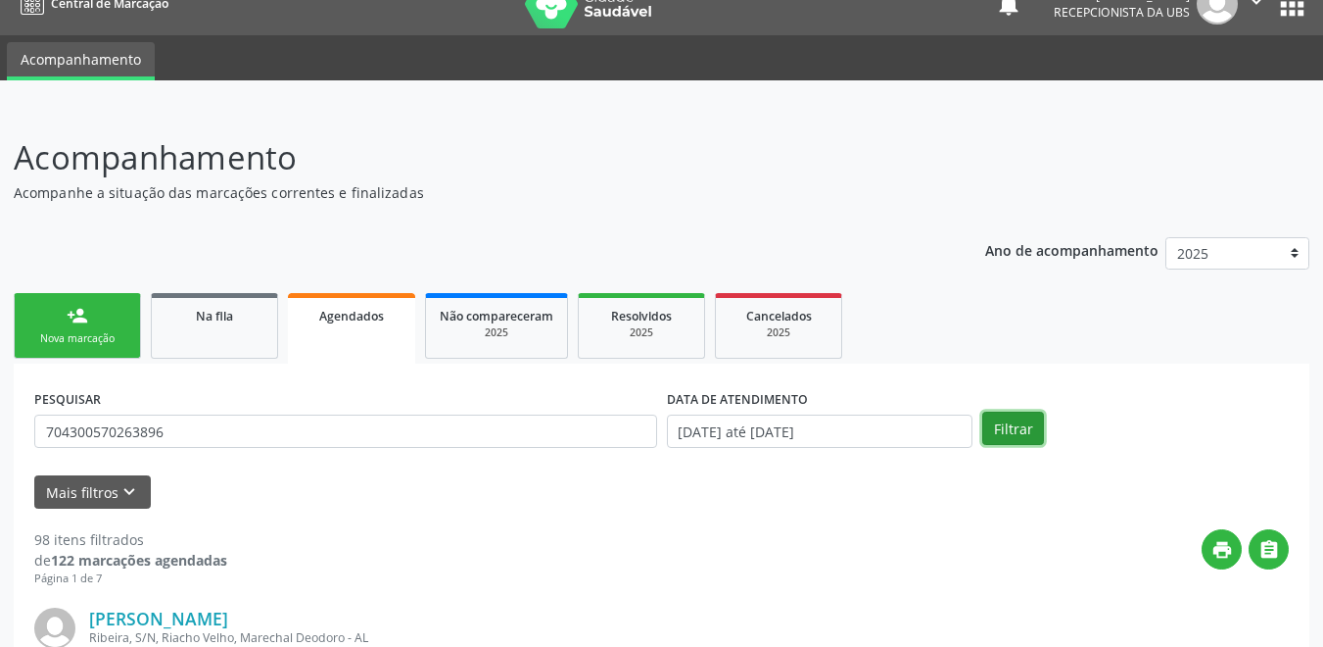
click at [1020, 427] on button "Filtrar" at bounding box center [1014, 427] width 62 height 33
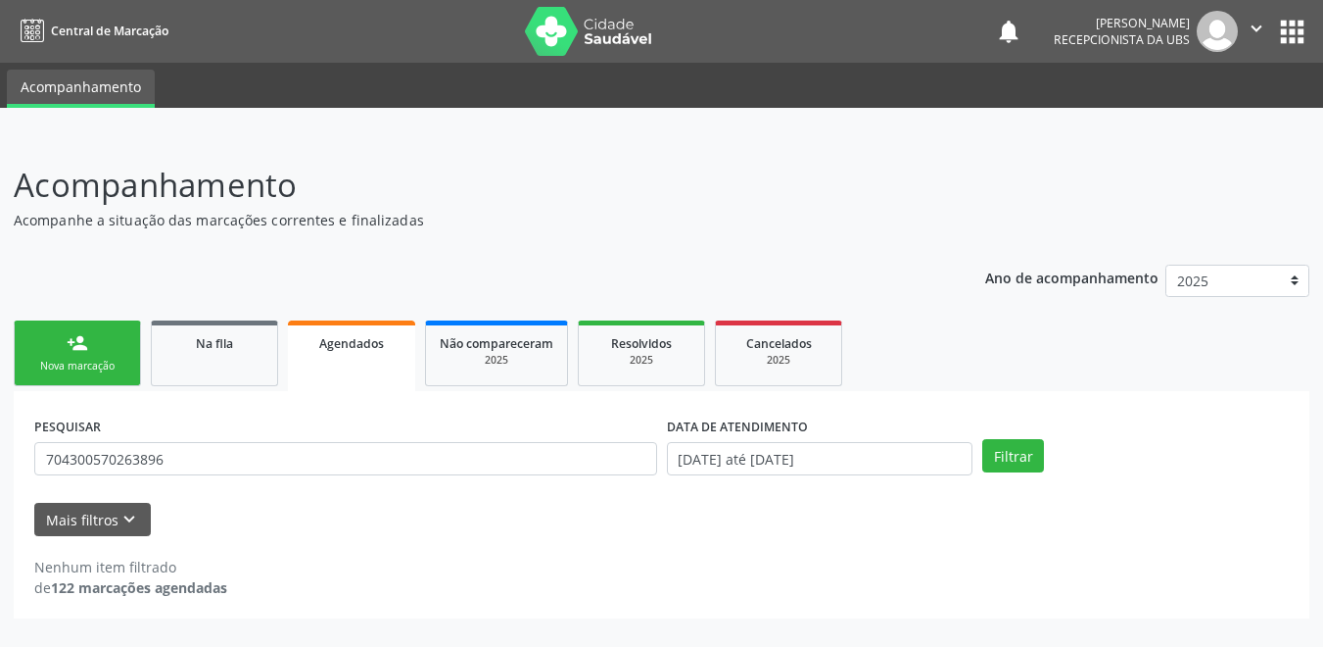
scroll to position [0, 0]
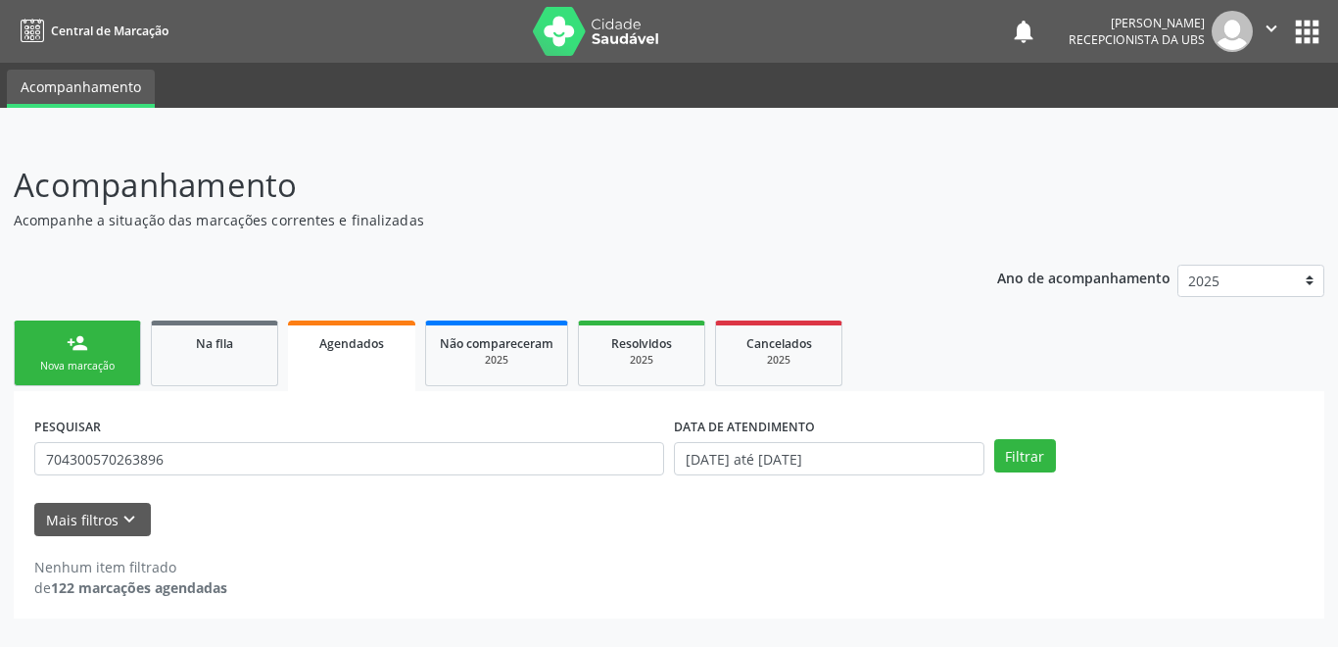
drag, startPoint x: 86, startPoint y: 363, endPoint x: 108, endPoint y: 365, distance: 21.6
click at [87, 363] on div "Nova marcação" at bounding box center [77, 366] width 98 height 15
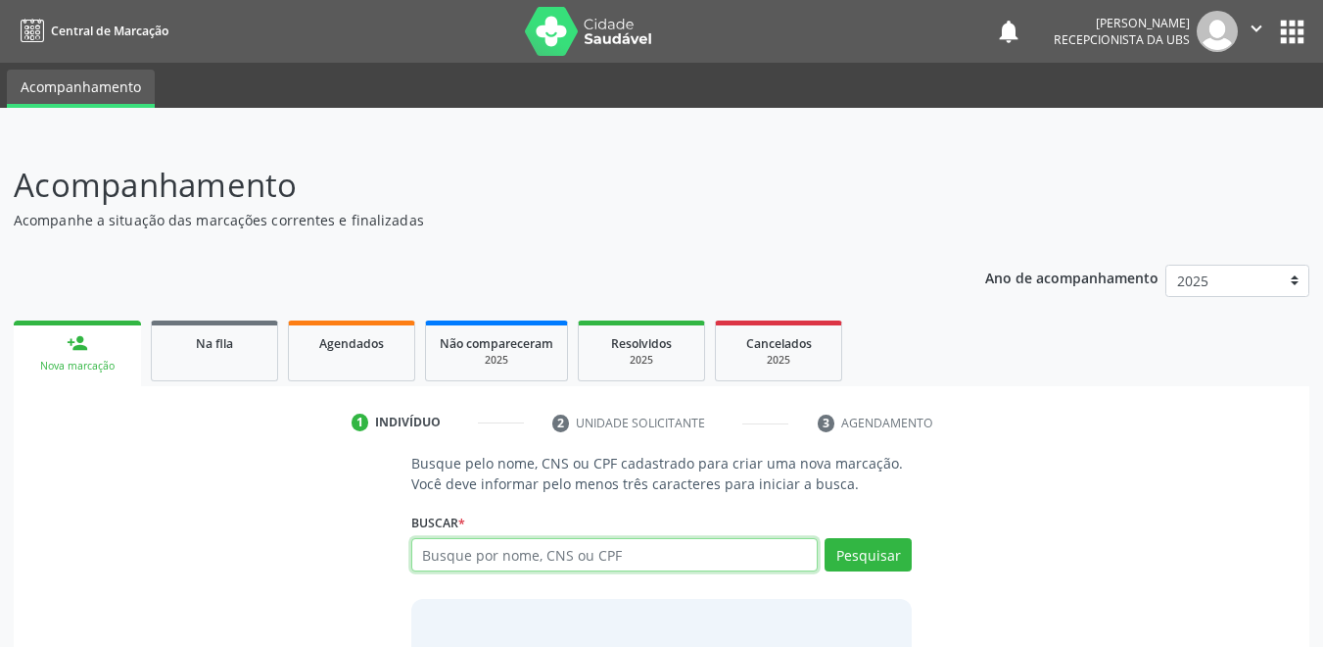
click at [518, 569] on input "text" at bounding box center [615, 554] width 408 height 33
paste input "704300570263896"
type input "704300570263896"
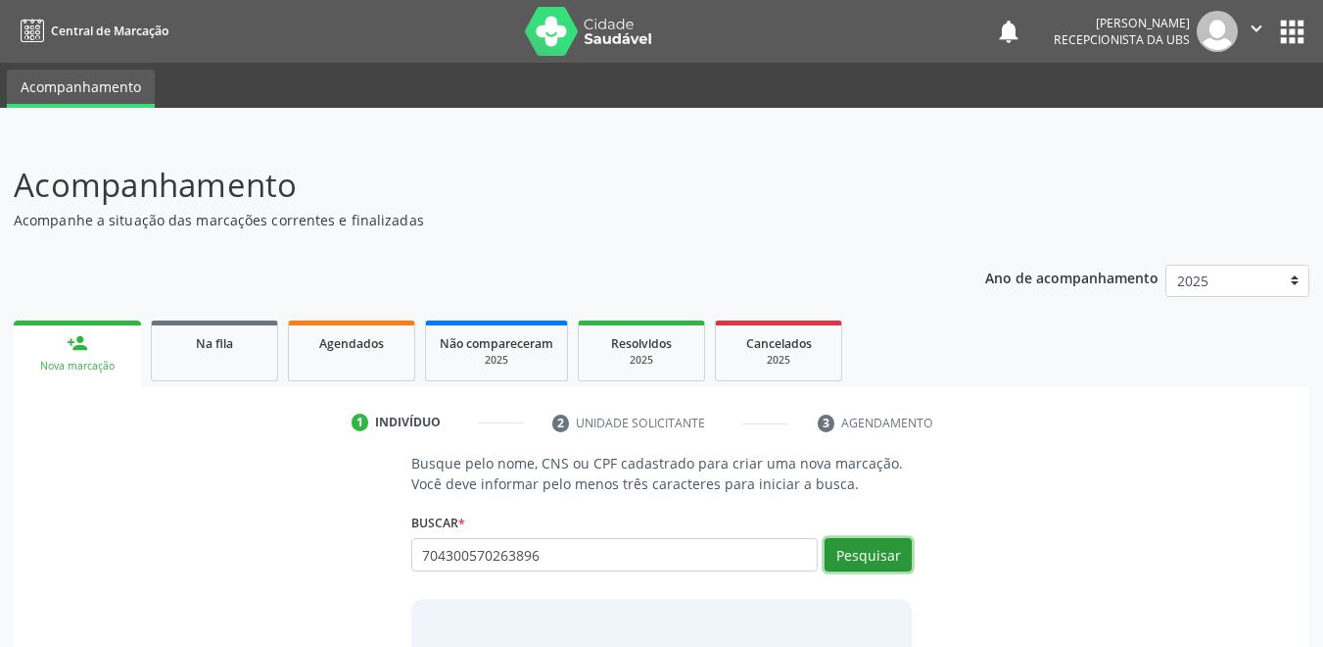
click at [859, 549] on button "Pesquisar" at bounding box center [868, 554] width 87 height 33
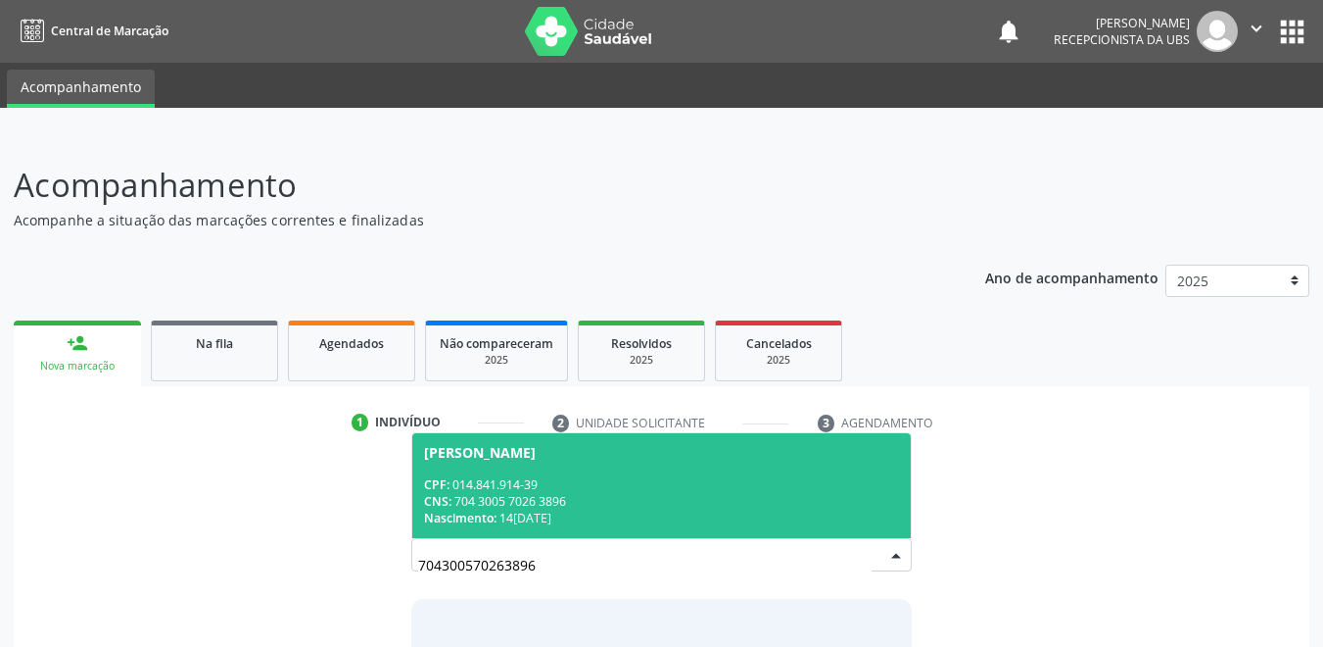
click at [552, 490] on div "CPF: 014.841.914-39" at bounding box center [662, 484] width 476 height 17
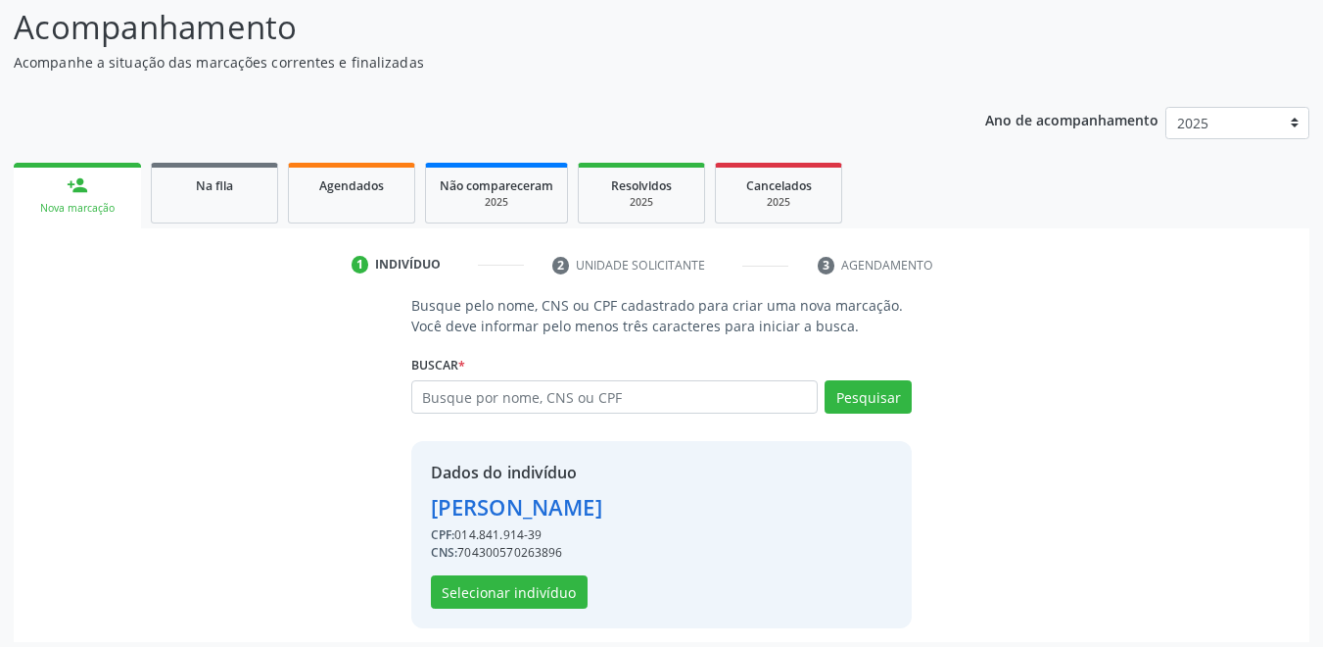
scroll to position [167, 0]
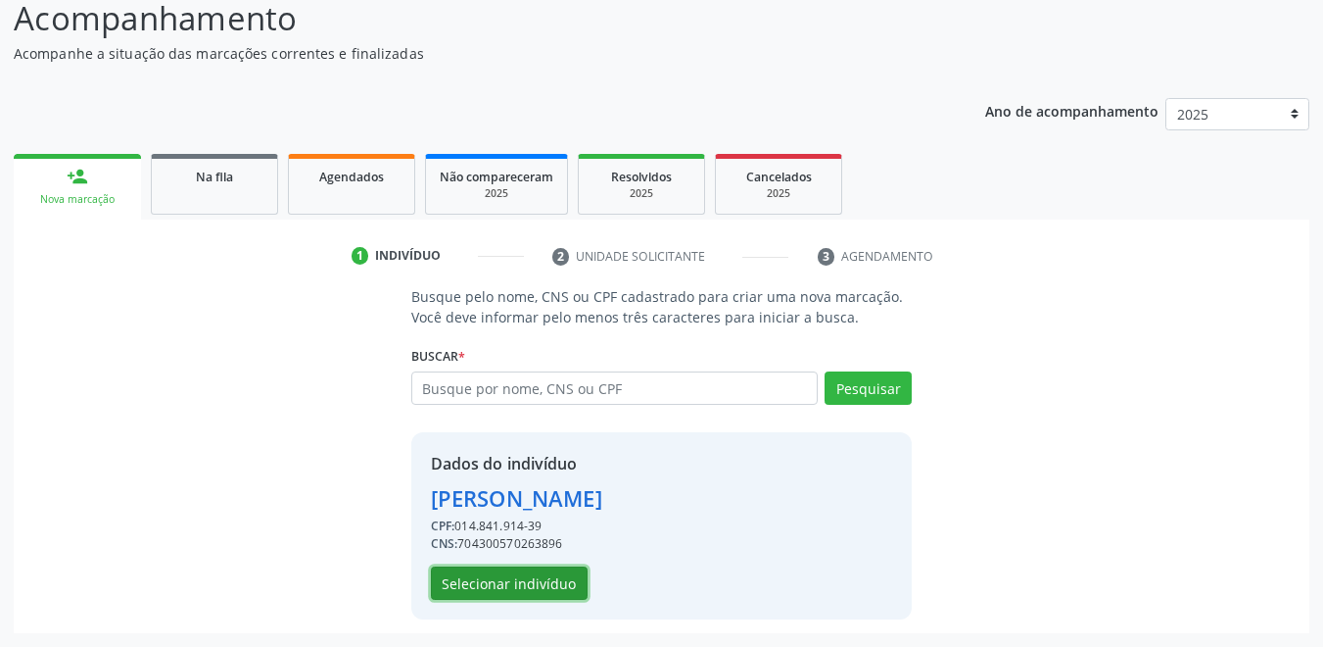
click at [536, 585] on button "Selecionar indivíduo" at bounding box center [509, 582] width 157 height 33
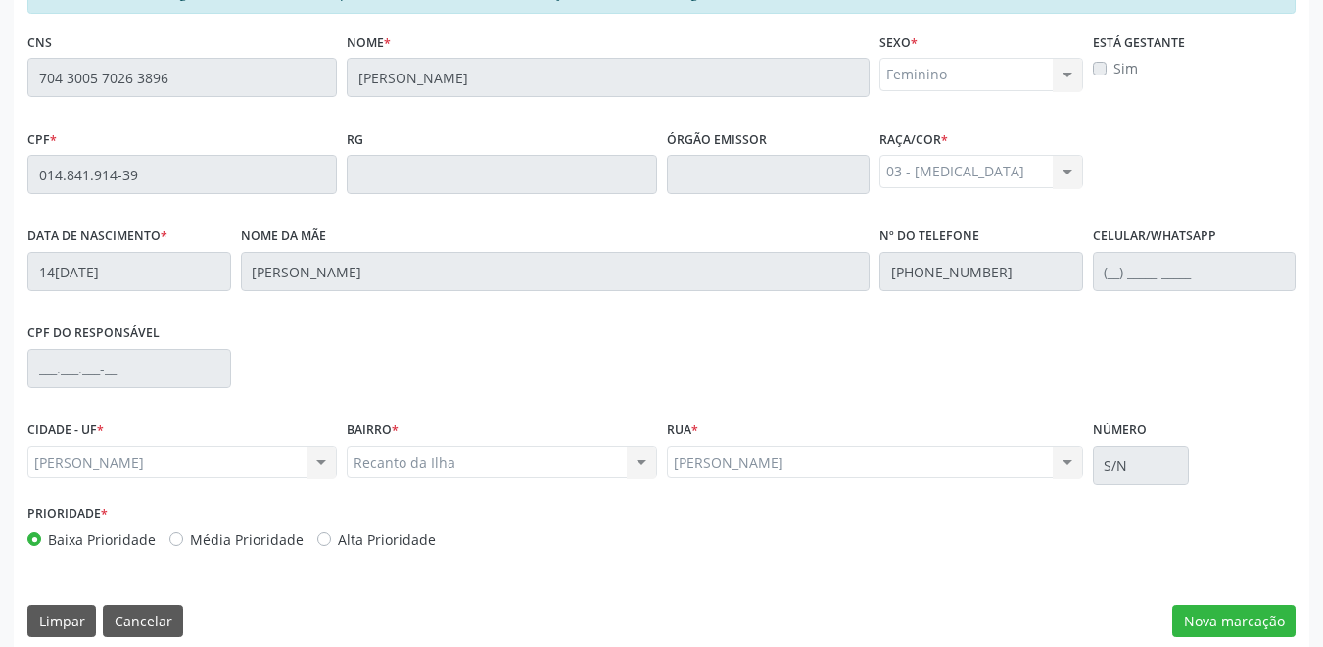
scroll to position [500, 0]
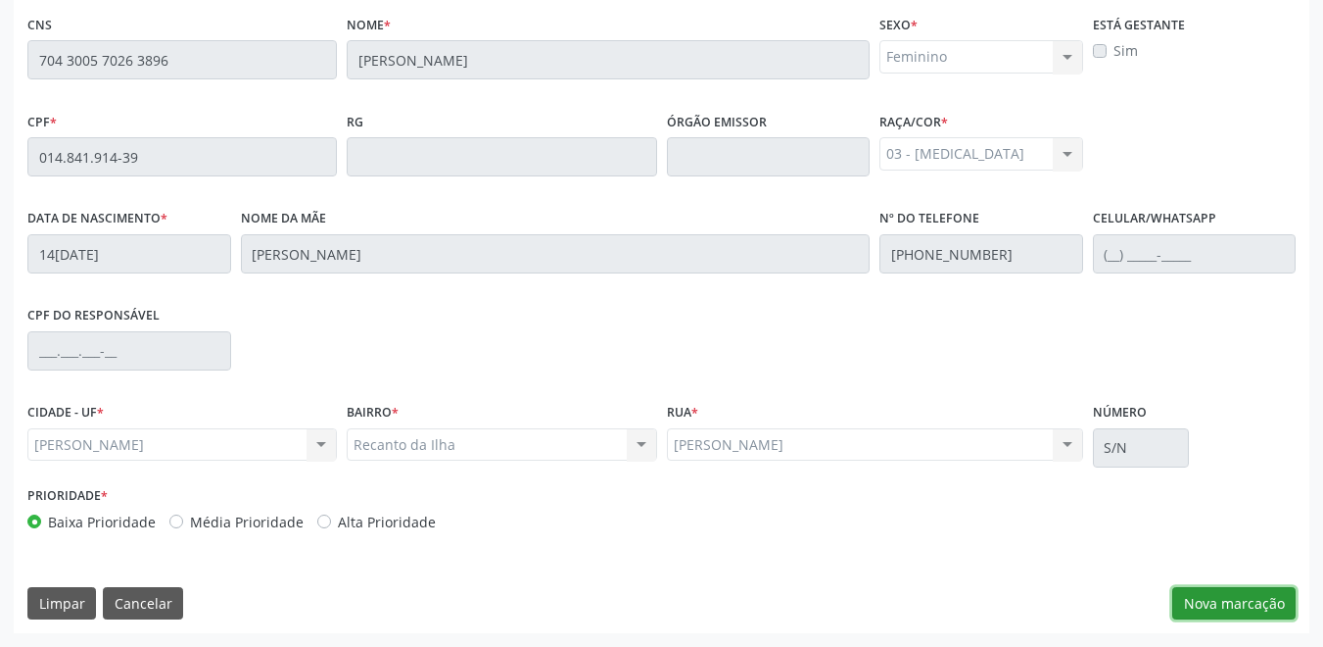
click at [1226, 611] on button "Nova marcação" at bounding box center [1234, 603] width 123 height 33
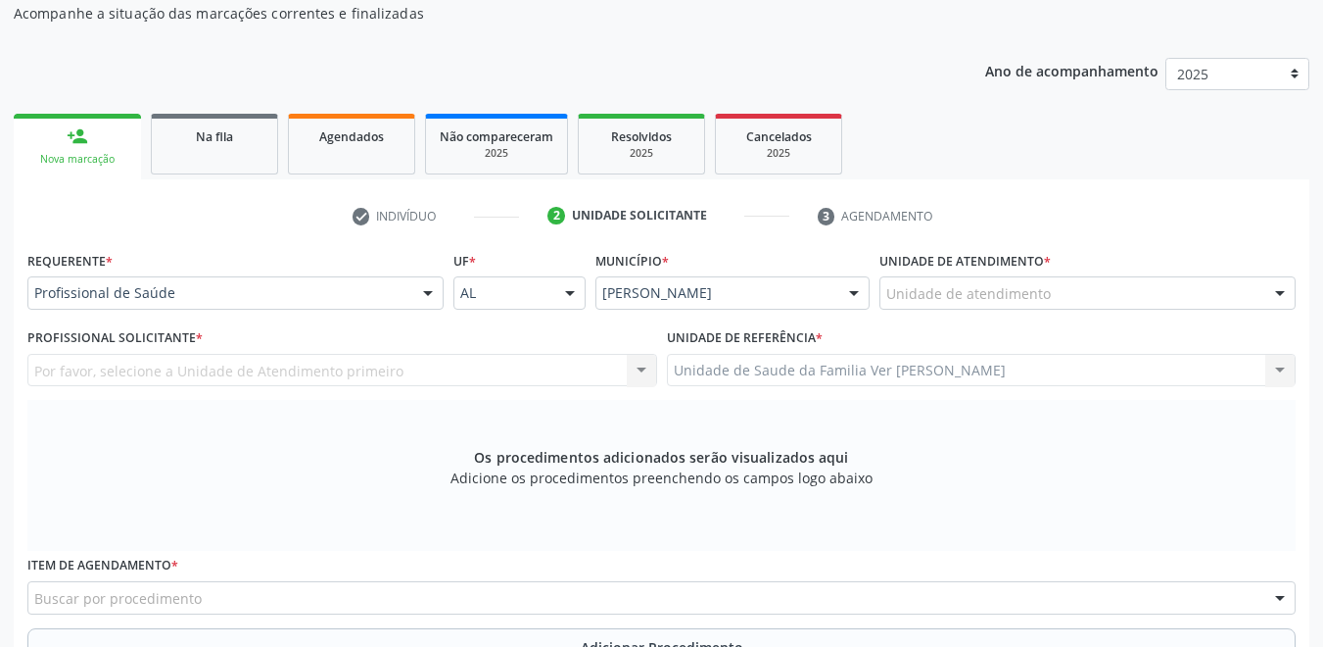
scroll to position [206, 0]
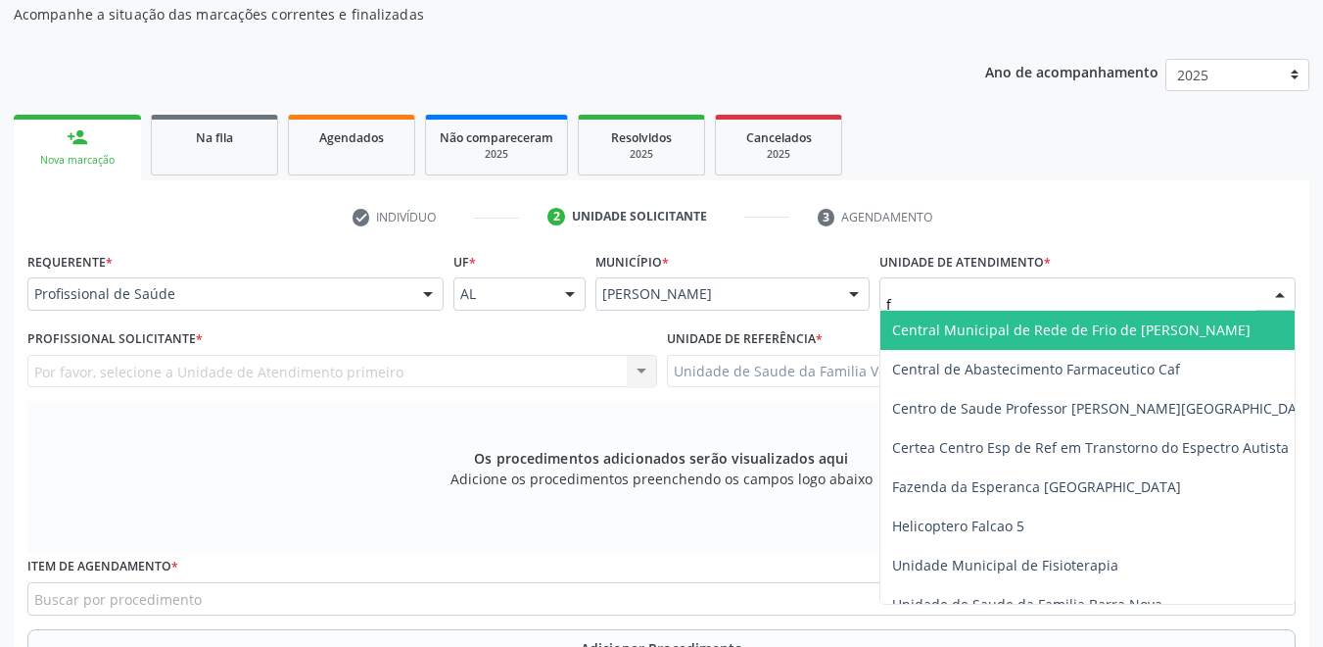
type input "fl"
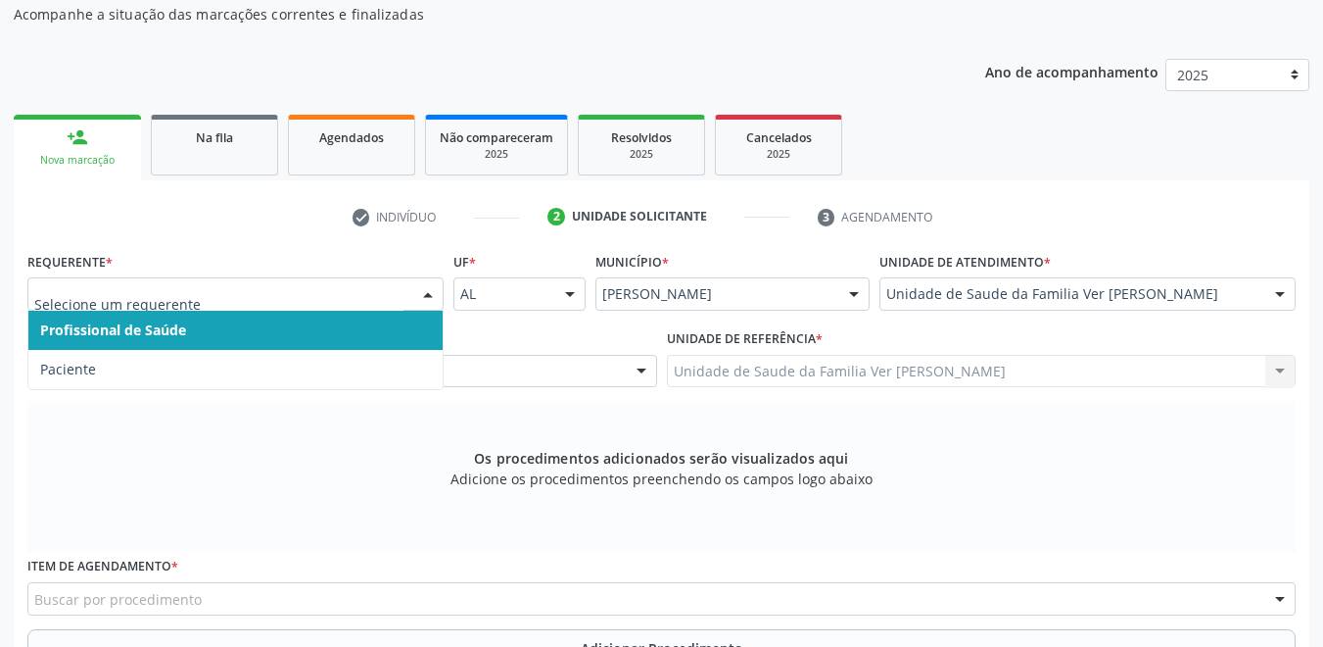
click at [327, 281] on div at bounding box center [235, 293] width 416 height 33
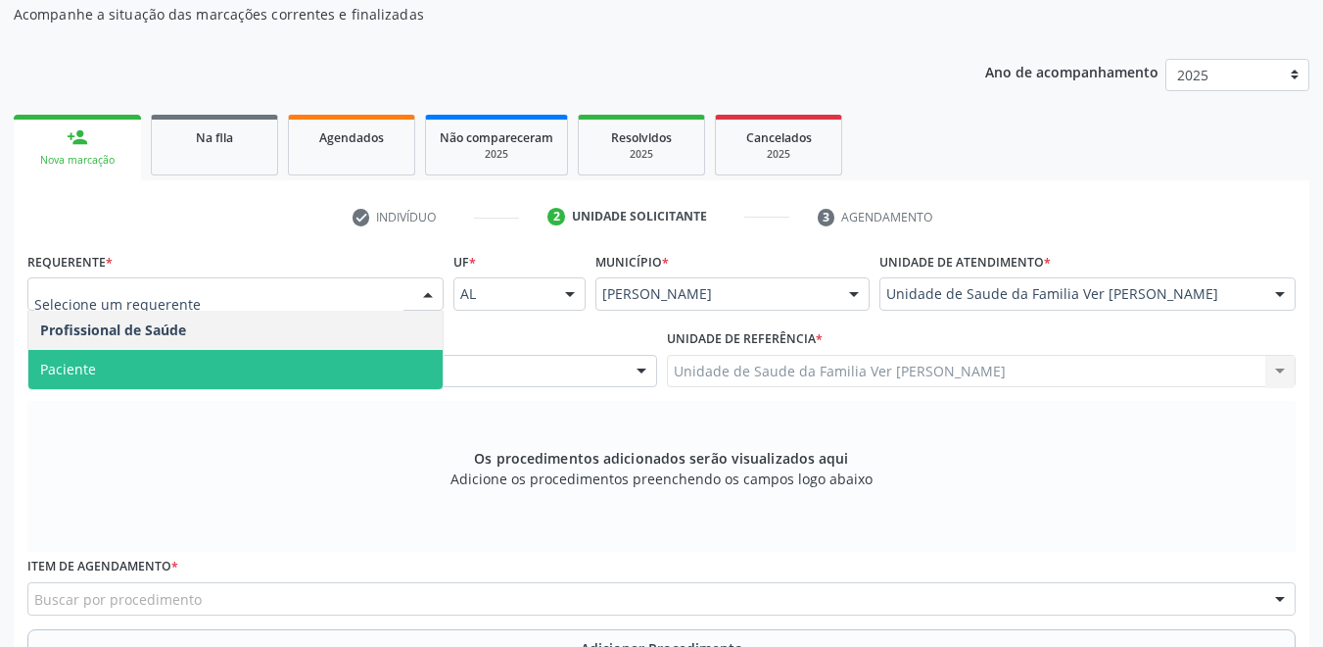
click at [179, 366] on span "Paciente" at bounding box center [235, 369] width 414 height 39
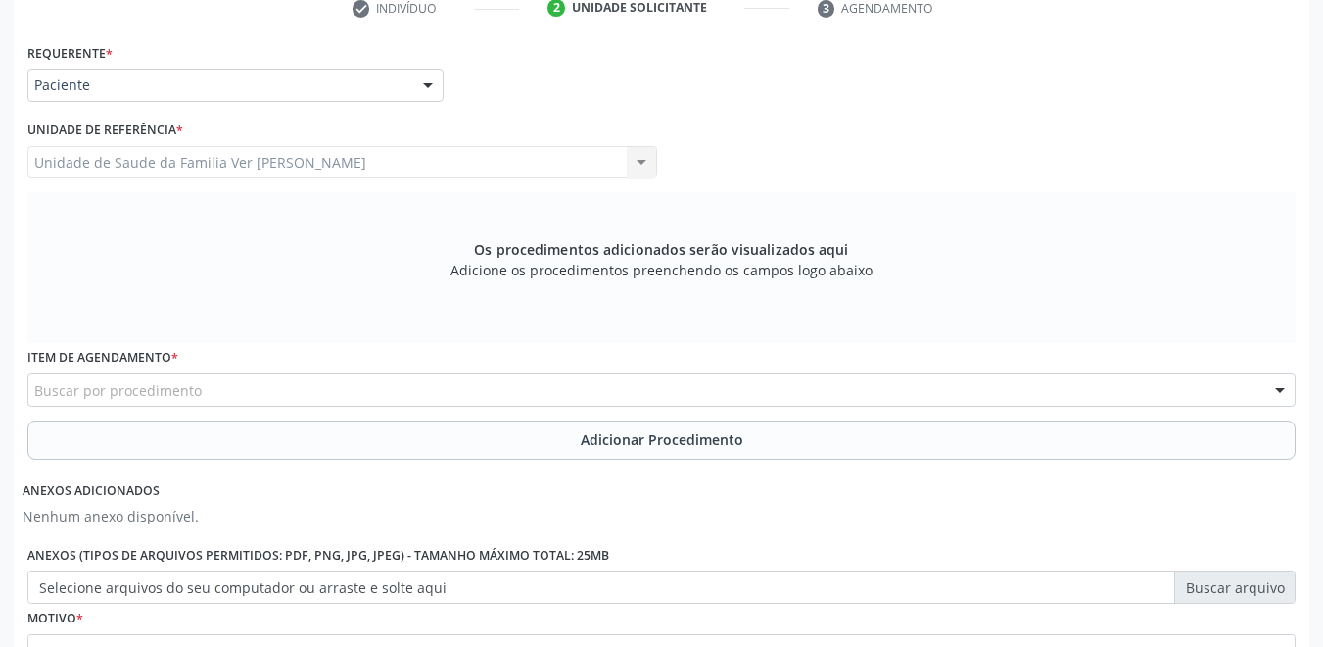
scroll to position [500, 0]
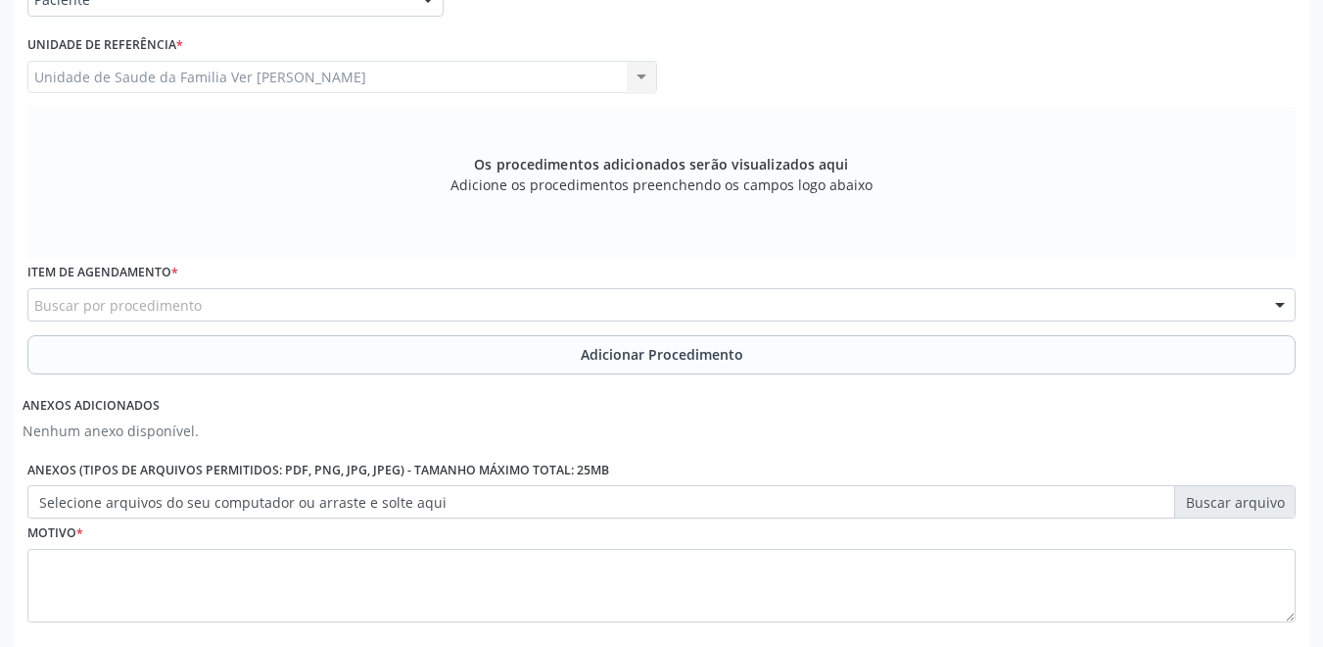
click at [212, 298] on div "Buscar por procedimento" at bounding box center [661, 304] width 1269 height 33
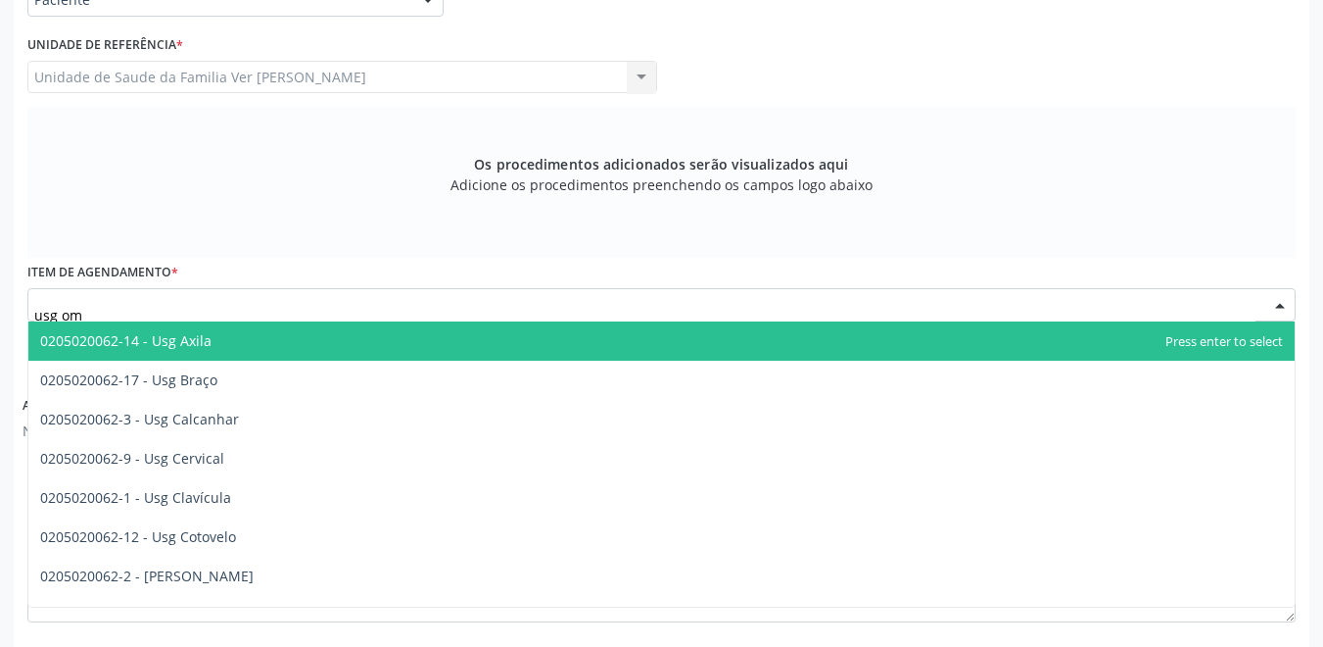
type input "usg omb"
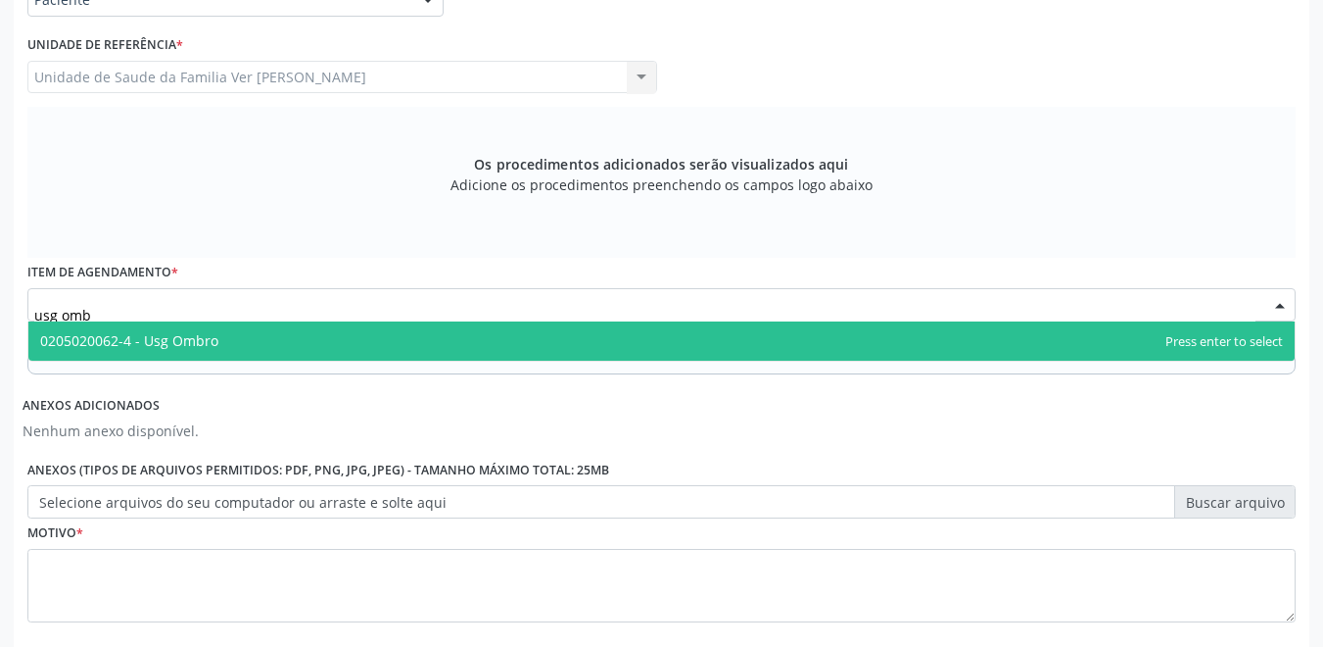
click at [302, 342] on span "0205020062-4 - Usg Ombro" at bounding box center [661, 340] width 1267 height 39
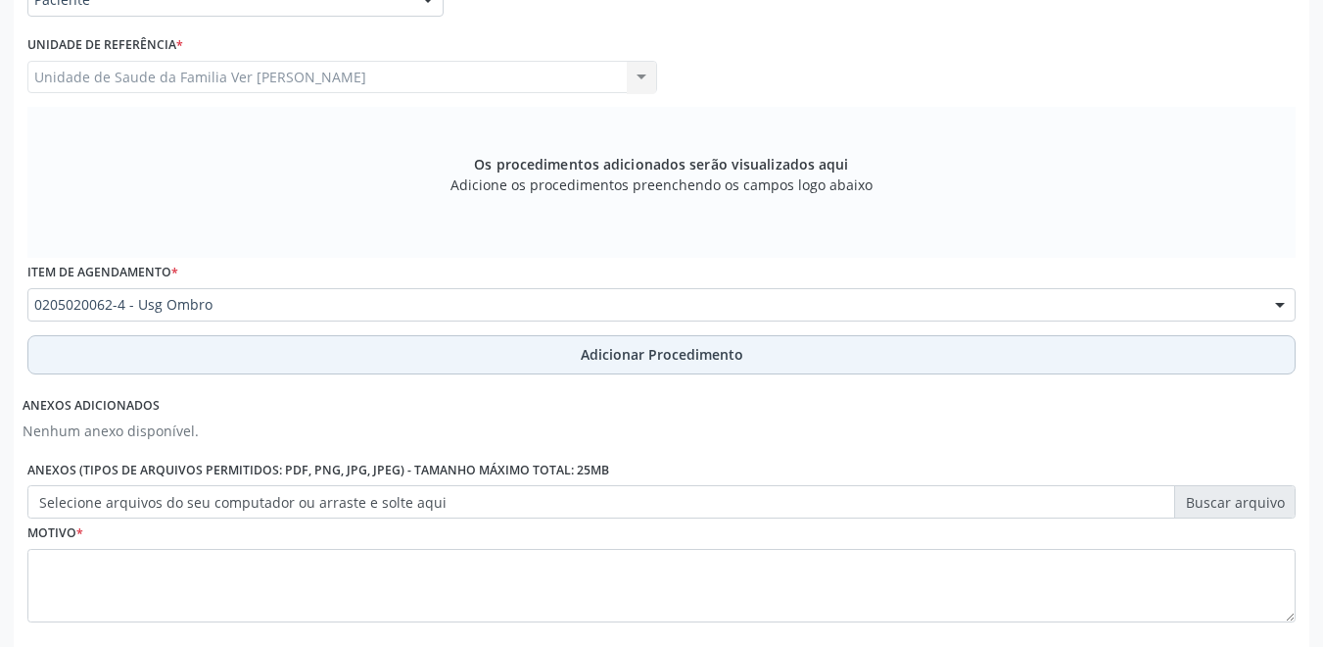
click at [321, 367] on button "Adicionar Procedimento" at bounding box center [661, 354] width 1269 height 39
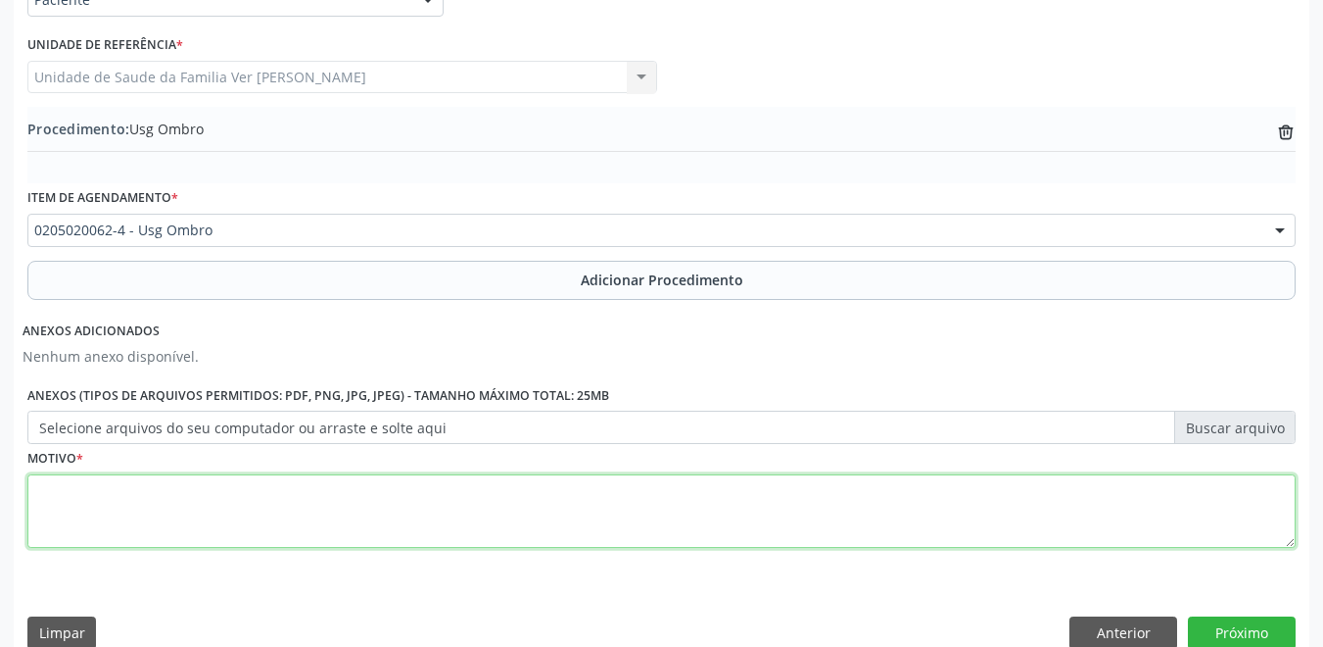
click at [199, 513] on textarea at bounding box center [661, 511] width 1269 height 74
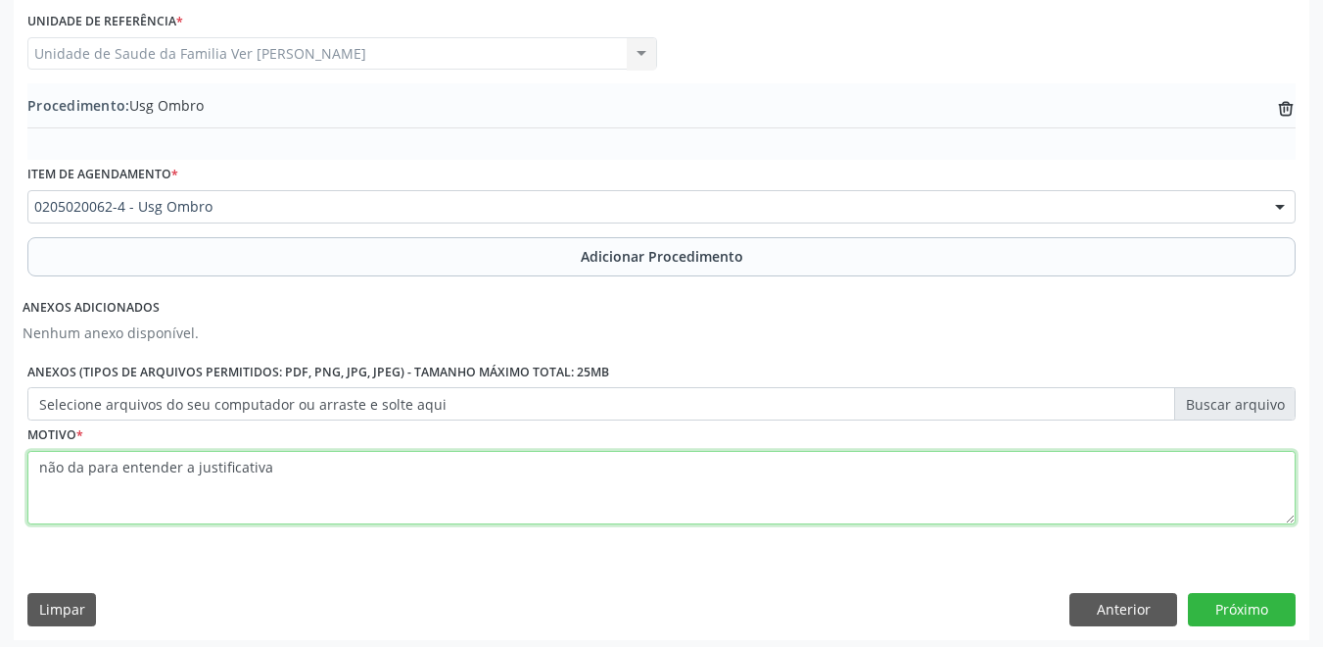
scroll to position [530, 0]
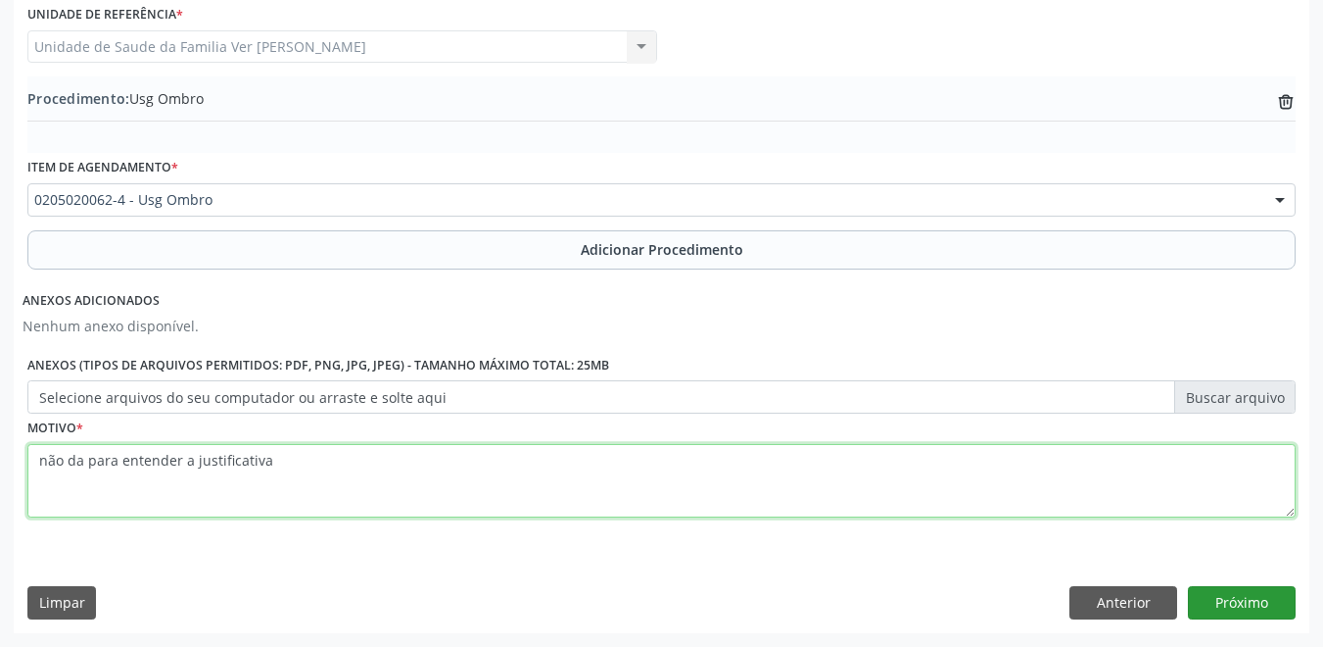
type textarea "não da para entender a justificativa"
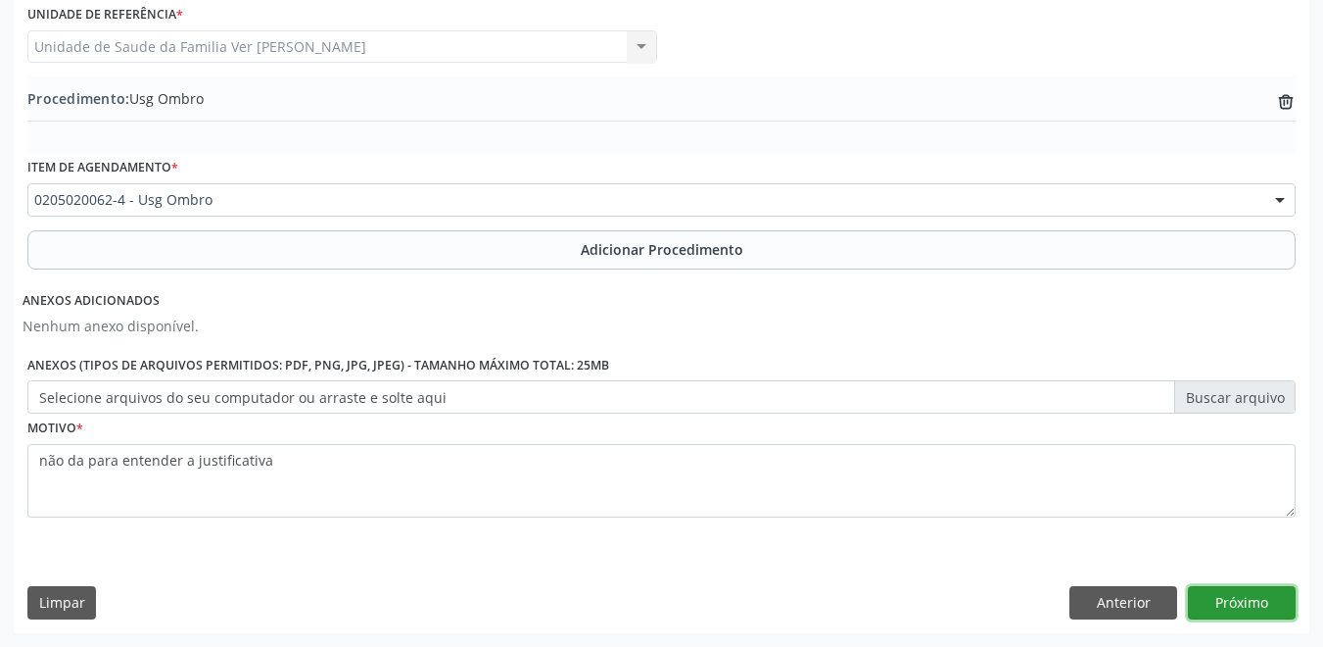
click at [1231, 596] on button "Próximo" at bounding box center [1242, 602] width 108 height 33
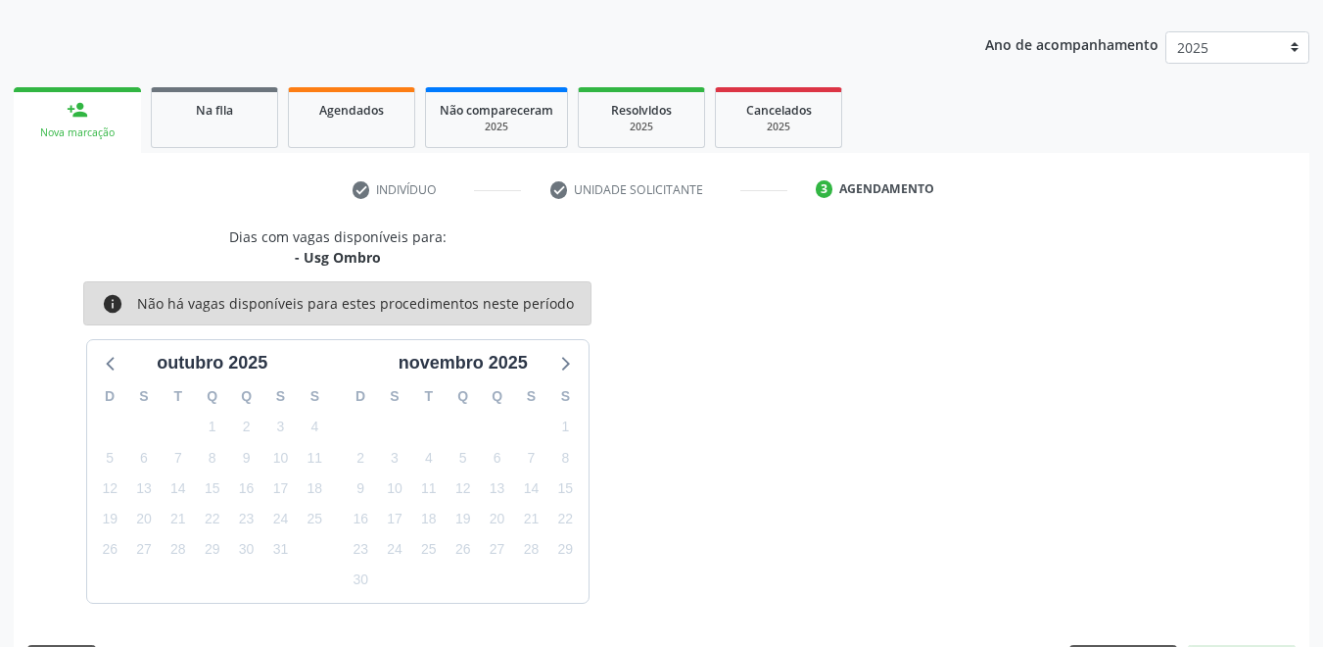
scroll to position [291, 0]
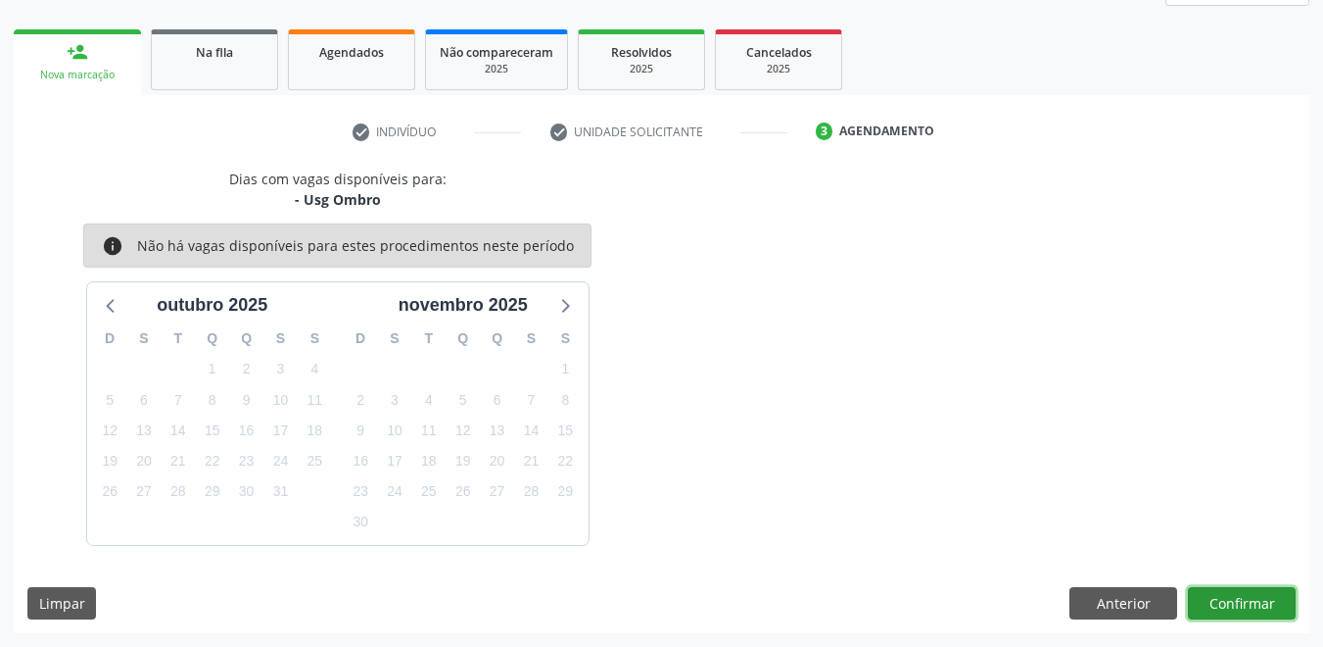
click at [1264, 601] on button "Confirmar" at bounding box center [1242, 603] width 108 height 33
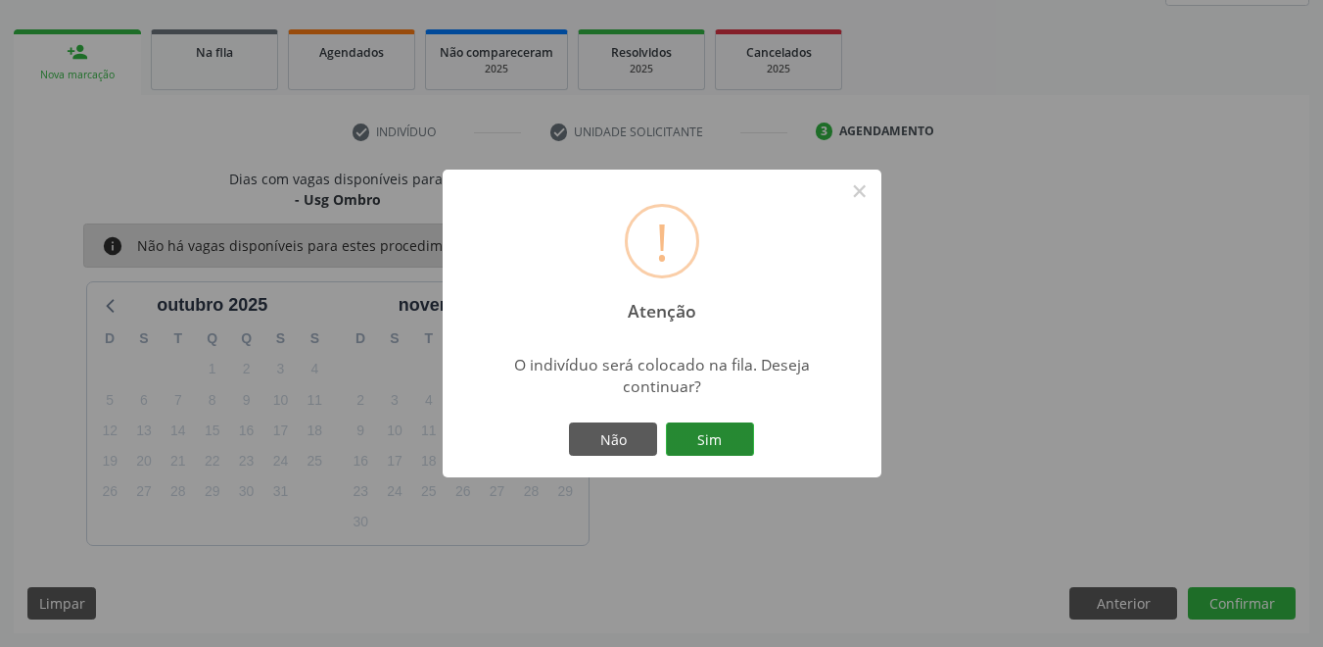
click at [734, 441] on button "Sim" at bounding box center [710, 438] width 88 height 33
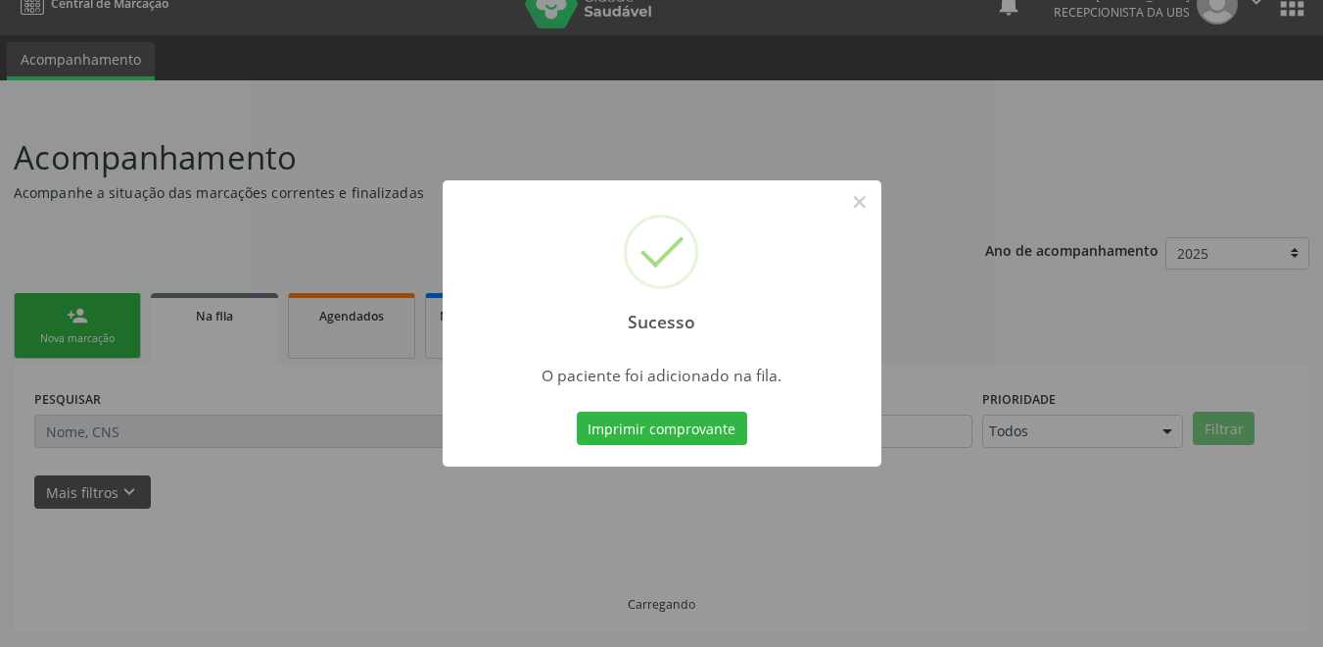
scroll to position [27, 0]
click at [734, 441] on button "Imprimir comprovante" at bounding box center [662, 427] width 170 height 33
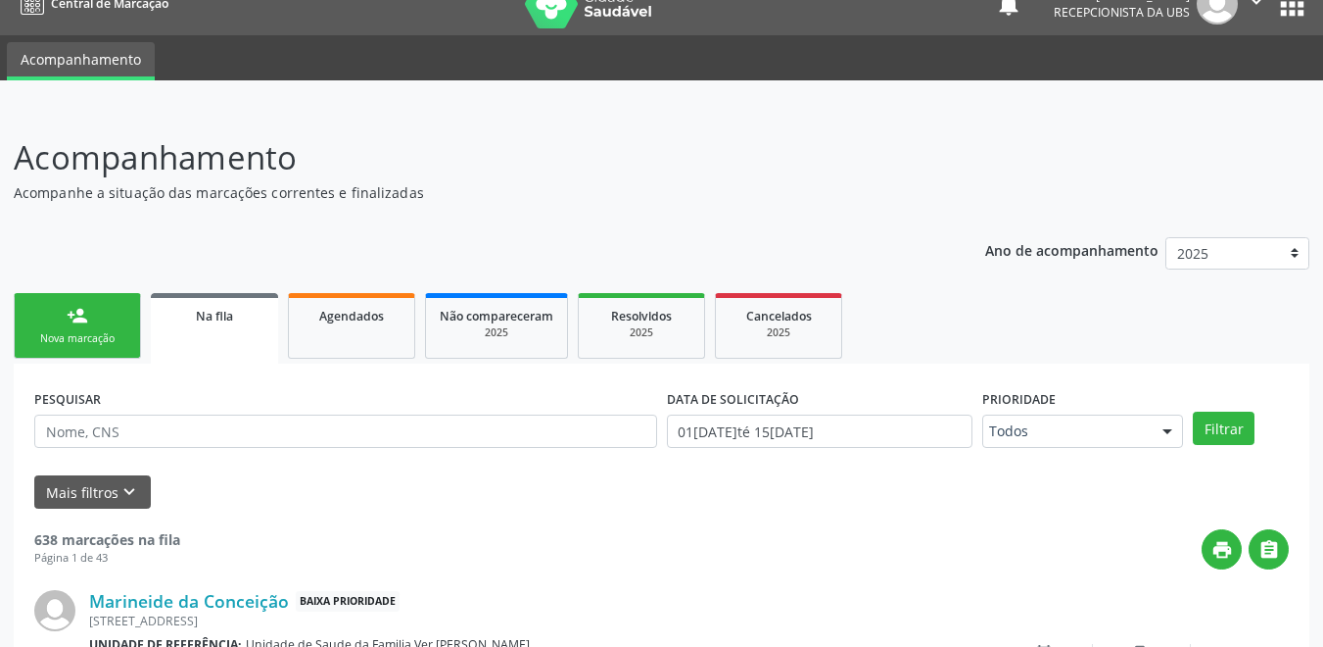
scroll to position [125, 0]
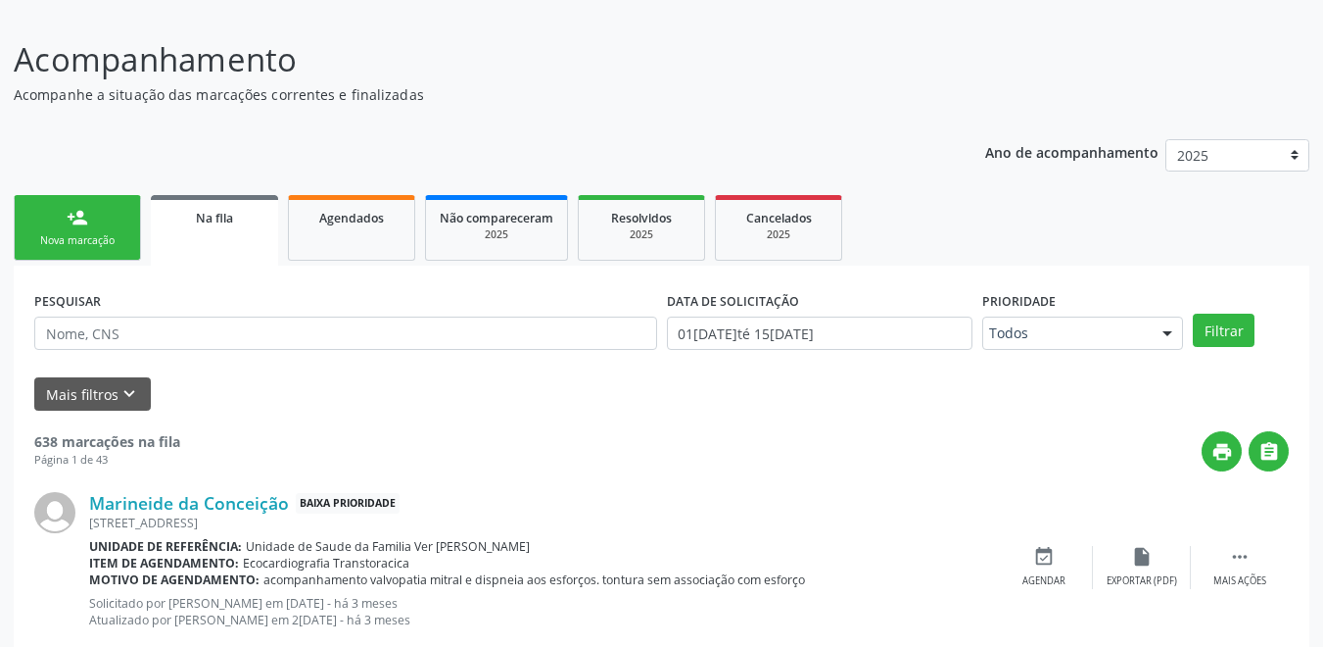
click at [131, 243] on link "person_add Nova marcação" at bounding box center [77, 228] width 127 height 66
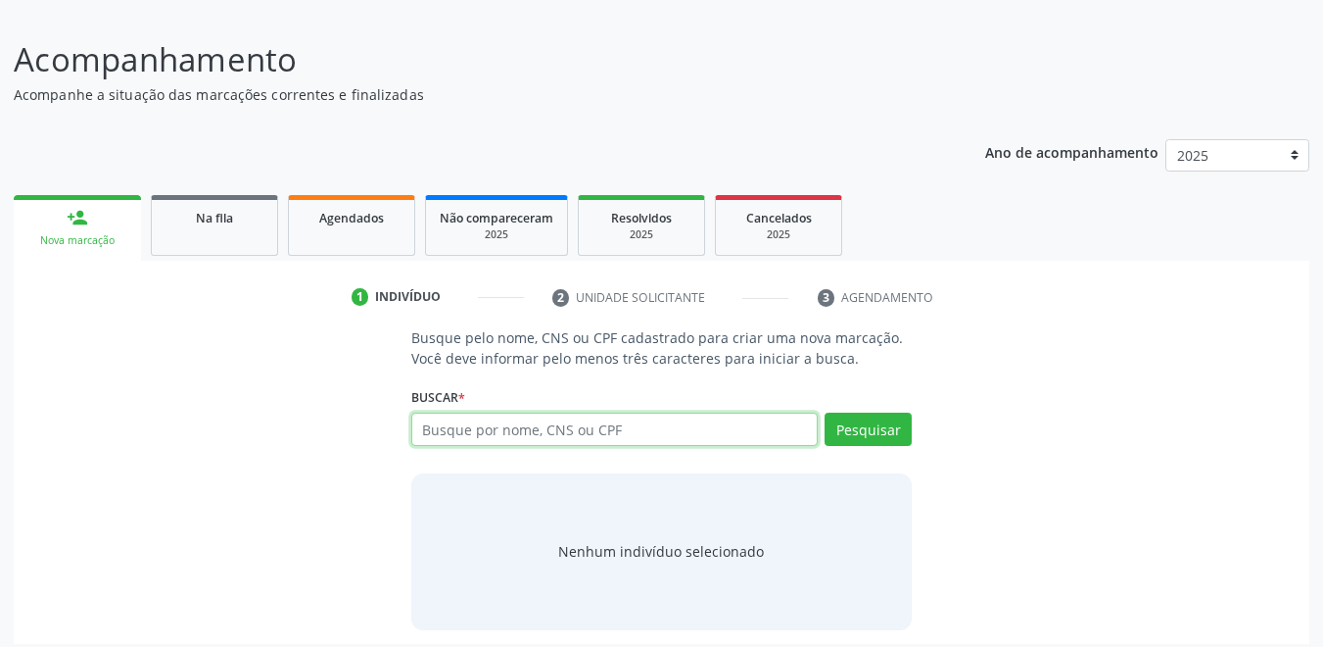
click at [591, 441] on input "text" at bounding box center [615, 428] width 408 height 33
paste input "704300570263896"
type input "704300570263896"
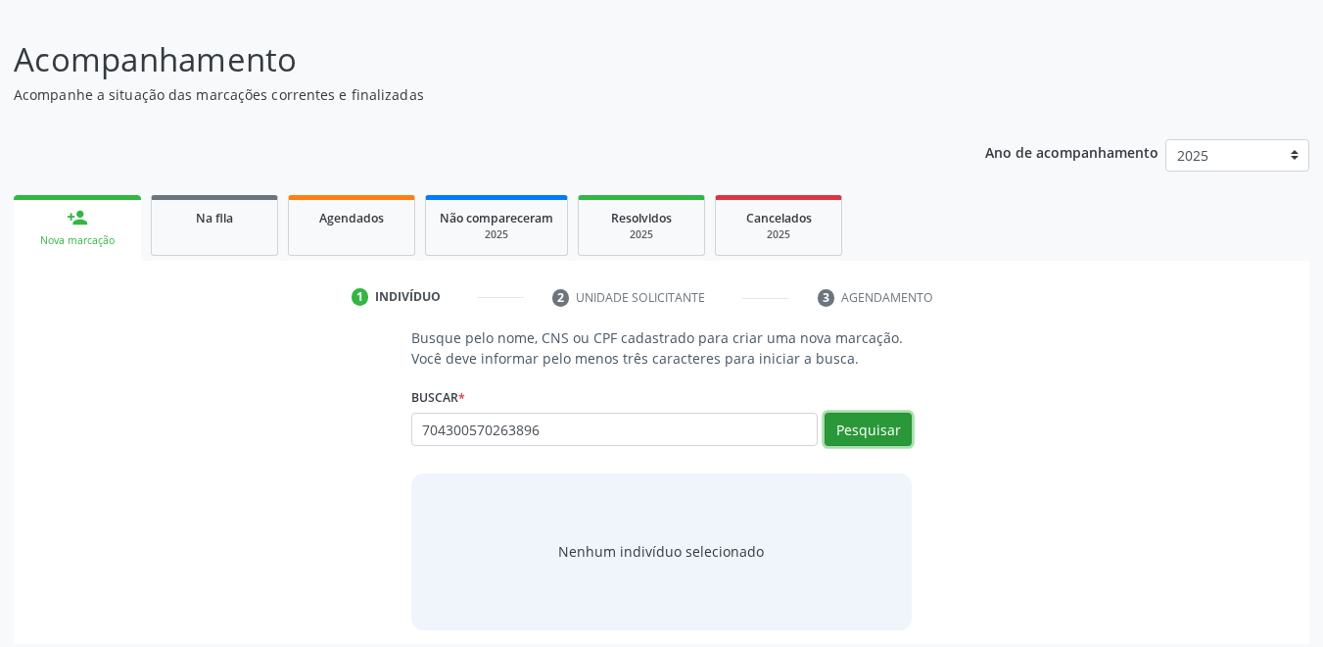
click at [879, 419] on button "Pesquisar" at bounding box center [868, 428] width 87 height 33
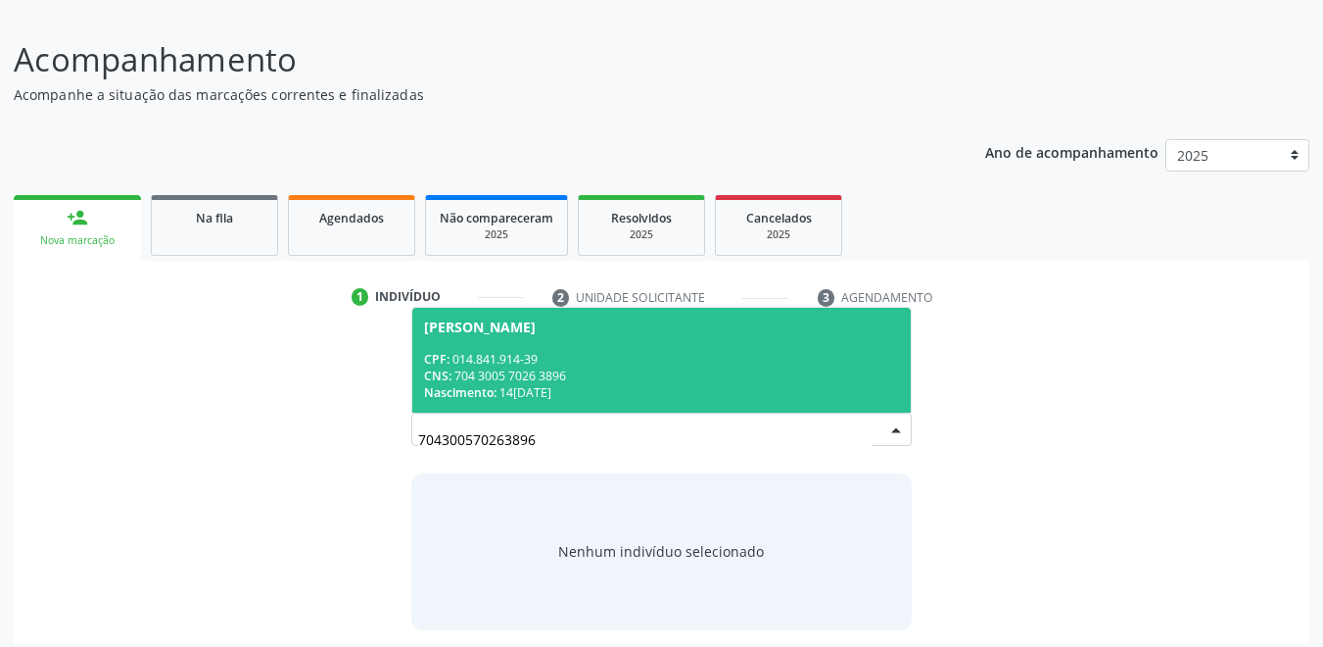
click at [570, 391] on div "Nascimento: 14/05/1976" at bounding box center [662, 392] width 476 height 17
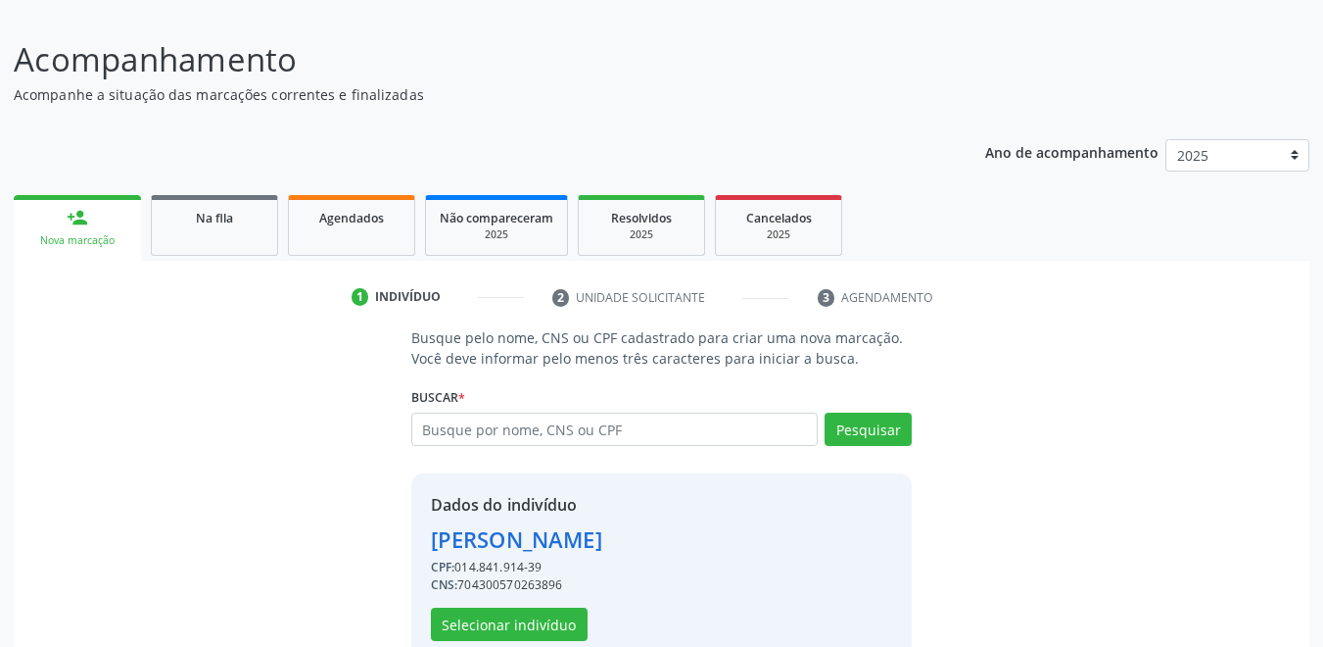
scroll to position [167, 0]
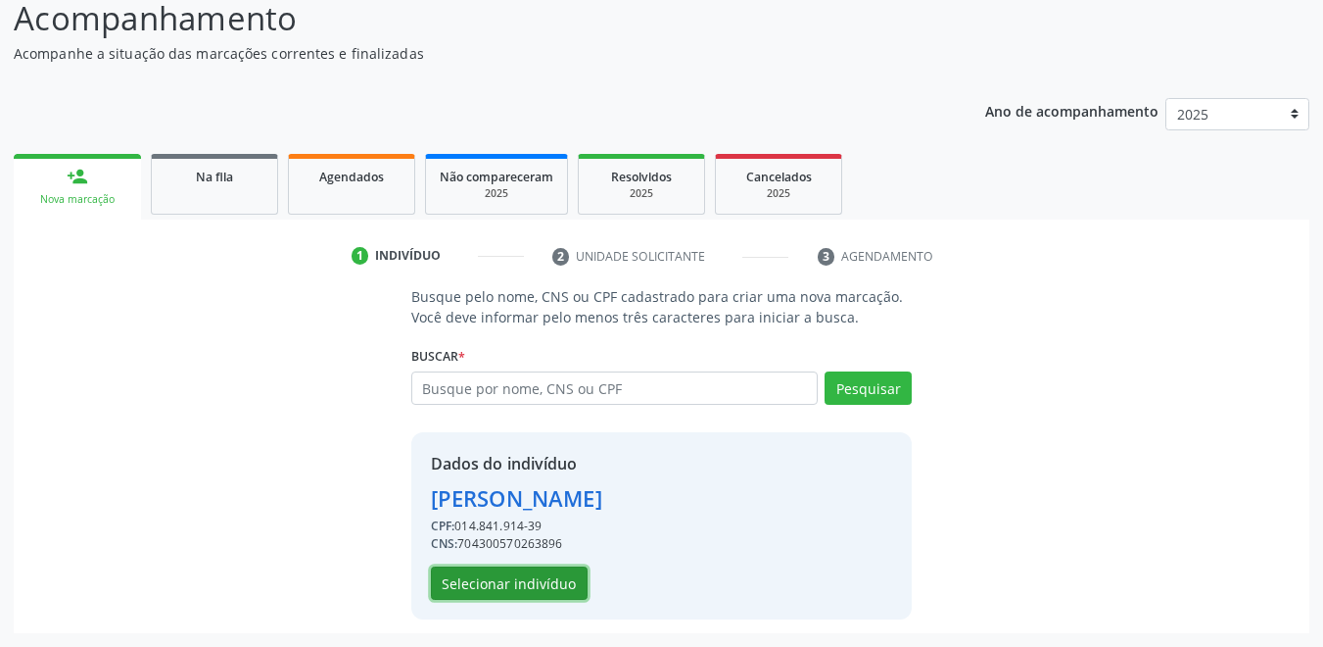
click at [529, 582] on button "Selecionar indivíduo" at bounding box center [509, 582] width 157 height 33
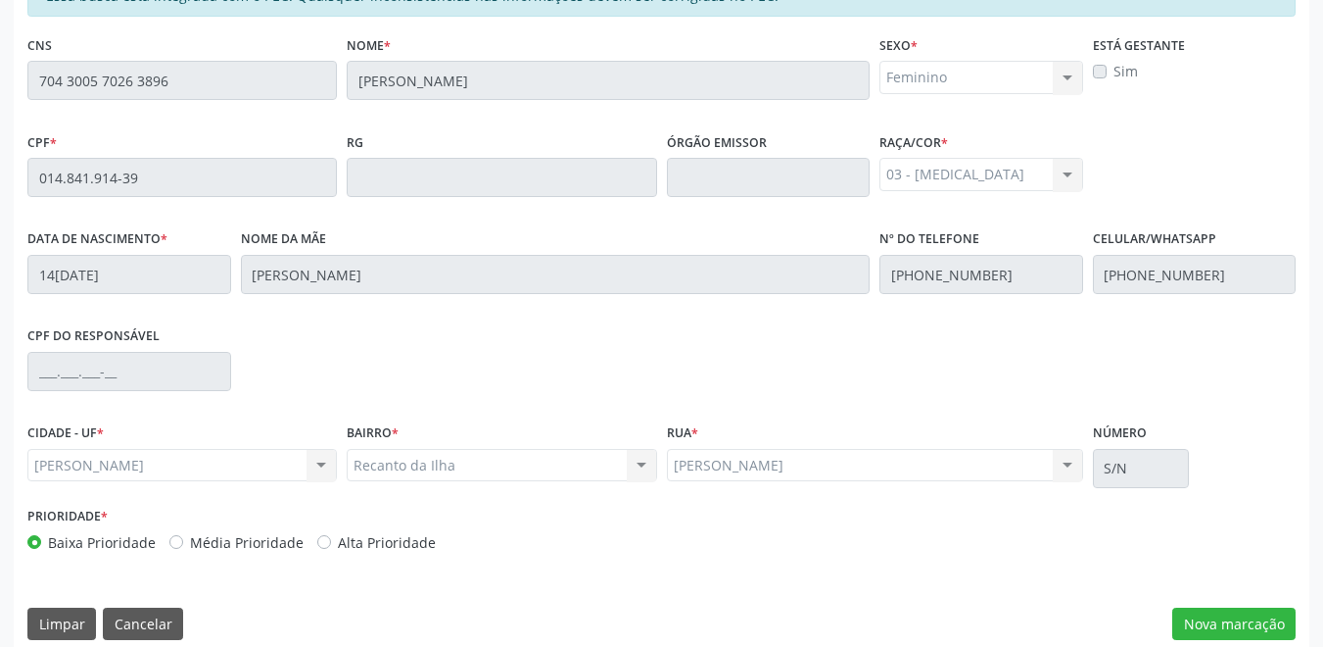
scroll to position [500, 0]
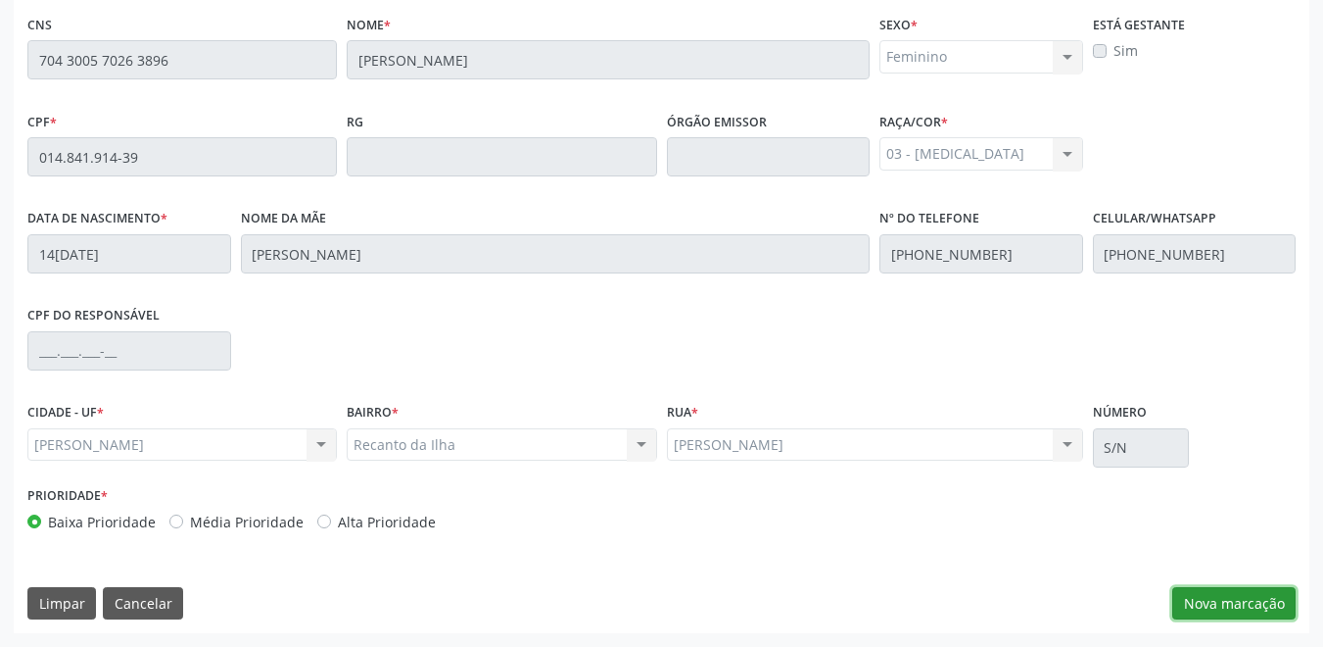
click at [1261, 602] on button "Nova marcação" at bounding box center [1234, 603] width 123 height 33
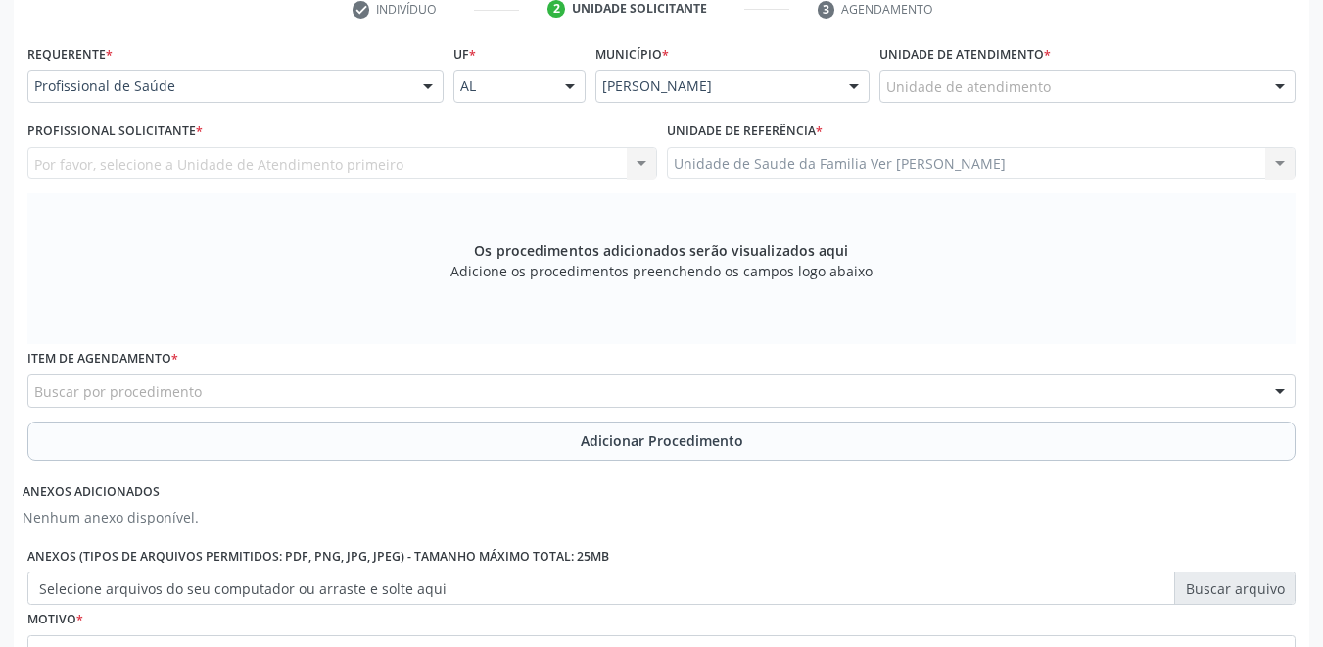
scroll to position [304, 0]
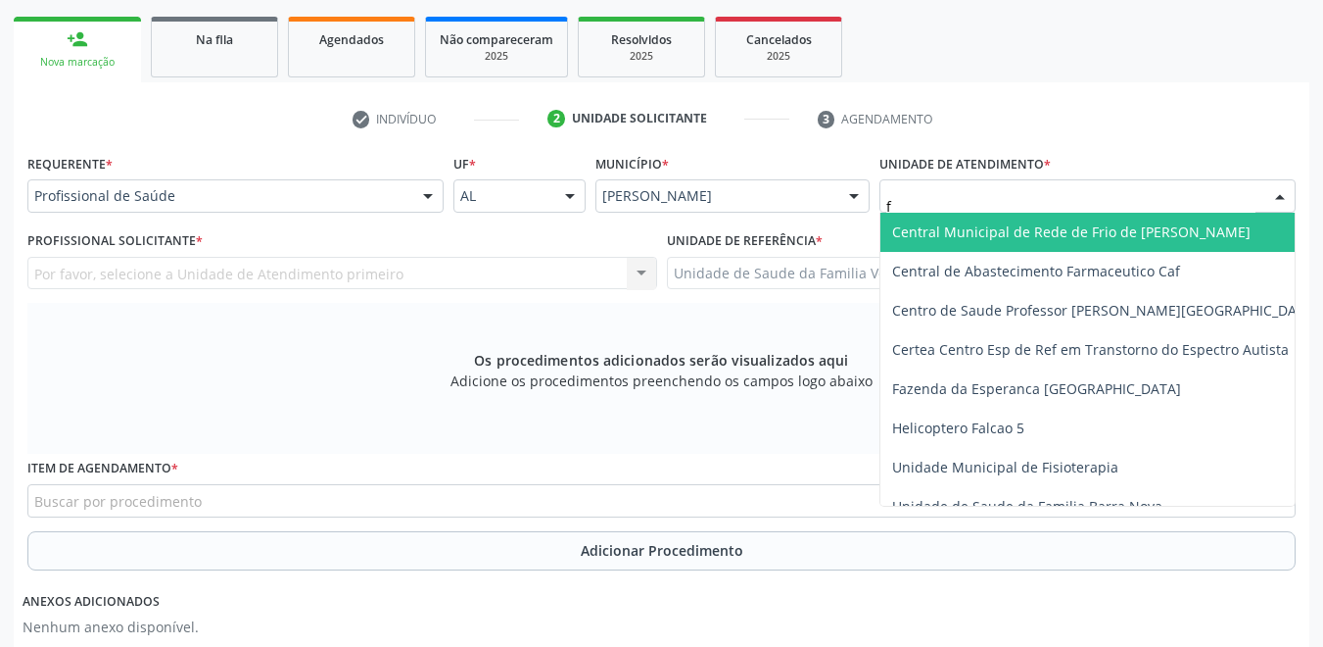
type input "fl"
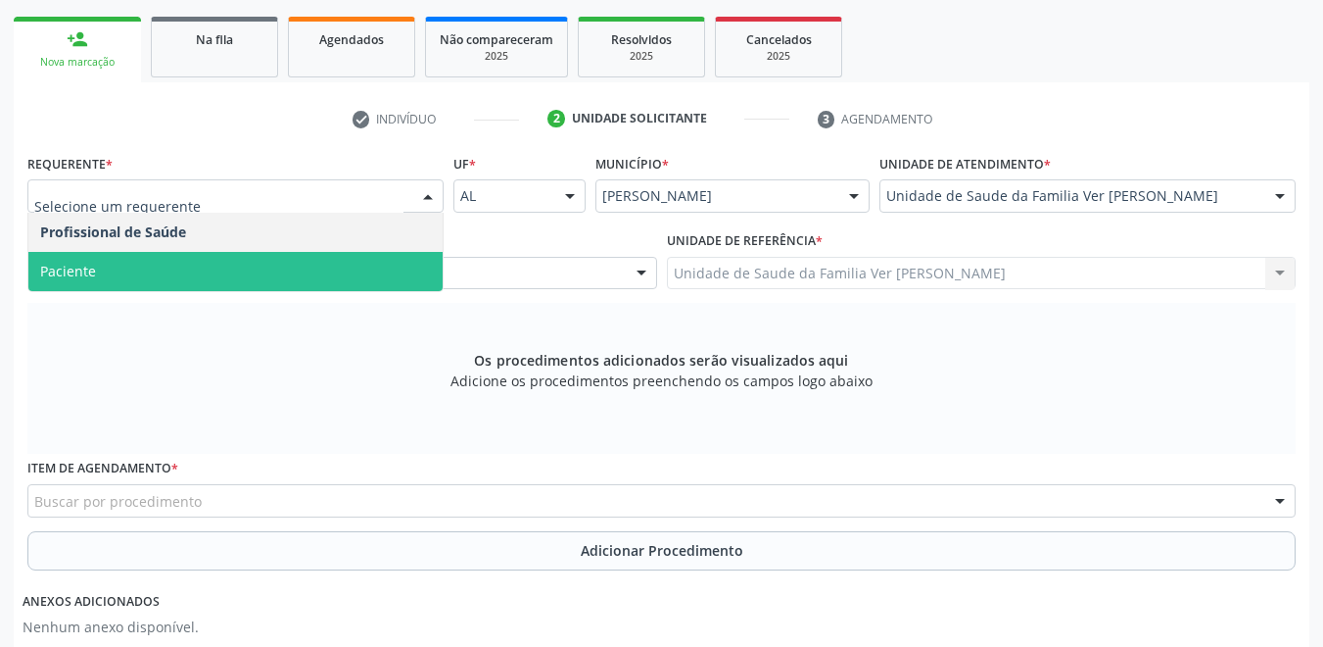
click at [223, 265] on span "Paciente" at bounding box center [235, 271] width 414 height 39
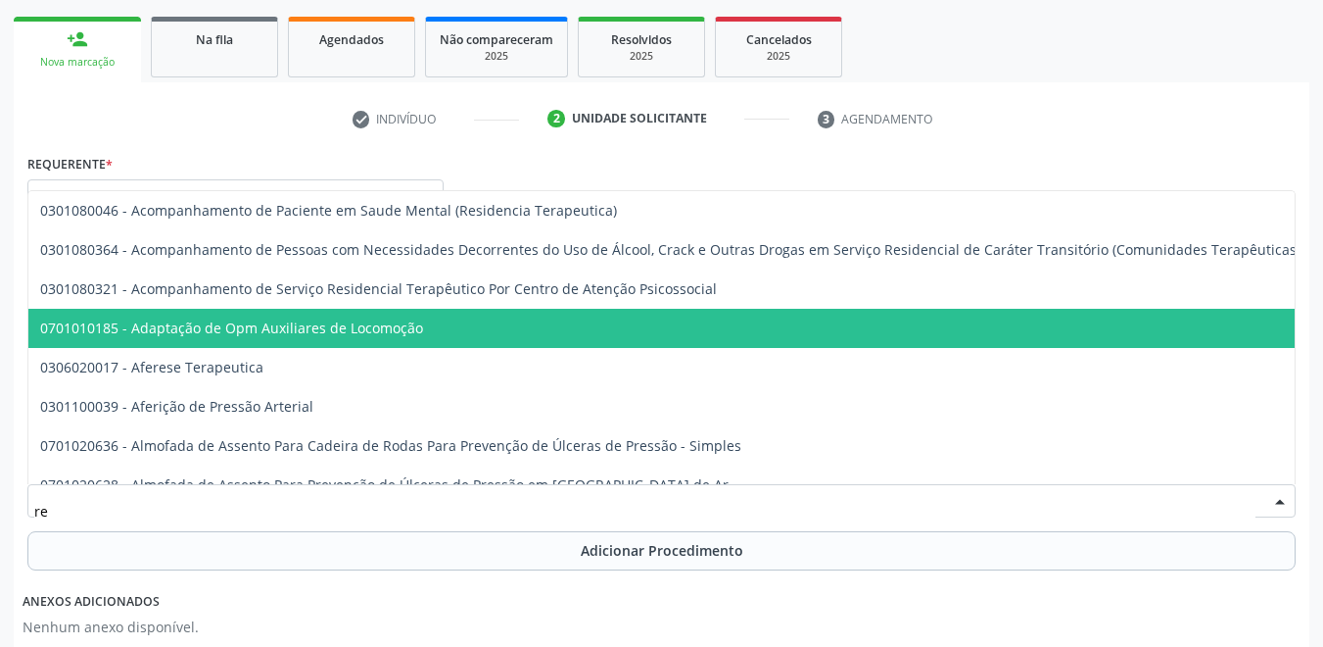
type input "r"
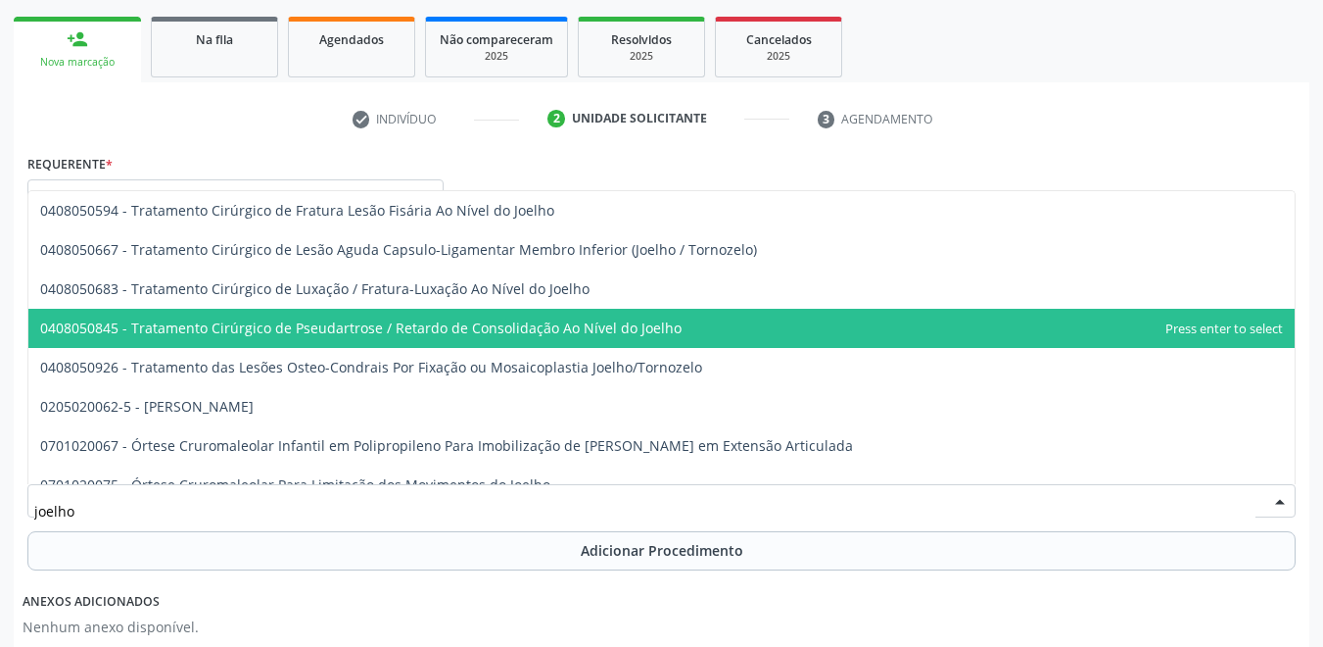
scroll to position [843, 0]
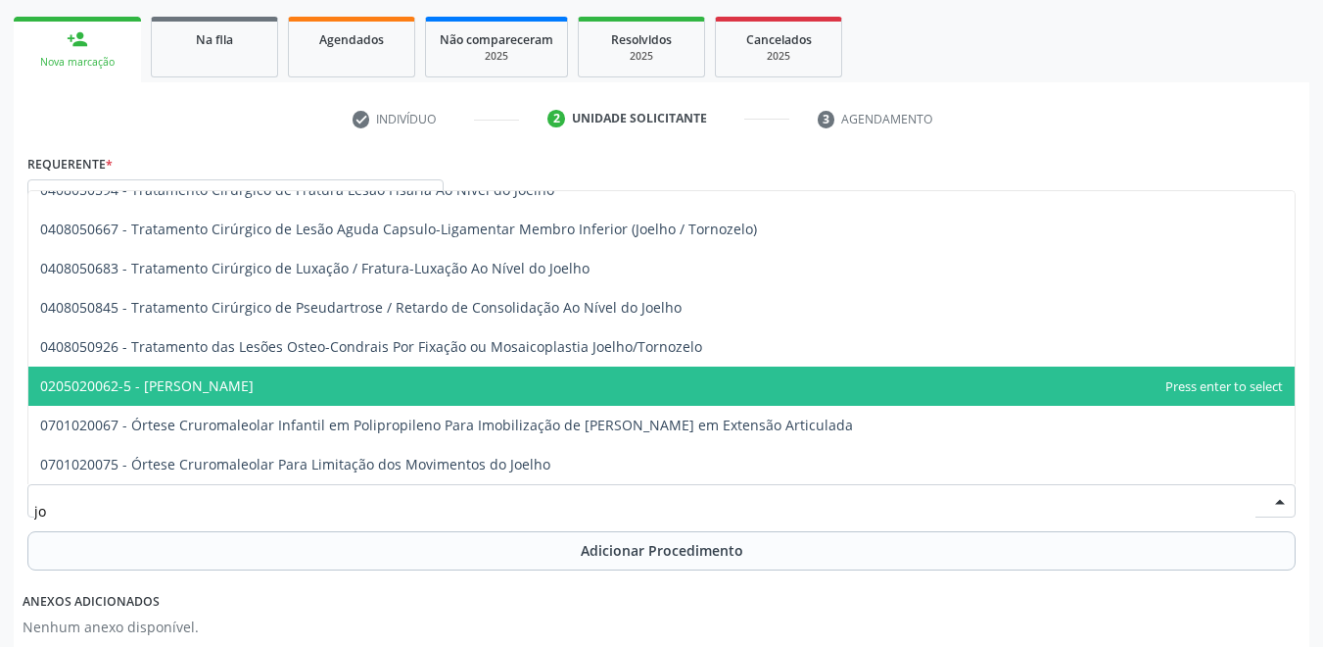
type input "j"
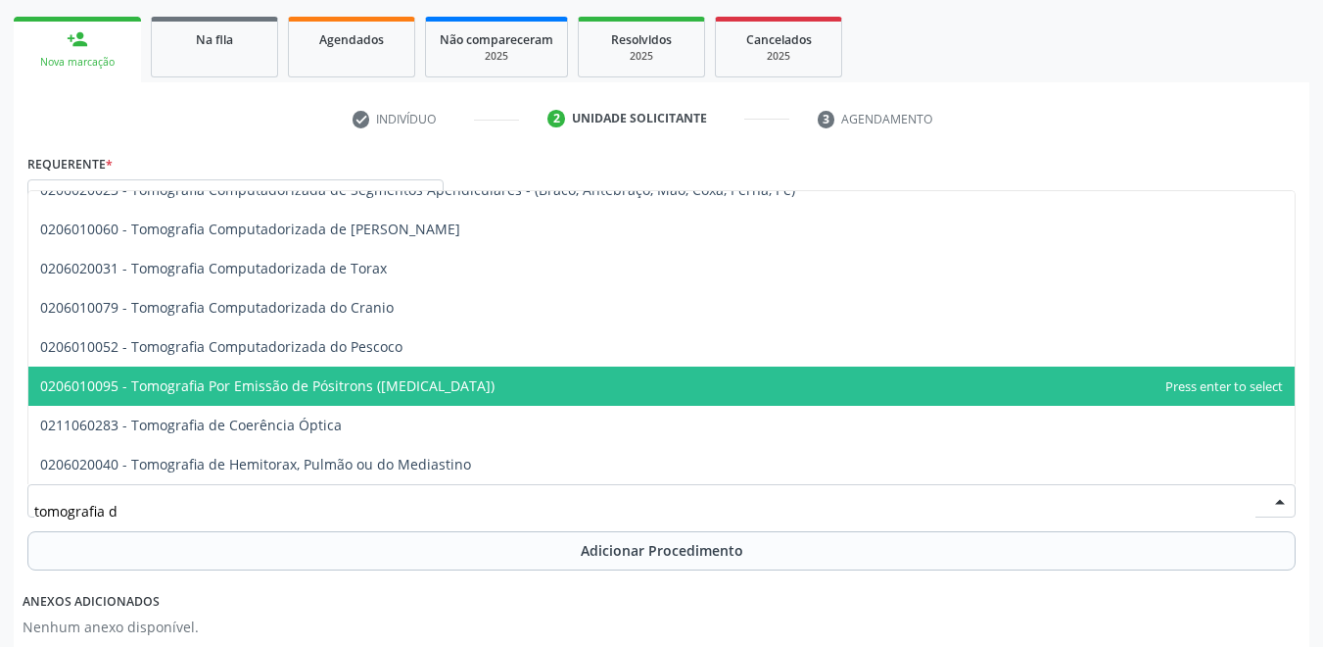
scroll to position [0, 0]
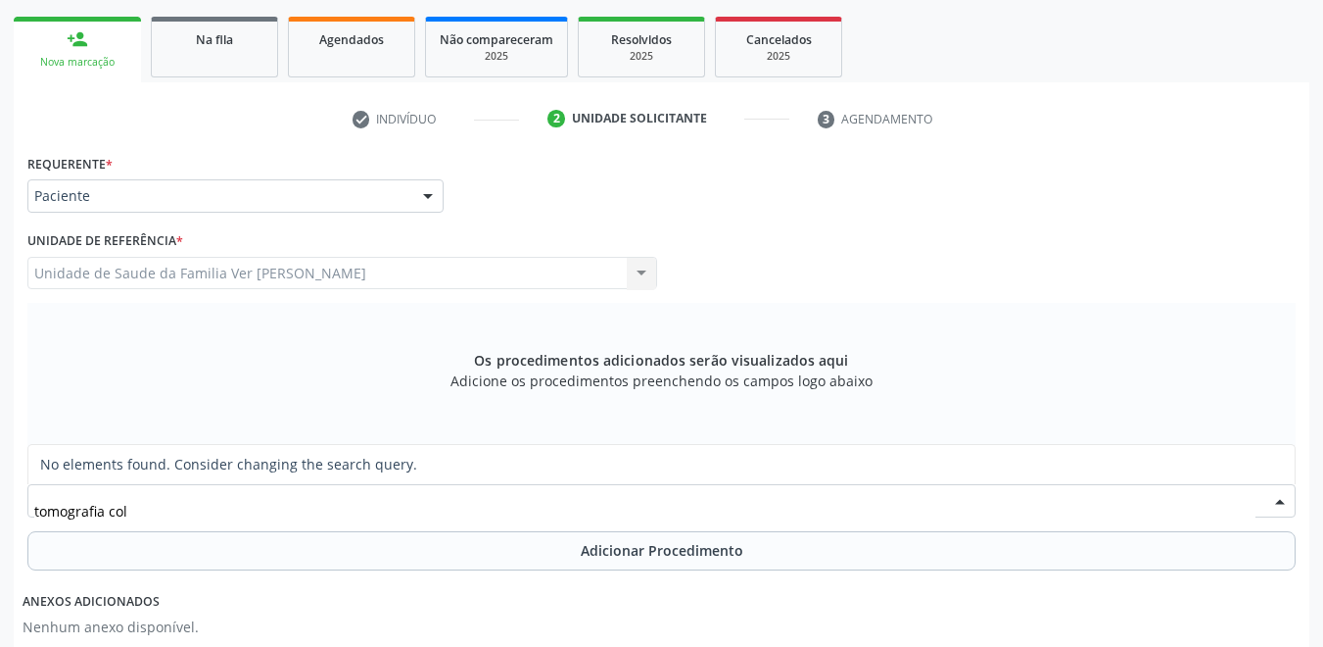
type input "tomografia co"
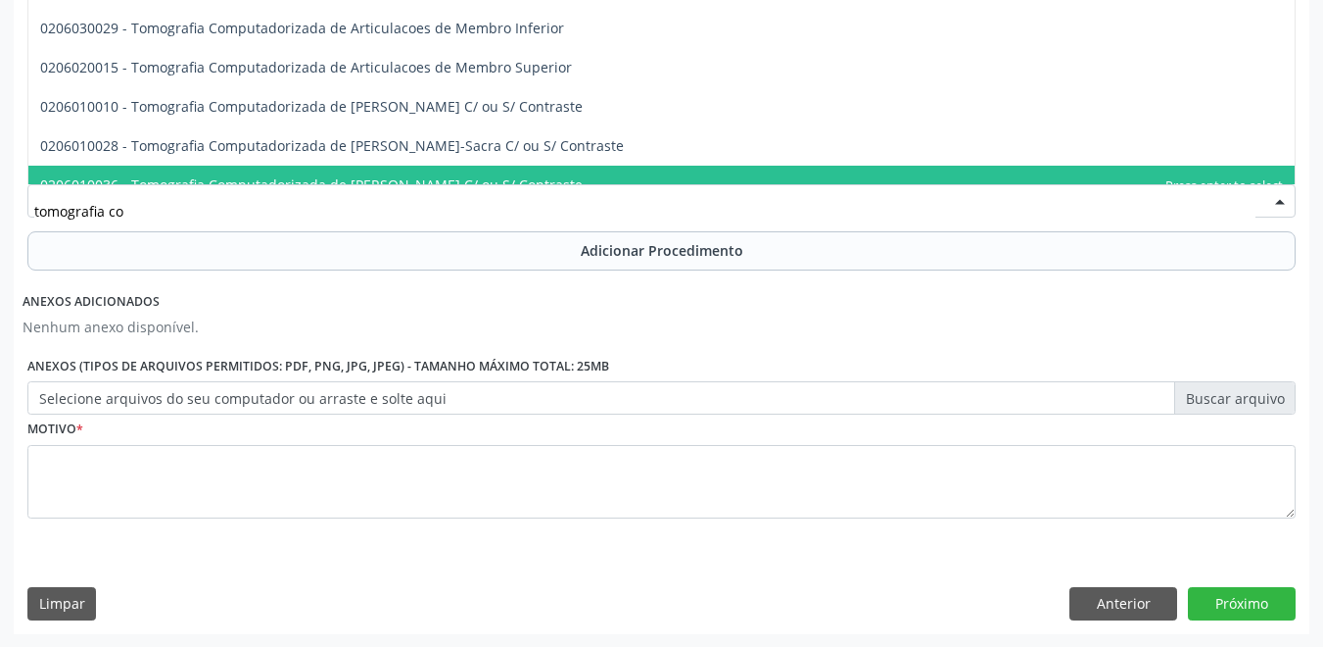
scroll to position [604, 0]
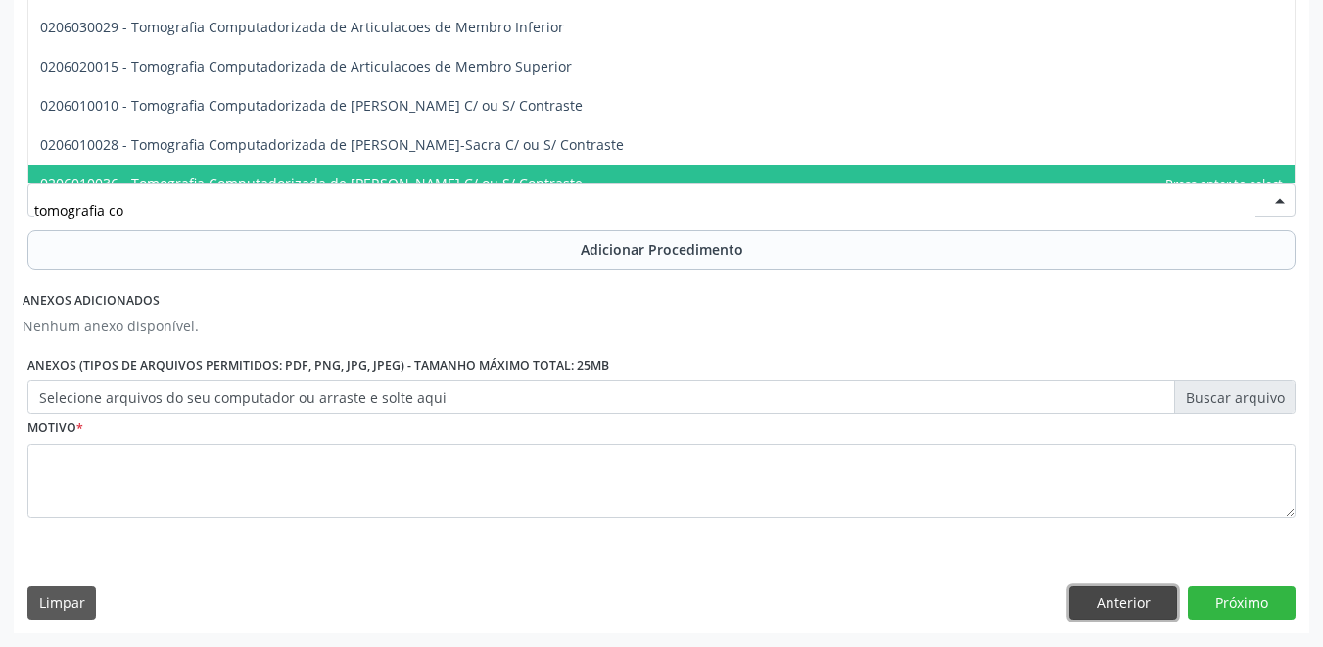
click at [1140, 611] on button "Anterior" at bounding box center [1124, 602] width 108 height 33
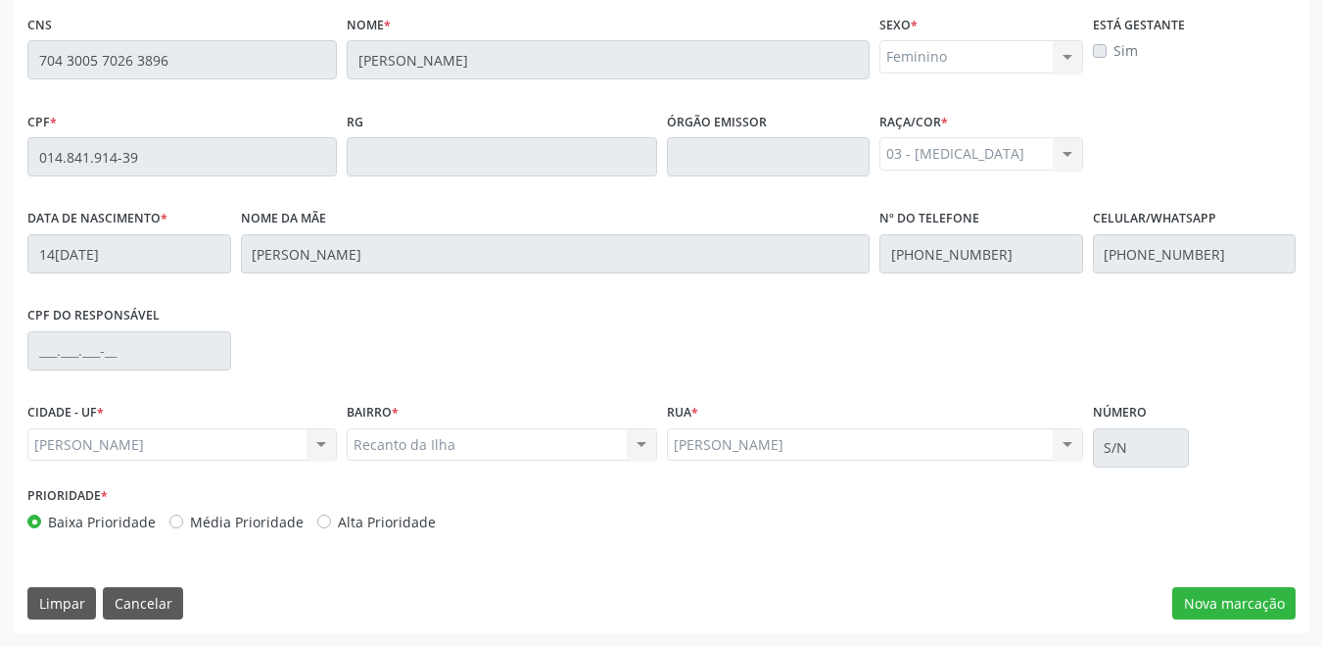
scroll to position [500, 0]
click at [152, 603] on button "Cancelar" at bounding box center [143, 603] width 80 height 33
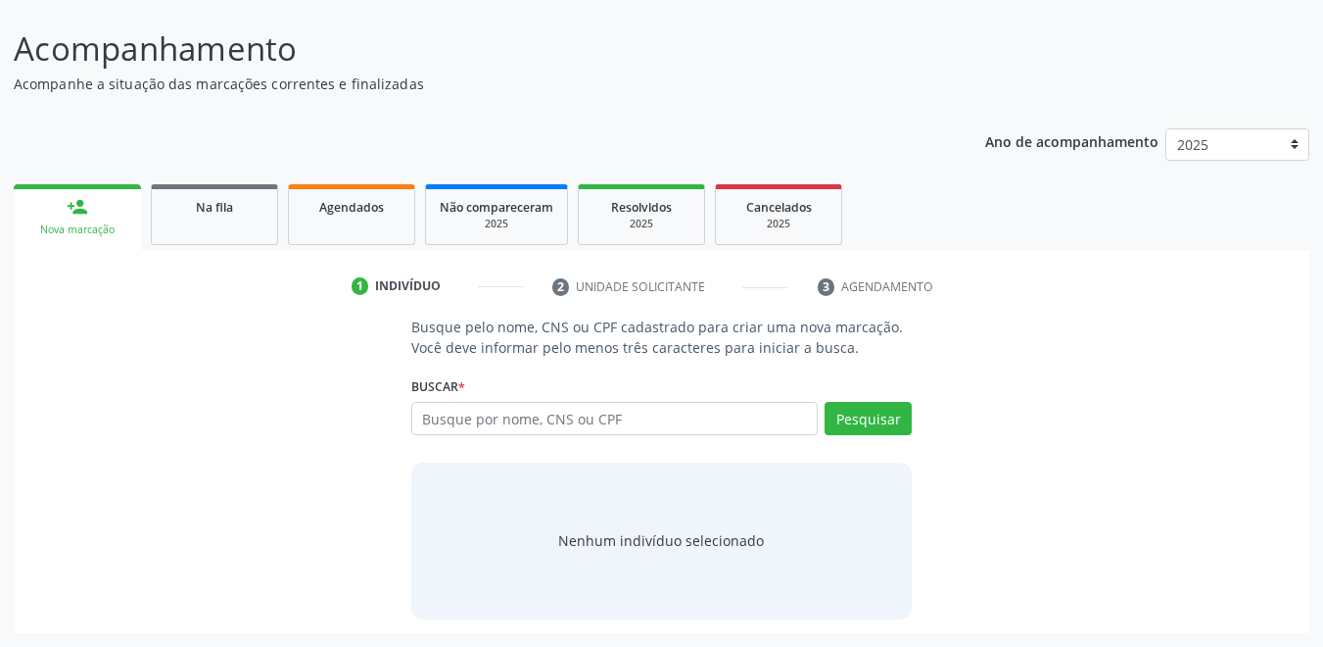
scroll to position [136, 0]
click at [587, 422] on input "text" at bounding box center [615, 418] width 408 height 33
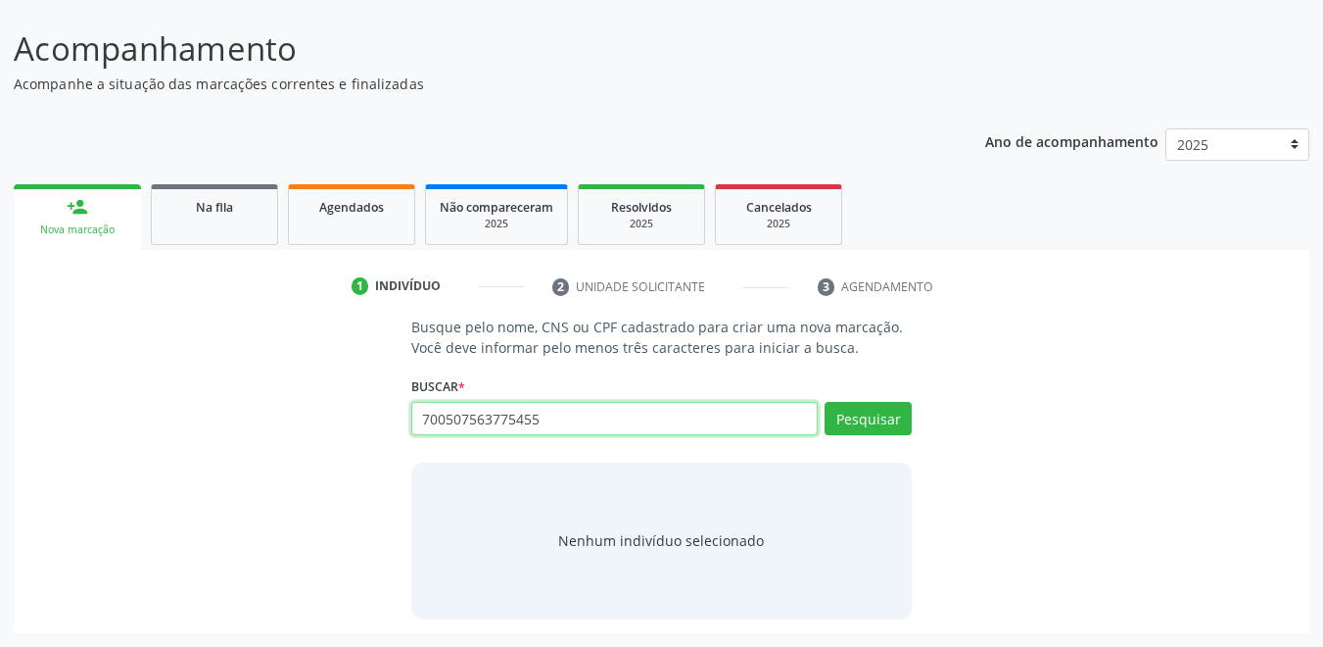
type input "700507563775455"
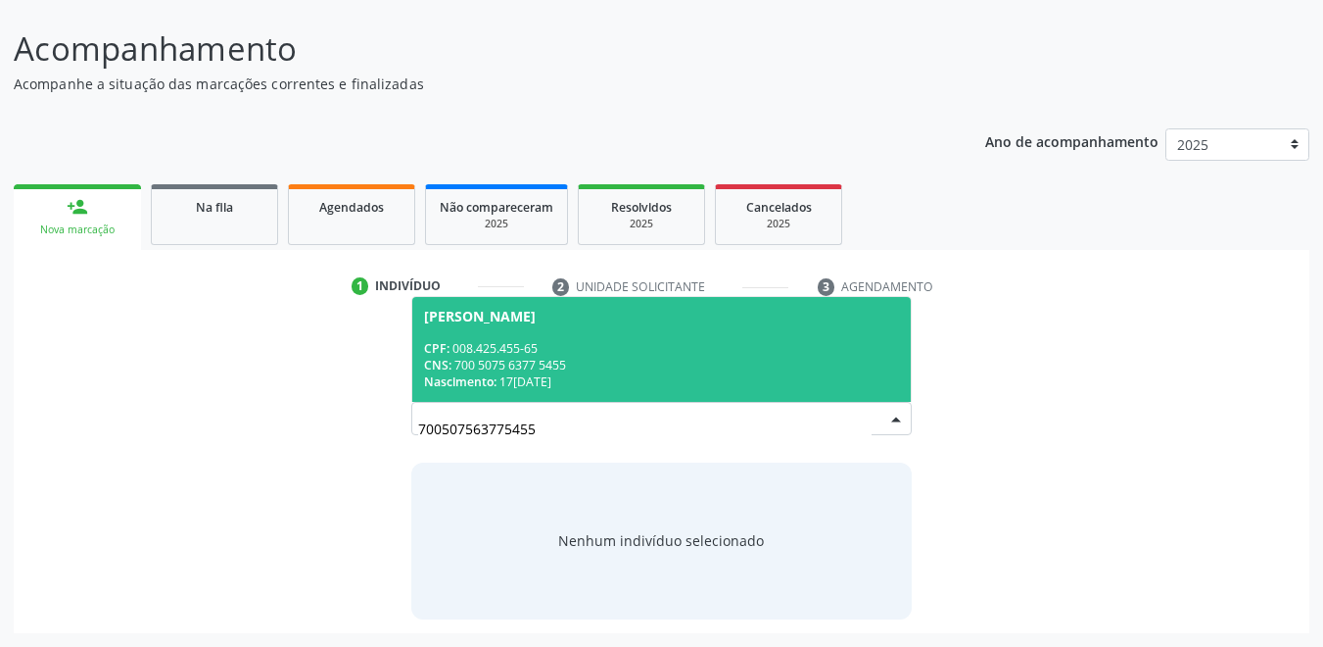
click at [627, 353] on div "CPF: 008.425.455-65" at bounding box center [662, 348] width 476 height 17
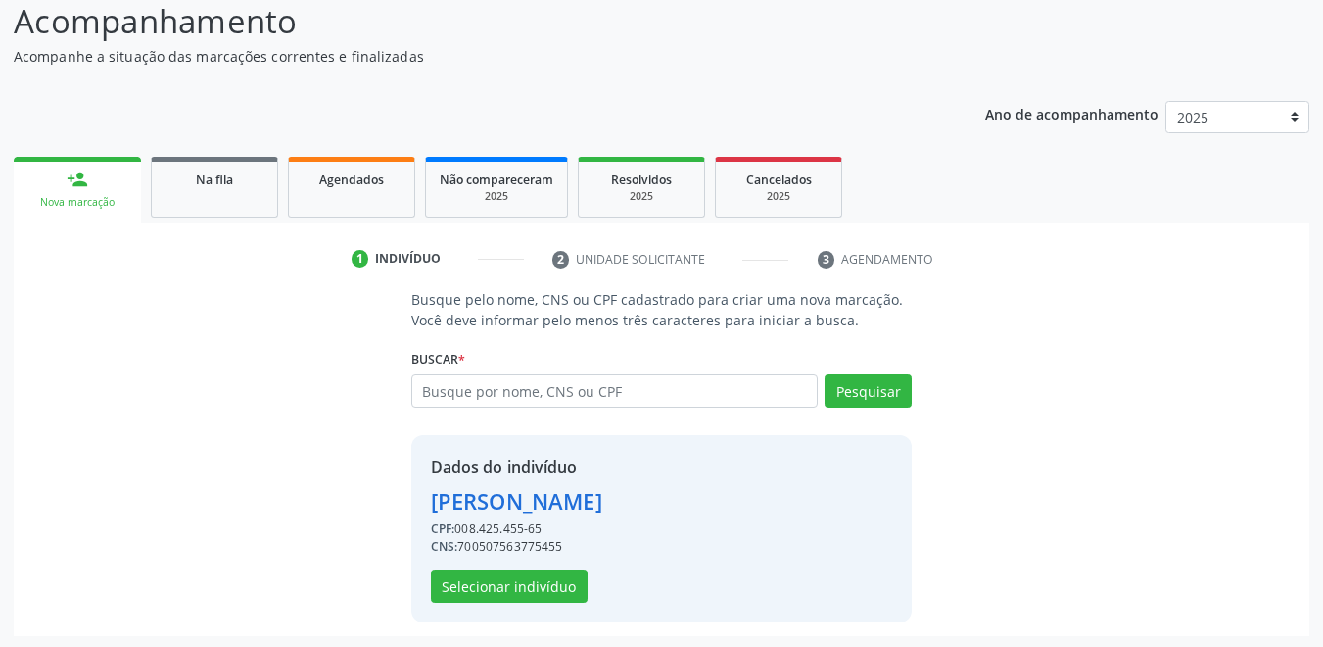
scroll to position [167, 0]
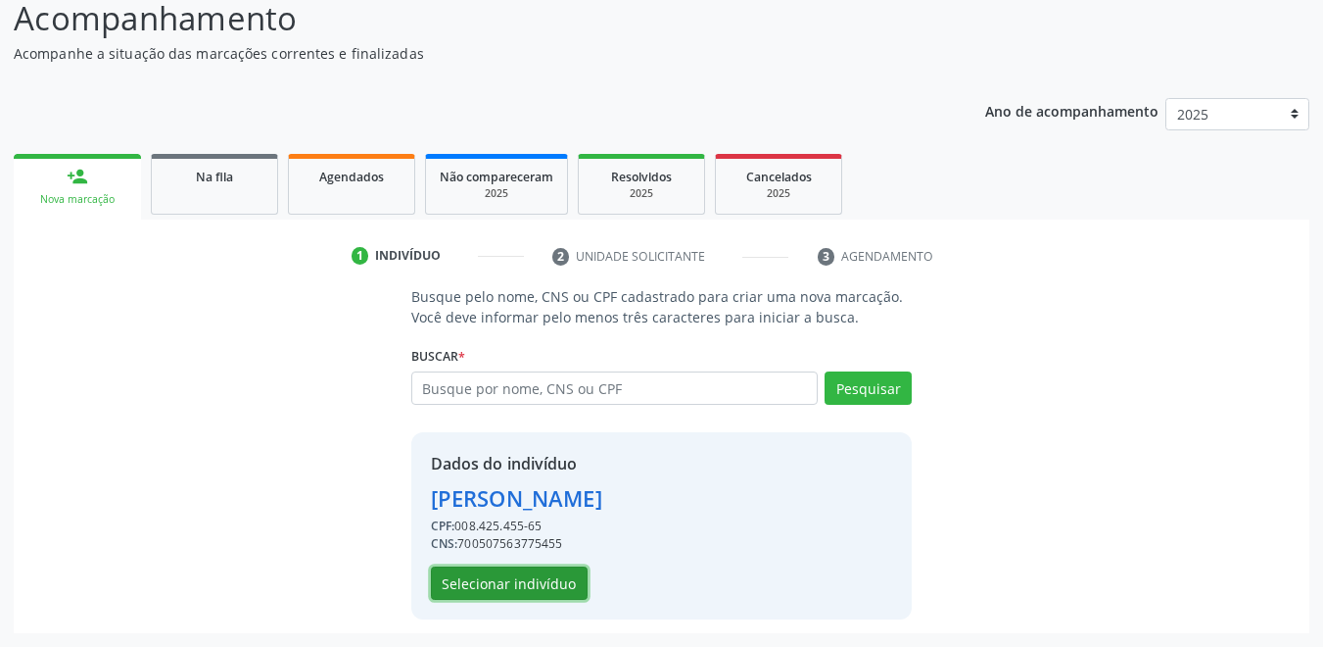
click at [531, 583] on button "Selecionar indivíduo" at bounding box center [509, 582] width 157 height 33
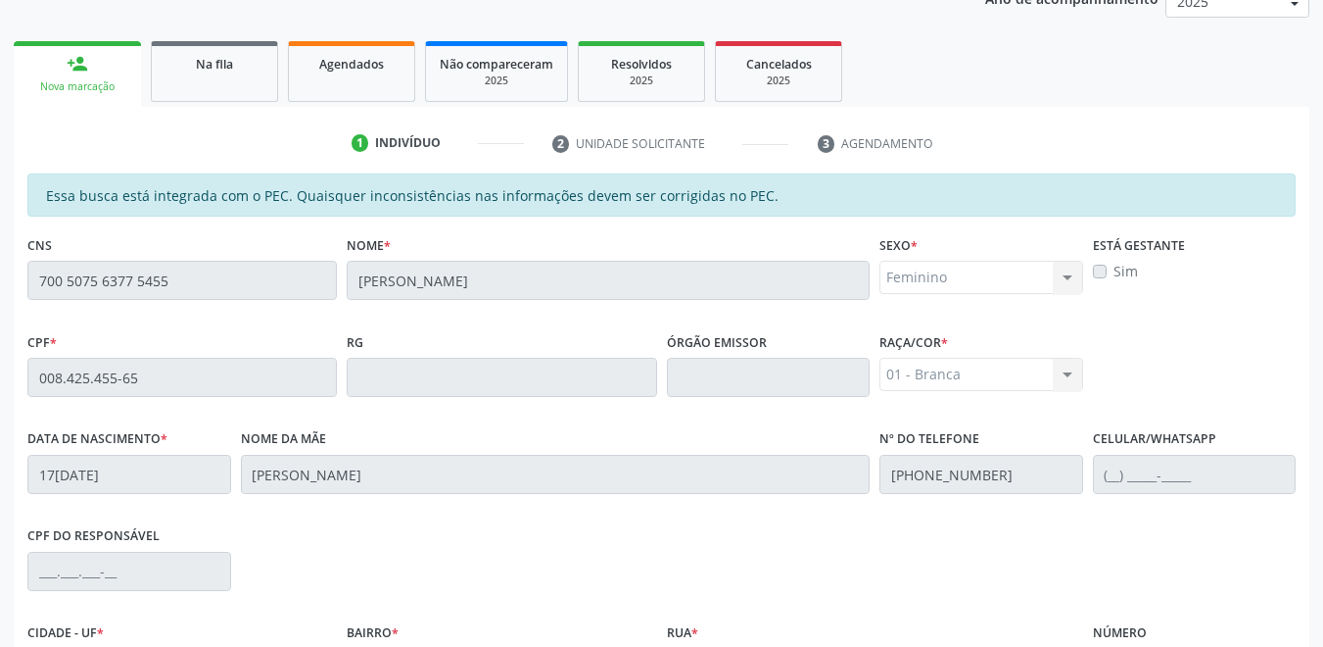
scroll to position [500, 0]
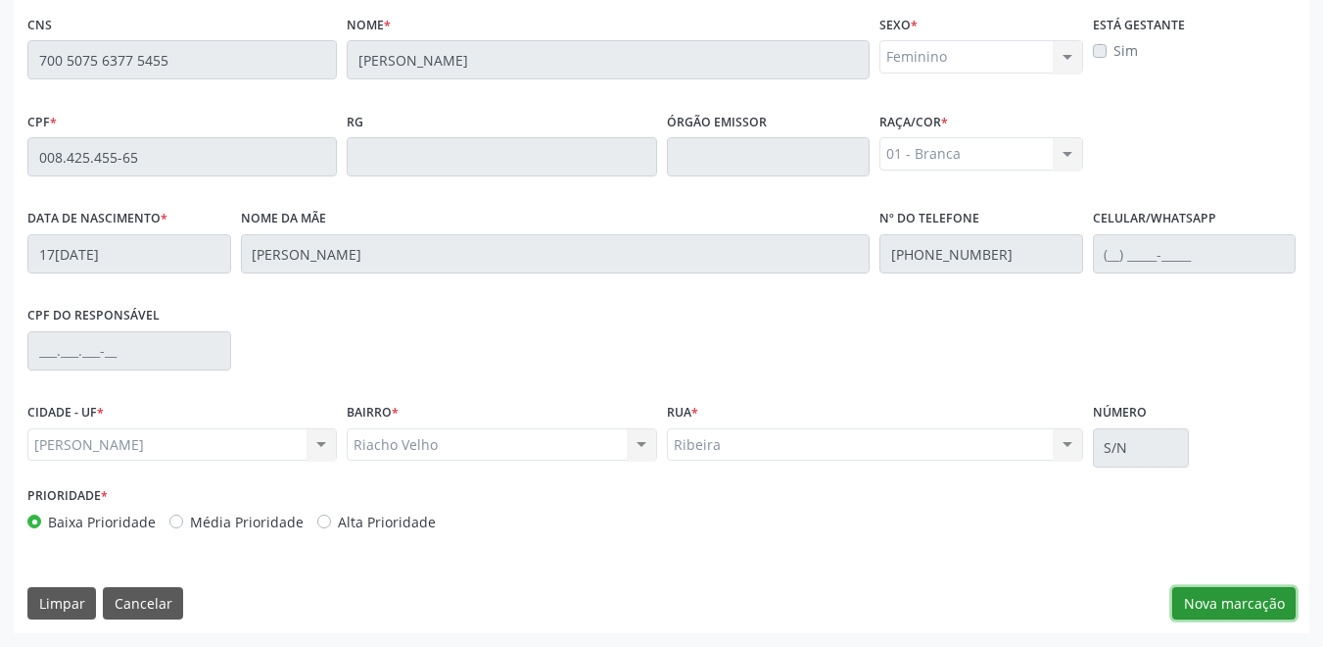
click at [1212, 608] on button "Nova marcação" at bounding box center [1234, 603] width 123 height 33
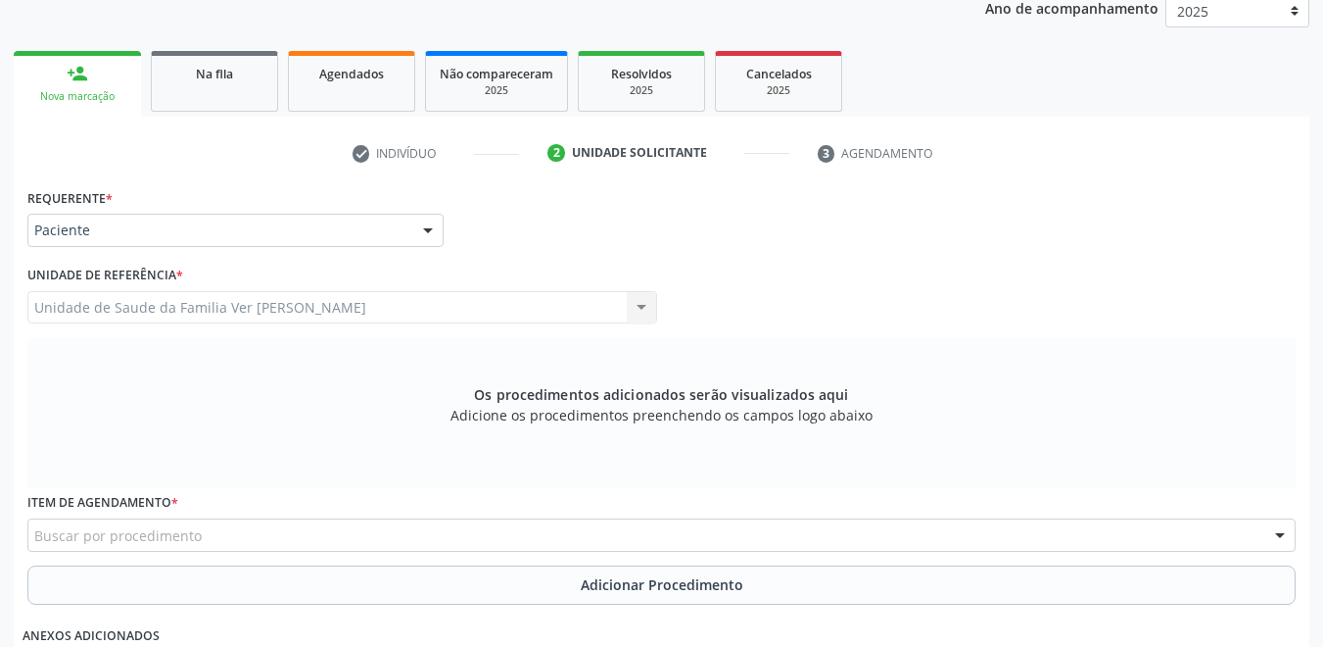
scroll to position [304, 0]
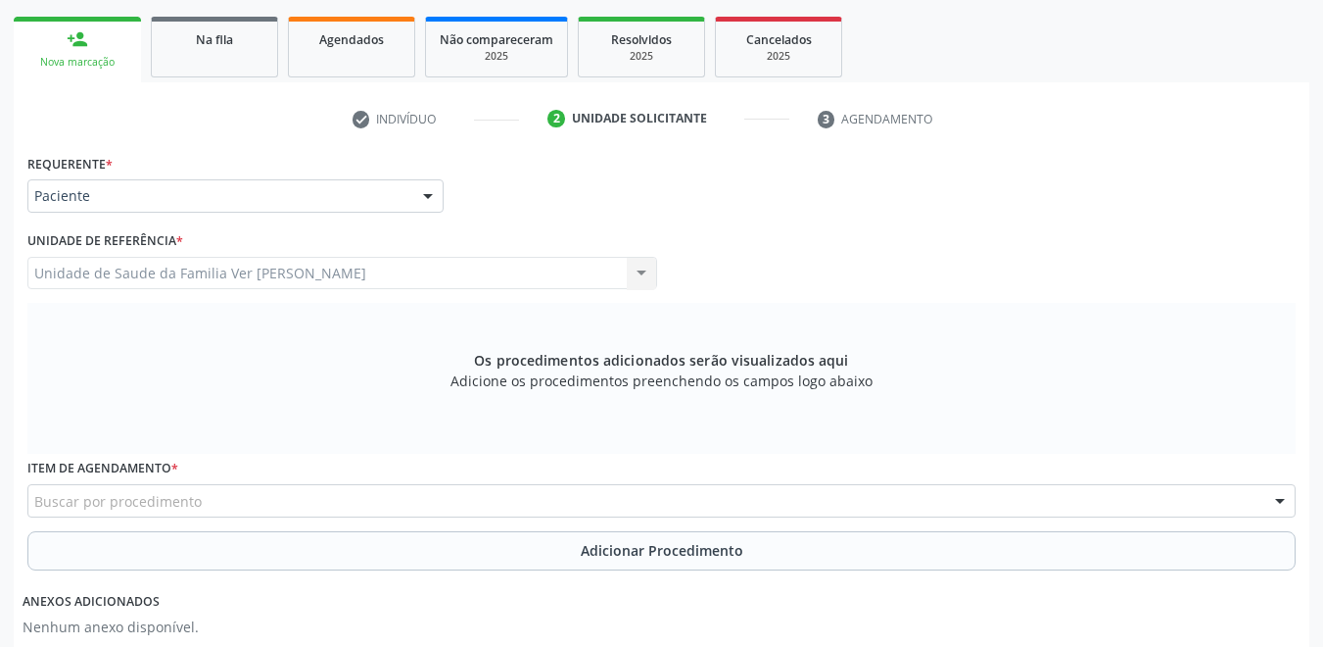
click at [294, 184] on div "Paciente" at bounding box center [235, 195] width 416 height 33
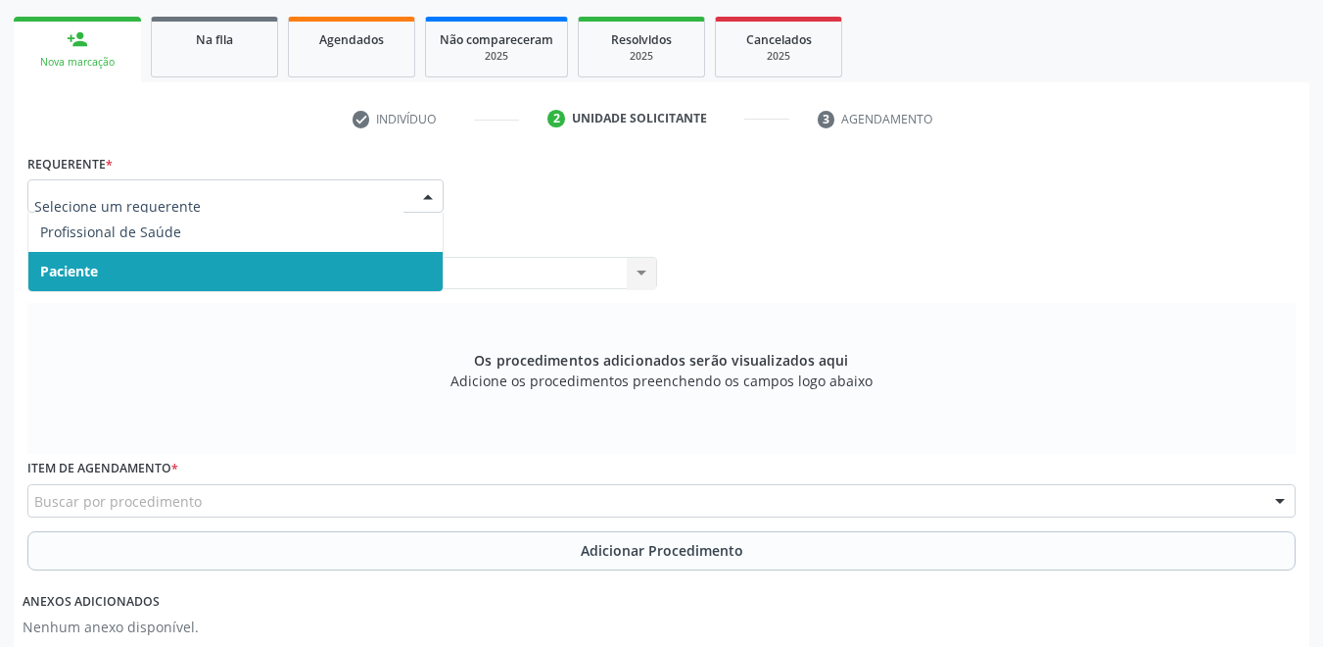
click at [263, 378] on div "Os procedimentos adicionados serão visualizados aqui Adicione os procedimentos …" at bounding box center [661, 378] width 1269 height 151
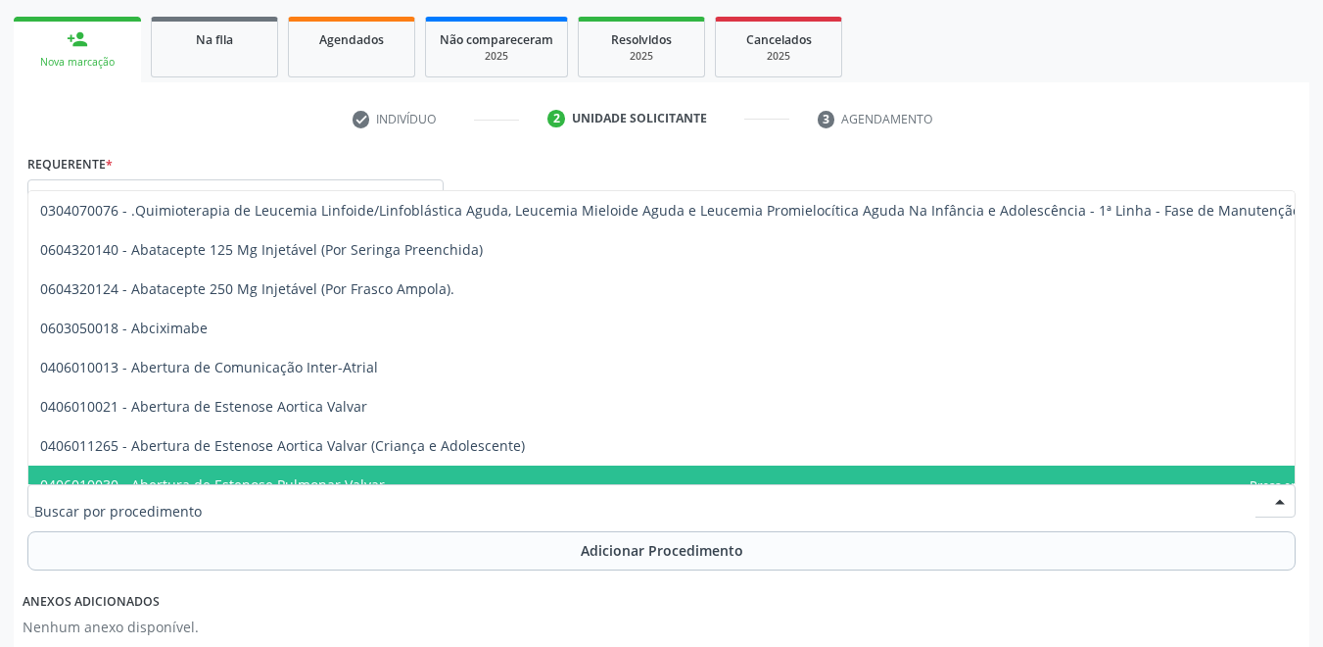
click at [290, 500] on div at bounding box center [661, 500] width 1269 height 33
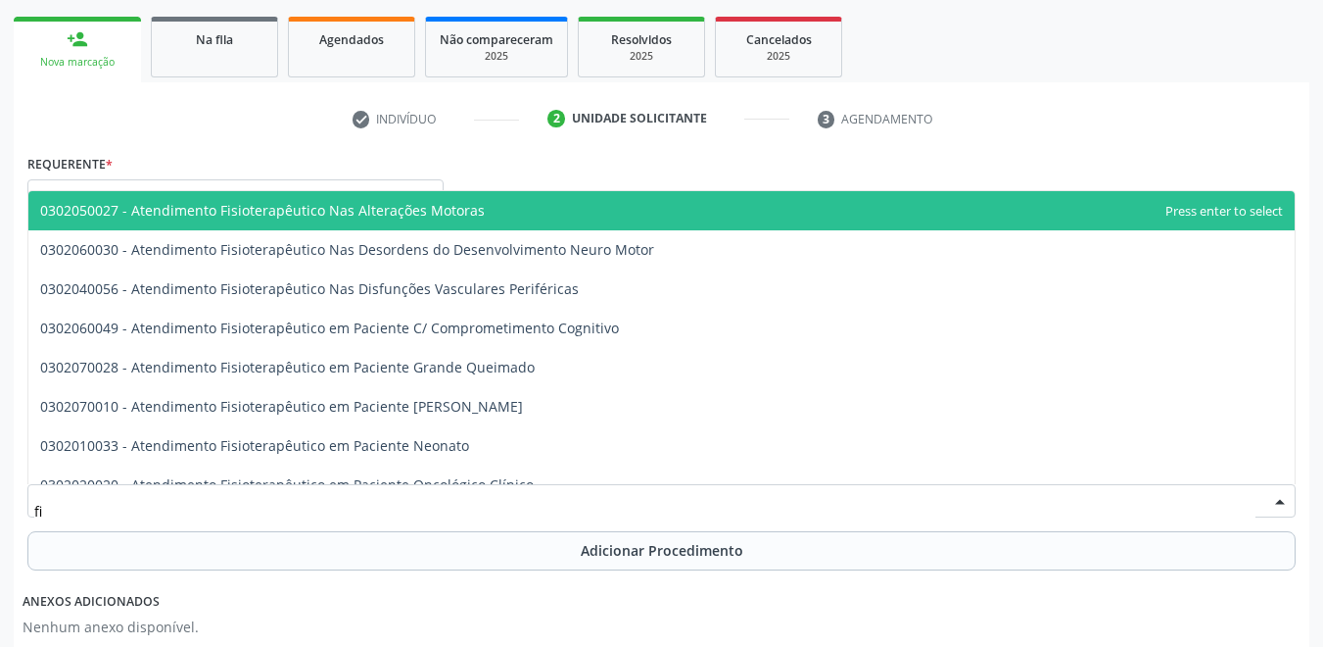
type input "f"
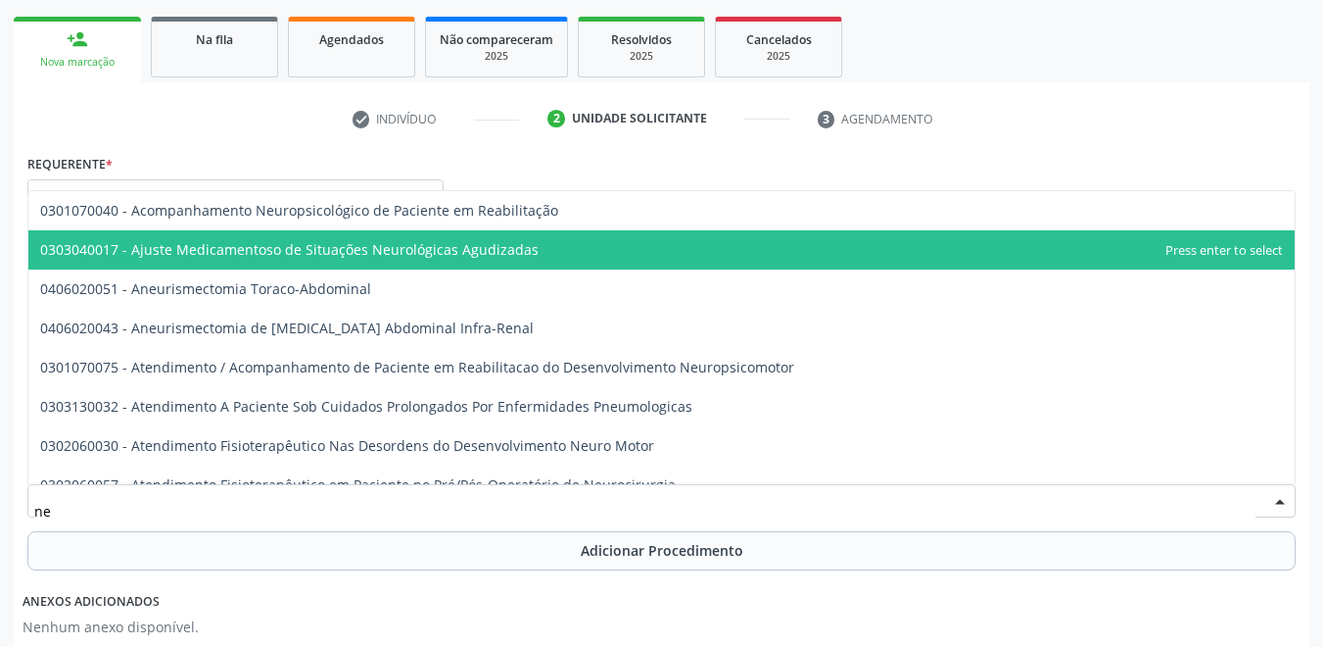
type input "n"
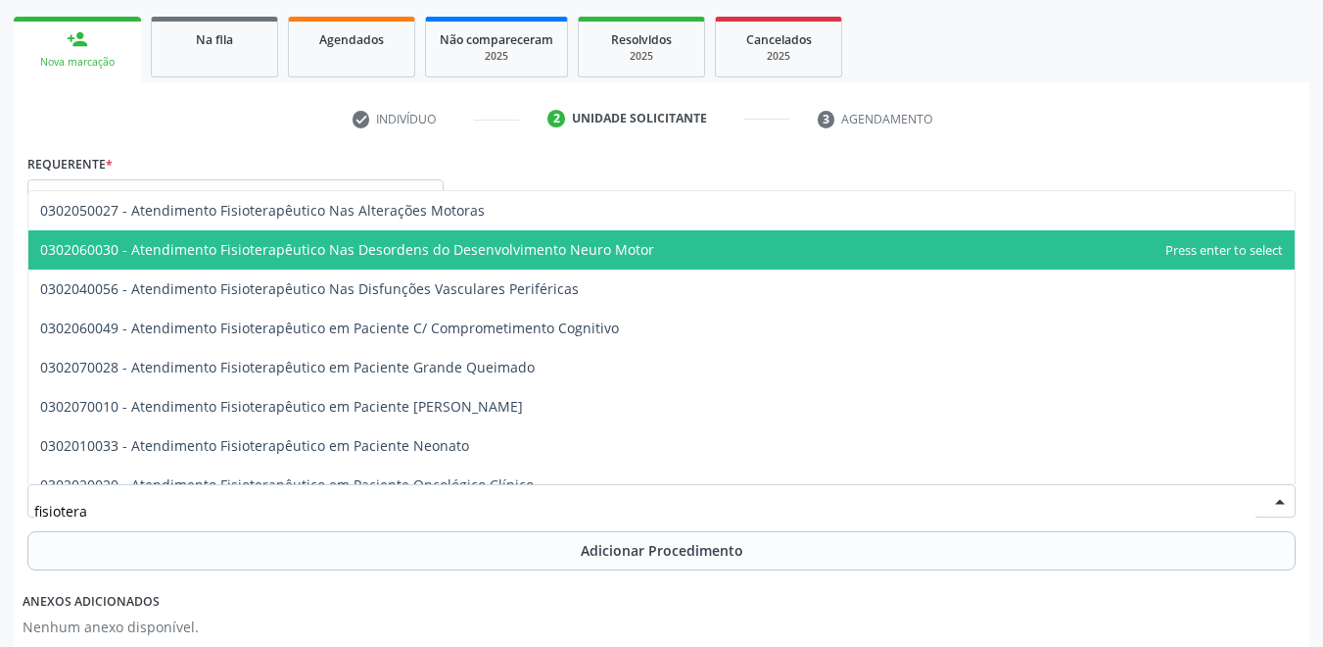
type input "fisioterap"
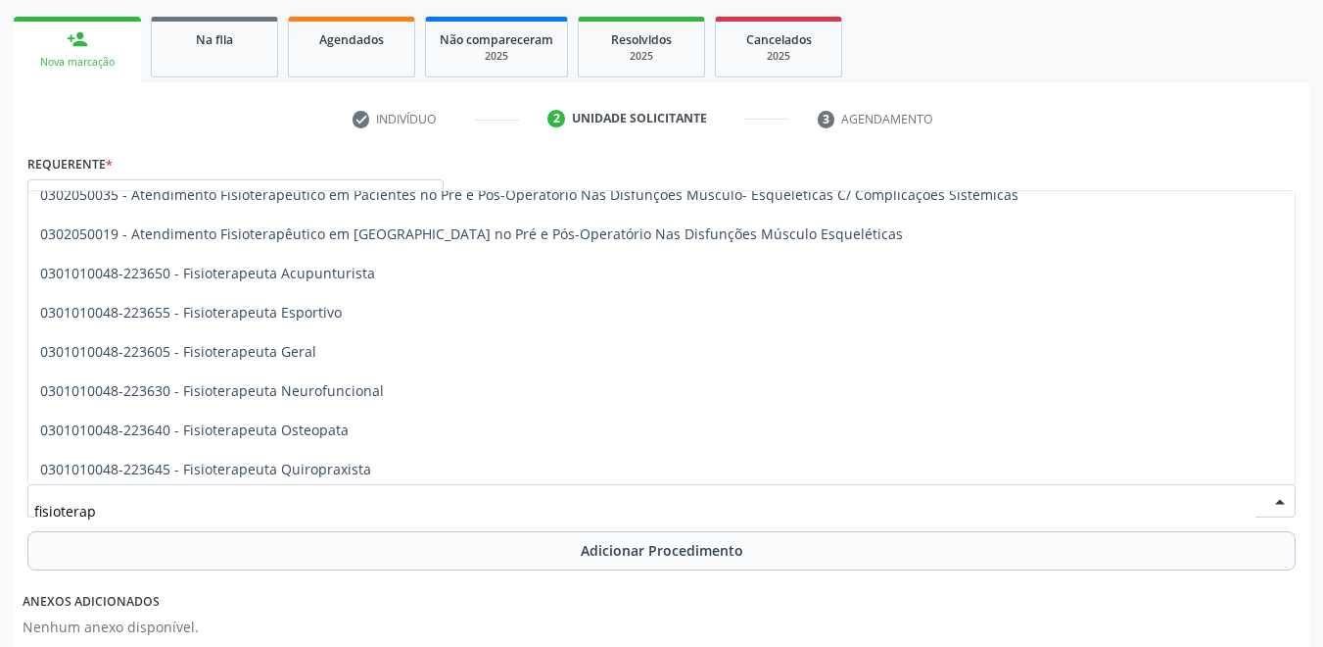
scroll to position [882, 0]
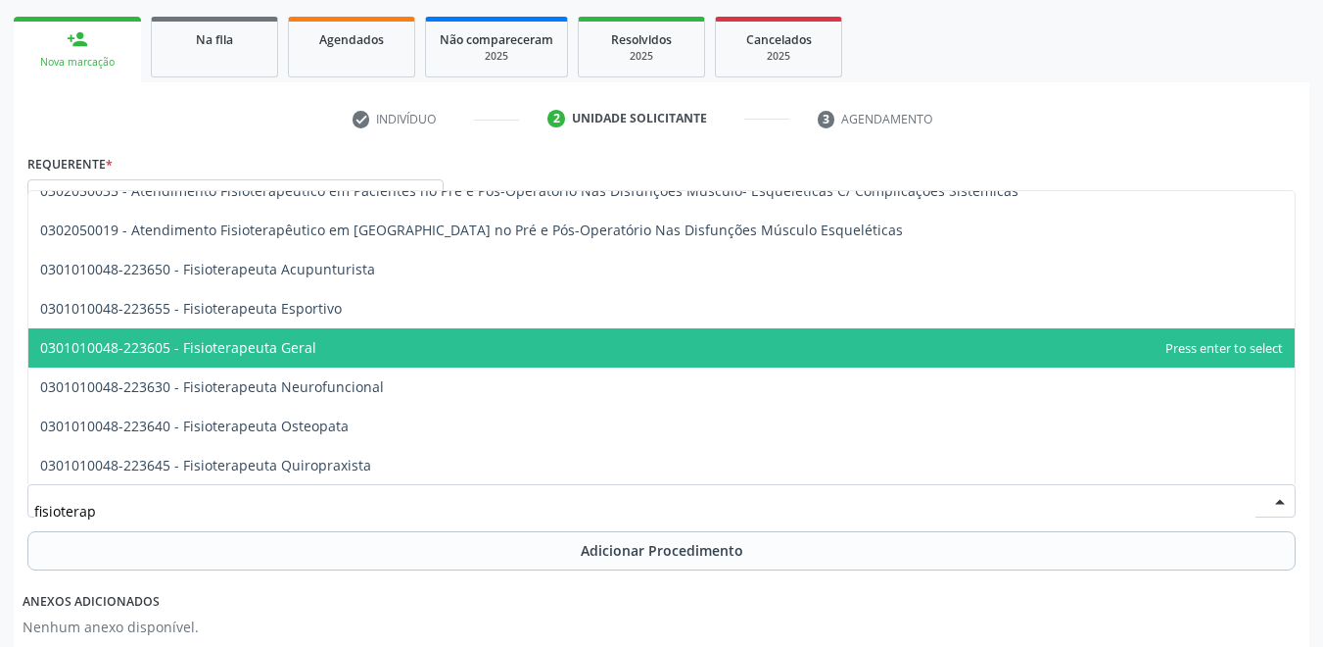
click at [397, 347] on span "0301010048-223605 - Fisioterapeuta Geral" at bounding box center [661, 347] width 1267 height 39
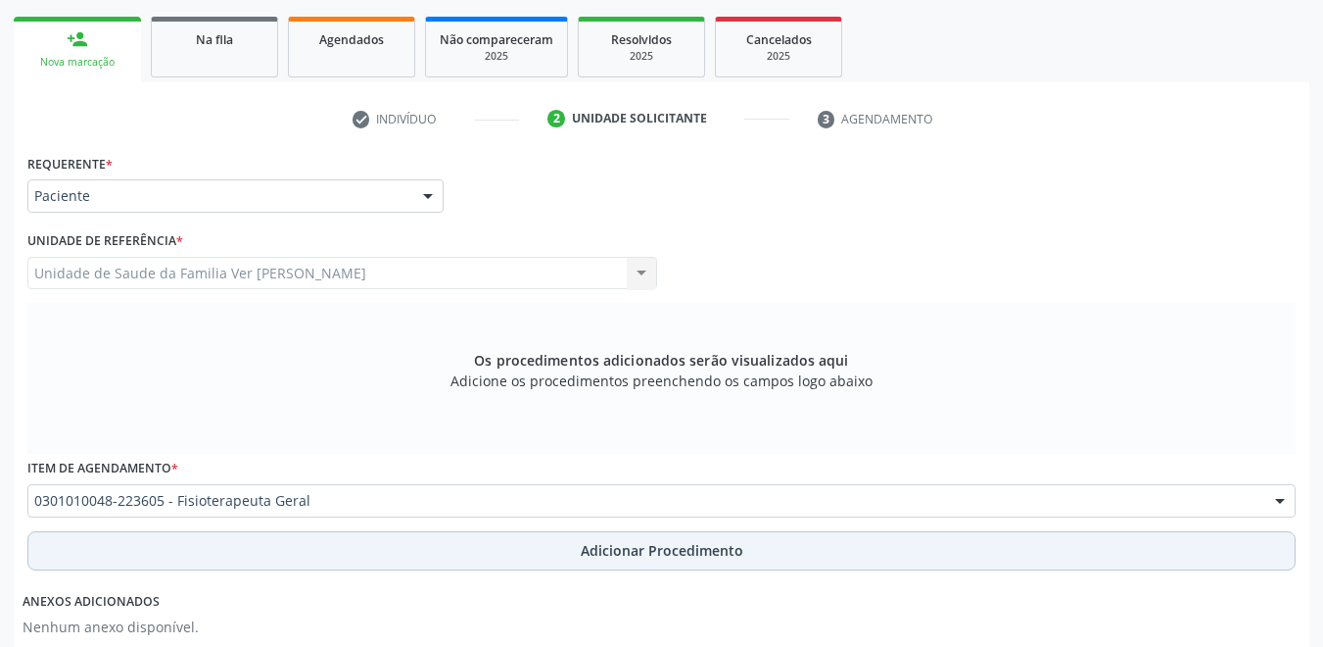
click at [363, 555] on button "Adicionar Procedimento" at bounding box center [661, 550] width 1269 height 39
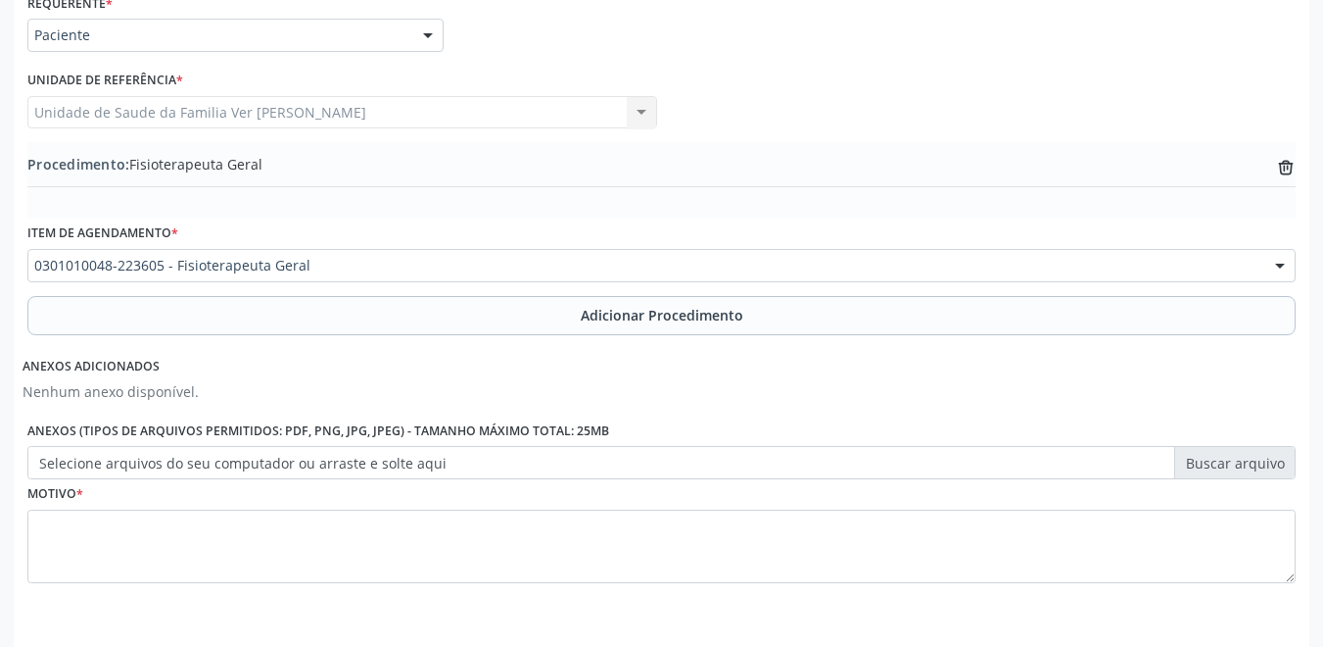
scroll to position [500, 0]
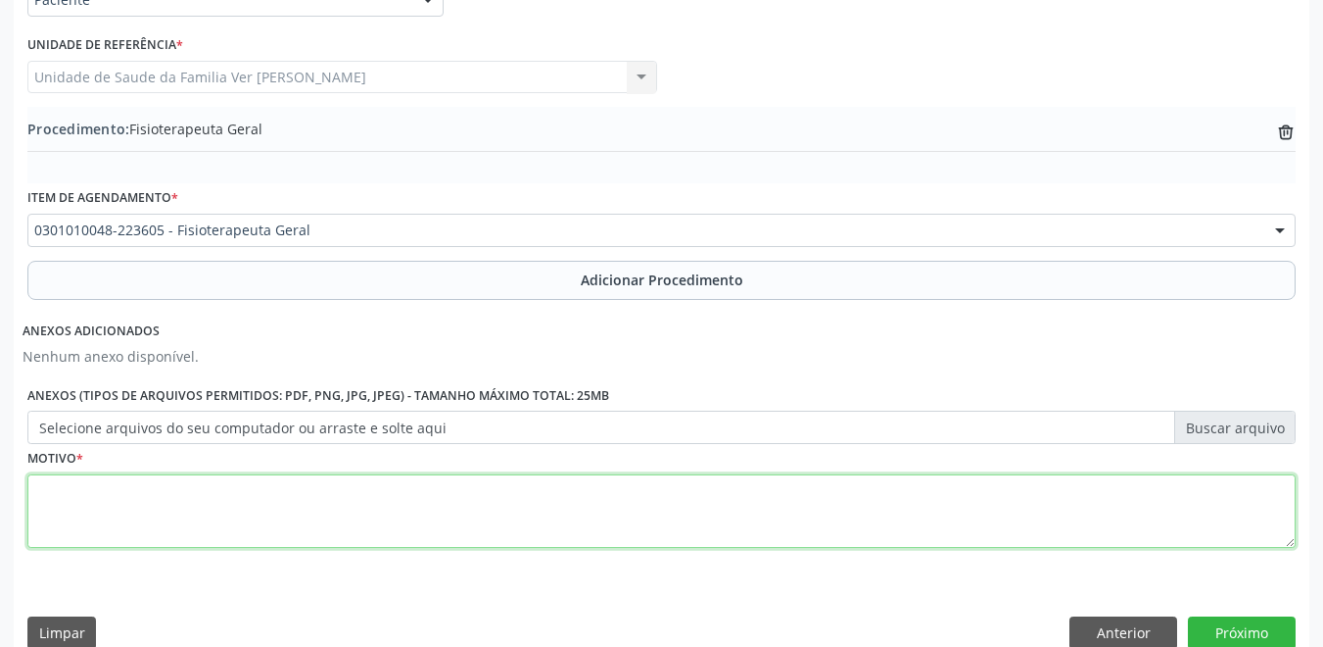
click at [311, 508] on textarea at bounding box center [661, 511] width 1269 height 74
click at [112, 488] on textarea "não da paraentender a justi" at bounding box center [661, 511] width 1269 height 74
click at [244, 496] on textarea "não da para entender a justi" at bounding box center [661, 511] width 1269 height 74
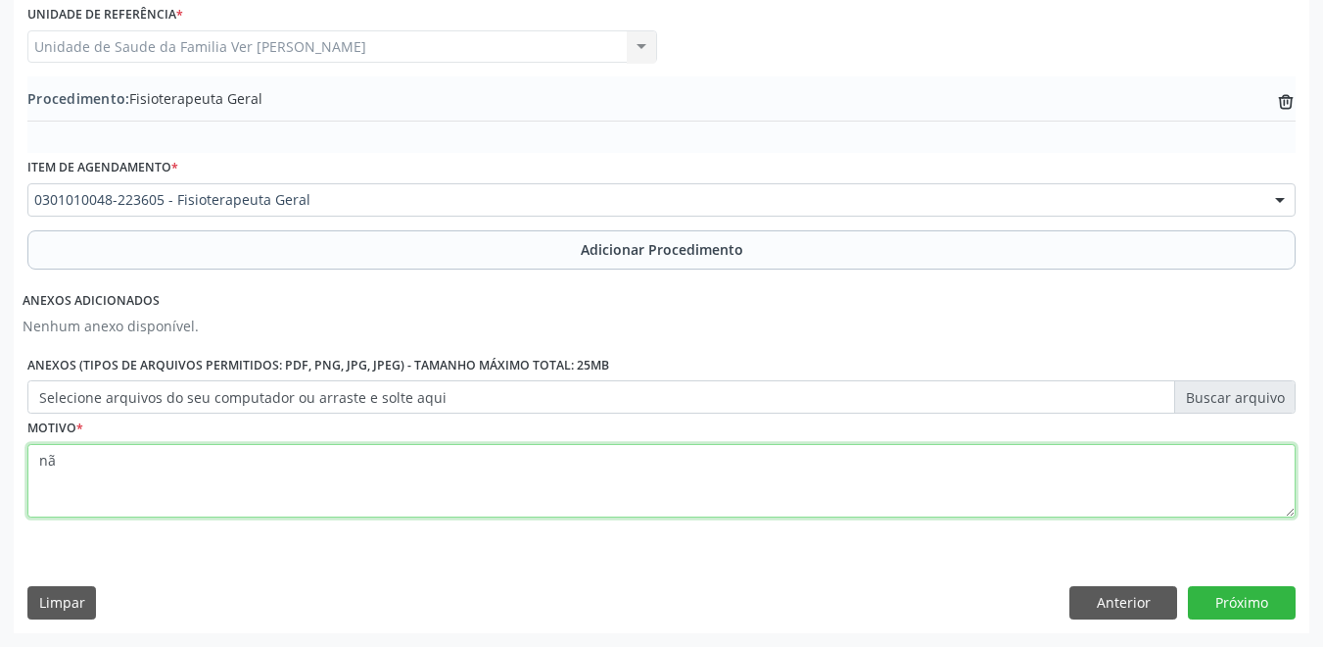
type textarea "n"
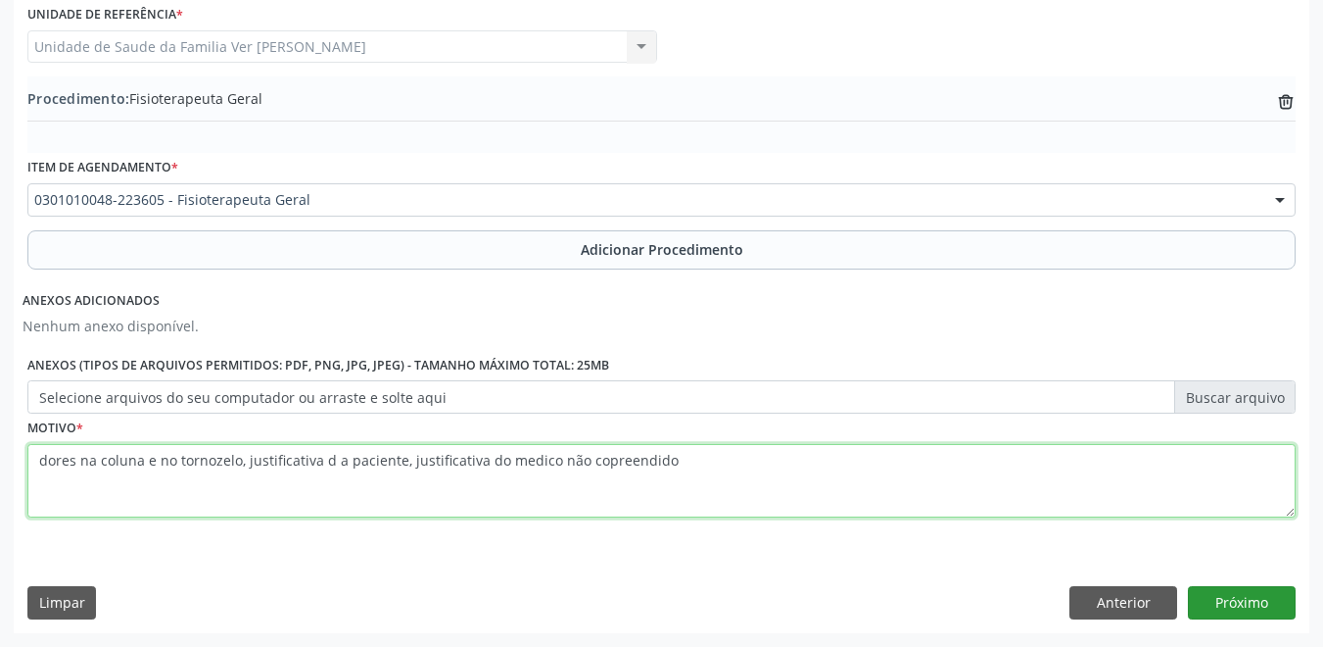
type textarea "dores na coluna e no tornozelo, justificativa d a paciente, justificativa do me…"
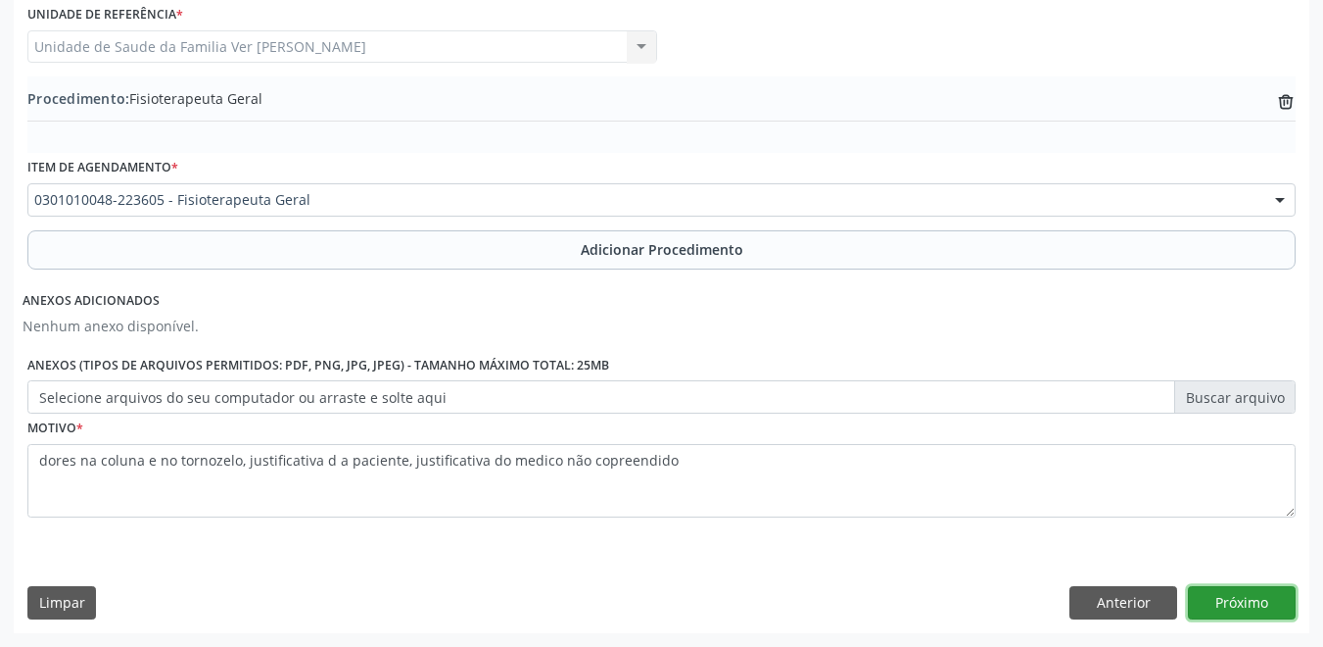
click at [1270, 609] on button "Próximo" at bounding box center [1242, 602] width 108 height 33
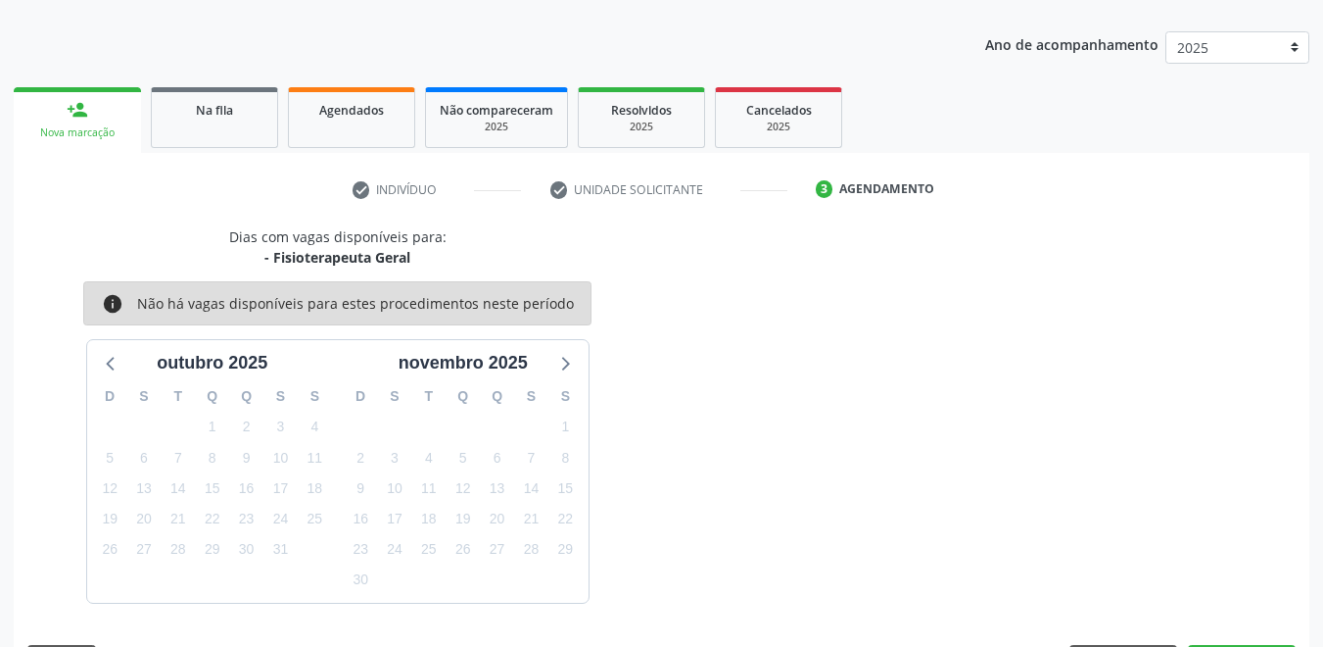
scroll to position [291, 0]
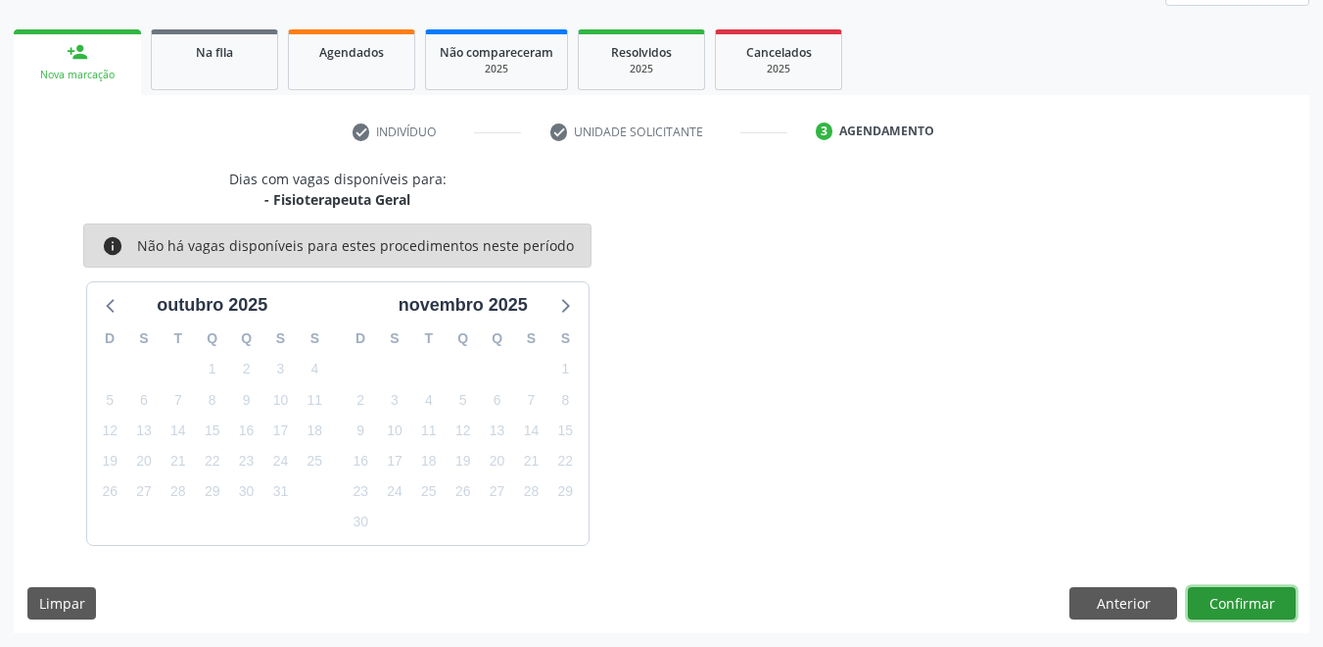
click at [1238, 603] on button "Confirmar" at bounding box center [1242, 603] width 108 height 33
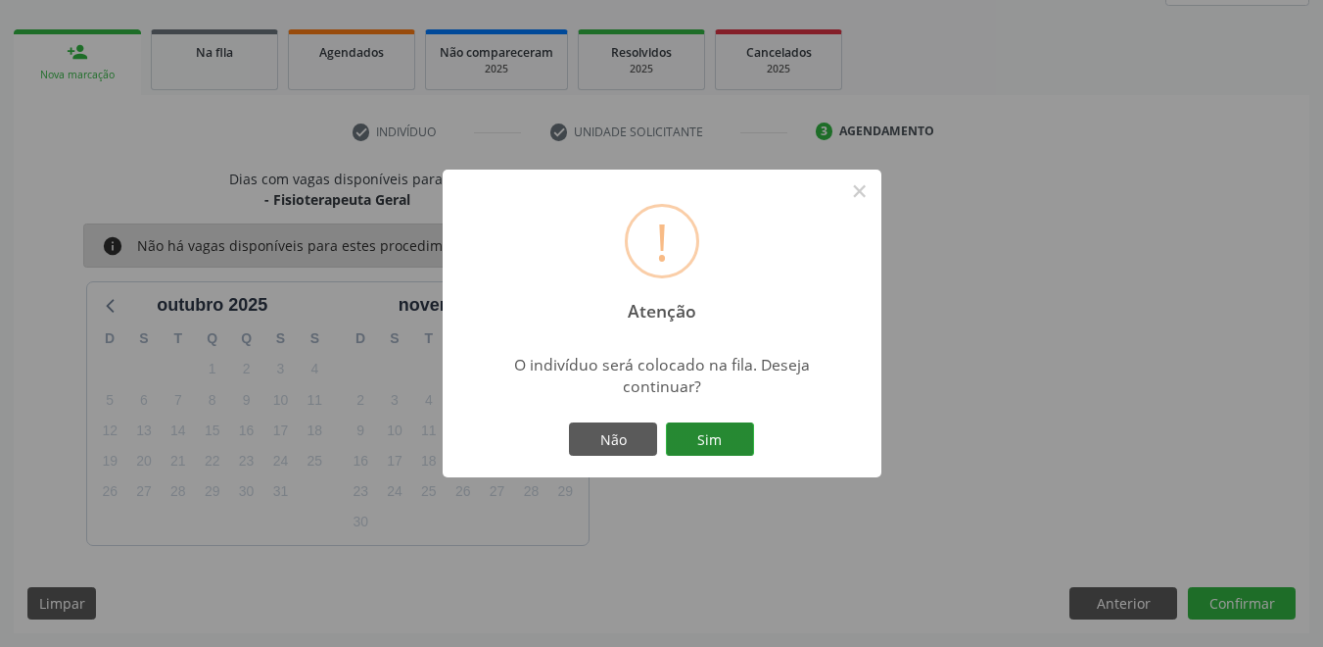
click at [728, 450] on button "Sim" at bounding box center [710, 438] width 88 height 33
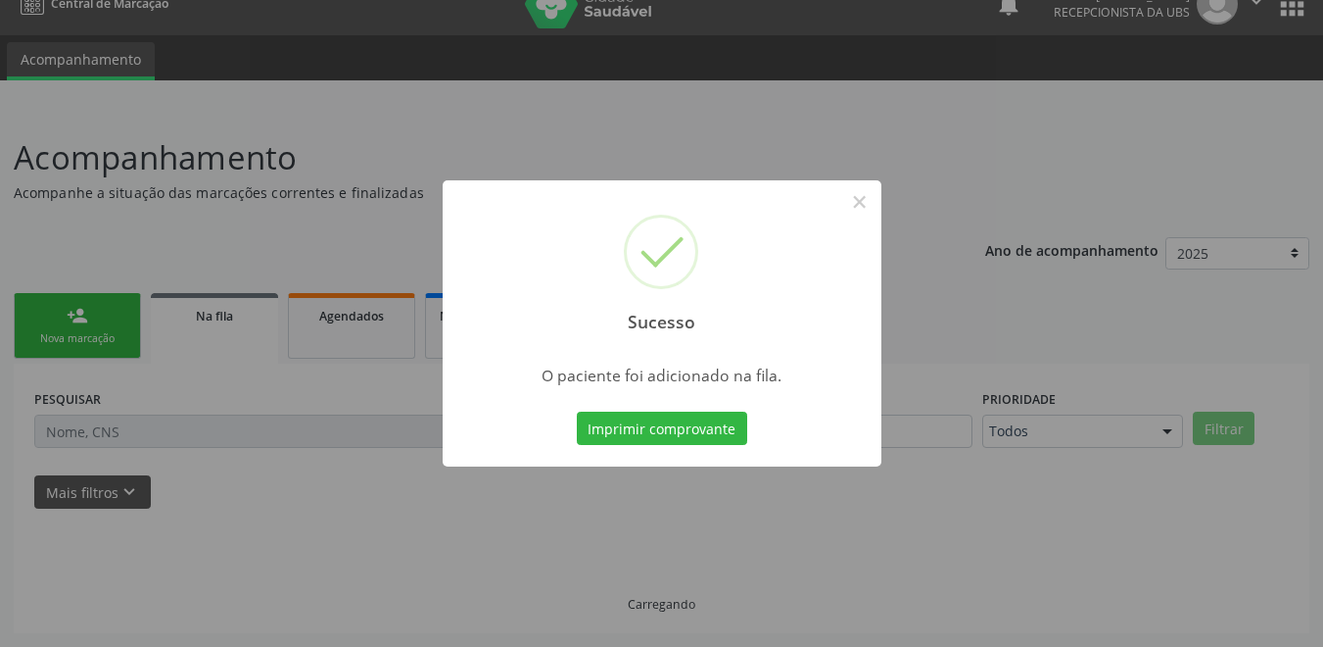
scroll to position [27, 0]
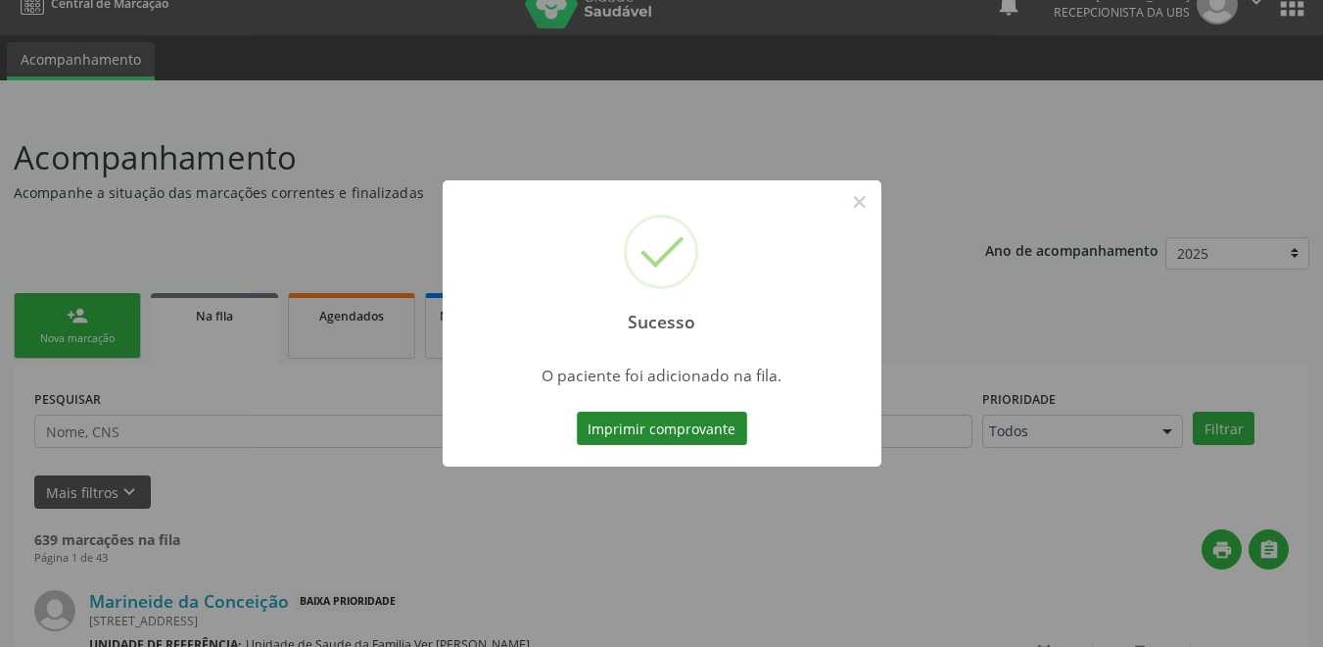
click at [673, 427] on button "Imprimir comprovante" at bounding box center [662, 427] width 170 height 33
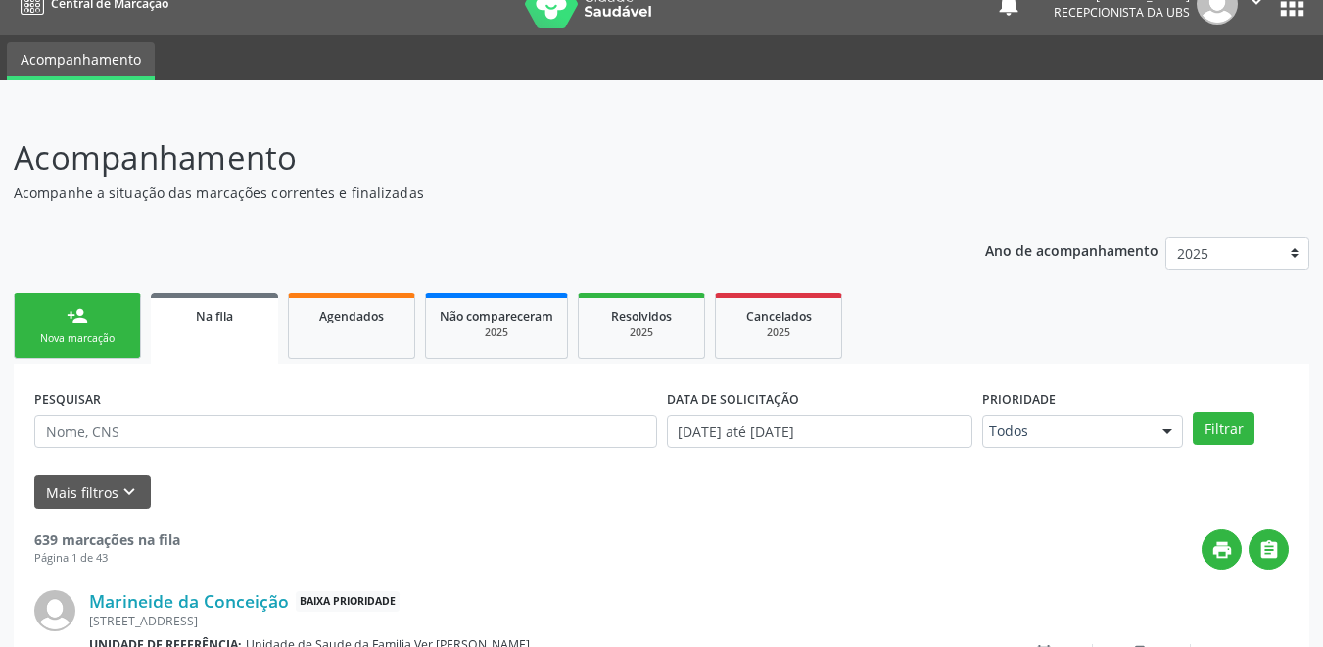
click at [73, 316] on div "person_add" at bounding box center [78, 316] width 22 height 22
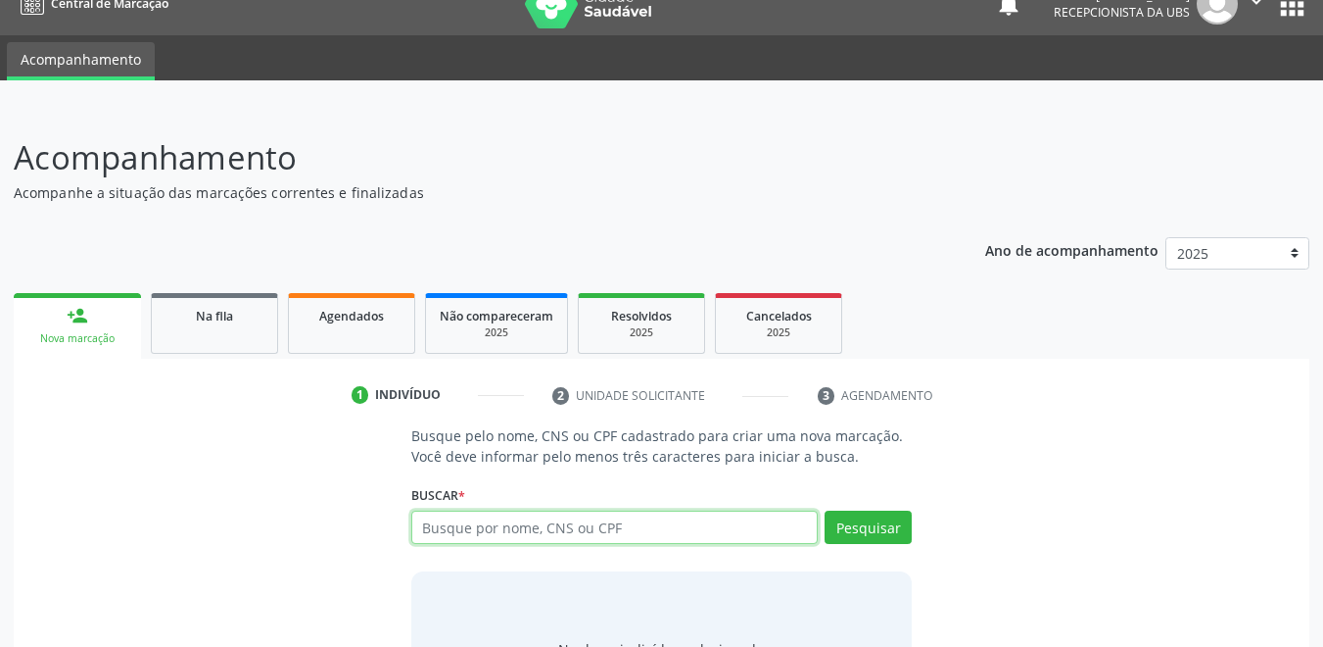
click at [487, 525] on input "text" at bounding box center [615, 526] width 408 height 33
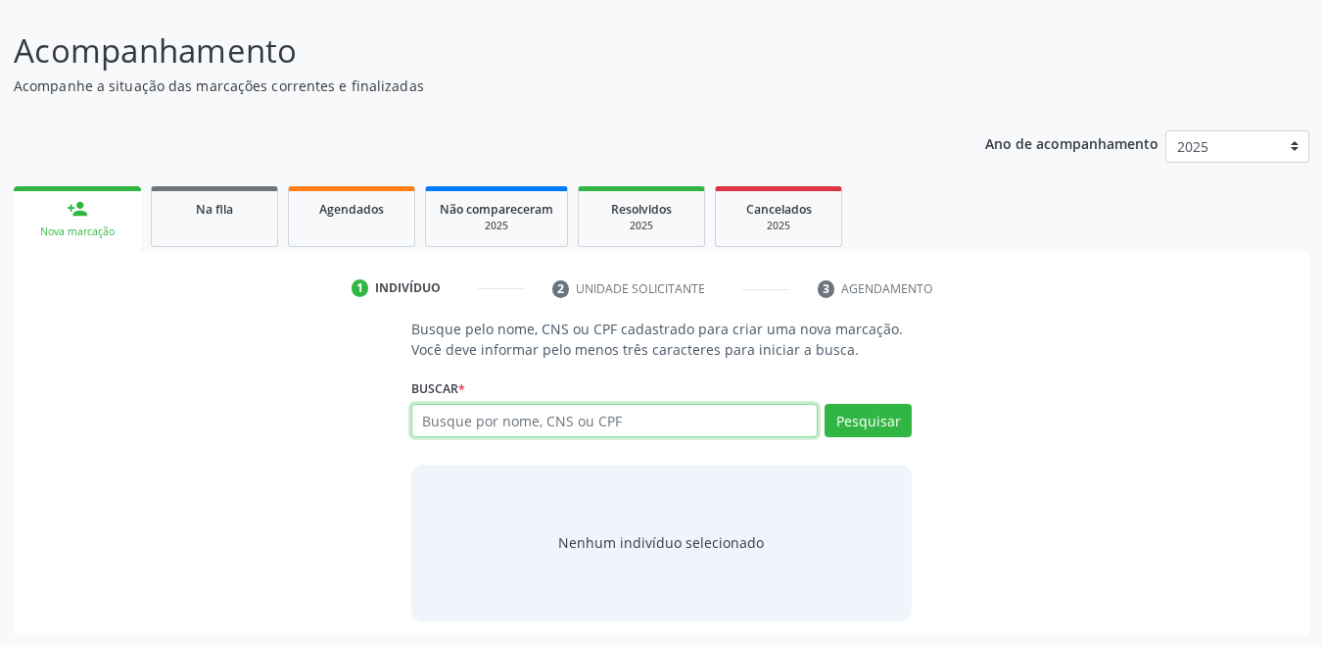
scroll to position [136, 0]
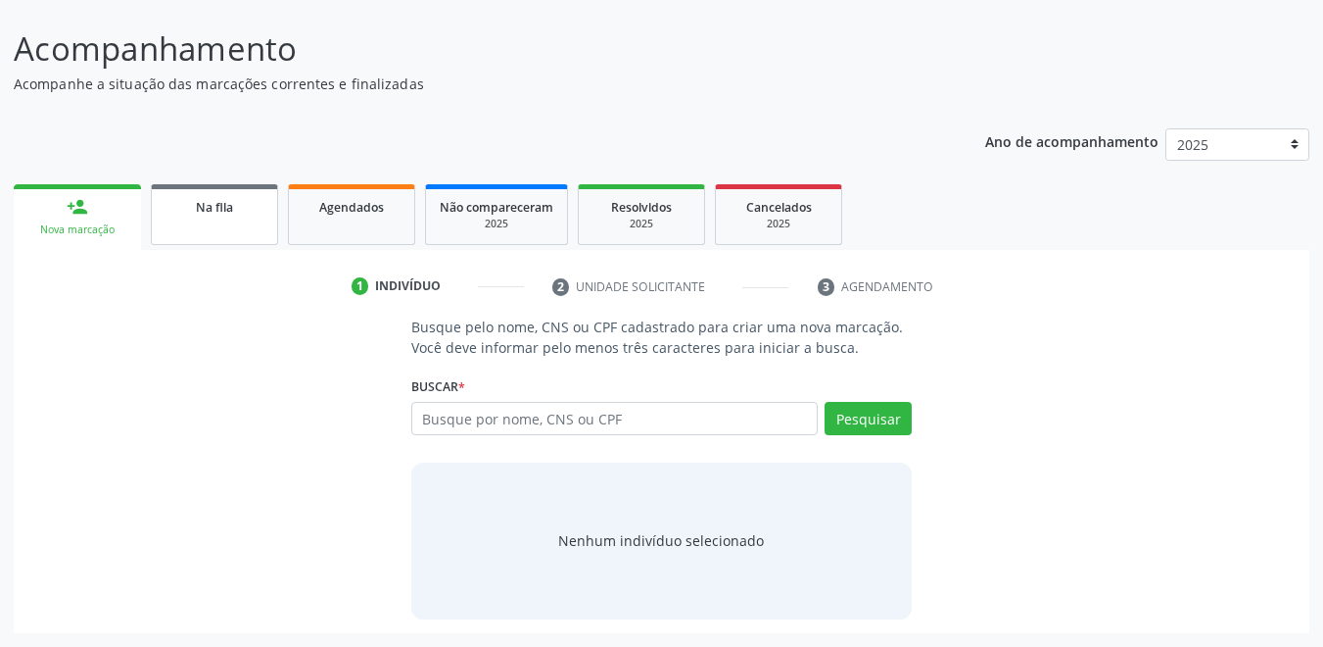
click at [262, 221] on link "Na fila" at bounding box center [214, 214] width 127 height 61
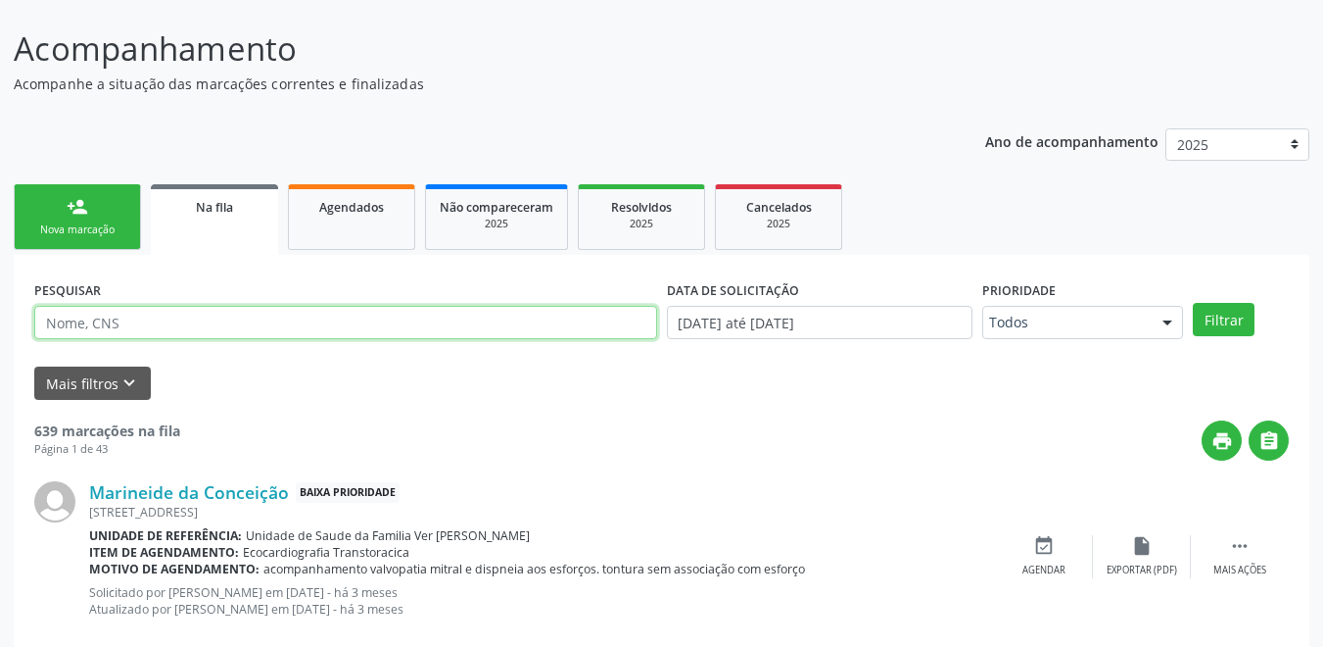
click at [224, 325] on input "text" at bounding box center [345, 322] width 623 height 33
type input "704805518282346"
click at [1193, 303] on button "Filtrar" at bounding box center [1224, 319] width 62 height 33
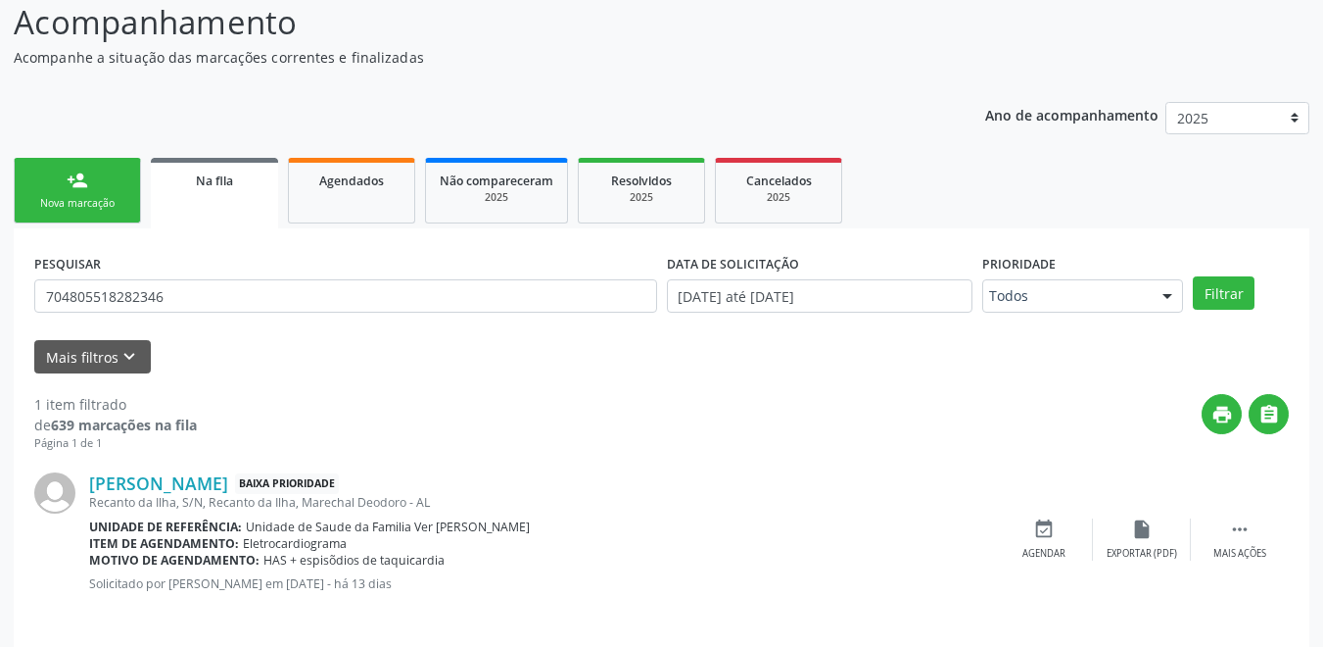
scroll to position [176, 0]
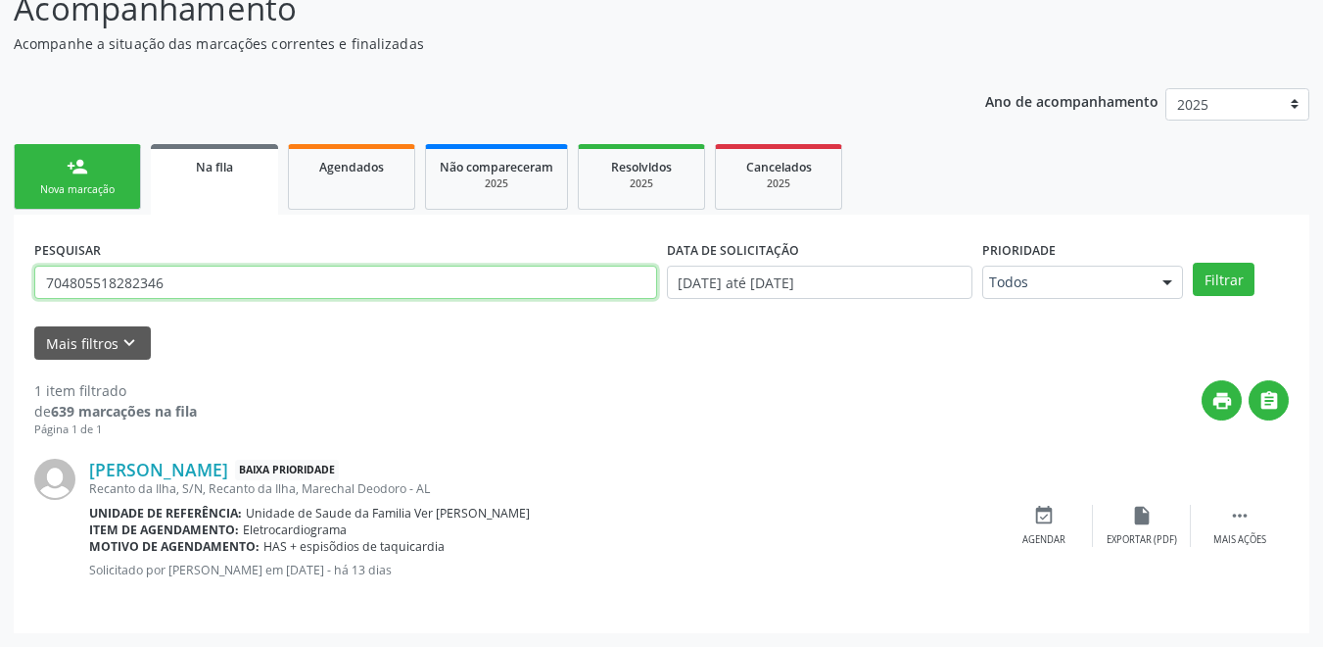
click at [198, 276] on input "704805518282346" at bounding box center [345, 281] width 623 height 33
drag, startPoint x: 191, startPoint y: 277, endPoint x: 50, endPoint y: 276, distance: 141.1
click at [29, 288] on div "PESQUISAR 704805518282346" at bounding box center [345, 273] width 633 height 76
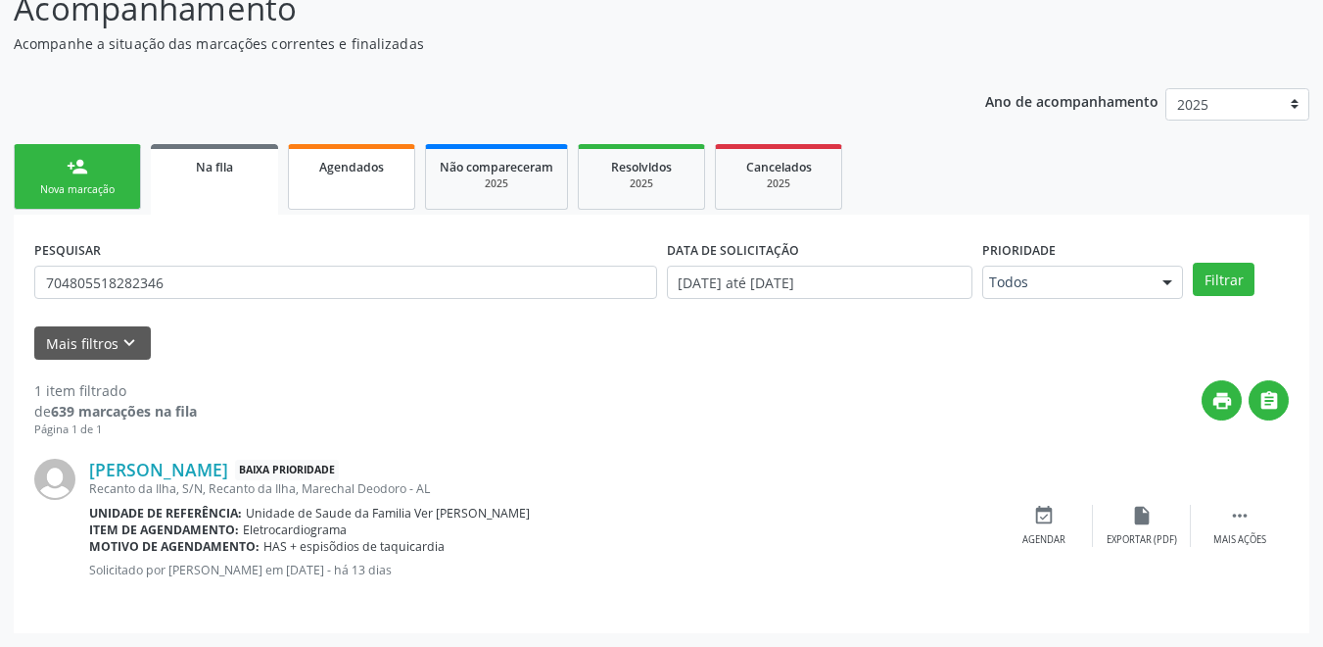
click at [336, 190] on link "Agendados" at bounding box center [351, 177] width 127 height 66
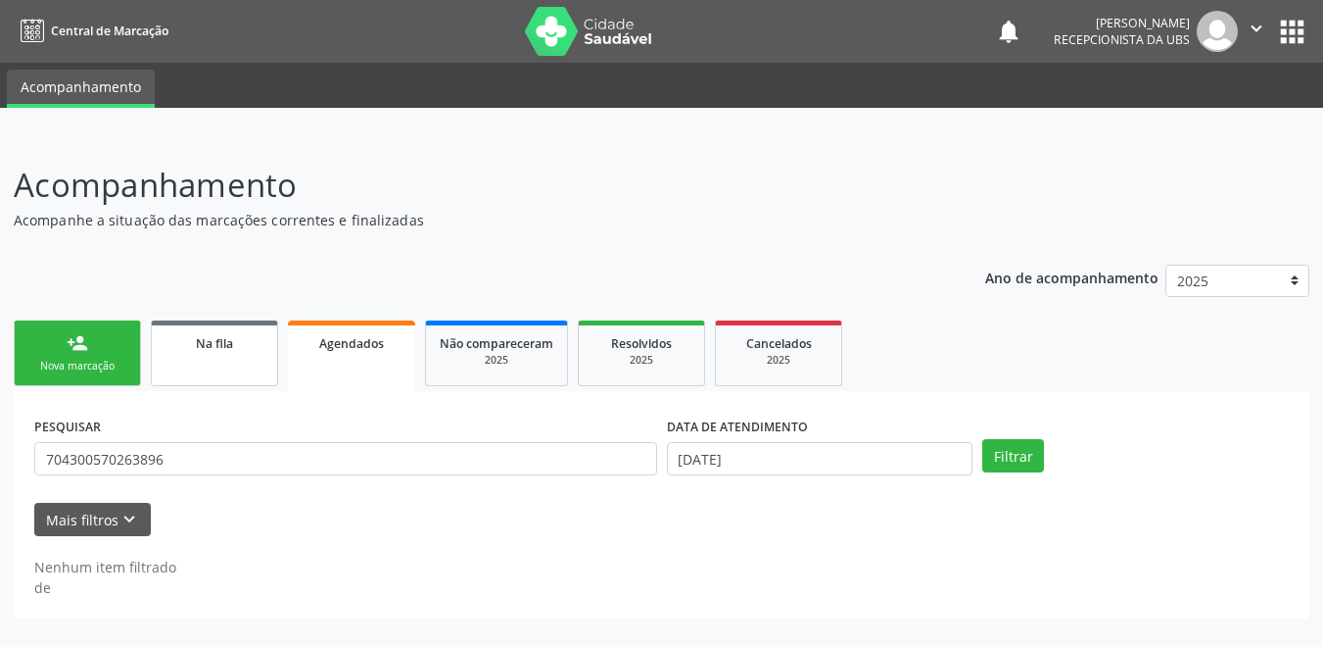
scroll to position [0, 0]
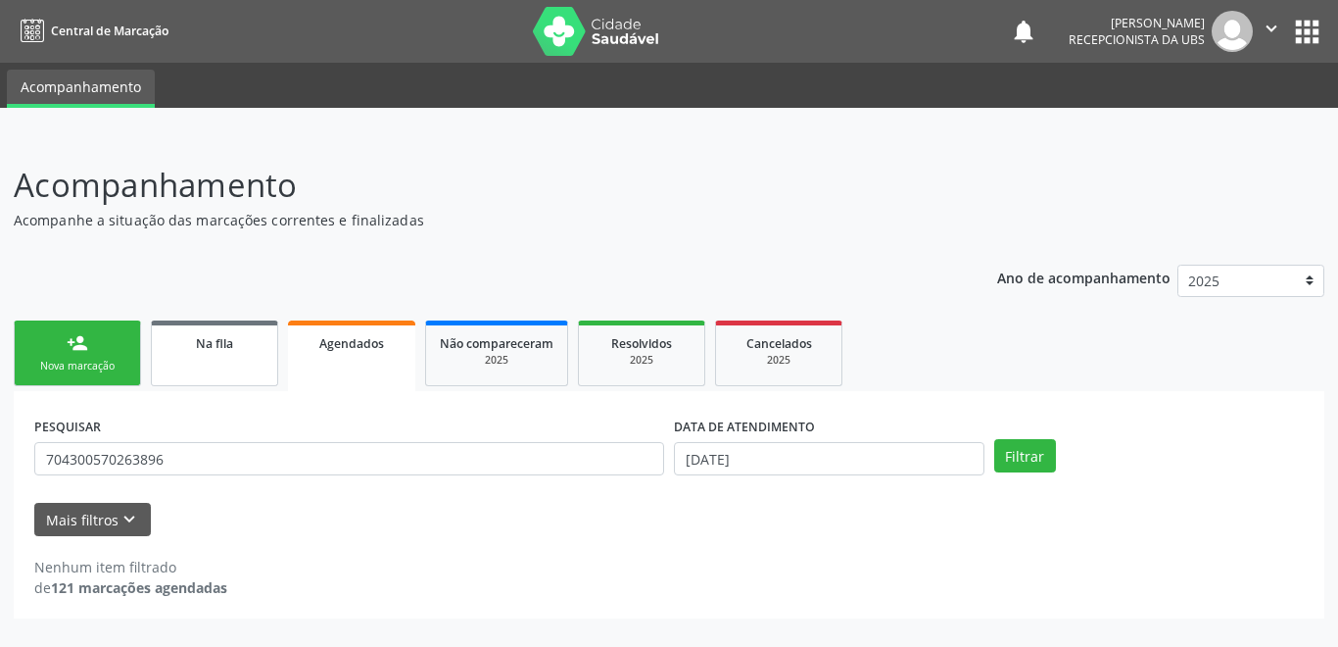
click at [198, 364] on link "Na fila" at bounding box center [214, 353] width 127 height 66
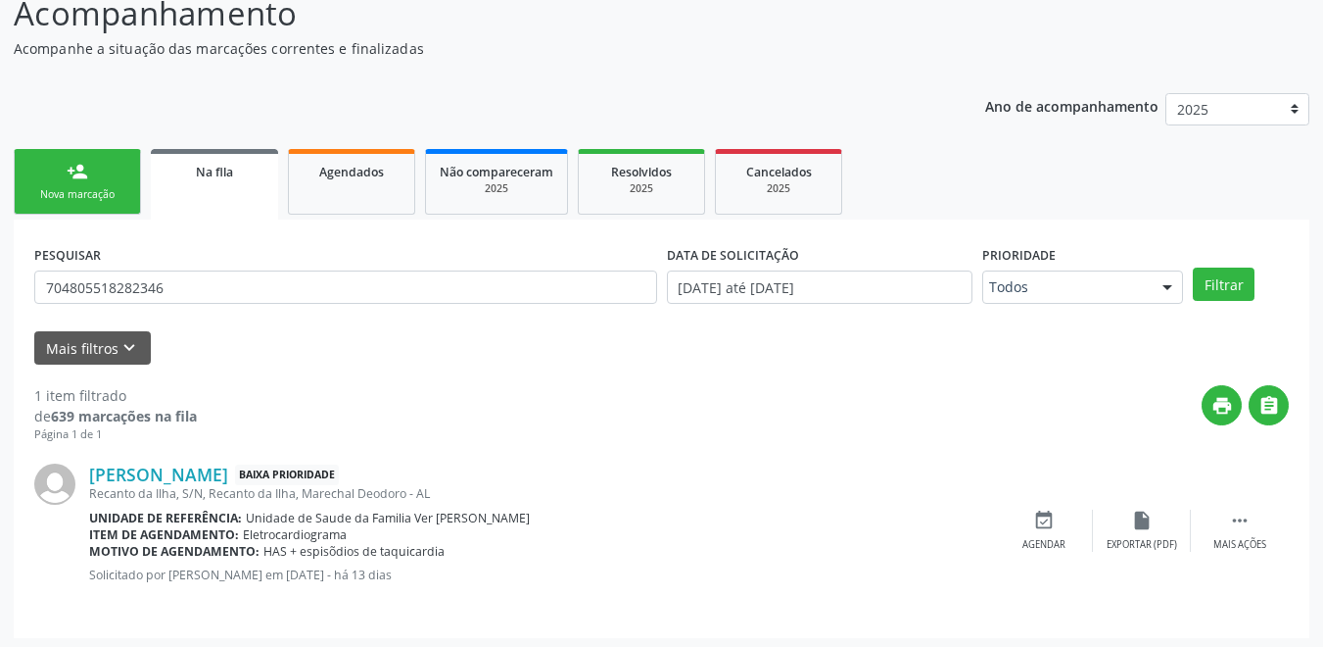
scroll to position [176, 0]
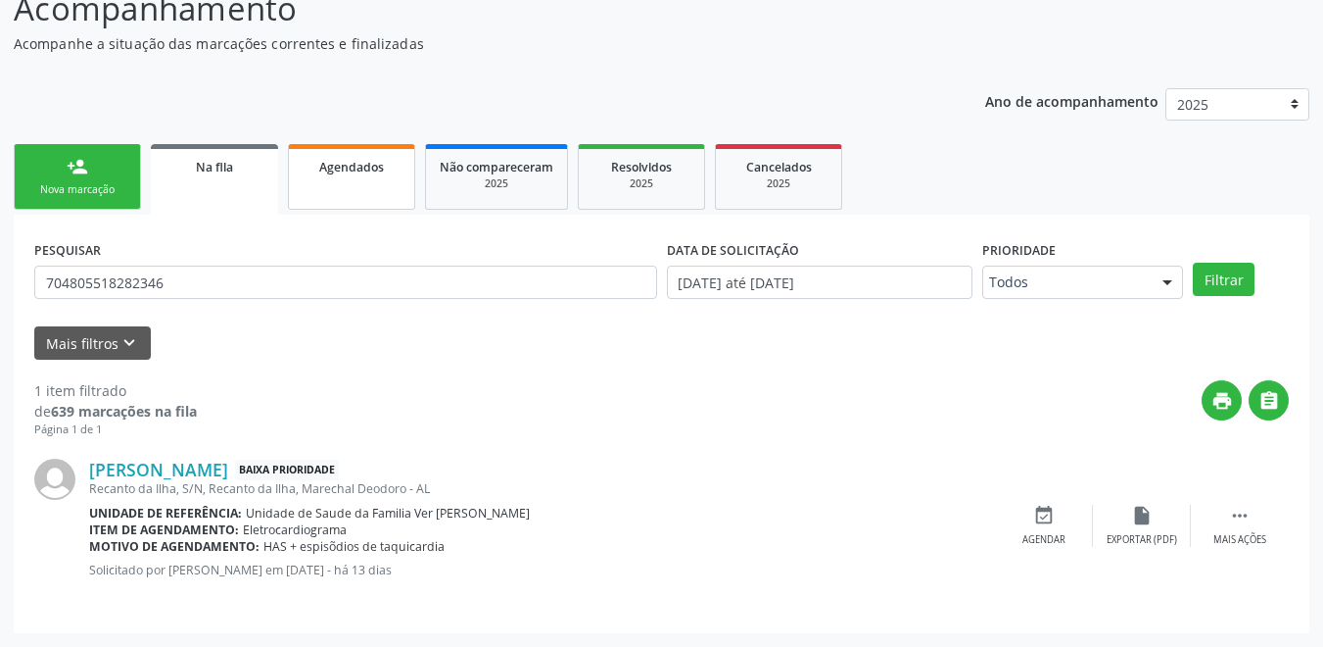
click at [351, 200] on link "Agendados" at bounding box center [351, 177] width 127 height 66
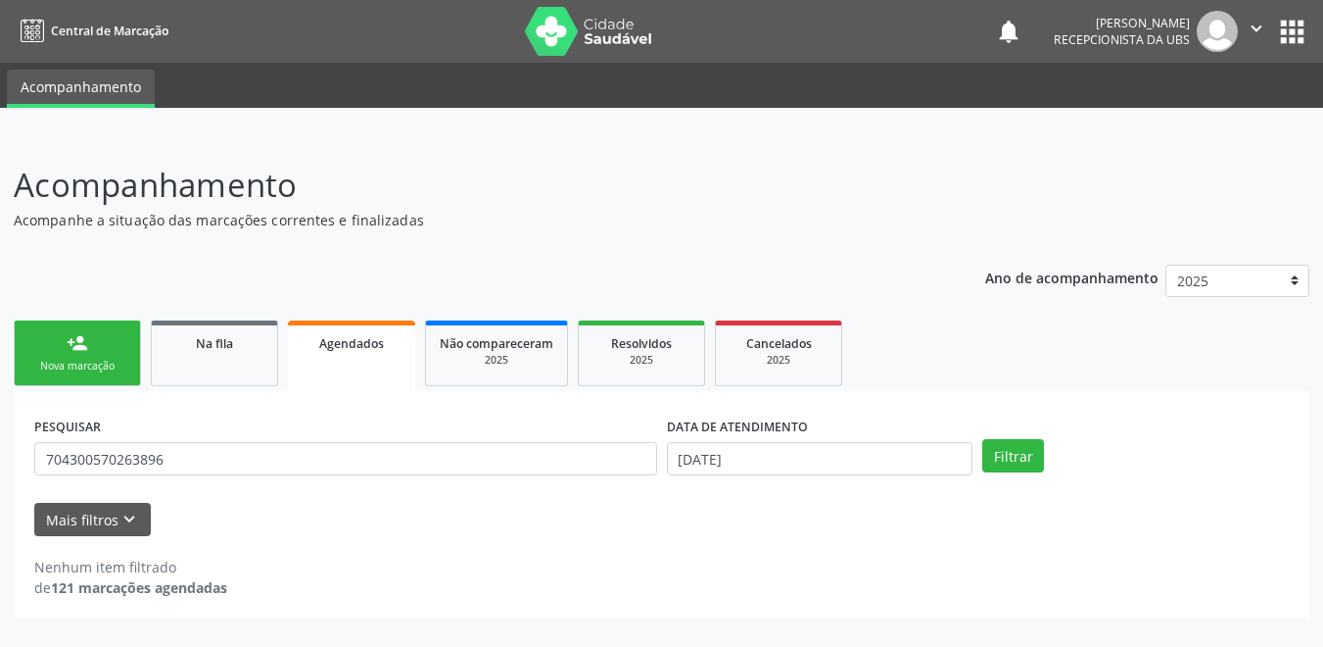
scroll to position [0, 0]
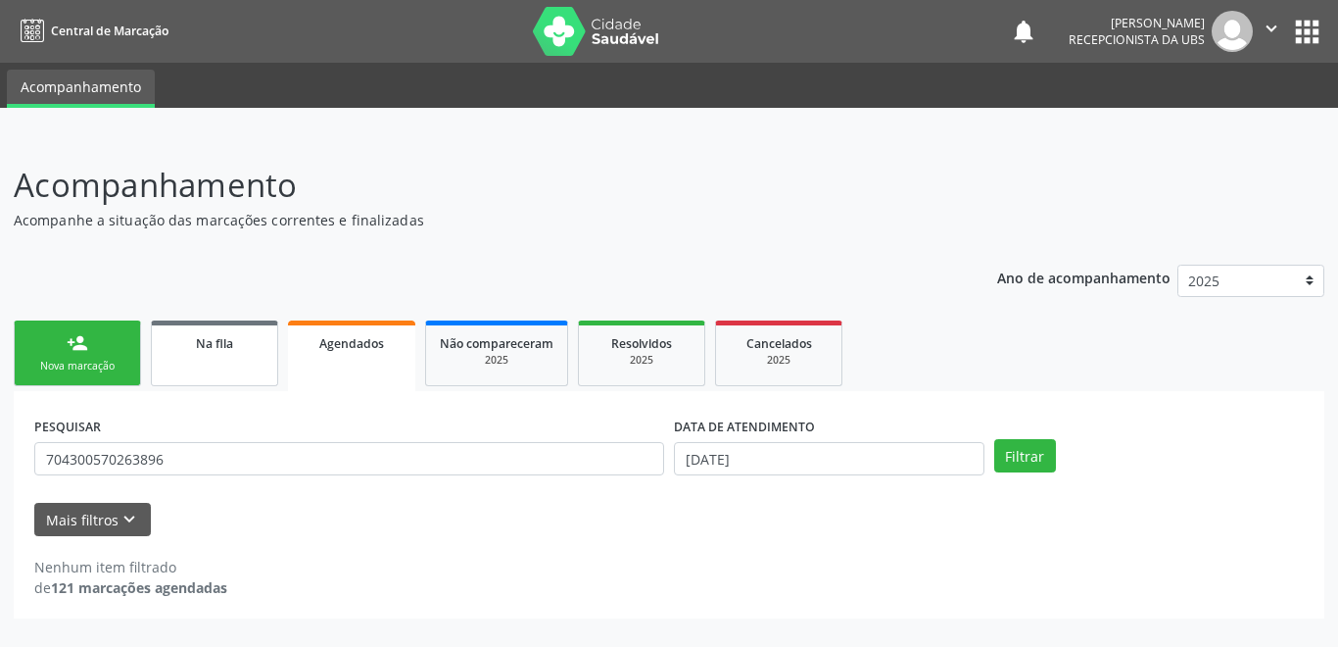
click at [175, 360] on link "Na fila" at bounding box center [214, 353] width 127 height 66
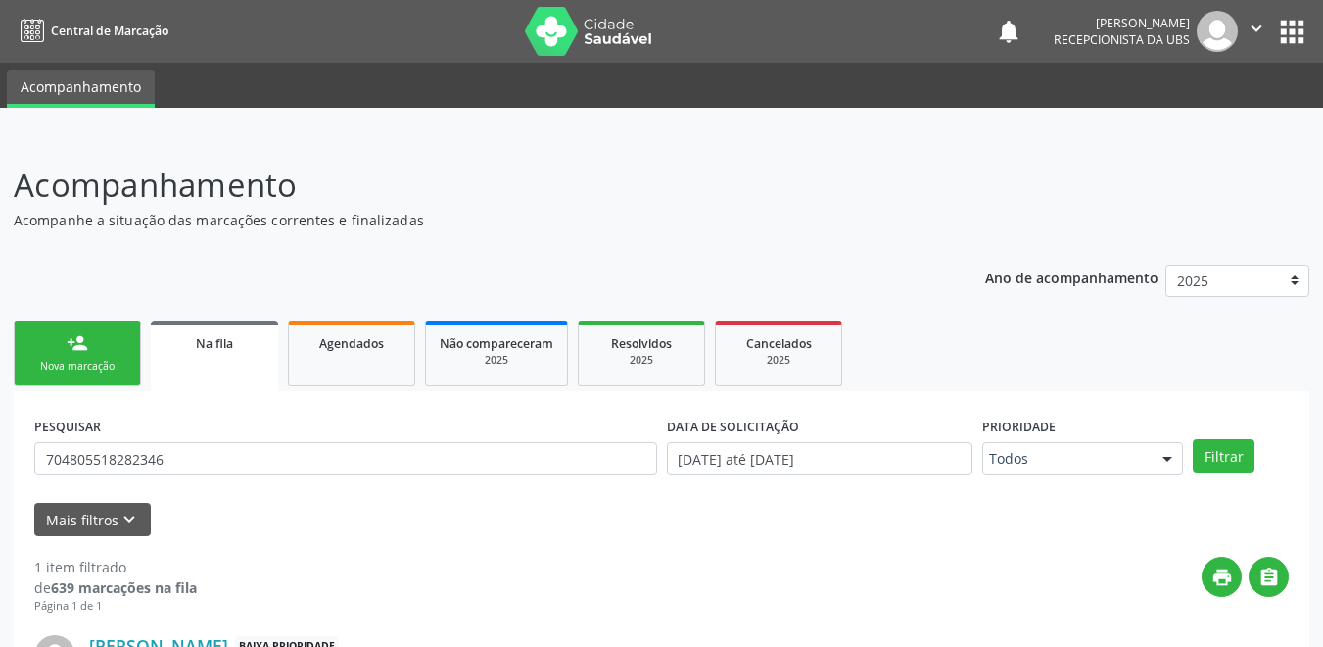
scroll to position [176, 0]
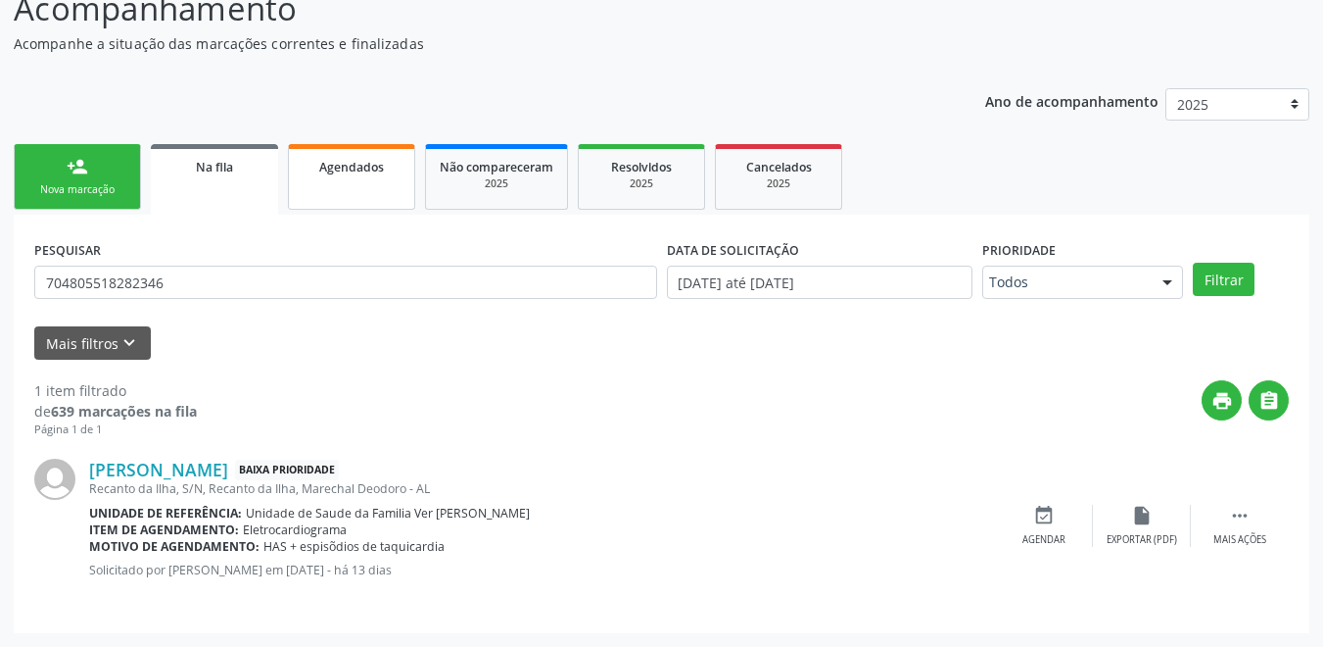
click at [360, 188] on link "Agendados" at bounding box center [351, 177] width 127 height 66
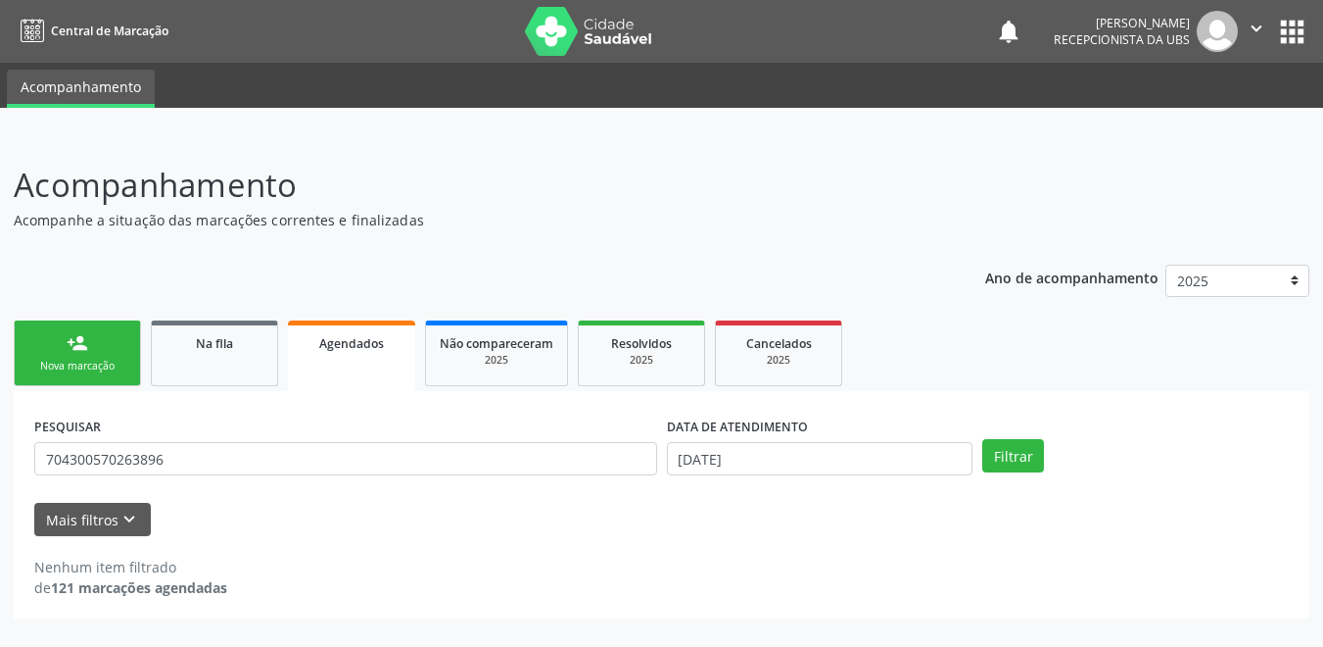
scroll to position [0, 0]
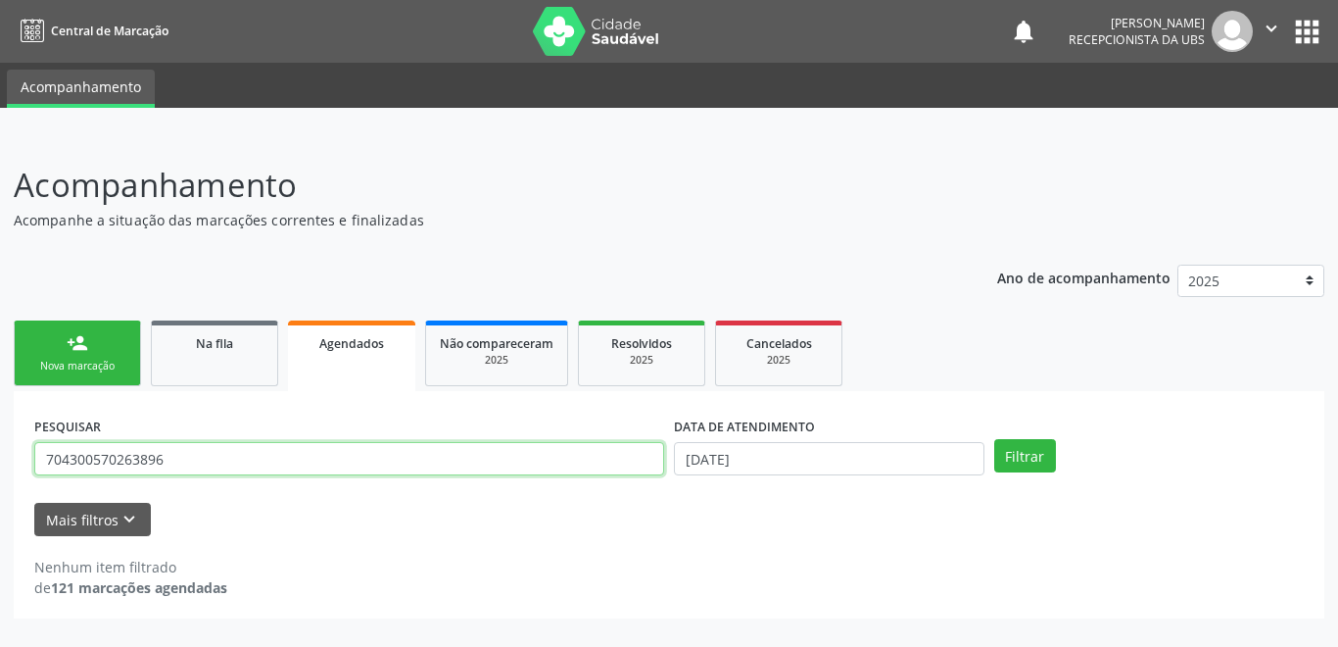
drag, startPoint x: 188, startPoint y: 466, endPoint x: -10, endPoint y: 422, distance: 202.7
click at [0, 422] on html "Central de Marcação notifications [PERSON_NAME] Recepcionista da UBS  Configur…" at bounding box center [669, 323] width 1338 height 647
click at [228, 448] on input "text" at bounding box center [349, 458] width 630 height 33
paste input "704805518282346"
type input "704805518282346"
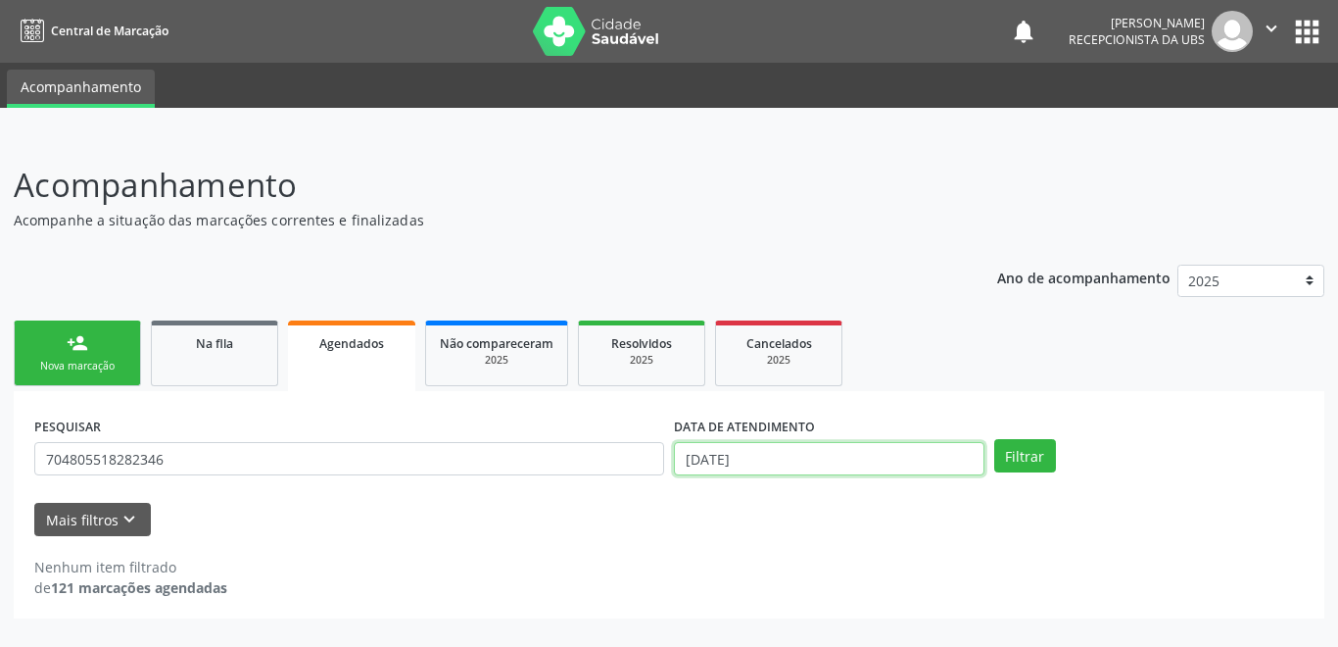
click at [794, 461] on input "[DATE]" at bounding box center [829, 458] width 311 height 33
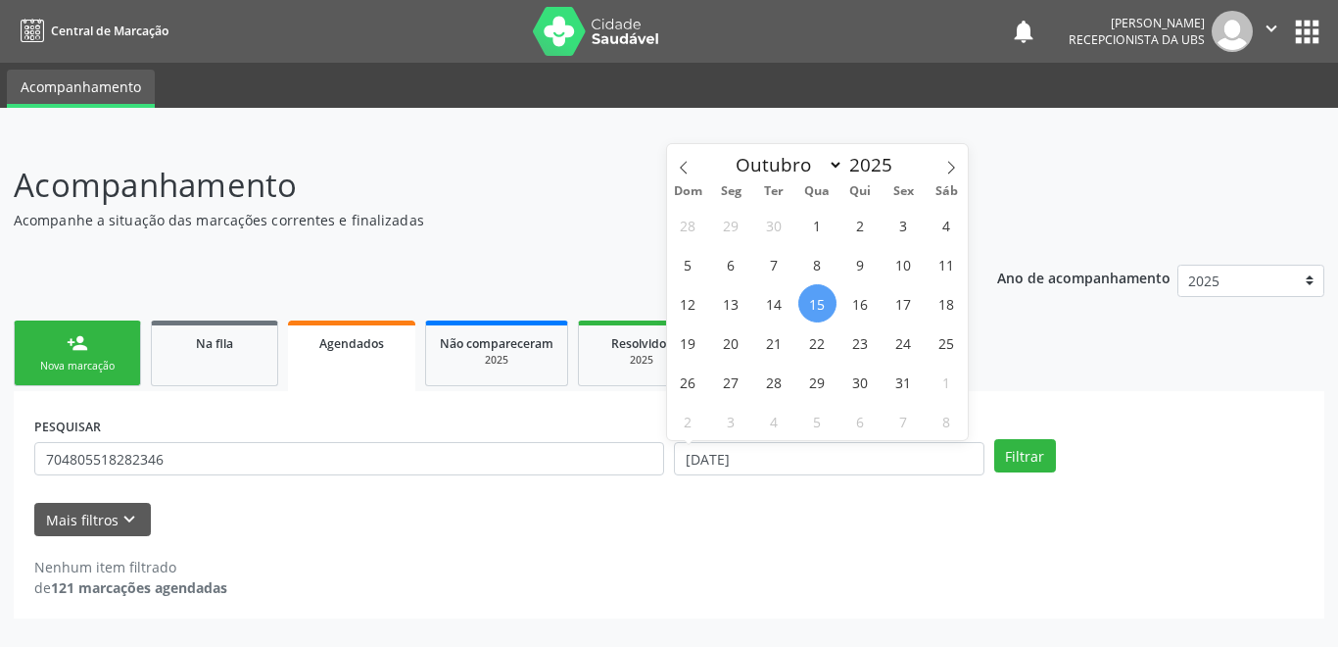
click at [826, 296] on span "15" at bounding box center [817, 303] width 38 height 38
type input "[DATE]"
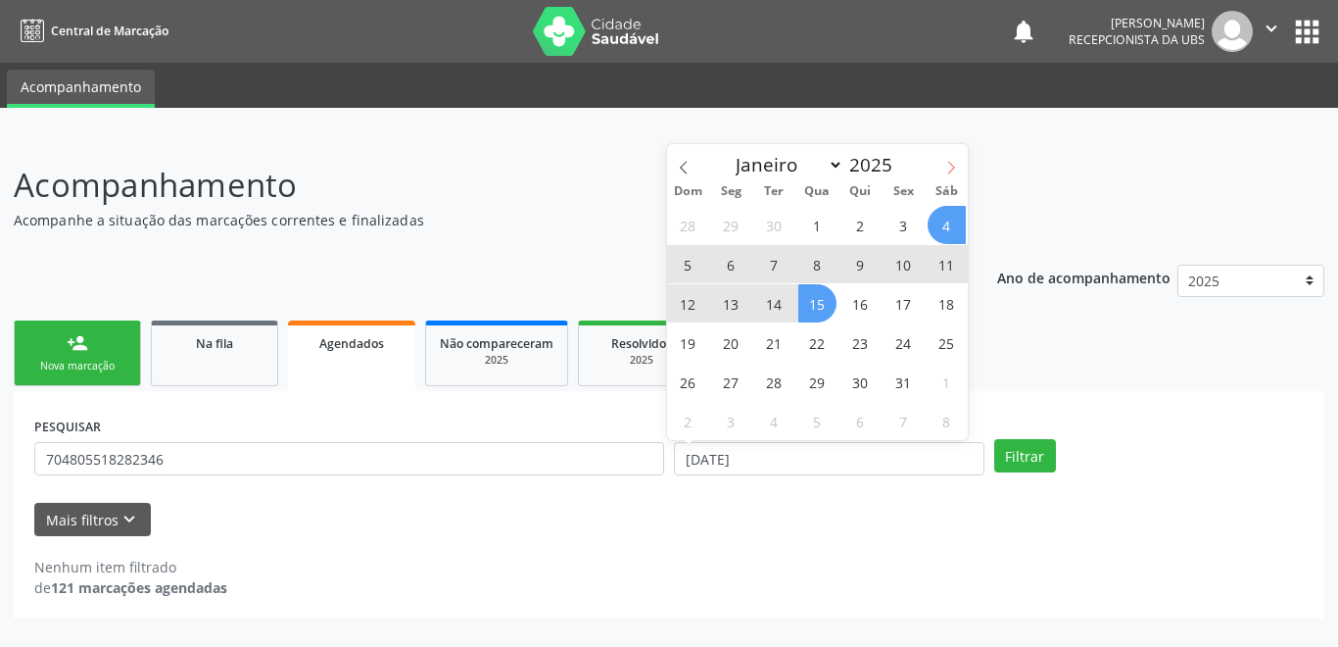
click at [953, 171] on icon at bounding box center [951, 168] width 14 height 14
select select "10"
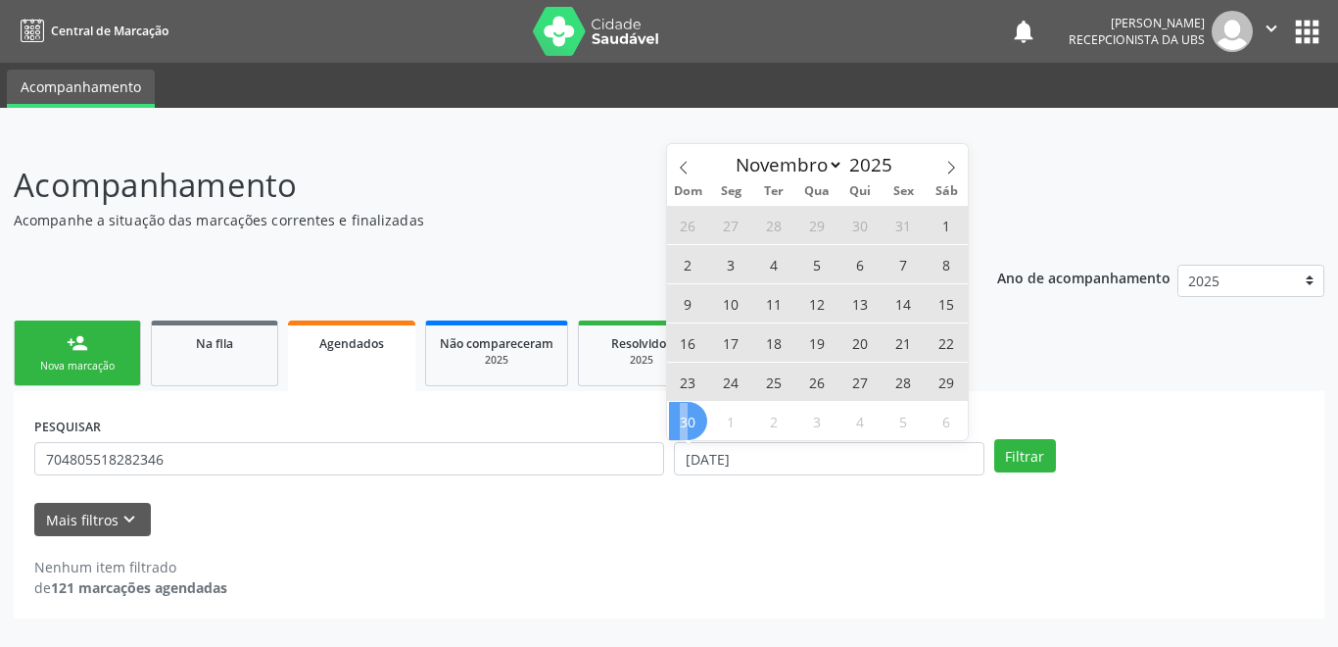
drag, startPoint x: 684, startPoint y: 422, endPoint x: 694, endPoint y: 415, distance: 12.0
click at [690, 417] on span "30" at bounding box center [688, 421] width 38 height 38
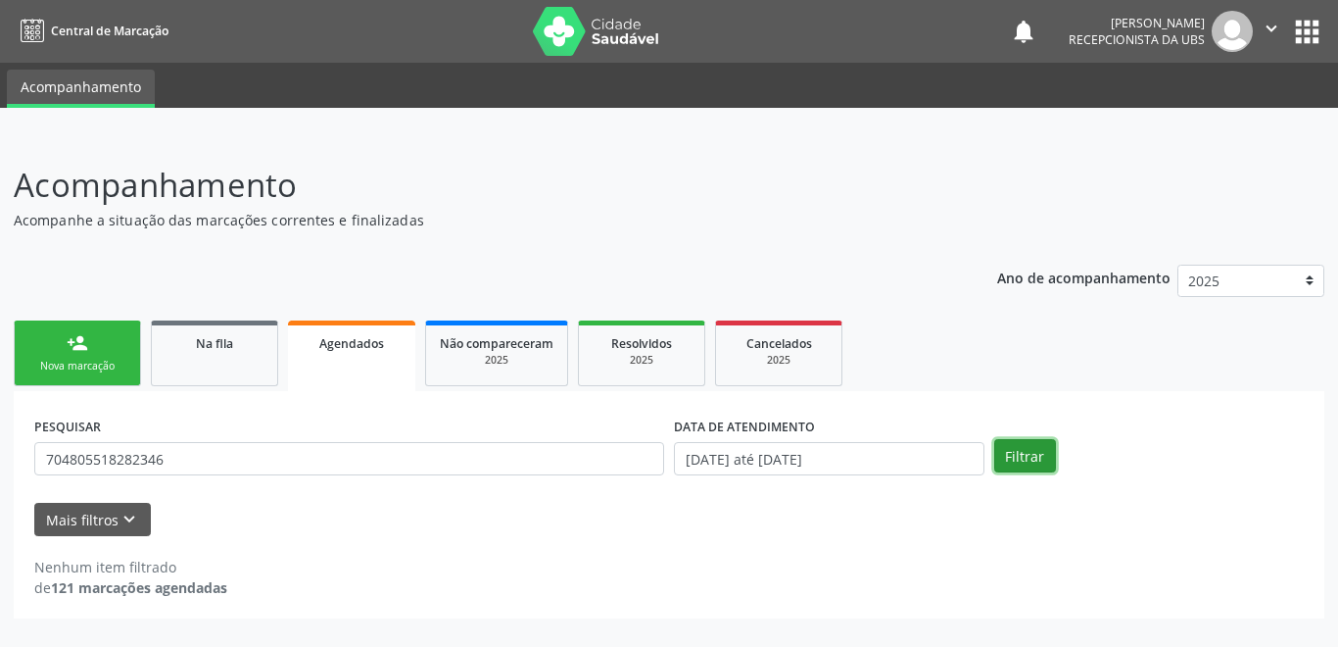
click at [1009, 458] on button "Filtrar" at bounding box center [1025, 455] width 62 height 33
click at [218, 357] on link "Na fila" at bounding box center [214, 353] width 127 height 66
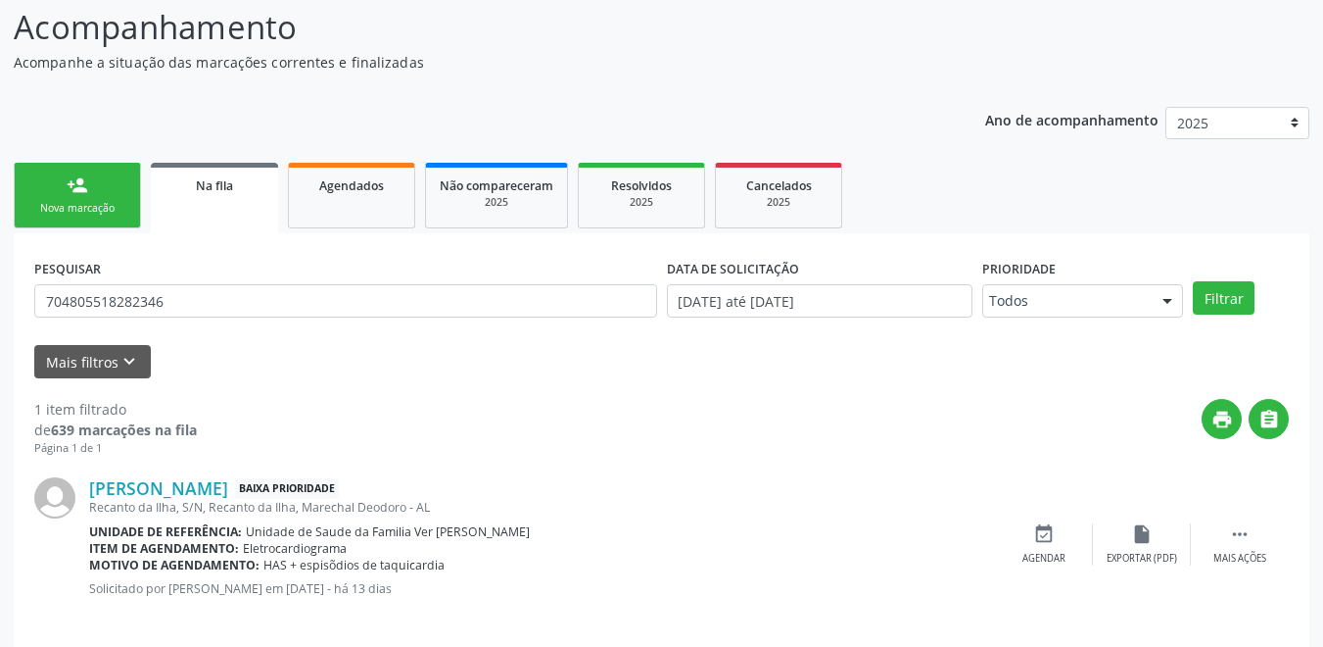
scroll to position [176, 0]
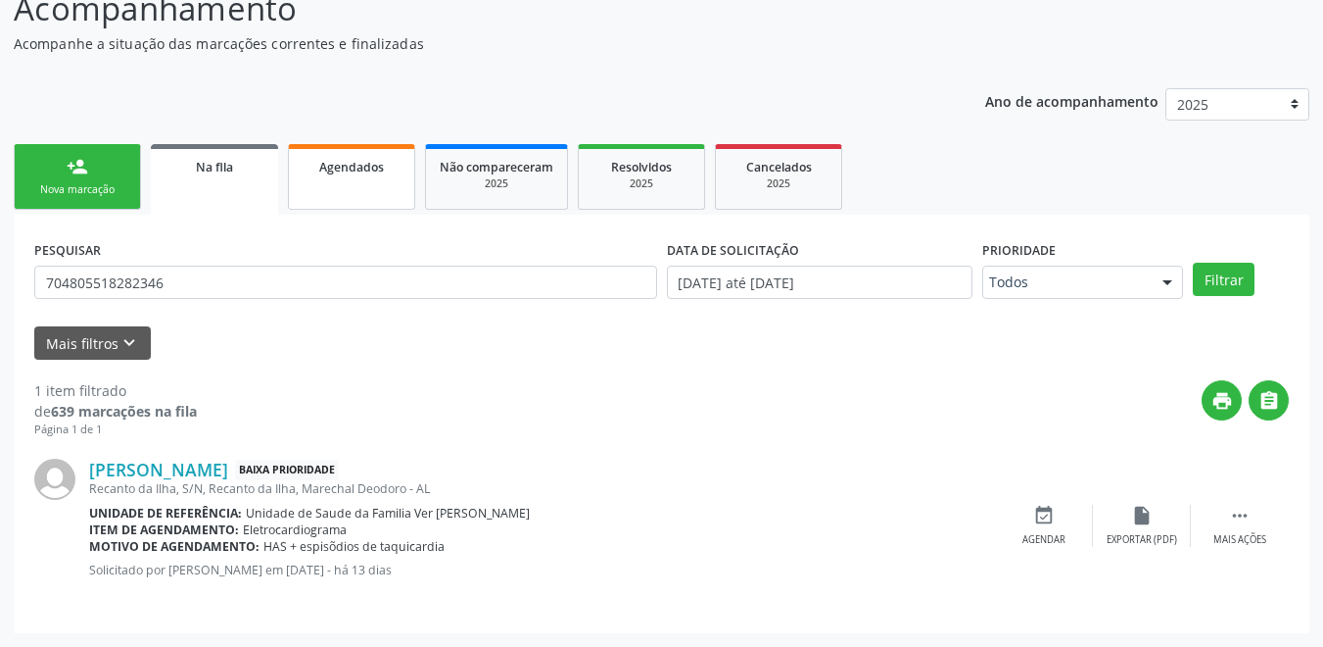
click at [341, 193] on link "Agendados" at bounding box center [351, 177] width 127 height 66
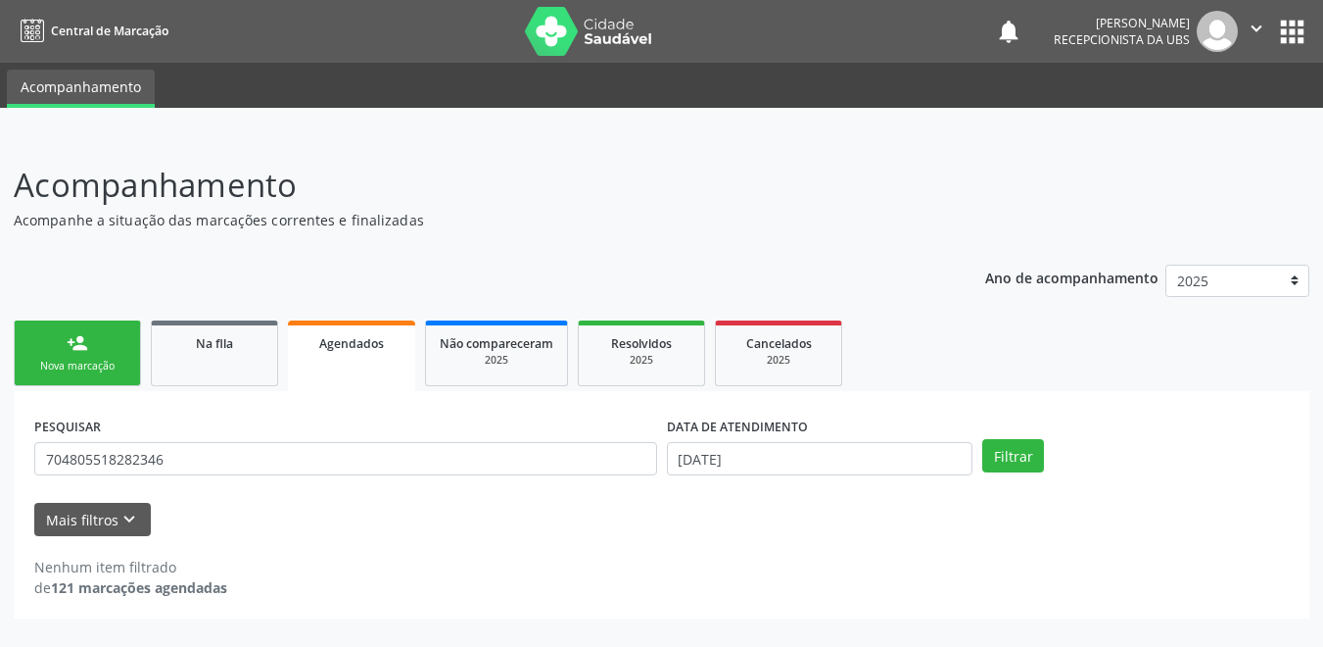
scroll to position [0, 0]
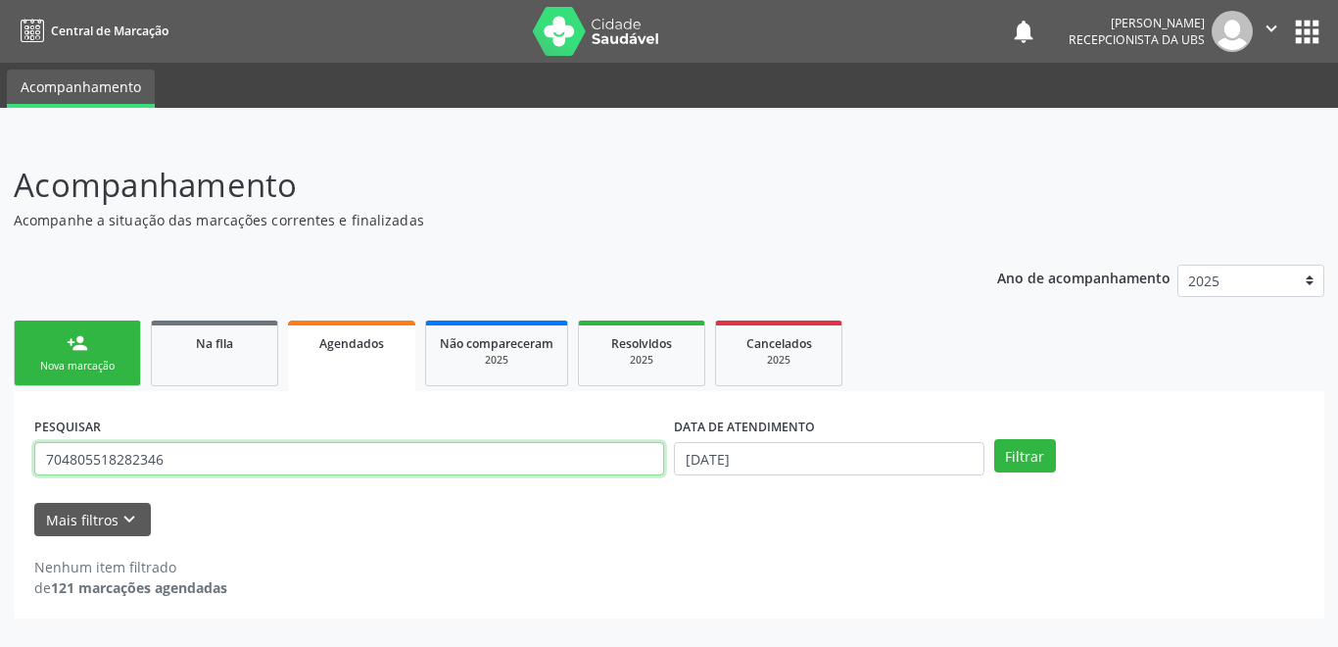
click at [207, 451] on input "704805518282346" at bounding box center [349, 458] width 630 height 33
drag, startPoint x: 174, startPoint y: 458, endPoint x: 5, endPoint y: 456, distance: 169.5
click at [5, 456] on div "Acompanhamento Acompanhe a situação das marcações correntes e finalizadas Relat…" at bounding box center [669, 390] width 1338 height 511
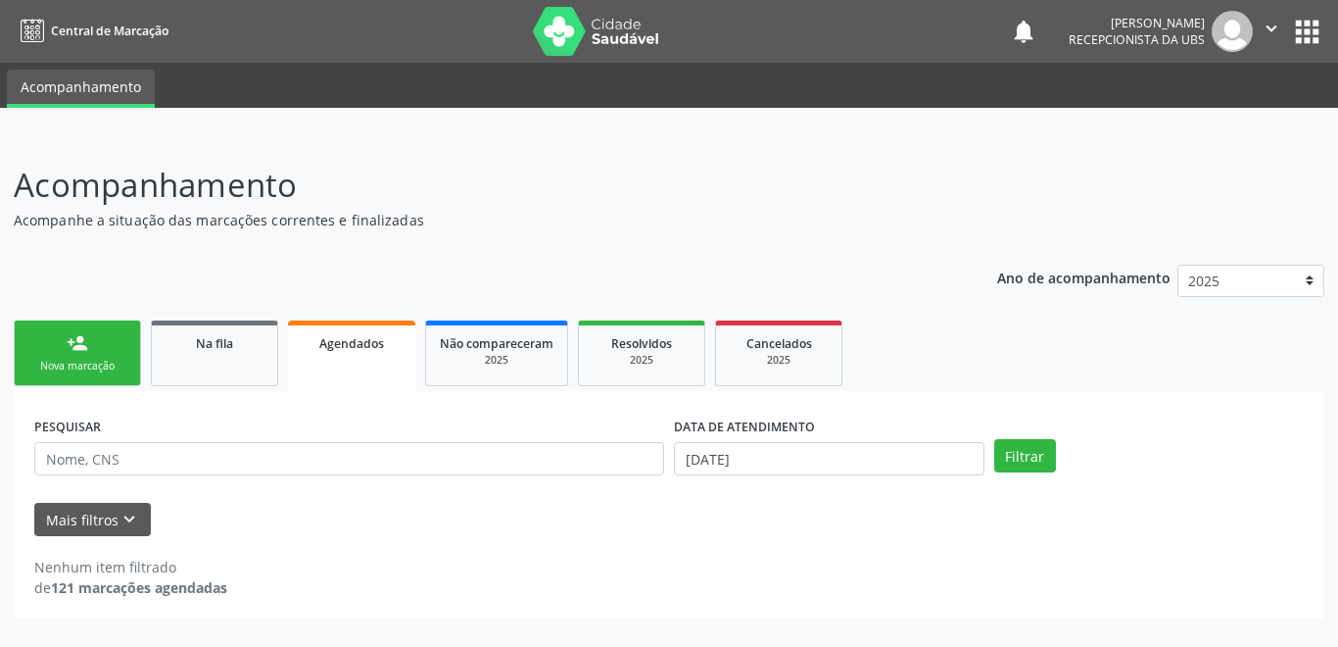
click at [103, 365] on div "Nova marcação" at bounding box center [77, 366] width 98 height 15
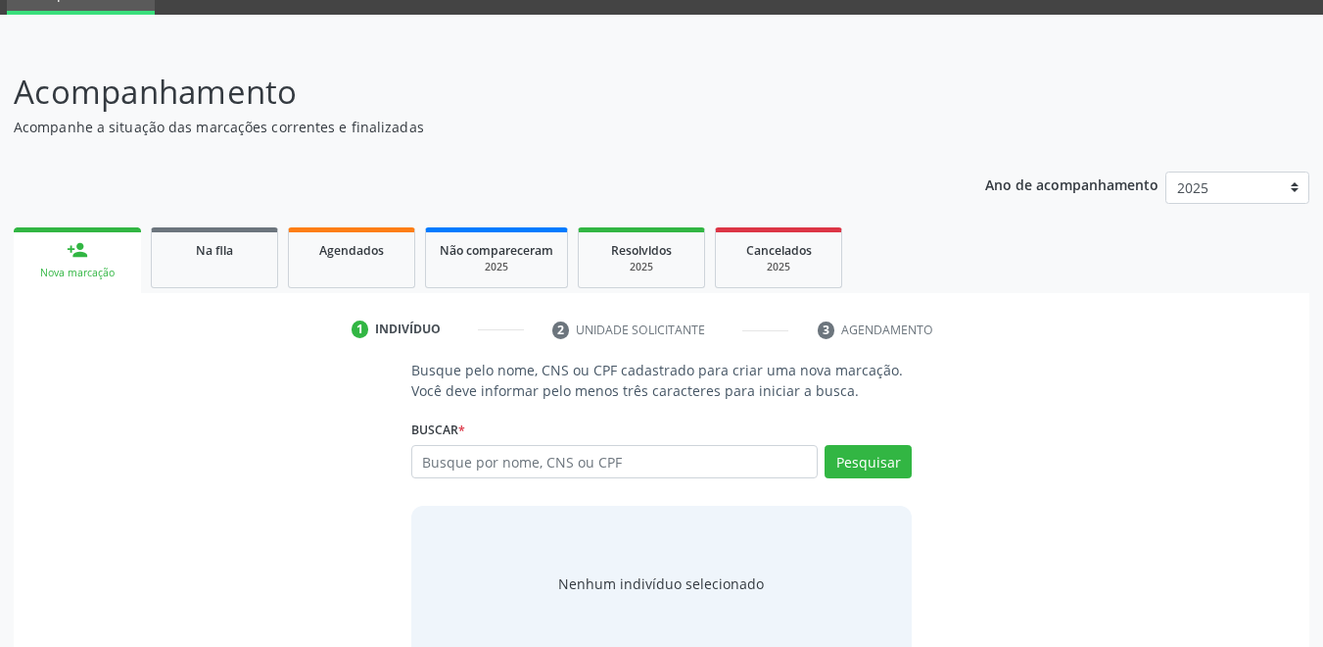
scroll to position [136, 0]
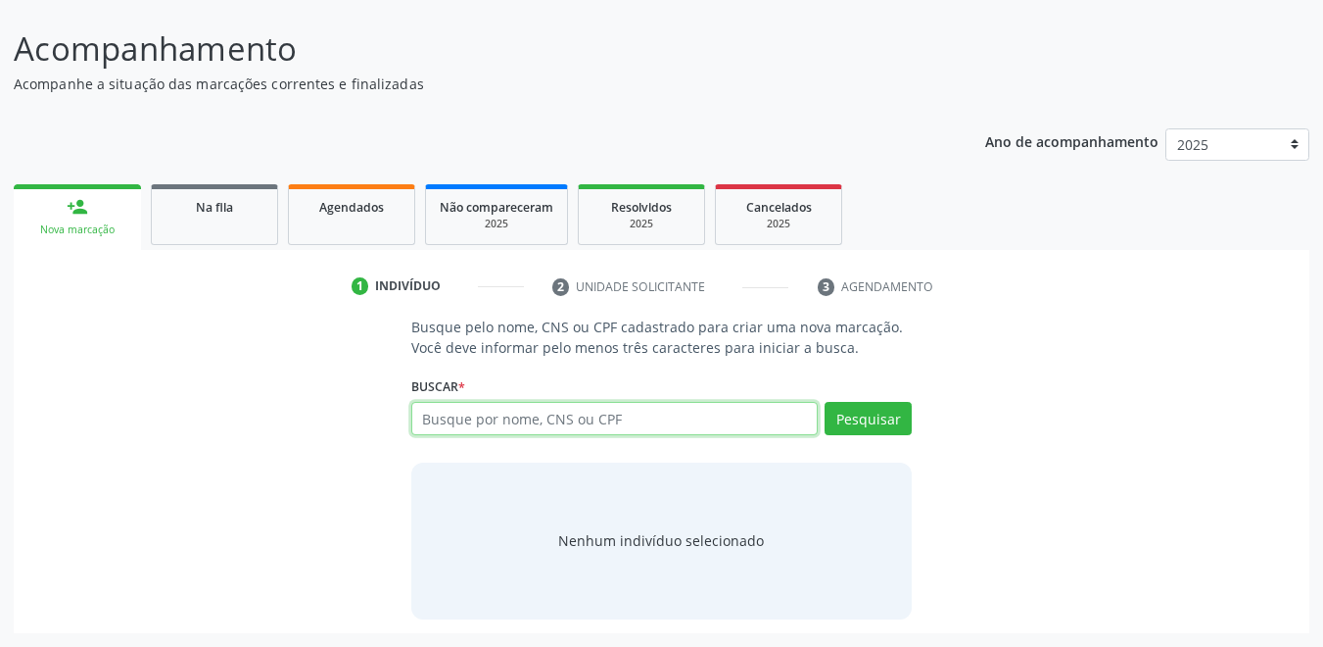
click at [532, 427] on input "text" at bounding box center [615, 418] width 408 height 33
type input "07707638776"
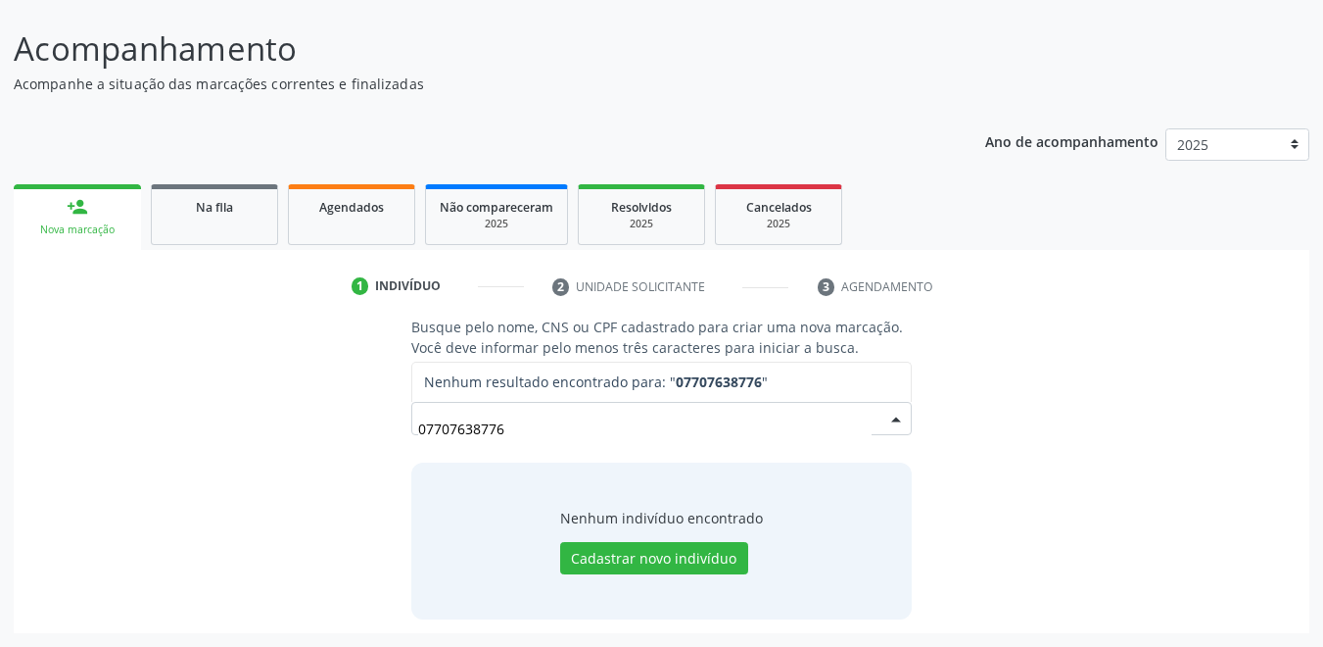
drag, startPoint x: 548, startPoint y: 440, endPoint x: 306, endPoint y: 433, distance: 242.1
click at [299, 439] on div "Busque pelo nome, CNS ou CPF cadastrado para criar uma nova marcação. Você deve…" at bounding box center [661, 467] width 1269 height 302
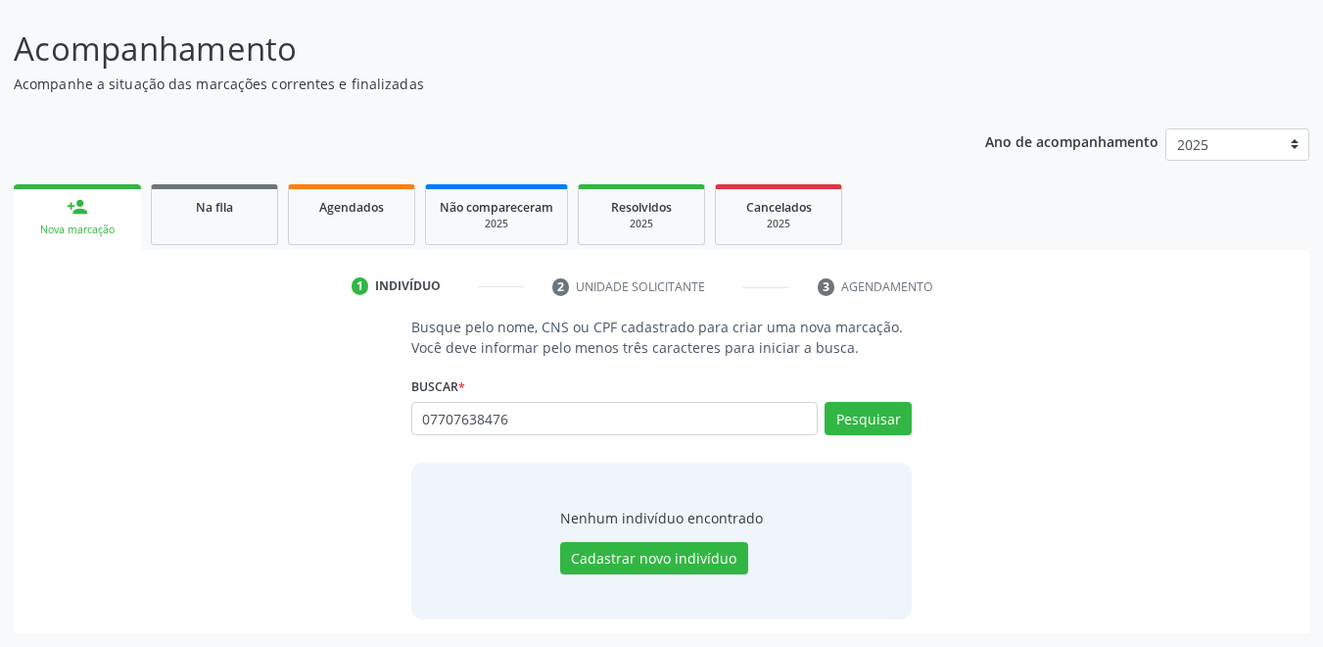
type input "07707638476"
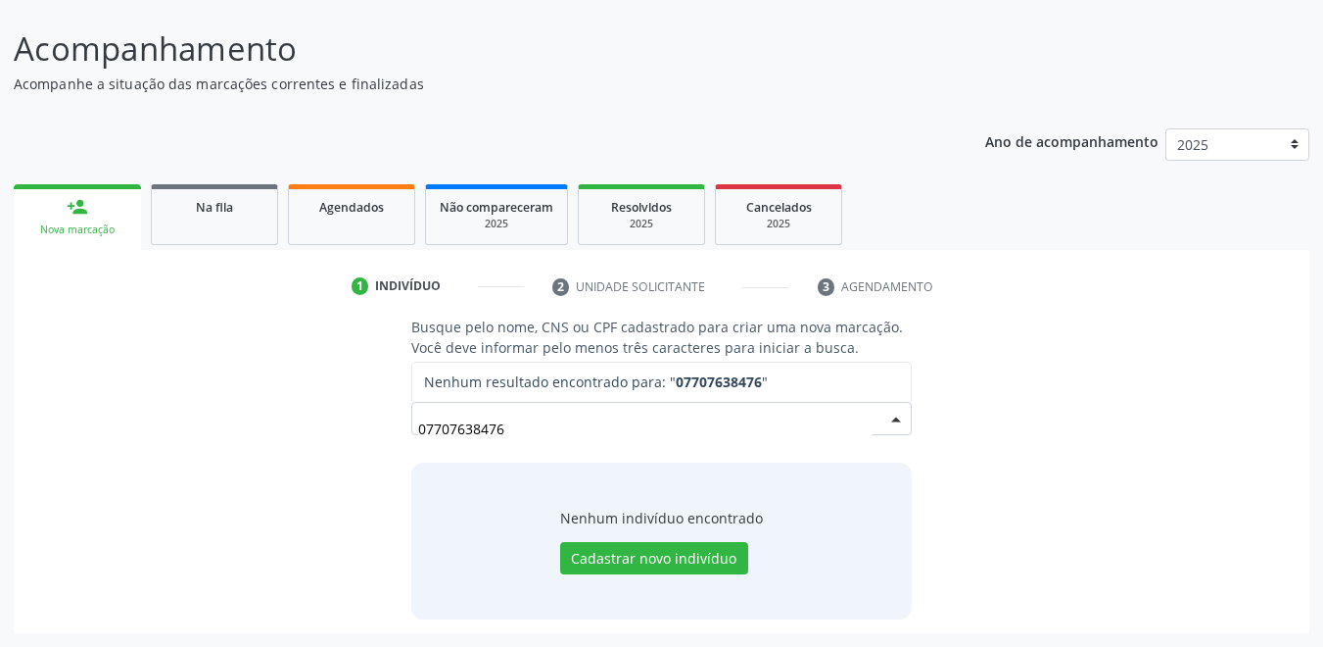
drag, startPoint x: 516, startPoint y: 427, endPoint x: 245, endPoint y: 416, distance: 271.6
click at [294, 451] on div "Busque pelo nome, CNS ou CPF cadastrado para criar uma nova marcação. Você deve…" at bounding box center [661, 467] width 1269 height 302
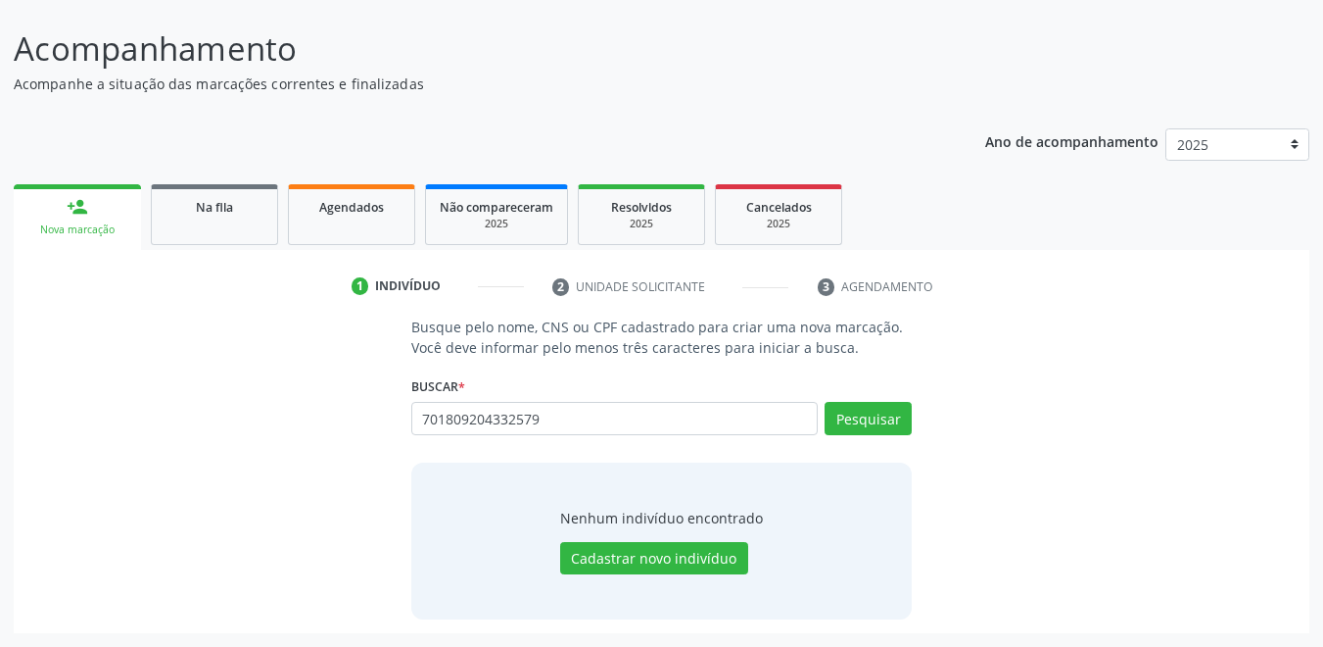
type input "701809204332579"
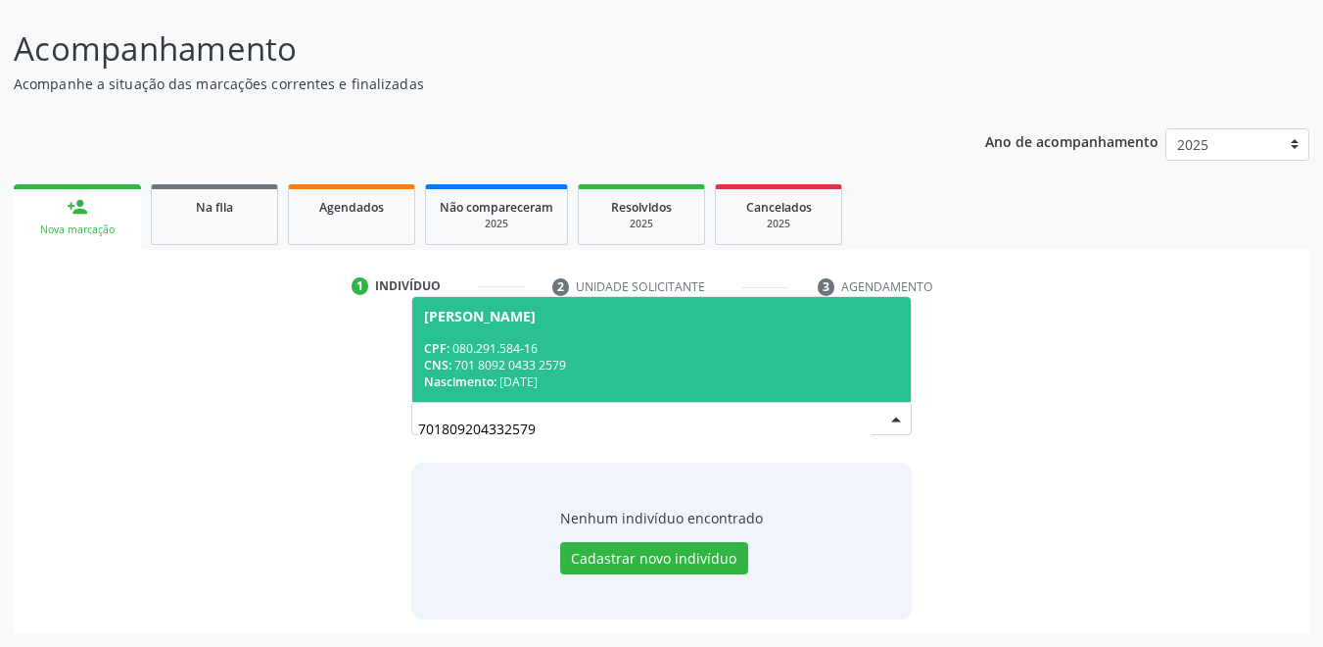
click at [630, 379] on div "Nascimento: [DATE]" at bounding box center [662, 381] width 476 height 17
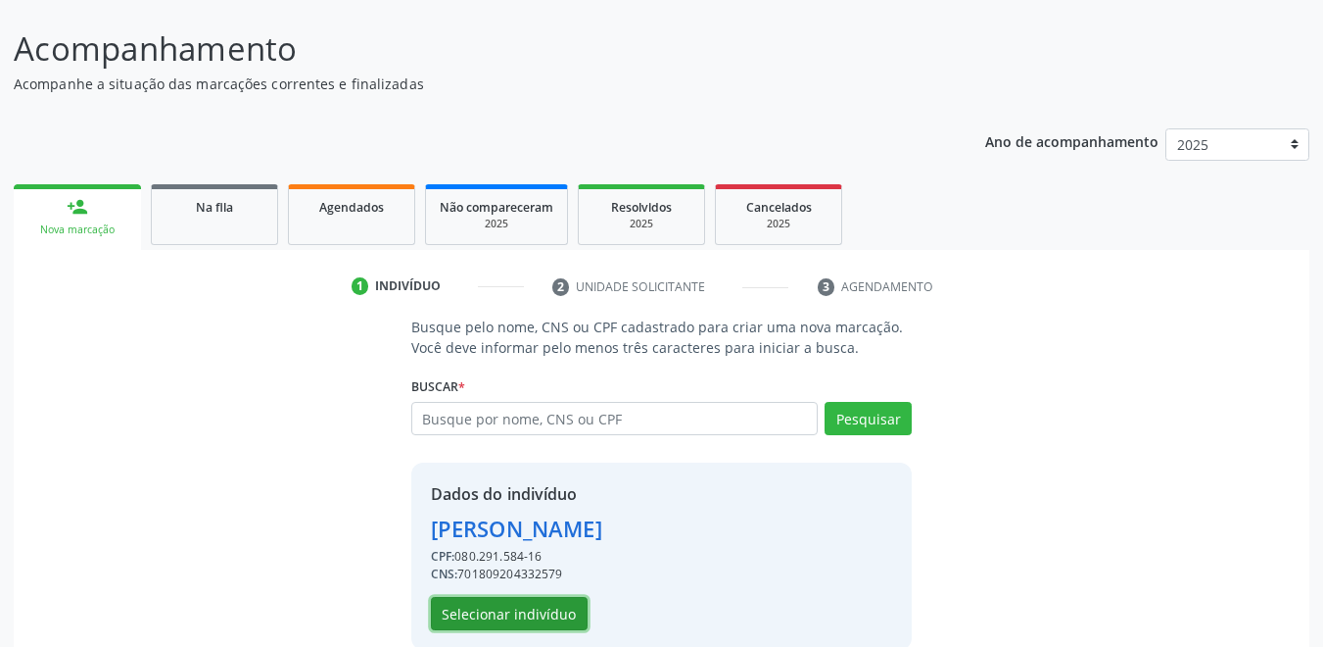
click at [549, 608] on button "Selecionar indivíduo" at bounding box center [509, 613] width 157 height 33
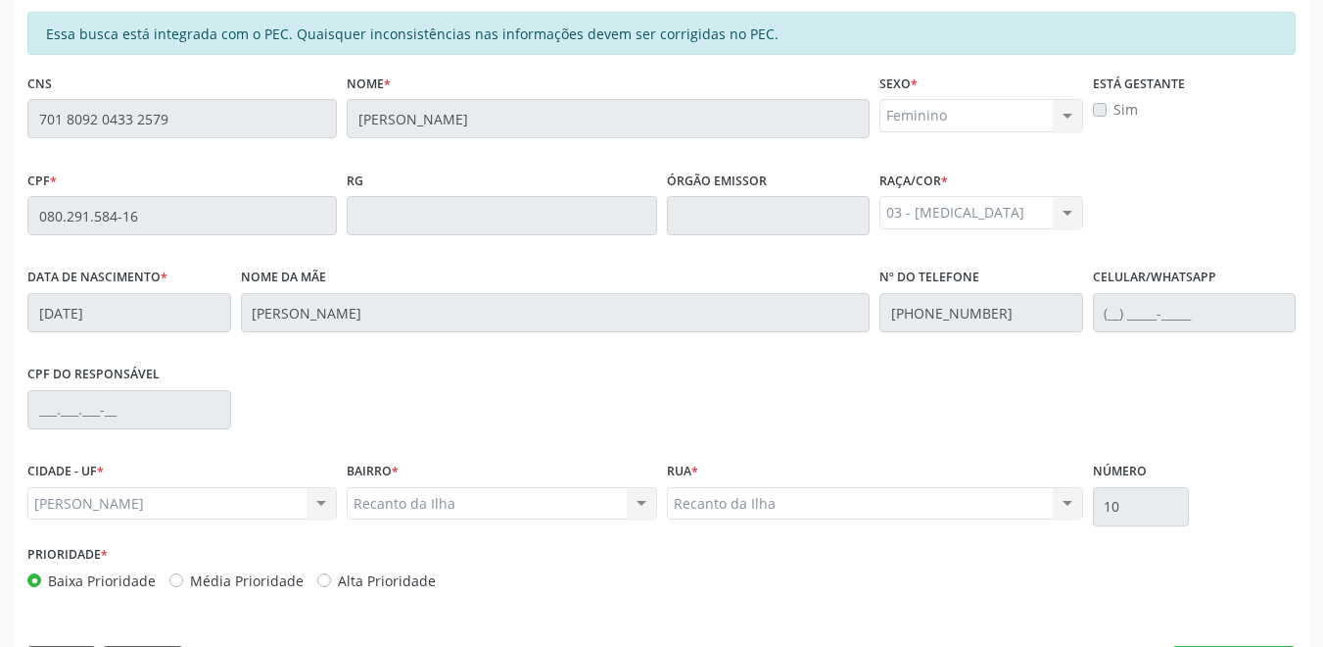
scroll to position [500, 0]
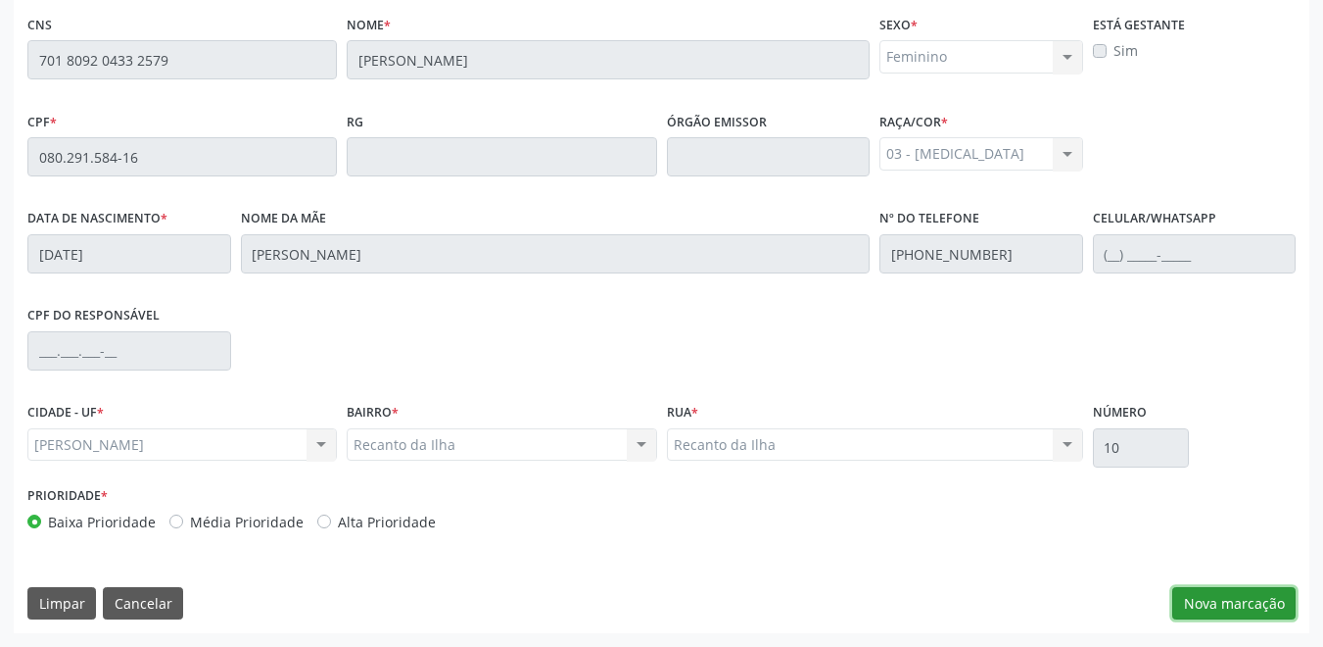
click at [1243, 600] on button "Nova marcação" at bounding box center [1234, 603] width 123 height 33
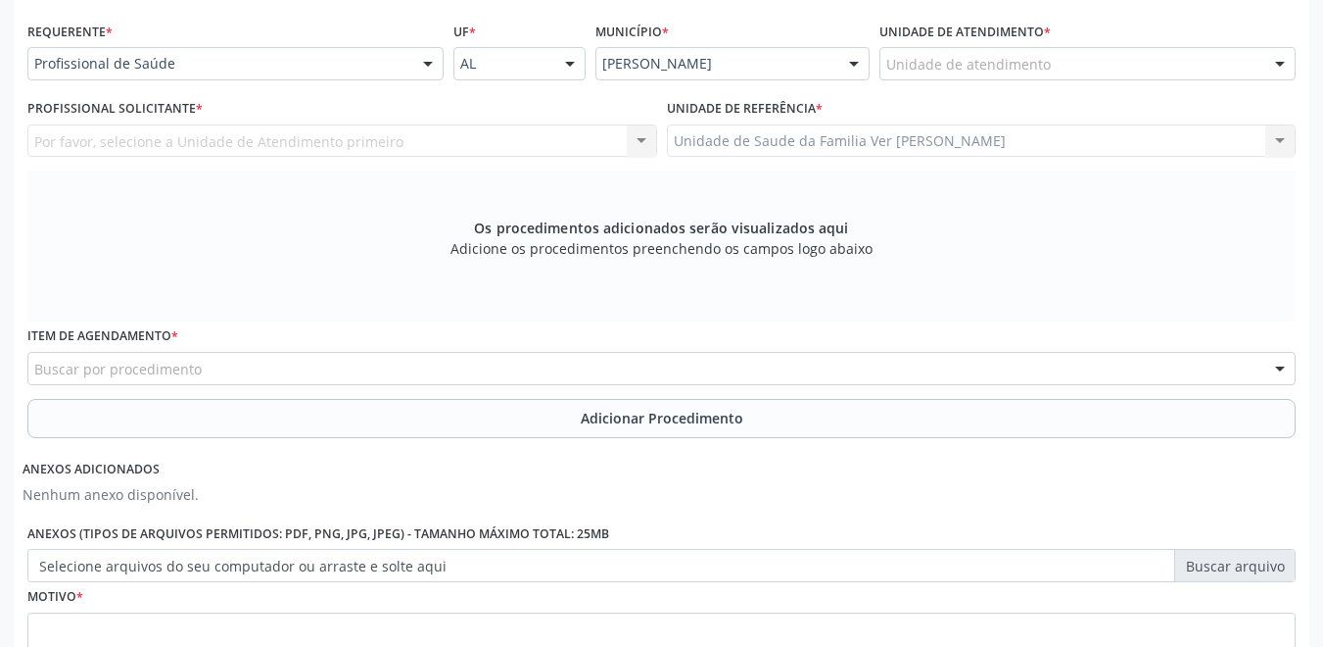
scroll to position [402, 0]
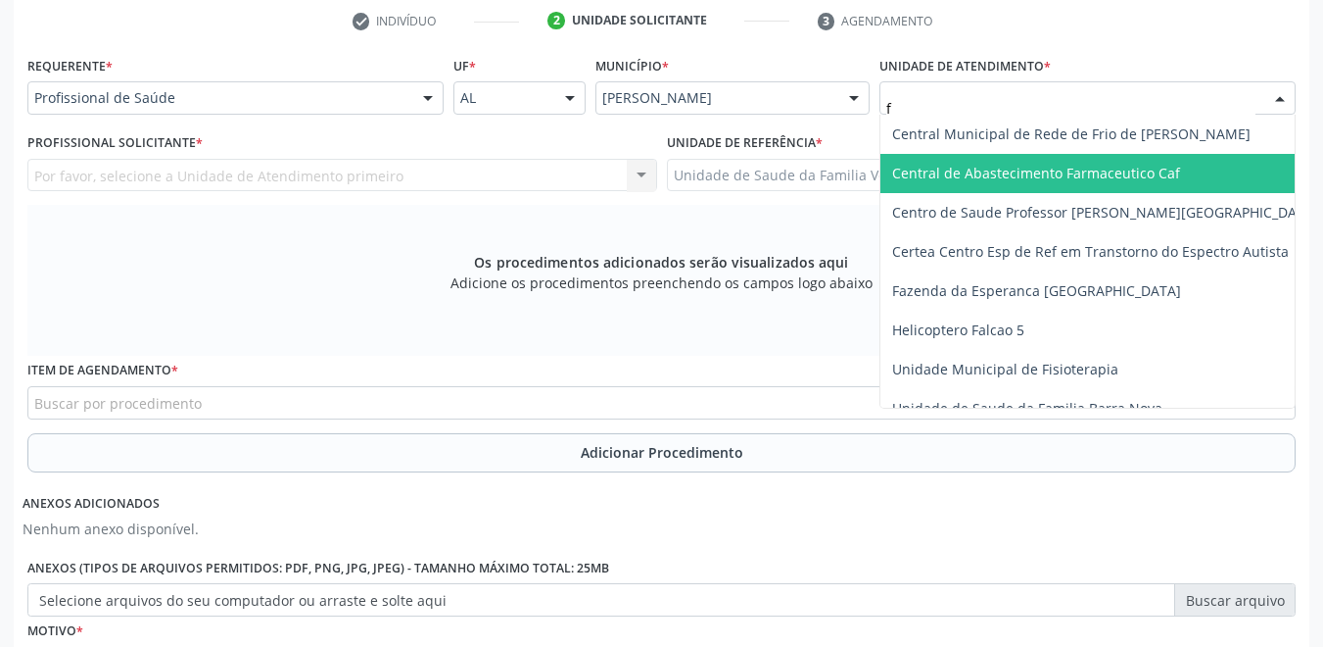
type input "fl"
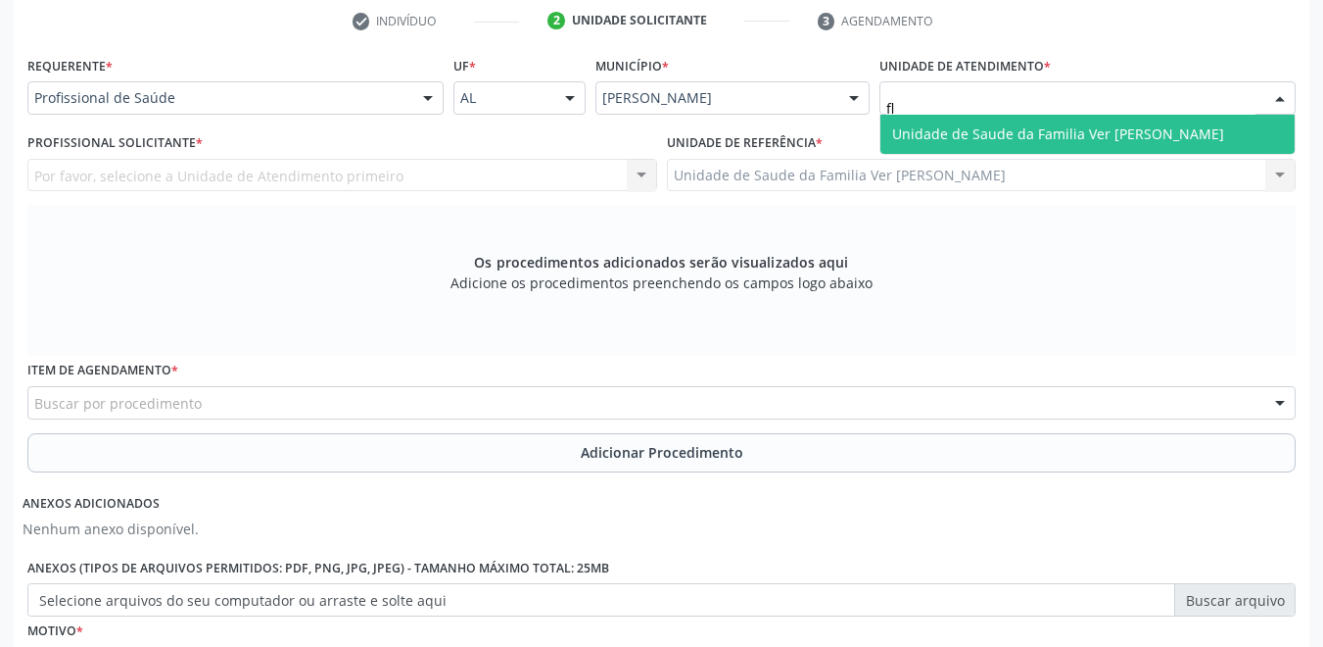
click at [987, 140] on span "Unidade de Saude da Familia Ver [PERSON_NAME]" at bounding box center [1058, 133] width 332 height 19
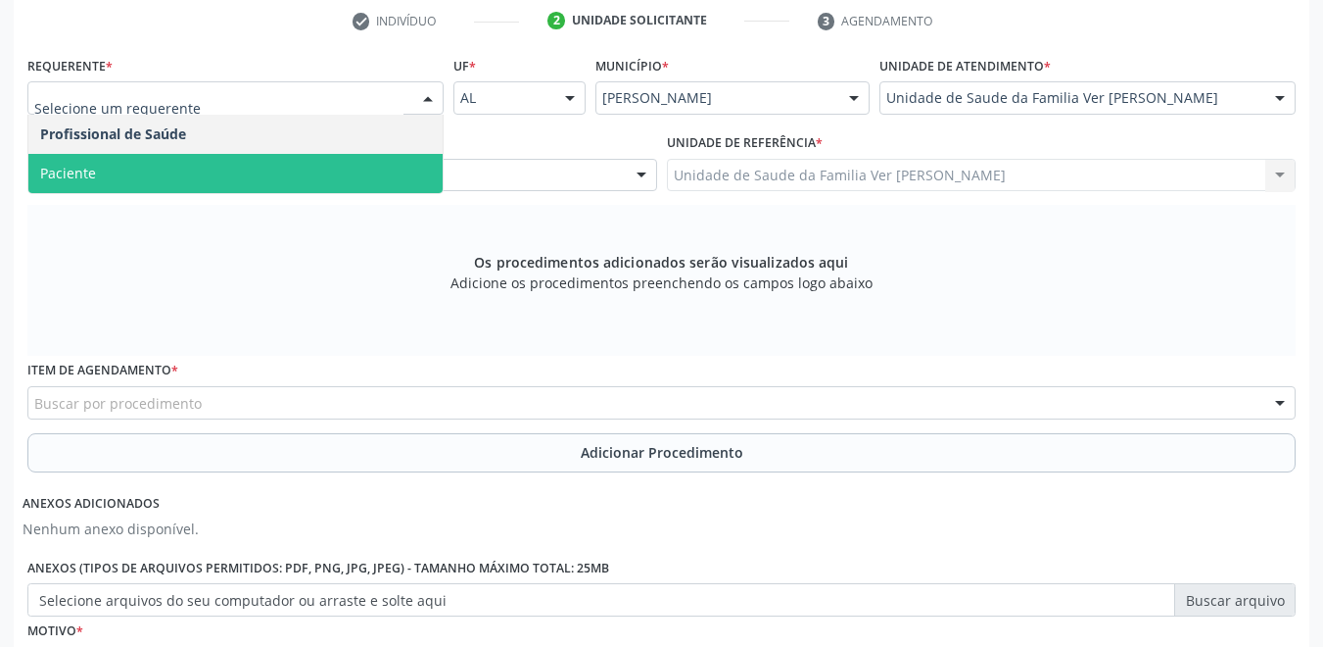
click at [193, 164] on span "Paciente" at bounding box center [235, 173] width 414 height 39
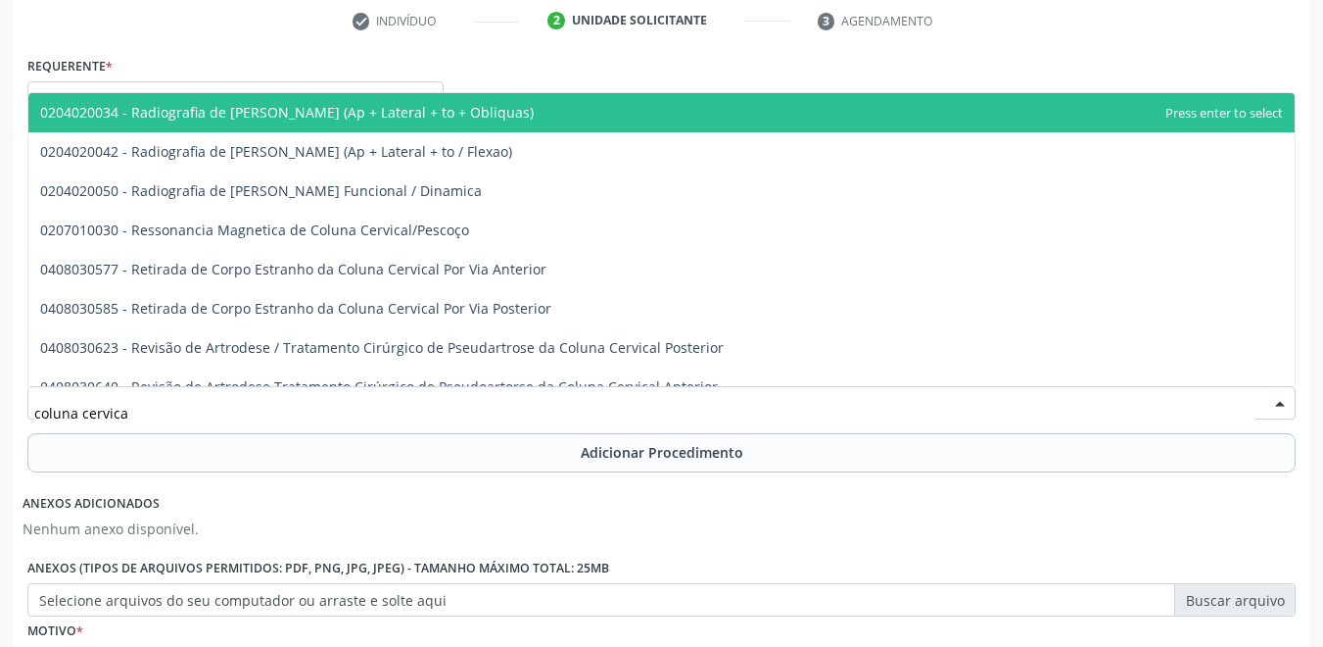
type input "coluna cervical"
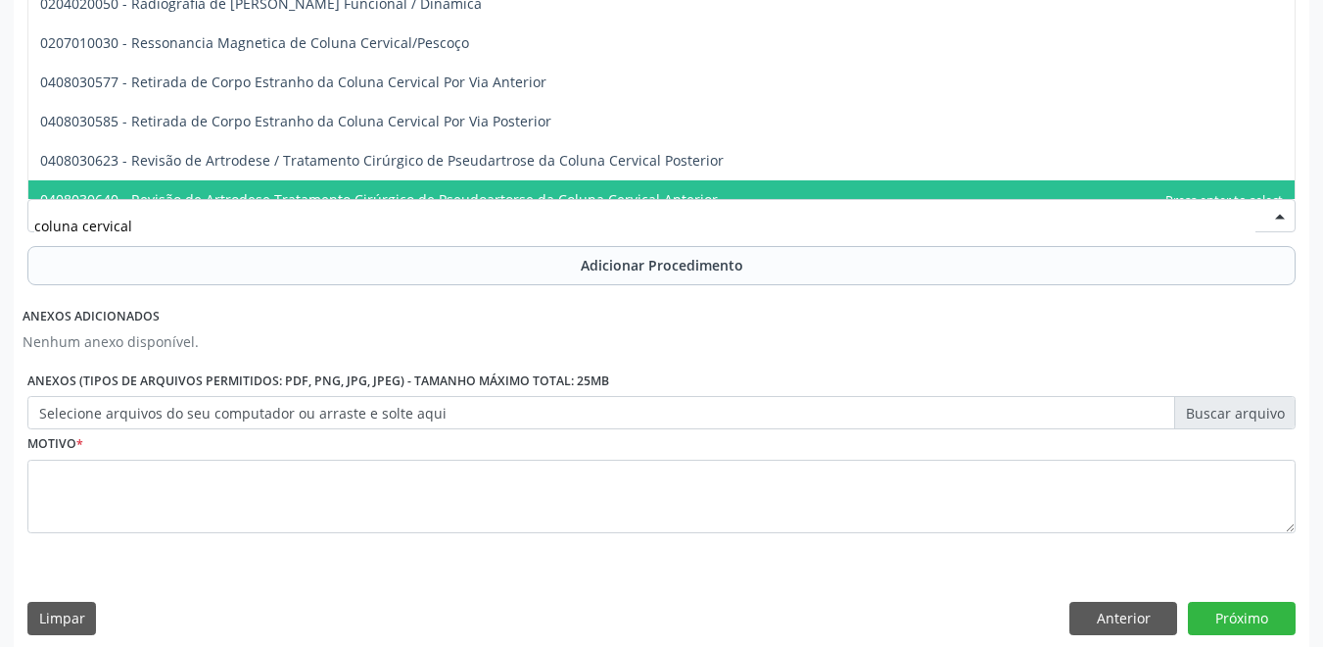
scroll to position [604, 0]
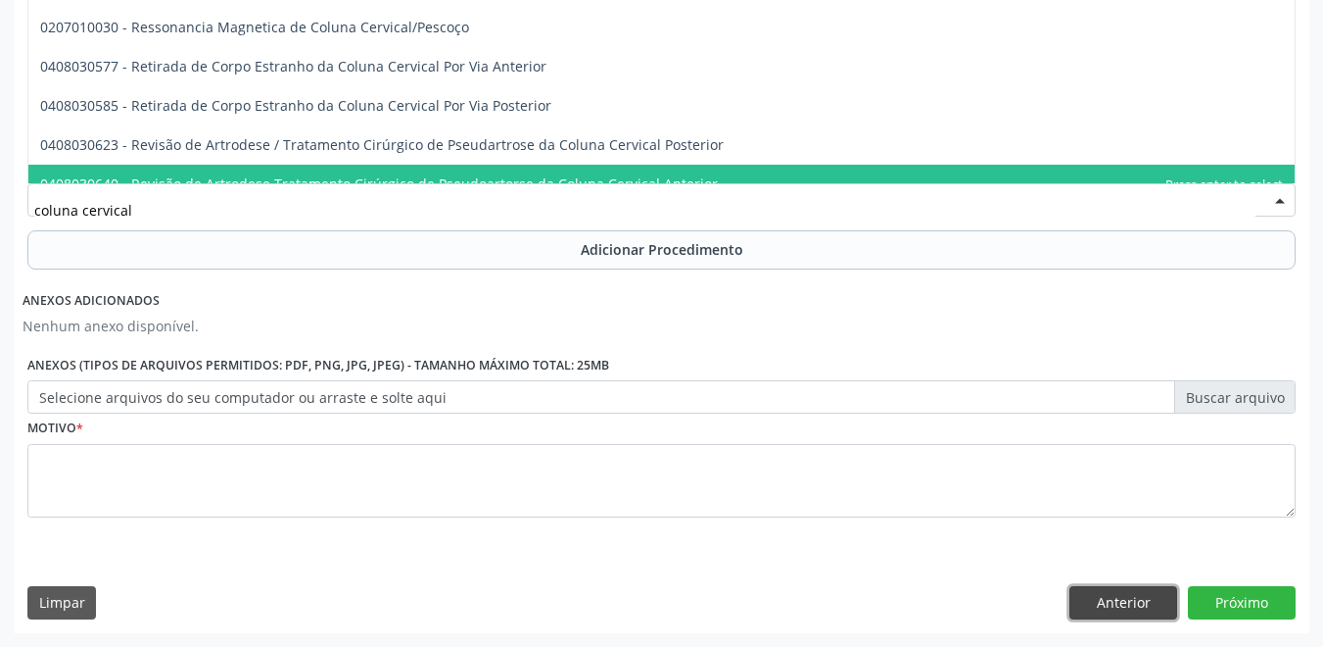
click at [1110, 608] on button "Anterior" at bounding box center [1124, 602] width 108 height 33
click at [0, 0] on div "Limpar Anterior Nova marcação" at bounding box center [0, 0] width 0 height 0
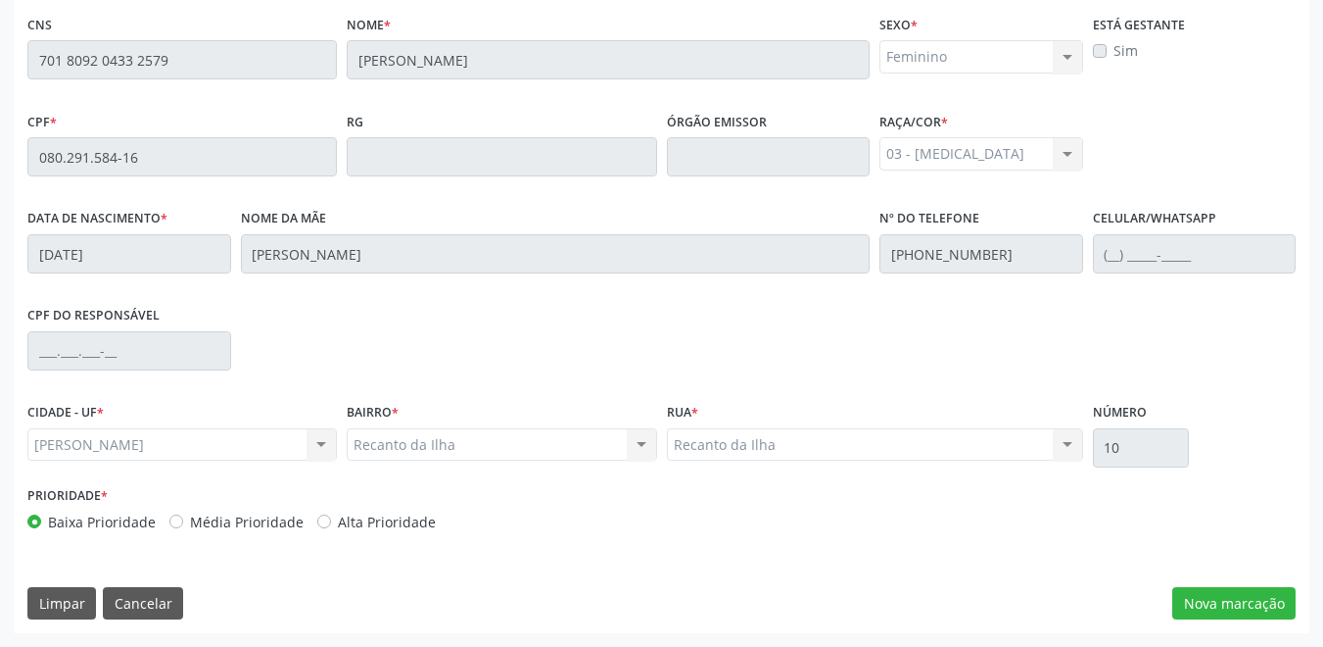
scroll to position [500, 0]
click at [154, 601] on button "Cancelar" at bounding box center [143, 603] width 80 height 33
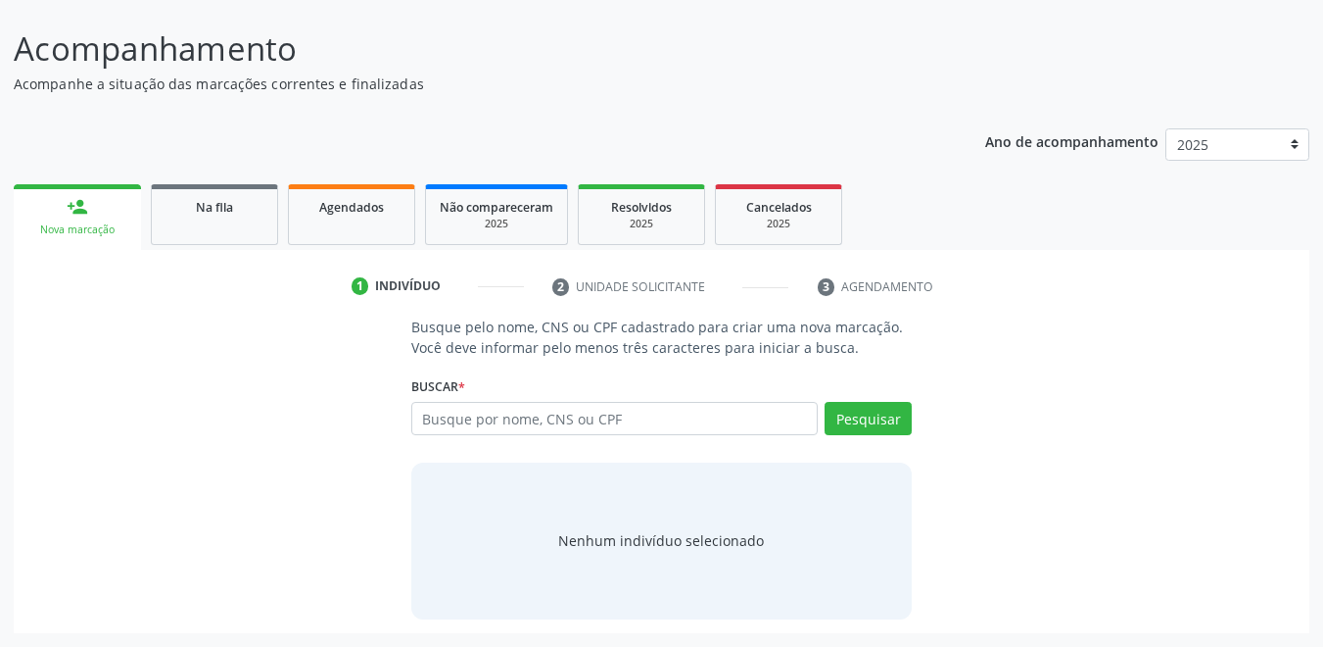
scroll to position [136, 0]
click at [641, 424] on input "text" at bounding box center [615, 418] width 408 height 33
click at [246, 223] on link "Na fila" at bounding box center [214, 214] width 127 height 61
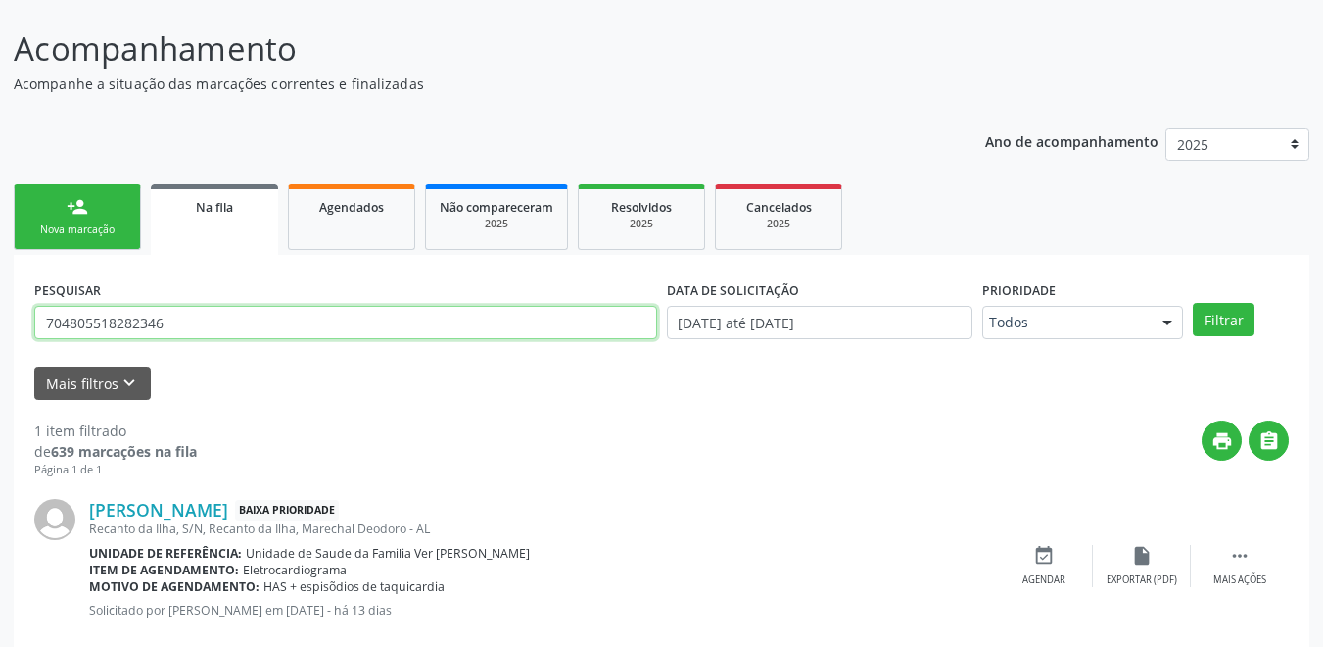
click at [183, 317] on input "704805518282346" at bounding box center [345, 322] width 623 height 33
drag, startPoint x: 179, startPoint y: 316, endPoint x: -10, endPoint y: 281, distance: 192.3
click at [0, 281] on html "Central de Marcação notifications [PERSON_NAME] Recepcionista da UBS  Configur…" at bounding box center [661, 187] width 1323 height 647
drag, startPoint x: 173, startPoint y: 327, endPoint x: 26, endPoint y: 333, distance: 147.1
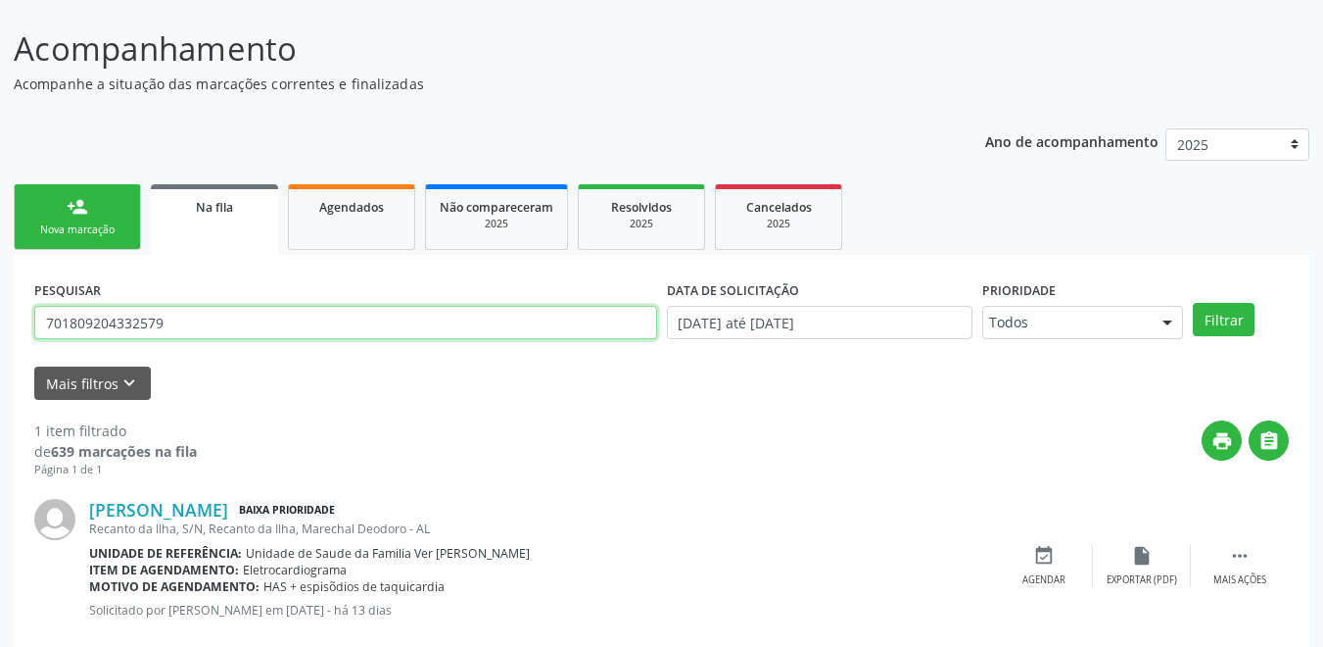
click at [26, 333] on div "PESQUISAR 701809204332579 DATA DE SOLICITAÇÃO [DATE] até [DATE] Prioridade Todo…" at bounding box center [662, 464] width 1296 height 418
type input "701809204332579"
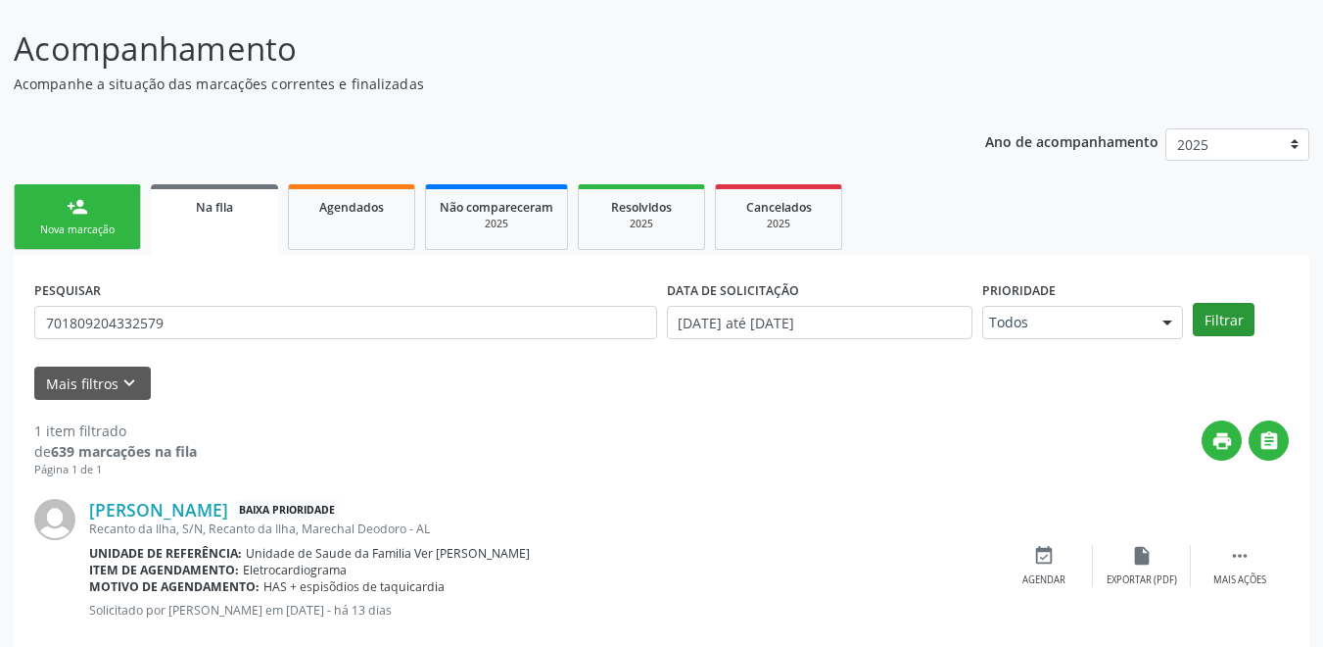
click at [1228, 341] on div "PESQUISAR 701809204332579 DATA DE SOLICITAÇÃO [DATE] até [DATE] Prioridade Todo…" at bounding box center [661, 313] width 1265 height 76
click at [1228, 329] on button "Filtrar" at bounding box center [1224, 319] width 62 height 33
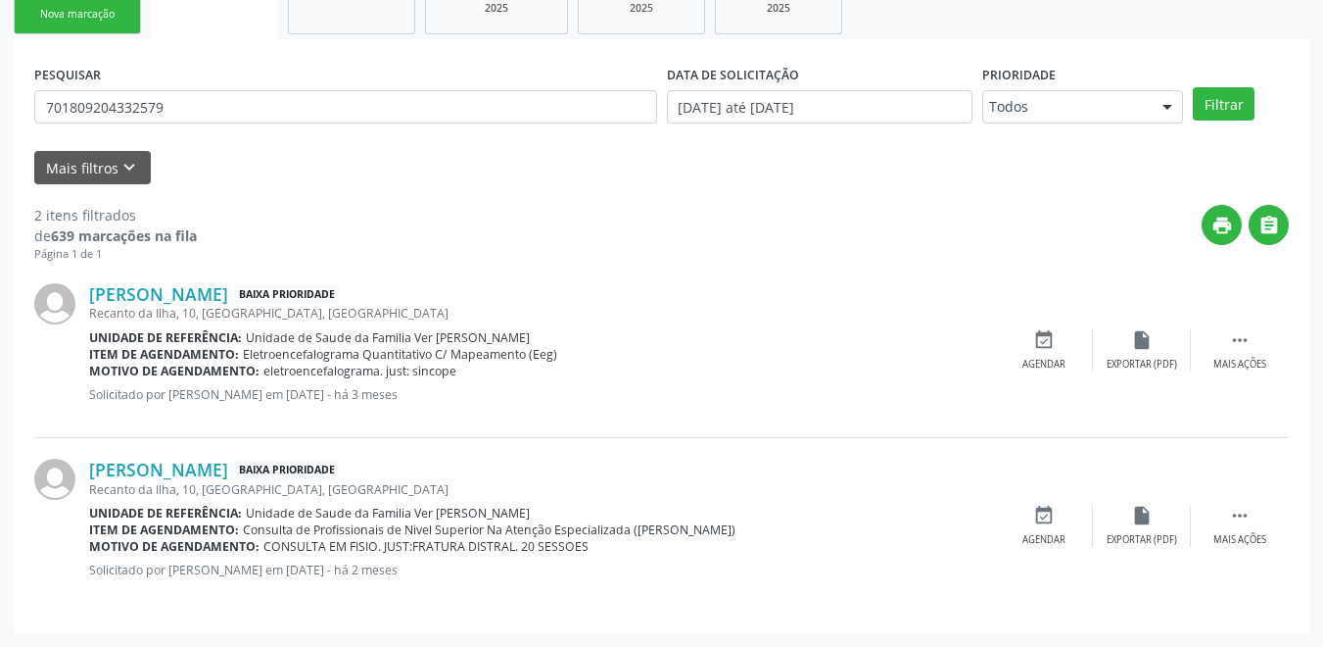
scroll to position [156, 0]
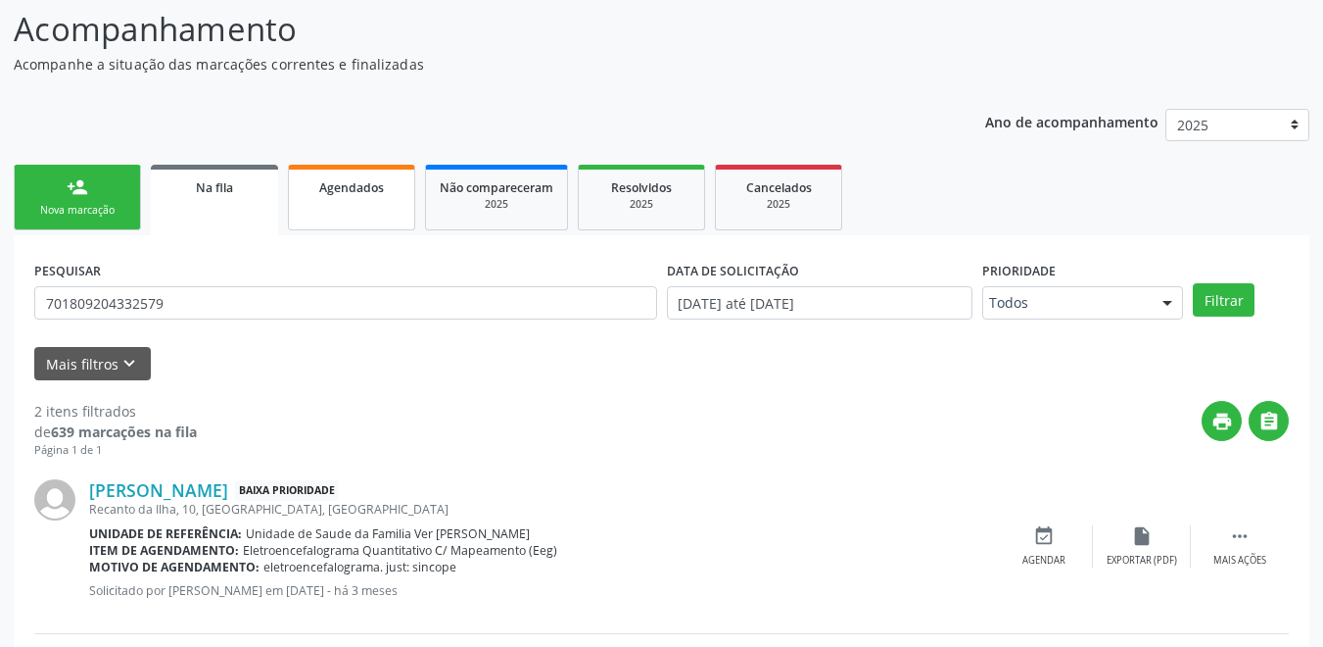
click at [373, 211] on link "Agendados" at bounding box center [351, 198] width 127 height 66
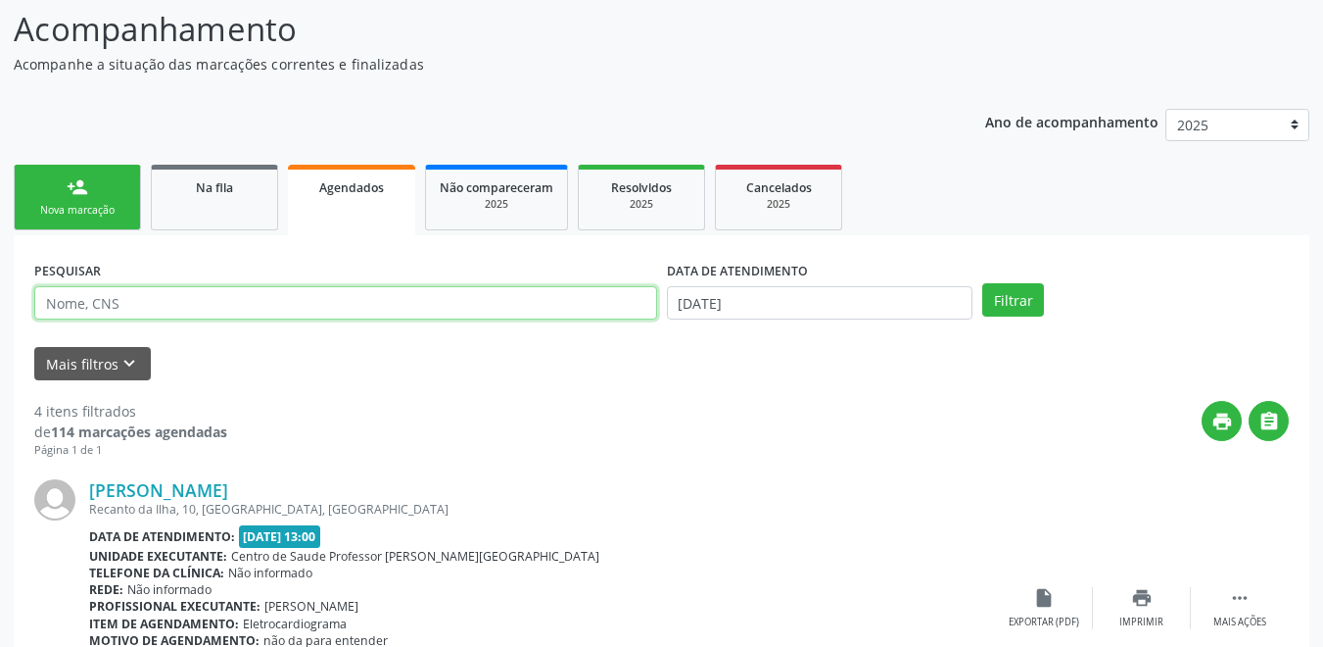
click at [170, 301] on input "text" at bounding box center [345, 302] width 623 height 33
drag, startPoint x: 69, startPoint y: 301, endPoint x: 138, endPoint y: 299, distance: 69.6
paste input "701809204332579"
type input "701809204332579"
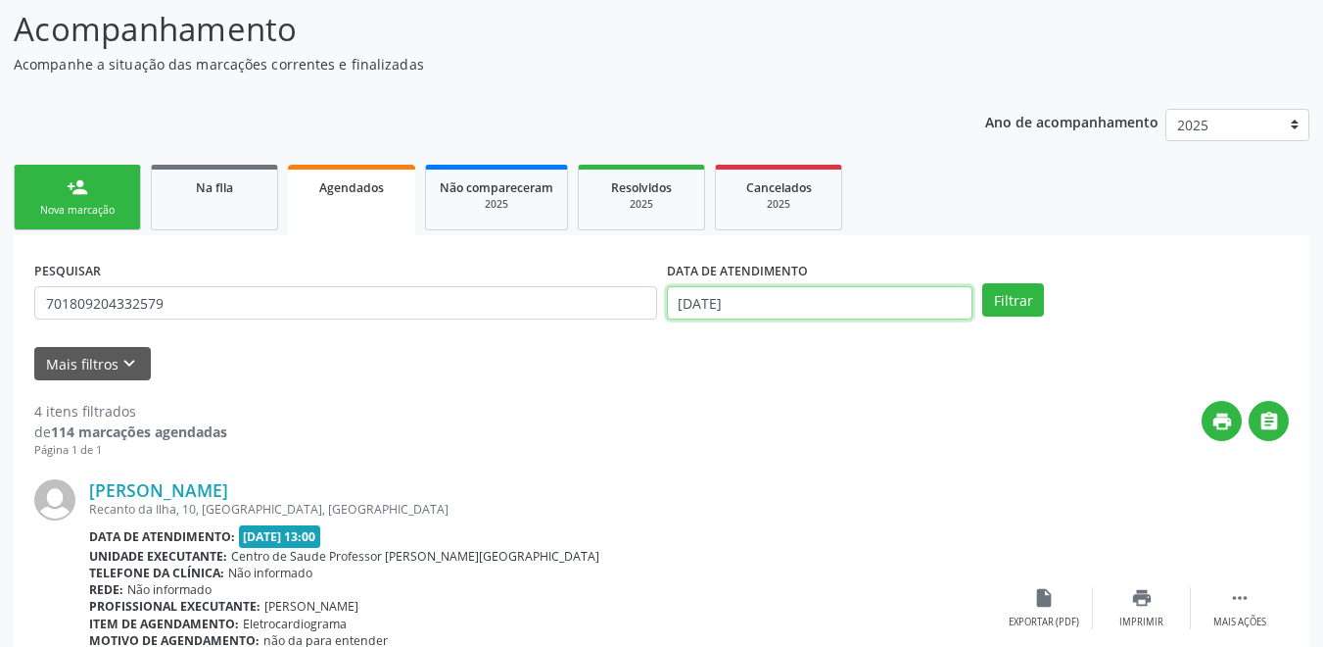
click at [699, 308] on body "Central de Marcação notifications [PERSON_NAME] Recepcionista da UBS  Configur…" at bounding box center [661, 167] width 1323 height 647
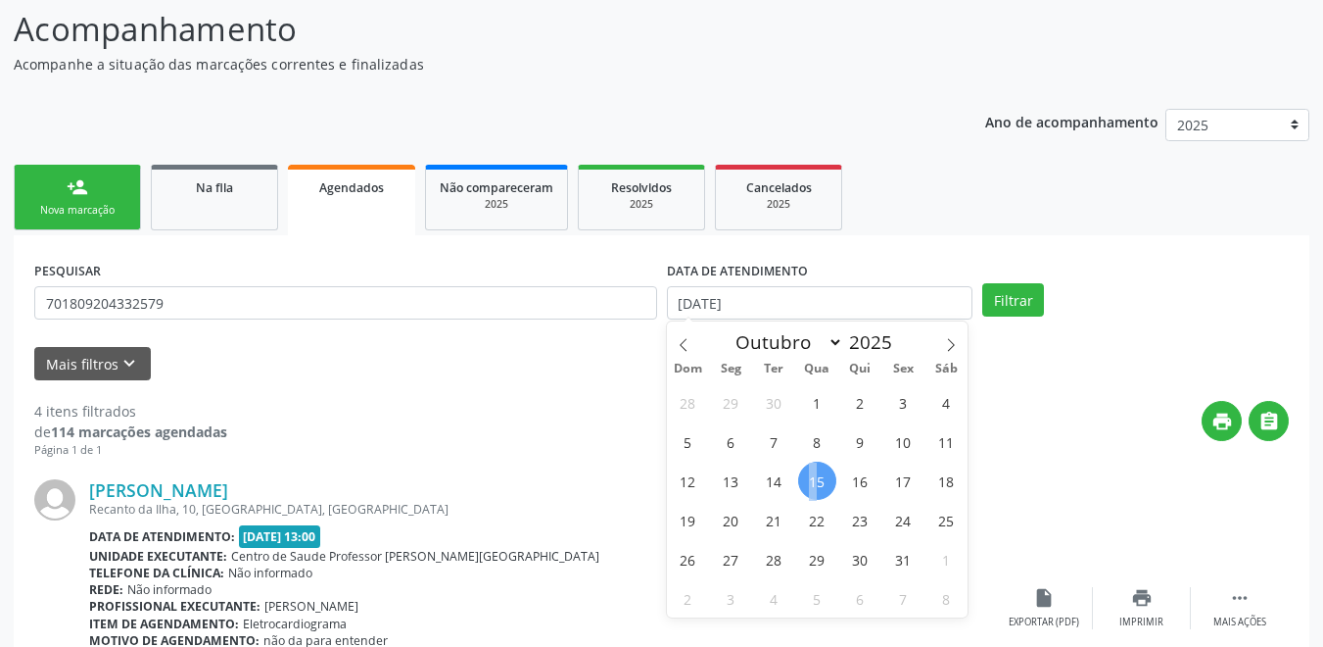
click at [813, 478] on span "15" at bounding box center [817, 480] width 38 height 38
type input "[DATE]"
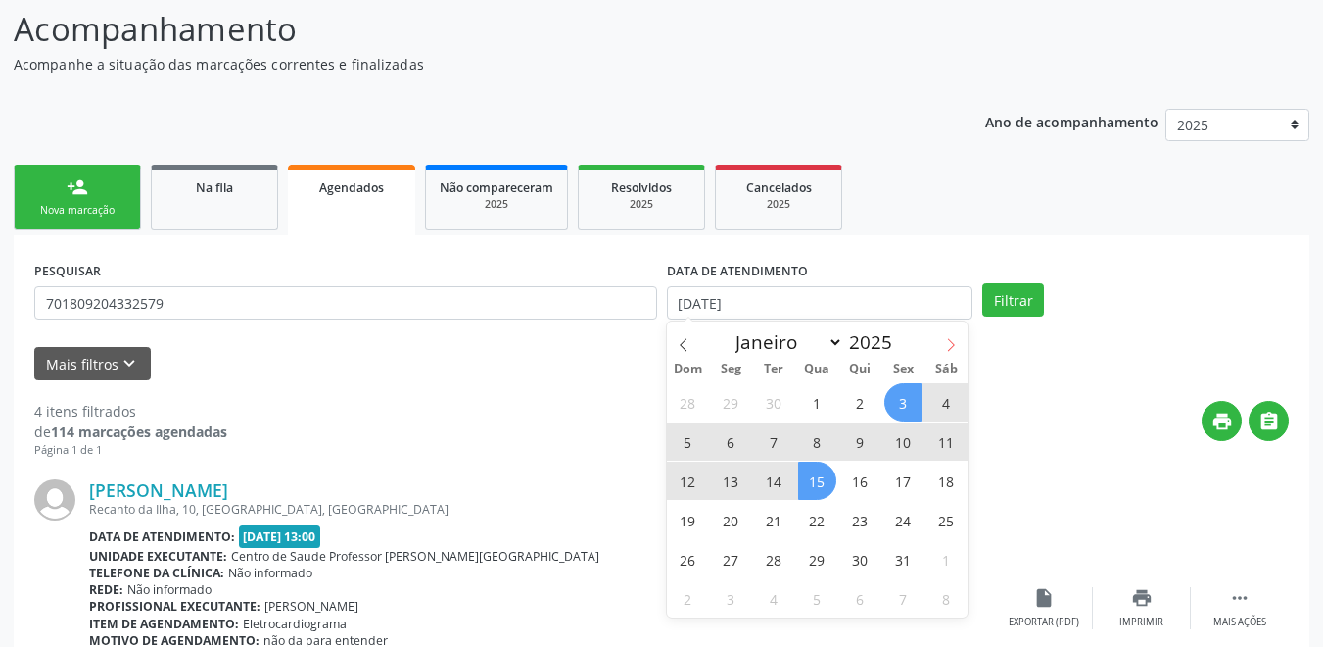
click at [946, 346] on icon at bounding box center [951, 345] width 14 height 14
select select "10"
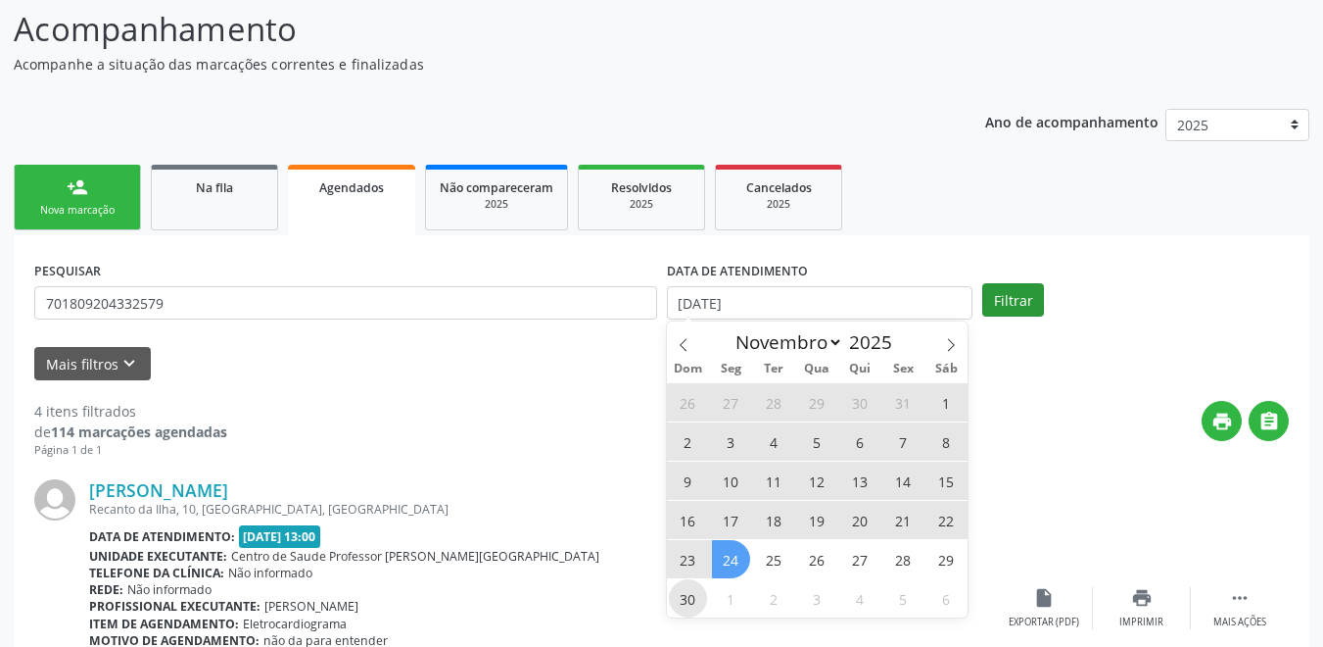
click at [688, 594] on span "30" at bounding box center [688, 598] width 38 height 38
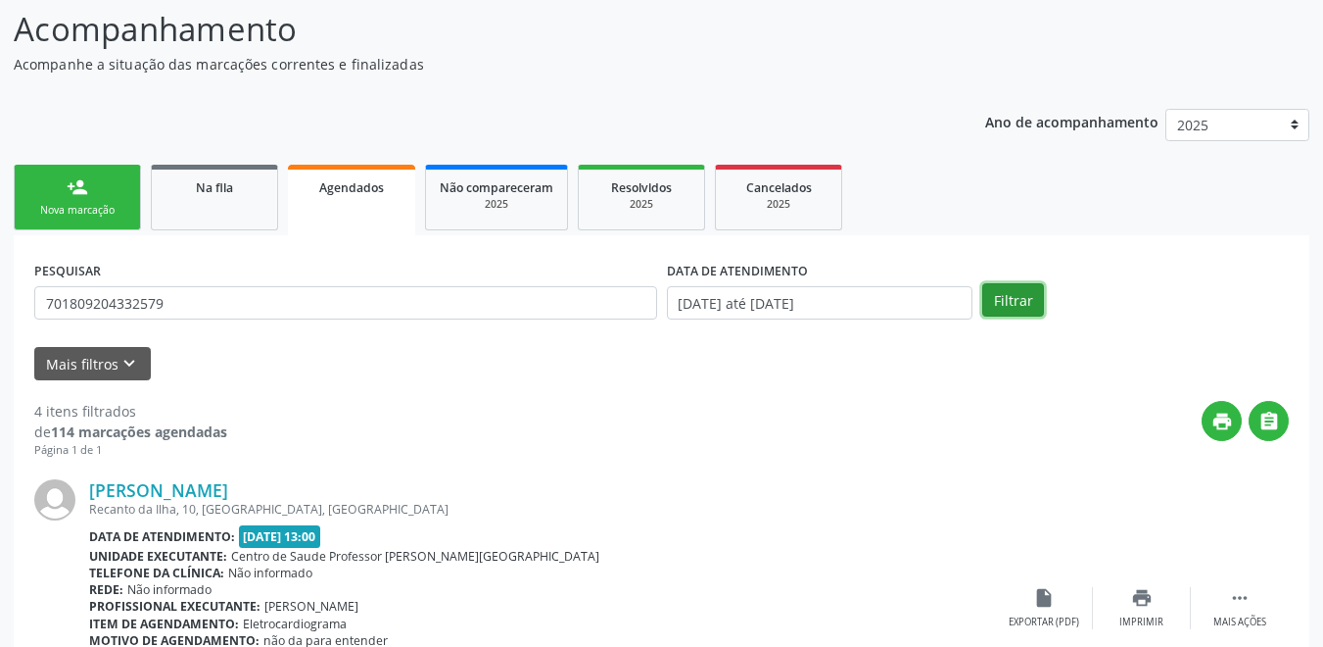
click at [1008, 306] on button "Filtrar" at bounding box center [1014, 299] width 62 height 33
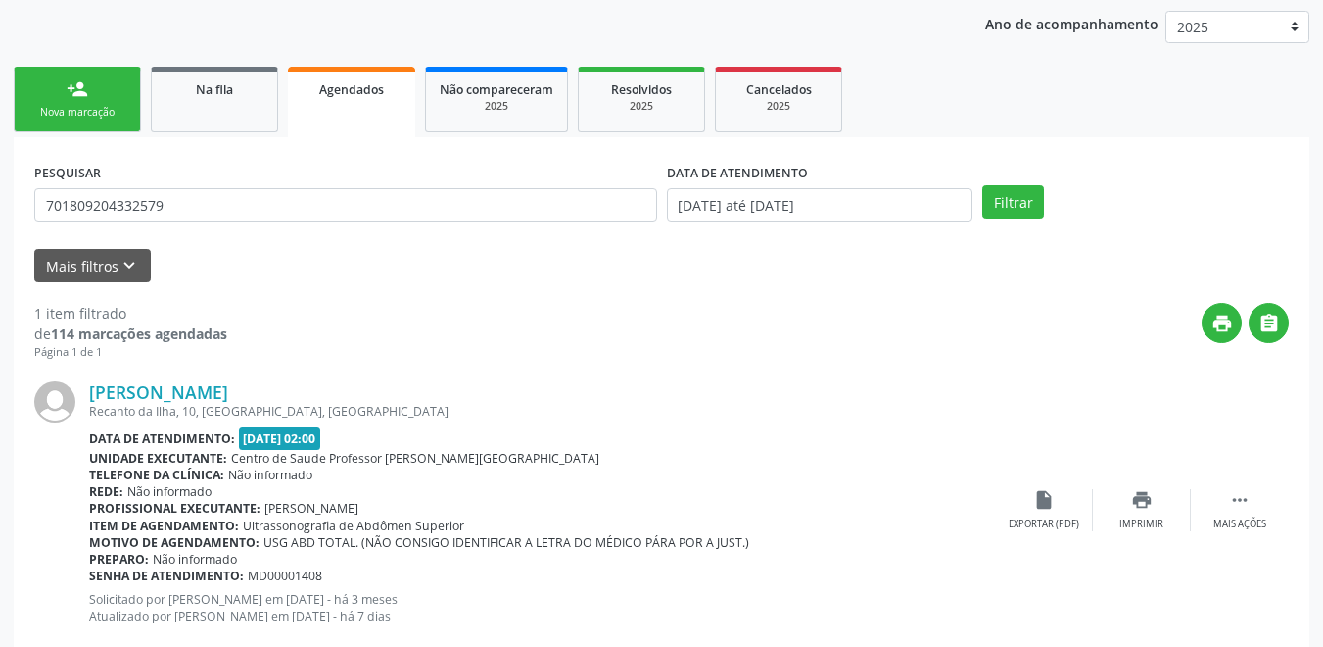
scroll to position [300, 0]
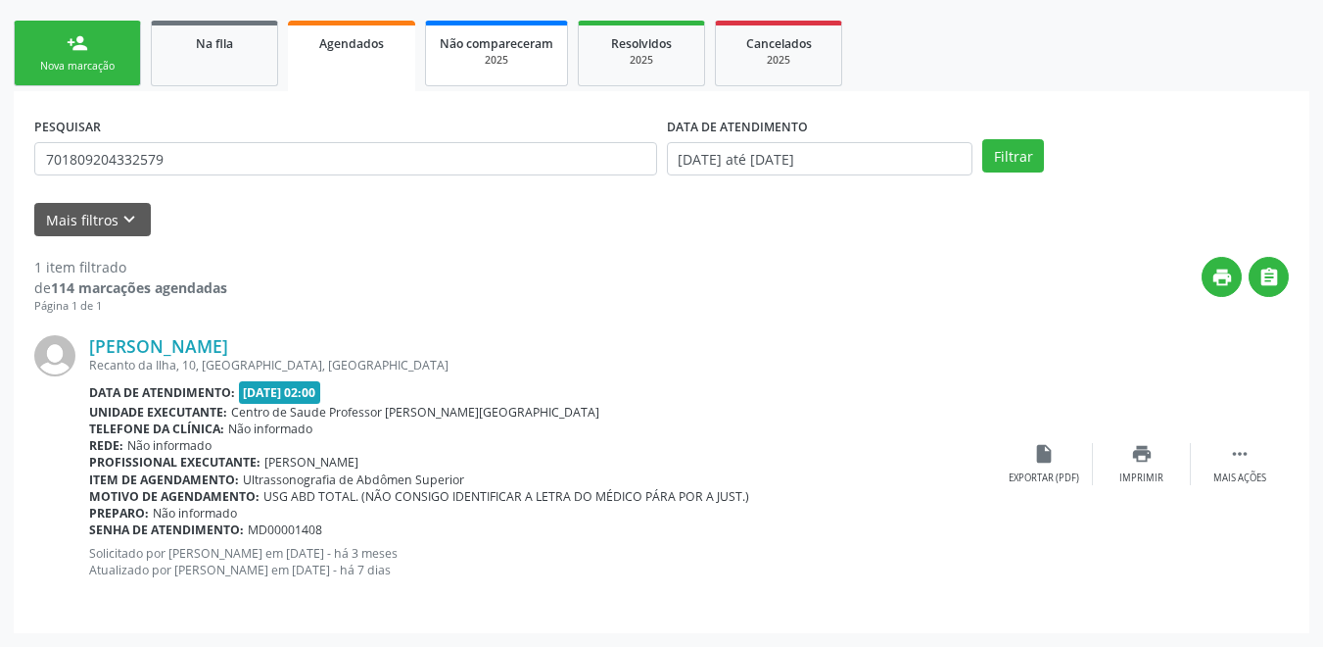
click at [536, 75] on link "Não compareceram 2025" at bounding box center [496, 54] width 143 height 66
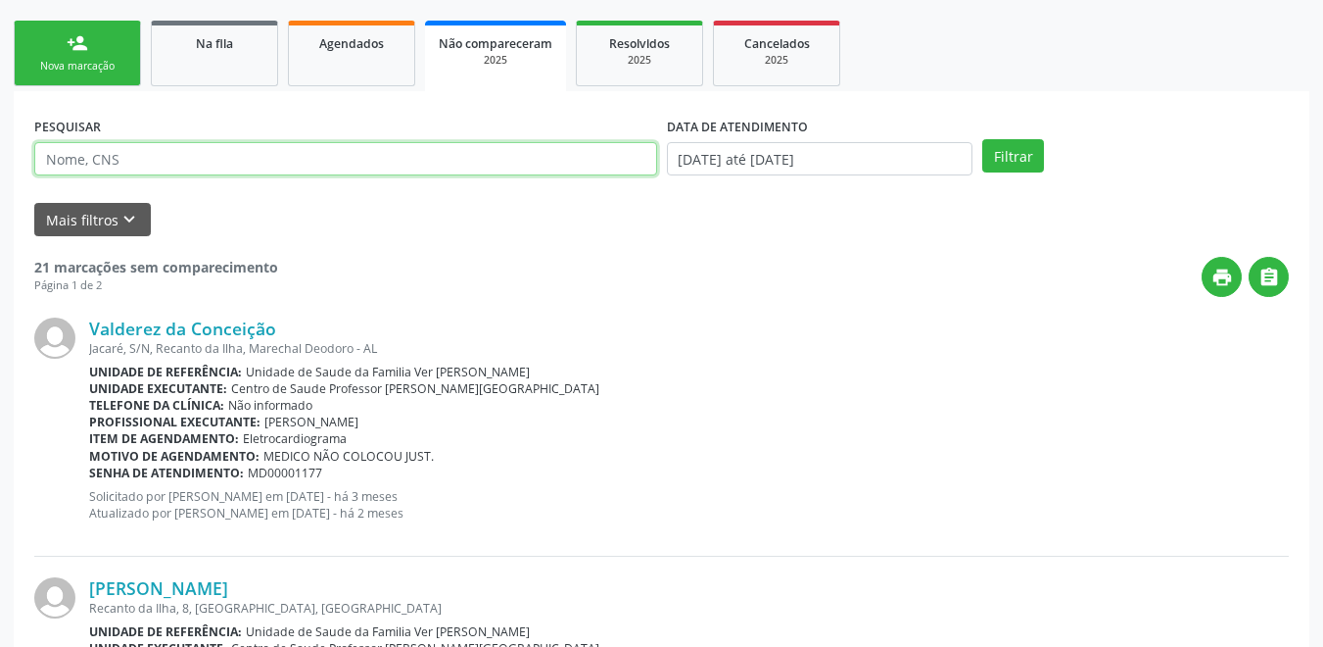
click at [167, 168] on input "text" at bounding box center [345, 158] width 623 height 33
paste input "701809204332579"
type input "701809204332579"
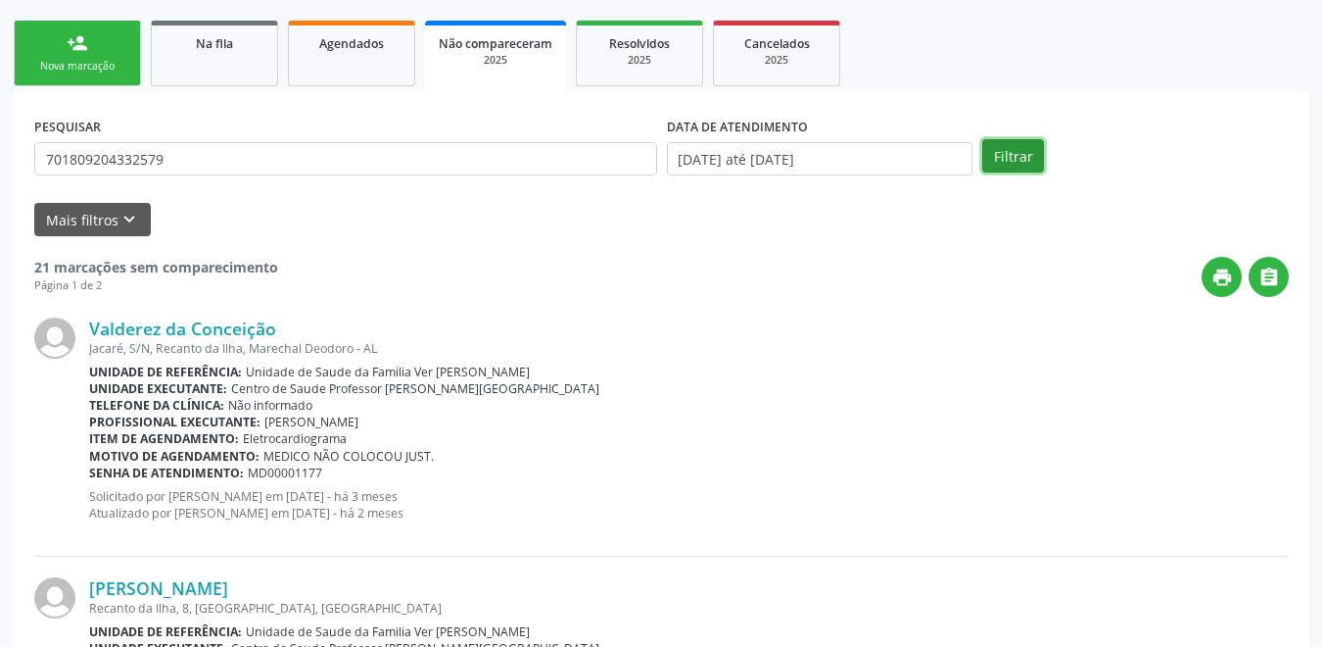
click at [1011, 167] on button "Filtrar" at bounding box center [1014, 155] width 62 height 33
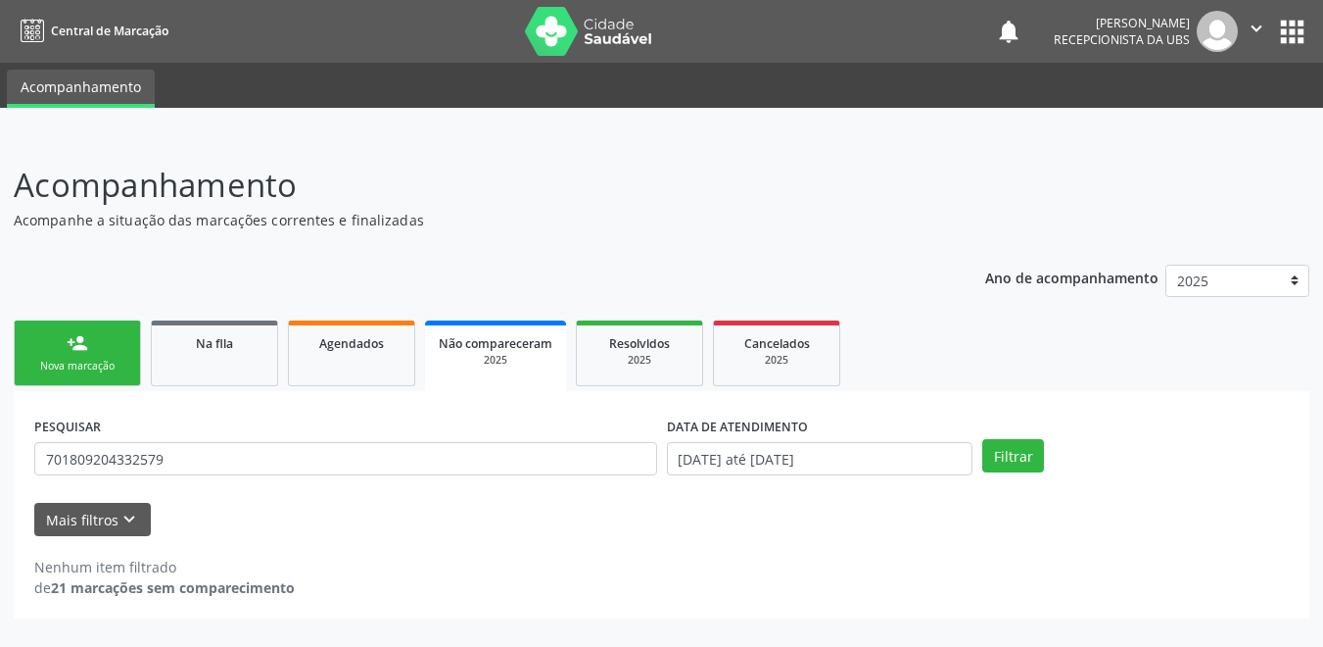
scroll to position [0, 0]
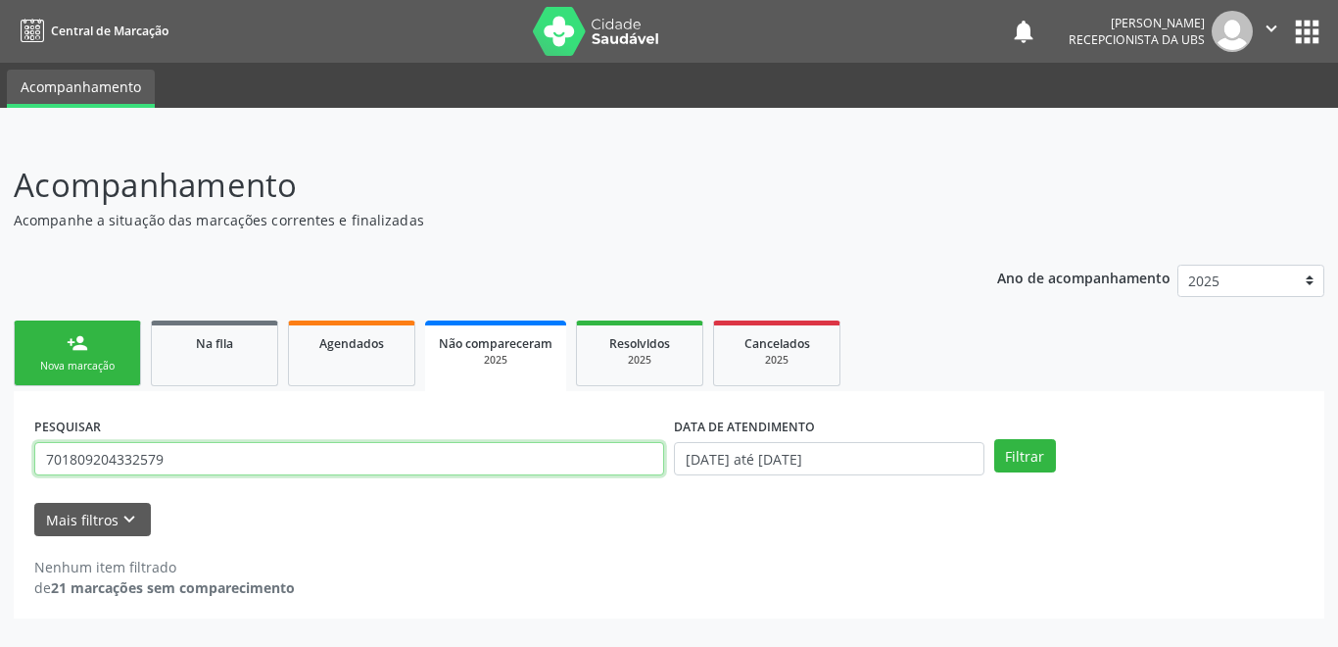
click at [170, 454] on input "701809204332579" at bounding box center [349, 458] width 630 height 33
drag, startPoint x: 170, startPoint y: 454, endPoint x: -10, endPoint y: 457, distance: 180.3
click at [0, 457] on html "Central de Marcação notifications [PERSON_NAME] Recepcionista da UBS  Configur…" at bounding box center [669, 323] width 1338 height 647
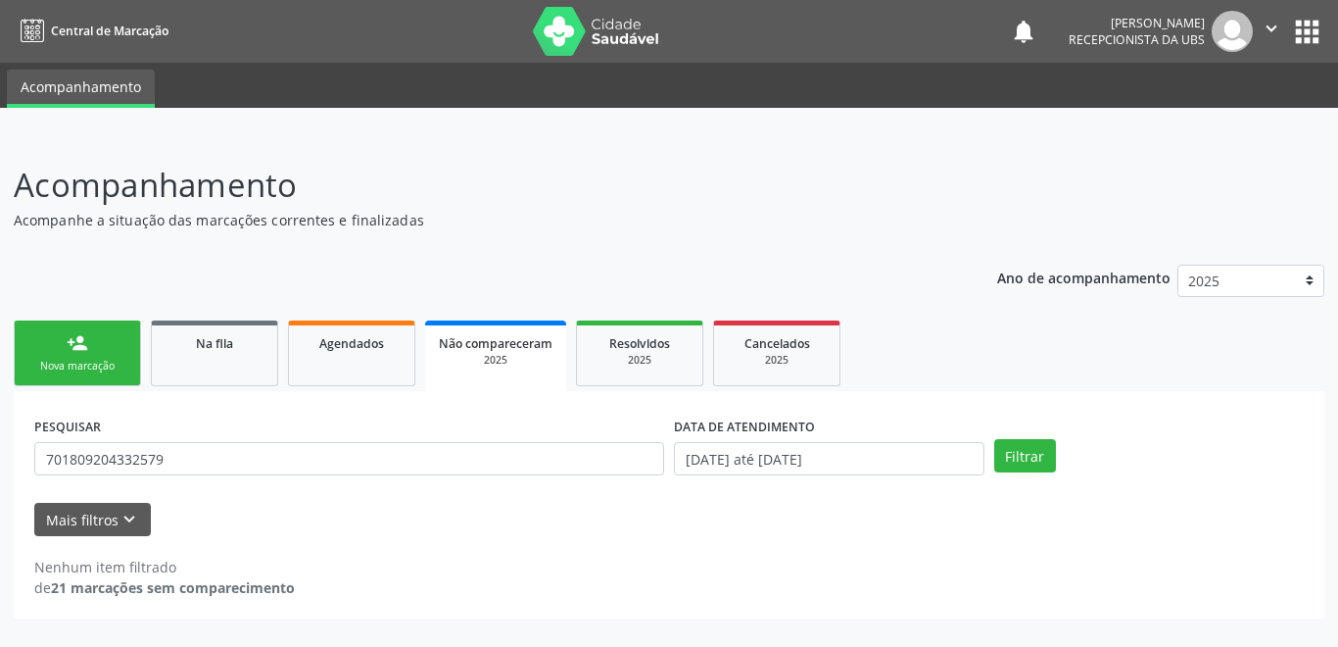
click at [110, 359] on div "Nova marcação" at bounding box center [77, 366] width 98 height 15
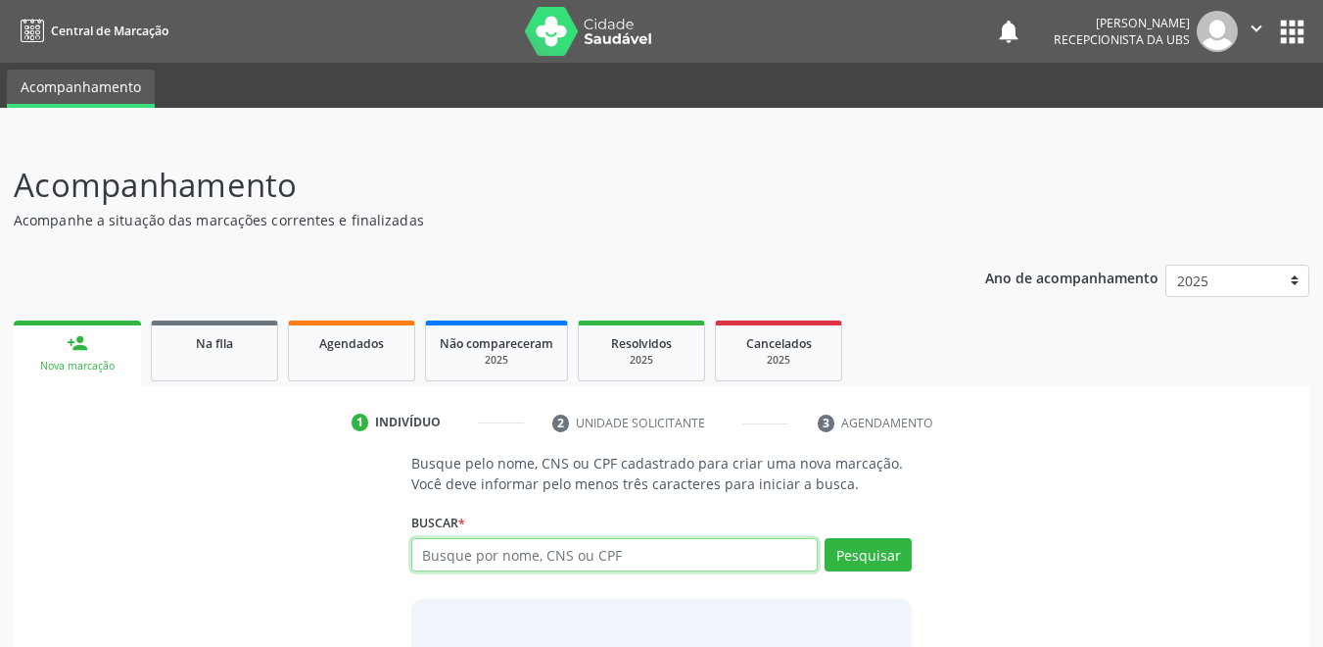
click at [567, 553] on input "text" at bounding box center [615, 554] width 408 height 33
paste input "701809204332579"
type input "701809204332579"
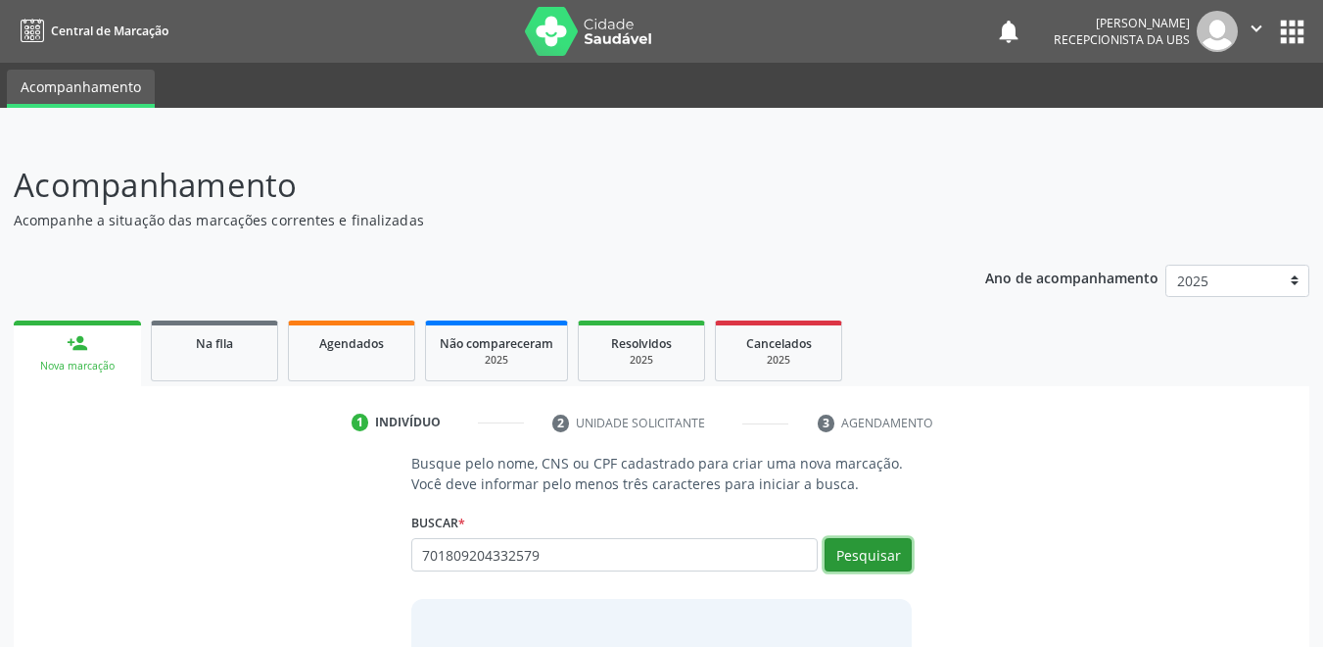
click at [880, 553] on button "Pesquisar" at bounding box center [868, 554] width 87 height 33
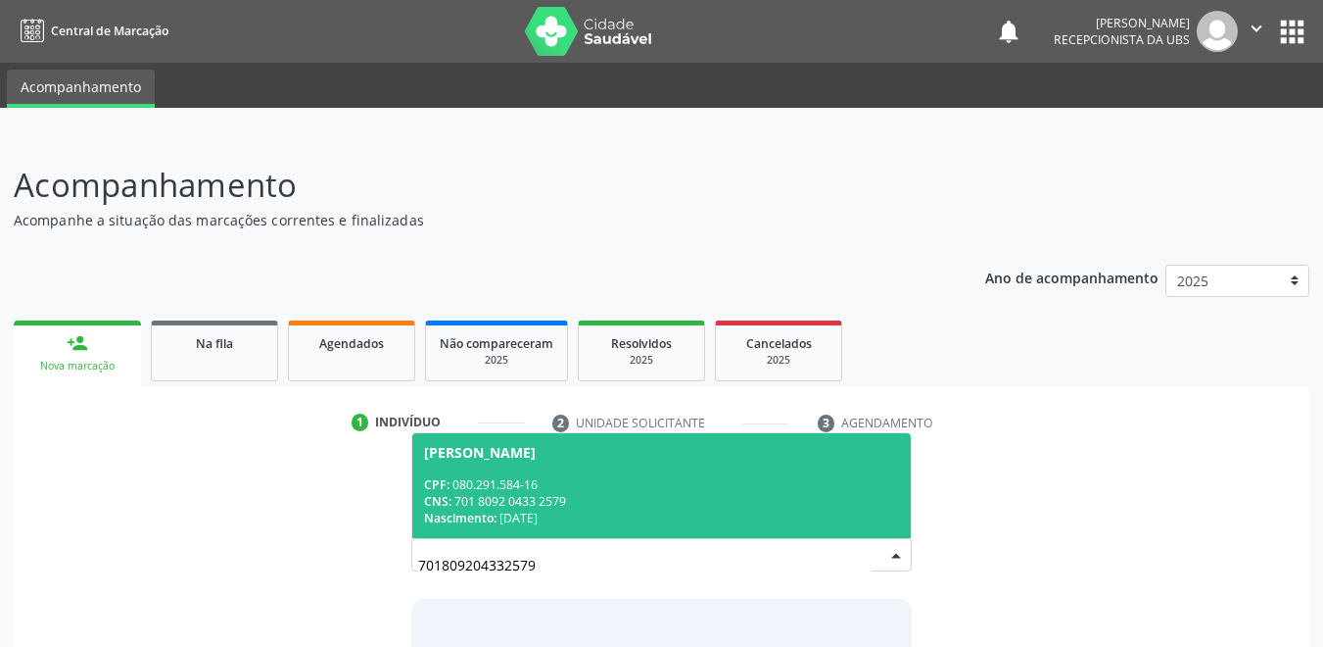
click at [496, 489] on div "CPF: 080.291.584-16" at bounding box center [662, 484] width 476 height 17
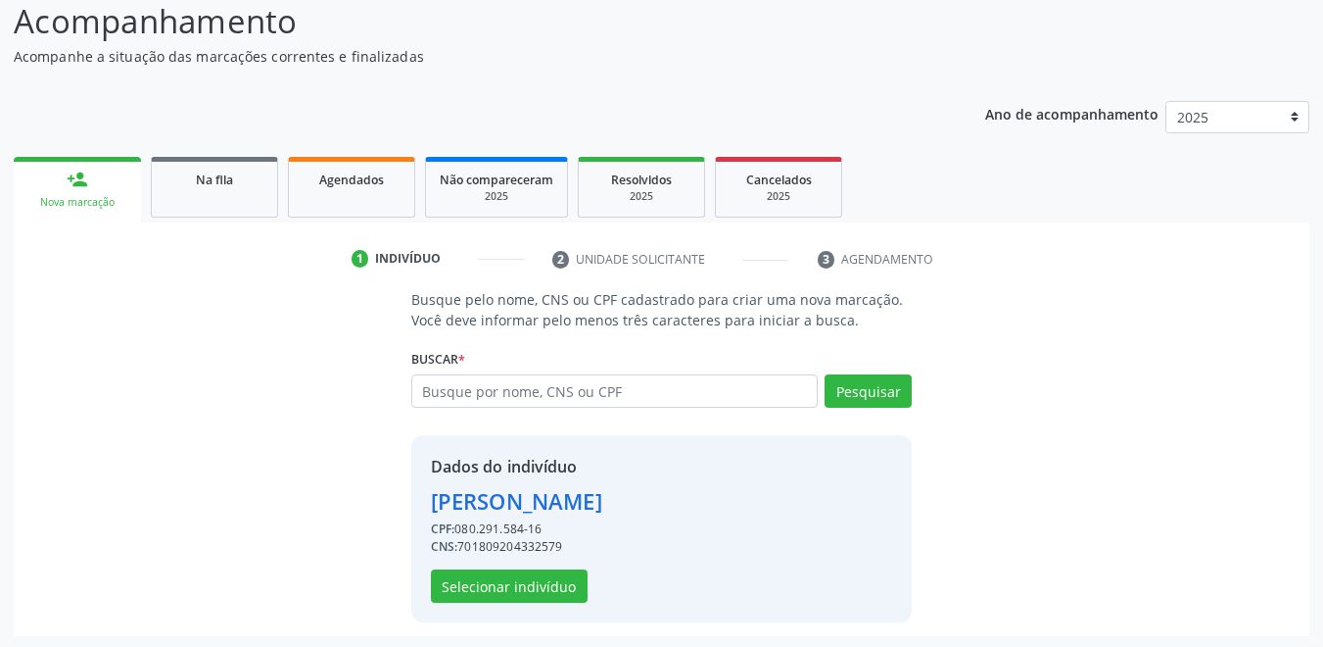
scroll to position [167, 0]
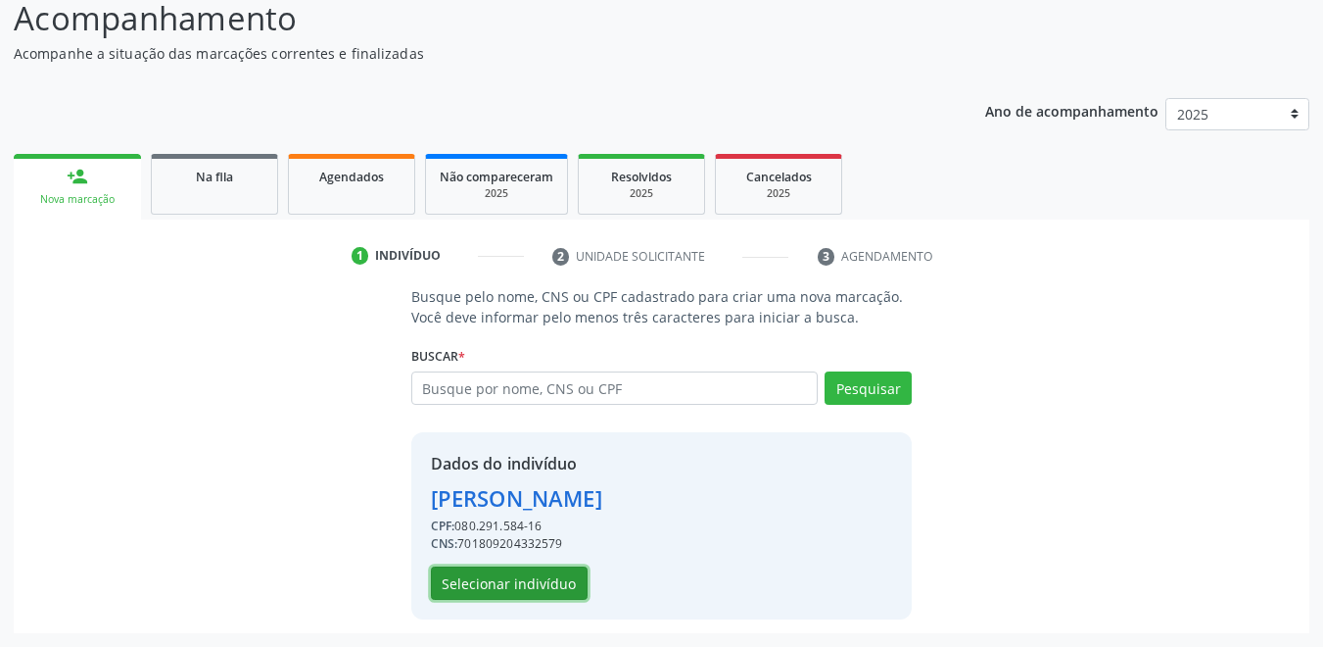
click at [511, 583] on button "Selecionar indivíduo" at bounding box center [509, 582] width 157 height 33
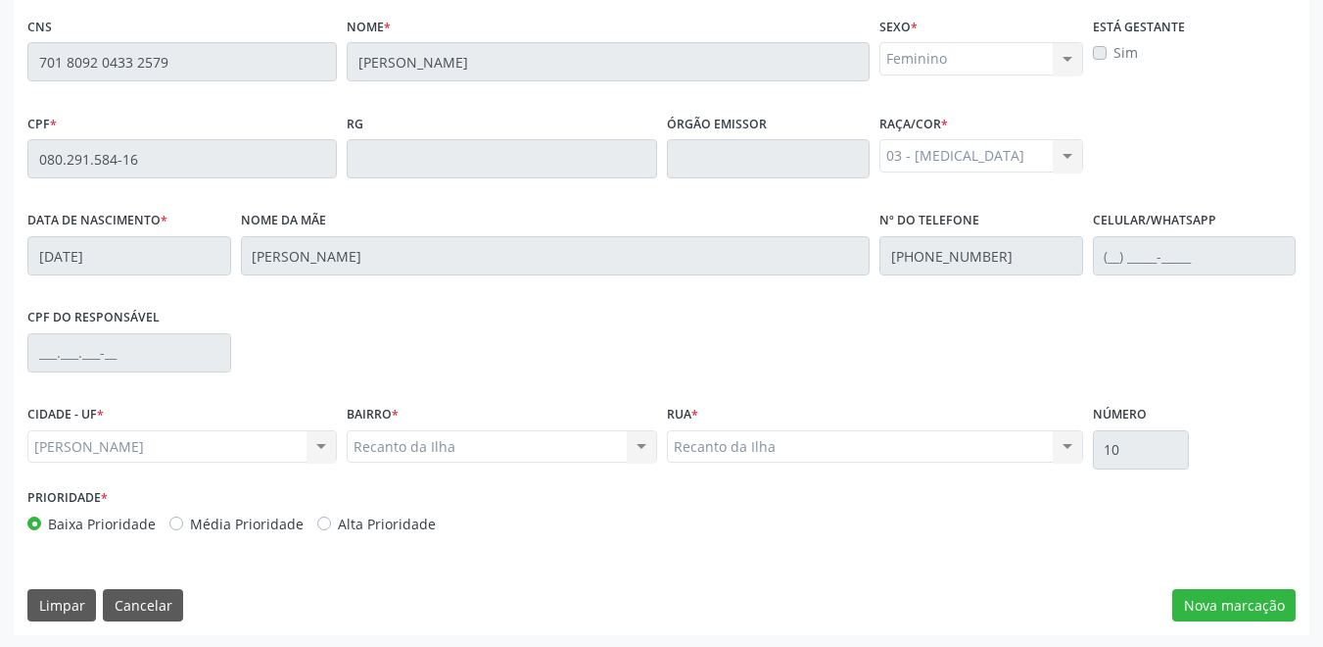
scroll to position [500, 0]
click at [1214, 598] on button "Nova marcação" at bounding box center [1234, 603] width 123 height 33
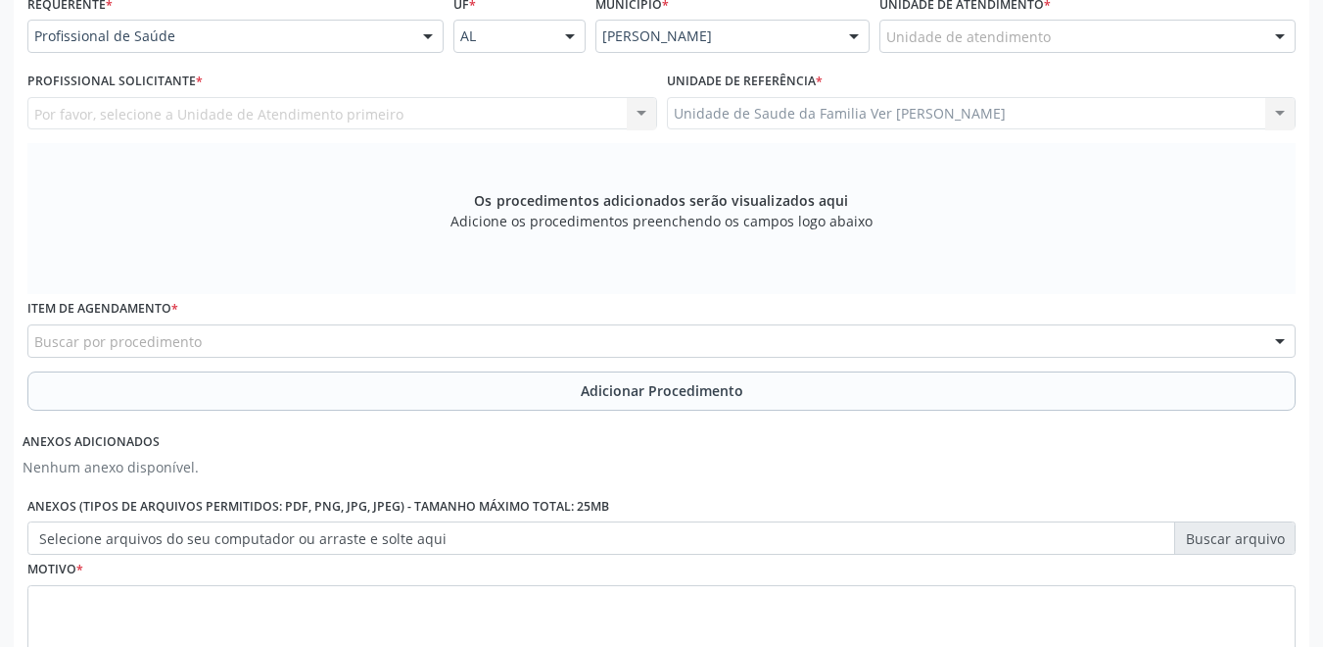
scroll to position [402, 0]
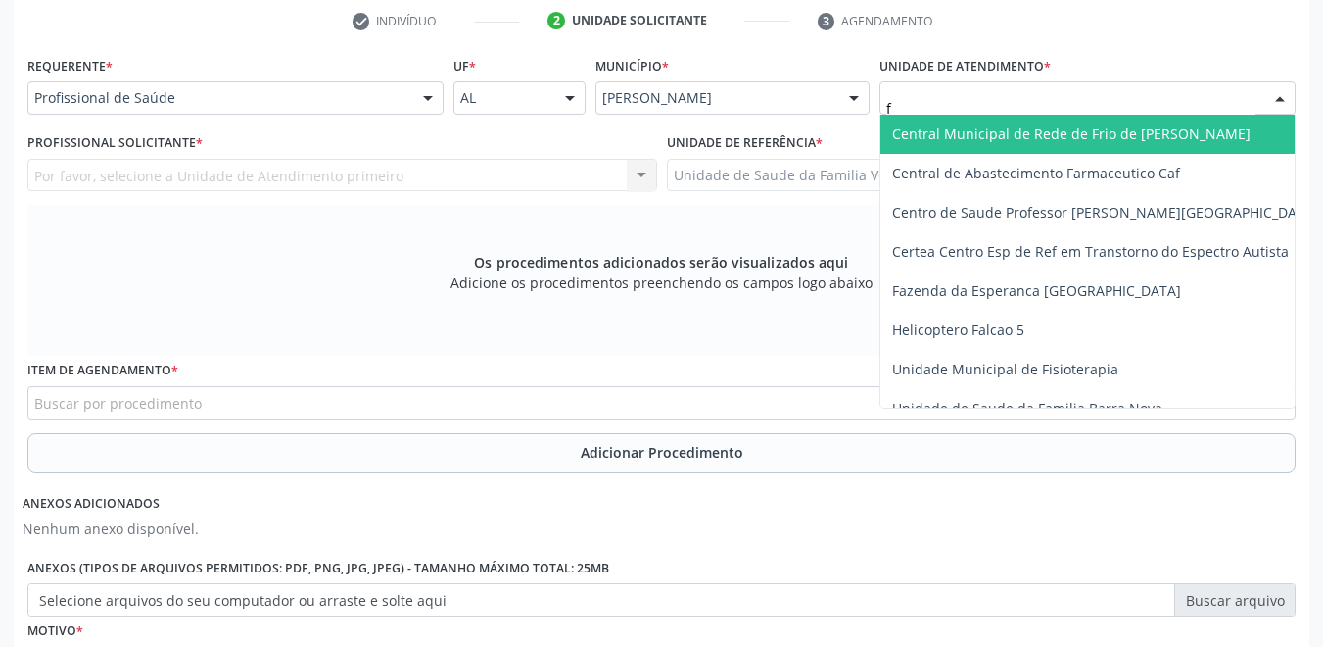
type input "fl"
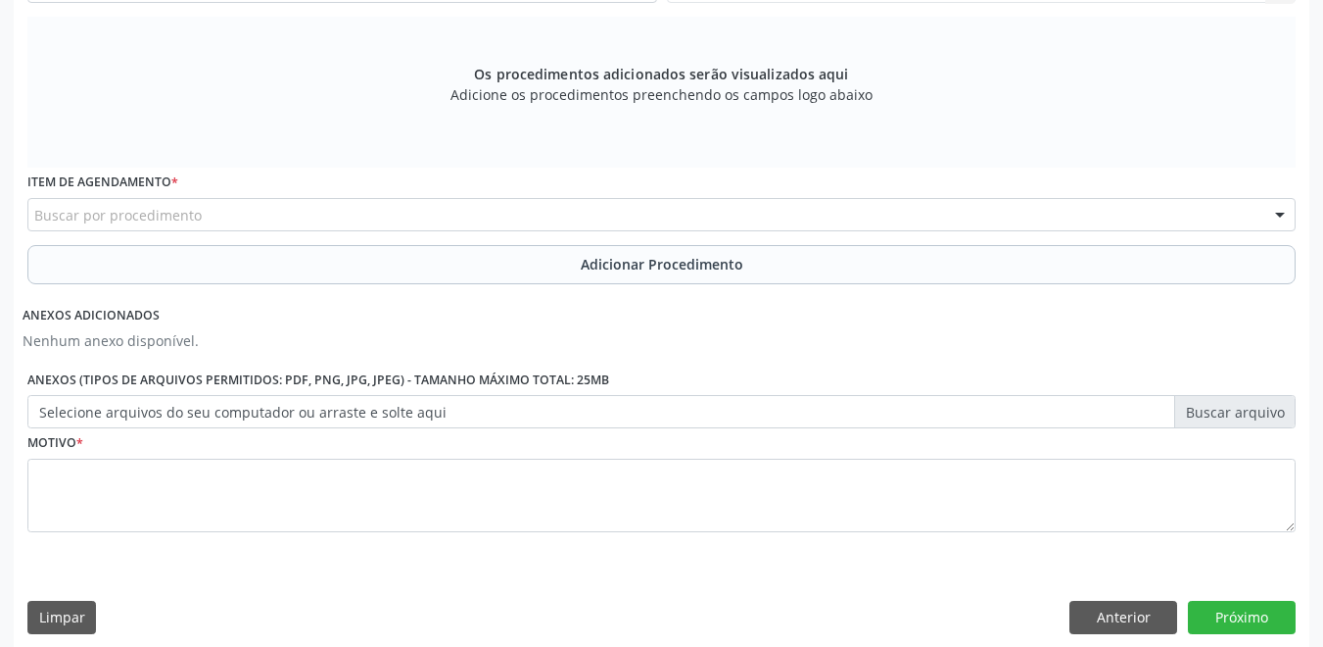
scroll to position [604, 0]
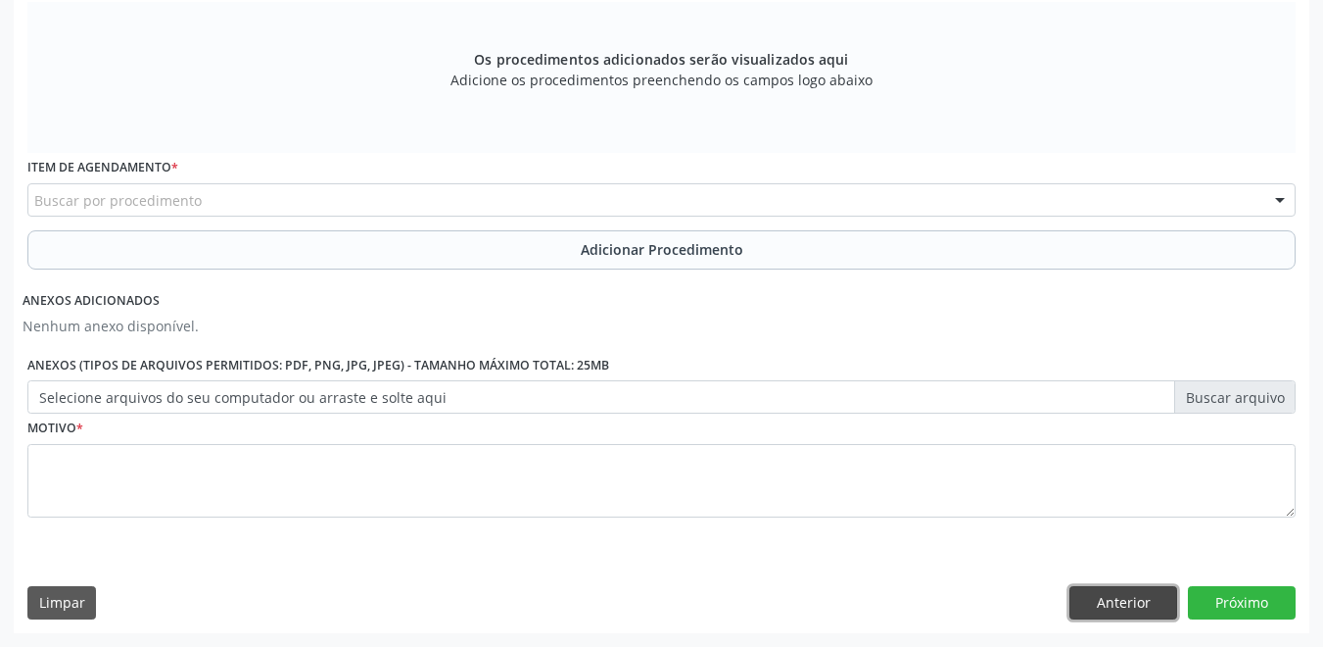
click at [1153, 602] on button "Anterior" at bounding box center [1124, 602] width 108 height 33
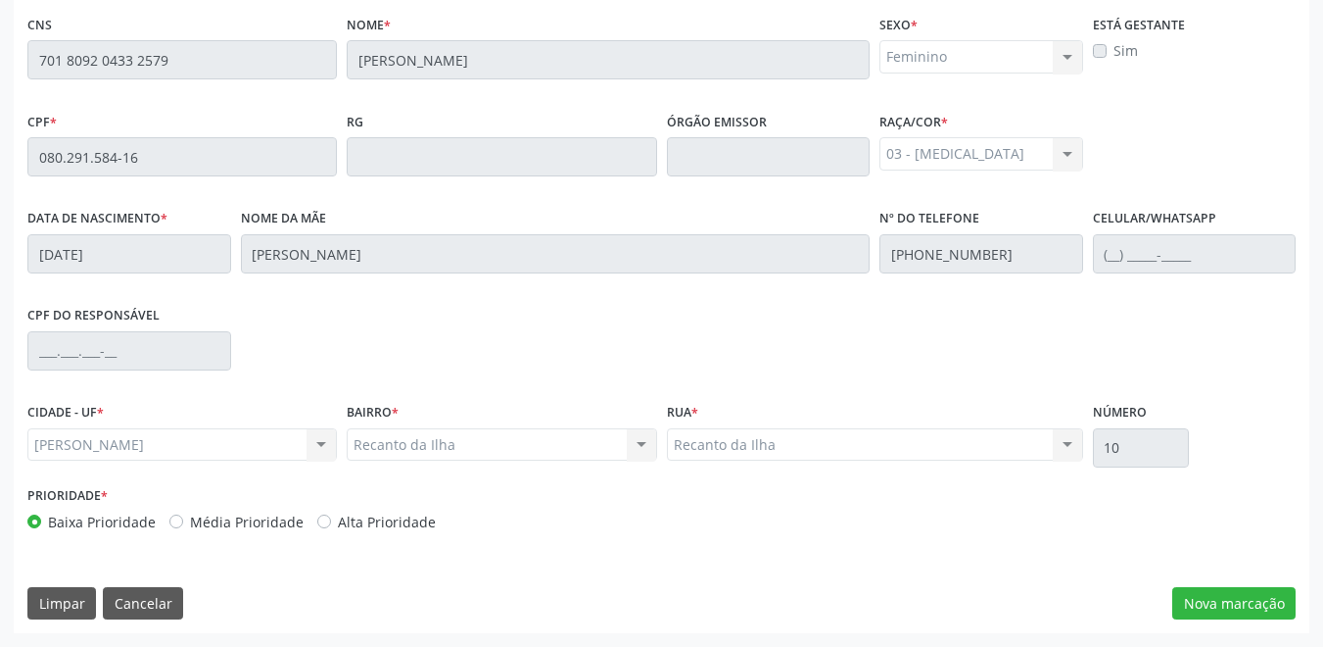
scroll to position [500, 0]
click at [161, 613] on button "Cancelar" at bounding box center [143, 603] width 80 height 33
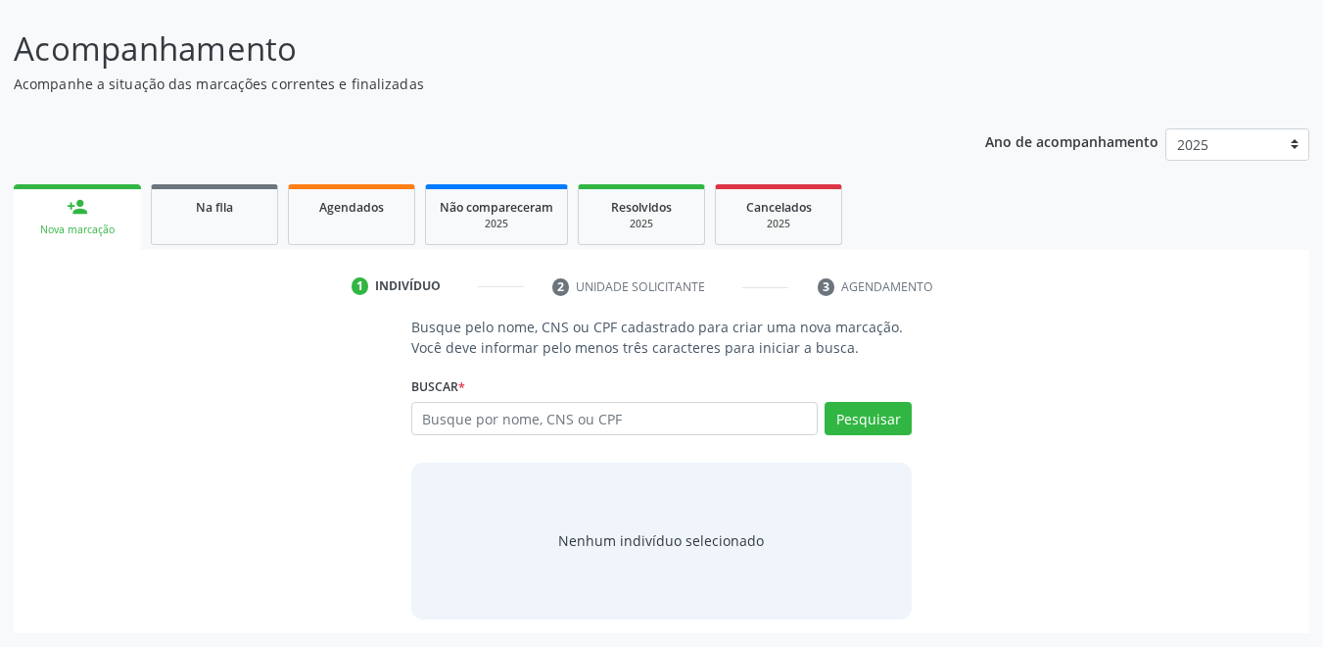
scroll to position [136, 0]
